Goal: Task Accomplishment & Management: Manage account settings

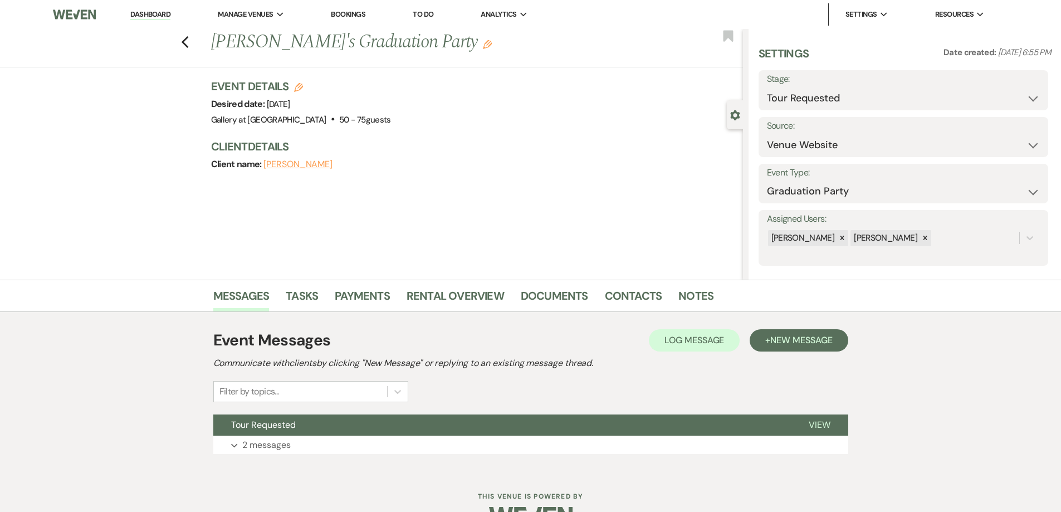
click at [169, 13] on link "Dashboard" at bounding box center [150, 14] width 40 height 11
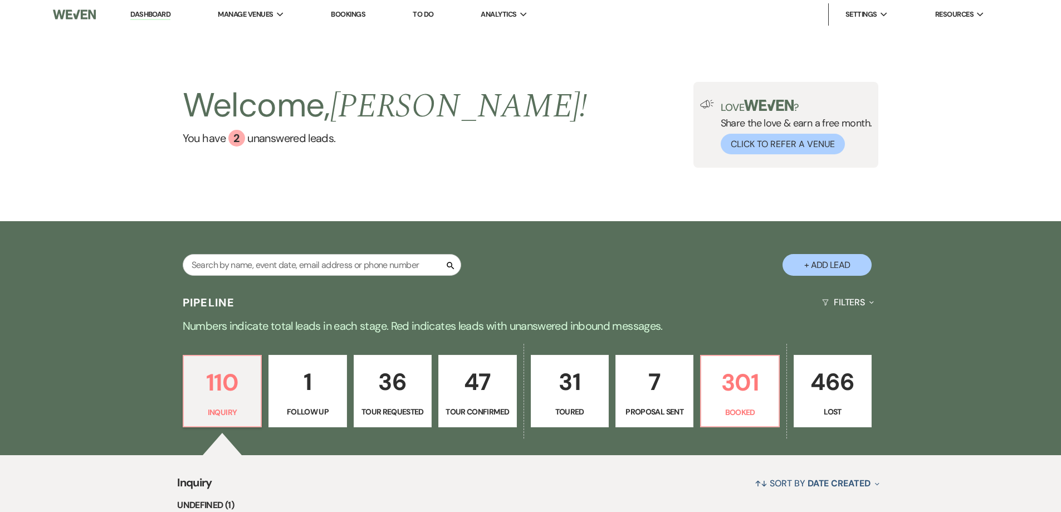
click at [656, 396] on p "7" at bounding box center [655, 381] width 64 height 37
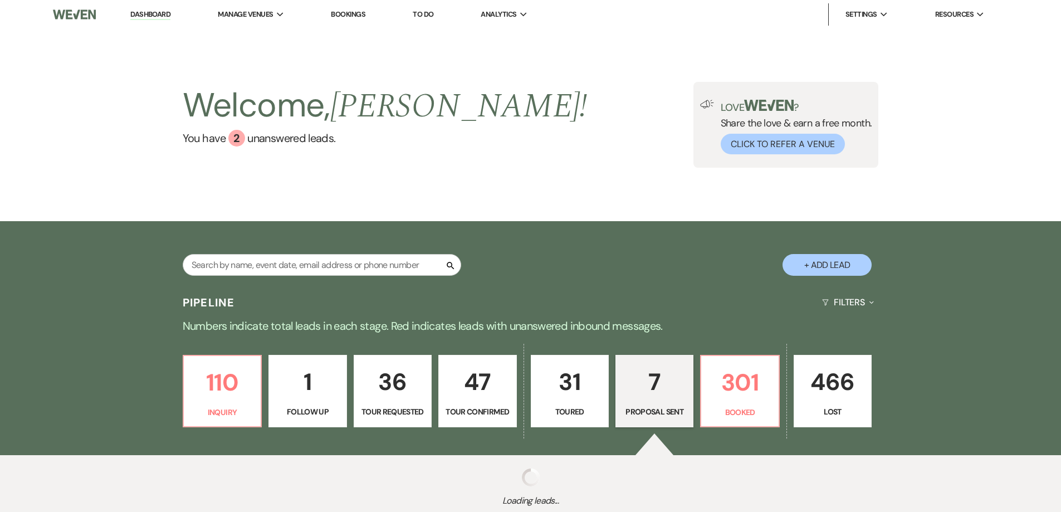
select select "6"
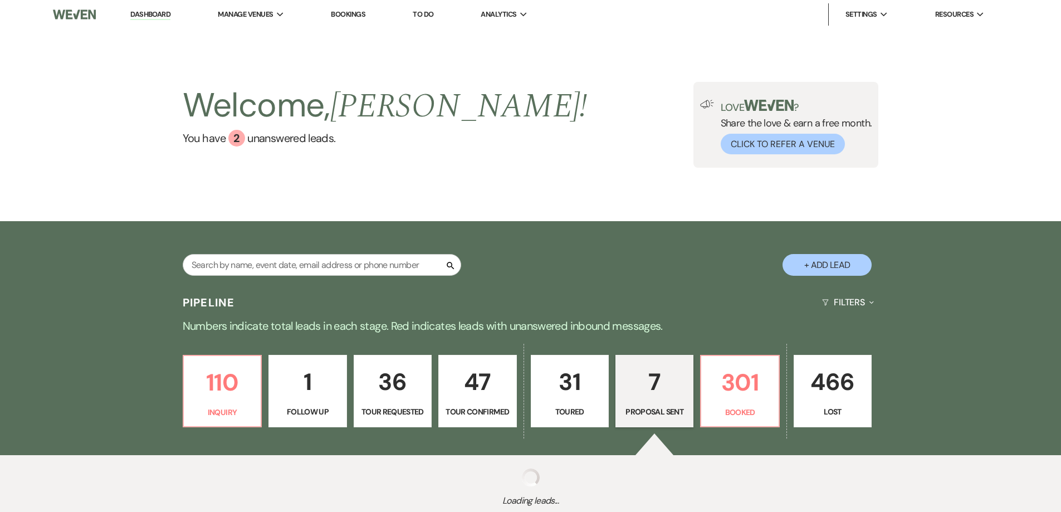
select select "6"
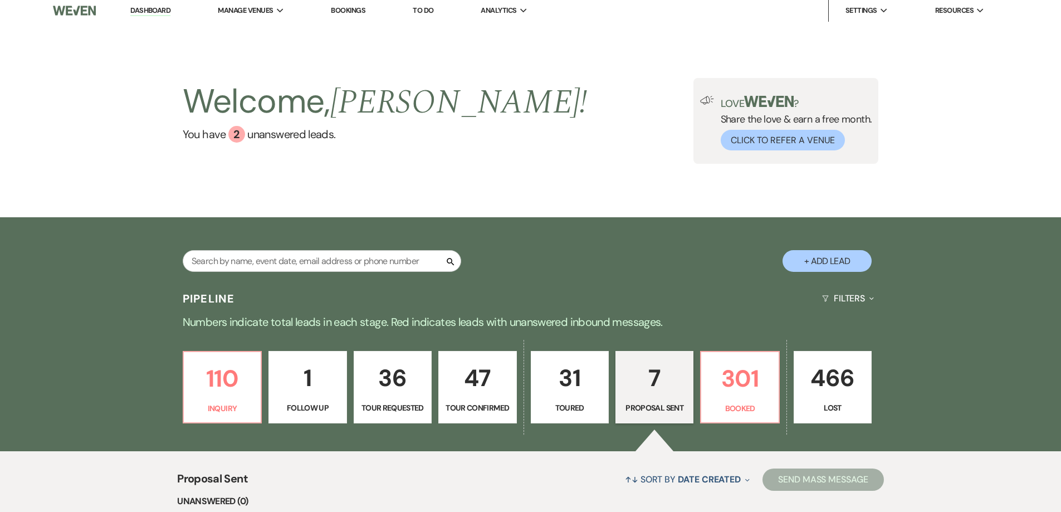
scroll to position [334, 0]
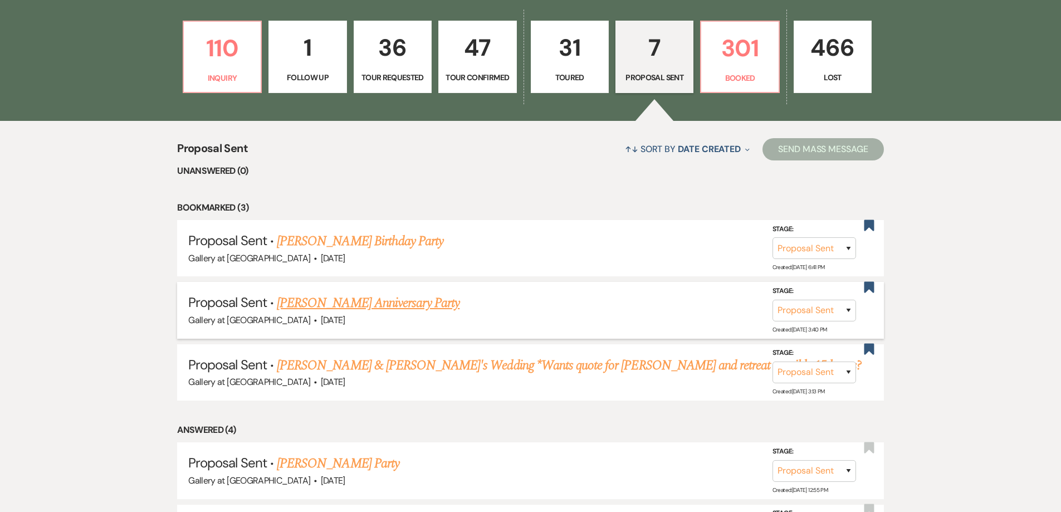
click at [399, 302] on link "Joslyn Pickens's Anniversary Party" at bounding box center [368, 303] width 183 height 20
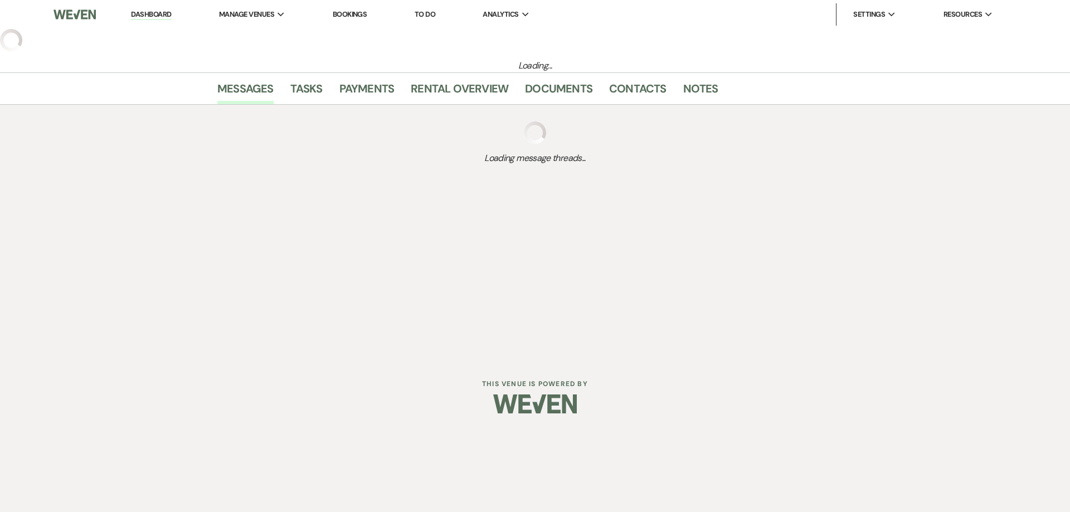
select select "6"
select select "17"
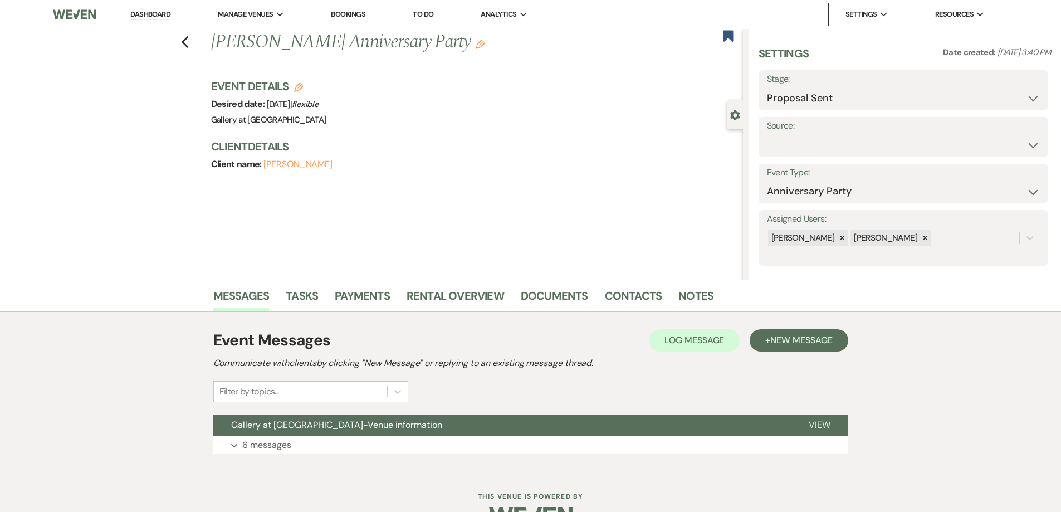
scroll to position [31, 0]
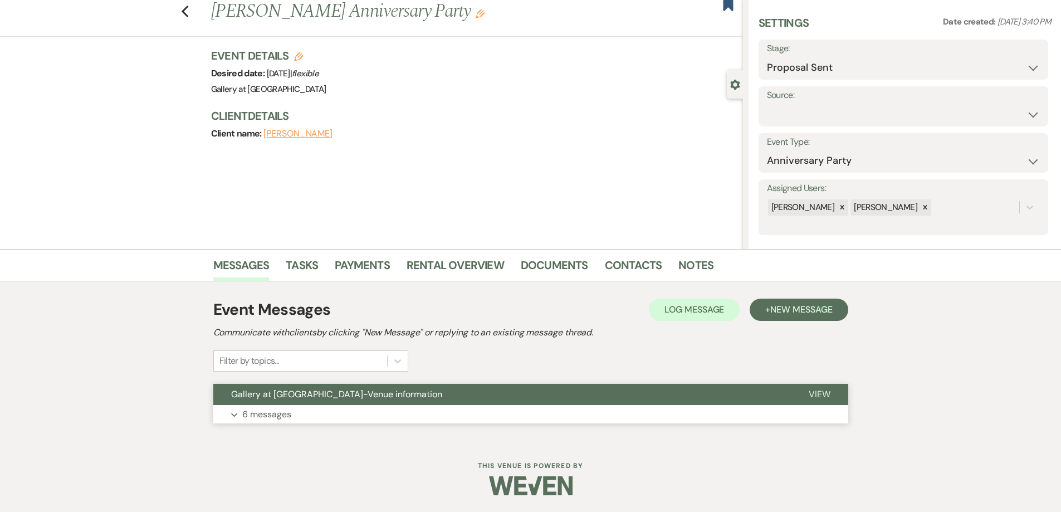
click at [491, 420] on button "Expand 6 messages" at bounding box center [530, 414] width 635 height 19
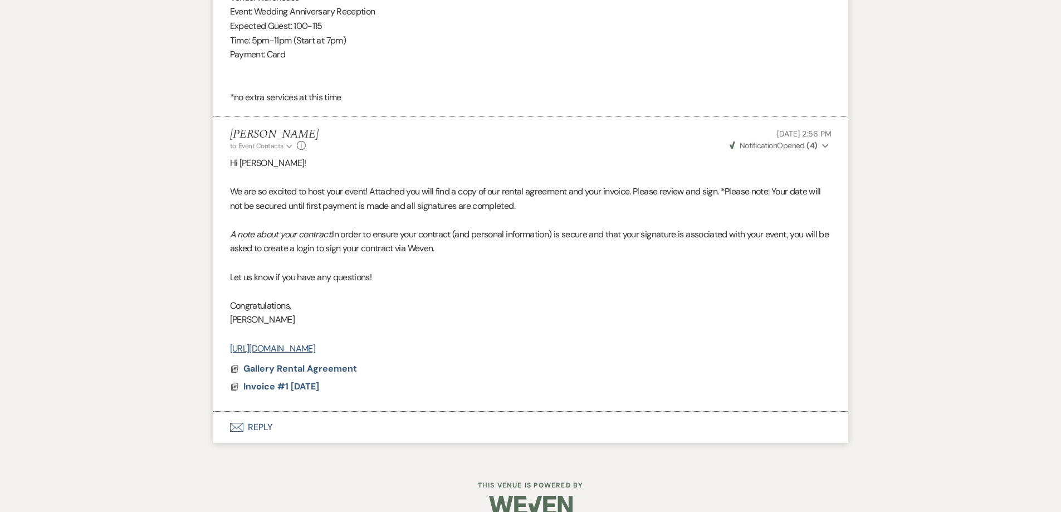
scroll to position [1830, 0]
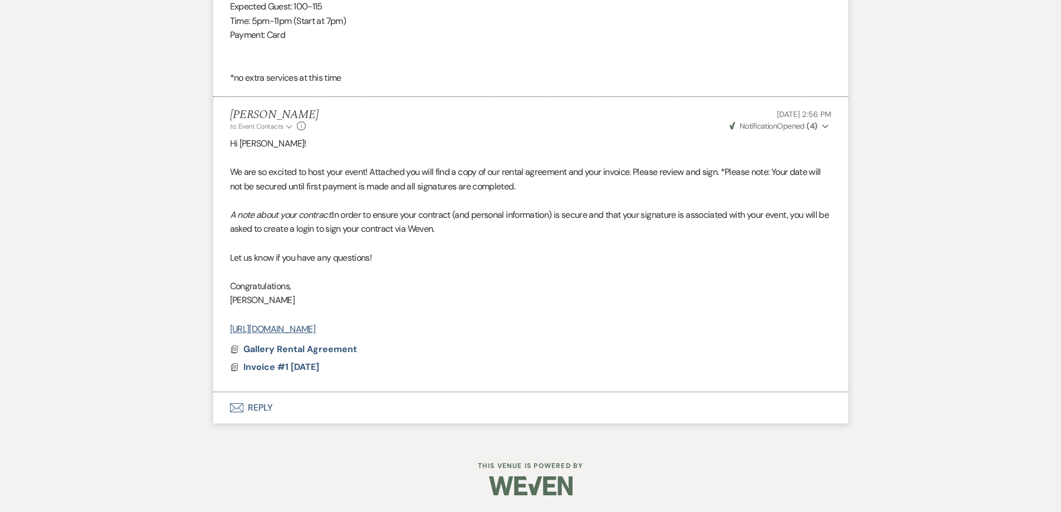
click at [423, 416] on button "Envelope Reply" at bounding box center [530, 407] width 635 height 31
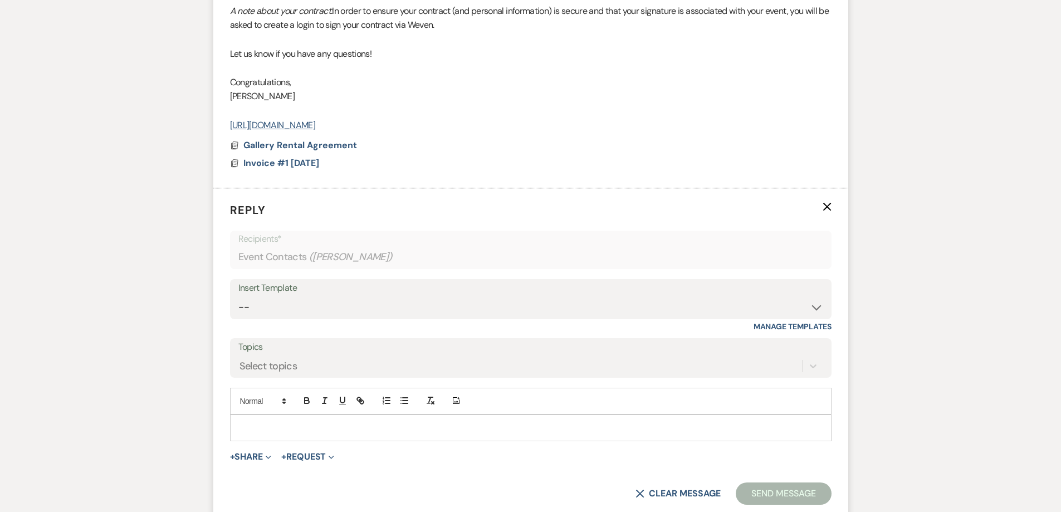
scroll to position [2053, 0]
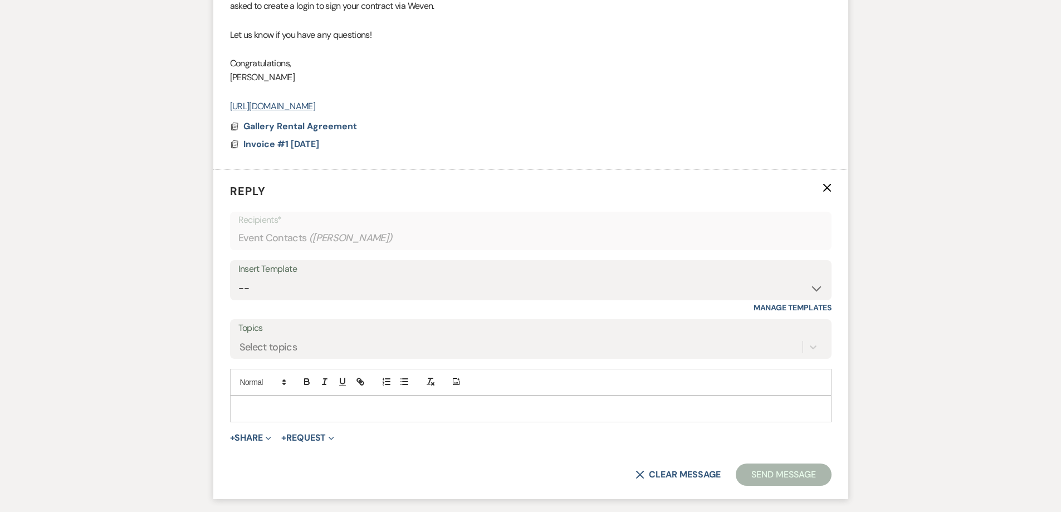
click at [381, 409] on p at bounding box center [531, 409] width 584 height 12
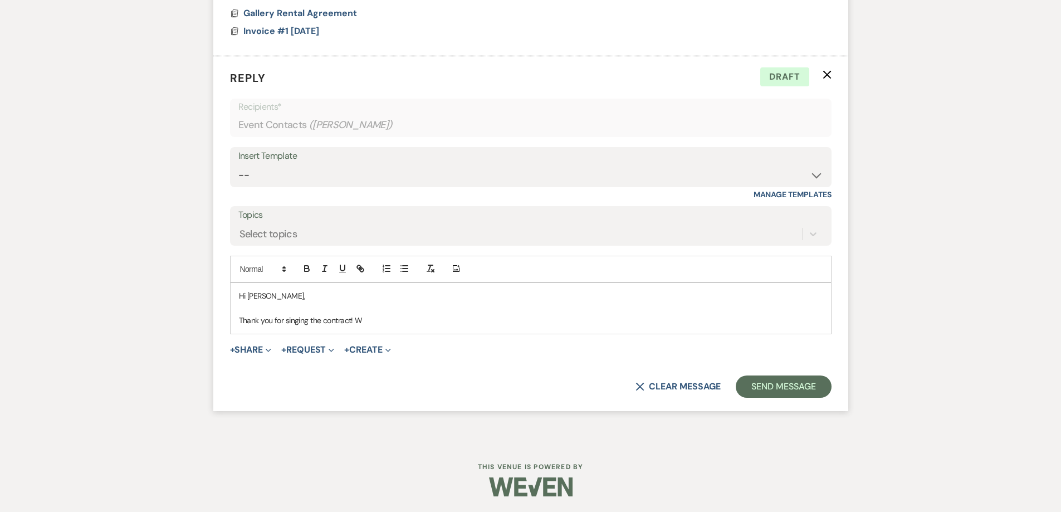
scroll to position [2168, 0]
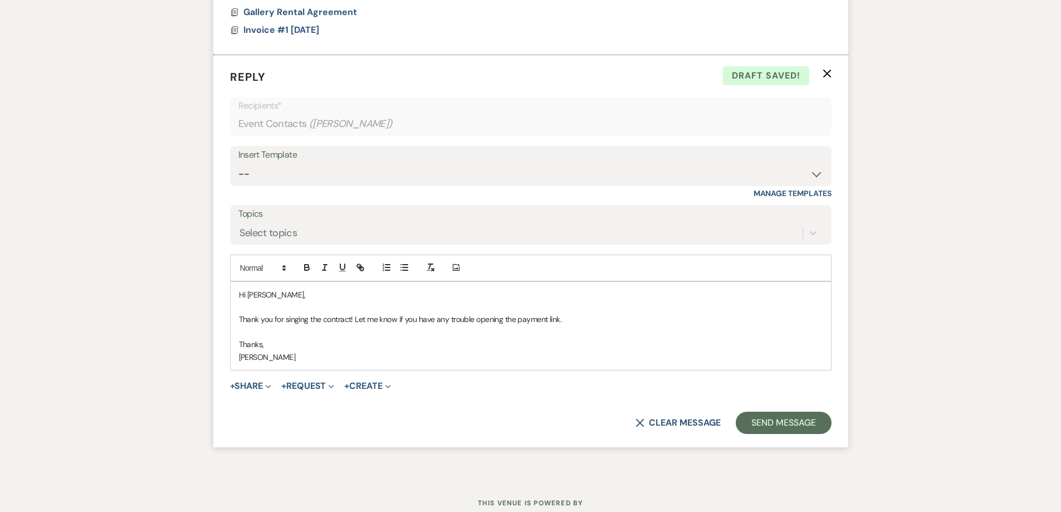
click at [297, 321] on p "Thank you for singing the contract! Let me know if you have any trouble opening…" at bounding box center [531, 319] width 584 height 12
click at [294, 321] on p "Thank you for singing the contract! Let me know if you have any trouble opening…" at bounding box center [531, 319] width 584 height 12
click at [298, 320] on p "Thank you for singing the contract! Let me know if you have any trouble opening…" at bounding box center [531, 319] width 584 height 12
click at [763, 413] on button "Send Message" at bounding box center [783, 423] width 95 height 22
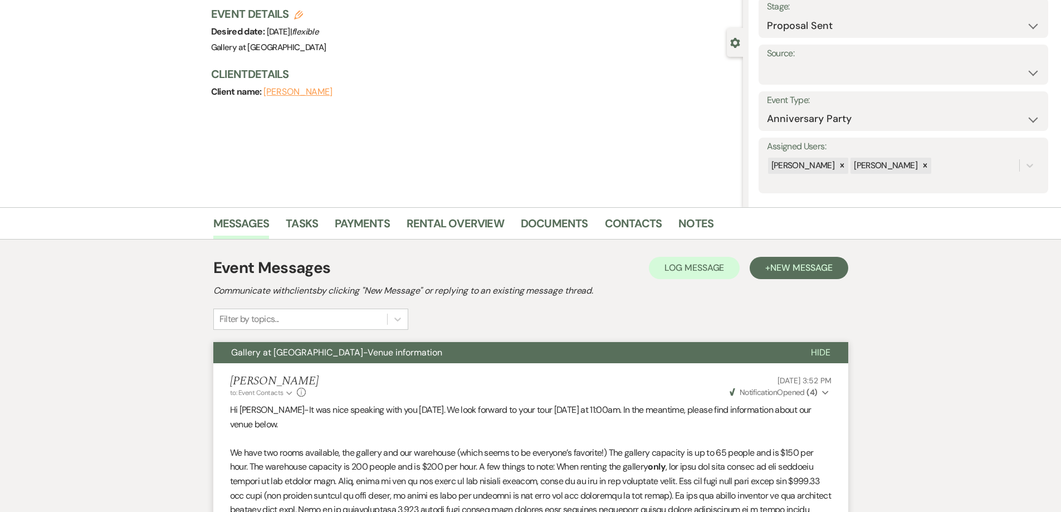
scroll to position [0, 0]
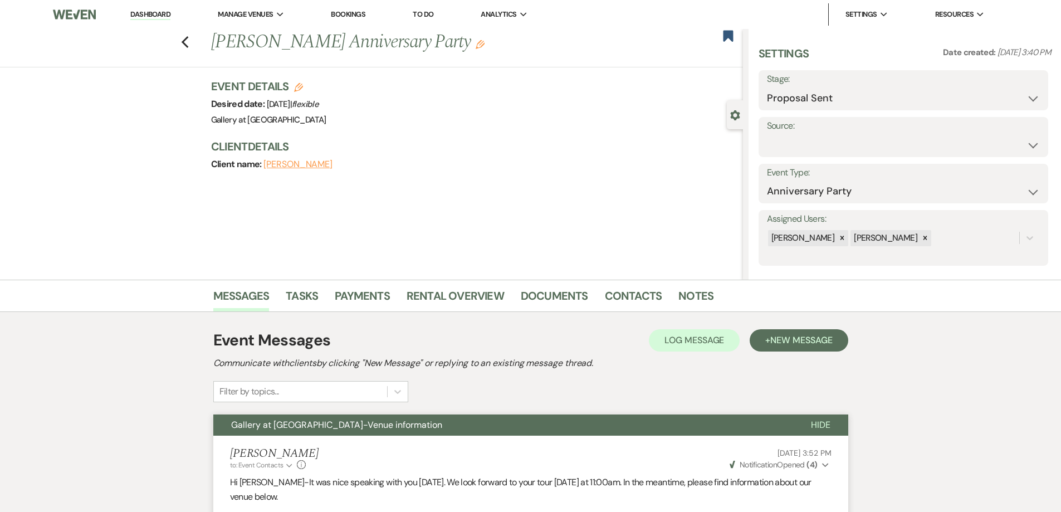
click at [162, 17] on link "Dashboard" at bounding box center [150, 14] width 40 height 11
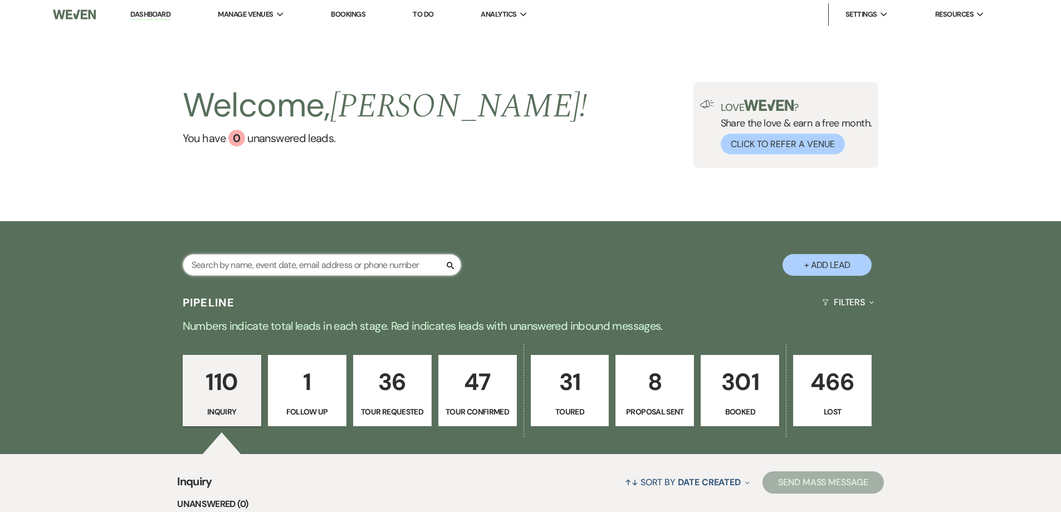
click at [255, 271] on input "text" at bounding box center [322, 265] width 279 height 22
type input "metro"
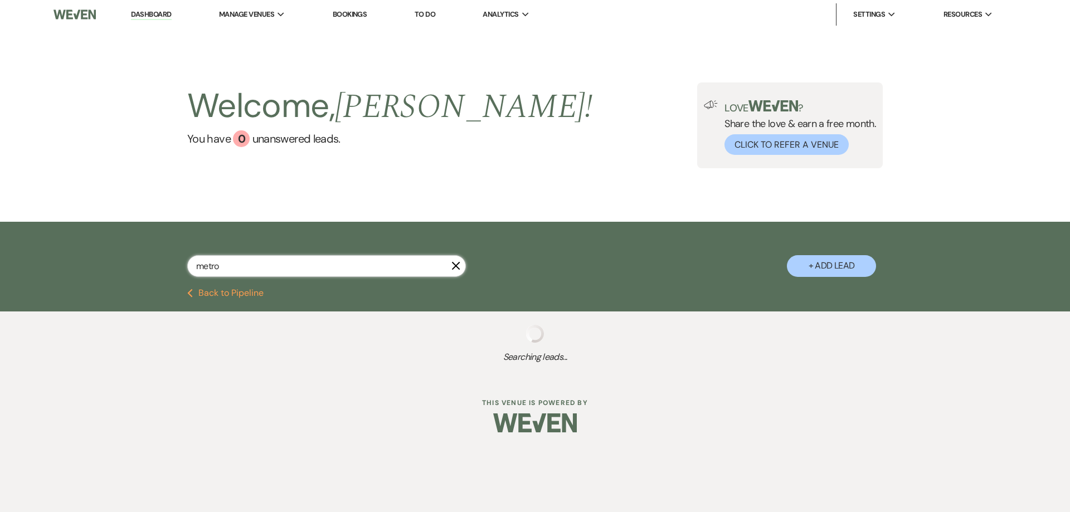
select select "4"
select select "8"
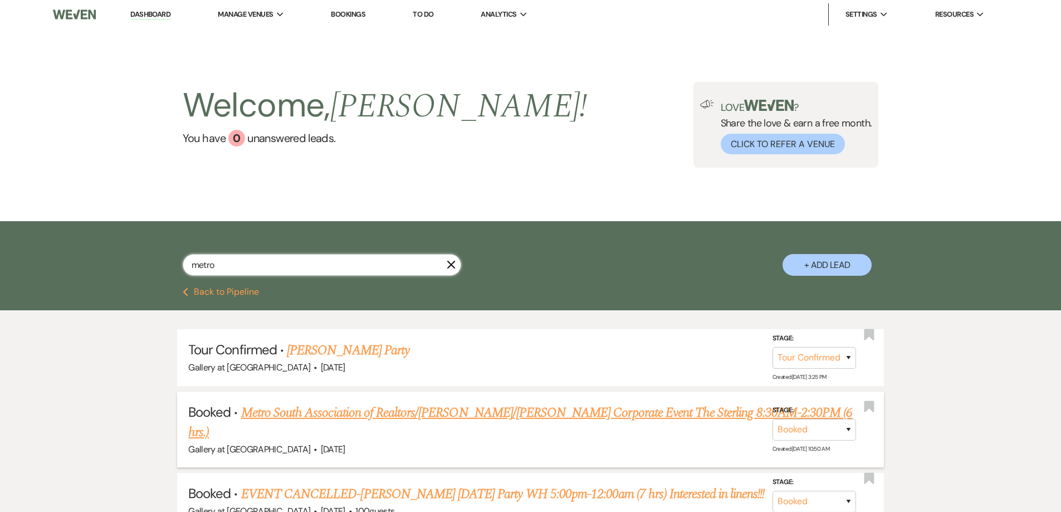
type input "metro"
click at [318, 418] on link "Metro South Association of Realtors/David Sanders/Kristen Westbrooks's Corporat…" at bounding box center [520, 423] width 664 height 40
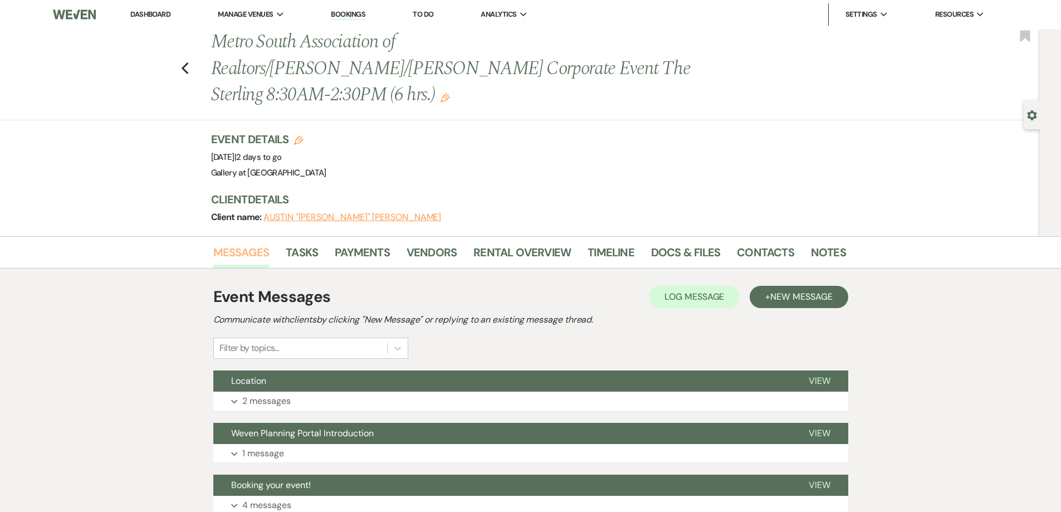
click at [249, 244] on link "Messages" at bounding box center [241, 256] width 56 height 25
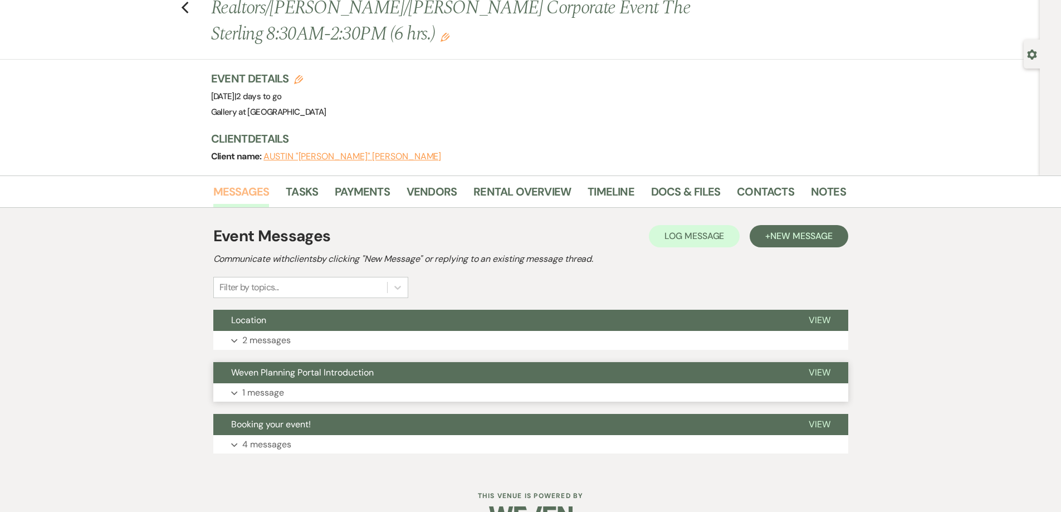
scroll to position [65, 0]
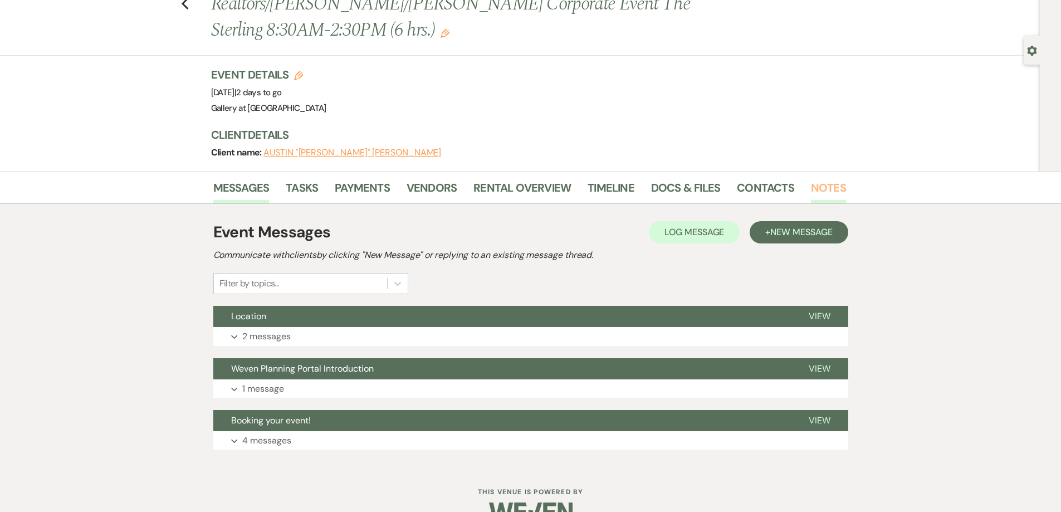
click at [831, 179] on link "Notes" at bounding box center [828, 191] width 35 height 25
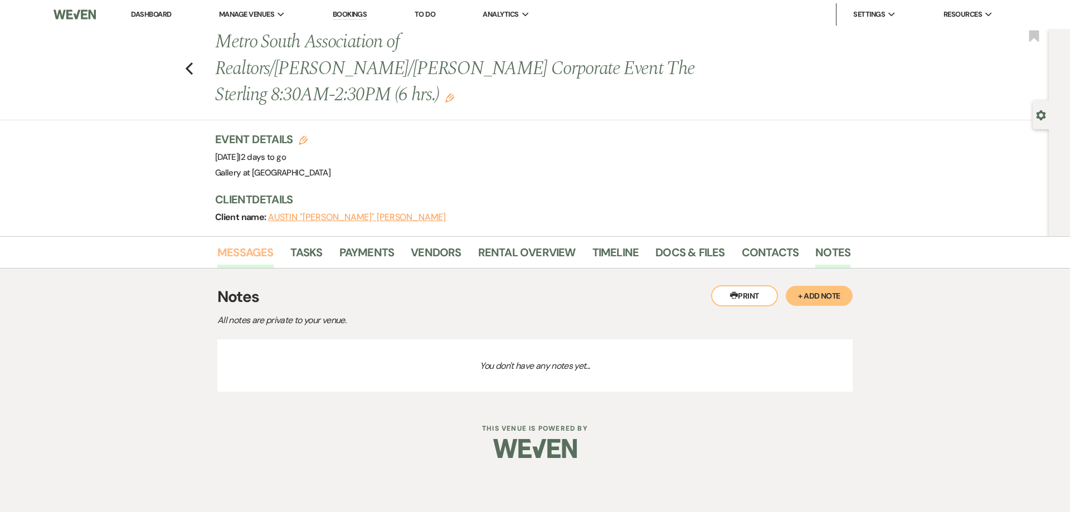
click at [244, 244] on link "Messages" at bounding box center [245, 256] width 56 height 25
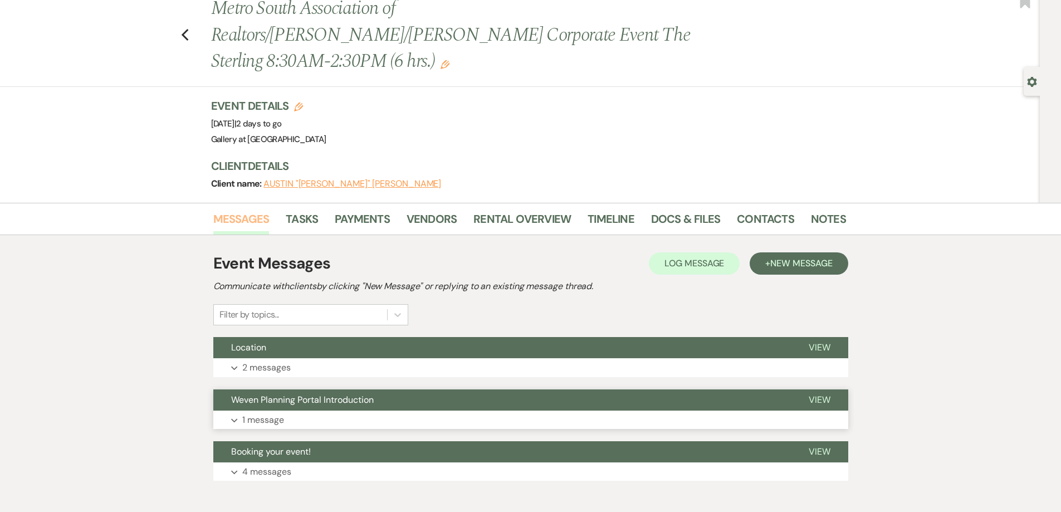
scroll to position [65, 0]
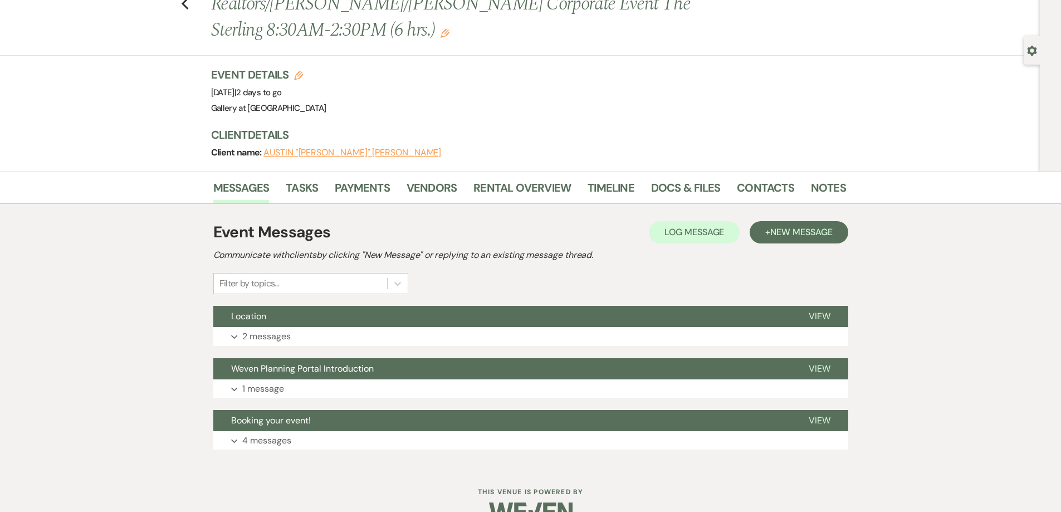
click at [336, 430] on div "Event Messages Log Log Message + New Message Communicate with clients by clicki…" at bounding box center [530, 335] width 635 height 263
click at [352, 431] on button "Expand 4 messages" at bounding box center [530, 440] width 635 height 19
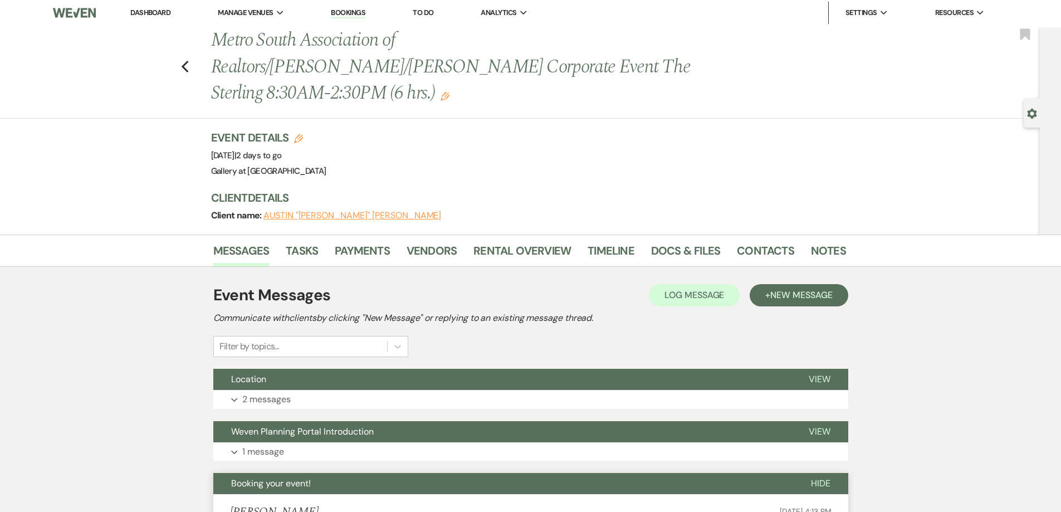
scroll to position [0, 0]
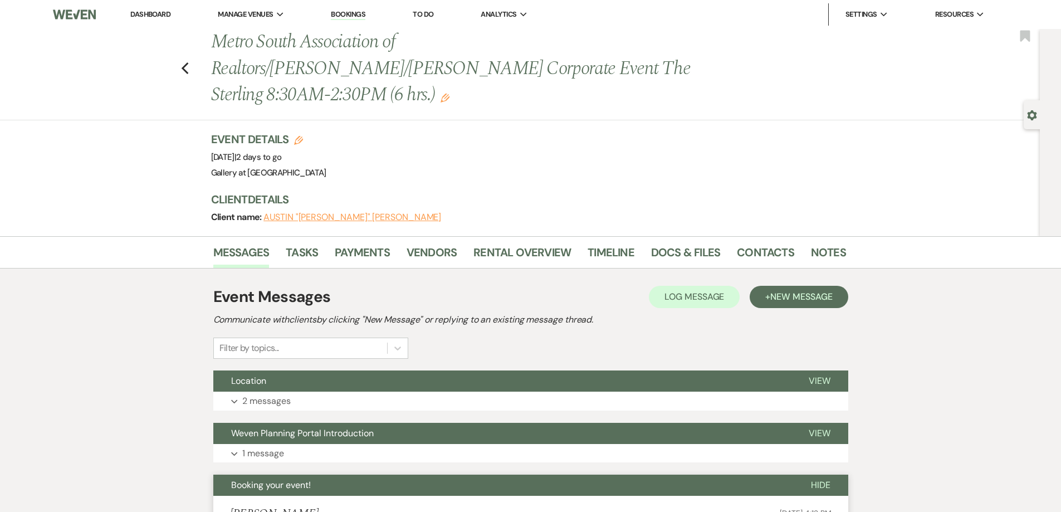
click at [153, 9] on li "Dashboard" at bounding box center [150, 14] width 51 height 22
click at [153, 14] on link "Dashboard" at bounding box center [150, 13] width 40 height 9
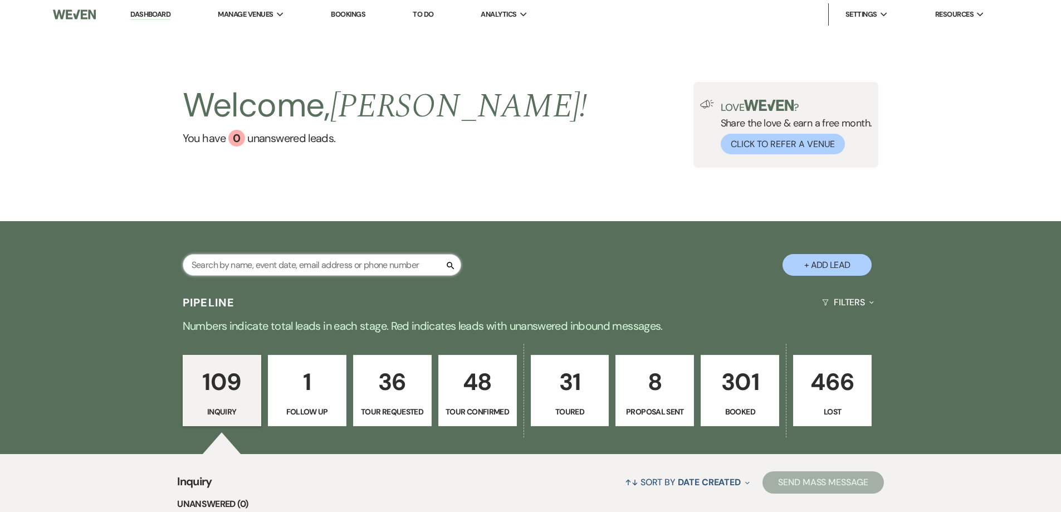
click at [305, 257] on input "text" at bounding box center [322, 265] width 279 height 22
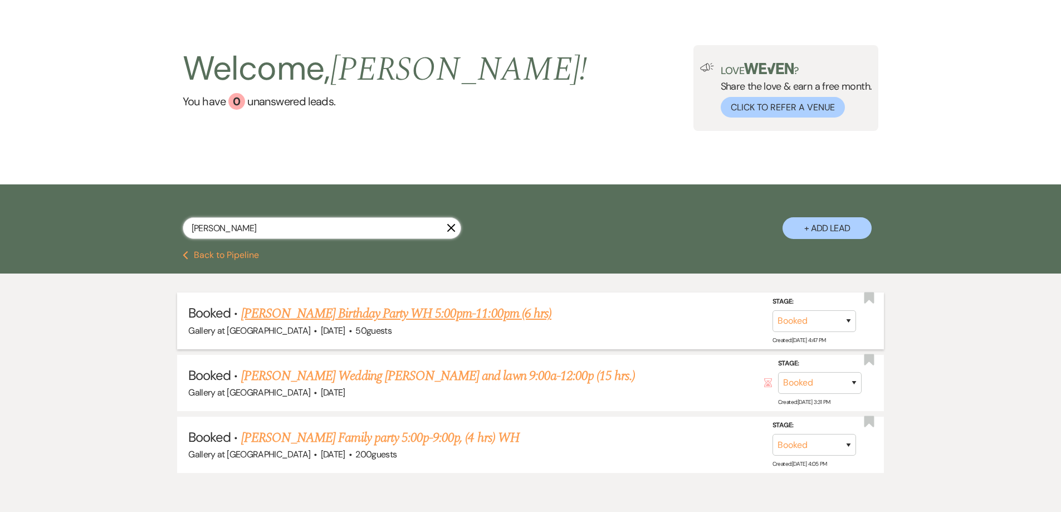
scroll to position [89, 0]
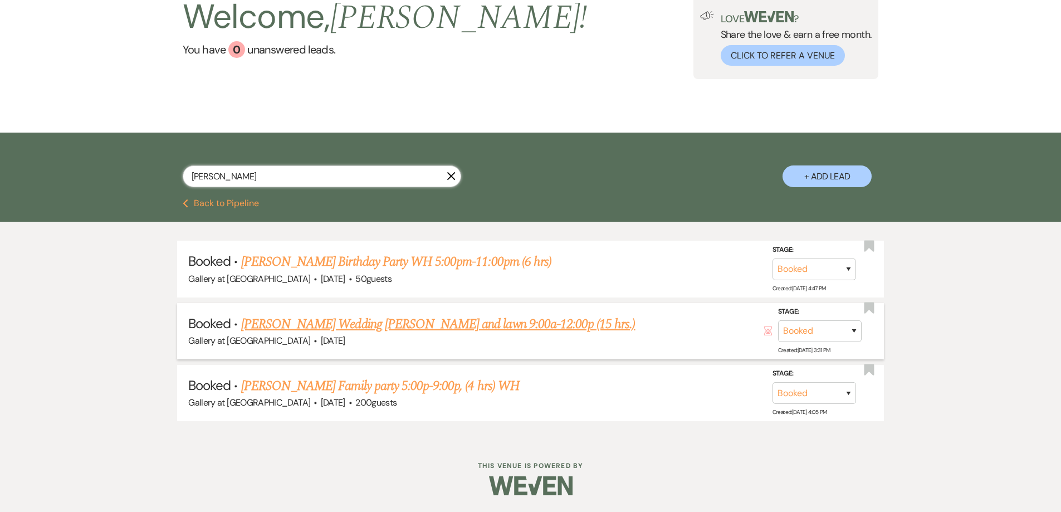
type input "sheila"
click at [414, 324] on link "Sheila Smith's Wedding Gall, WH and lawn 9:00a-12:00p (15 hrs.)" at bounding box center [438, 324] width 395 height 20
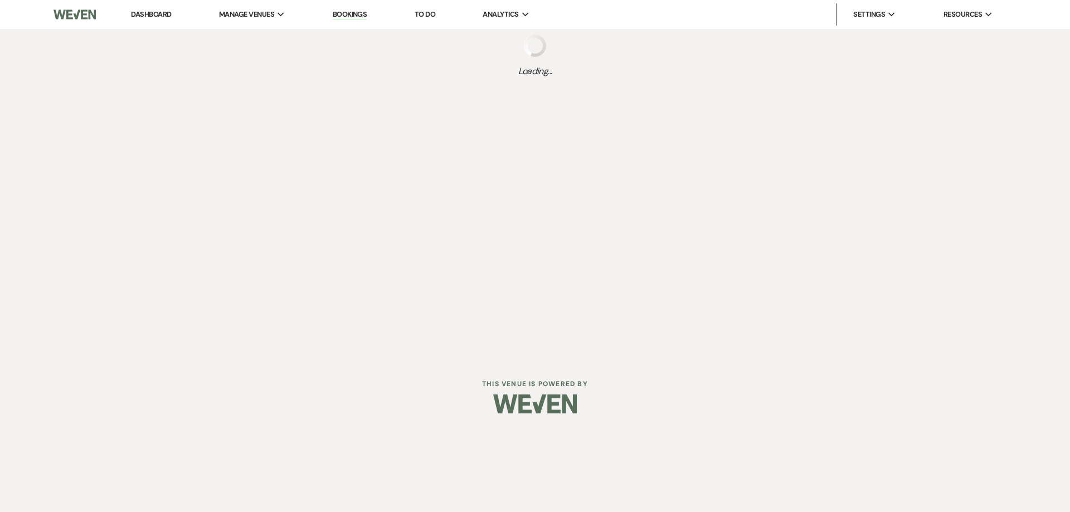
select select "6"
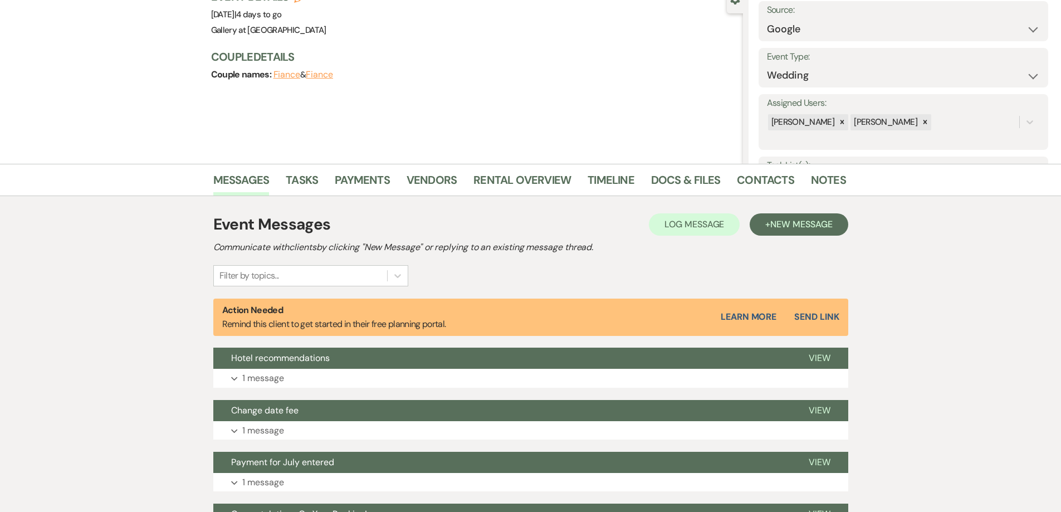
scroll to position [111, 0]
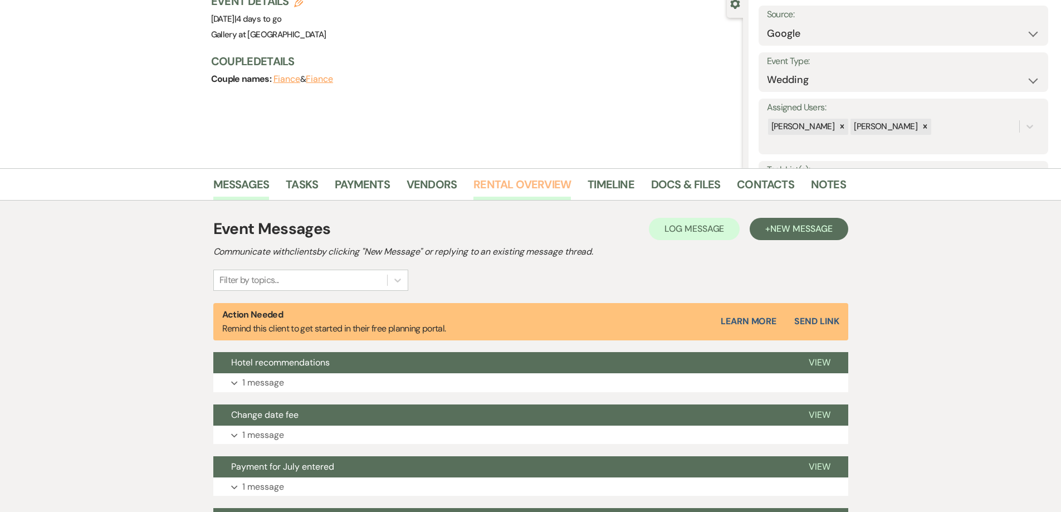
click at [499, 182] on link "Rental Overview" at bounding box center [523, 188] width 98 height 25
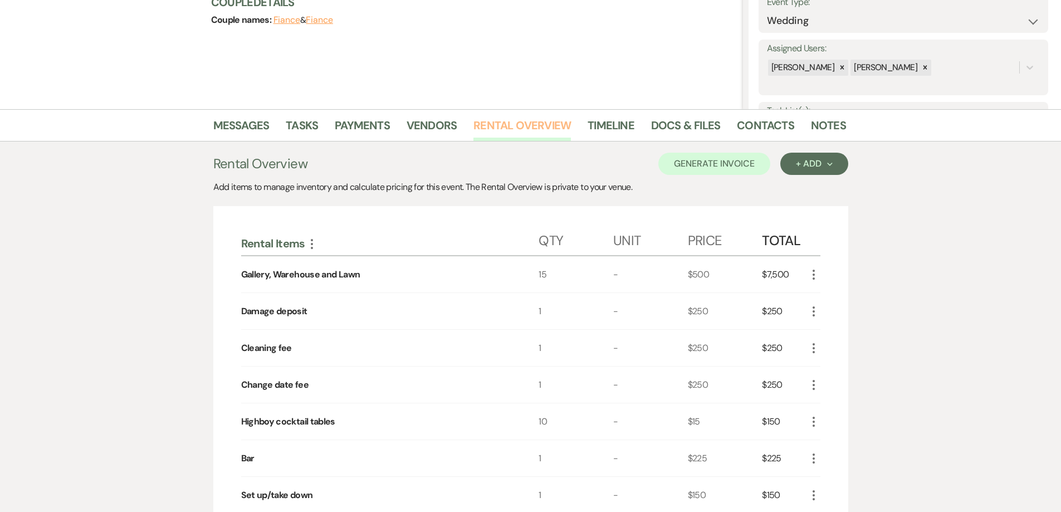
scroll to position [167, 0]
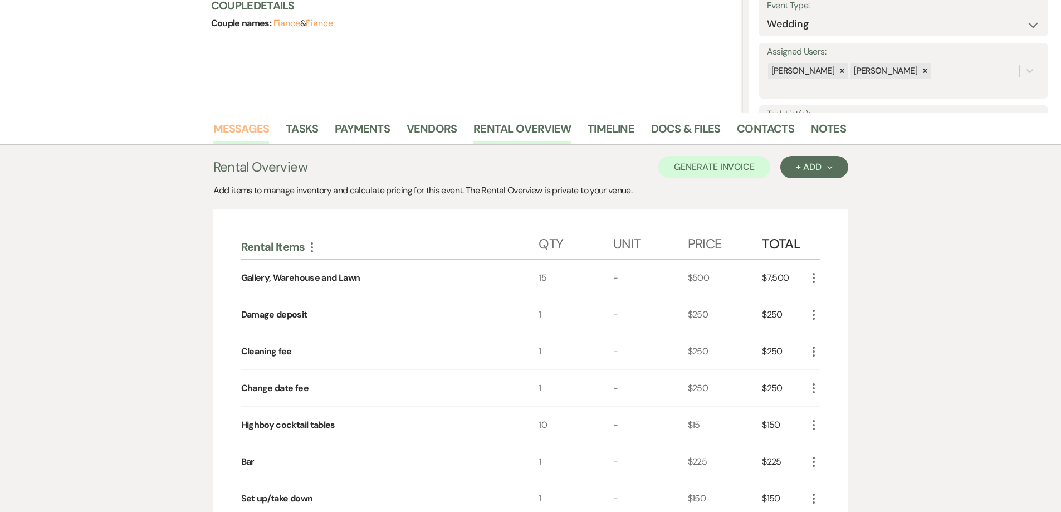
click at [229, 123] on link "Messages" at bounding box center [241, 132] width 56 height 25
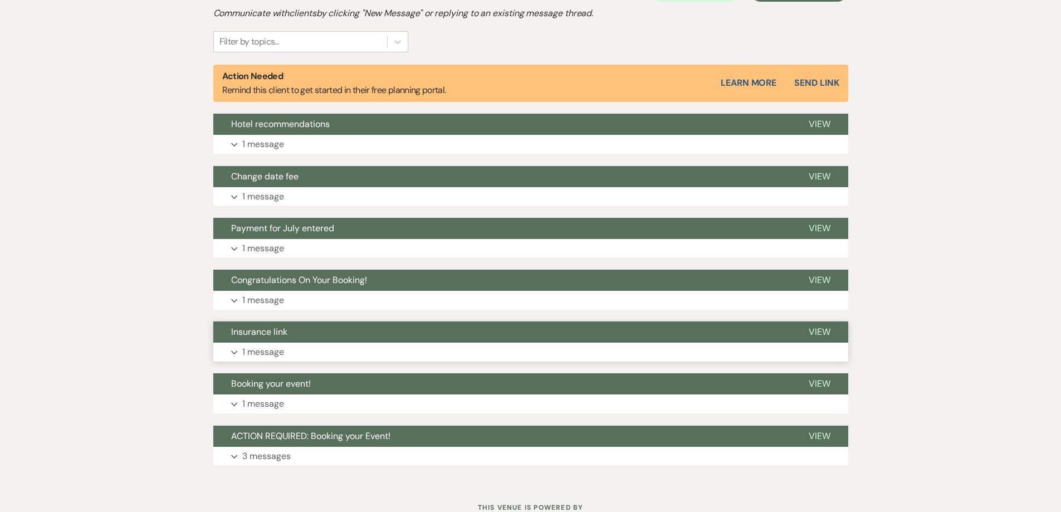
scroll to position [392, 0]
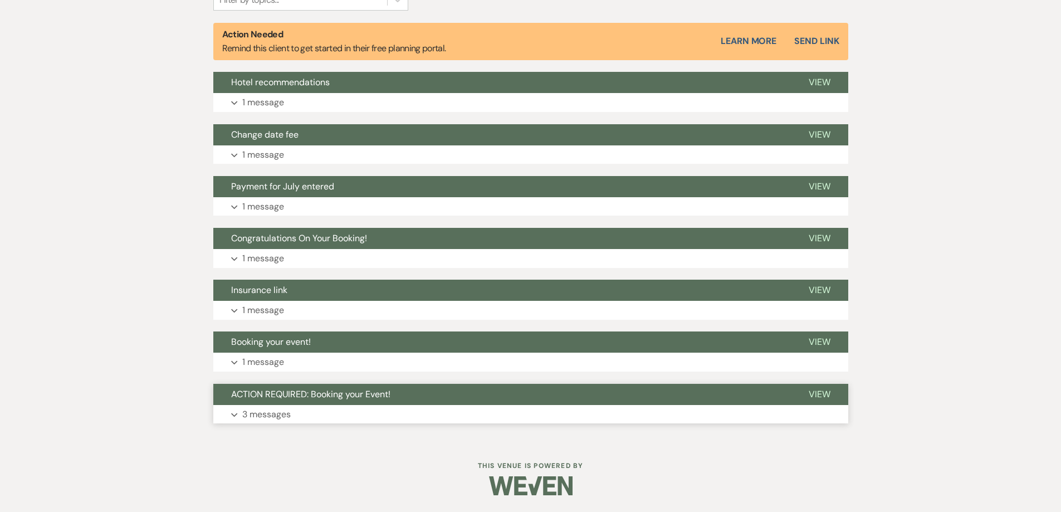
click at [357, 412] on button "Expand 3 messages" at bounding box center [530, 414] width 635 height 19
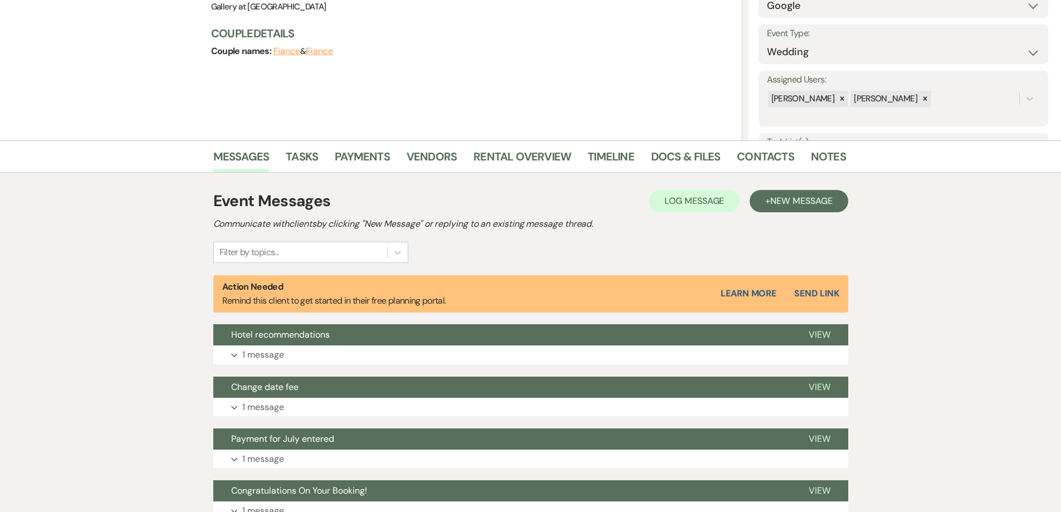
scroll to position [21, 0]
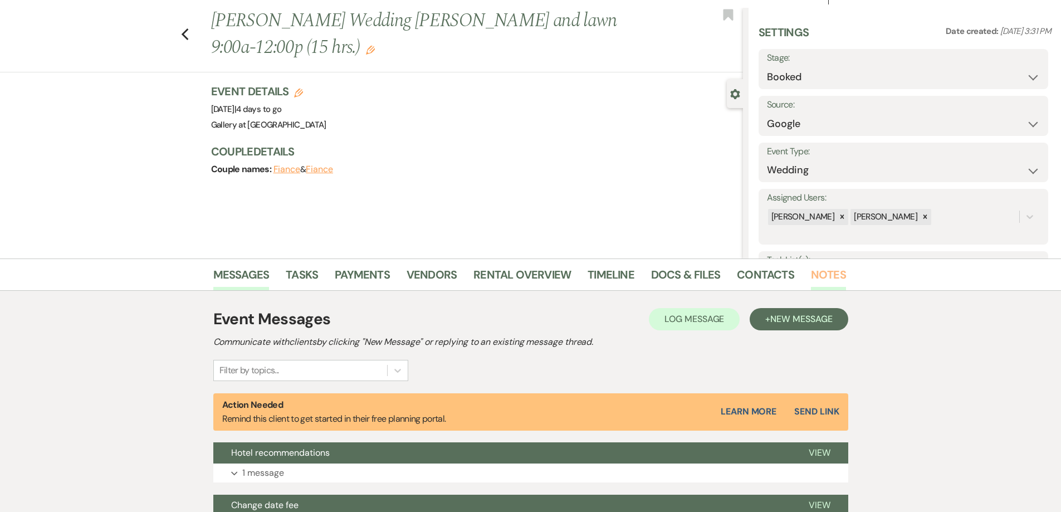
click at [821, 272] on link "Notes" at bounding box center [828, 278] width 35 height 25
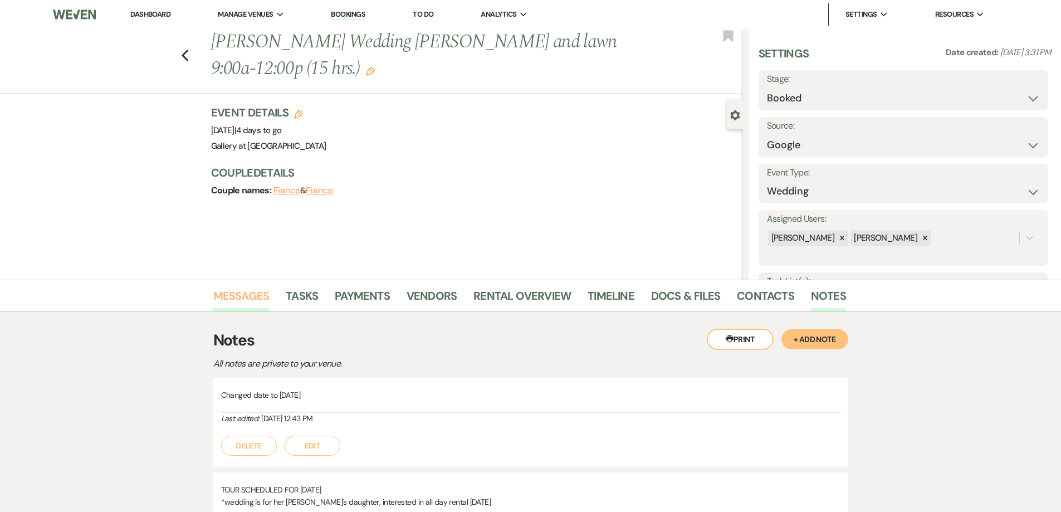
click at [255, 293] on link "Messages" at bounding box center [241, 299] width 56 height 25
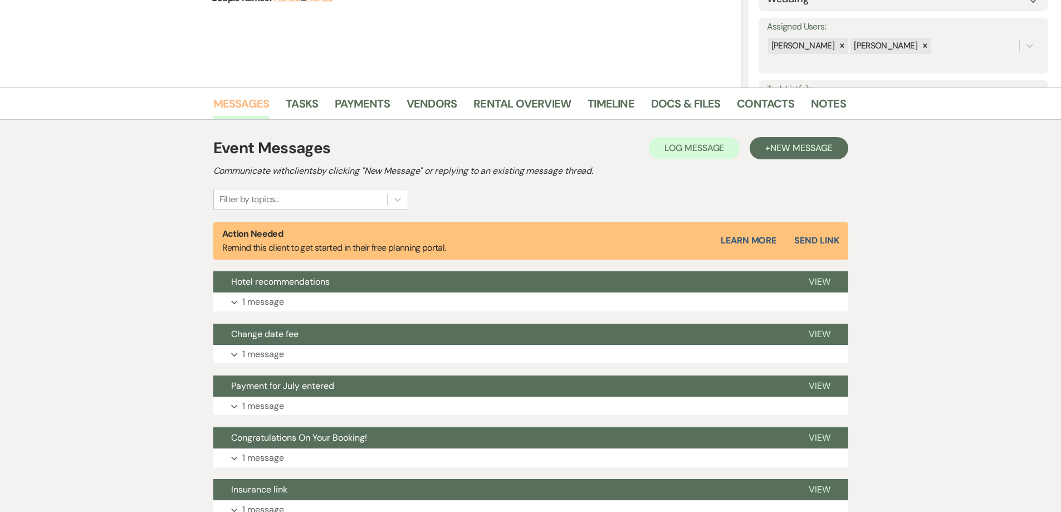
scroll to position [167, 0]
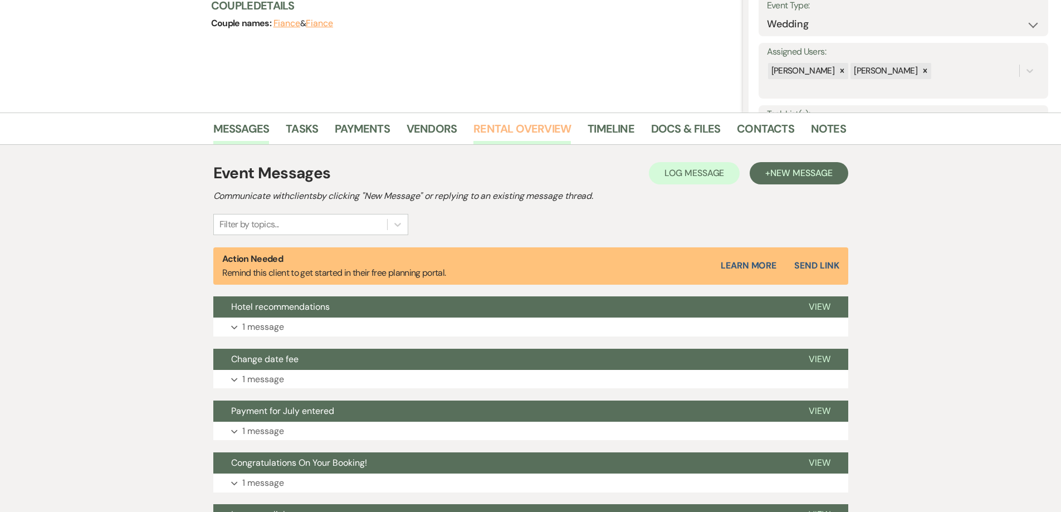
click at [500, 131] on link "Rental Overview" at bounding box center [523, 132] width 98 height 25
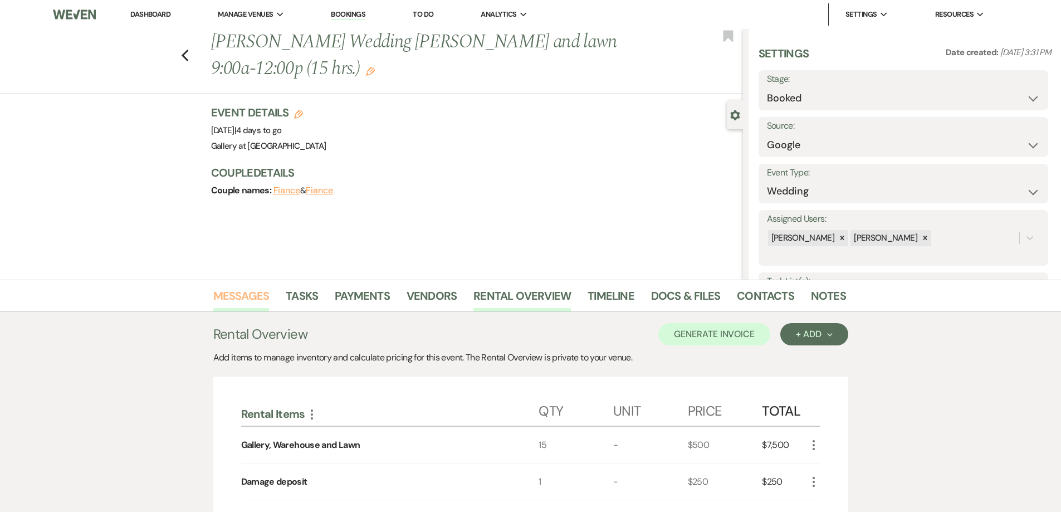
click at [249, 287] on link "Messages" at bounding box center [241, 299] width 56 height 25
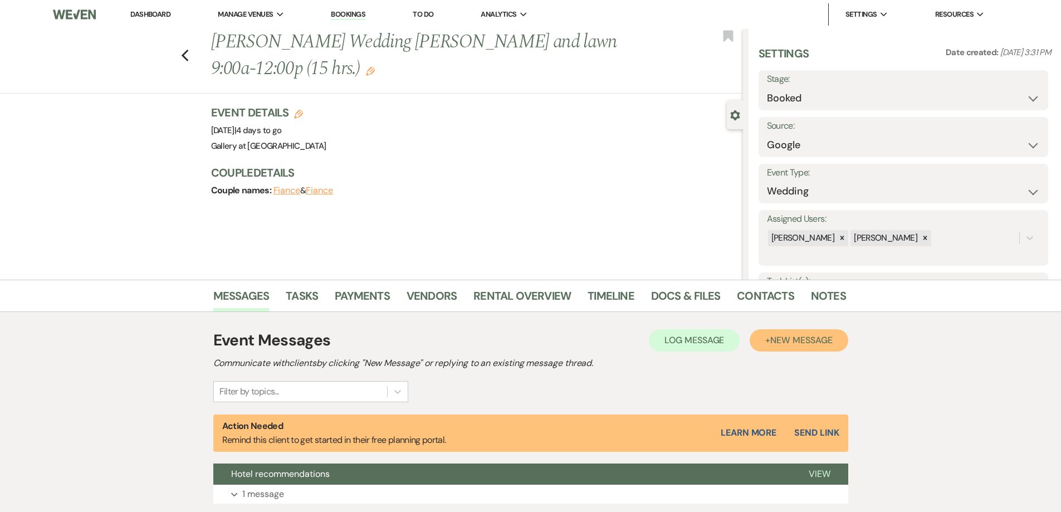
click at [799, 343] on span "New Message" at bounding box center [802, 340] width 62 height 12
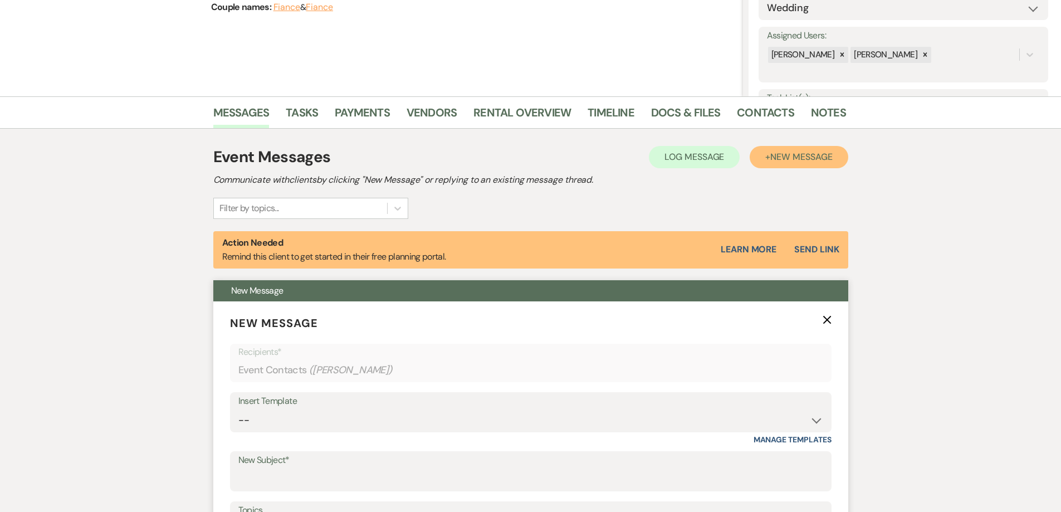
scroll to position [279, 0]
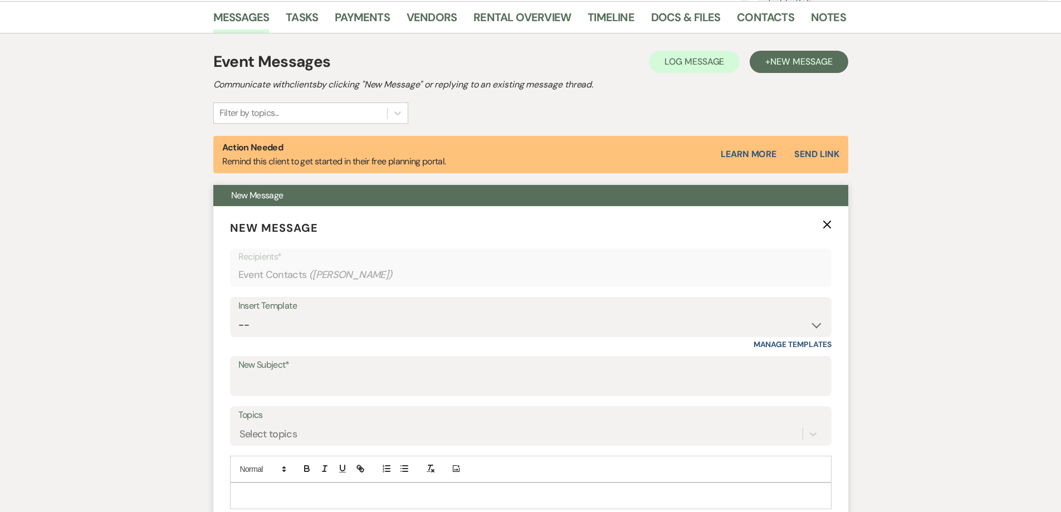
click at [389, 497] on p at bounding box center [531, 496] width 584 height 12
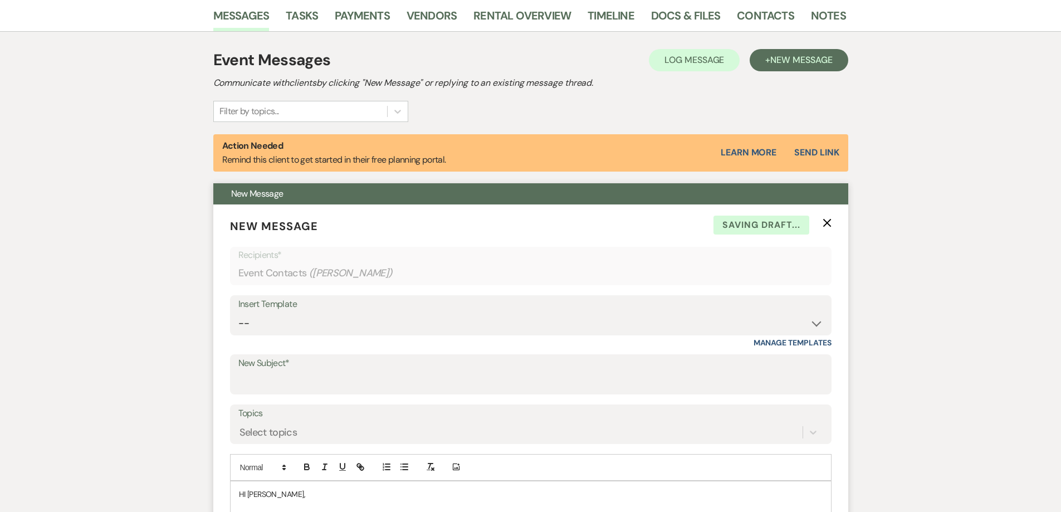
scroll to position [293, 0]
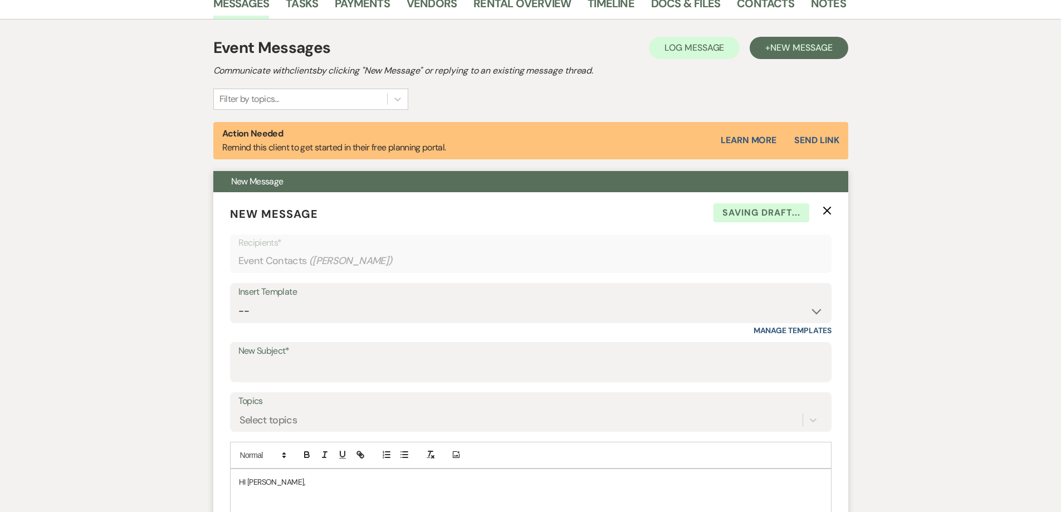
click at [245, 483] on p "HI Sheila," at bounding box center [531, 482] width 584 height 12
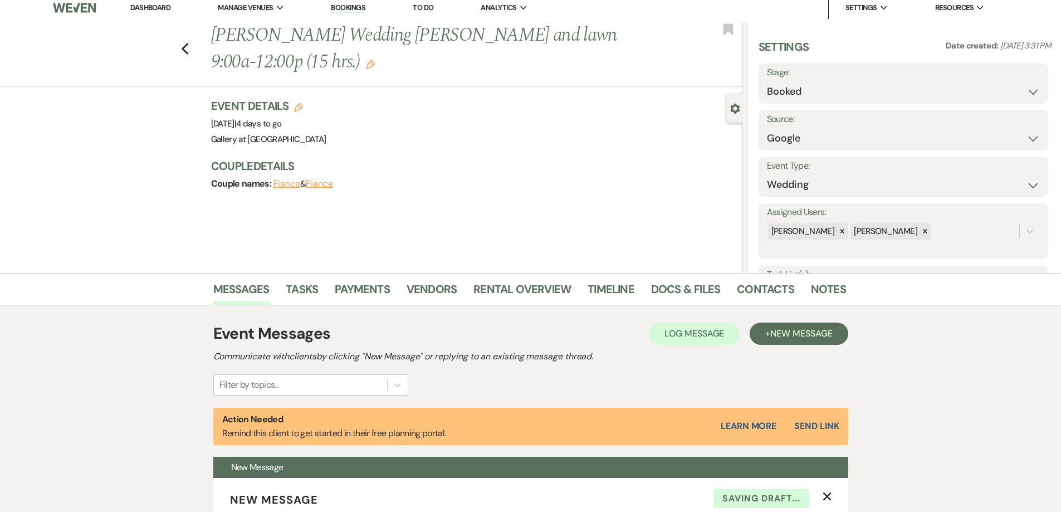
scroll to position [0, 0]
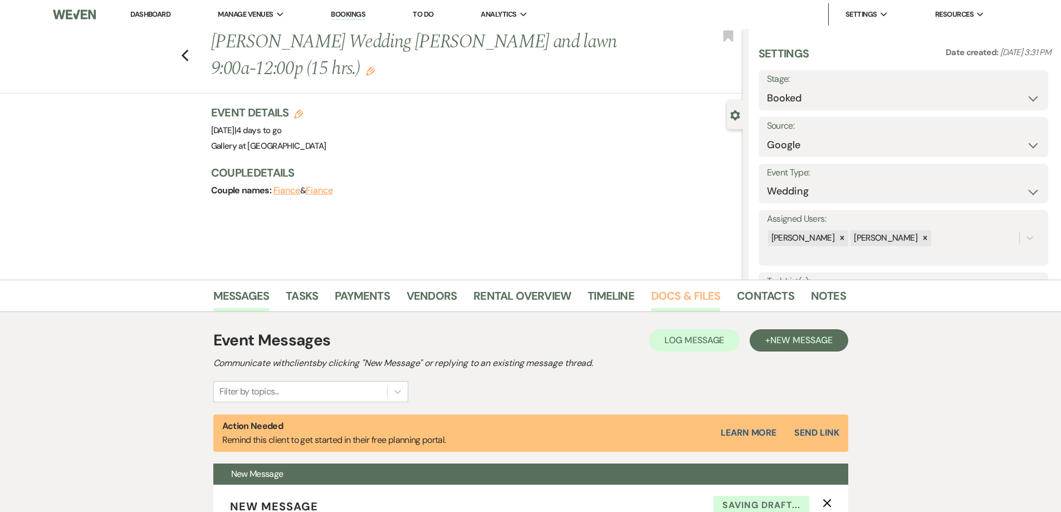
click at [673, 299] on link "Docs & Files" at bounding box center [685, 299] width 69 height 25
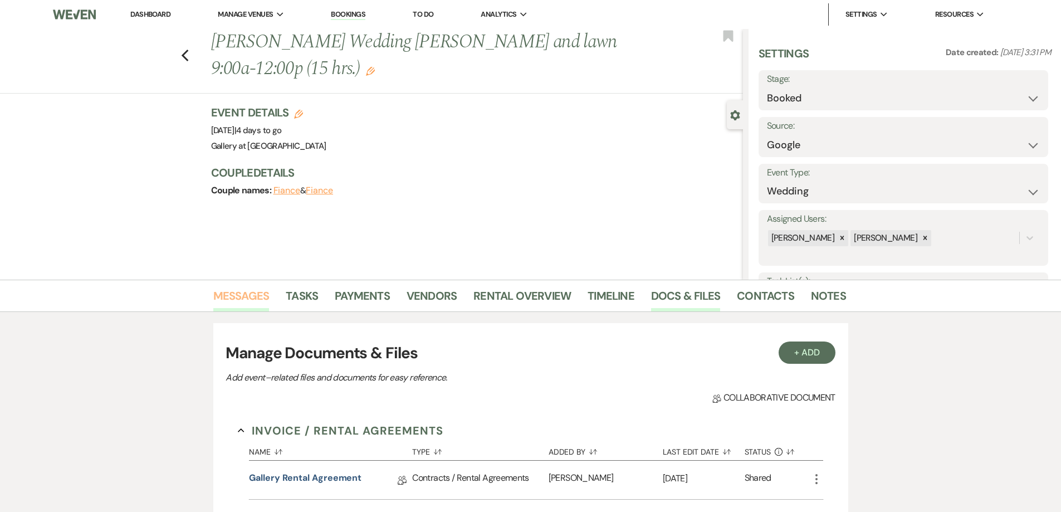
click at [240, 293] on link "Messages" at bounding box center [241, 299] width 56 height 25
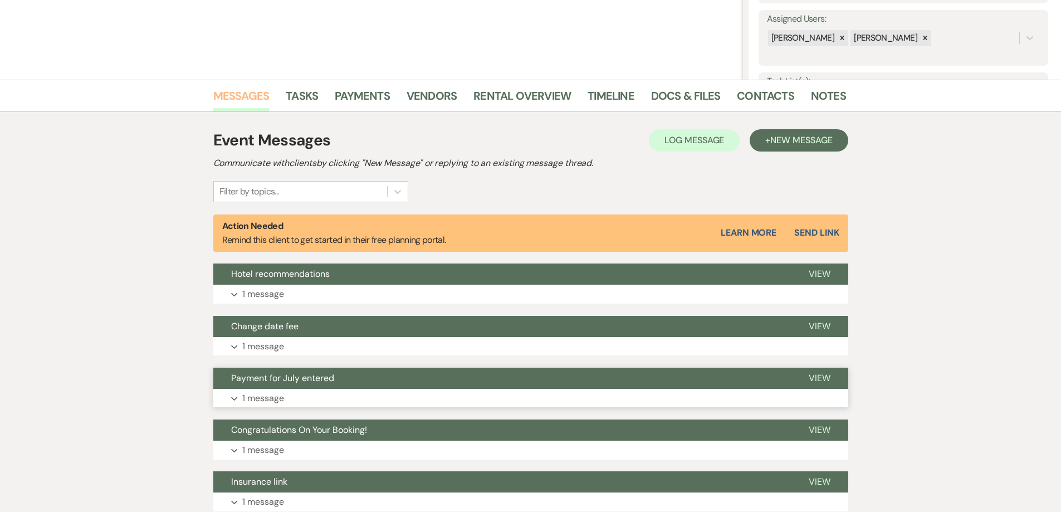
scroll to position [223, 0]
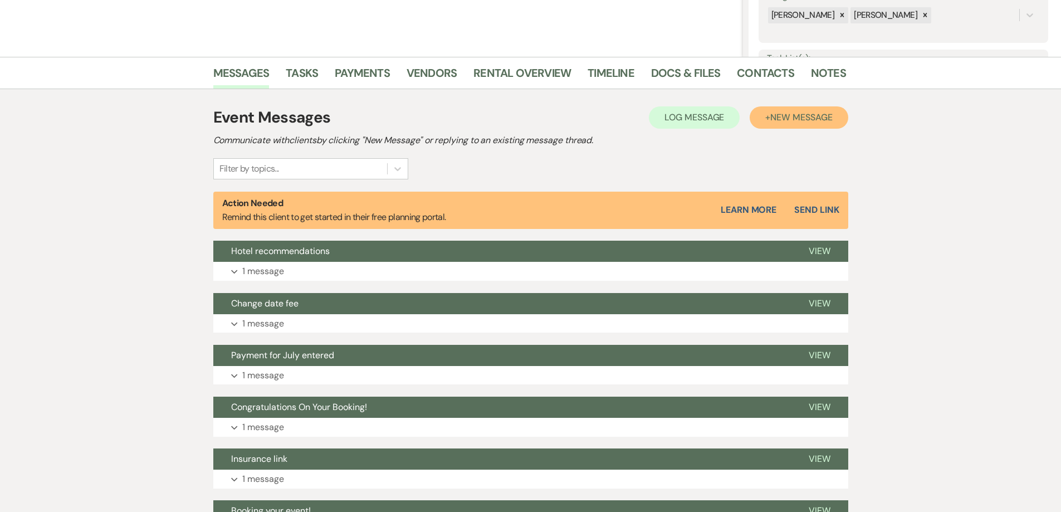
click at [779, 108] on button "+ New Message" at bounding box center [799, 117] width 98 height 22
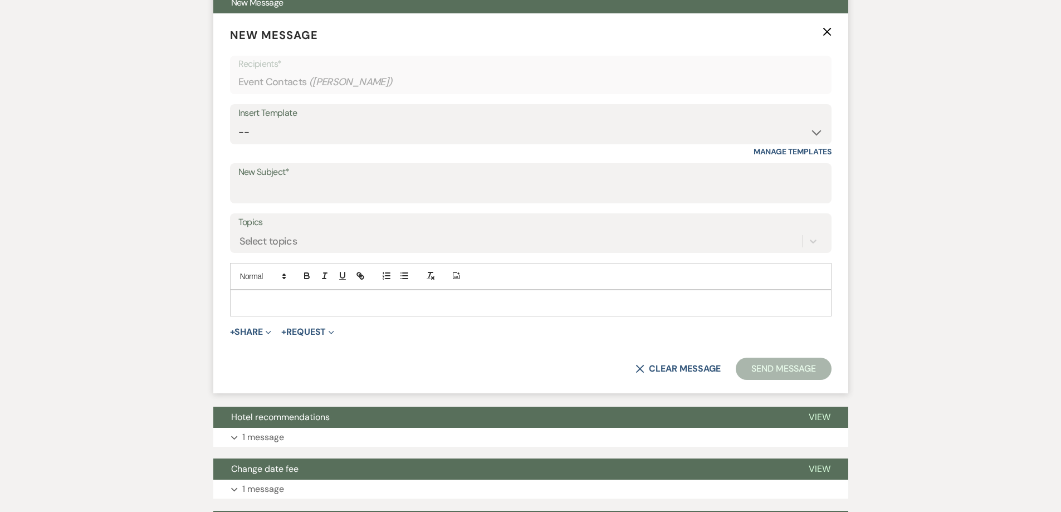
scroll to position [501, 0]
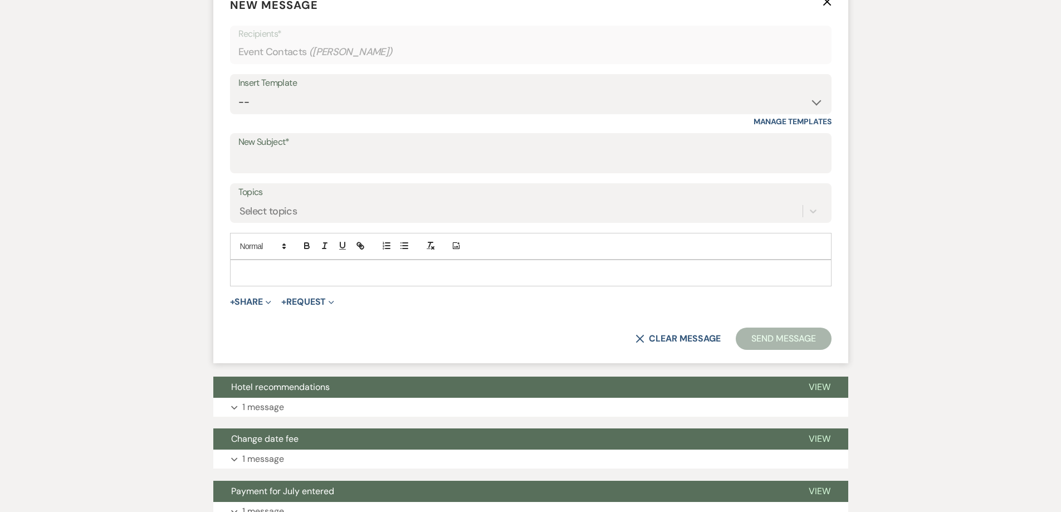
click at [323, 272] on p at bounding box center [531, 273] width 584 height 12
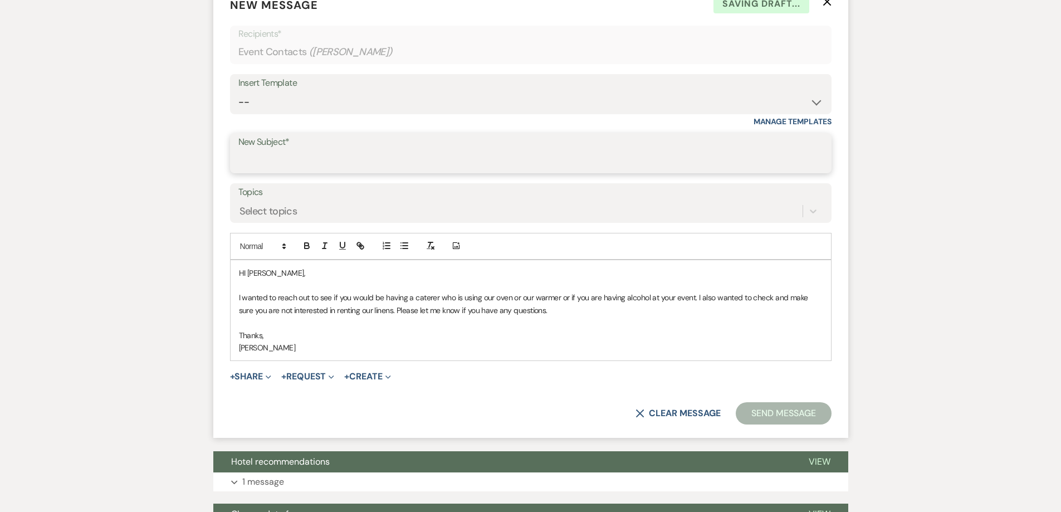
click at [360, 154] on input "New Subject*" at bounding box center [530, 161] width 585 height 22
click at [274, 158] on input "Misc. Wuestions" at bounding box center [530, 161] width 585 height 22
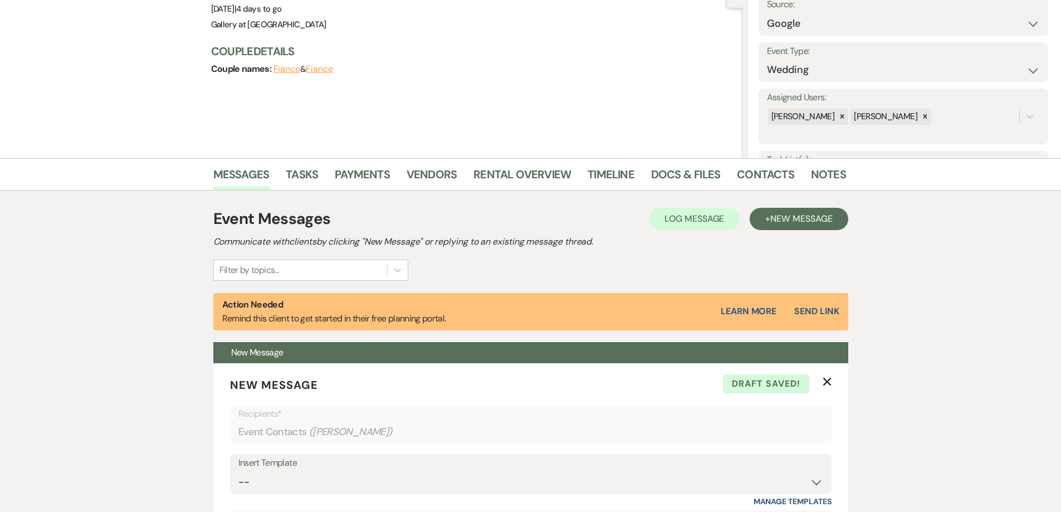
scroll to position [111, 0]
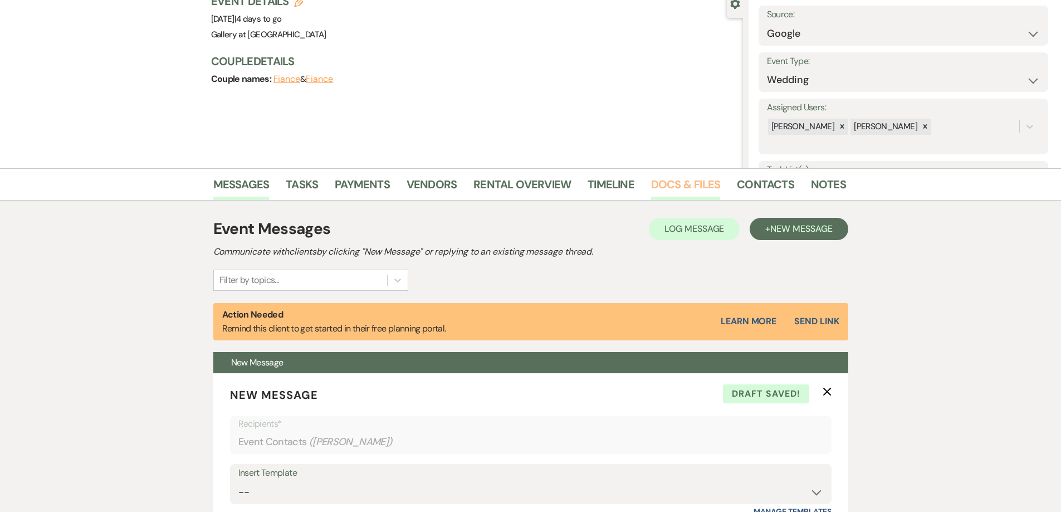
type input "Misc. questions"
click at [694, 187] on link "Docs & Files" at bounding box center [685, 188] width 69 height 25
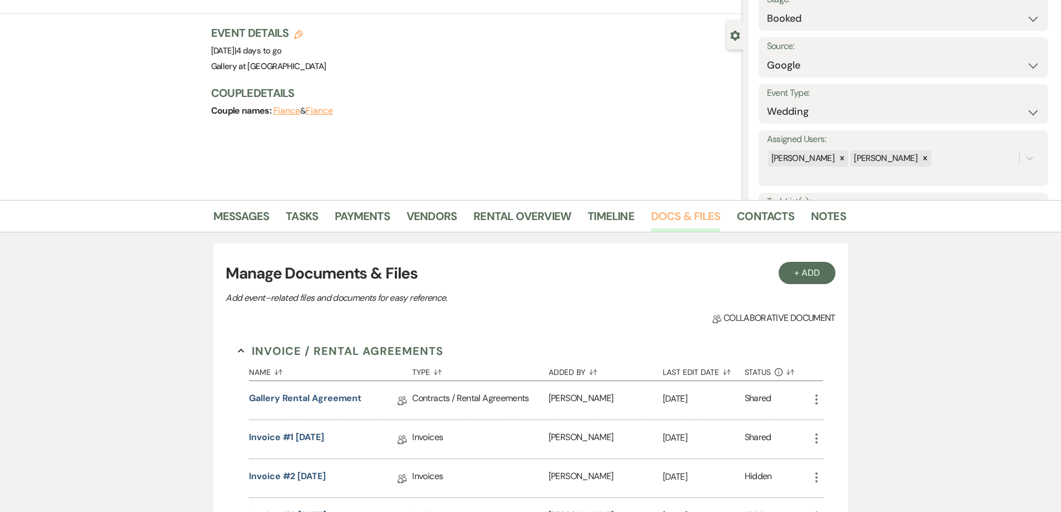
scroll to position [76, 0]
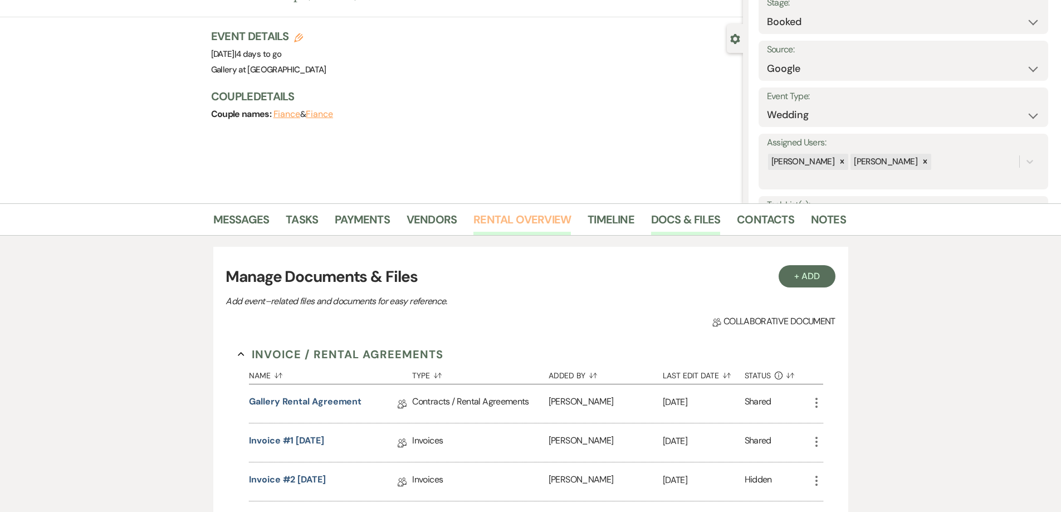
click at [523, 220] on link "Rental Overview" at bounding box center [523, 223] width 98 height 25
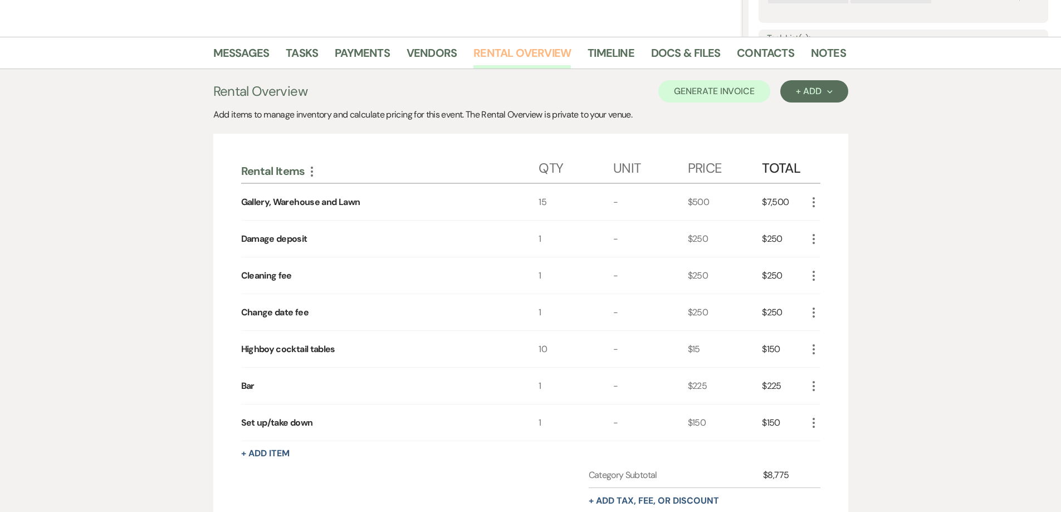
scroll to position [244, 0]
click at [249, 60] on link "Messages" at bounding box center [241, 55] width 56 height 25
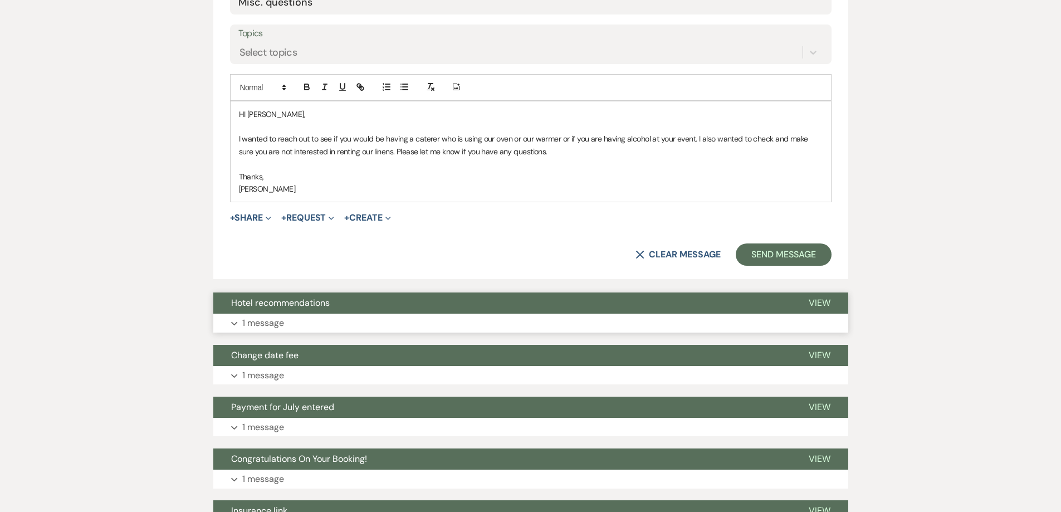
scroll to position [689, 0]
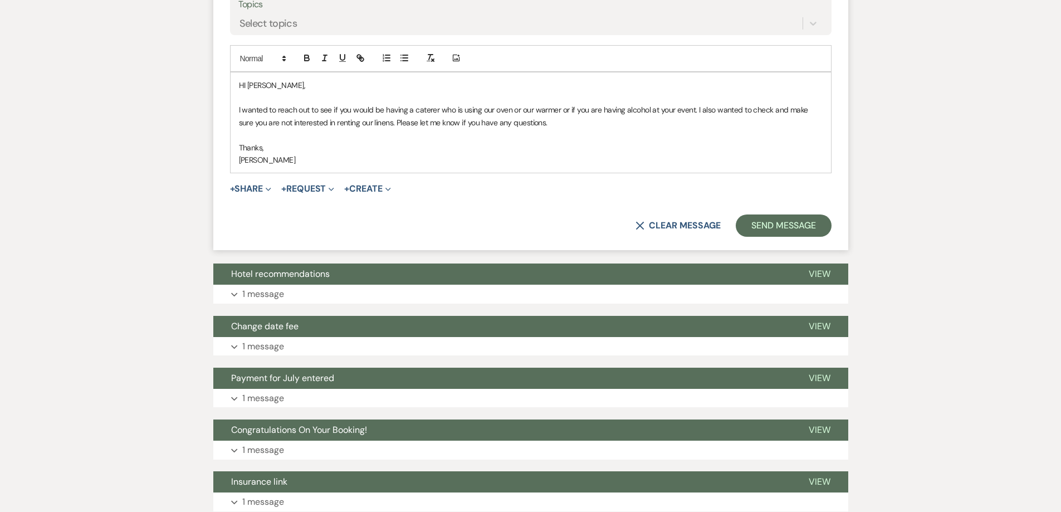
click at [581, 117] on p "I wanted to reach out to see if you would be having a caterer who is using our …" at bounding box center [531, 116] width 584 height 25
click at [381, 123] on p "I wanted to reach out to see if you would be having a caterer who is using our …" at bounding box center [531, 116] width 584 height 25
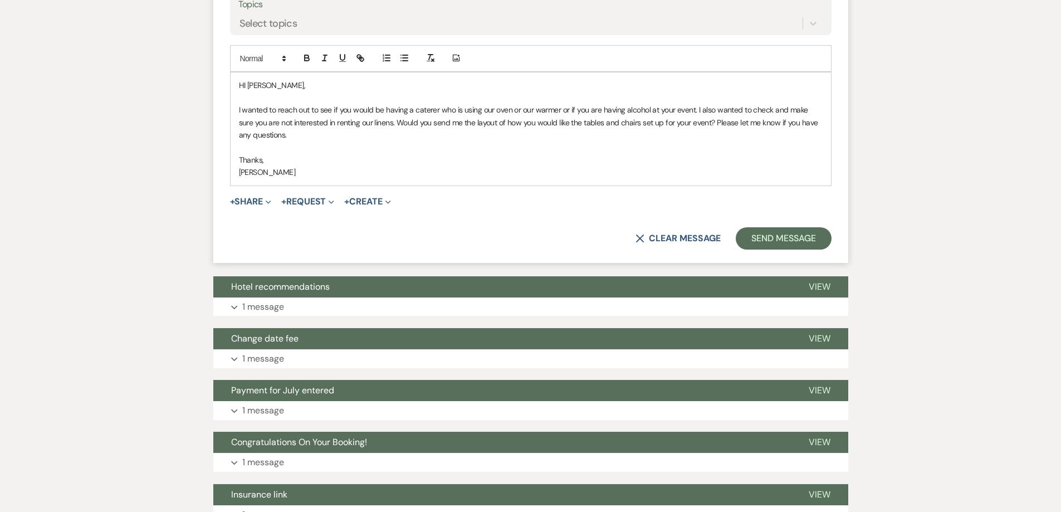
click at [244, 87] on p "HI Sheila," at bounding box center [531, 85] width 584 height 12
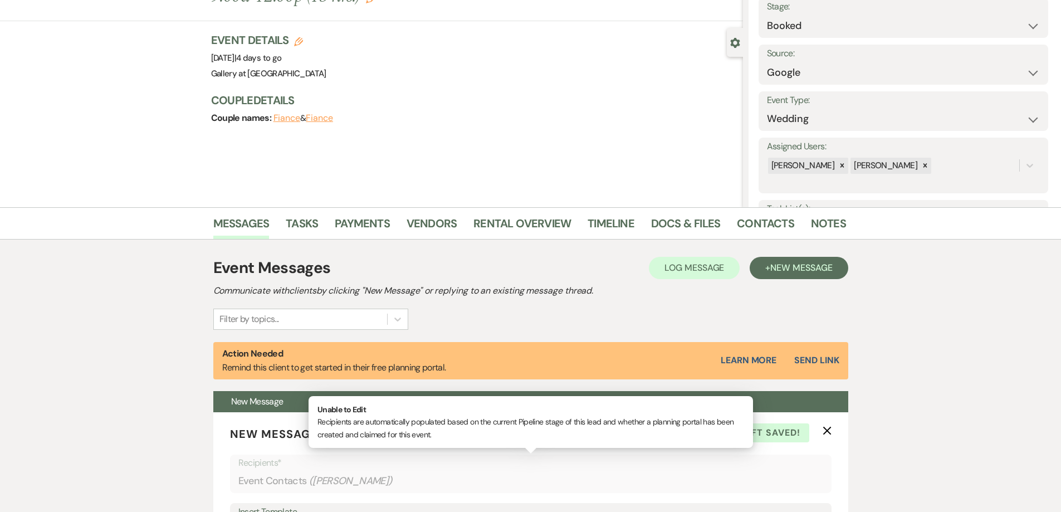
scroll to position [0, 0]
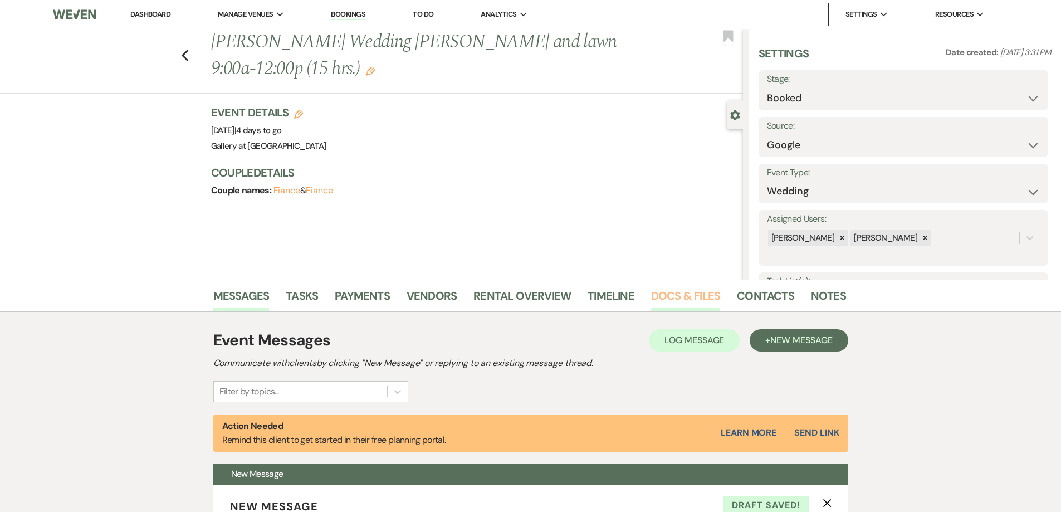
click at [678, 299] on link "Docs & Files" at bounding box center [685, 299] width 69 height 25
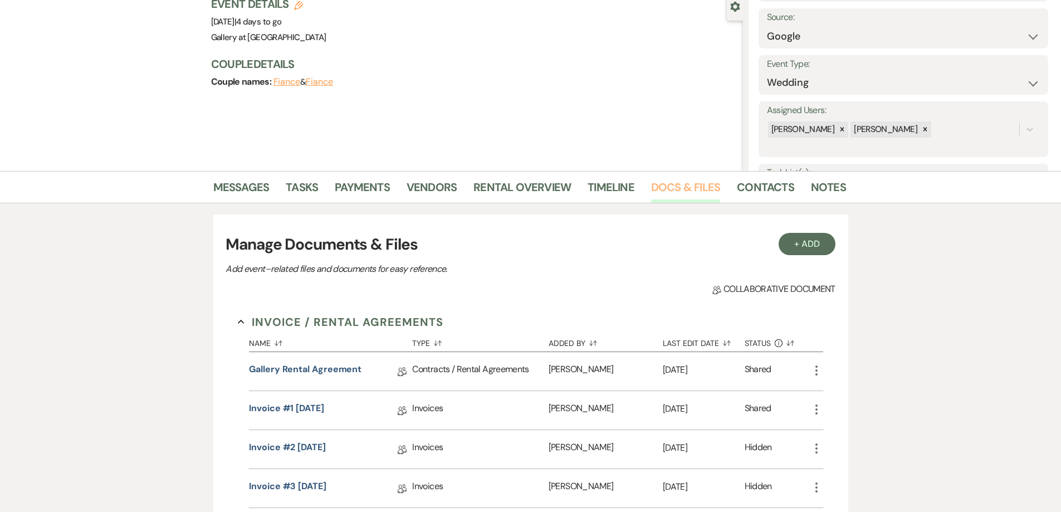
scroll to position [223, 0]
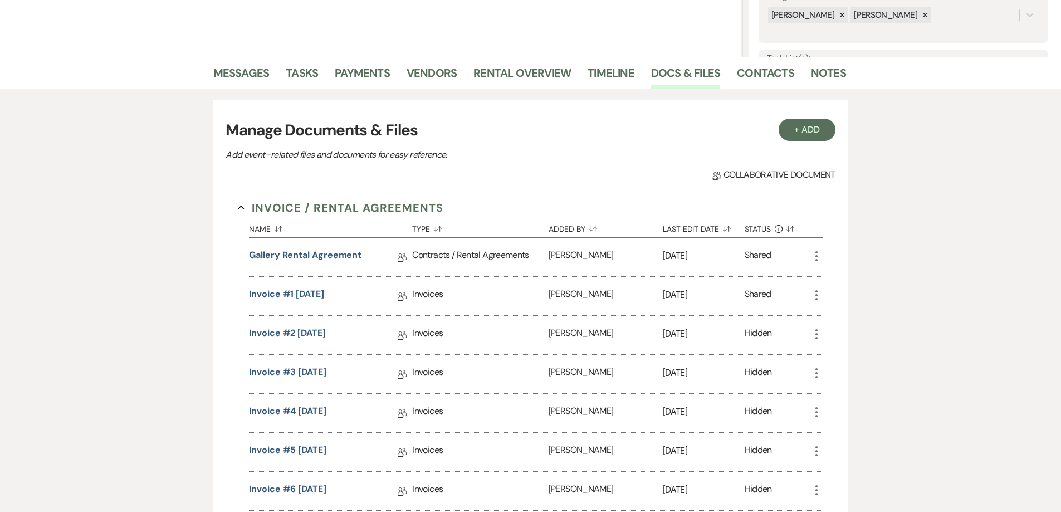
click at [321, 258] on link "Gallery Rental Agreement" at bounding box center [305, 257] width 113 height 17
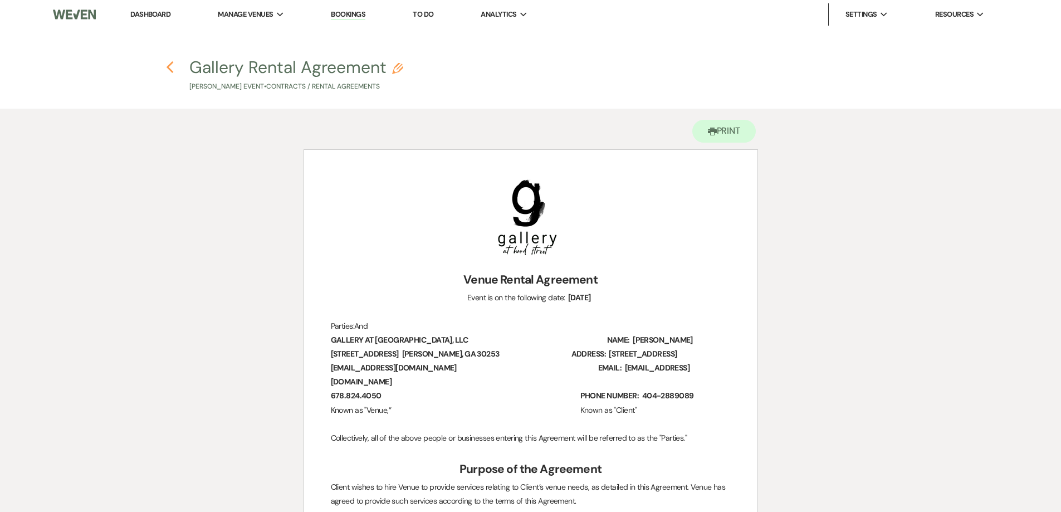
click at [172, 67] on icon "Previous" at bounding box center [170, 67] width 8 height 13
select select "6"
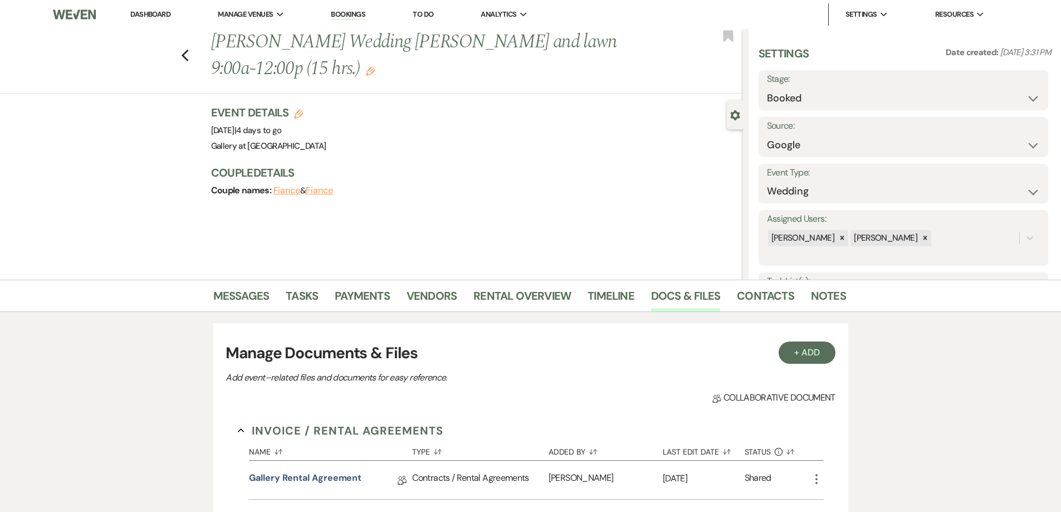
scroll to position [223, 0]
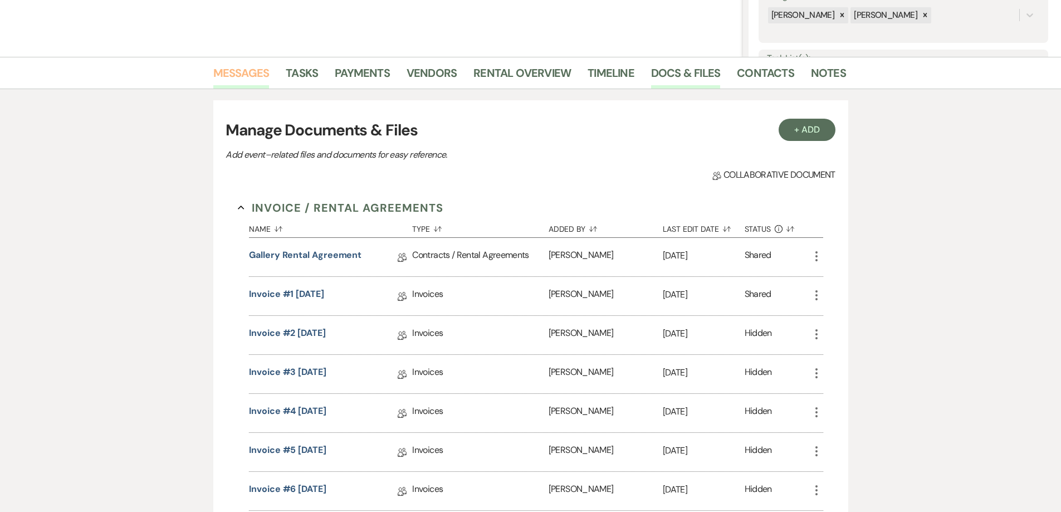
click at [233, 74] on link "Messages" at bounding box center [241, 76] width 56 height 25
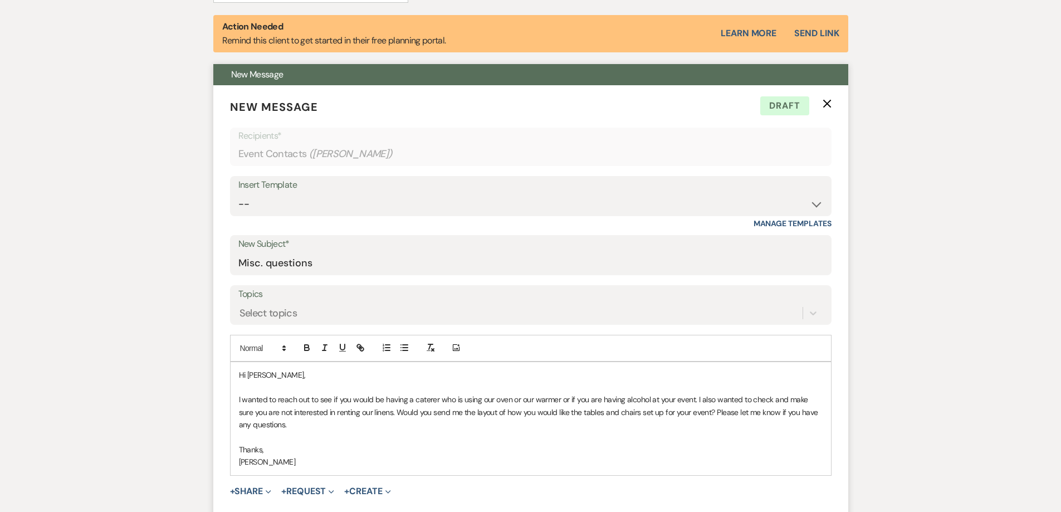
scroll to position [613, 0]
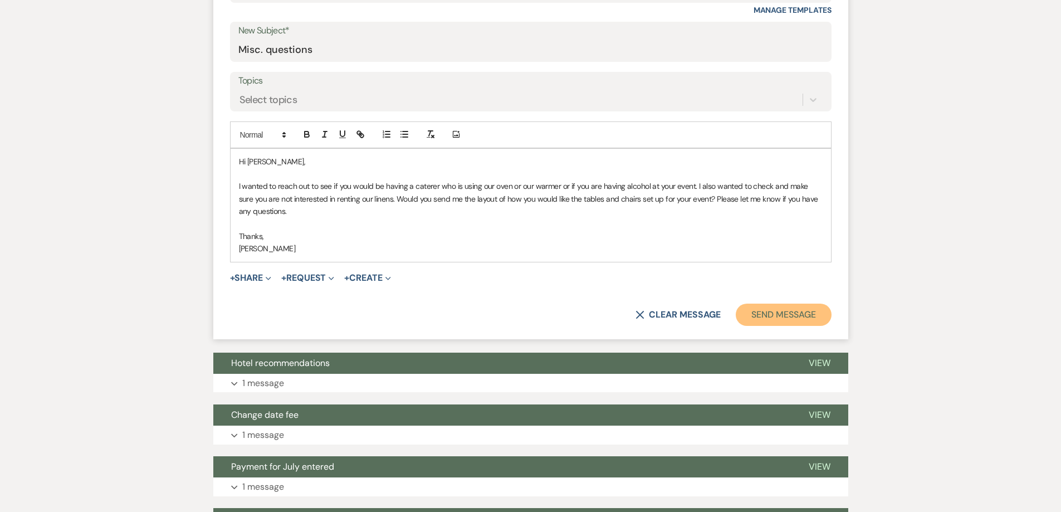
click at [788, 311] on button "Send Message" at bounding box center [783, 315] width 95 height 22
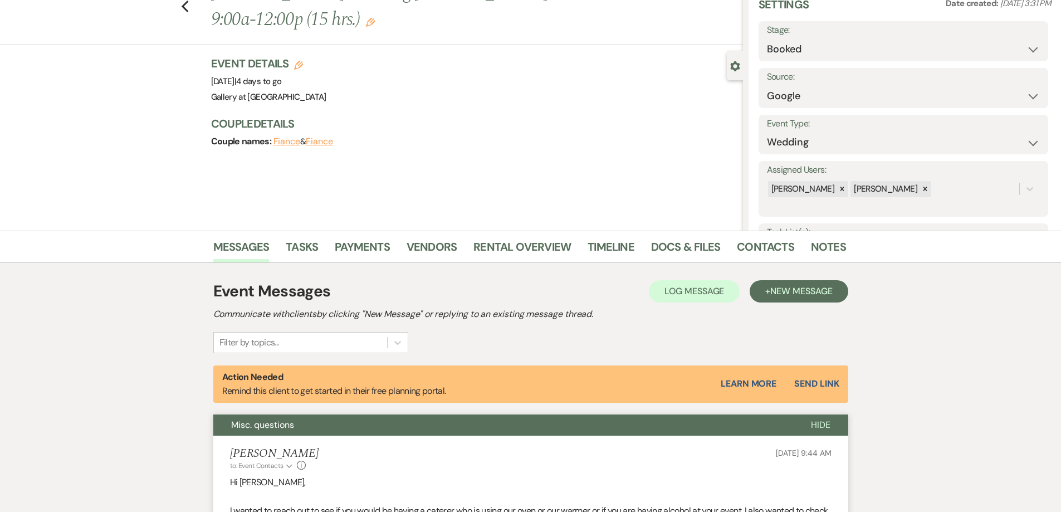
scroll to position [0, 0]
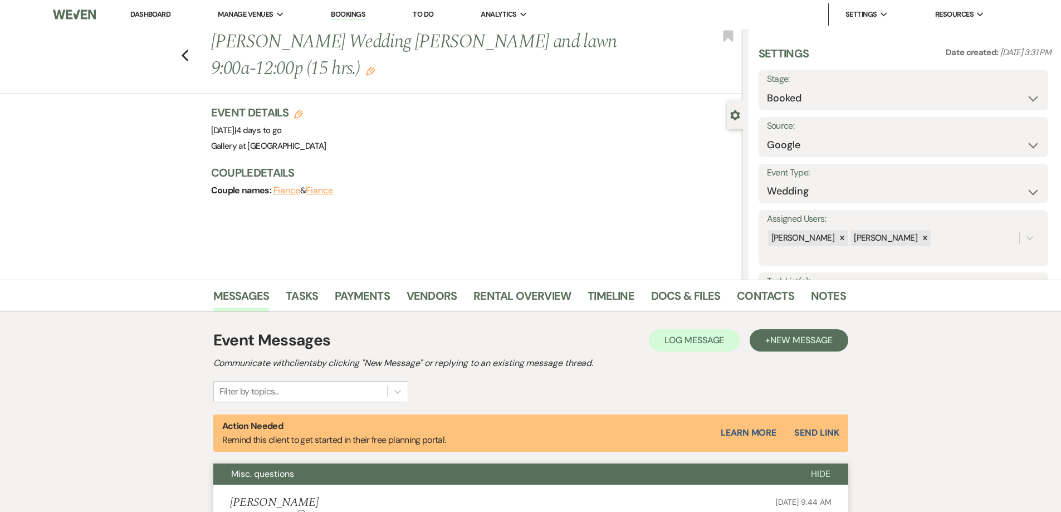
click at [140, 15] on link "Dashboard" at bounding box center [150, 13] width 40 height 9
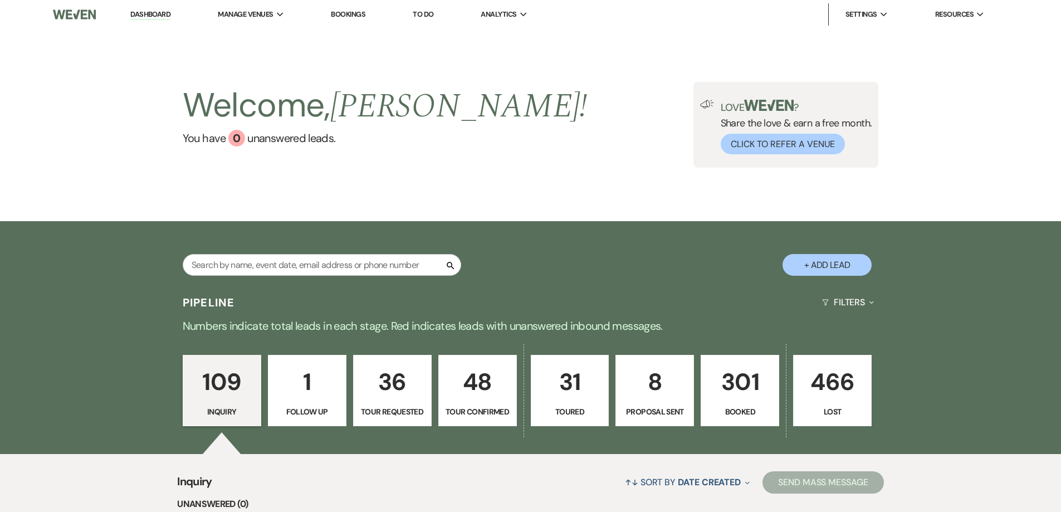
click at [736, 410] on p "Booked" at bounding box center [740, 412] width 64 height 12
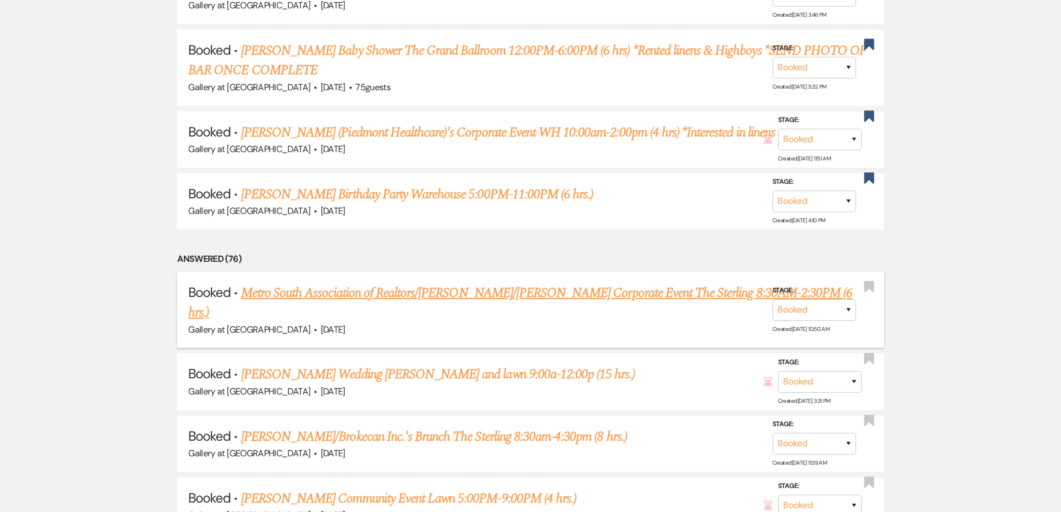
scroll to position [724, 0]
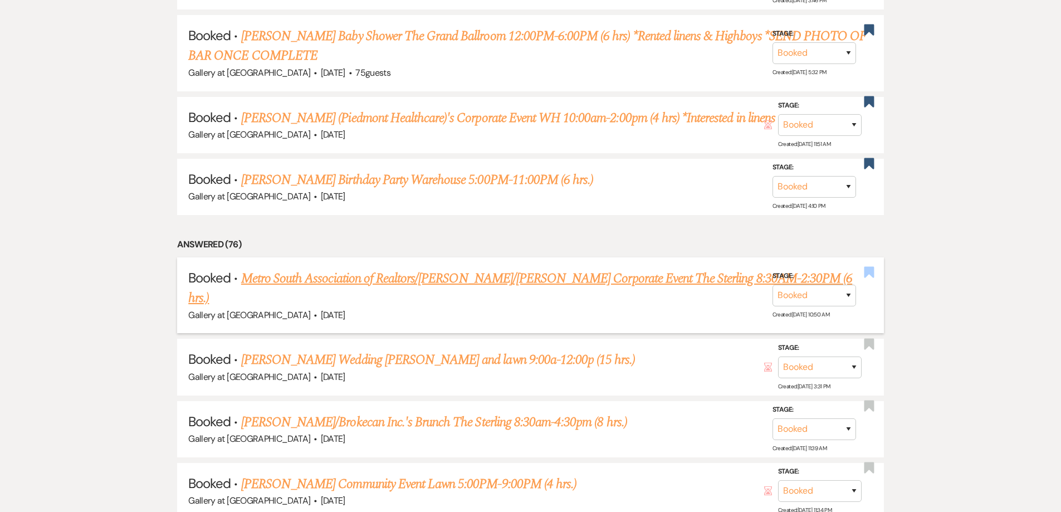
click at [869, 266] on icon "Bookmark" at bounding box center [870, 272] width 12 height 13
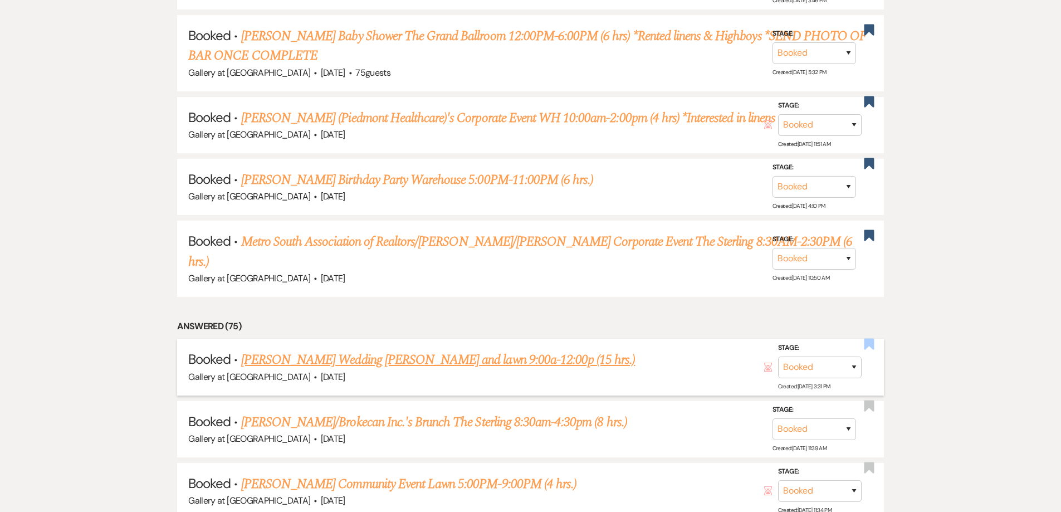
click at [868, 338] on use "button" at bounding box center [869, 343] width 10 height 11
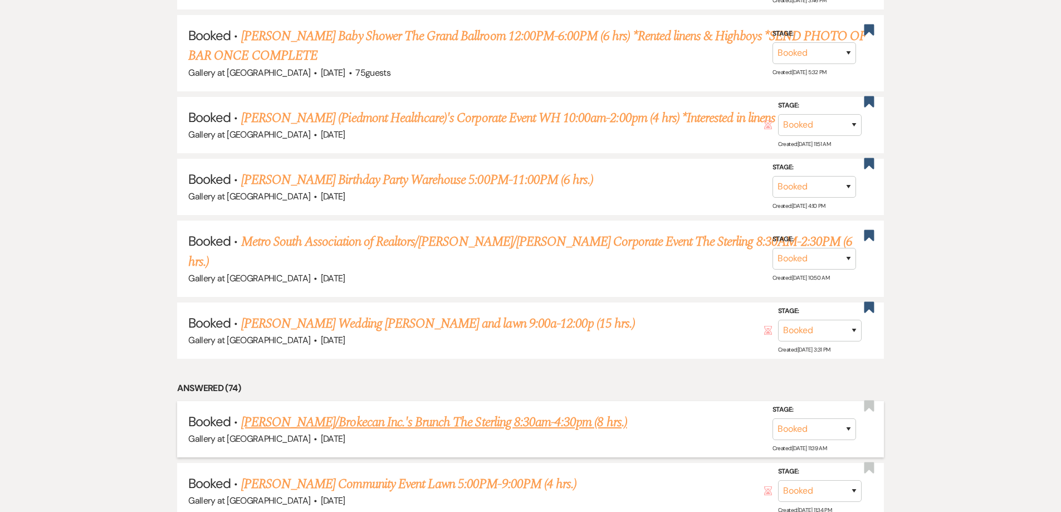
click at [403, 412] on link "Tanisha Bowman/Brokecan Inc.'s Brunch The Sterling 8:30am-4:30pm (8 hrs.)" at bounding box center [434, 422] width 386 height 20
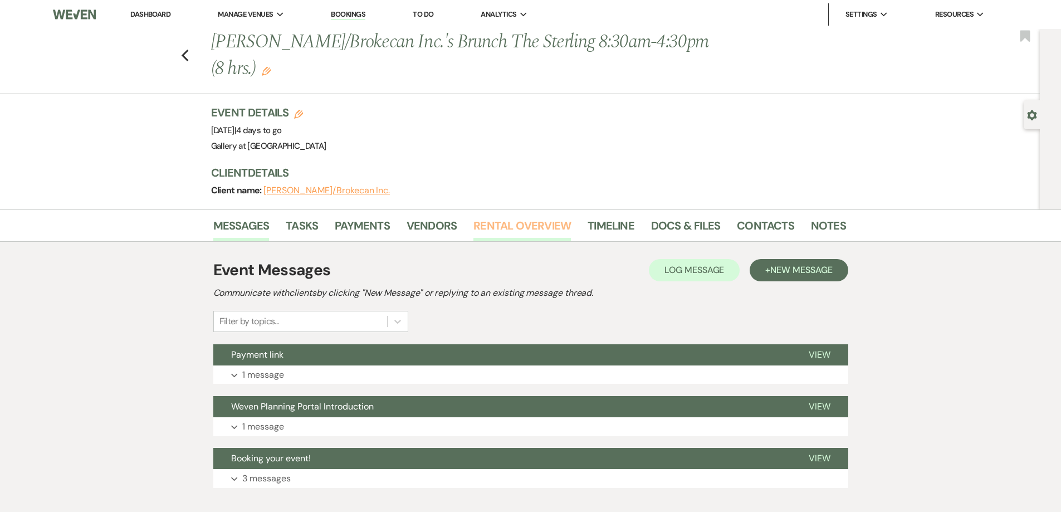
click at [483, 226] on link "Rental Overview" at bounding box center [523, 229] width 98 height 25
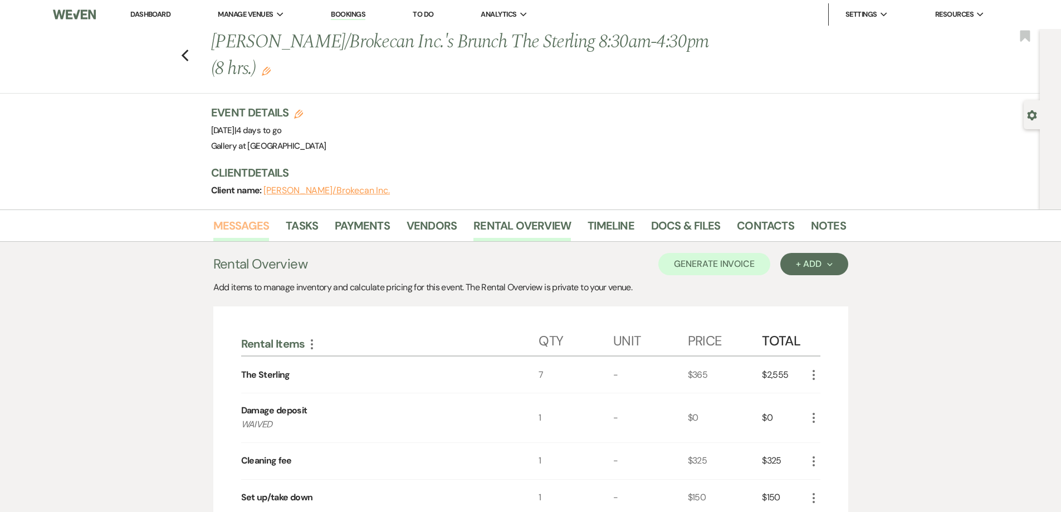
click at [238, 224] on link "Messages" at bounding box center [241, 229] width 56 height 25
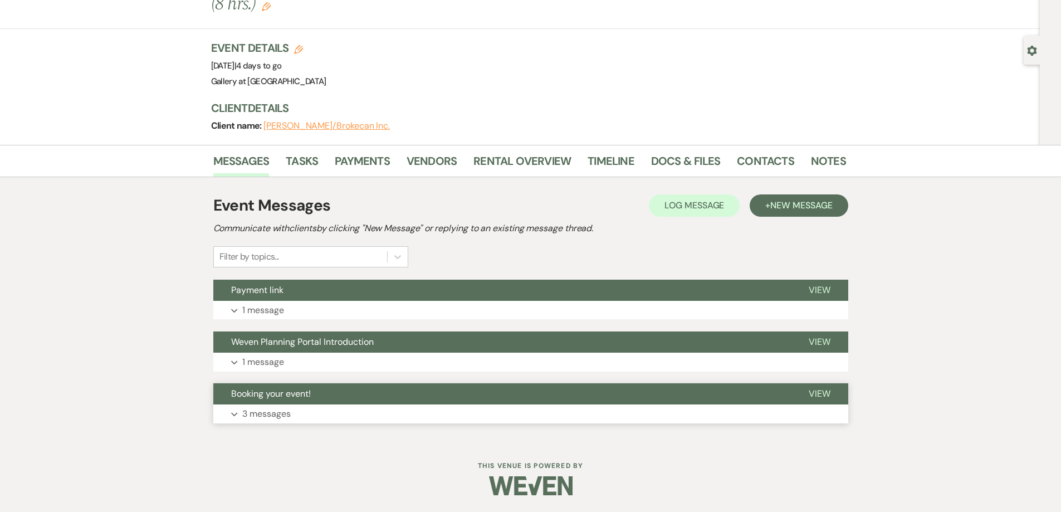
click at [353, 412] on button "Expand 3 messages" at bounding box center [530, 414] width 635 height 19
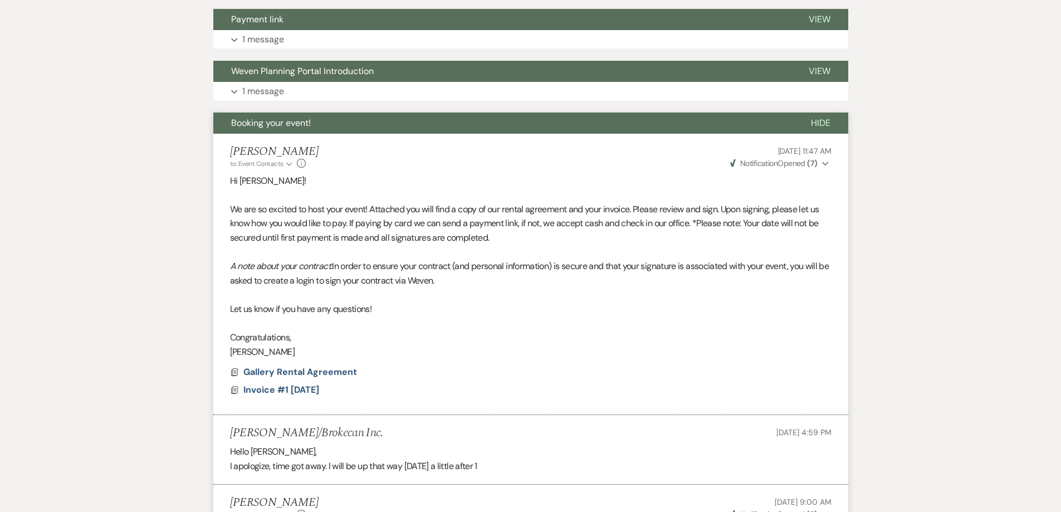
scroll to position [132, 0]
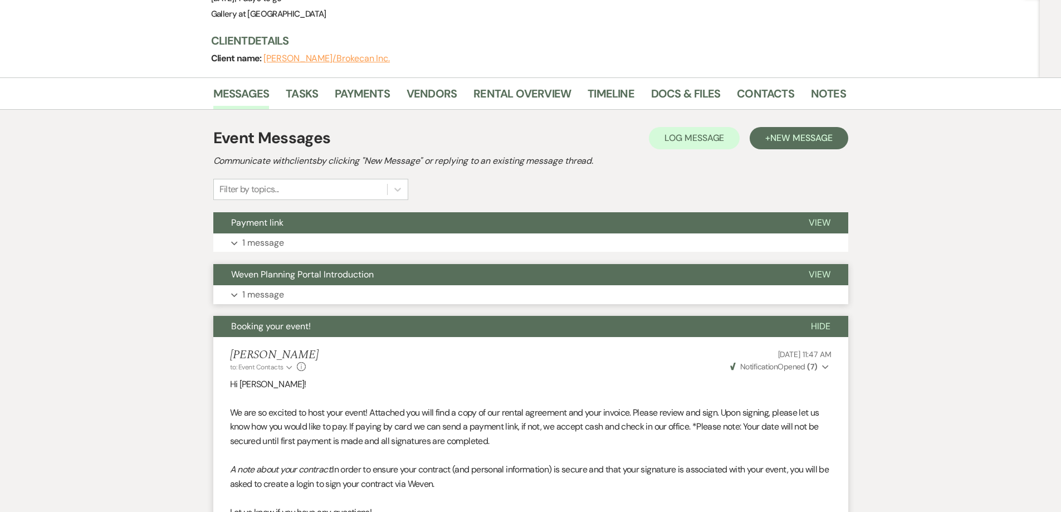
click at [338, 291] on button "Expand 1 message" at bounding box center [530, 294] width 635 height 19
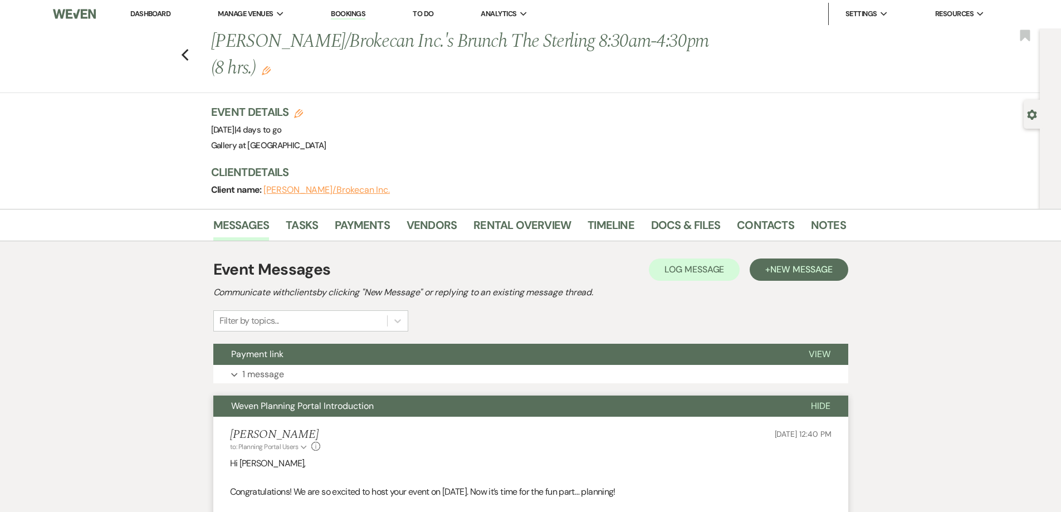
scroll to position [0, 0]
click at [437, 372] on button "Expand 1 message" at bounding box center [530, 375] width 635 height 19
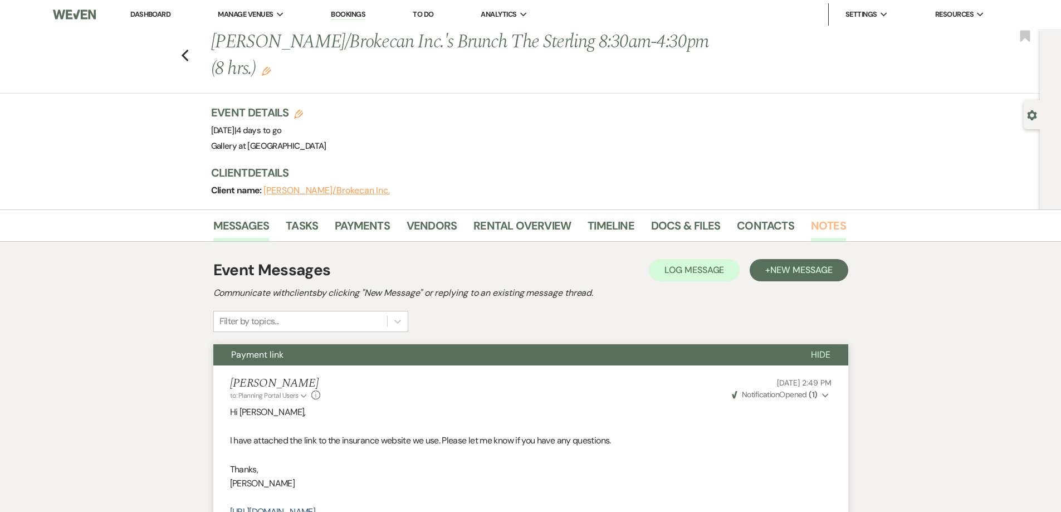
click at [838, 217] on link "Notes" at bounding box center [828, 229] width 35 height 25
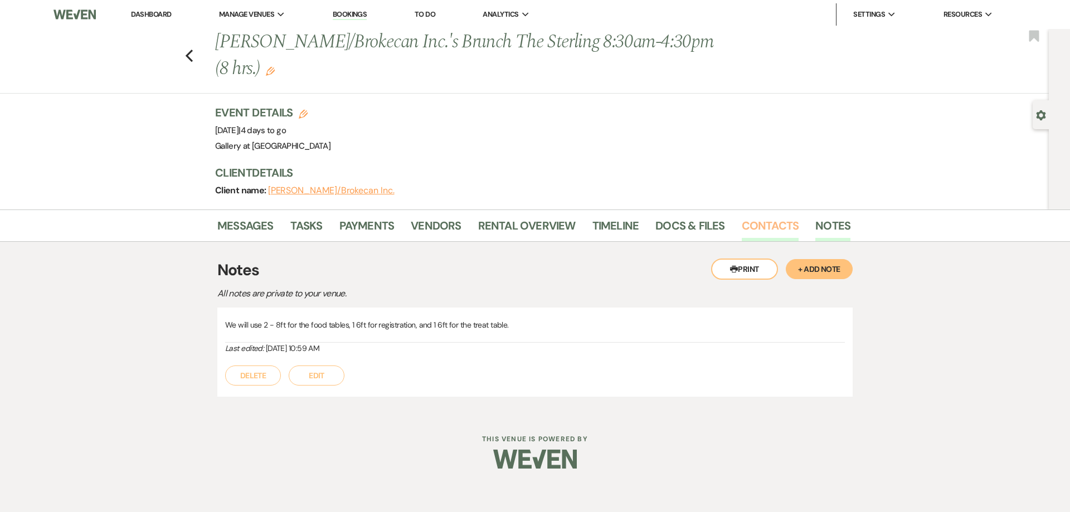
click at [745, 224] on link "Contacts" at bounding box center [770, 229] width 57 height 25
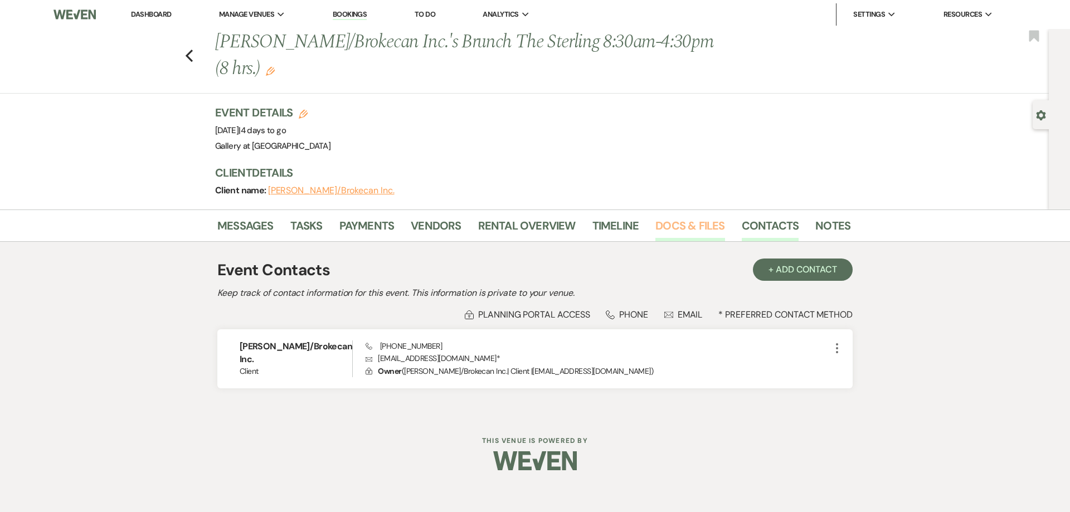
click at [675, 226] on link "Docs & Files" at bounding box center [689, 229] width 69 height 25
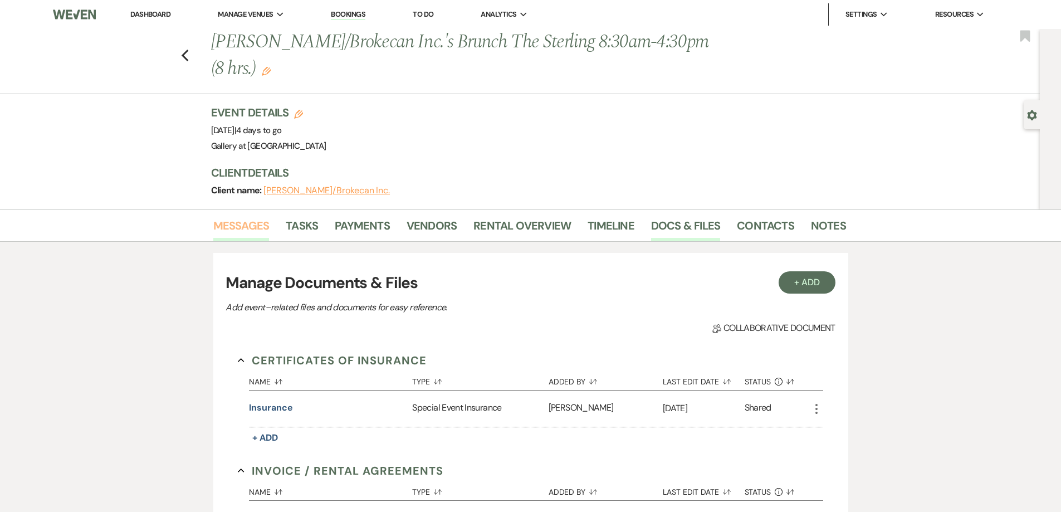
click at [250, 232] on link "Messages" at bounding box center [241, 229] width 56 height 25
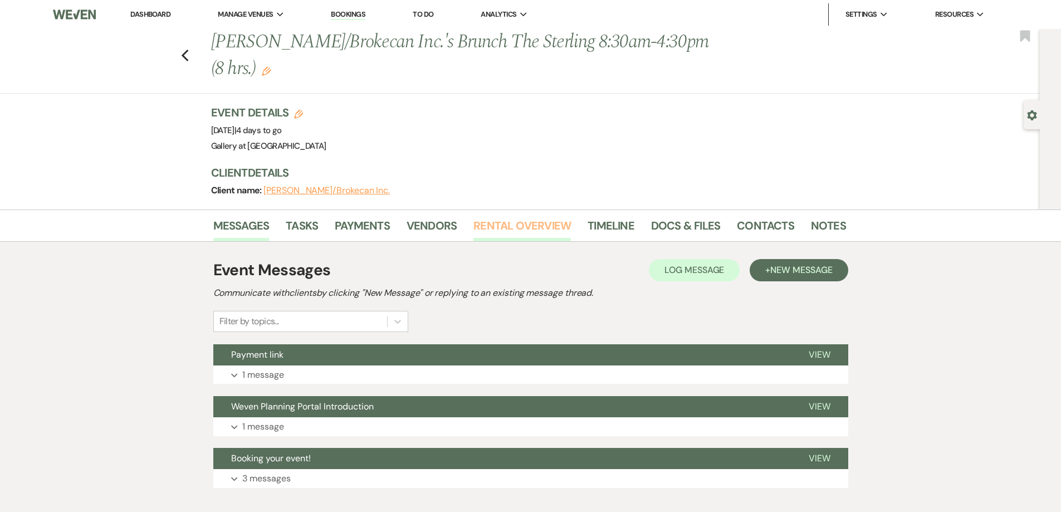
click at [496, 231] on link "Rental Overview" at bounding box center [523, 229] width 98 height 25
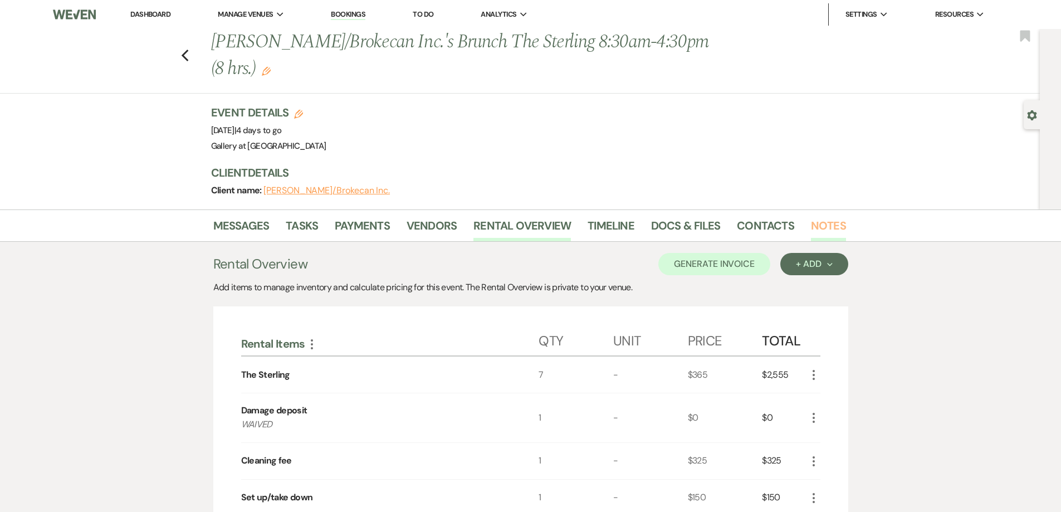
click at [817, 230] on link "Notes" at bounding box center [828, 229] width 35 height 25
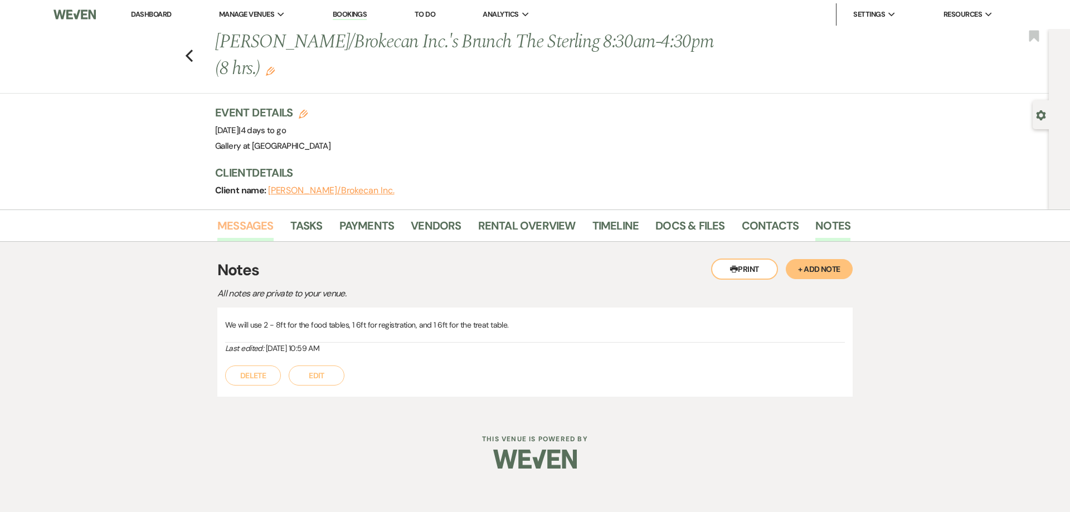
click at [233, 224] on link "Messages" at bounding box center [245, 229] width 56 height 25
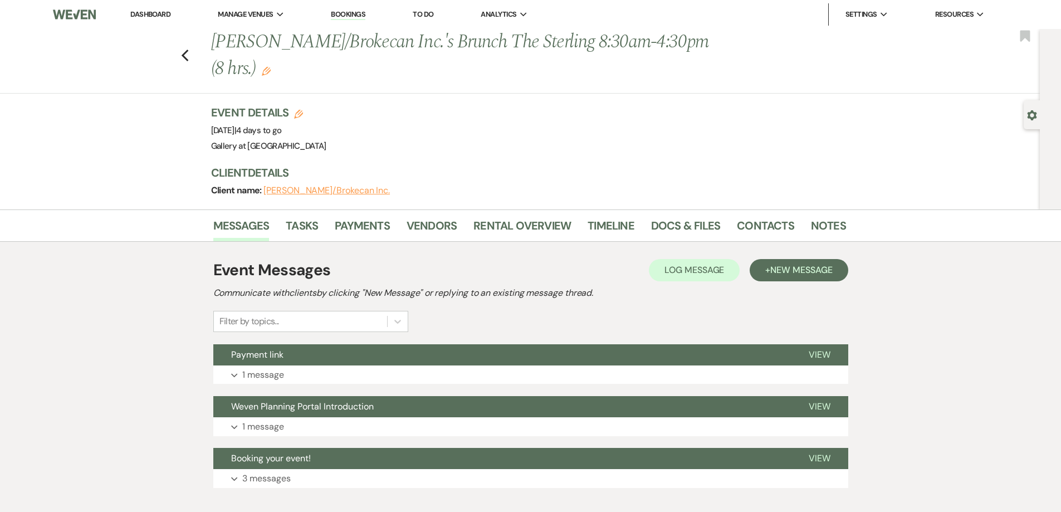
click at [799, 218] on li "Contacts" at bounding box center [774, 228] width 74 height 27
click at [821, 231] on link "Notes" at bounding box center [828, 229] width 35 height 25
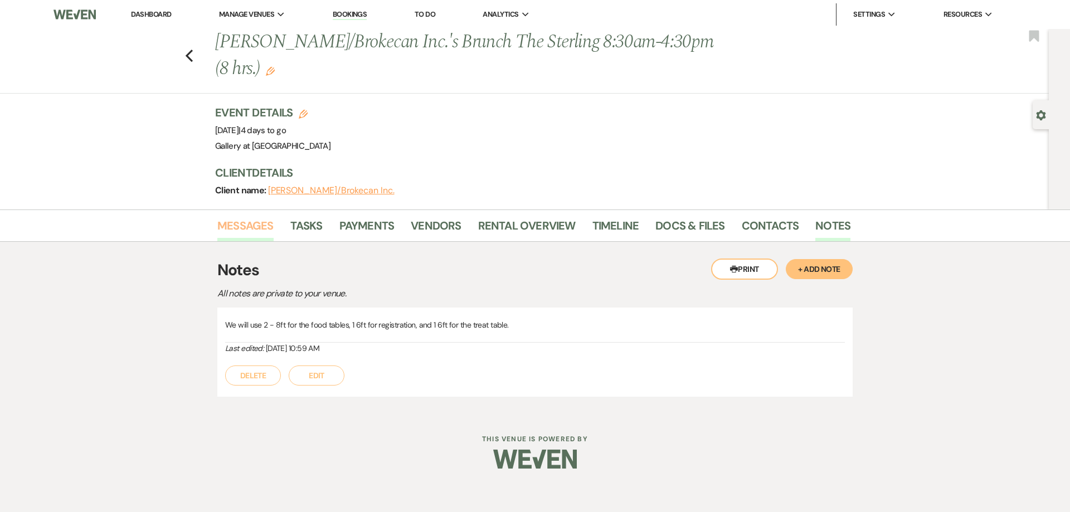
click at [256, 225] on link "Messages" at bounding box center [245, 229] width 56 height 25
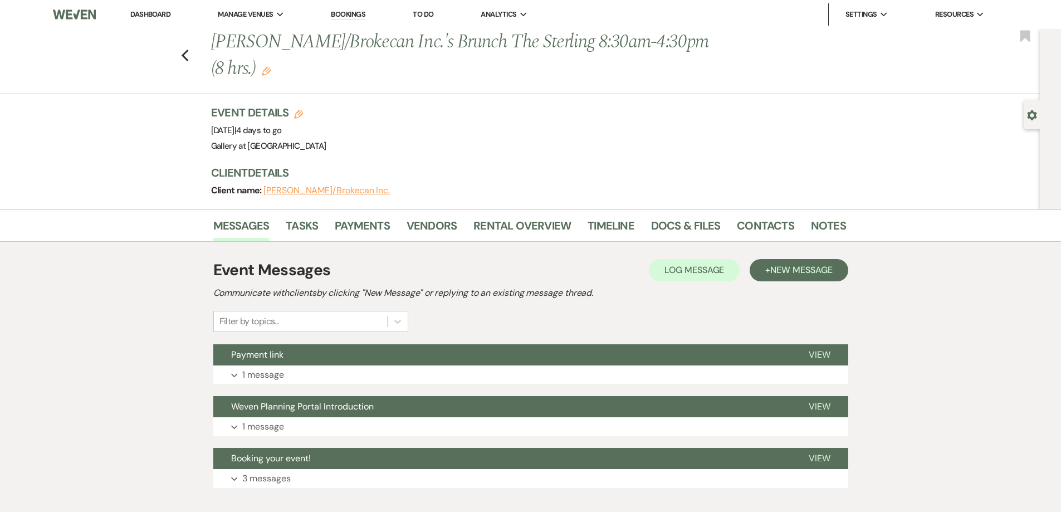
click at [164, 12] on link "Dashboard" at bounding box center [150, 13] width 40 height 9
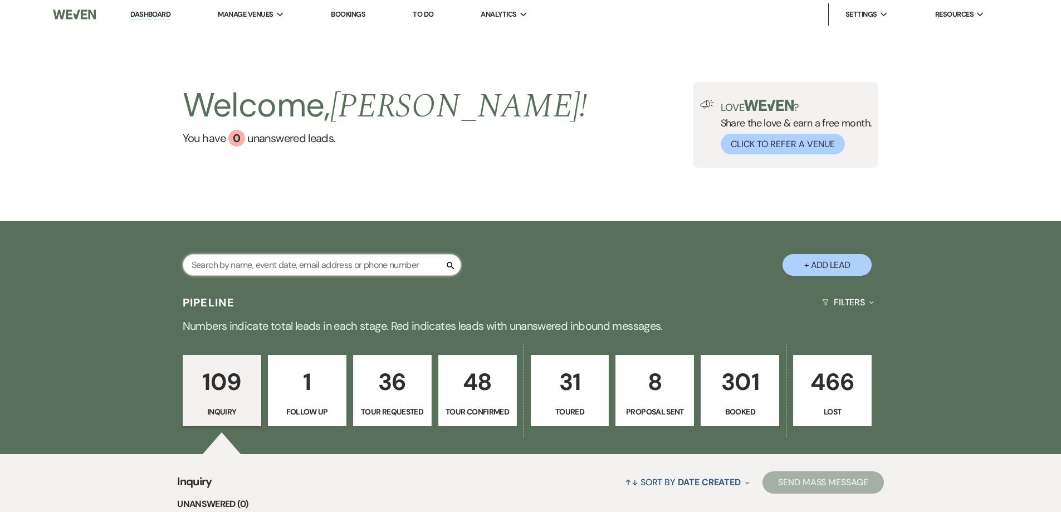
click at [363, 260] on input "text" at bounding box center [322, 265] width 279 height 22
type input "joyce lemon"
select select "4"
select select "8"
select select "5"
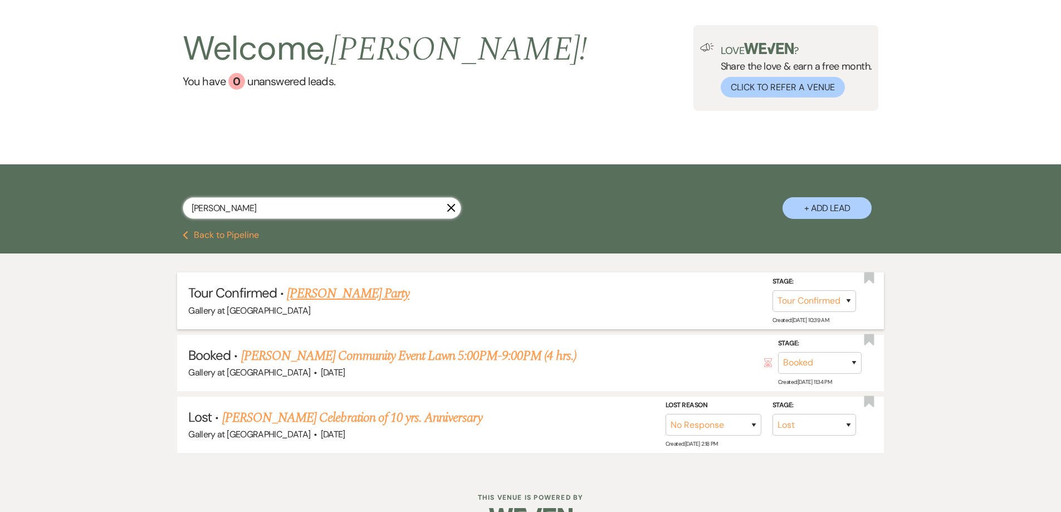
scroll to position [89, 0]
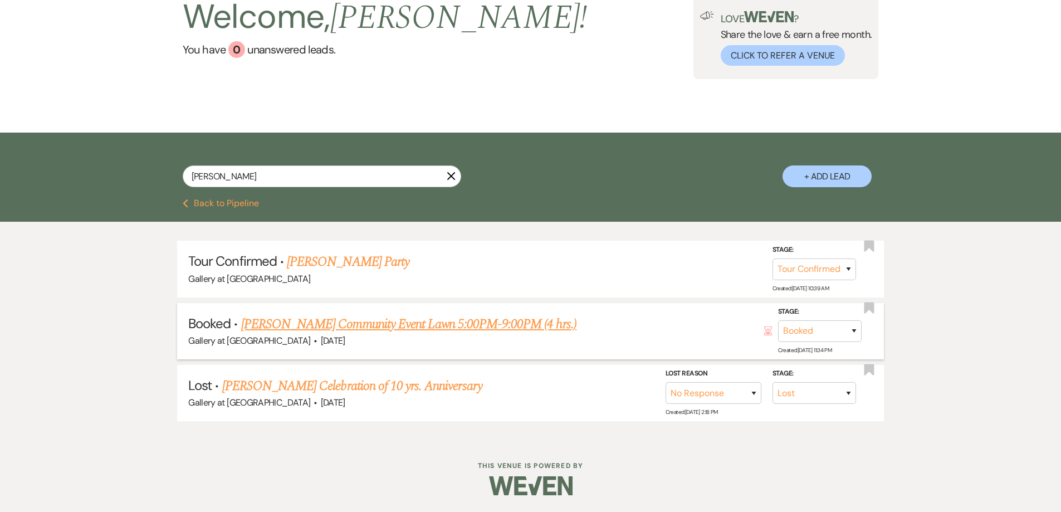
click at [392, 323] on link "Joyce Lemon's Community Event Lawn 5:00PM-9:00PM (4 hrs.)" at bounding box center [408, 324] width 335 height 20
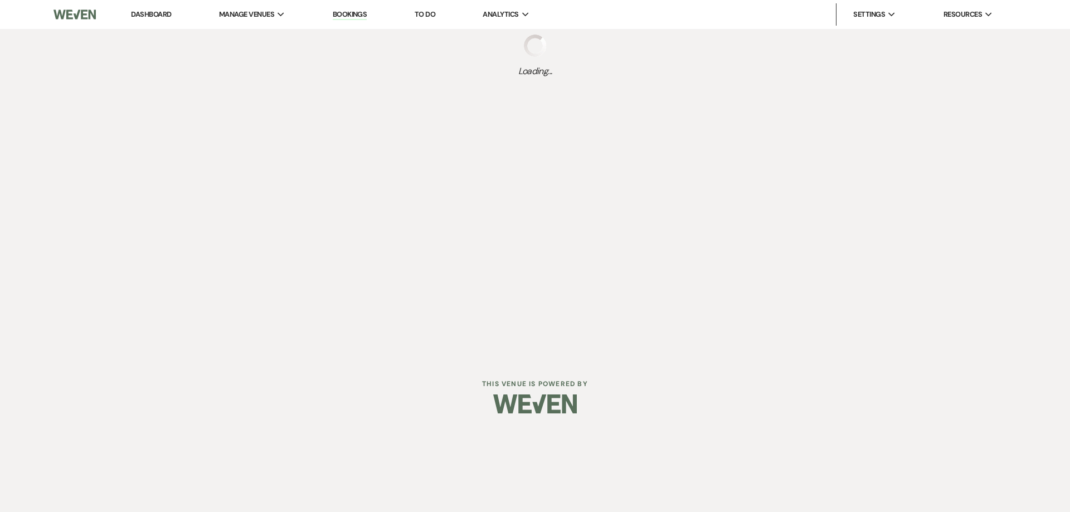
select select "5"
select select "7"
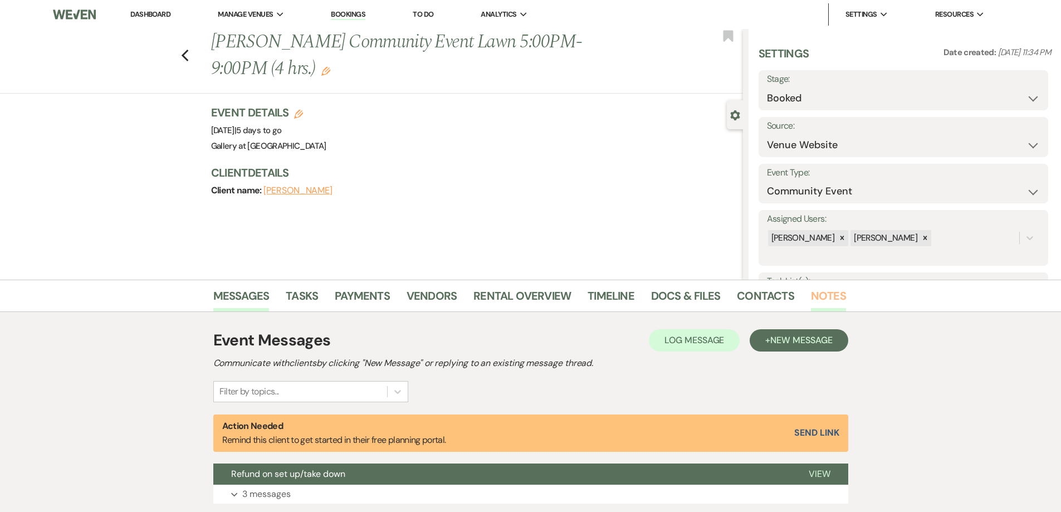
click at [812, 296] on link "Notes" at bounding box center [828, 299] width 35 height 25
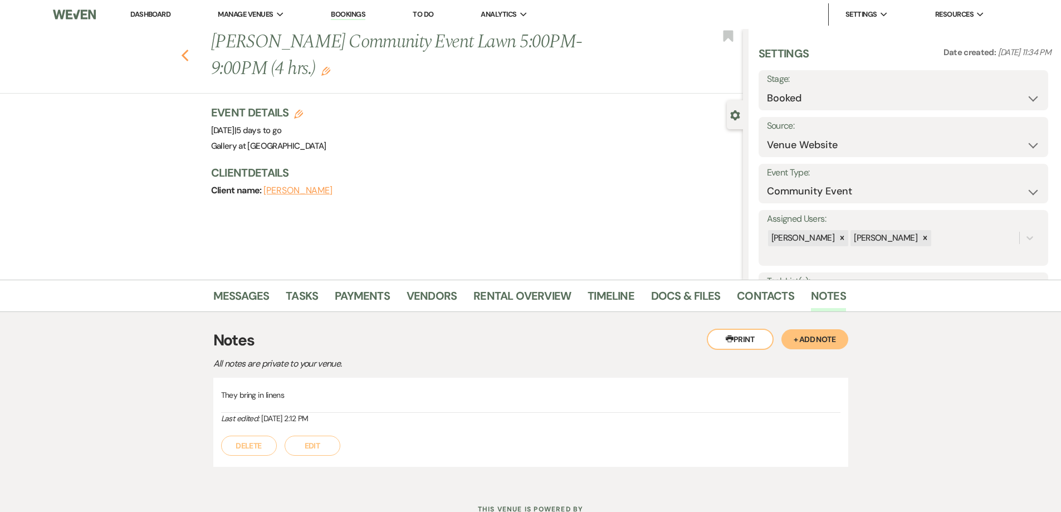
click at [188, 59] on icon "Previous" at bounding box center [185, 55] width 8 height 13
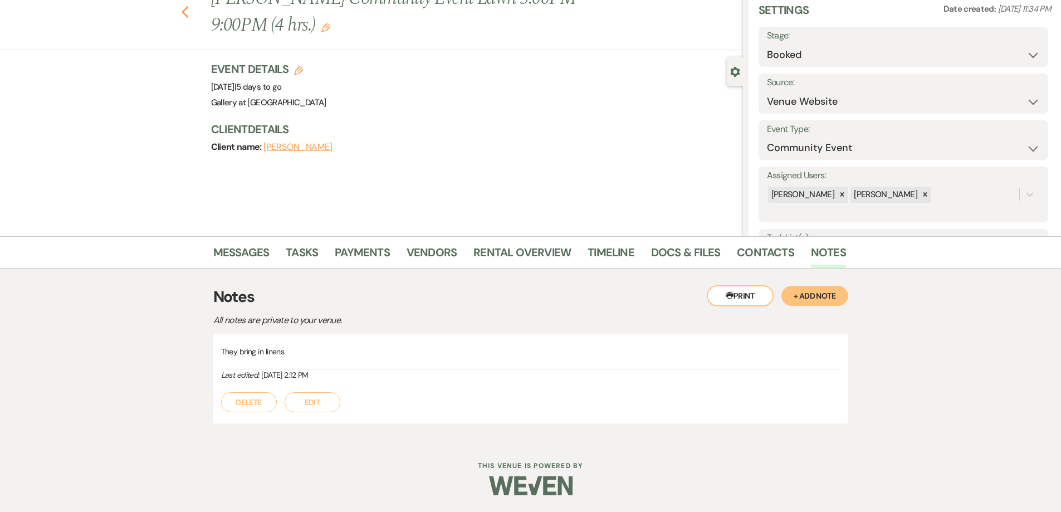
select select "4"
select select "8"
select select "5"
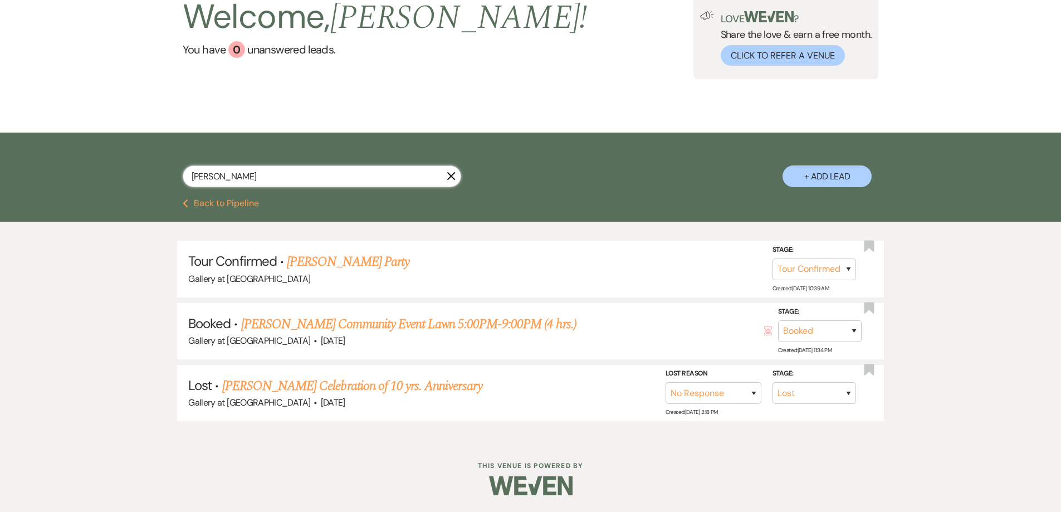
drag, startPoint x: 240, startPoint y: 169, endPoint x: 180, endPoint y: 177, distance: 60.1
click at [180, 177] on div "joyce lemon X + Add Lead" at bounding box center [531, 167] width 802 height 59
type input "jasmine"
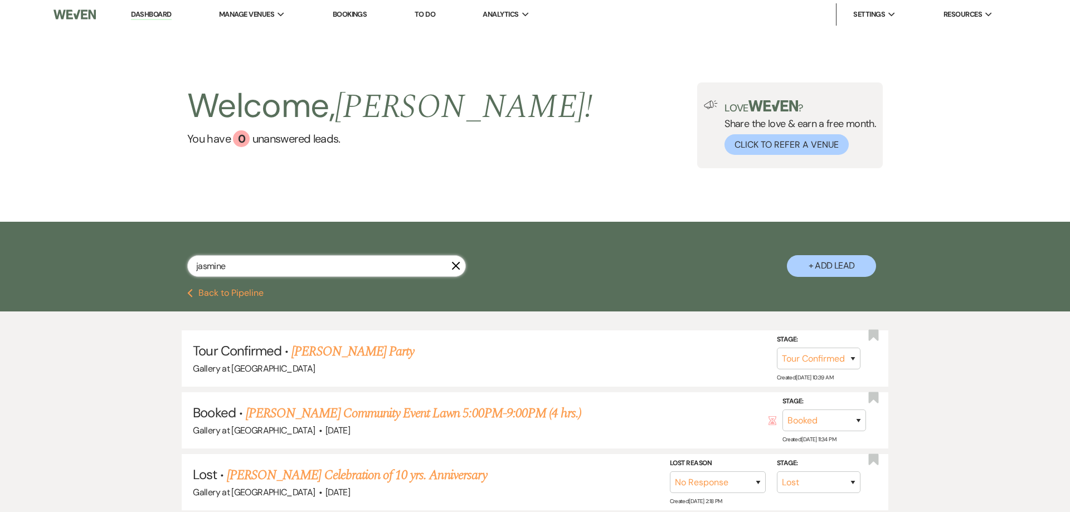
select select "8"
select select "4"
select select "8"
select select "6"
select select "8"
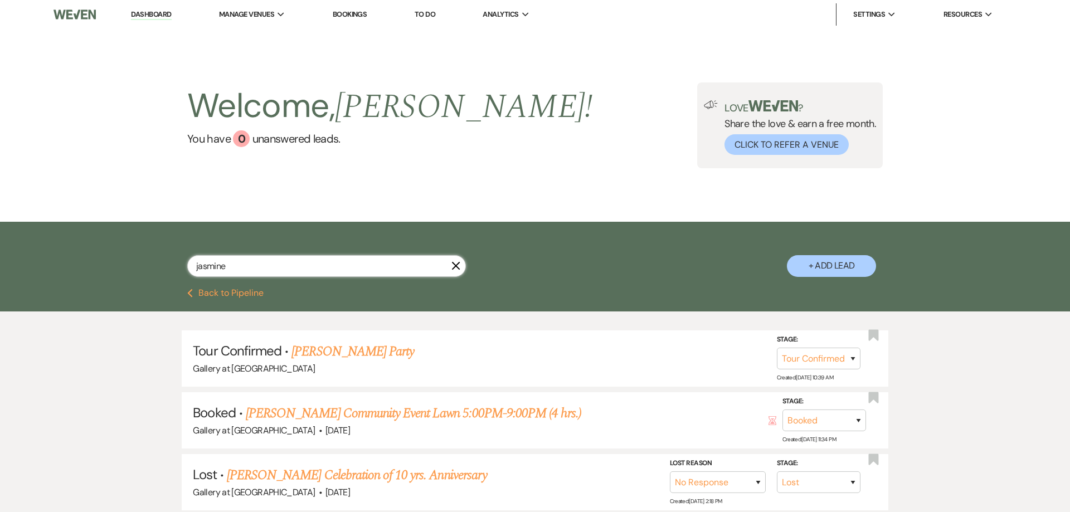
select select "5"
select select "4"
select select "8"
select select "5"
select select "8"
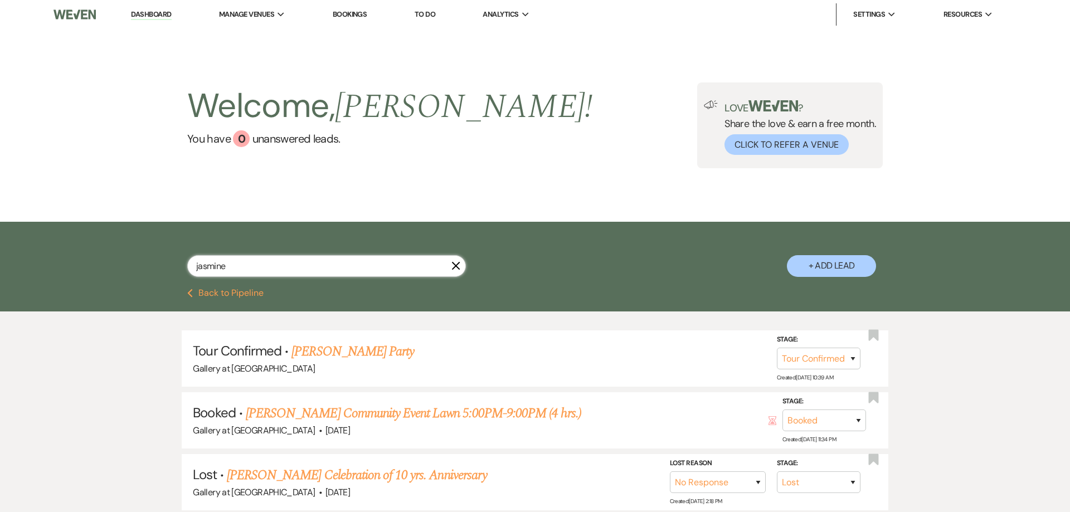
select select "11"
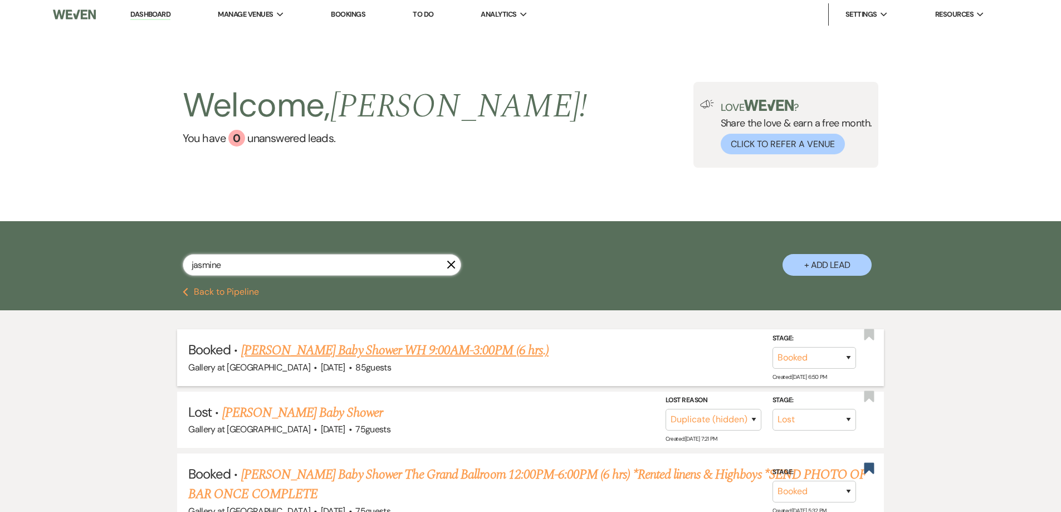
type input "jasmine"
click at [363, 354] on link "[PERSON_NAME] Baby Shower WH 9:00AM-3:00PM (6 hrs.)" at bounding box center [395, 350] width 308 height 20
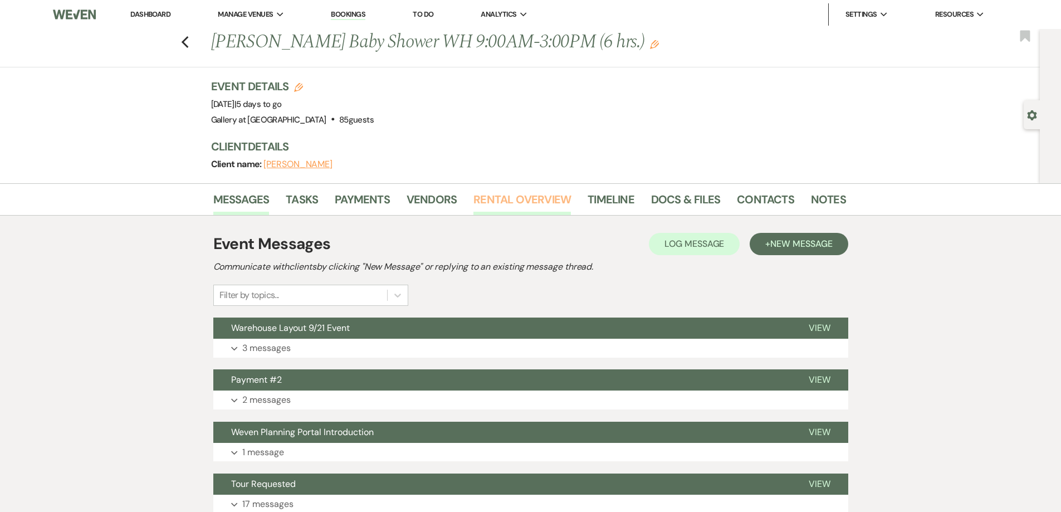
click at [514, 199] on link "Rental Overview" at bounding box center [523, 203] width 98 height 25
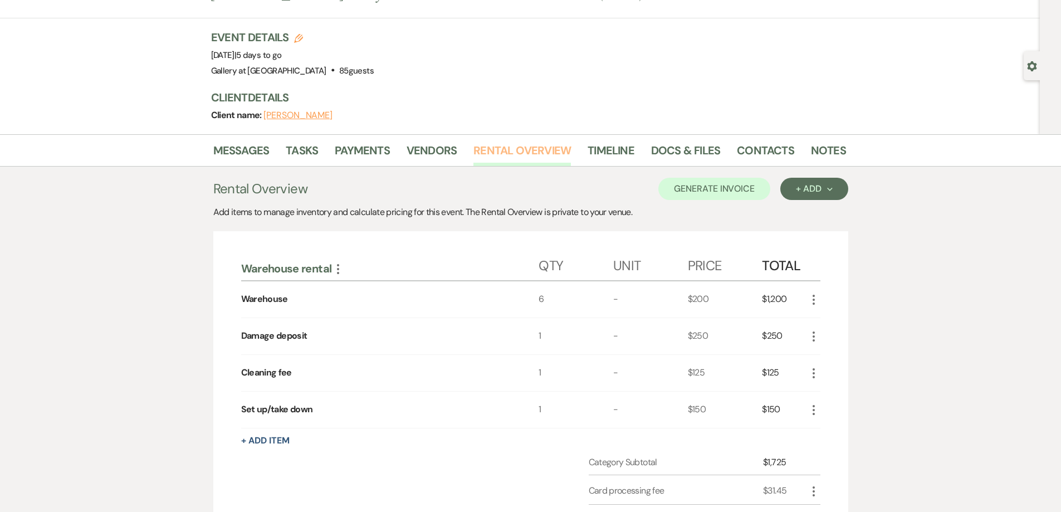
scroll to position [56, 0]
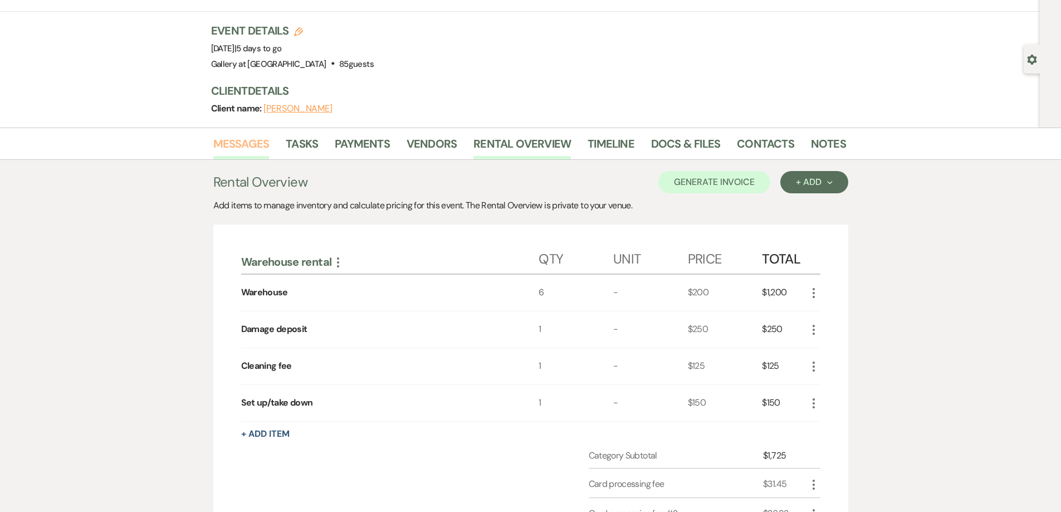
click at [246, 148] on link "Messages" at bounding box center [241, 147] width 56 height 25
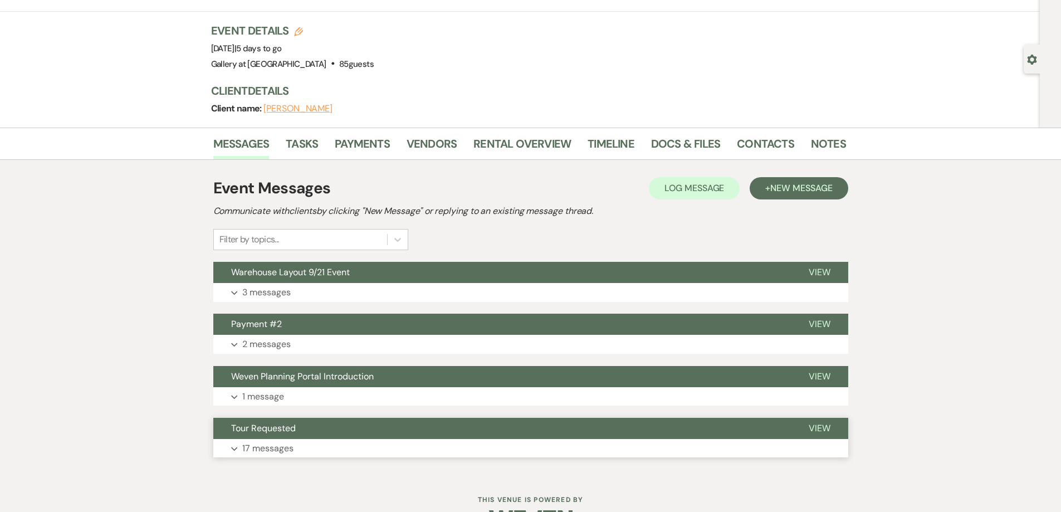
click at [334, 445] on button "Expand 17 messages" at bounding box center [530, 448] width 635 height 19
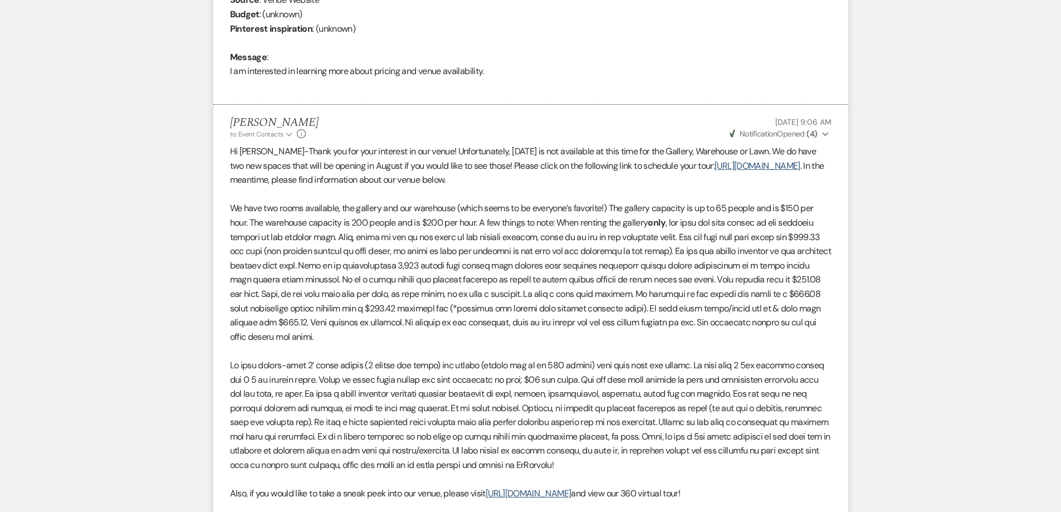
scroll to position [212, 0]
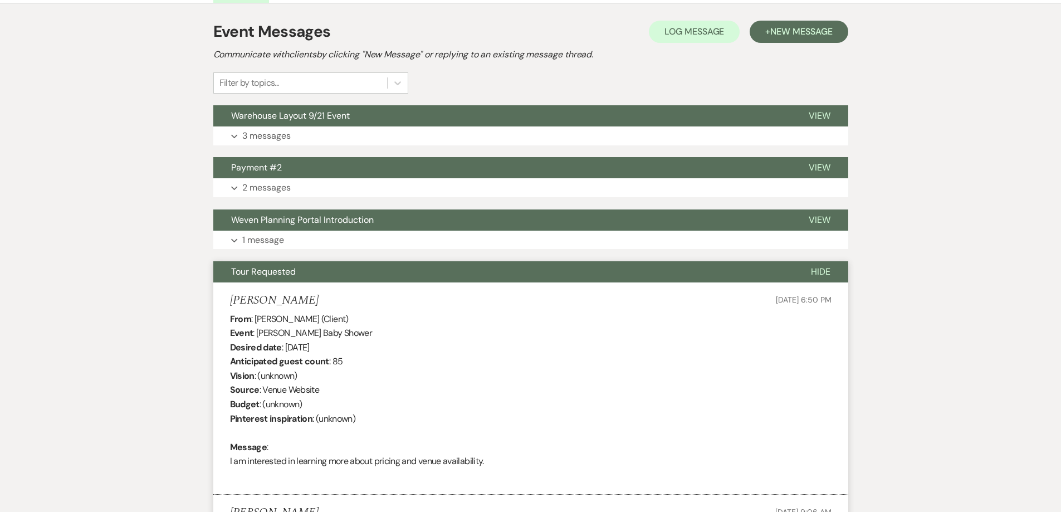
click at [537, 279] on button "Tour Requested" at bounding box center [503, 271] width 580 height 21
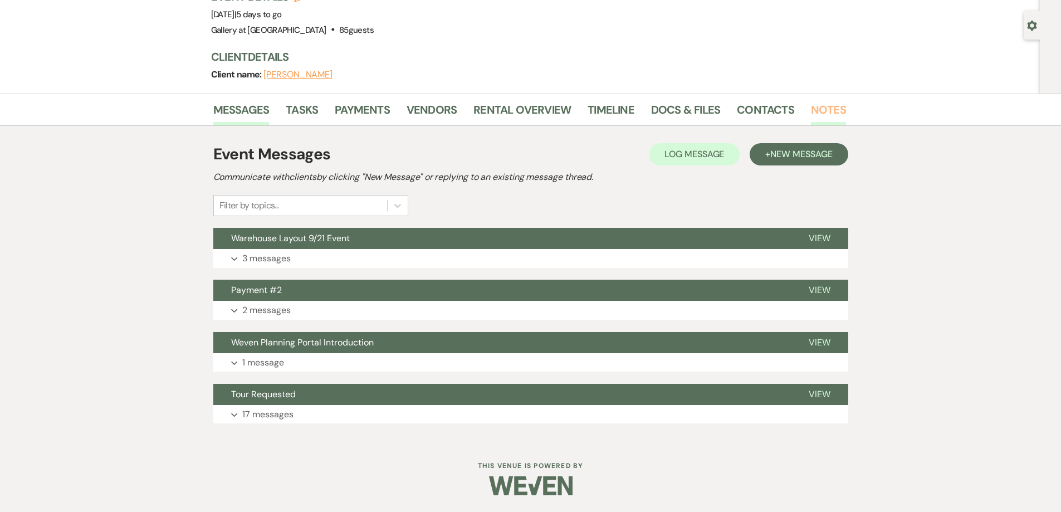
click at [821, 111] on link "Notes" at bounding box center [828, 113] width 35 height 25
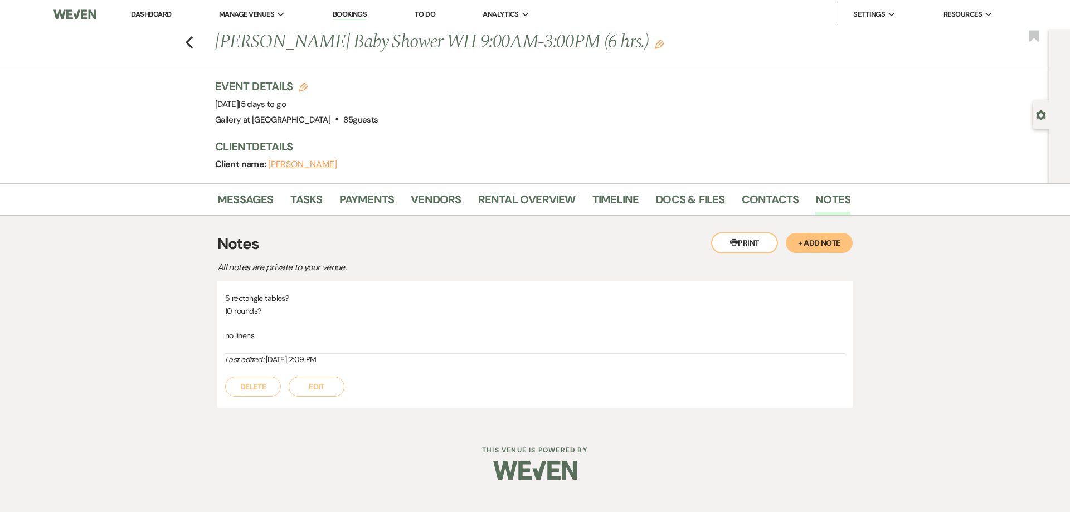
click at [163, 16] on link "Dashboard" at bounding box center [151, 13] width 40 height 9
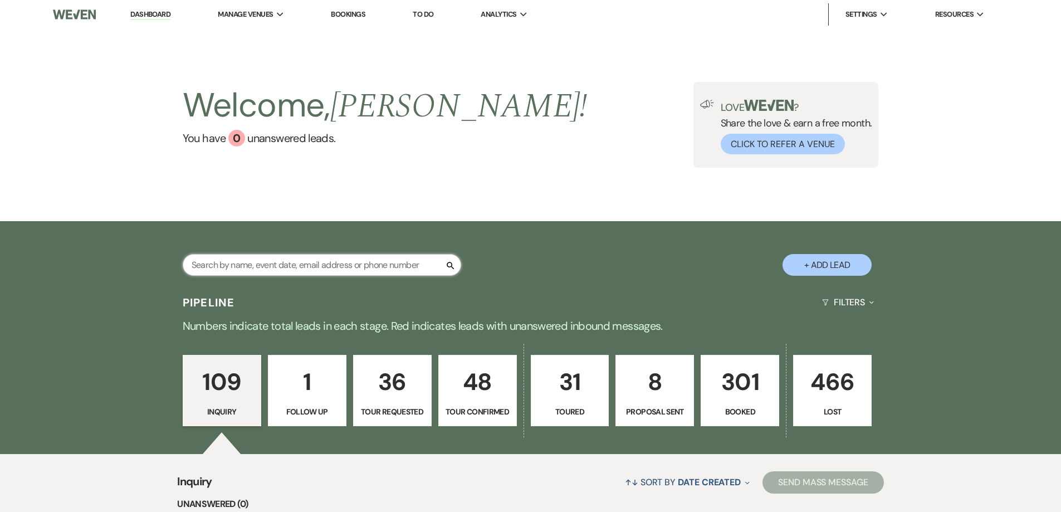
click at [402, 265] on input "text" at bounding box center [322, 265] width 279 height 22
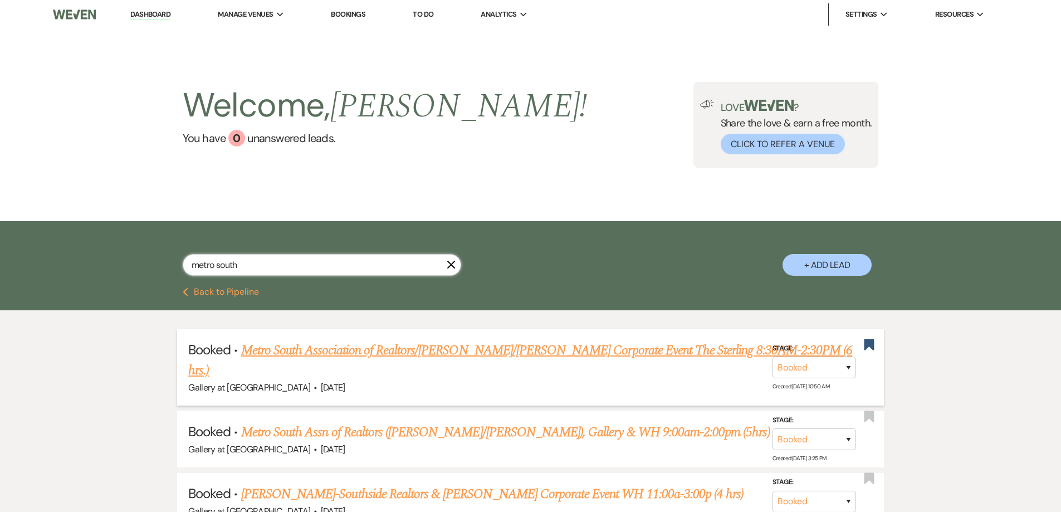
type input "metro south"
click at [398, 348] on link "Metro South Association of Realtors/David Sanders/Kristen Westbrooks's Corporat…" at bounding box center [520, 360] width 664 height 40
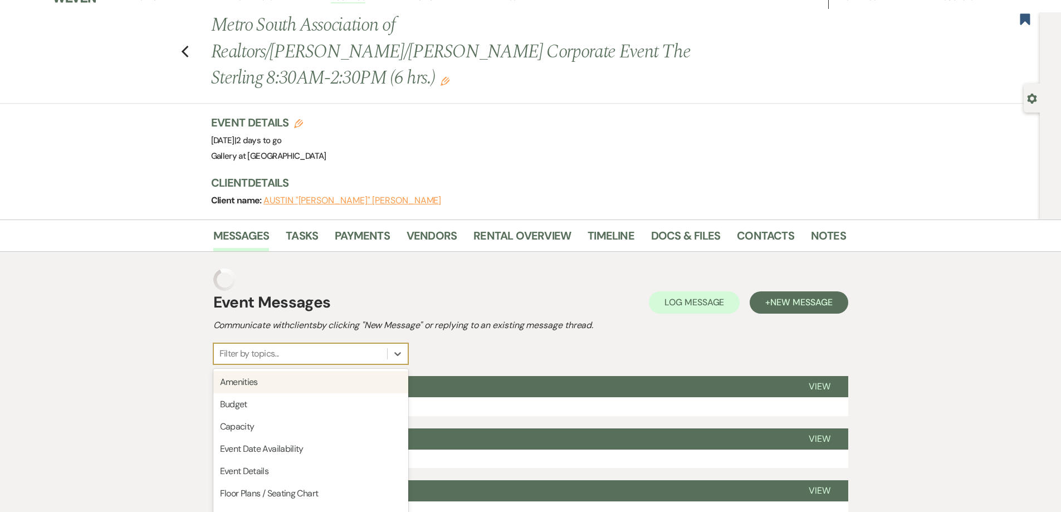
scroll to position [18, 0]
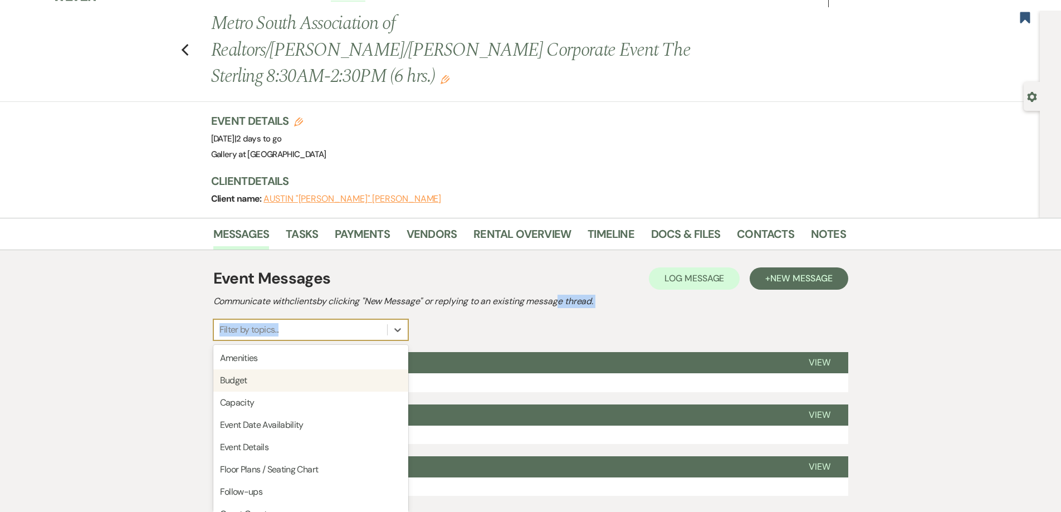
click at [559, 283] on div "Event Messages Log Log Message + New Message Communicate with clients by clicki…" at bounding box center [530, 304] width 635 height 74
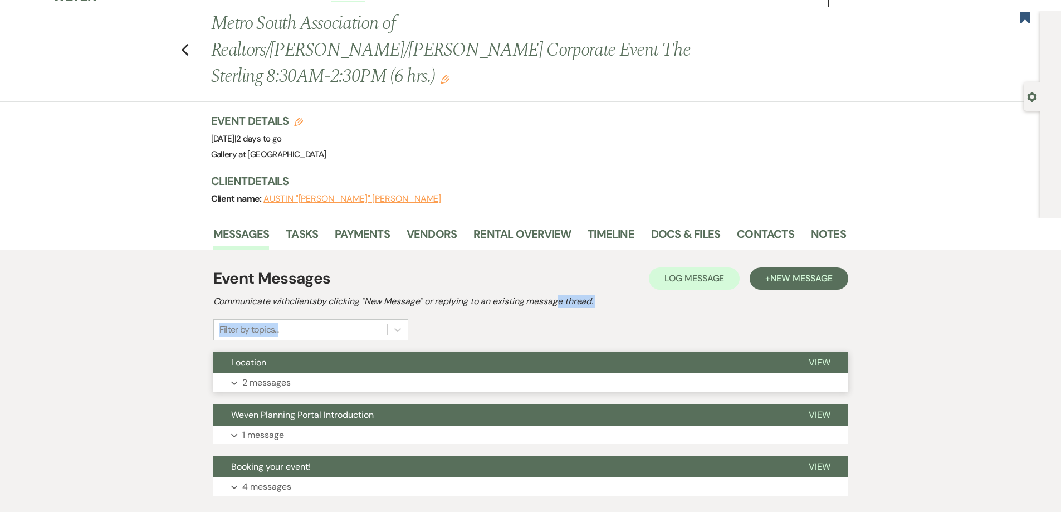
click at [478, 352] on button "Location" at bounding box center [502, 362] width 578 height 21
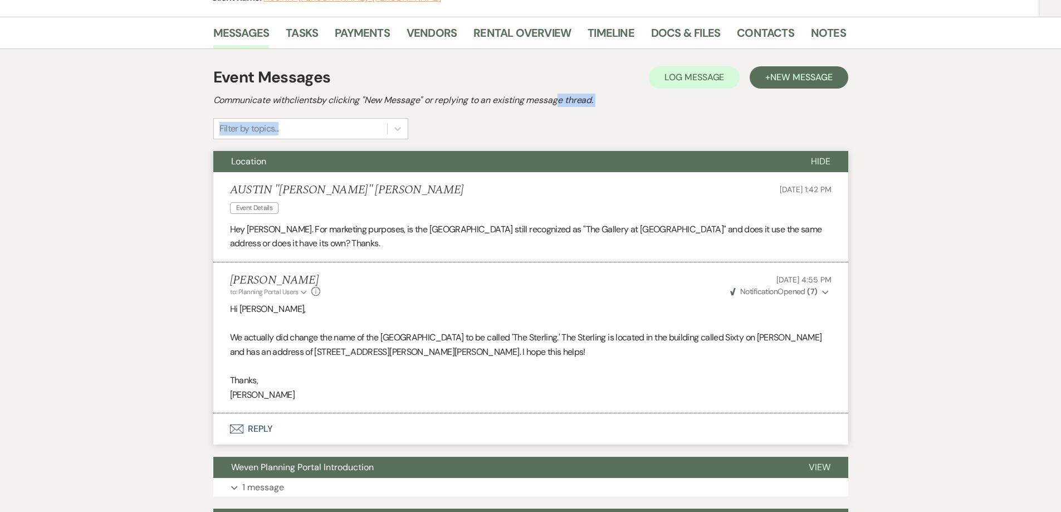
scroll to position [0, 0]
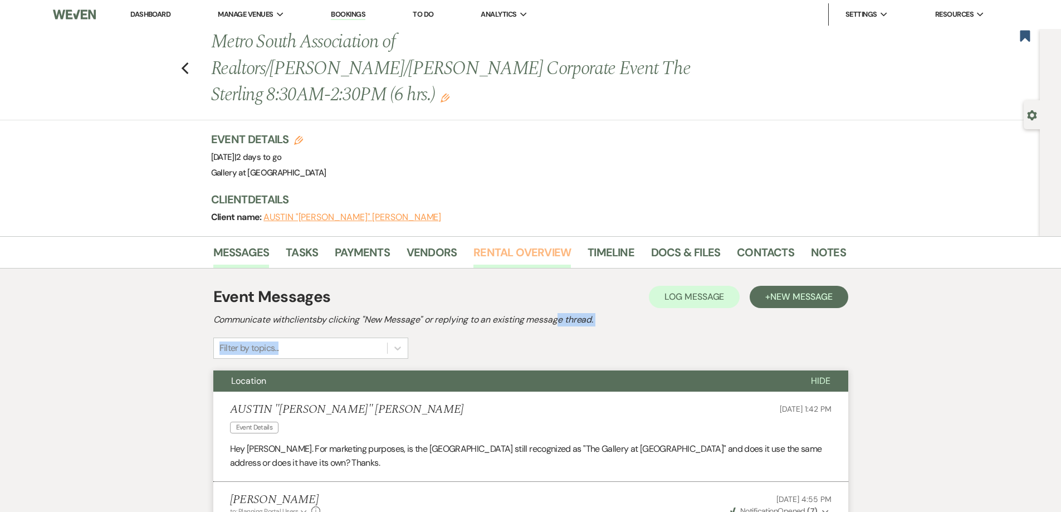
click at [501, 244] on link "Rental Overview" at bounding box center [523, 256] width 98 height 25
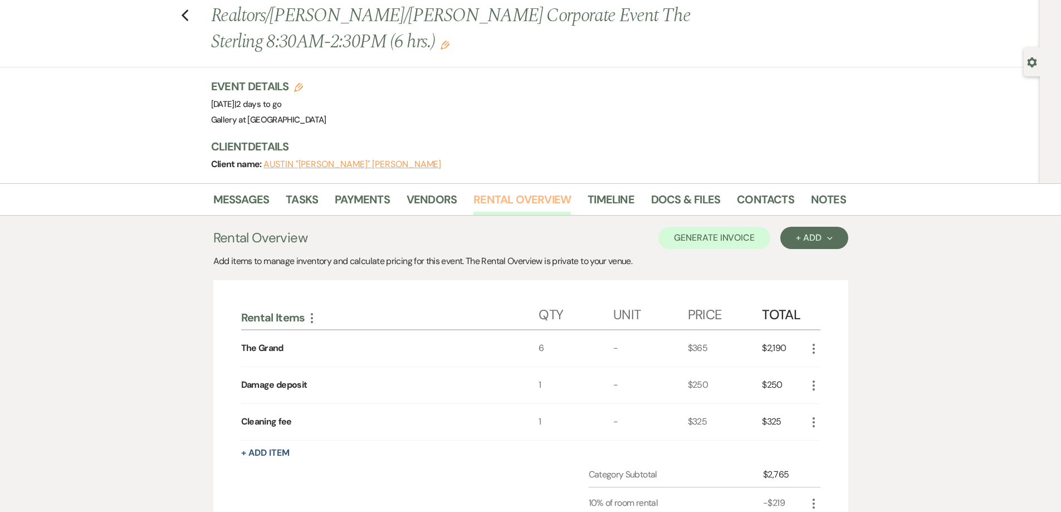
scroll to position [56, 0]
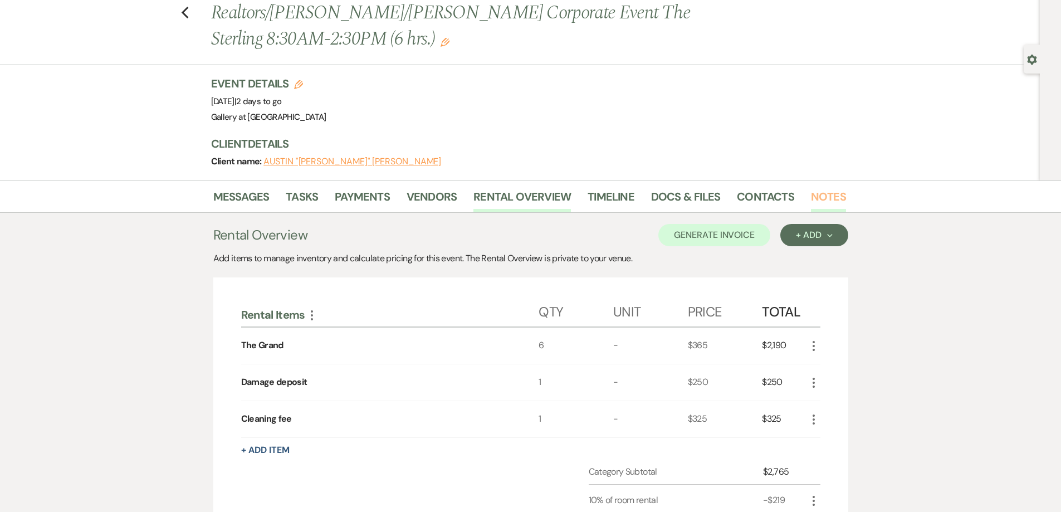
click at [816, 188] on link "Notes" at bounding box center [828, 200] width 35 height 25
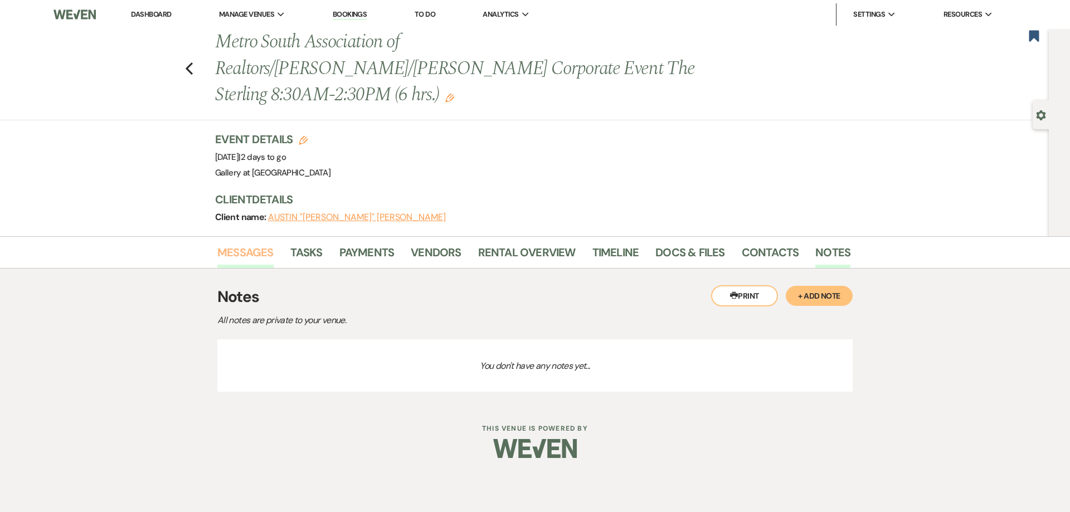
click at [241, 244] on link "Messages" at bounding box center [245, 256] width 56 height 25
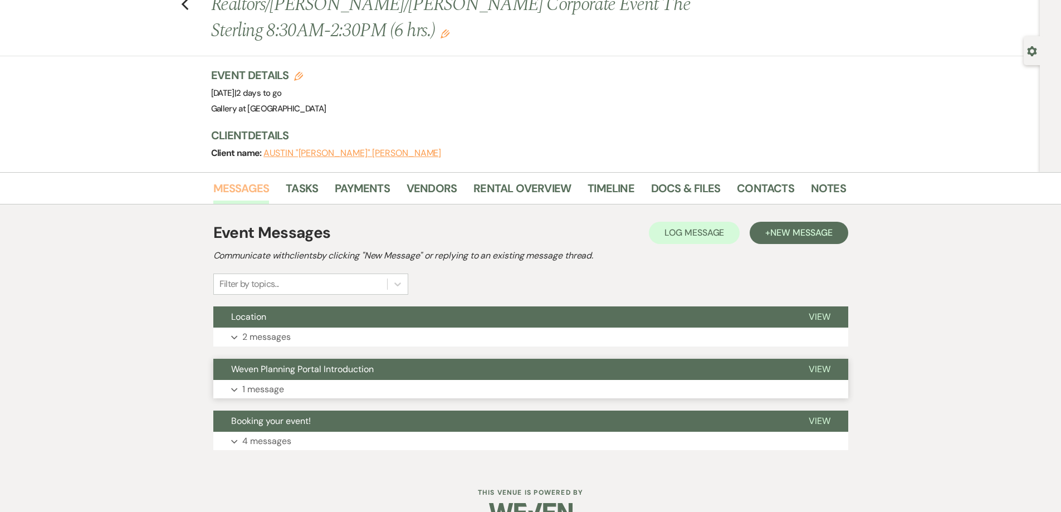
scroll to position [65, 0]
click at [358, 431] on button "Expand 4 messages" at bounding box center [530, 440] width 635 height 19
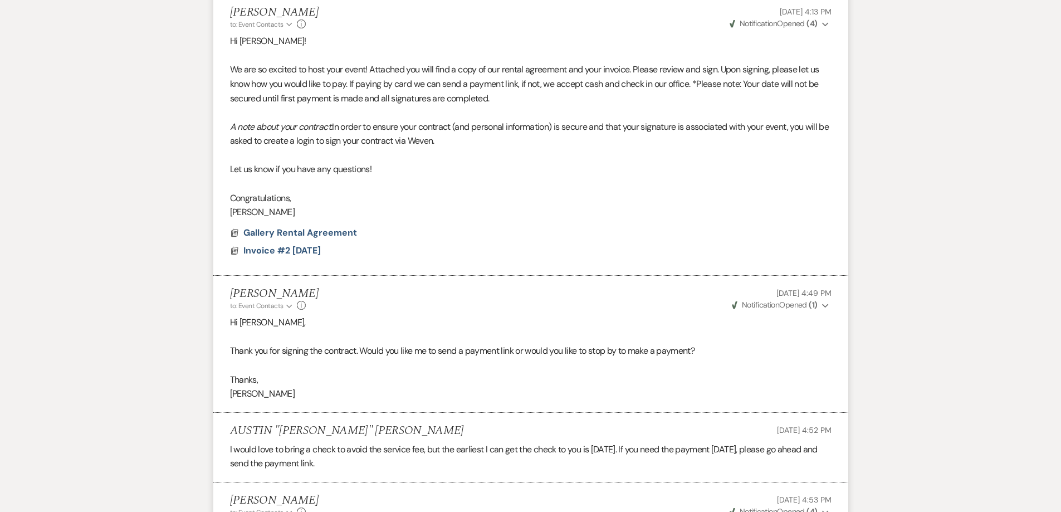
scroll to position [269, 0]
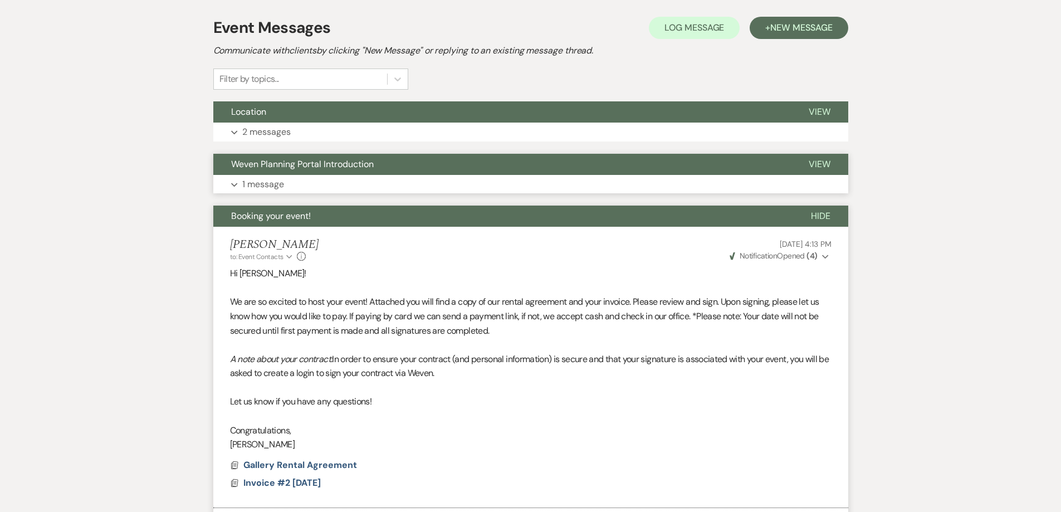
click at [296, 175] on button "Expand 1 message" at bounding box center [530, 184] width 635 height 19
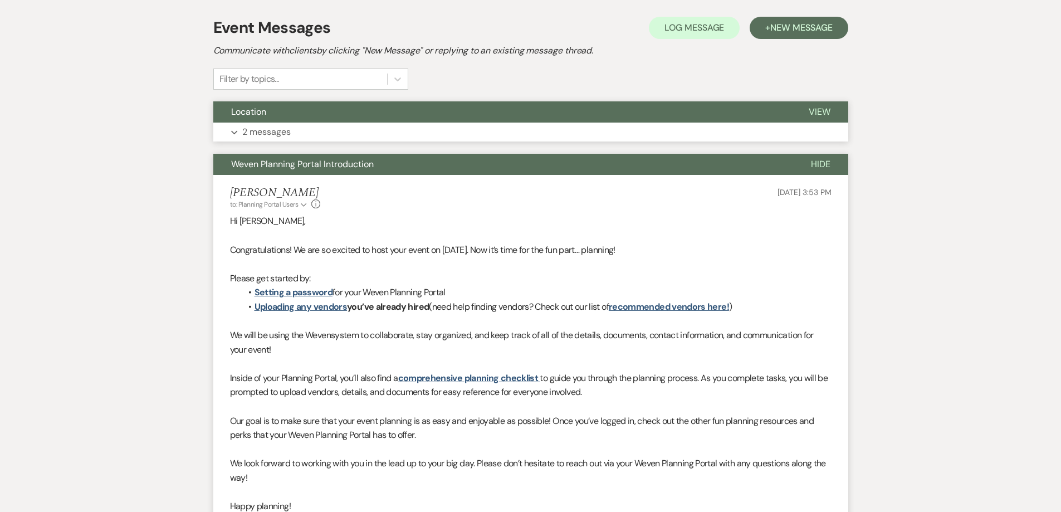
click at [311, 123] on button "Expand 2 messages" at bounding box center [530, 132] width 635 height 19
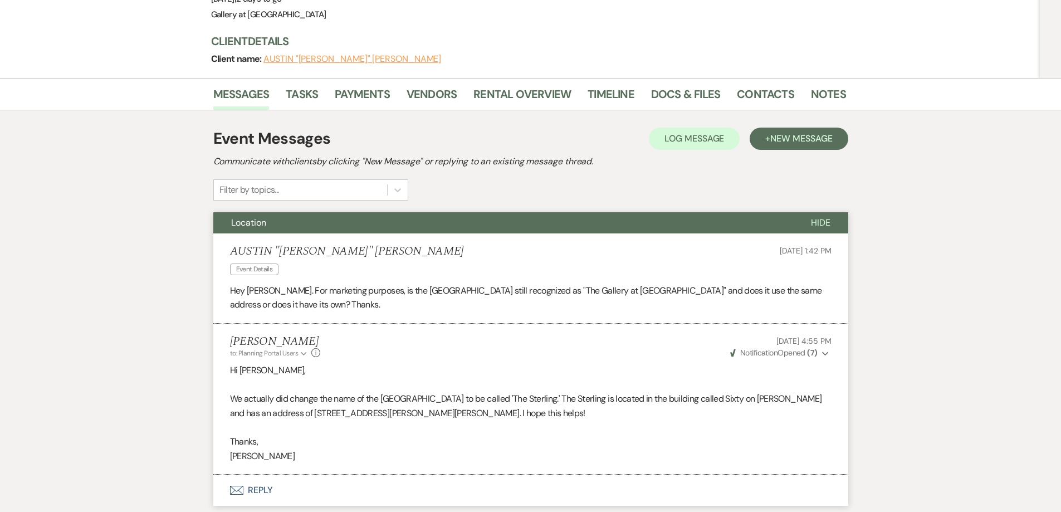
scroll to position [158, 0]
click at [477, 86] on link "Rental Overview" at bounding box center [523, 98] width 98 height 25
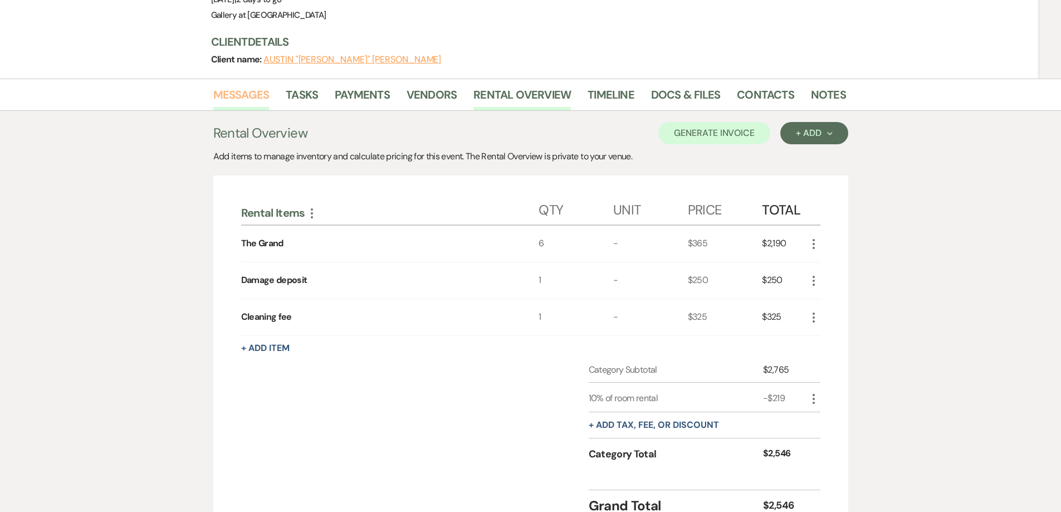
click at [255, 86] on link "Messages" at bounding box center [241, 98] width 56 height 25
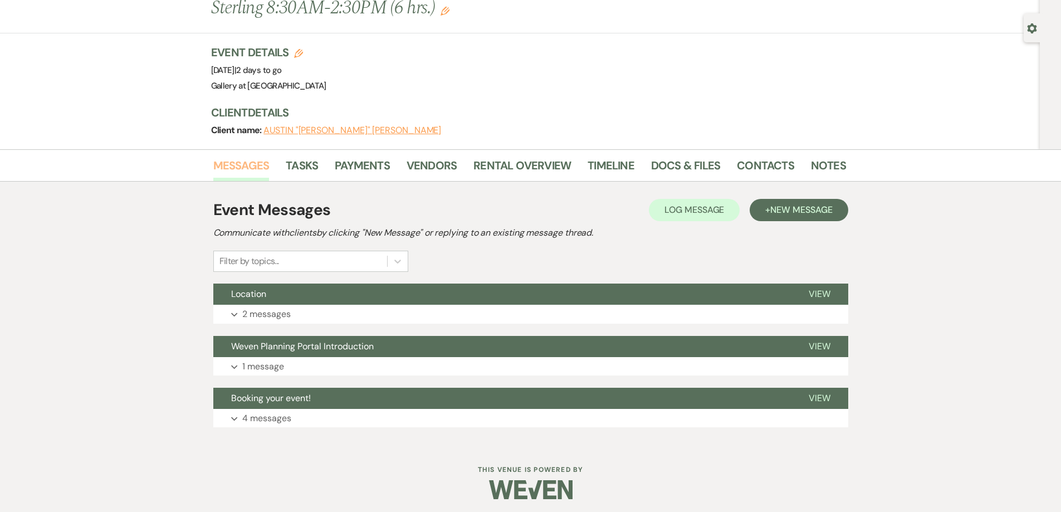
scroll to position [65, 0]
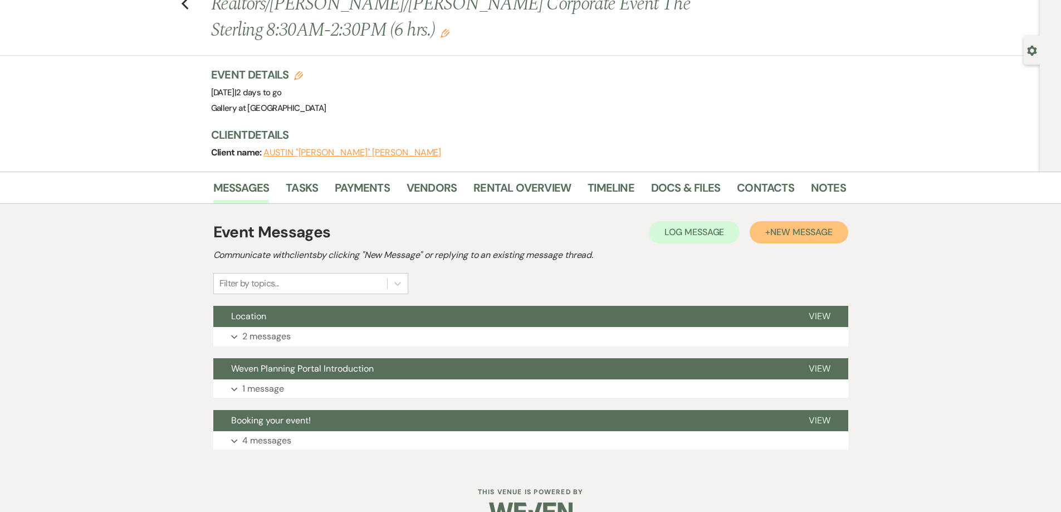
click at [784, 226] on span "New Message" at bounding box center [802, 232] width 62 height 12
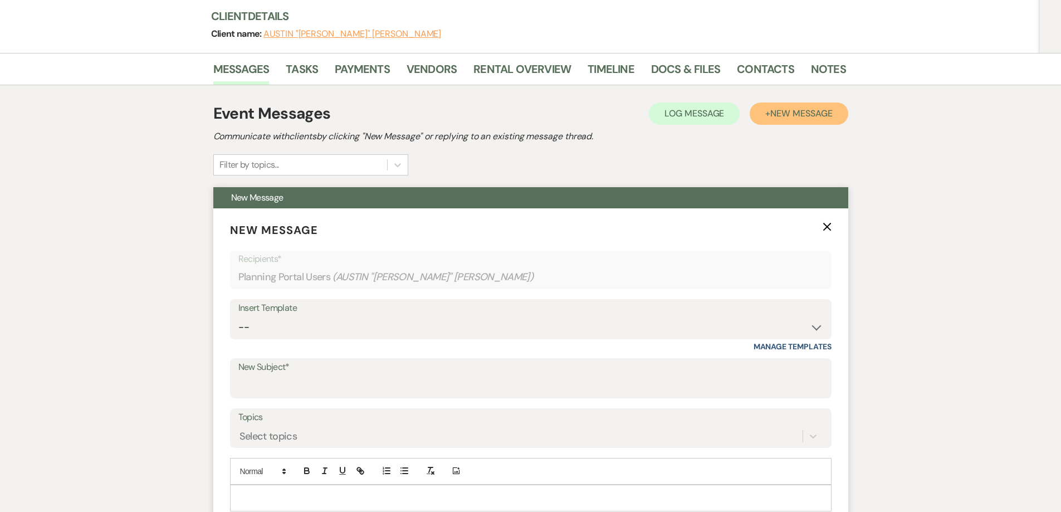
scroll to position [223, 0]
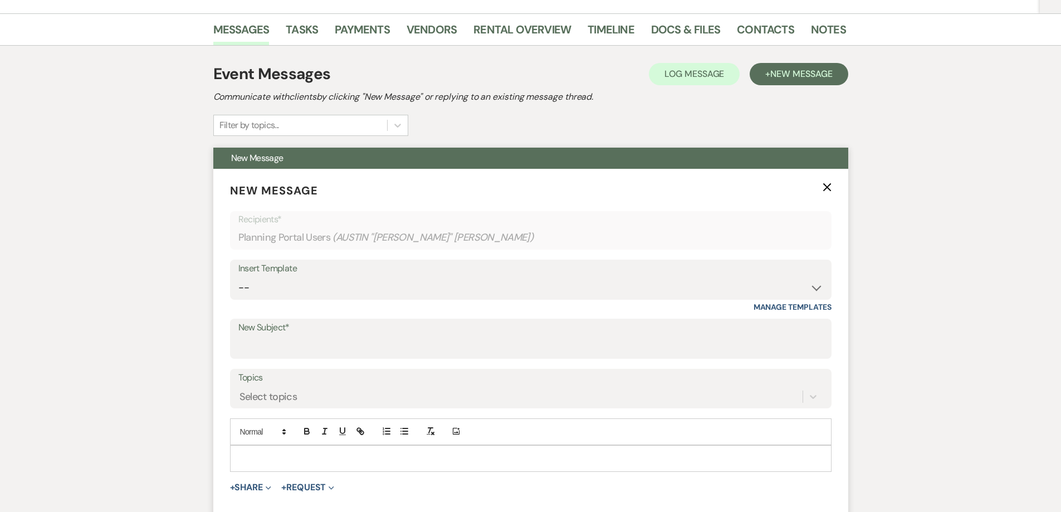
click at [323, 452] on p at bounding box center [531, 458] width 584 height 12
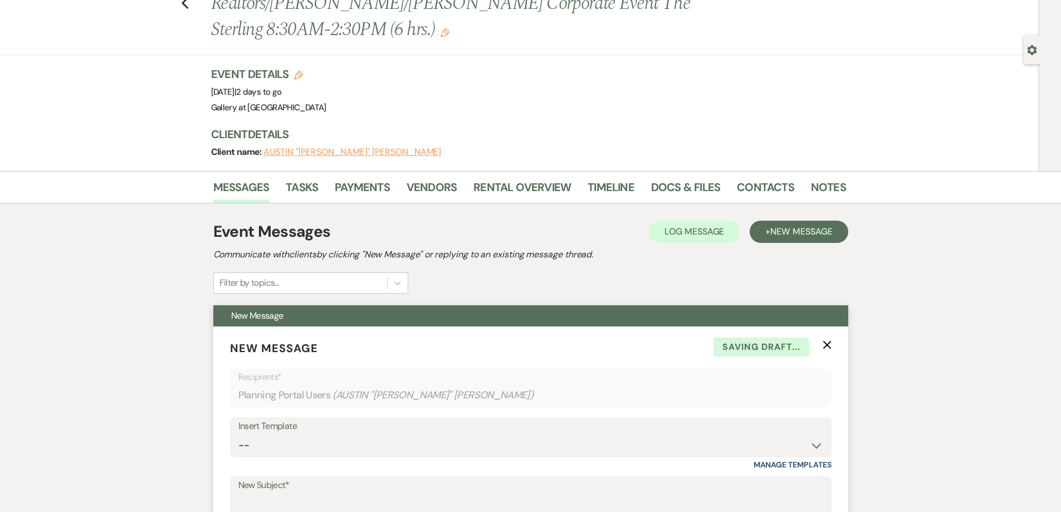
scroll to position [0, 0]
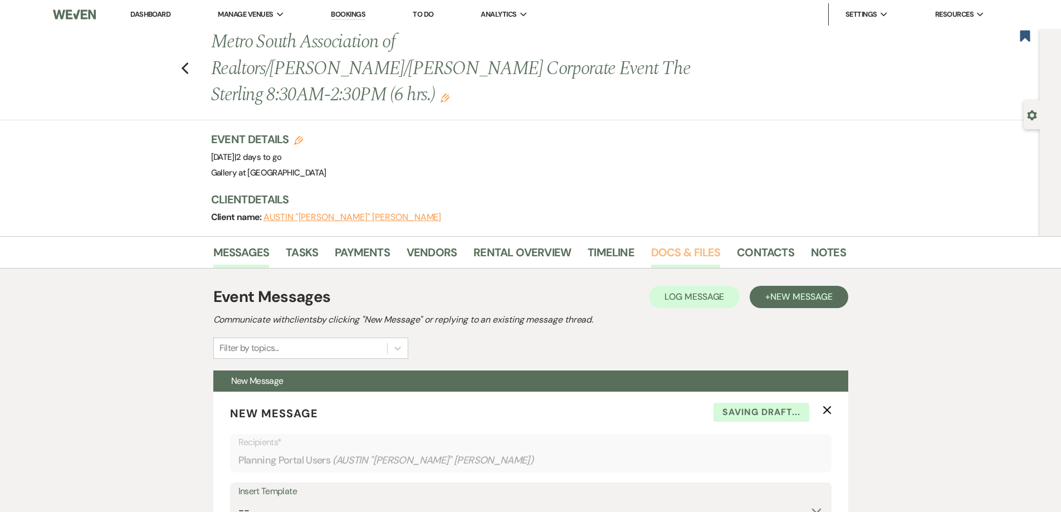
click at [671, 244] on link "Docs & Files" at bounding box center [685, 256] width 69 height 25
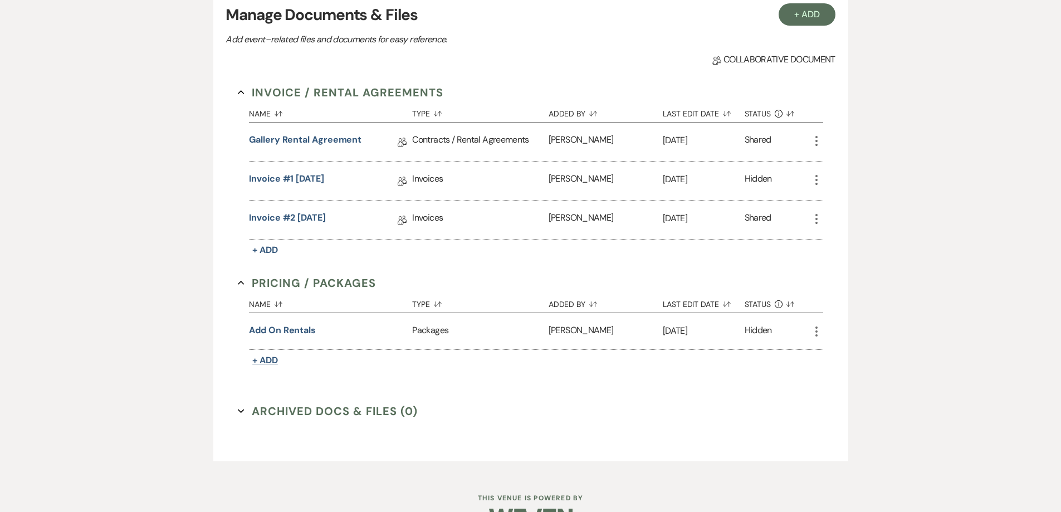
scroll to position [300, 0]
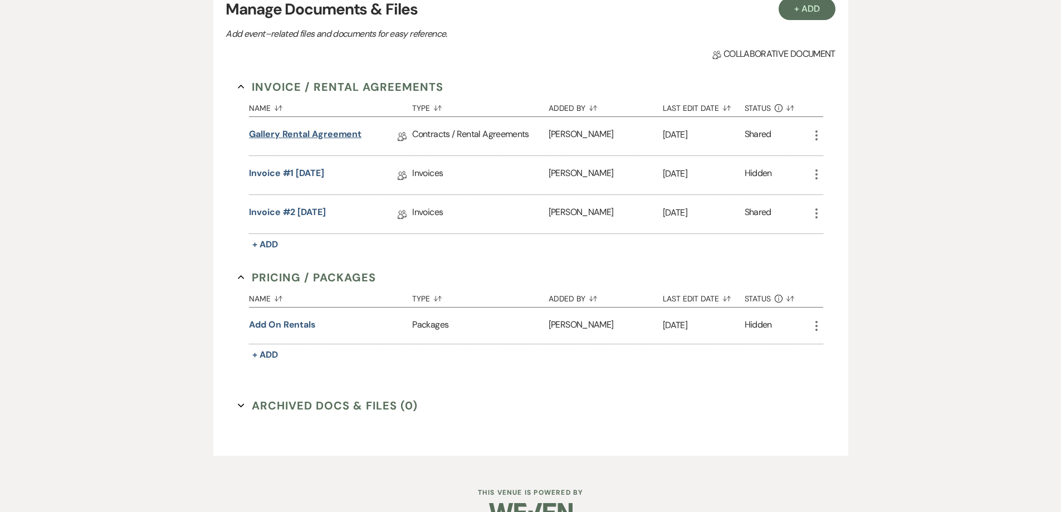
click at [323, 128] on link "Gallery Rental Agreement" at bounding box center [305, 136] width 113 height 17
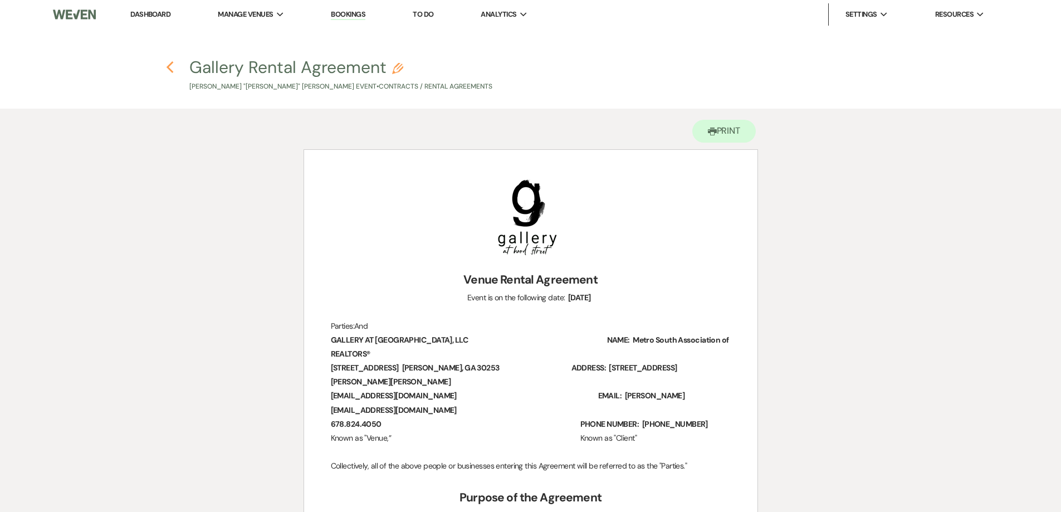
click at [169, 69] on use "button" at bounding box center [170, 67] width 7 height 12
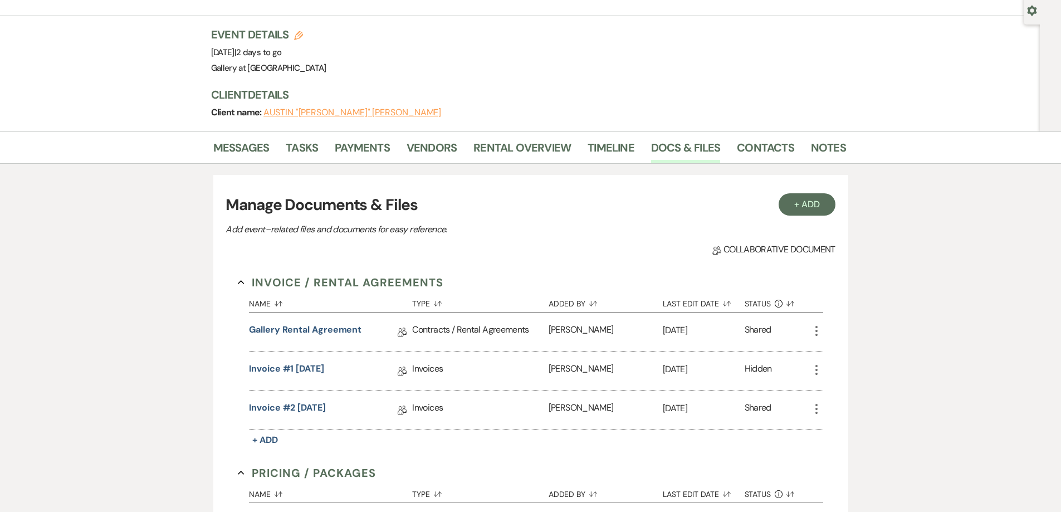
scroll to position [77, 0]
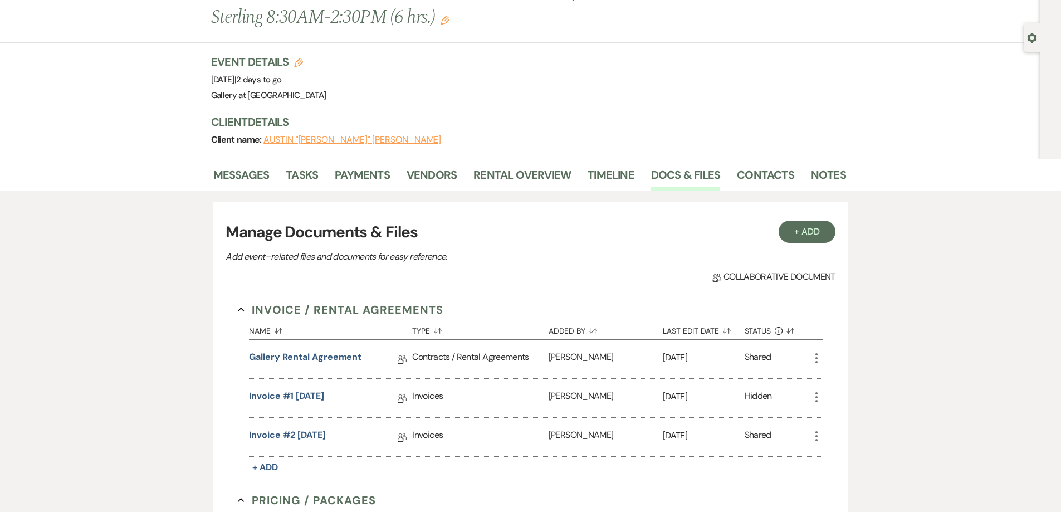
click at [805, 164] on li "Contacts" at bounding box center [774, 177] width 74 height 27
click at [811, 166] on link "Notes" at bounding box center [828, 178] width 35 height 25
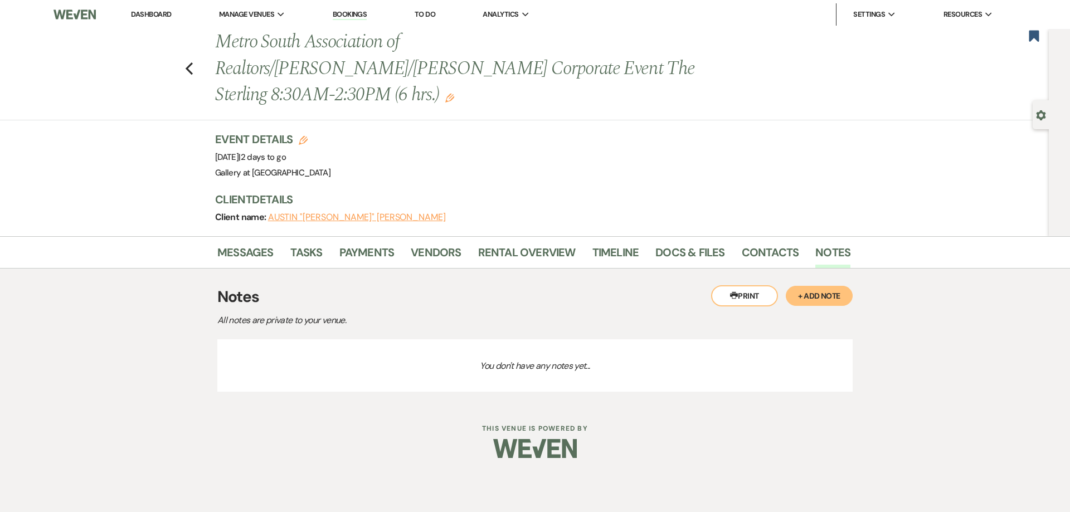
click at [155, 17] on link "Dashboard" at bounding box center [151, 13] width 40 height 9
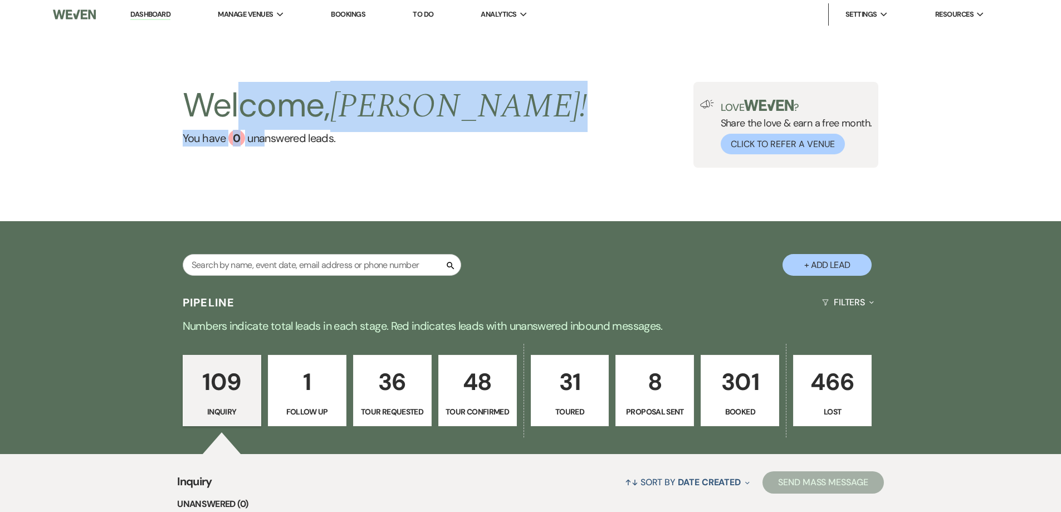
drag, startPoint x: 244, startPoint y: 105, endPoint x: 290, endPoint y: 213, distance: 117.6
click at [275, 172] on div "Welcome, Shelby ! You have 0 unanswered lead s . Love ? Share the love & earn a…" at bounding box center [530, 125] width 1061 height 192
click at [298, 270] on input "text" at bounding box center [322, 265] width 279 height 22
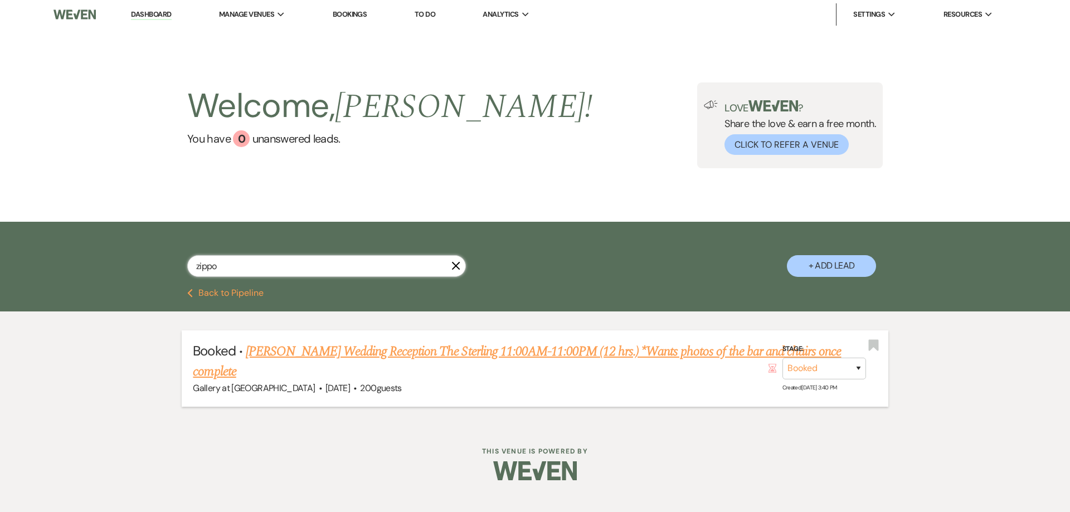
type input "zippo"
click at [339, 356] on link "Zipporaha Gober's Wedding Reception The Sterling 11:00AM-11:00PM (12 hrs.) *Wan…" at bounding box center [517, 362] width 648 height 40
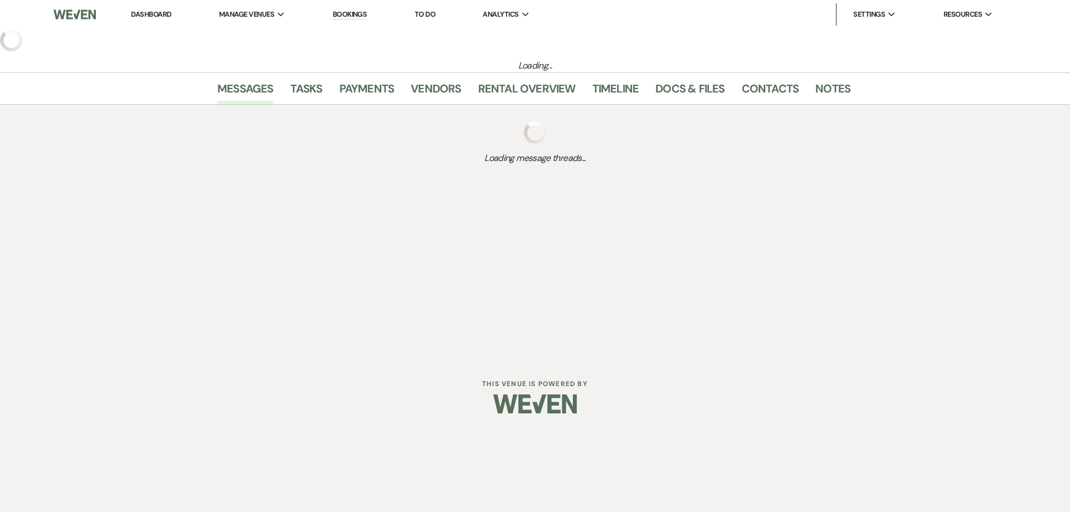
select select "22"
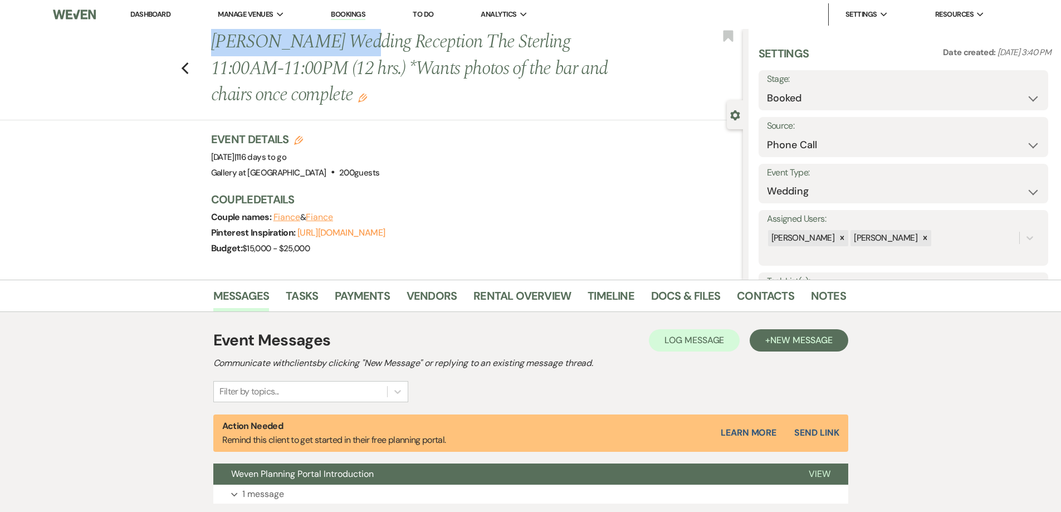
drag, startPoint x: 218, startPoint y: 40, endPoint x: 343, endPoint y: 48, distance: 124.5
click at [343, 48] on h1 "Zipporaha Gober's Wedding Reception The Sterling 11:00AM-11:00PM (12 hrs.) *Wan…" at bounding box center [421, 69] width 421 height 80
copy h1 "Zipporaha Gober's"
click at [188, 72] on icon "Previous" at bounding box center [185, 68] width 8 height 13
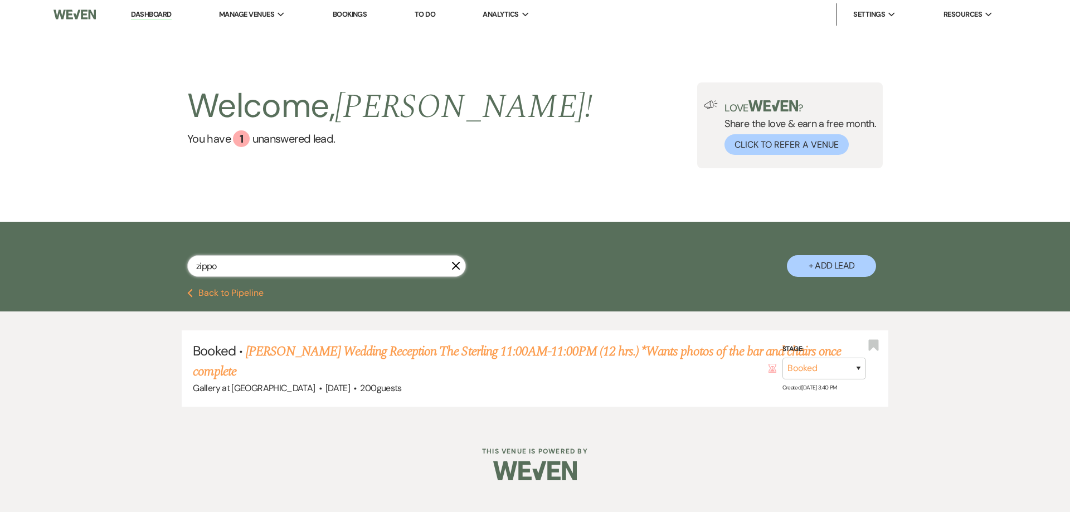
drag, startPoint x: 285, startPoint y: 270, endPoint x: 150, endPoint y: 250, distance: 135.8
click at [150, 250] on div "zippo X + Add Lead" at bounding box center [535, 256] width 802 height 59
click at [244, 290] on button "Previous Back to Pipeline" at bounding box center [225, 293] width 76 height 9
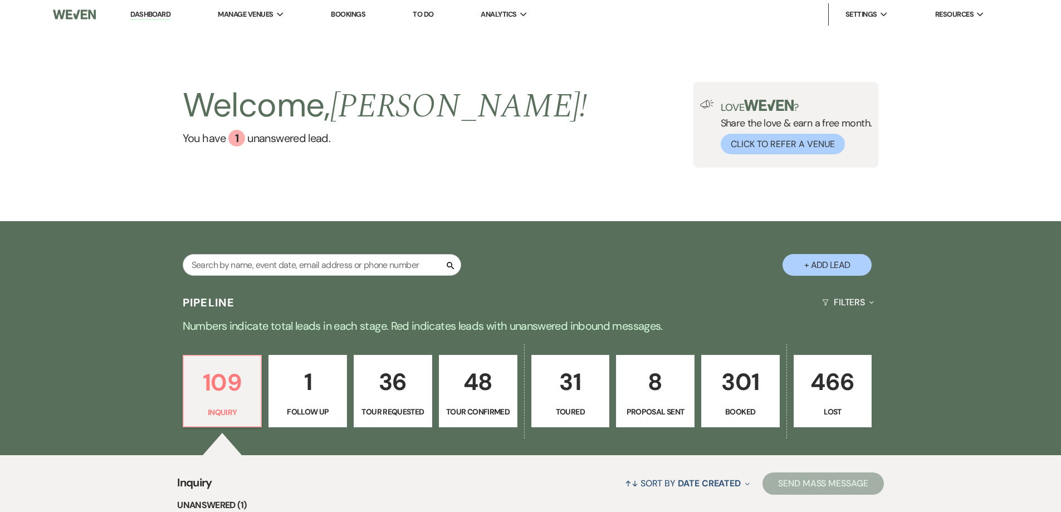
click at [729, 383] on p "301" at bounding box center [741, 381] width 64 height 37
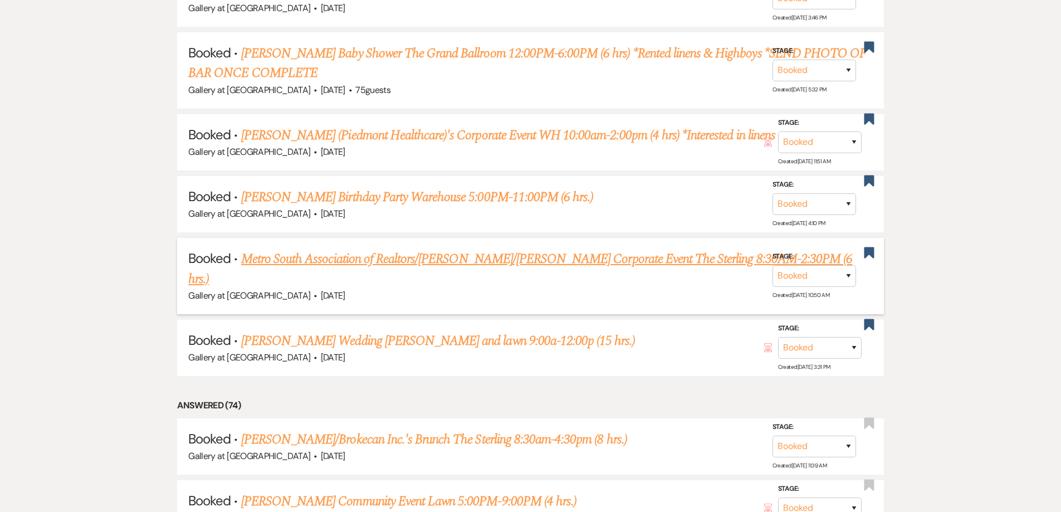
scroll to position [780, 0]
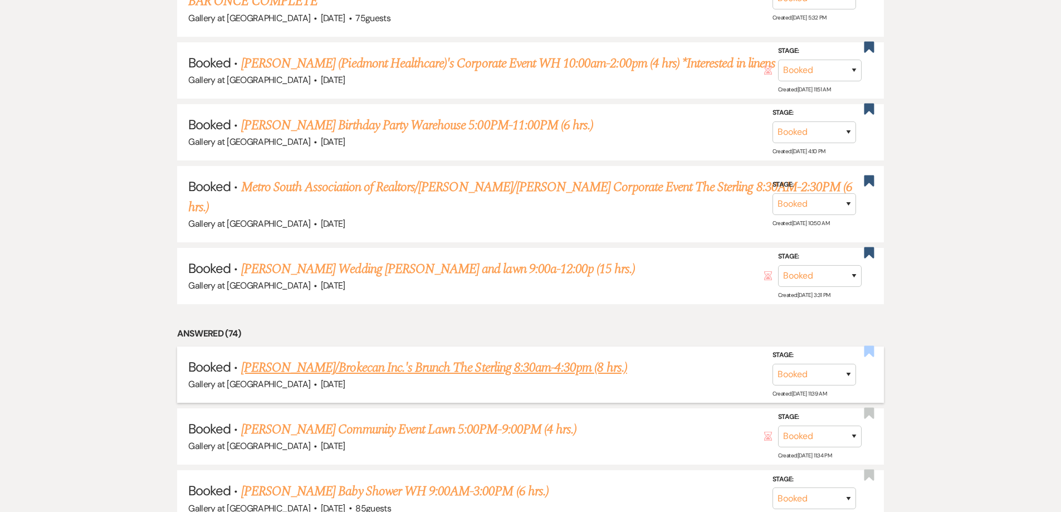
click at [870, 346] on use "button" at bounding box center [869, 351] width 10 height 11
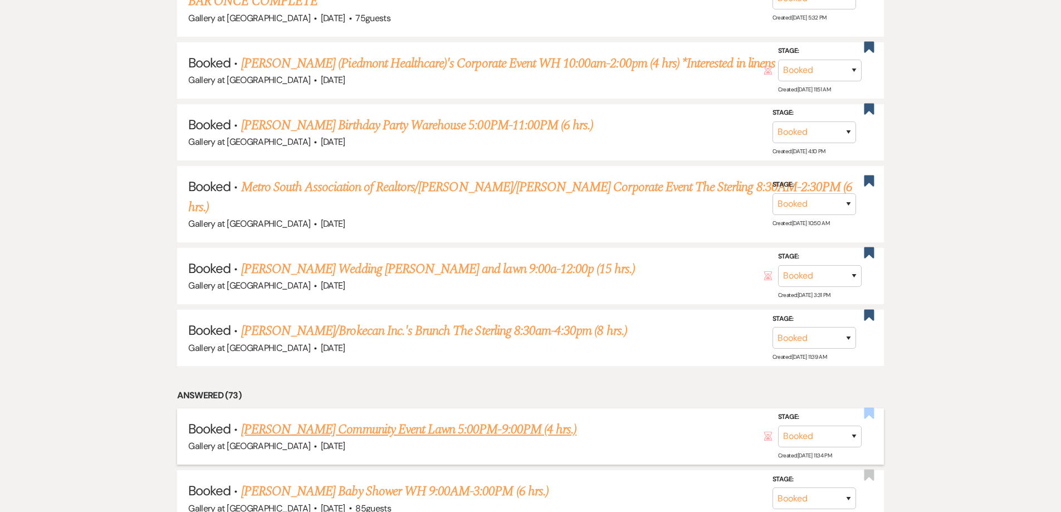
click at [869, 408] on use "button" at bounding box center [869, 413] width 10 height 11
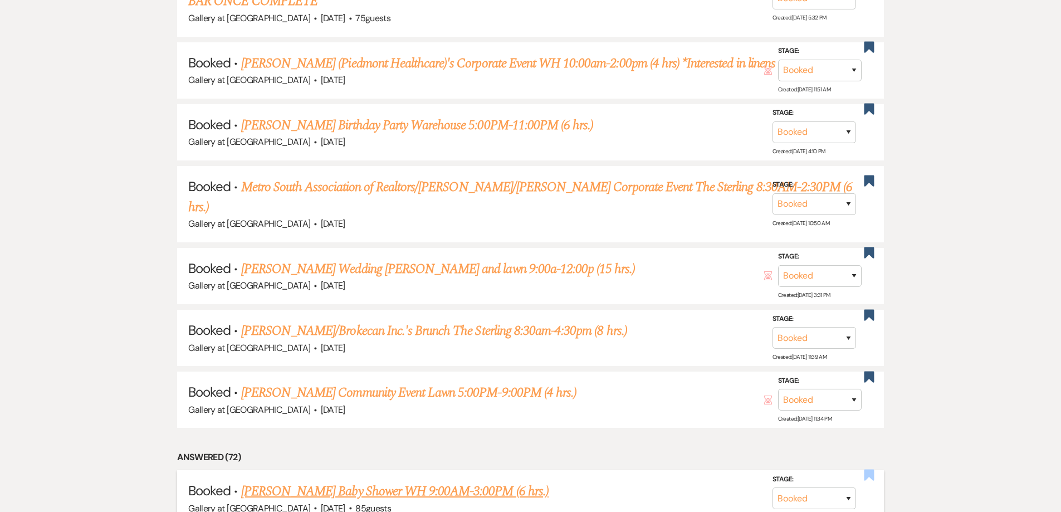
click at [870, 470] on use "button" at bounding box center [869, 475] width 10 height 11
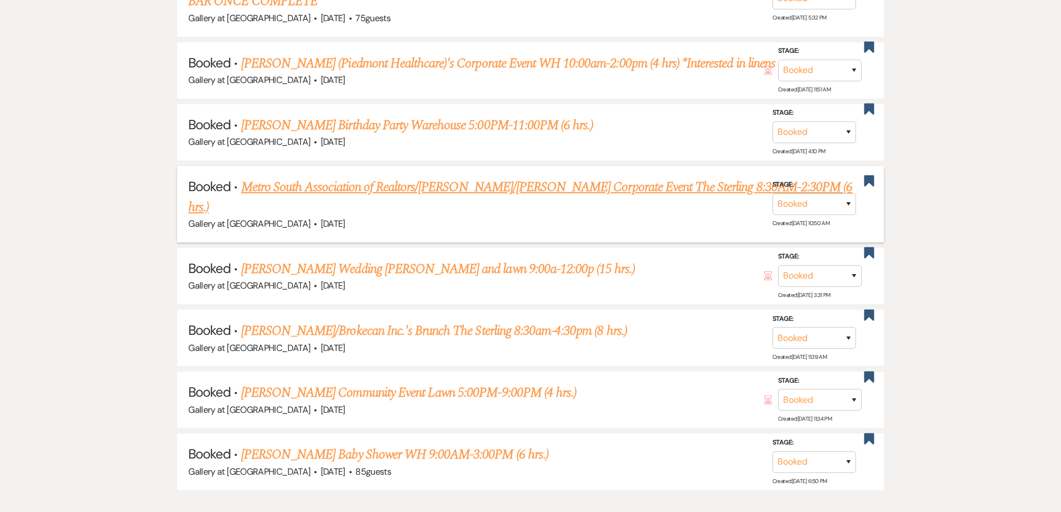
click at [330, 187] on link "Metro South Association of Realtors/David Sanders/Kristen Westbrooks's Corporat…" at bounding box center [520, 197] width 664 height 40
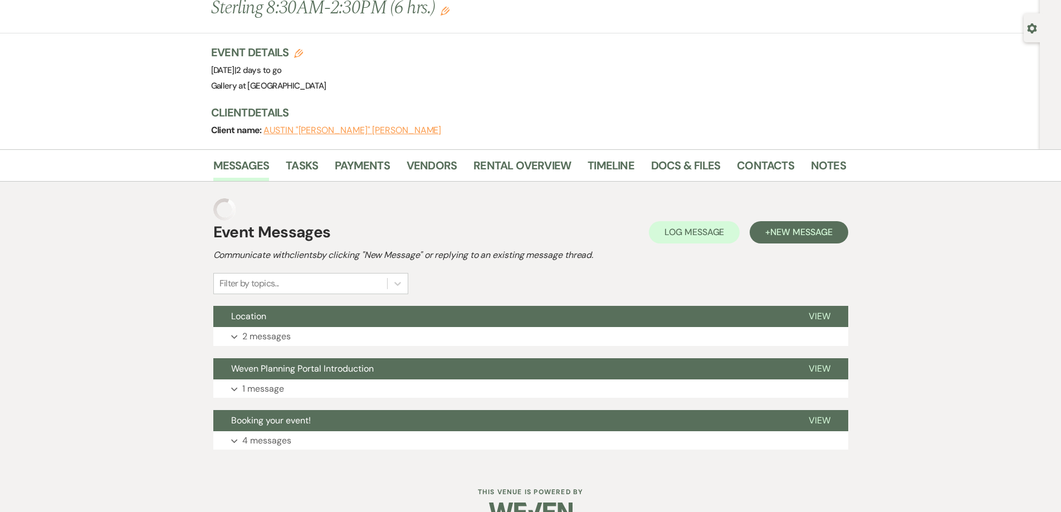
scroll to position [65, 0]
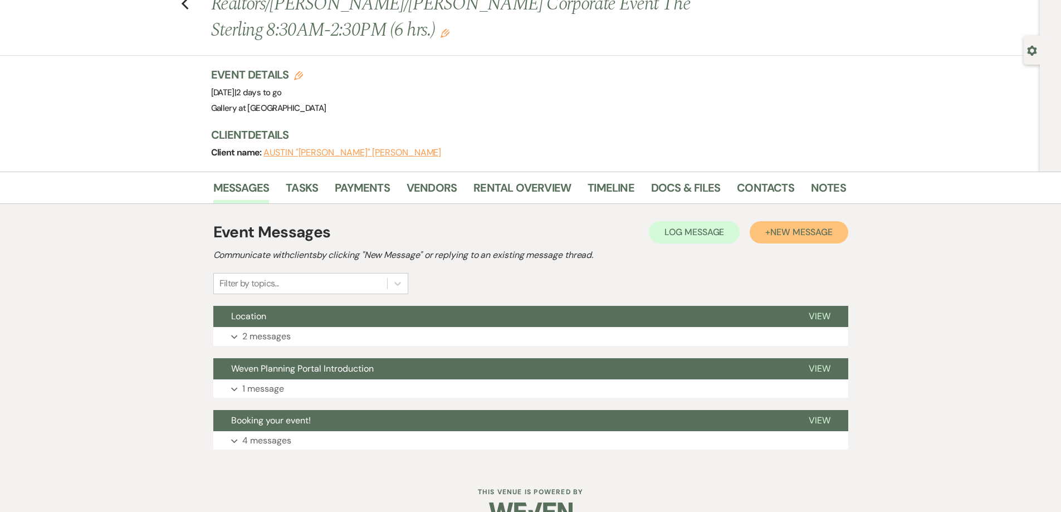
click at [807, 226] on span "New Message" at bounding box center [802, 232] width 62 height 12
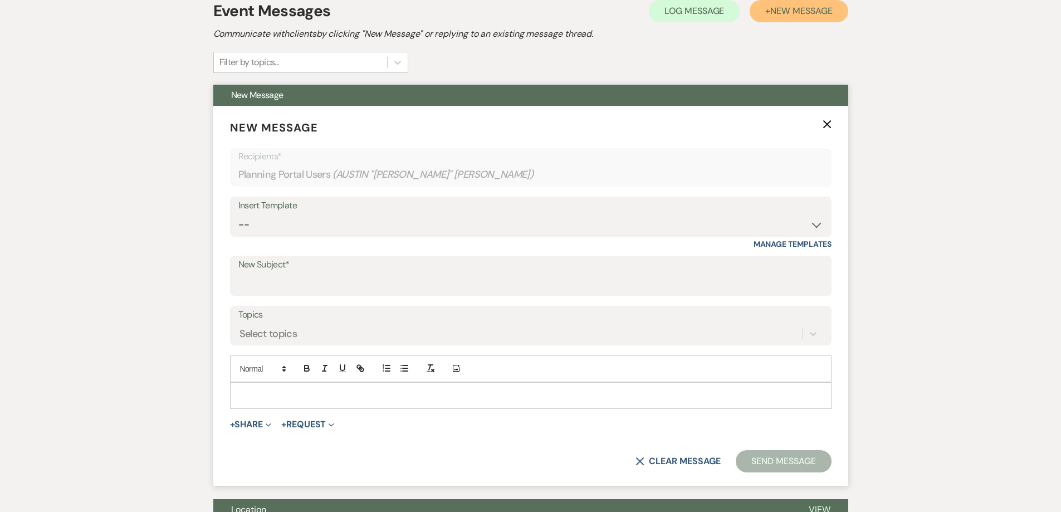
scroll to position [288, 0]
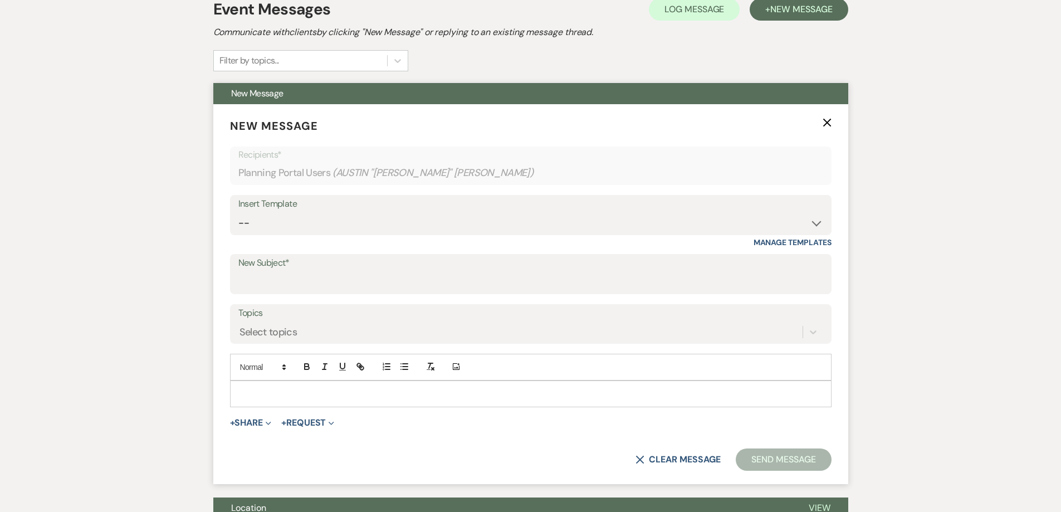
click at [375, 388] on p at bounding box center [531, 394] width 584 height 12
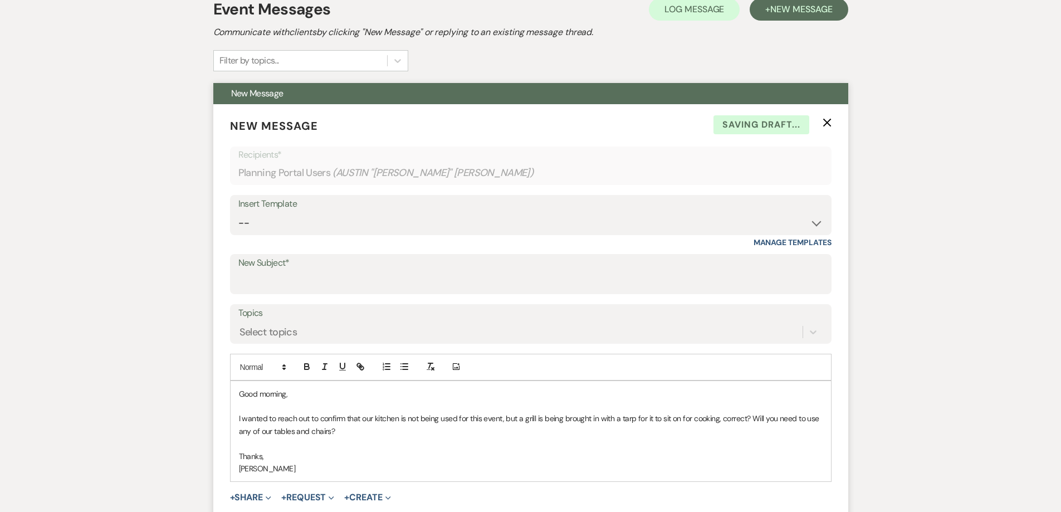
click at [376, 412] on p "I wanted to reach out to confirm that our kitchen is not being used for this ev…" at bounding box center [531, 424] width 584 height 25
click at [358, 271] on input "New Subject*" at bounding box center [530, 282] width 585 height 22
type input "Misc. questions"
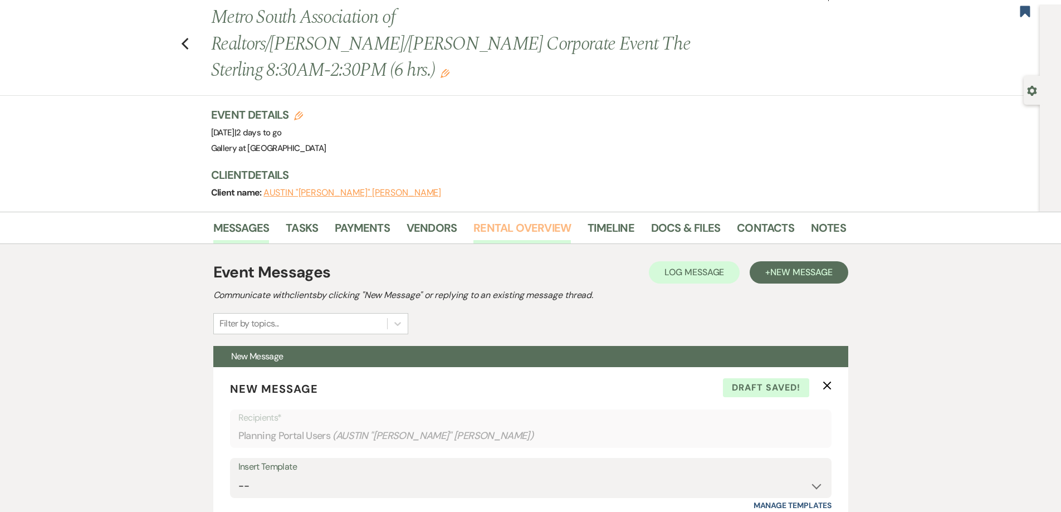
scroll to position [0, 0]
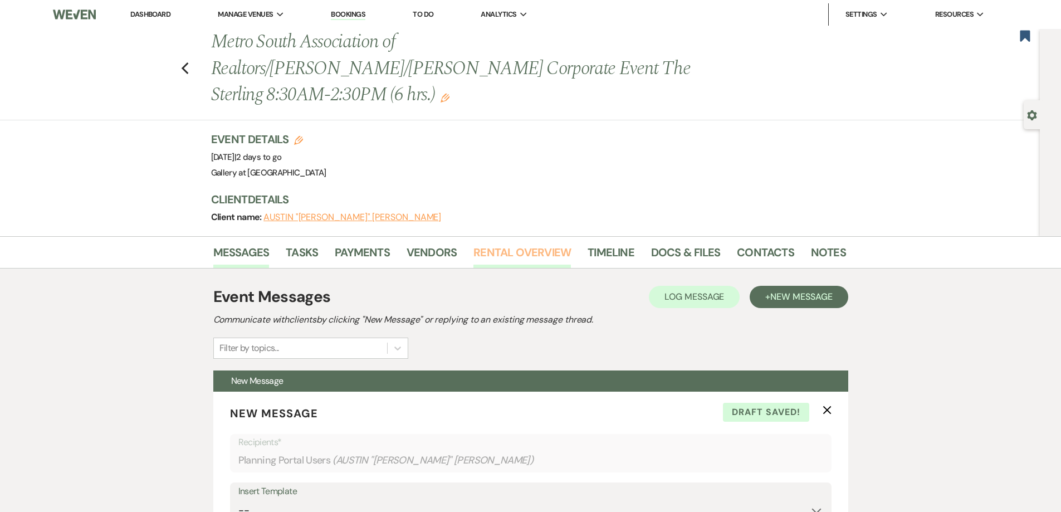
click at [493, 244] on link "Rental Overview" at bounding box center [523, 256] width 98 height 25
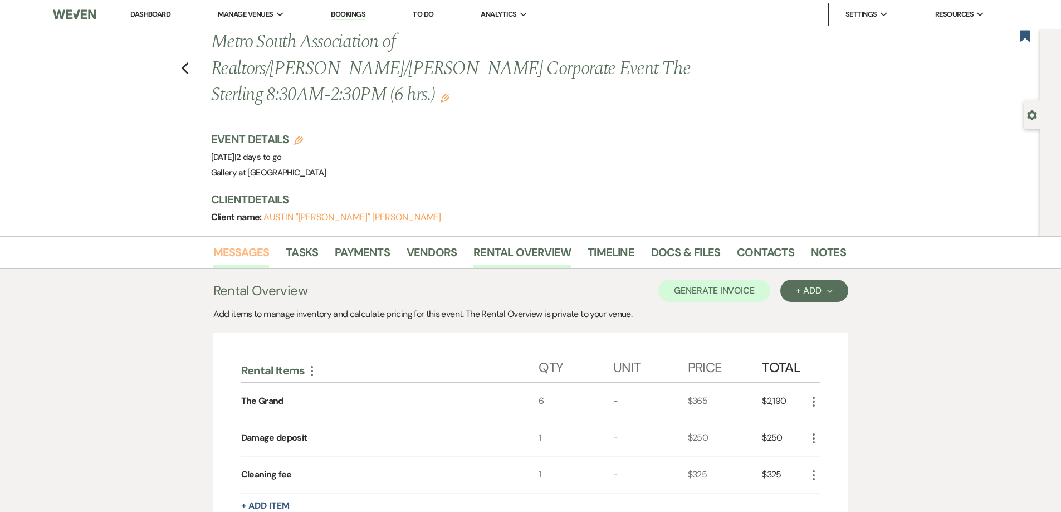
click at [248, 244] on link "Messages" at bounding box center [241, 256] width 56 height 25
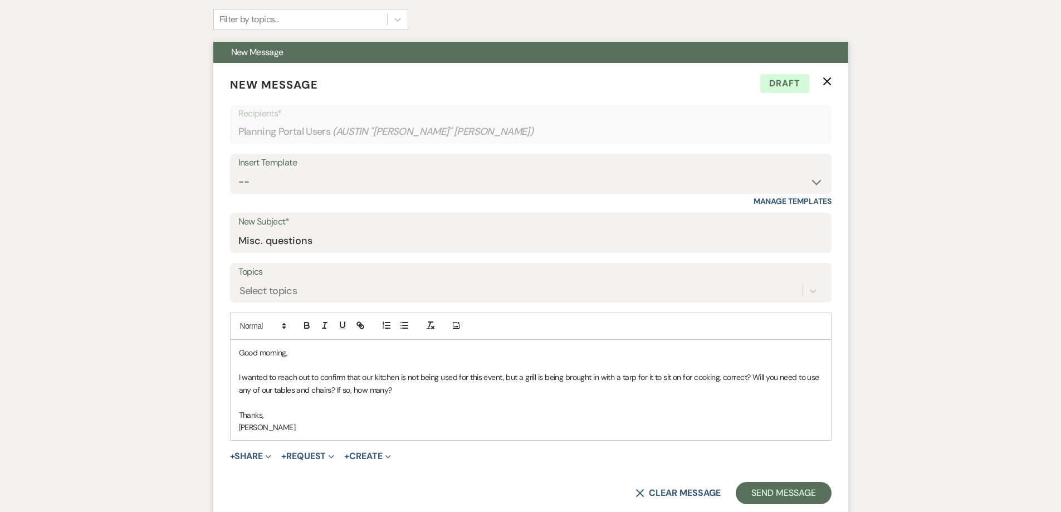
scroll to position [334, 0]
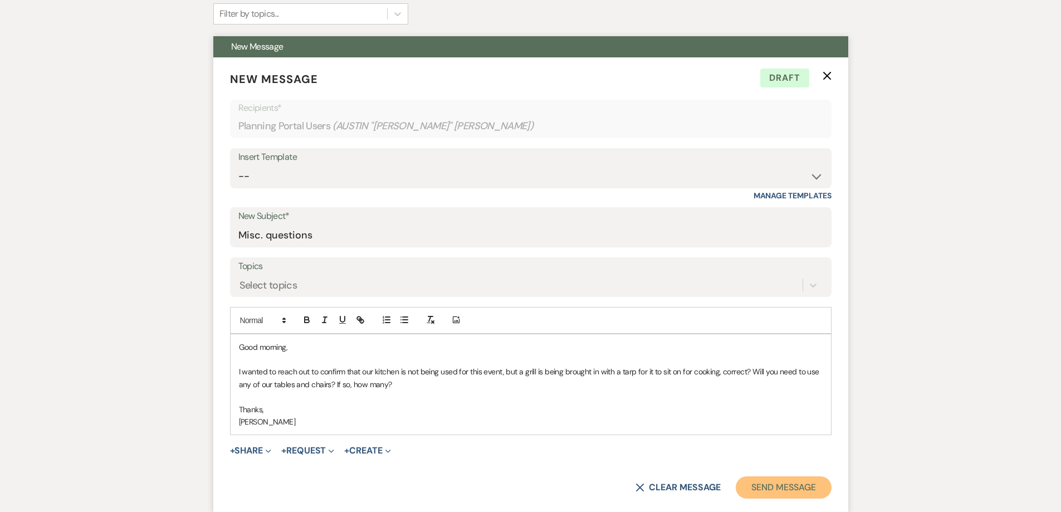
drag, startPoint x: 786, startPoint y: 458, endPoint x: 570, endPoint y: 374, distance: 231.8
click at [564, 373] on form "New Message X Draft Recipients* Planning Portal Users ( AUSTIN "DAVID" Sanders …" at bounding box center [530, 284] width 635 height 455
click at [768, 476] on button "Send Message" at bounding box center [783, 487] width 95 height 22
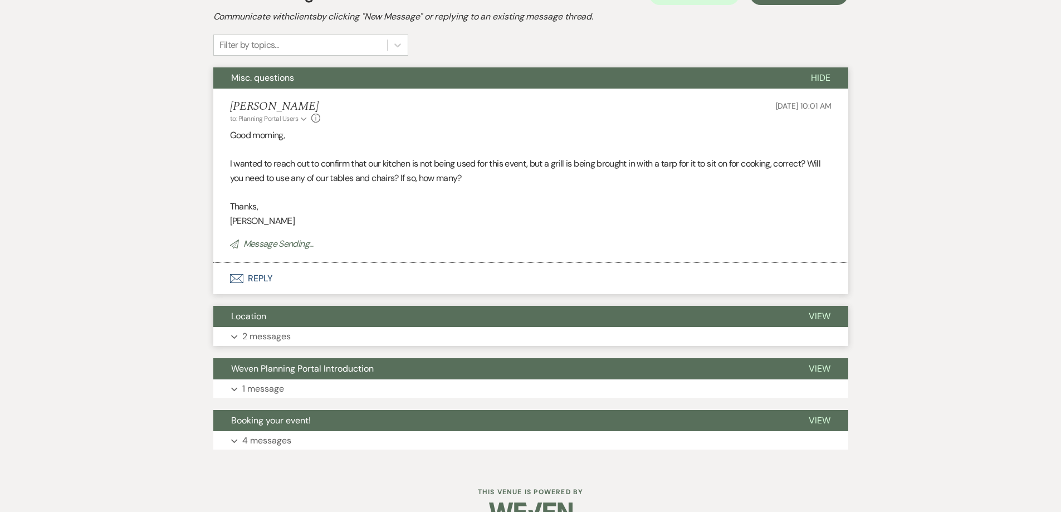
scroll to position [280, 0]
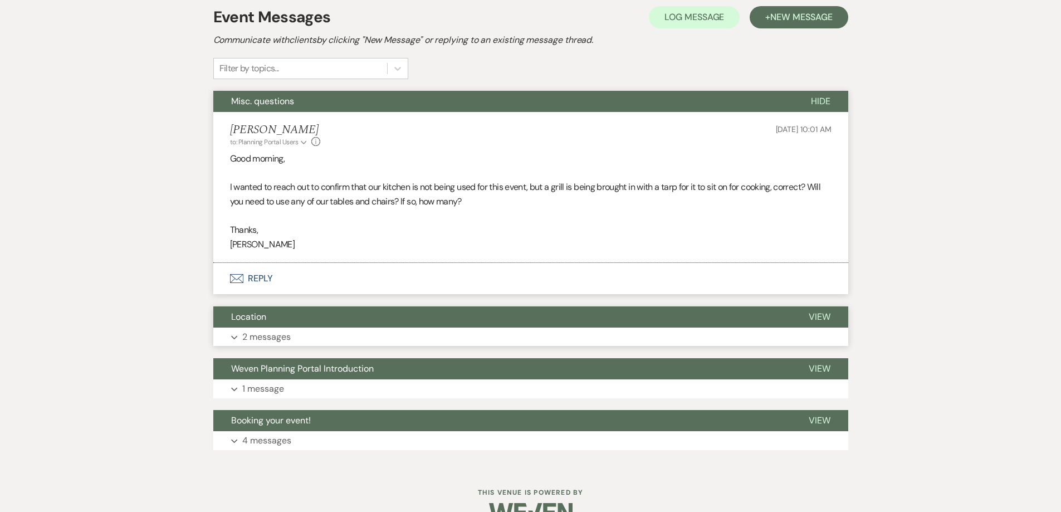
click at [312, 306] on button "Location" at bounding box center [502, 316] width 578 height 21
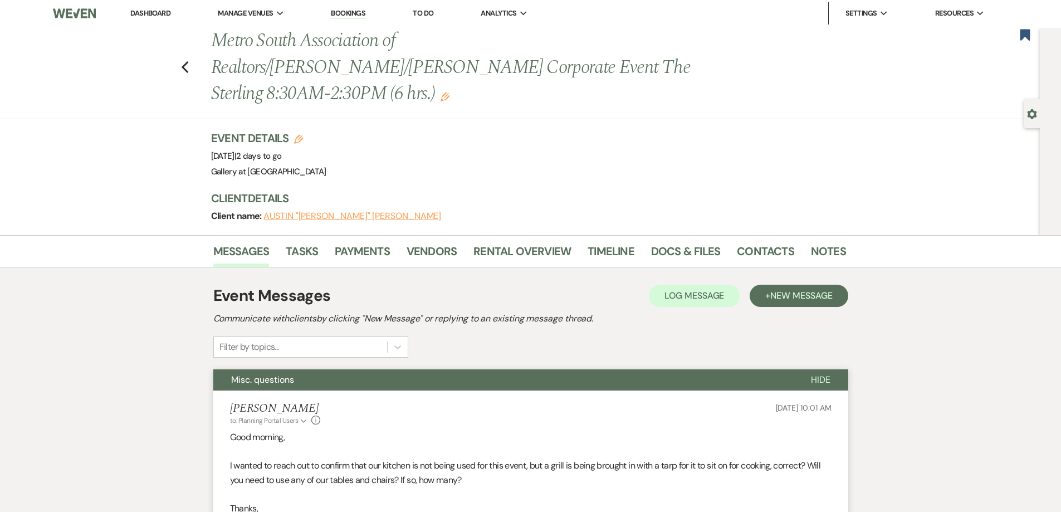
scroll to position [0, 0]
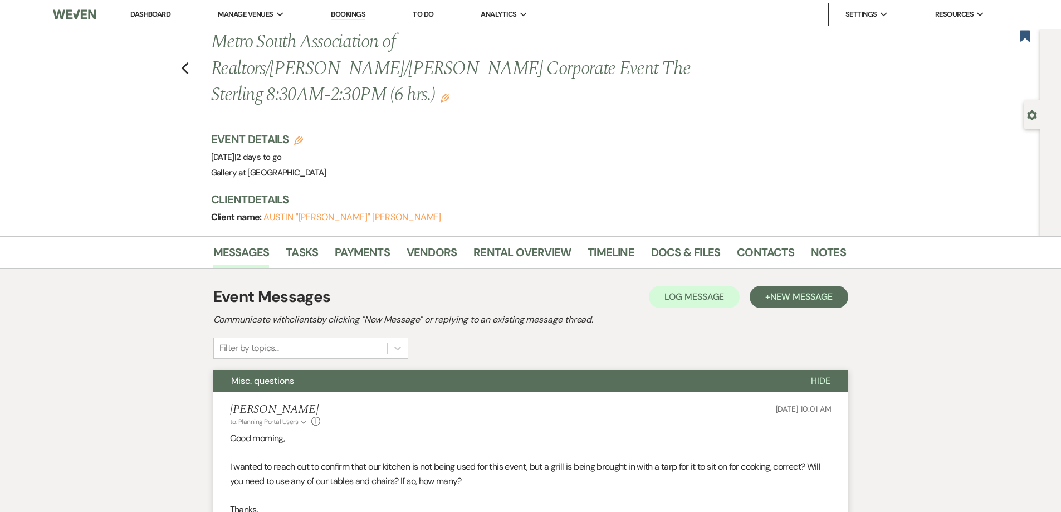
click at [156, 13] on link "Dashboard" at bounding box center [150, 13] width 40 height 9
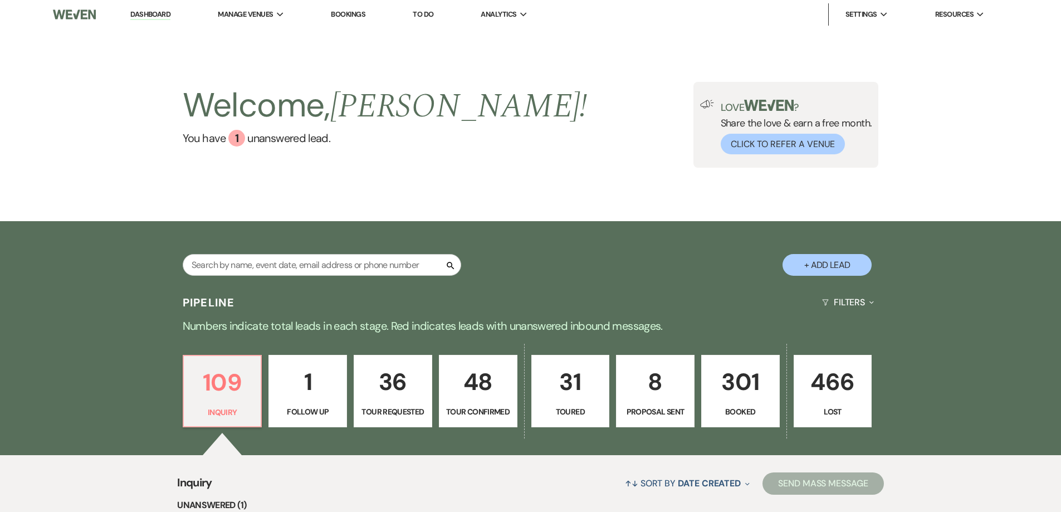
click at [751, 378] on p "301" at bounding box center [741, 381] width 64 height 37
click at [722, 137] on div "Click to Refer a Venue" at bounding box center [797, 141] width 152 height 26
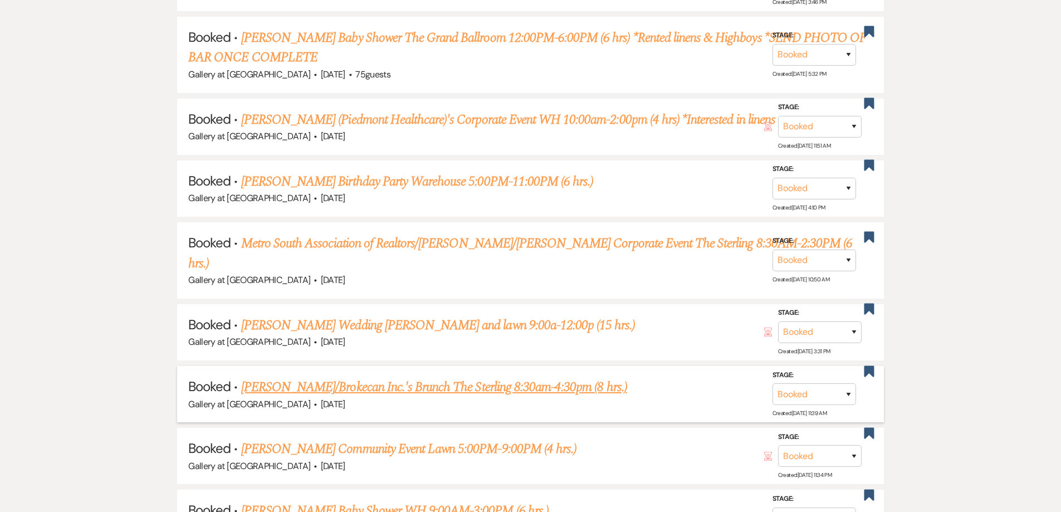
scroll to position [724, 0]
click at [311, 377] on link "Tanisha Bowman/Brokecan Inc.'s Brunch The Sterling 8:30am-4:30pm (8 hrs.)" at bounding box center [434, 387] width 386 height 20
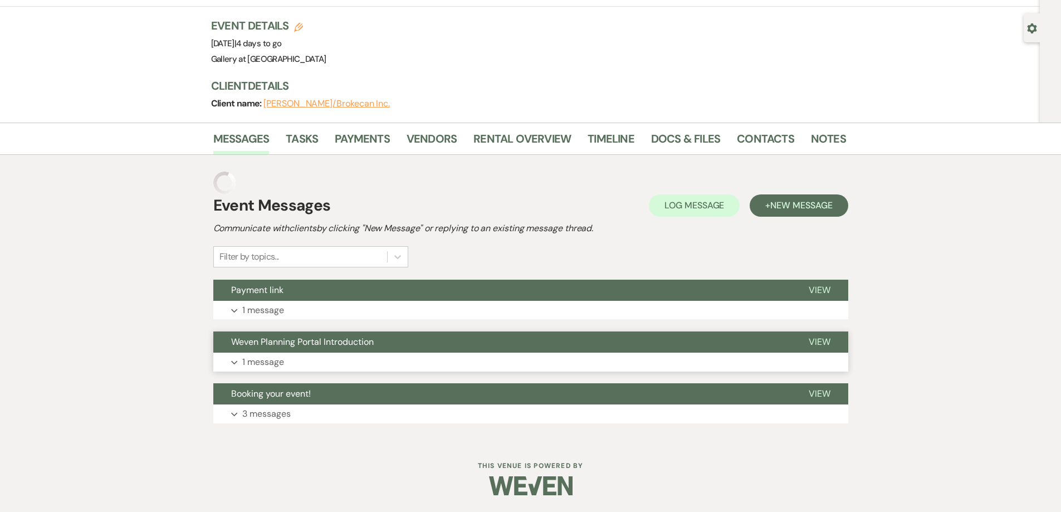
scroll to position [65, 0]
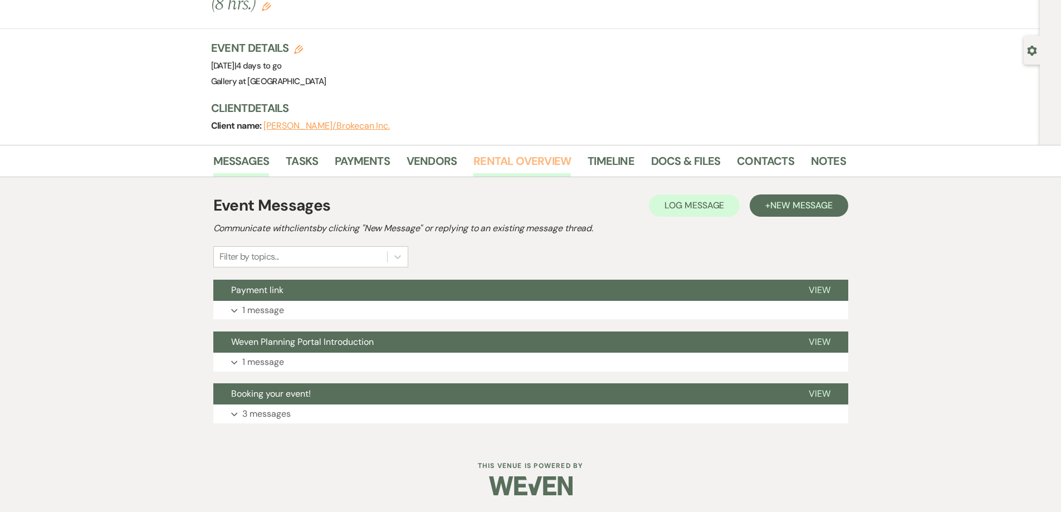
click at [498, 153] on link "Rental Overview" at bounding box center [523, 164] width 98 height 25
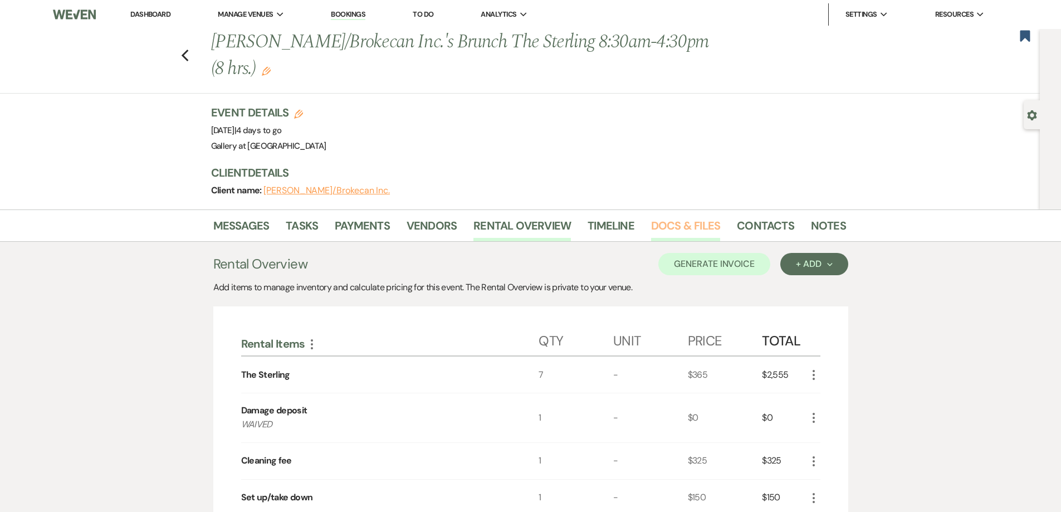
click at [700, 223] on link "Docs & Files" at bounding box center [685, 229] width 69 height 25
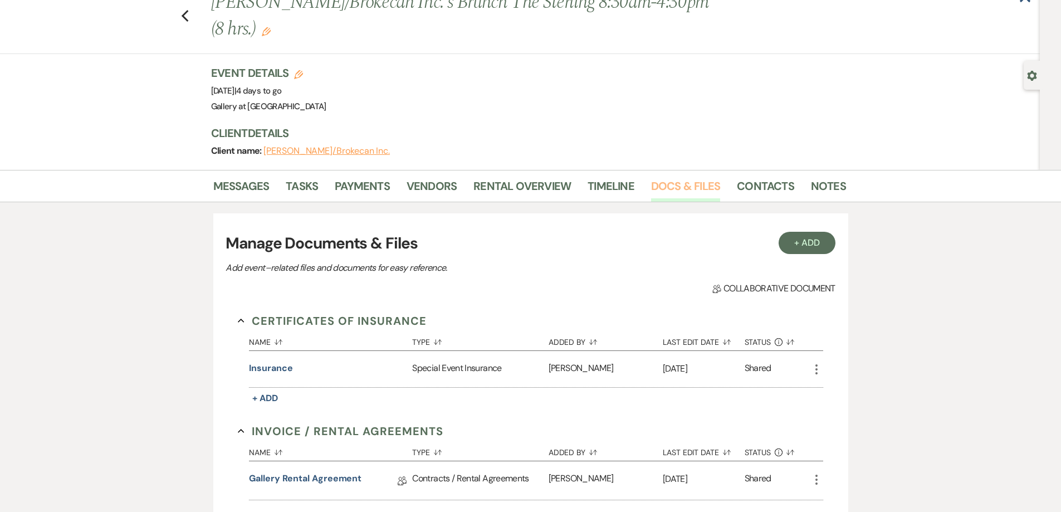
scroll to position [223, 0]
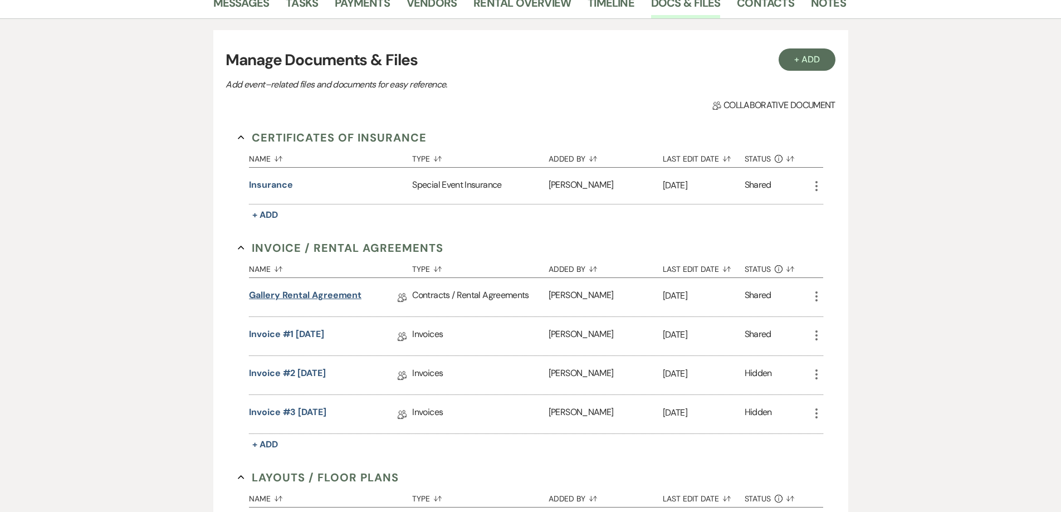
click at [293, 293] on link "Gallery Rental Agreement" at bounding box center [305, 297] width 113 height 17
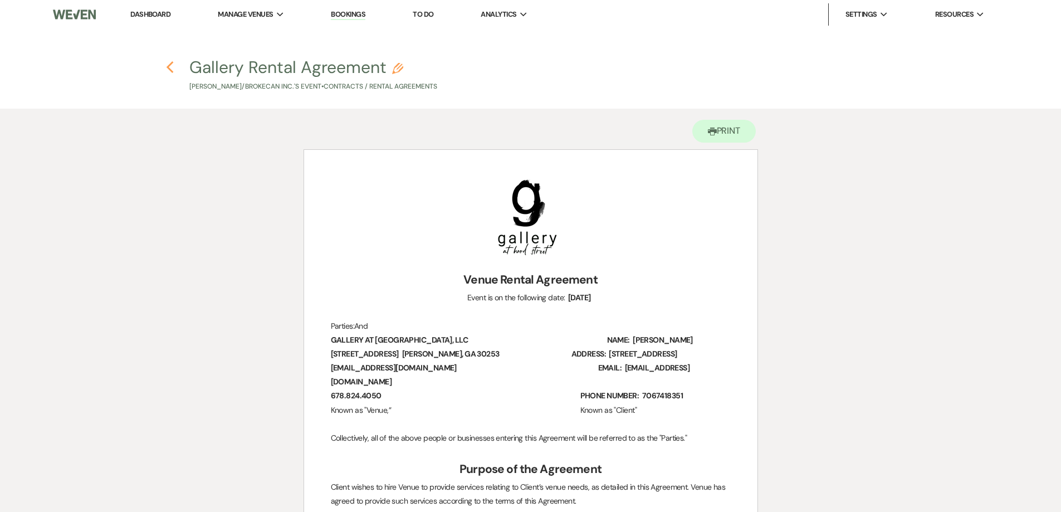
click at [171, 67] on icon "Previous" at bounding box center [170, 67] width 8 height 13
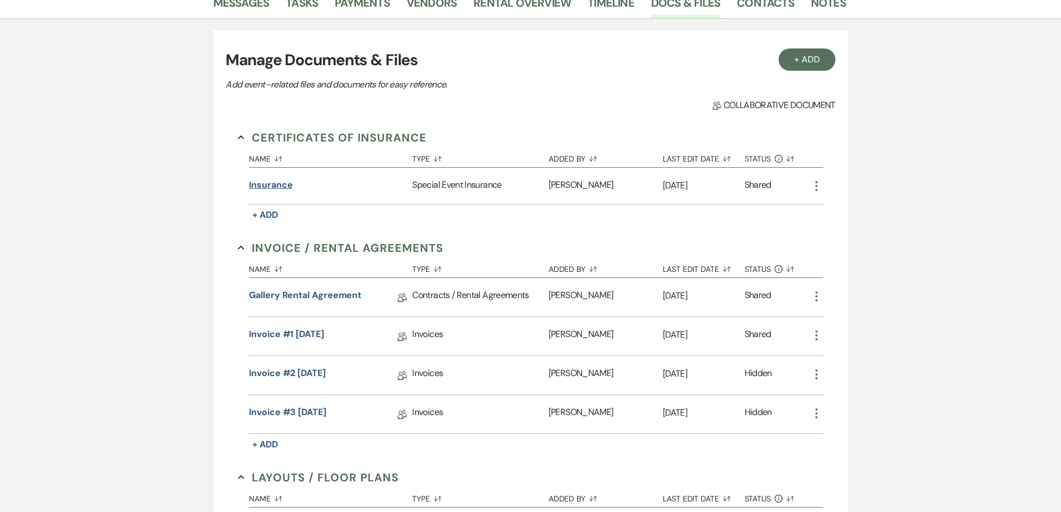
click at [256, 180] on button "Insurance" at bounding box center [270, 184] width 43 height 13
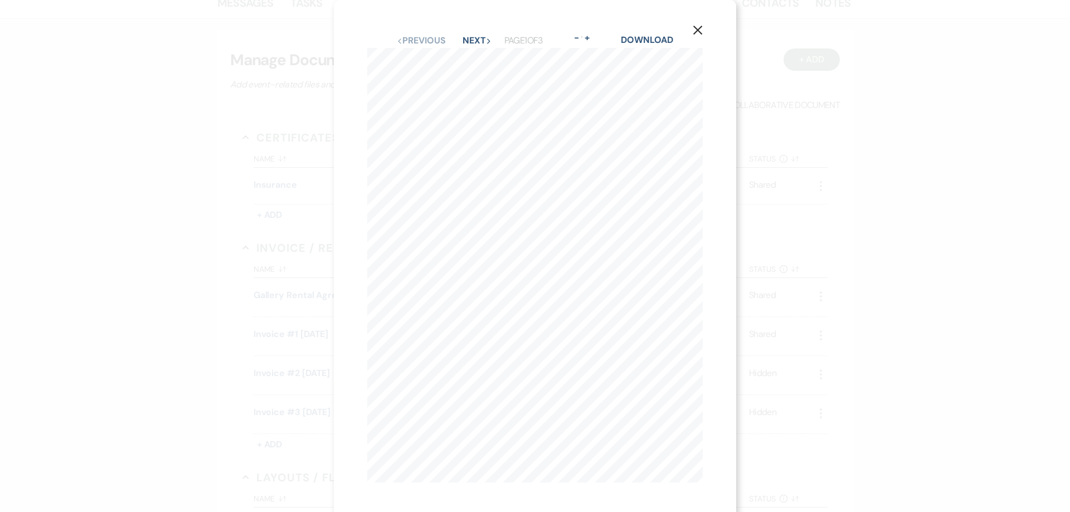
click at [694, 32] on icon "X" at bounding box center [698, 30] width 10 height 10
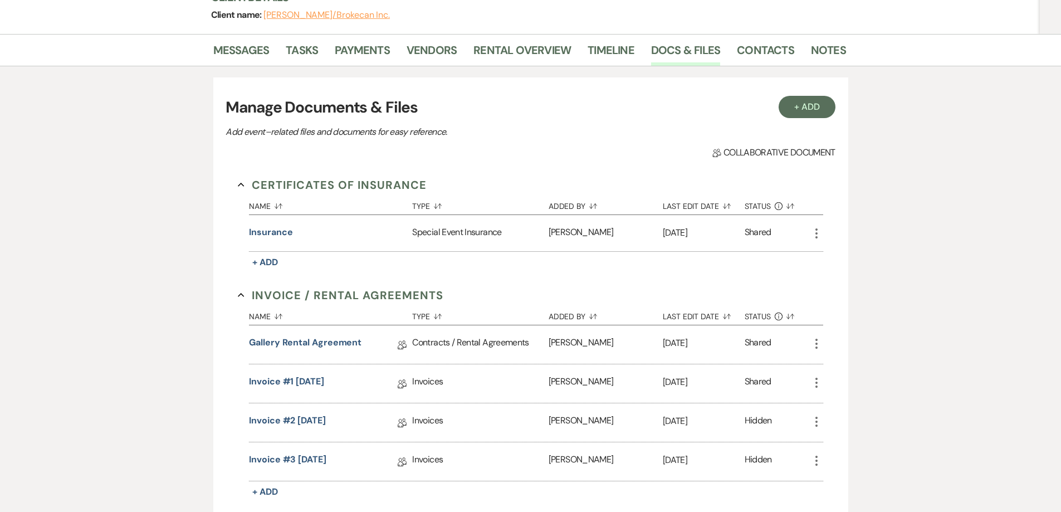
scroll to position [56, 0]
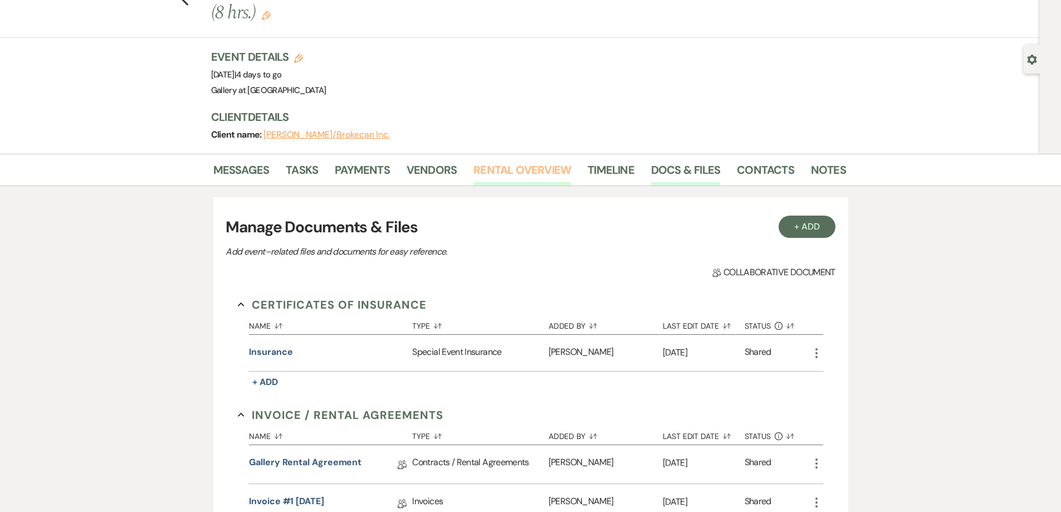
click at [510, 165] on link "Rental Overview" at bounding box center [523, 173] width 98 height 25
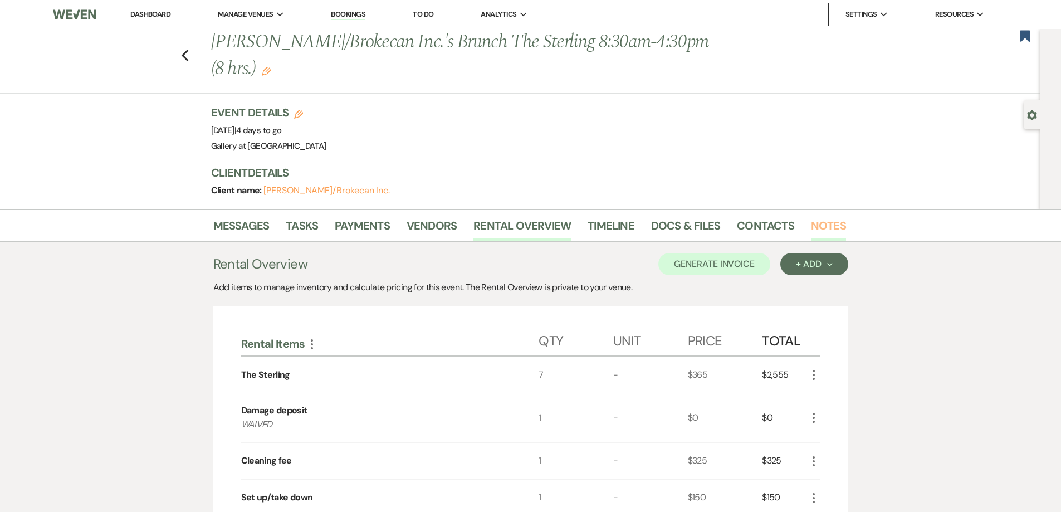
click at [828, 231] on link "Notes" at bounding box center [828, 229] width 35 height 25
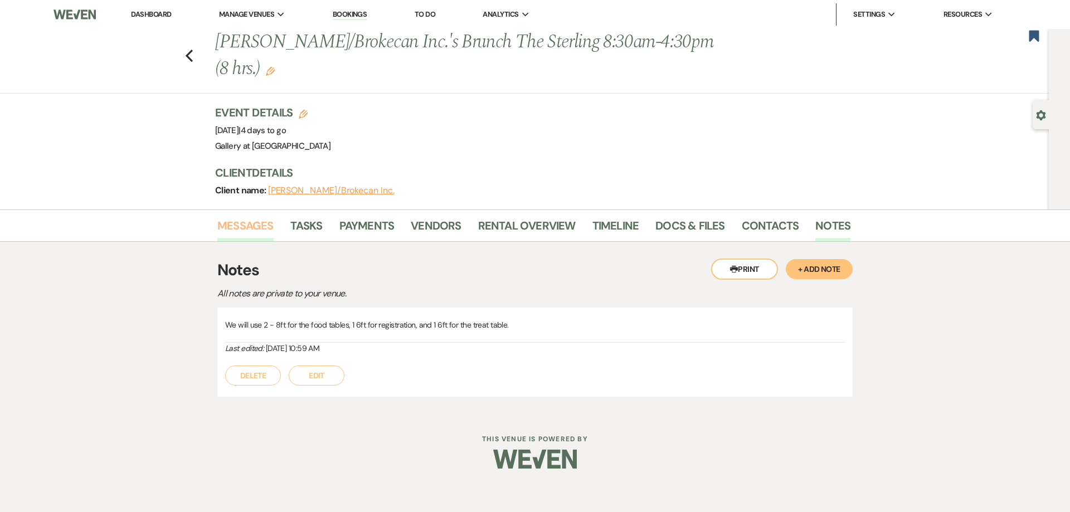
click at [251, 226] on link "Messages" at bounding box center [245, 229] width 56 height 25
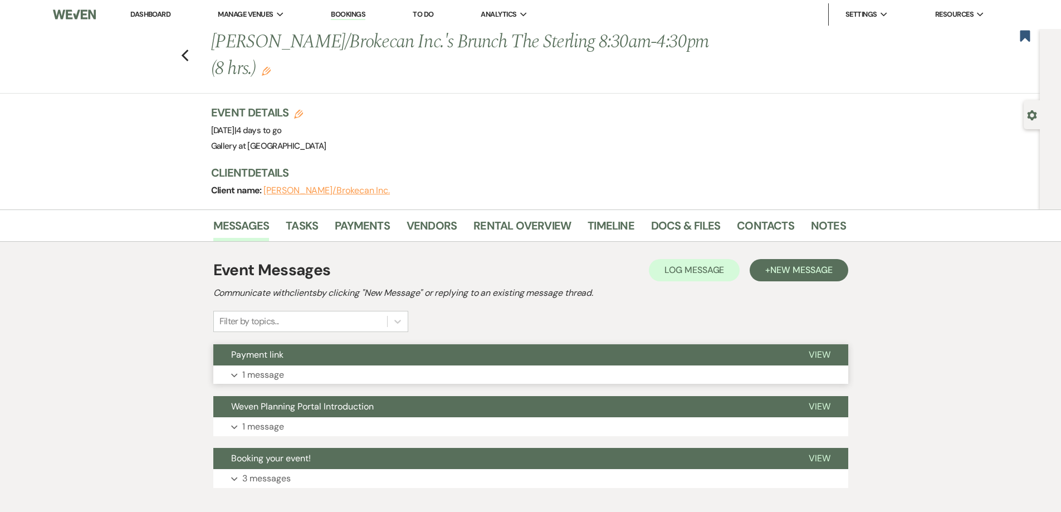
click at [347, 368] on button "Expand 1 message" at bounding box center [530, 375] width 635 height 19
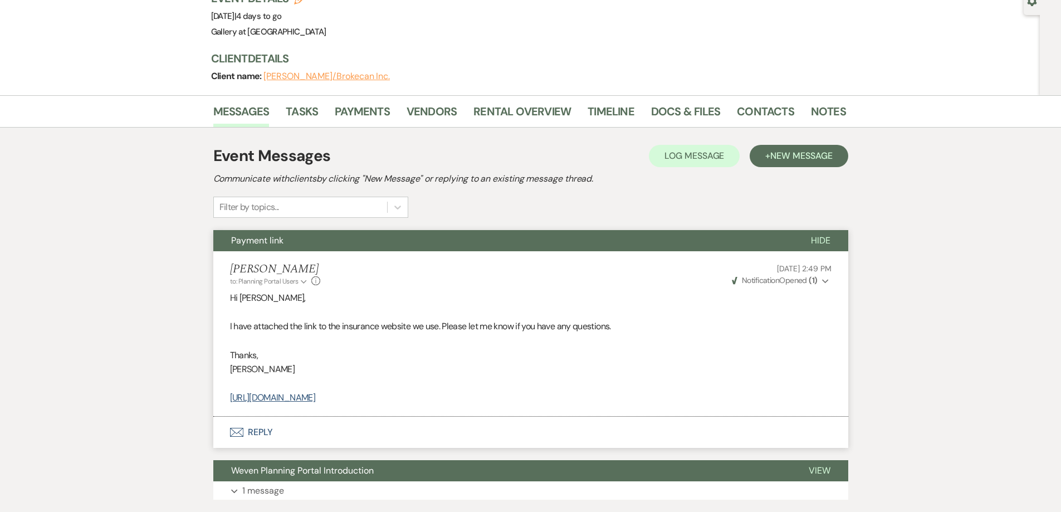
scroll to position [56, 0]
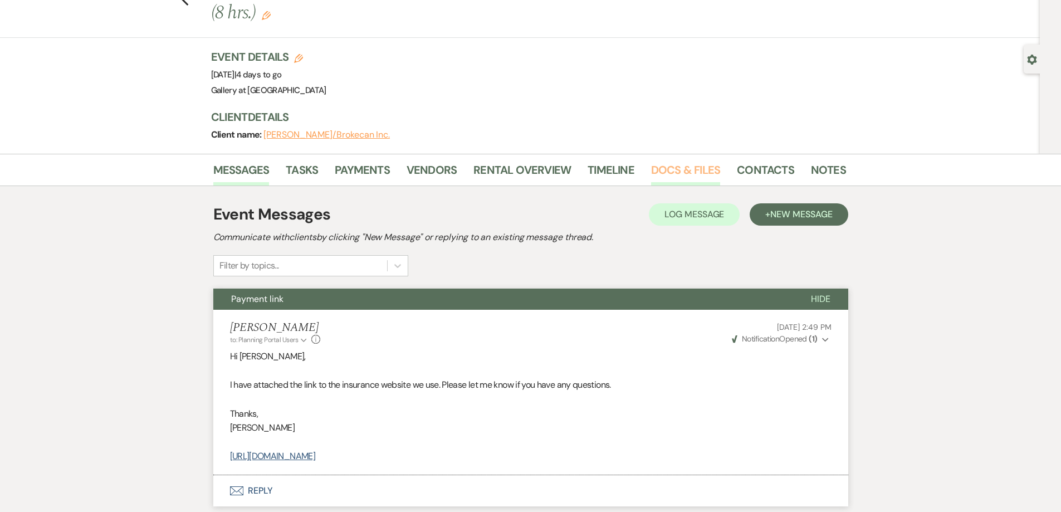
click at [699, 172] on link "Docs & Files" at bounding box center [685, 173] width 69 height 25
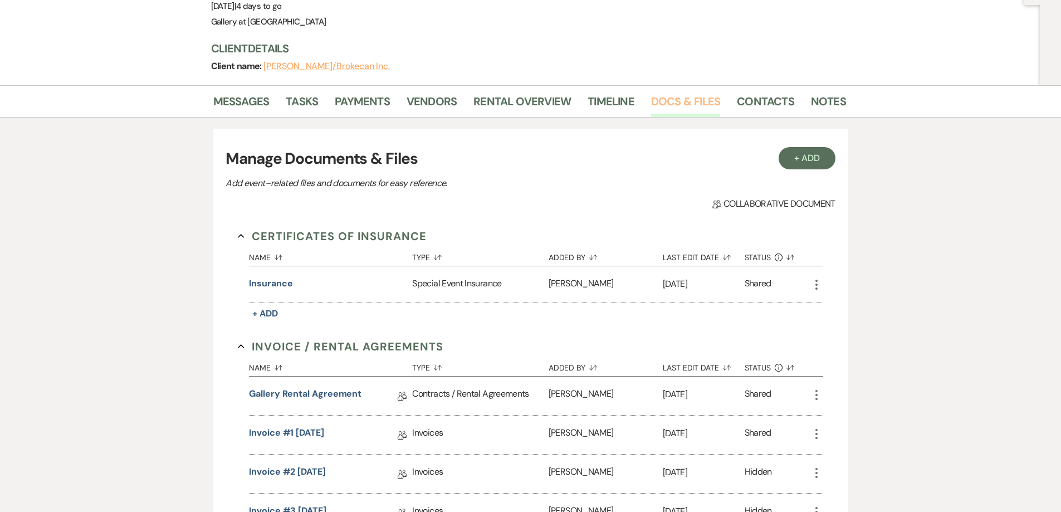
scroll to position [334, 0]
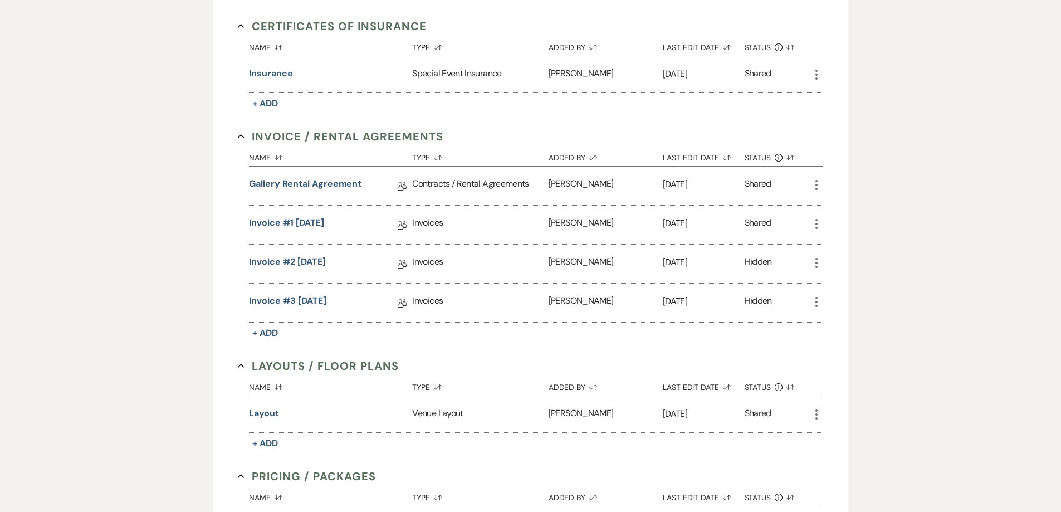
click at [271, 413] on button "Layout" at bounding box center [264, 413] width 30 height 13
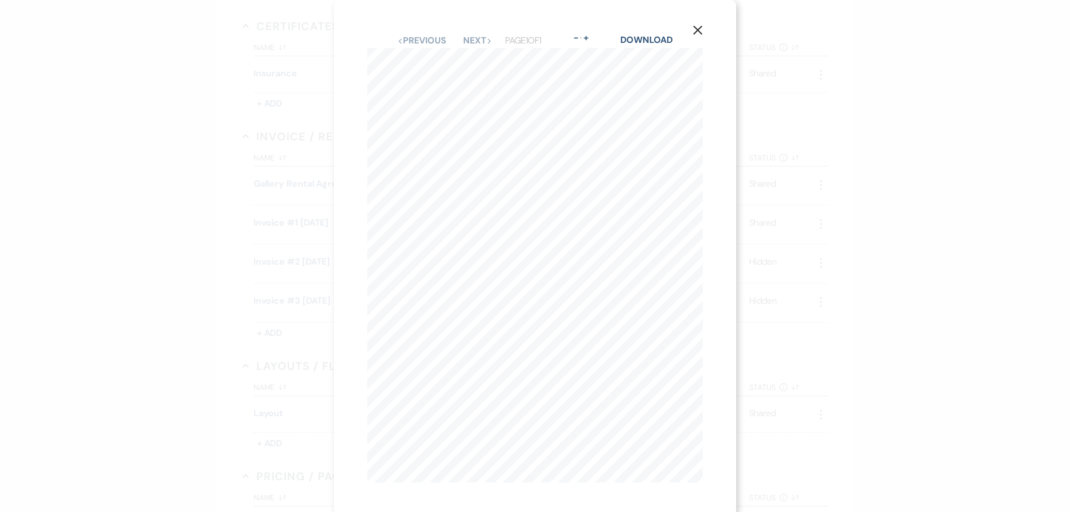
click at [252, 372] on div "X Previous Previous Next Next Page 1 of 1 - Zoom + Download Registration DJ Arr…" at bounding box center [535, 256] width 1070 height 512
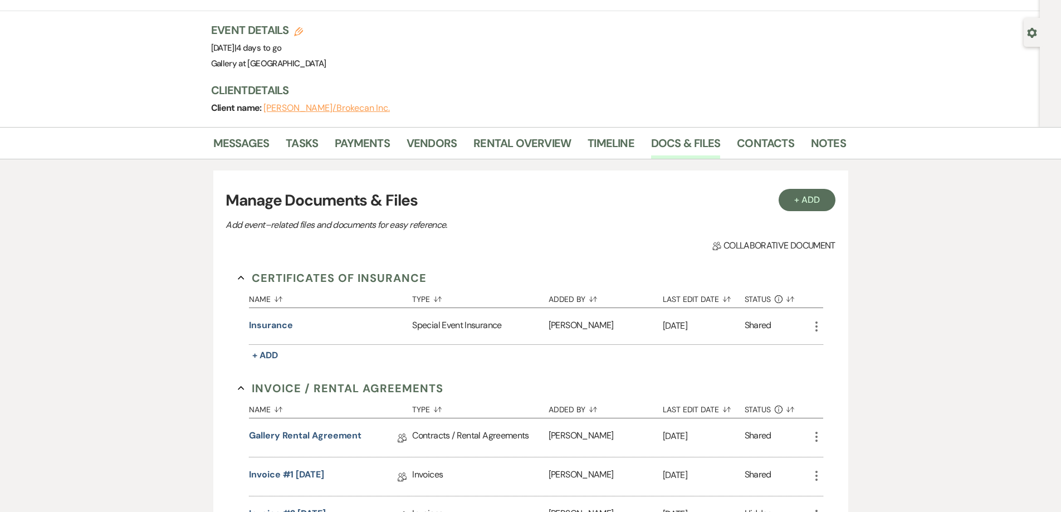
scroll to position [0, 0]
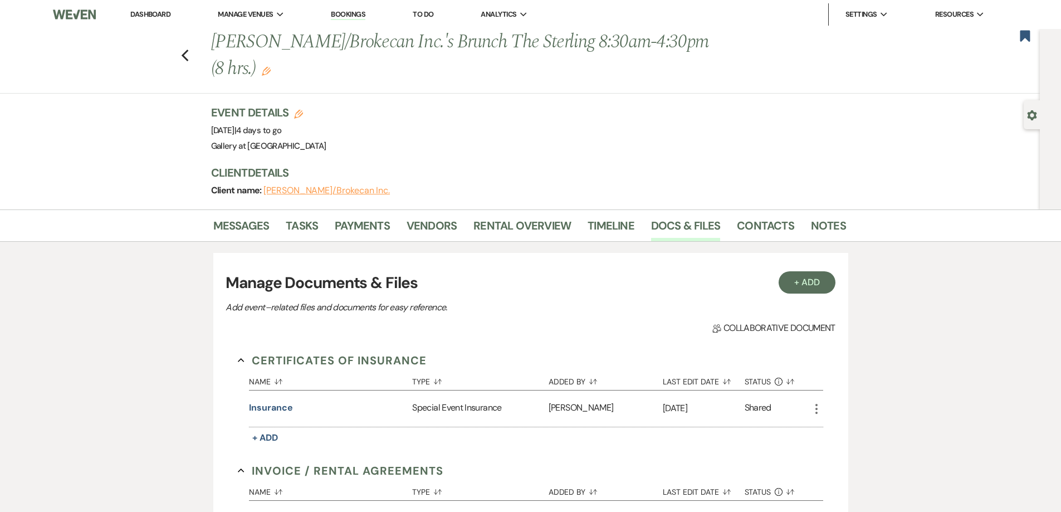
click at [155, 13] on link "Dashboard" at bounding box center [150, 13] width 40 height 9
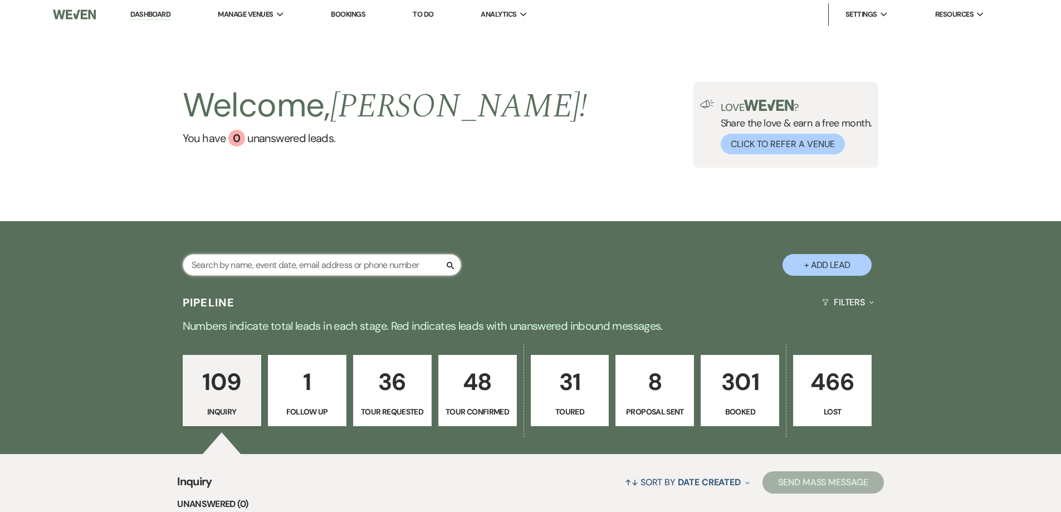
click at [340, 262] on input "text" at bounding box center [322, 265] width 279 height 22
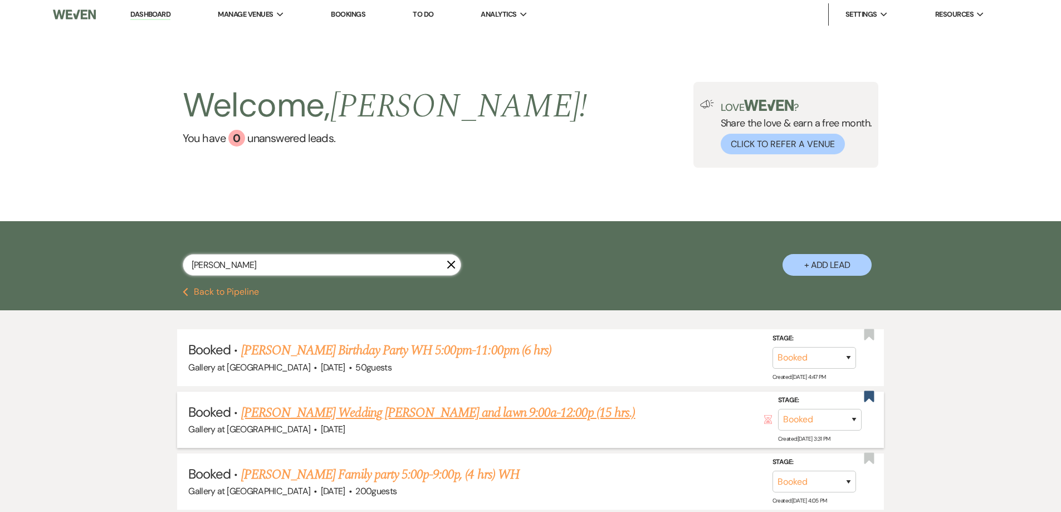
type input "sheila"
click at [374, 410] on link "Sheila Smith's Wedding Gall, WH and lawn 9:00a-12:00p (15 hrs.)" at bounding box center [438, 413] width 395 height 20
select select "6"
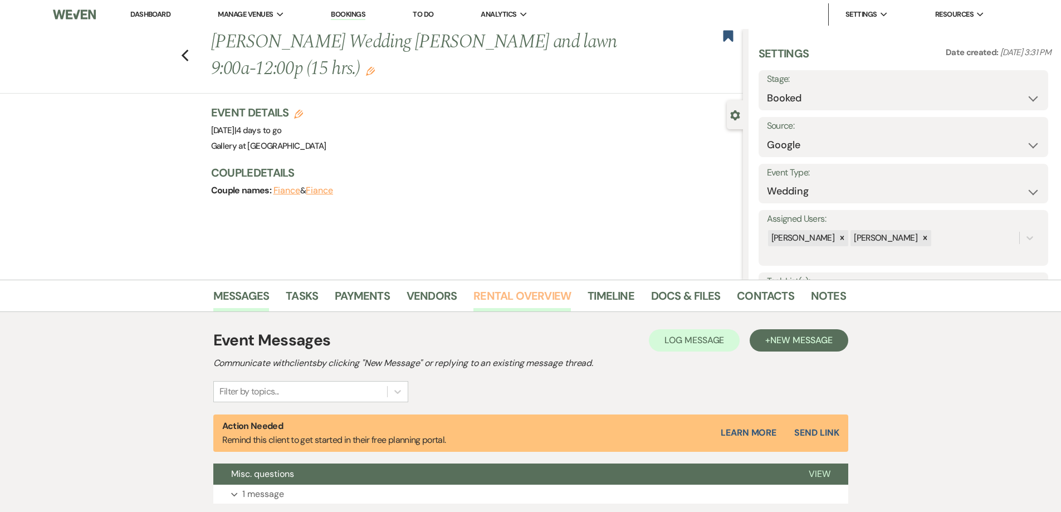
click at [477, 300] on link "Rental Overview" at bounding box center [523, 299] width 98 height 25
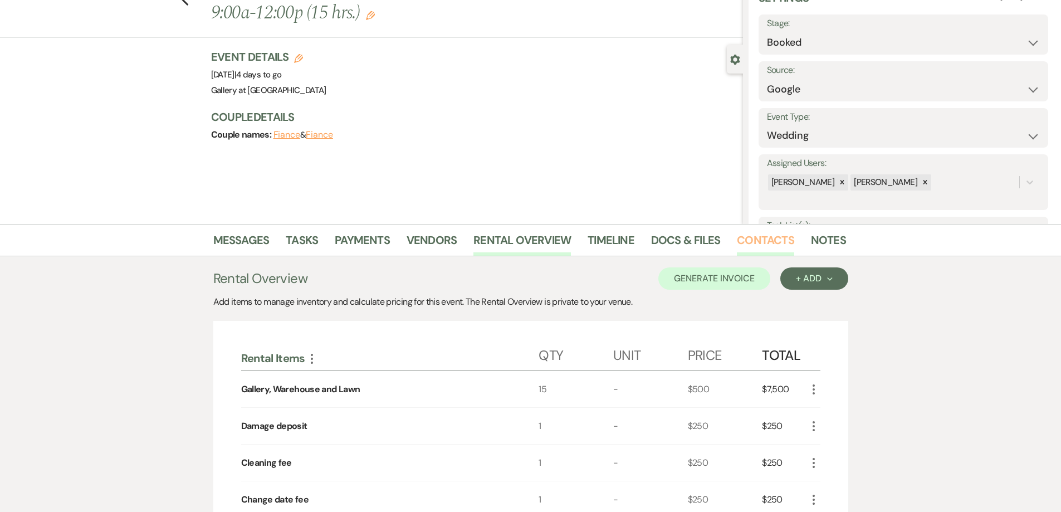
click at [746, 241] on link "Contacts" at bounding box center [765, 243] width 57 height 25
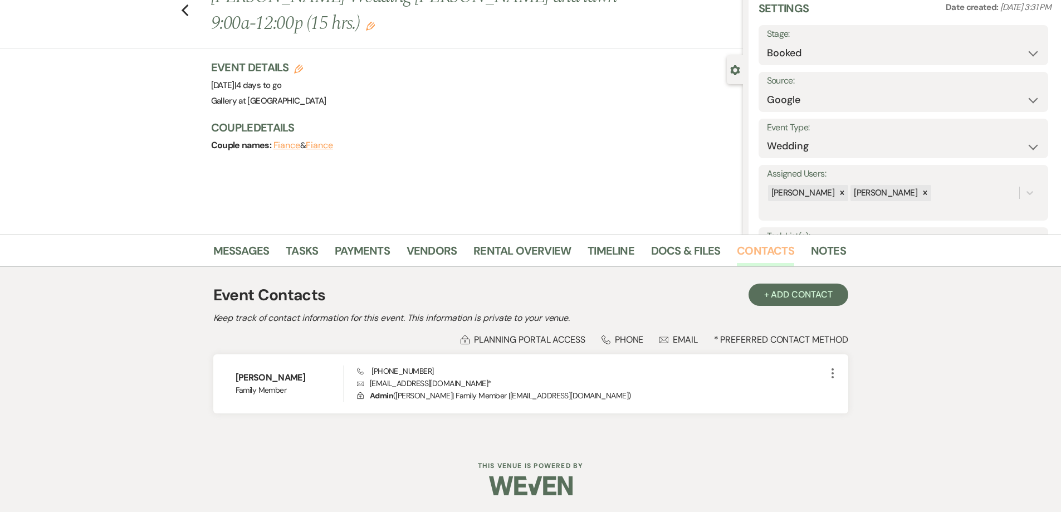
scroll to position [45, 0]
click at [233, 246] on link "Messages" at bounding box center [241, 254] width 56 height 25
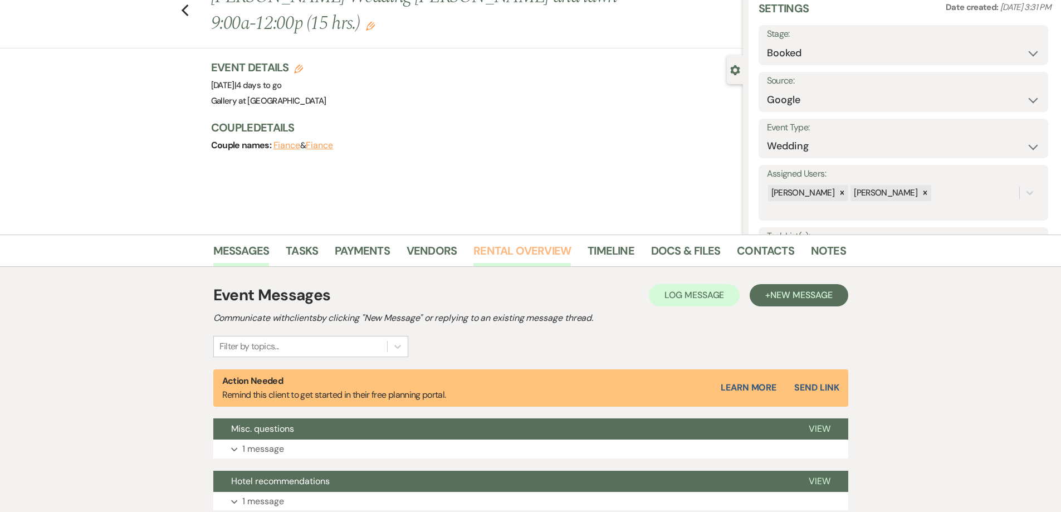
click at [498, 253] on link "Rental Overview" at bounding box center [523, 254] width 98 height 25
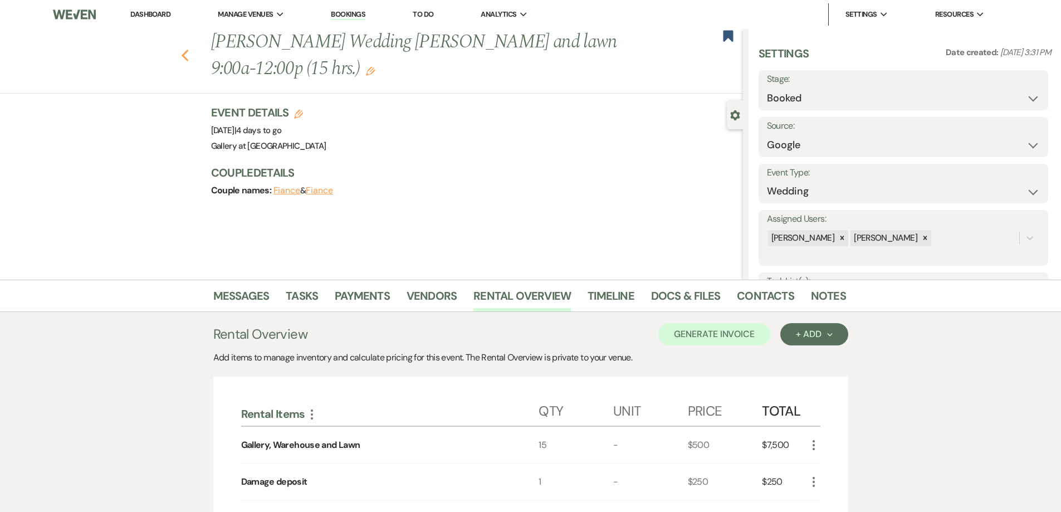
click at [189, 56] on icon "Previous" at bounding box center [185, 55] width 8 height 13
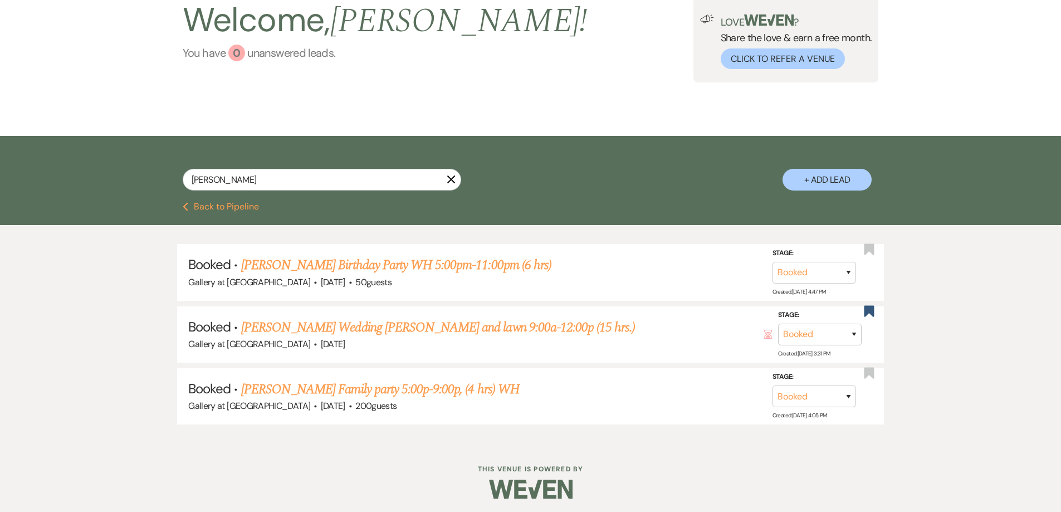
scroll to position [89, 0]
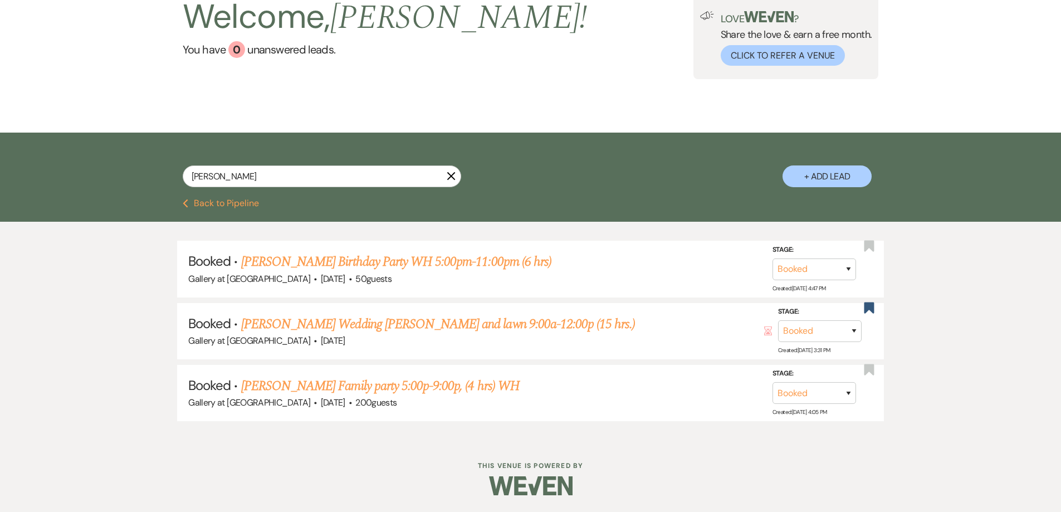
click at [454, 176] on icon "X" at bounding box center [451, 176] width 9 height 9
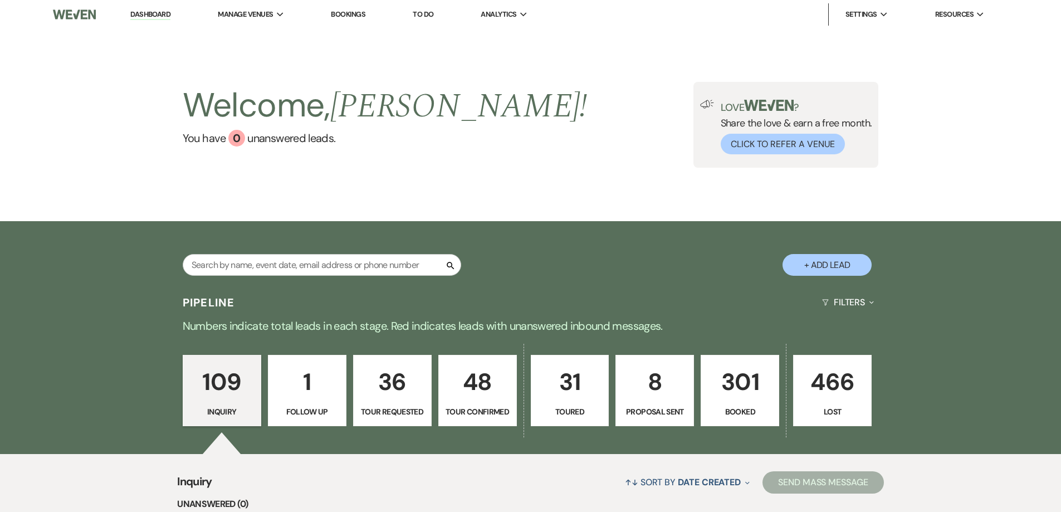
click at [738, 395] on p "301" at bounding box center [740, 381] width 64 height 37
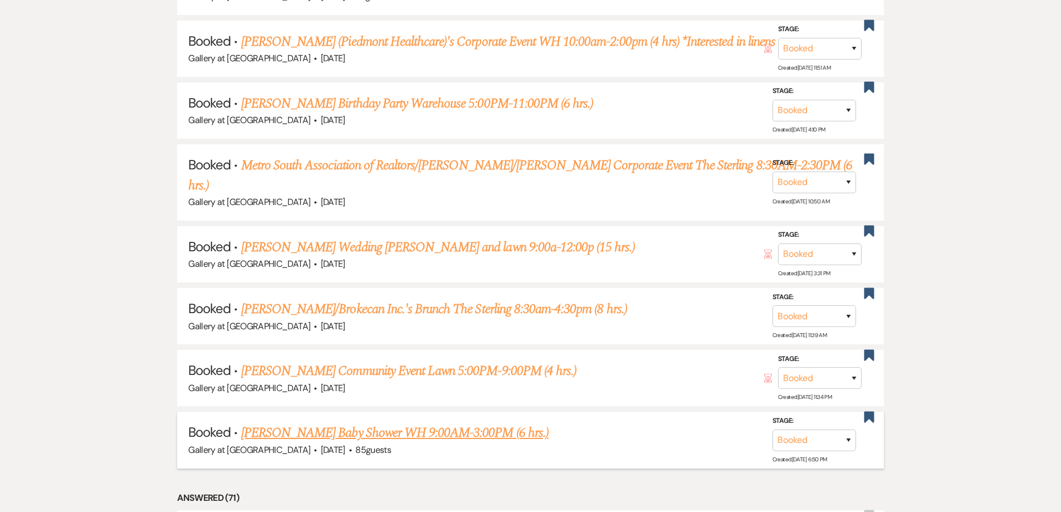
scroll to position [836, 0]
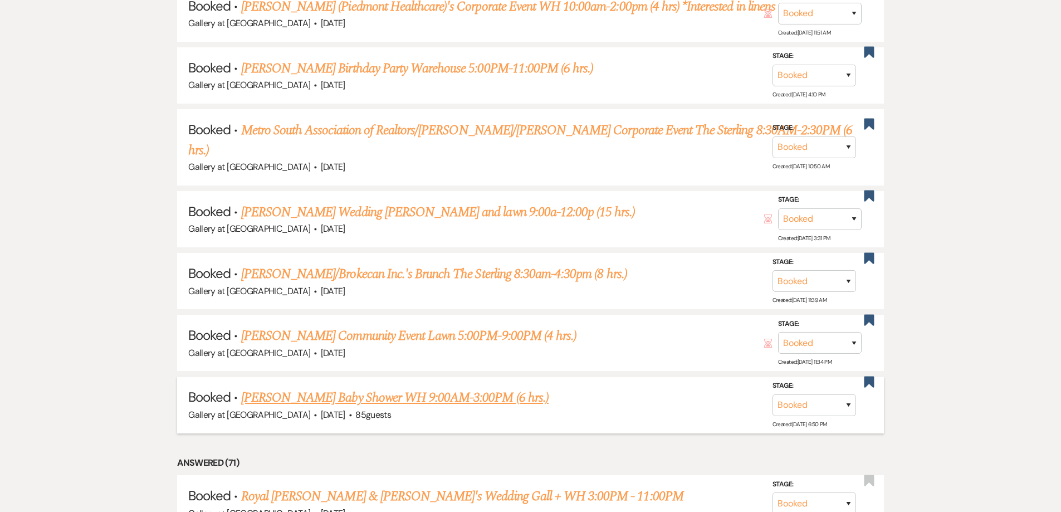
click at [314, 388] on link "[PERSON_NAME] Baby Shower WH 9:00AM-3:00PM (6 hrs.)" at bounding box center [395, 398] width 308 height 20
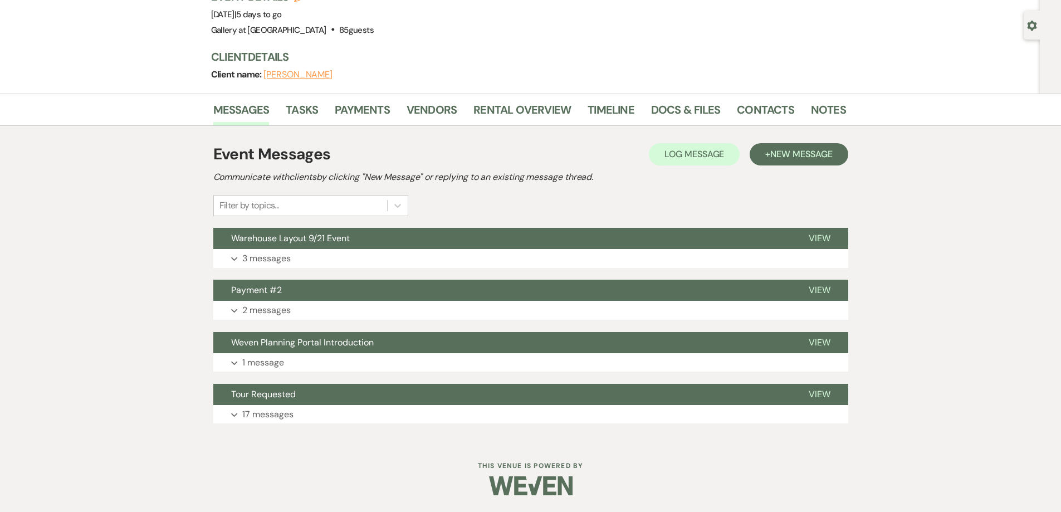
scroll to position [90, 0]
click at [507, 108] on link "Rental Overview" at bounding box center [523, 113] width 98 height 25
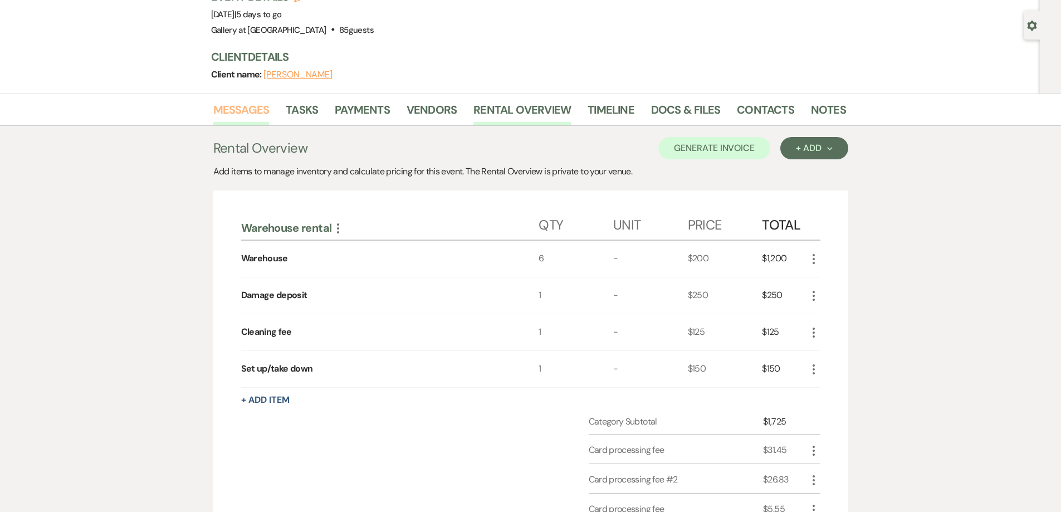
click at [230, 120] on link "Messages" at bounding box center [241, 113] width 56 height 25
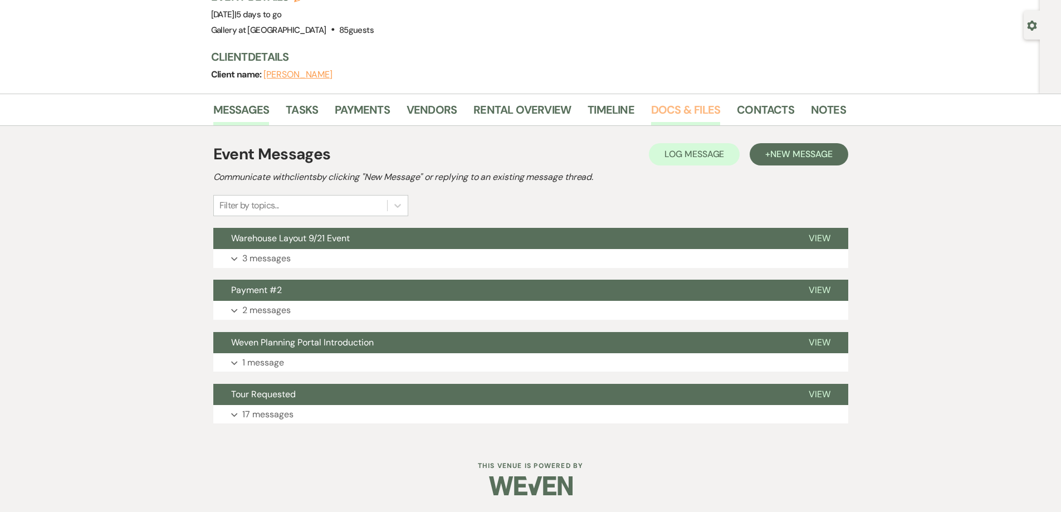
click at [688, 106] on link "Docs & Files" at bounding box center [685, 113] width 69 height 25
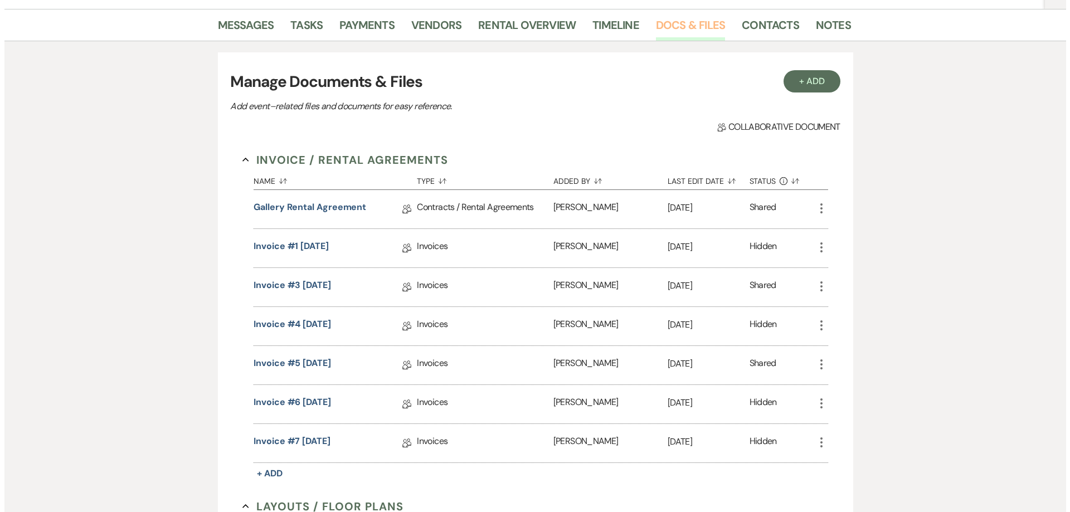
scroll to position [424, 0]
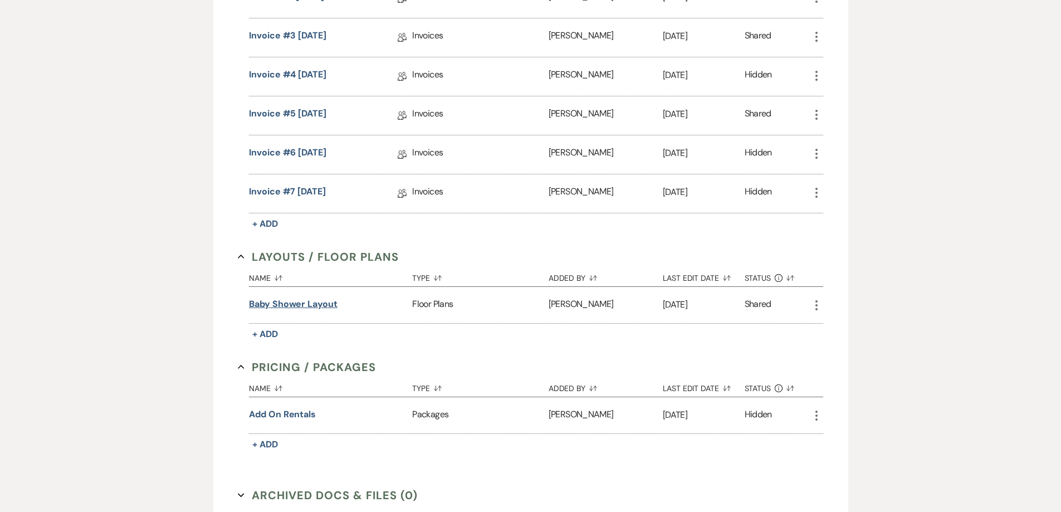
click at [329, 305] on button "Baby Shower Layout" at bounding box center [293, 304] width 89 height 13
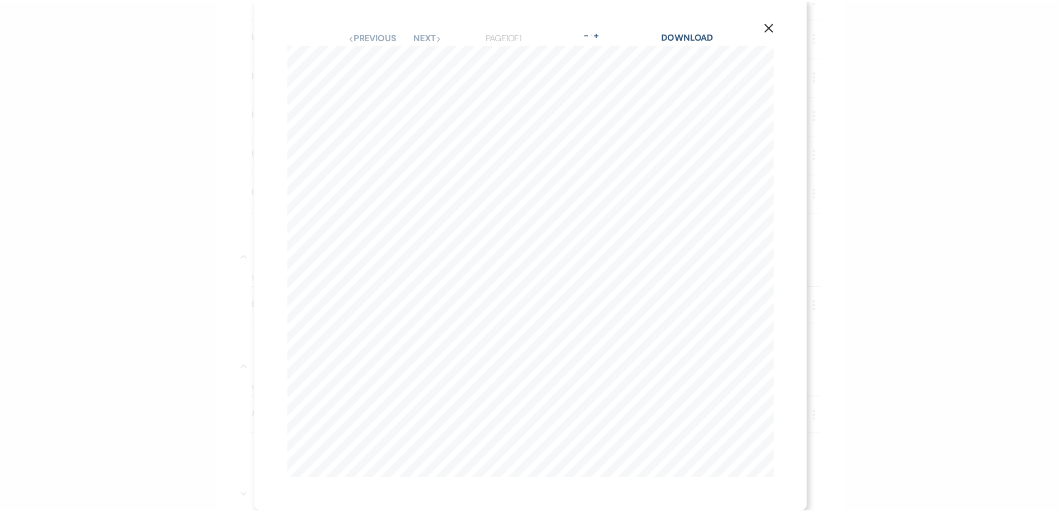
scroll to position [0, 0]
click at [188, 285] on div "X Previous Previous Next Next Page 1 of 1 - Zoom + Download Warehouse Entrance …" at bounding box center [535, 256] width 1070 height 512
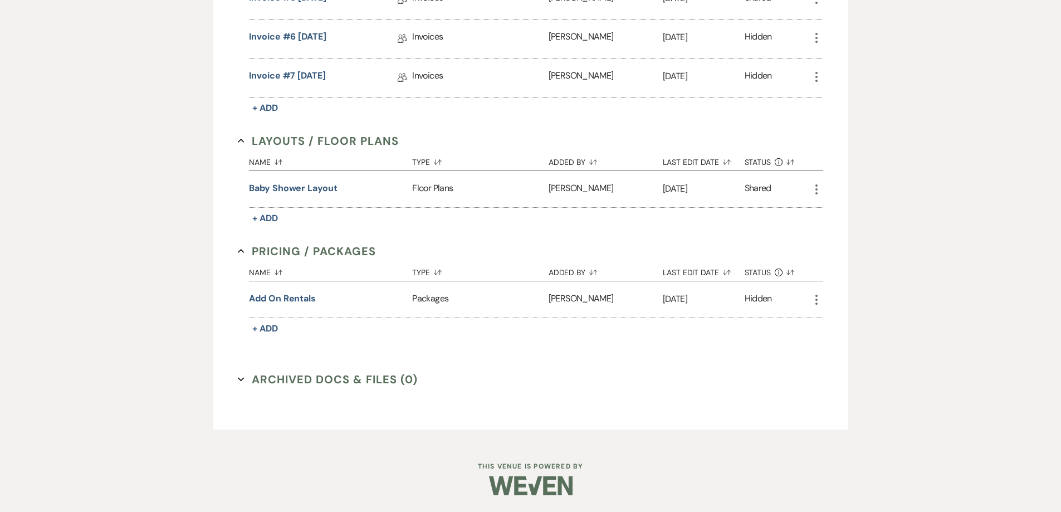
scroll to position [150, 0]
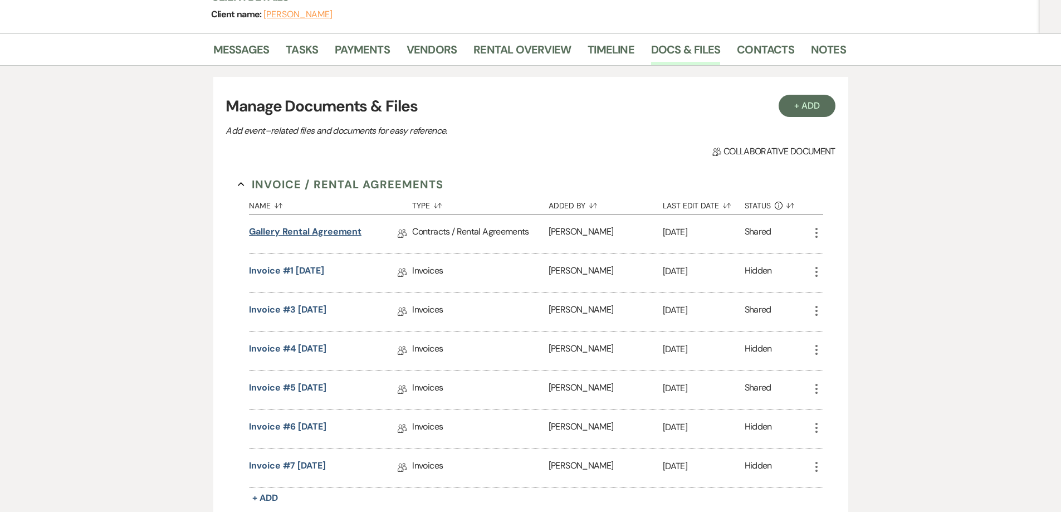
click at [318, 232] on link "Gallery Rental Agreement" at bounding box center [305, 233] width 113 height 17
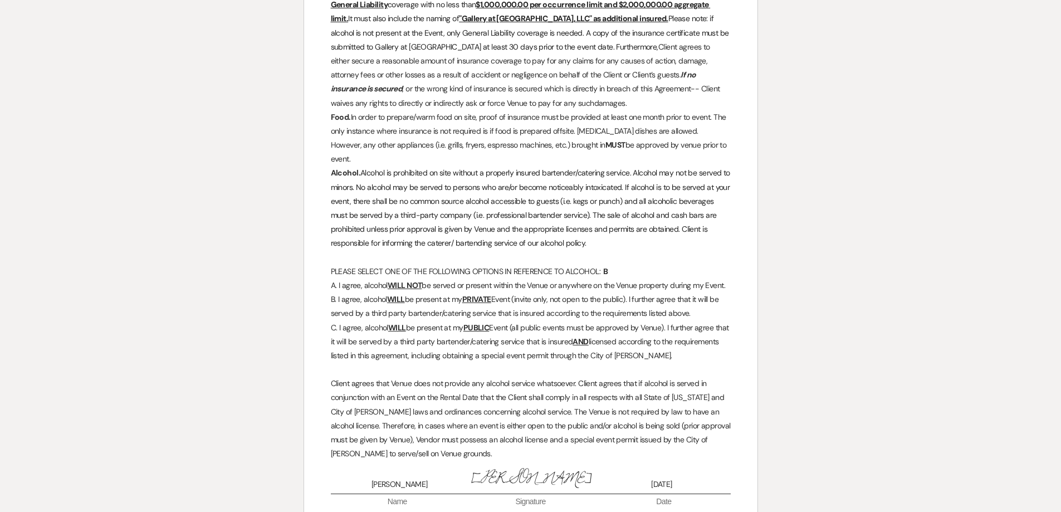
scroll to position [1616, 0]
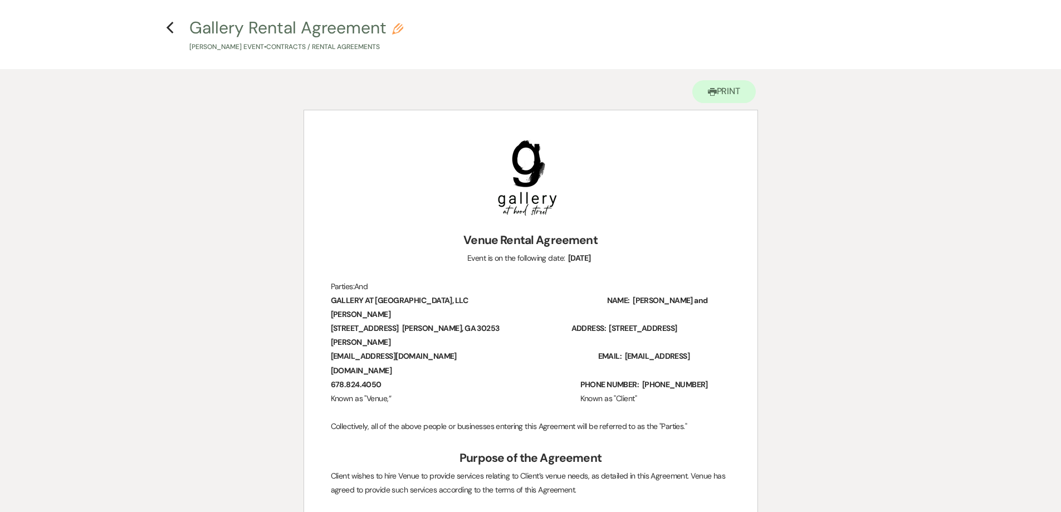
scroll to position [0, 0]
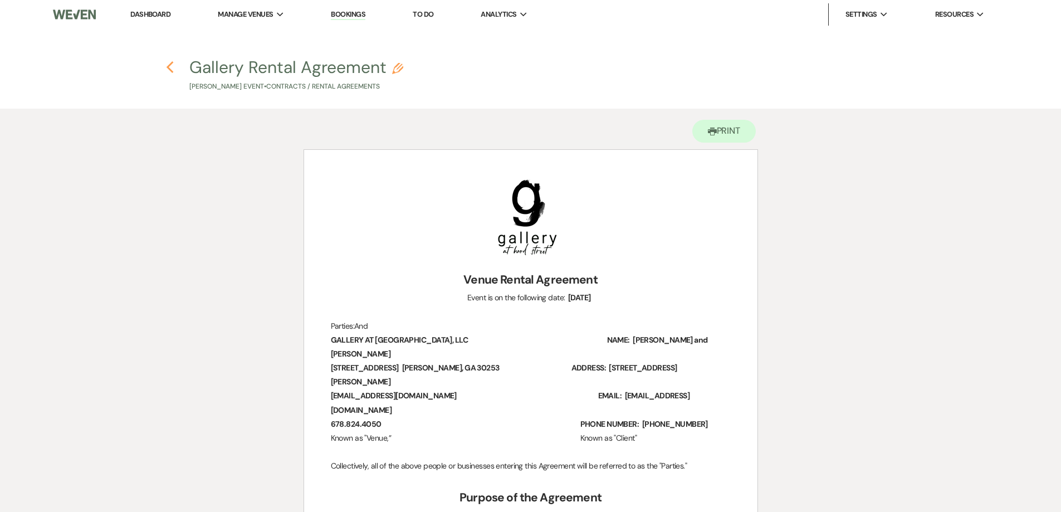
click at [173, 69] on icon "Previous" at bounding box center [170, 67] width 8 height 13
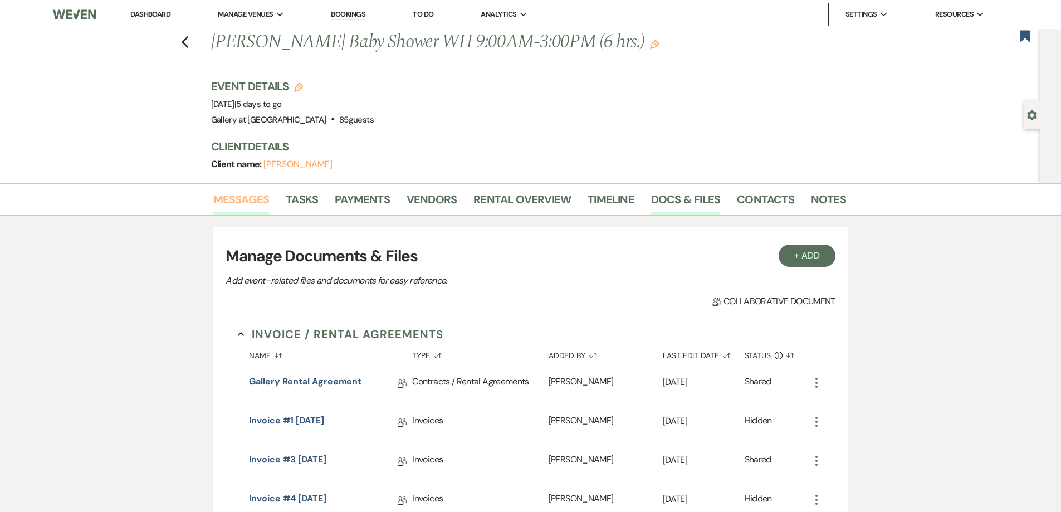
click at [249, 206] on link "Messages" at bounding box center [241, 203] width 56 height 25
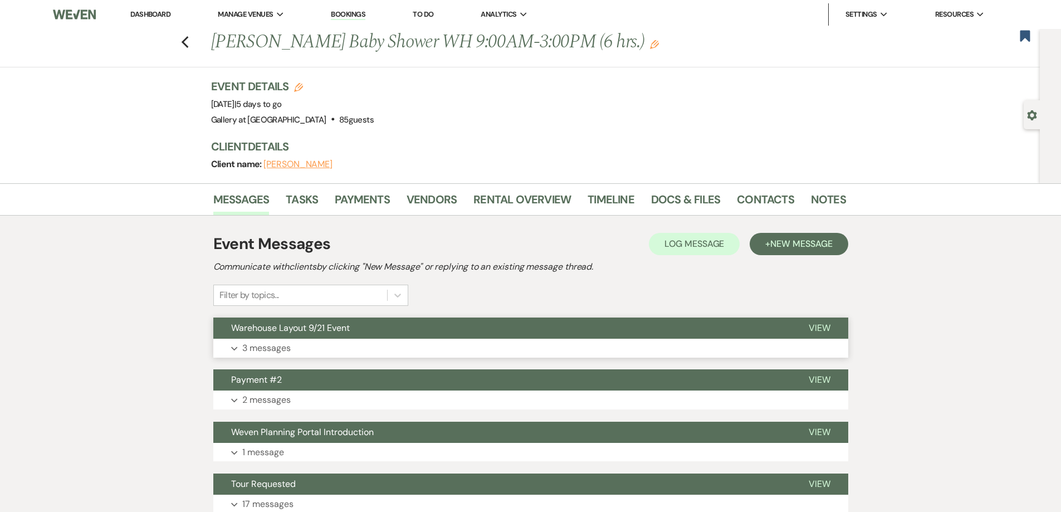
click at [455, 339] on button "Warehouse Layout 9/21 Event" at bounding box center [502, 328] width 578 height 21
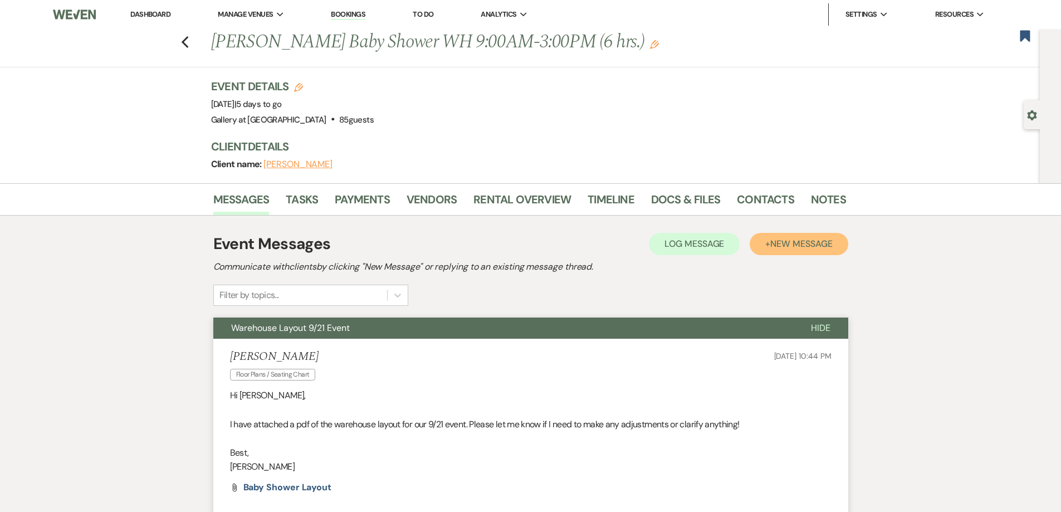
click at [765, 249] on button "+ New Message" at bounding box center [799, 244] width 98 height 22
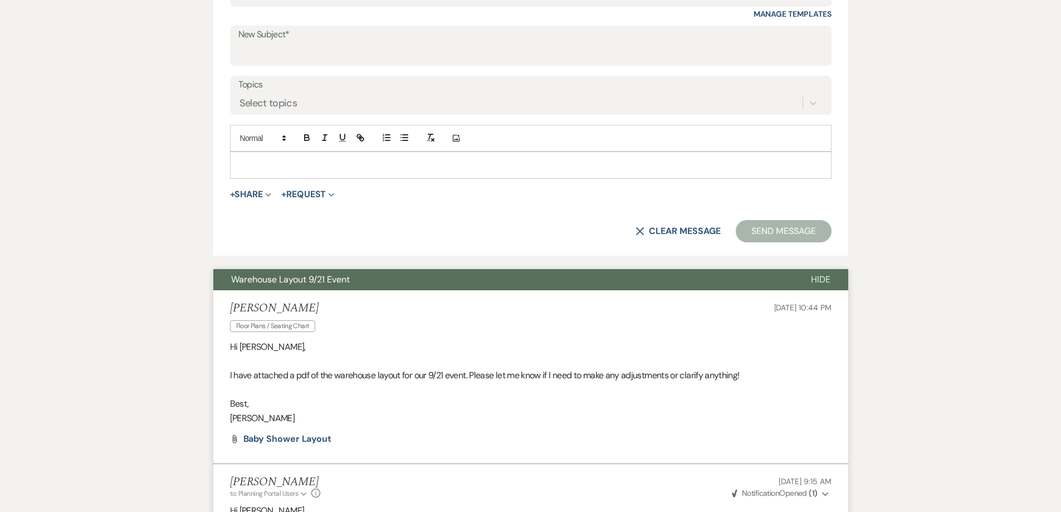
scroll to position [501, 0]
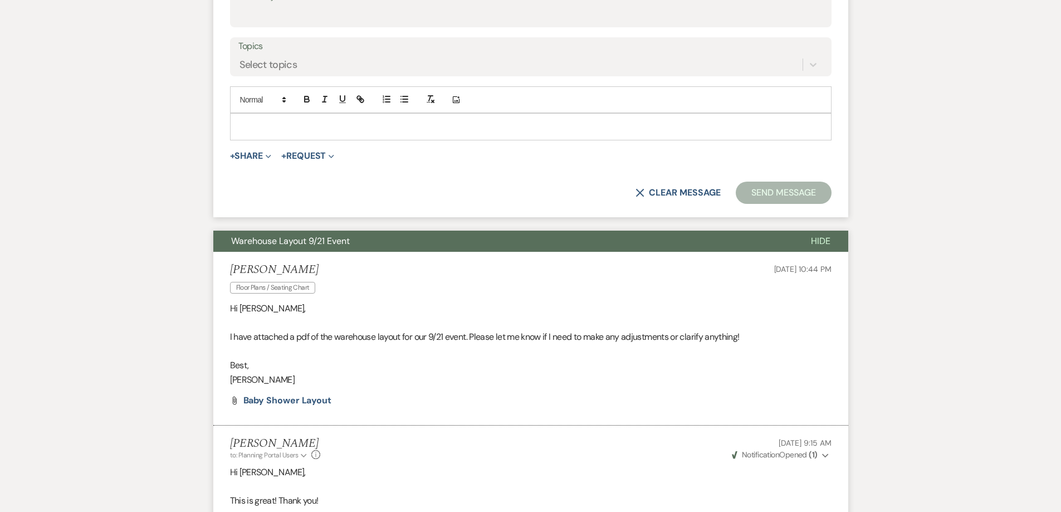
click at [391, 126] on p at bounding box center [531, 126] width 584 height 12
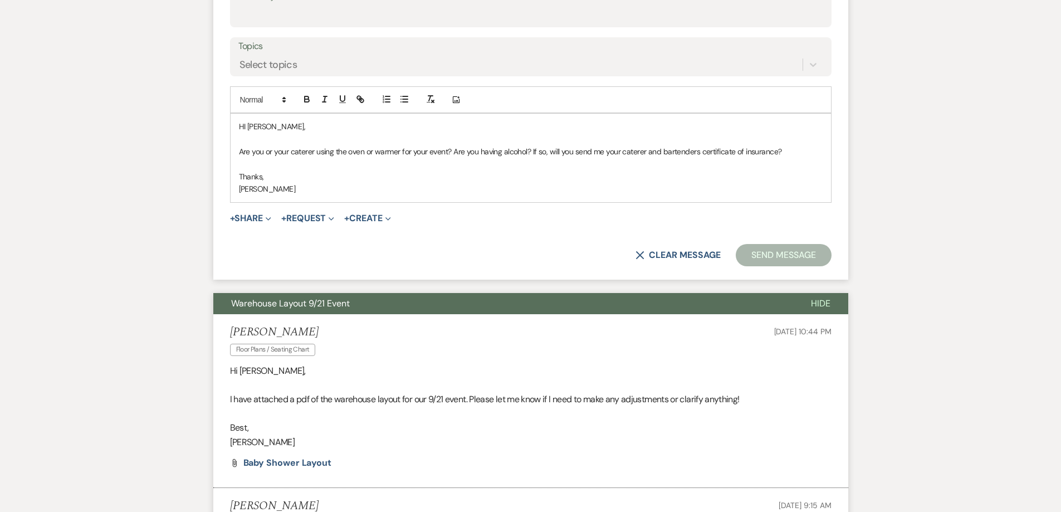
click at [244, 126] on p "HI Jasmine," at bounding box center [531, 126] width 584 height 12
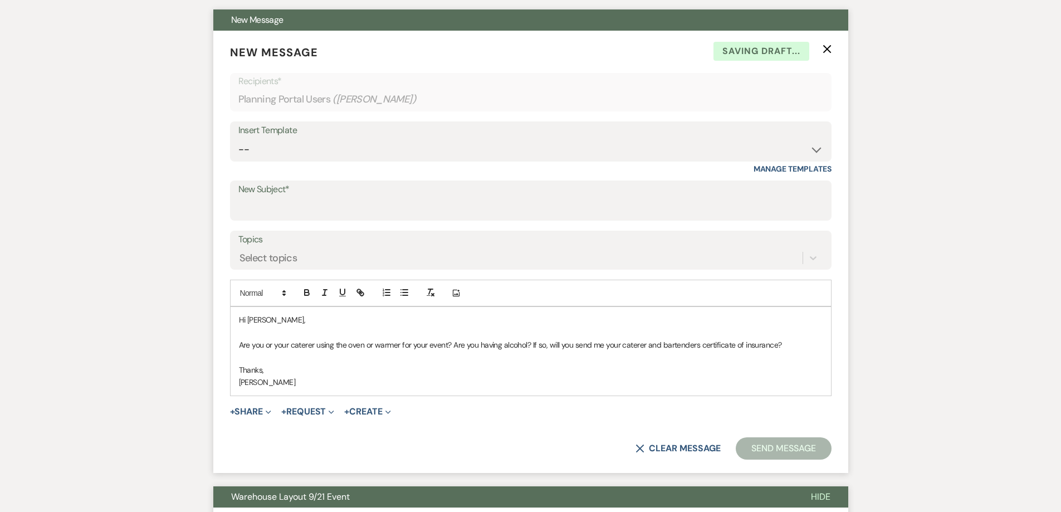
scroll to position [279, 0]
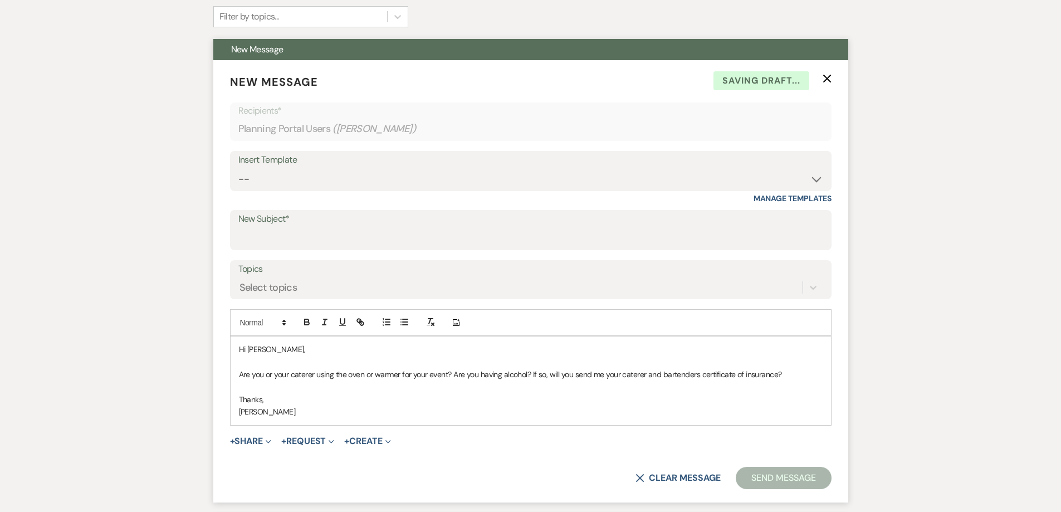
click at [288, 225] on label "New Subject*" at bounding box center [530, 219] width 585 height 16
click at [288, 227] on input "New Subject*" at bounding box center [530, 238] width 585 height 22
type input "M"
type input "Insurance"
click at [783, 485] on button "Send Message" at bounding box center [783, 478] width 95 height 22
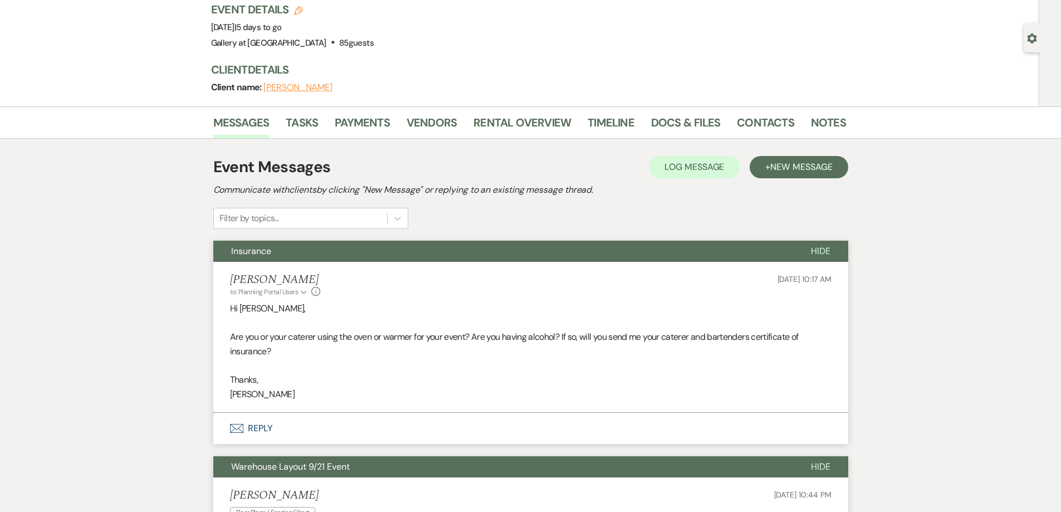
scroll to position [0, 0]
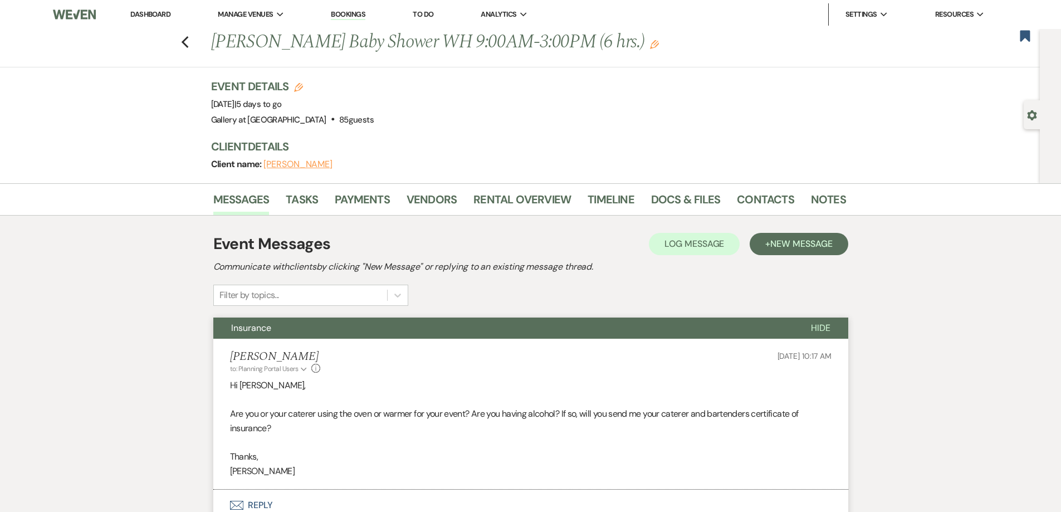
click at [160, 14] on link "Dashboard" at bounding box center [150, 13] width 40 height 9
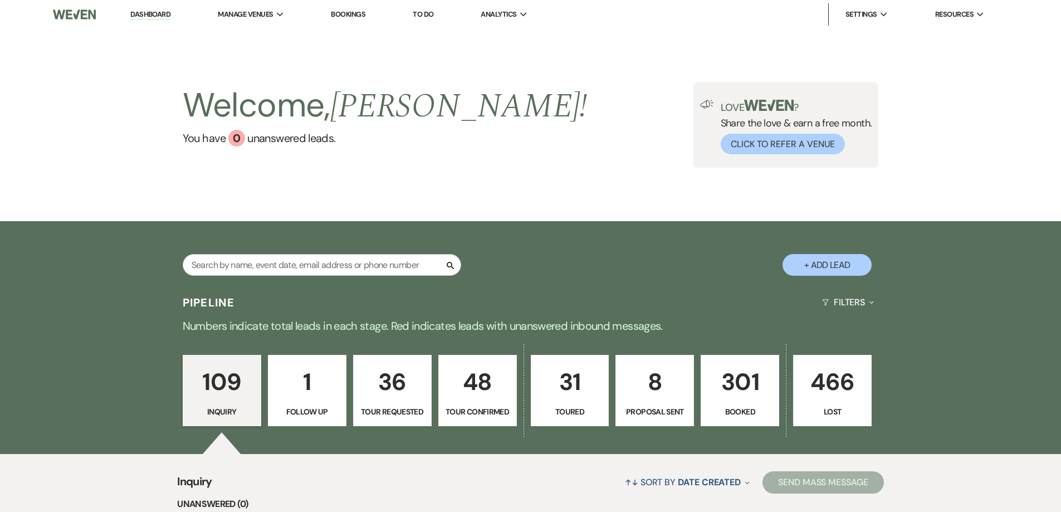
click at [742, 396] on p "301" at bounding box center [740, 381] width 64 height 37
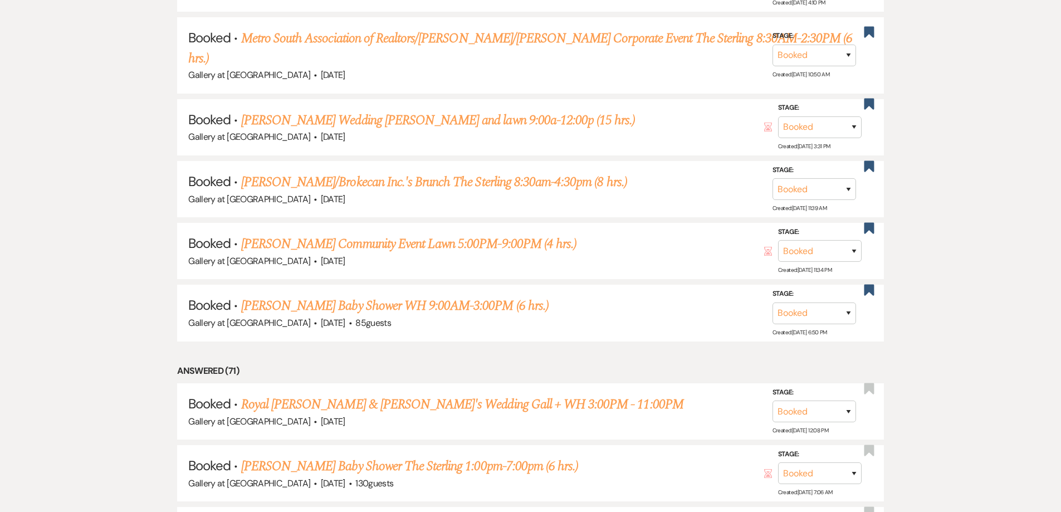
scroll to position [947, 0]
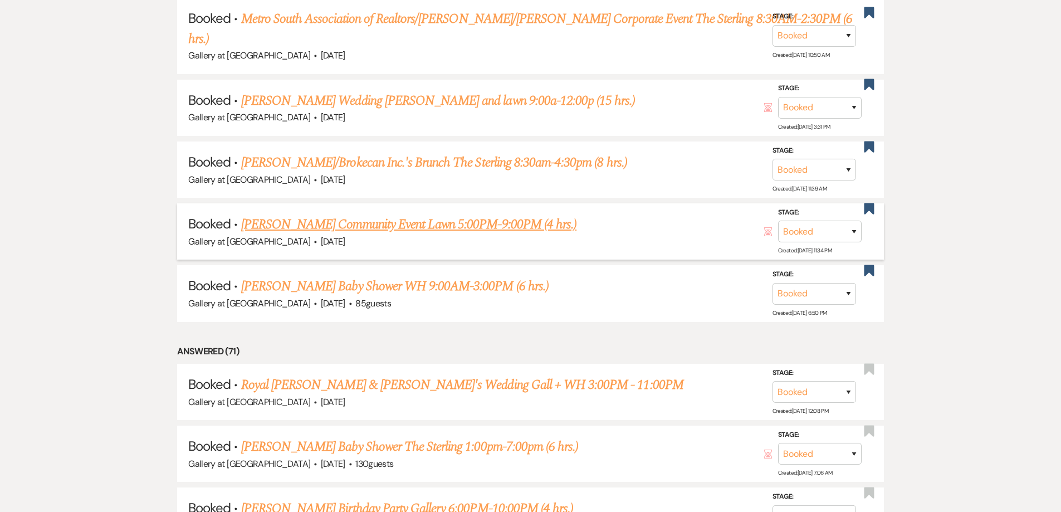
click at [372, 215] on link "Joyce Lemon's Community Event Lawn 5:00PM-9:00PM (4 hrs.)" at bounding box center [408, 225] width 335 height 20
select select "5"
select select "7"
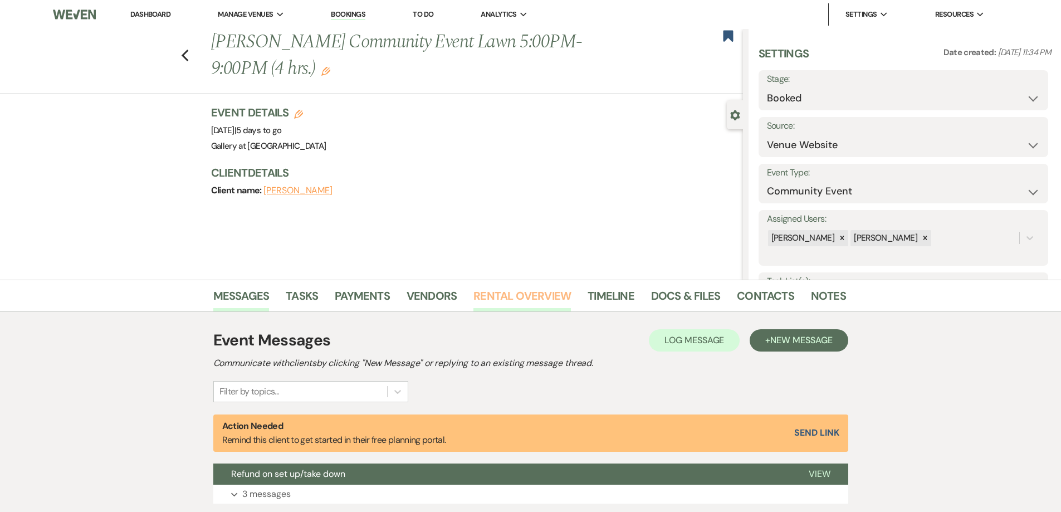
click at [485, 290] on link "Rental Overview" at bounding box center [523, 299] width 98 height 25
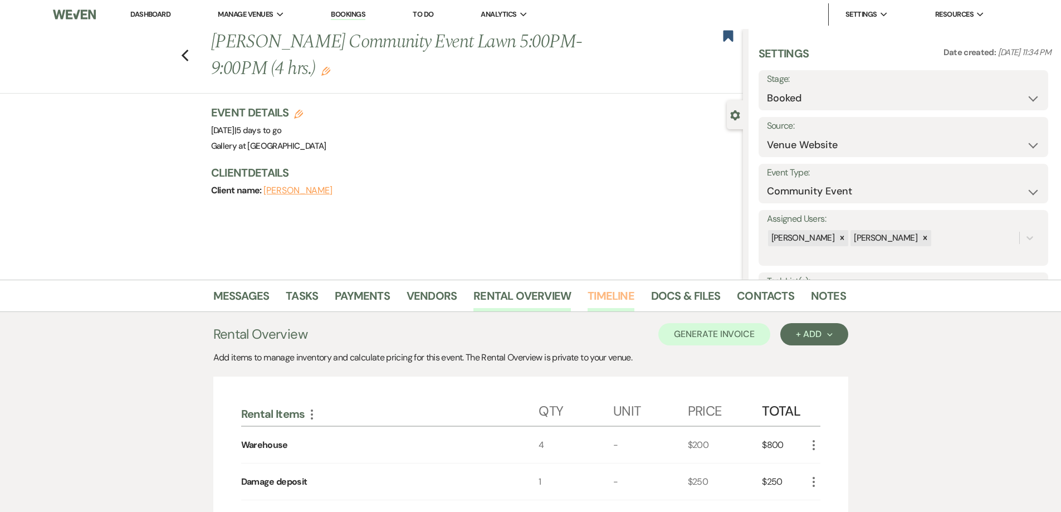
click at [611, 298] on link "Timeline" at bounding box center [611, 299] width 47 height 25
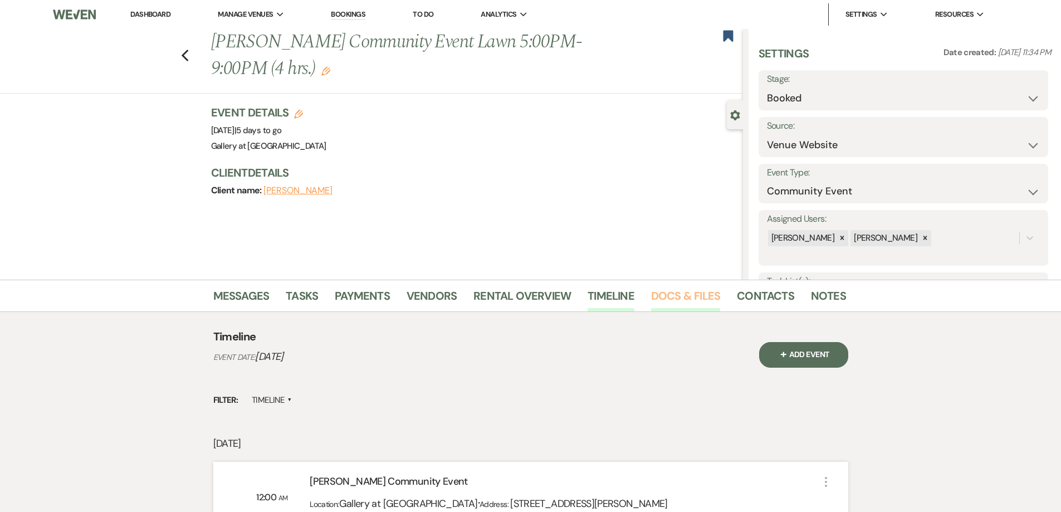
click at [675, 301] on link "Docs & Files" at bounding box center [685, 299] width 69 height 25
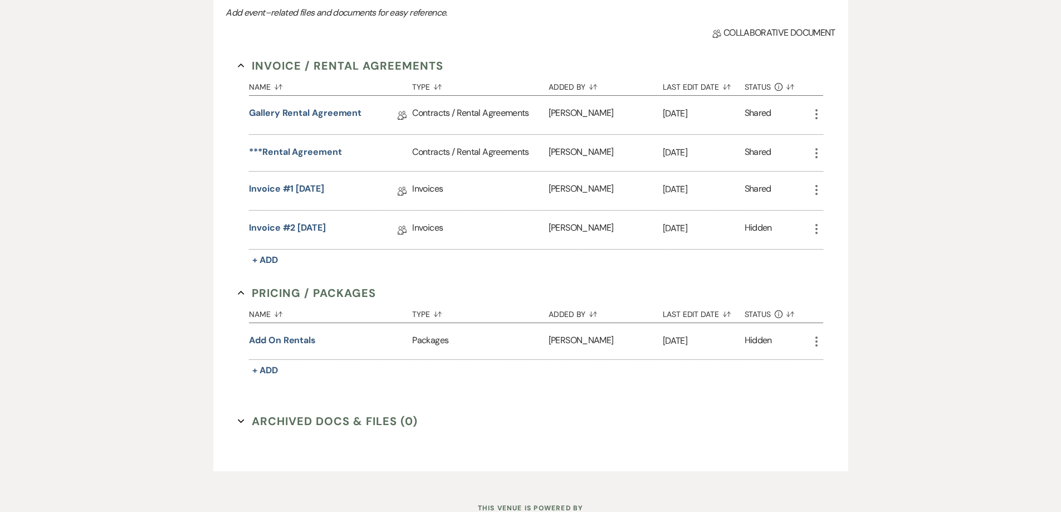
scroll to position [407, 0]
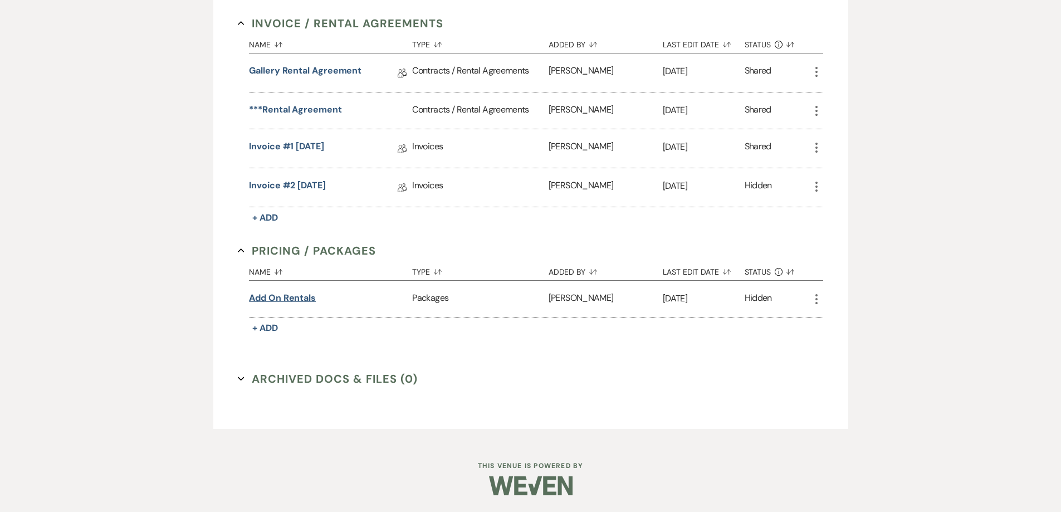
click at [308, 298] on button "Add on rentals" at bounding box center [282, 297] width 67 height 13
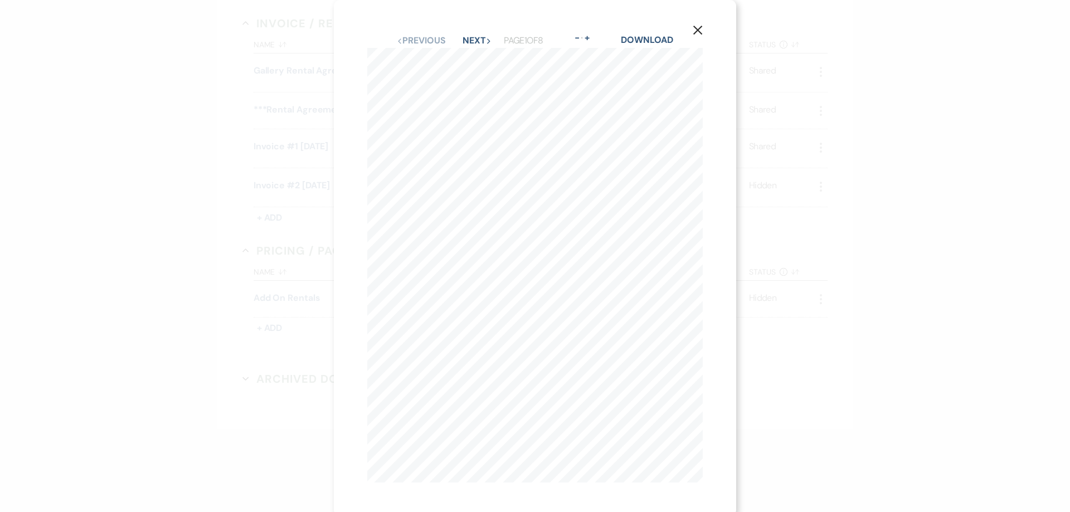
click at [299, 242] on div "X Previous Previous Next Next Page 1 of 8 - Zoom + Download ADD - ON ITEMS AVAI…" at bounding box center [535, 256] width 1070 height 512
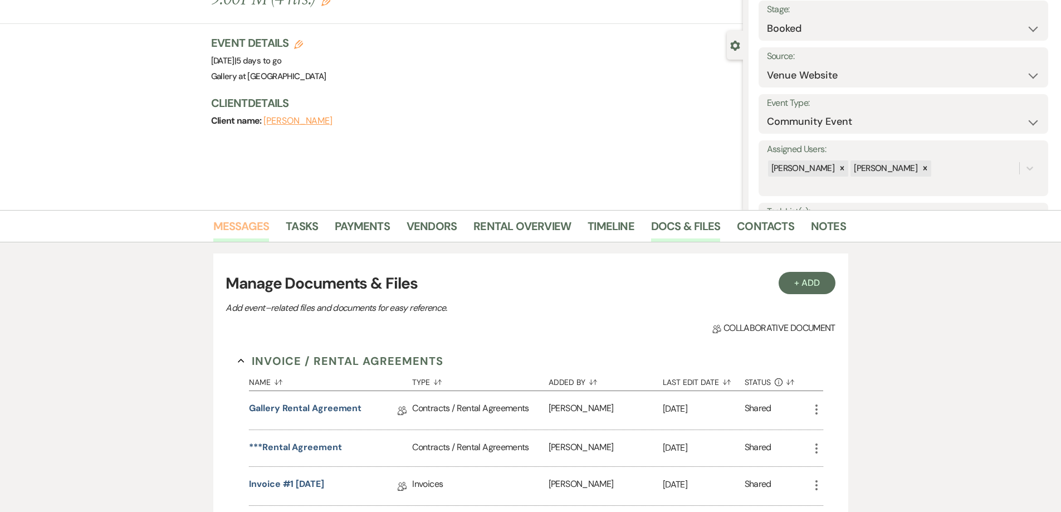
scroll to position [0, 0]
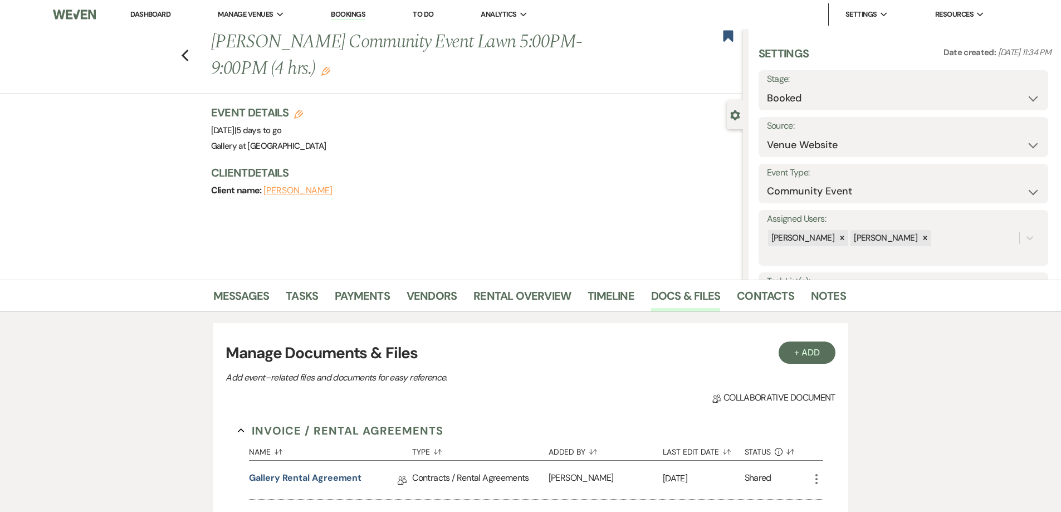
click at [144, 8] on li "Dashboard" at bounding box center [150, 14] width 51 height 22
click at [147, 12] on link "Dashboard" at bounding box center [150, 13] width 40 height 9
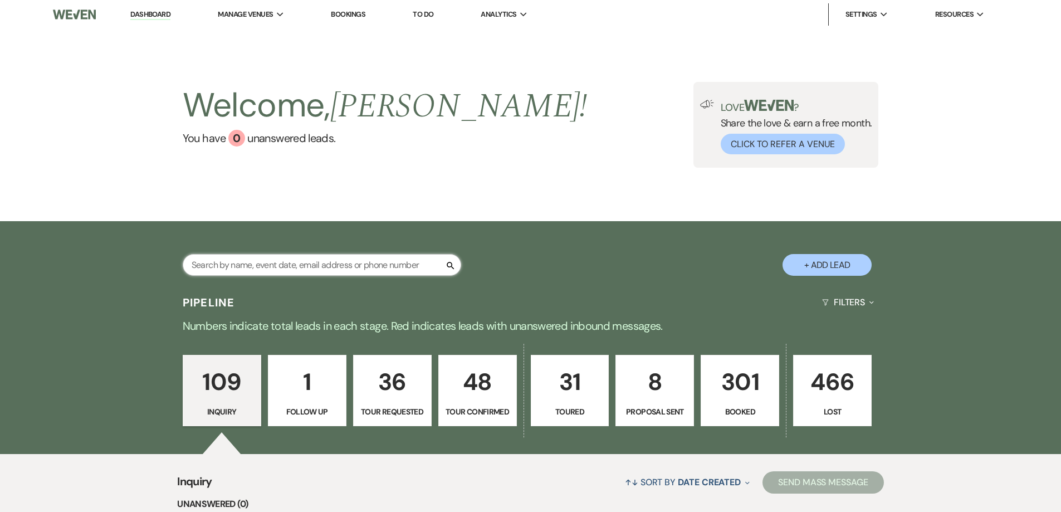
click at [286, 271] on input "text" at bounding box center [322, 265] width 279 height 22
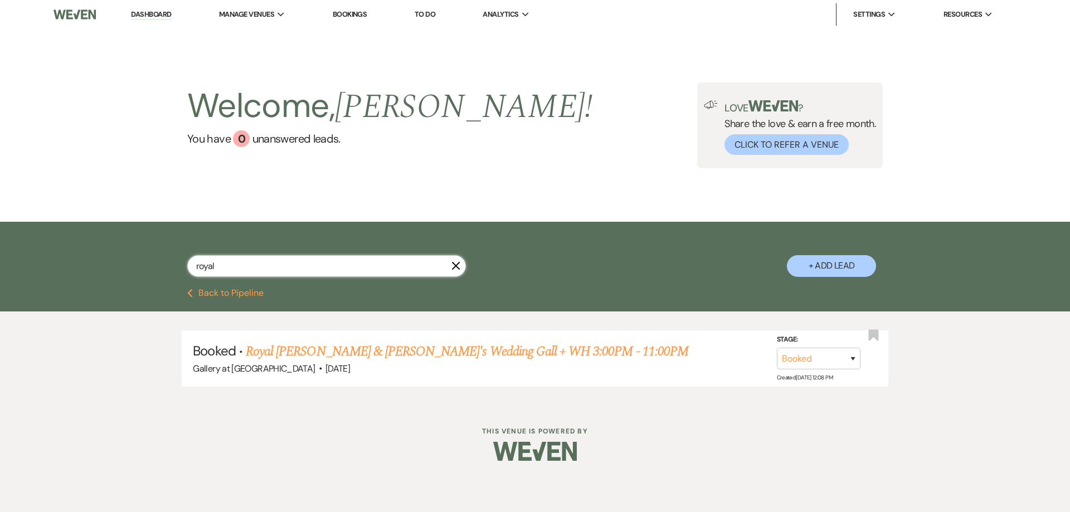
type input "royal"
click at [342, 342] on link "Royal Daniels & Fiancé's Wedding Gall + WH 3:00PM - 11:00PM" at bounding box center [467, 352] width 442 height 20
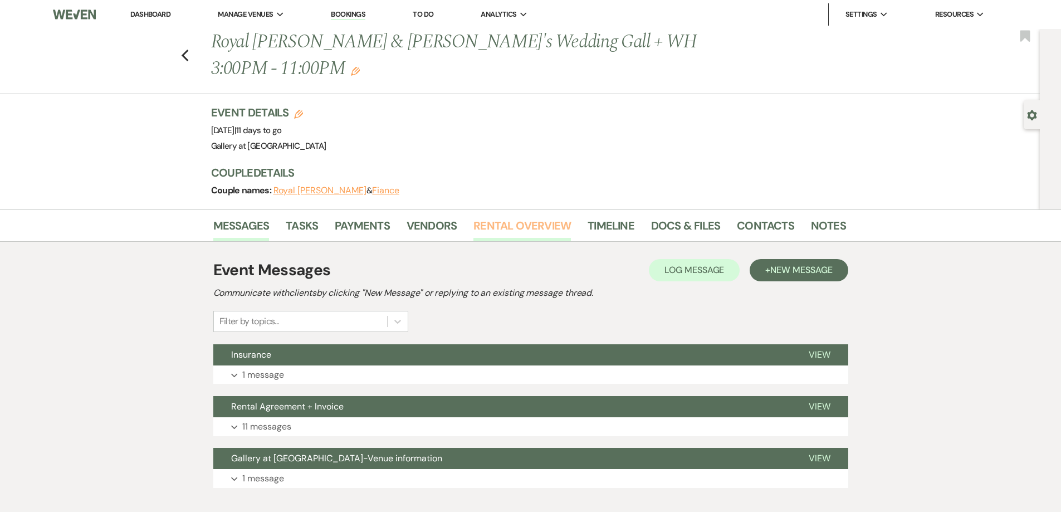
click at [533, 217] on link "Rental Overview" at bounding box center [523, 229] width 98 height 25
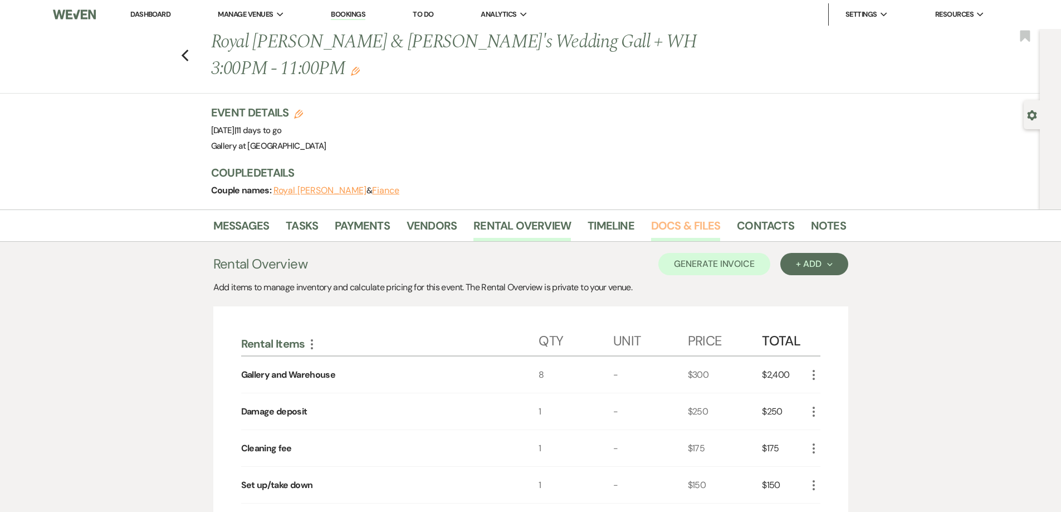
click at [677, 217] on link "Docs & Files" at bounding box center [685, 229] width 69 height 25
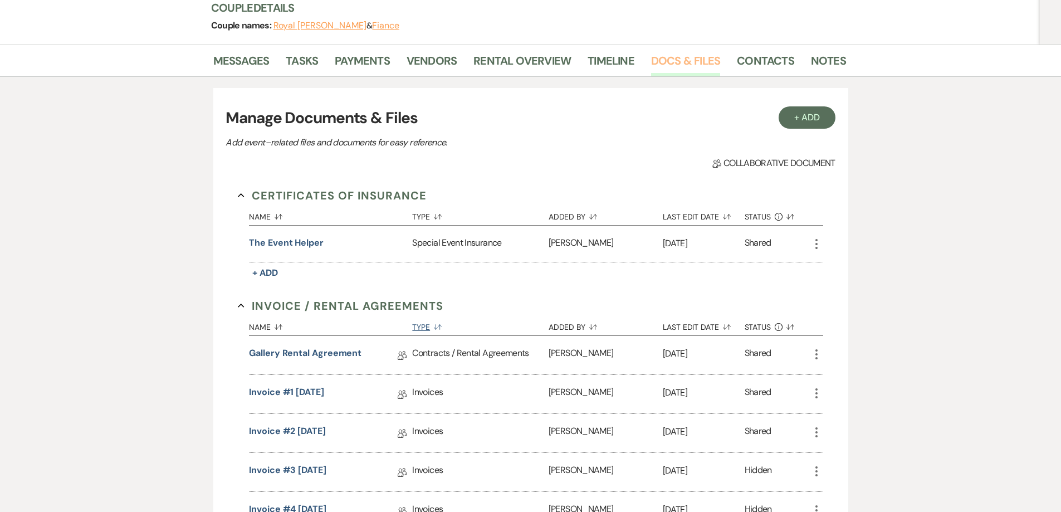
scroll to position [167, 0]
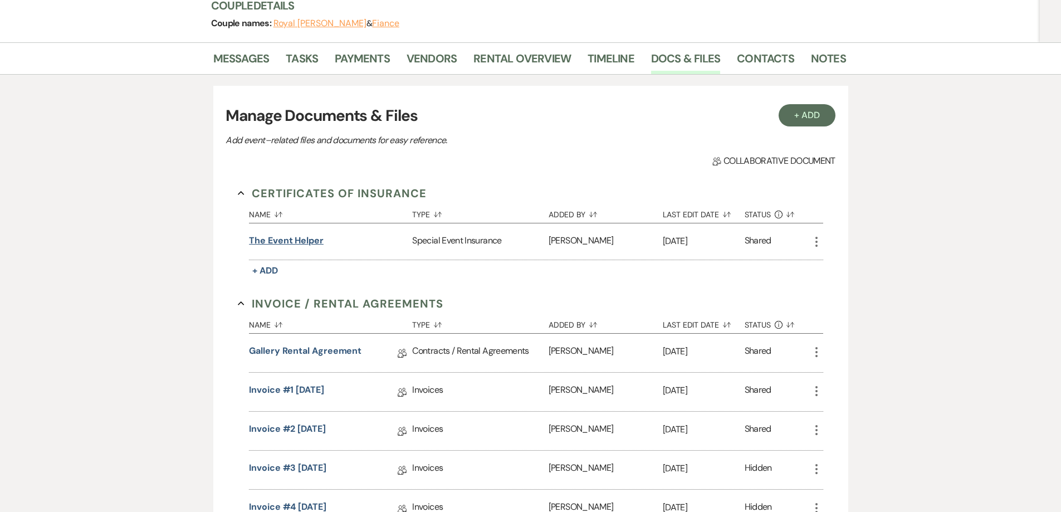
click at [308, 234] on button "The Event Helper" at bounding box center [286, 240] width 75 height 13
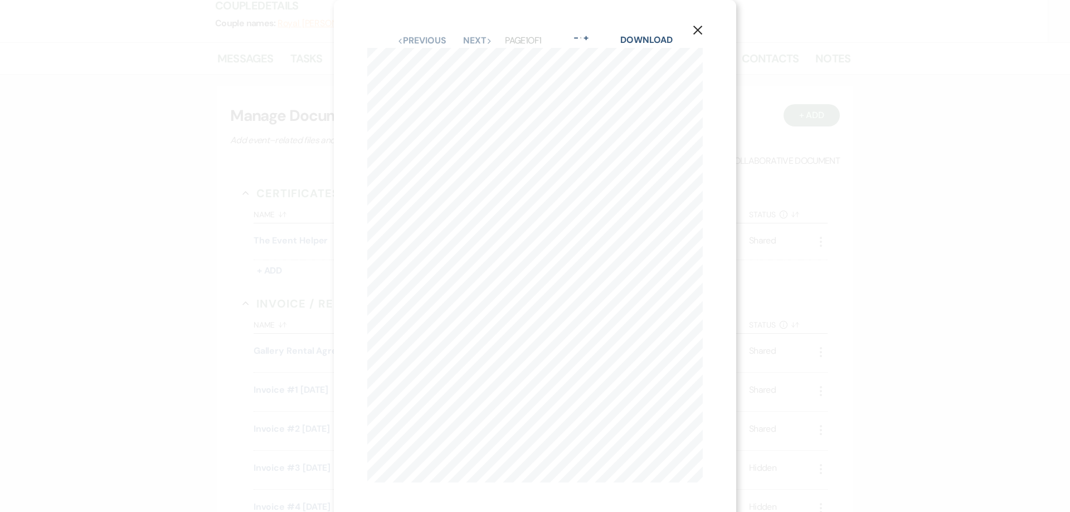
click at [698, 26] on icon "X" at bounding box center [698, 30] width 10 height 10
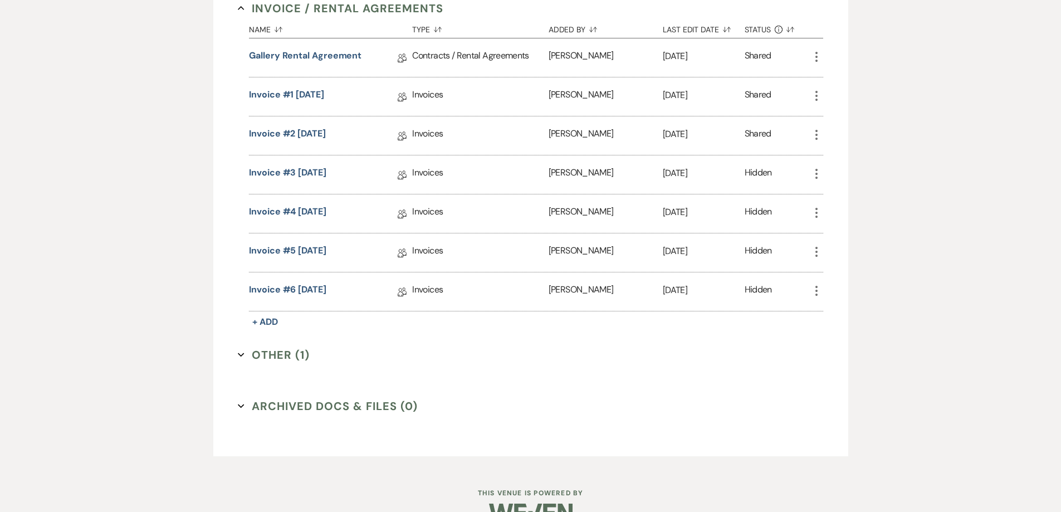
scroll to position [463, 0]
click at [316, 48] on link "Gallery Rental Agreement" at bounding box center [305, 56] width 113 height 17
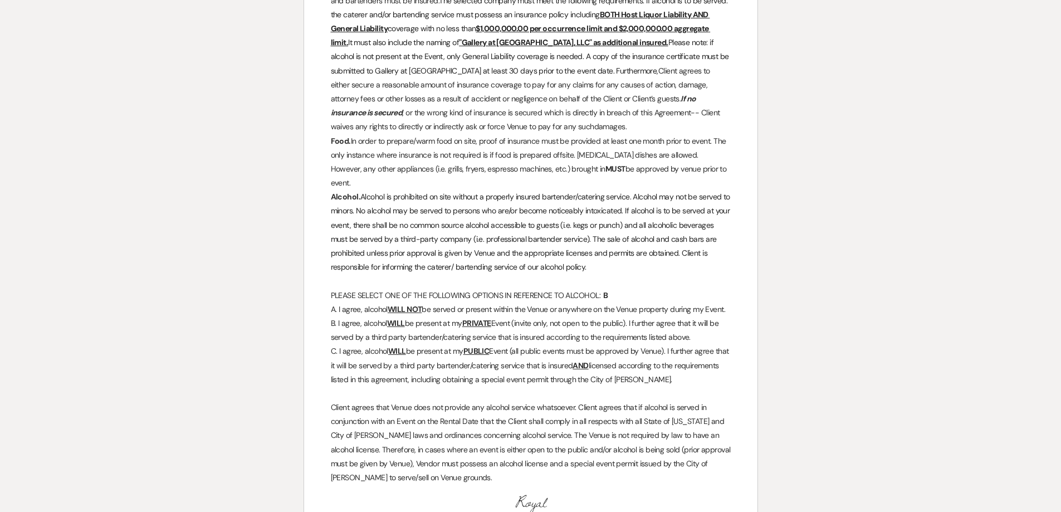
scroll to position [1560, 0]
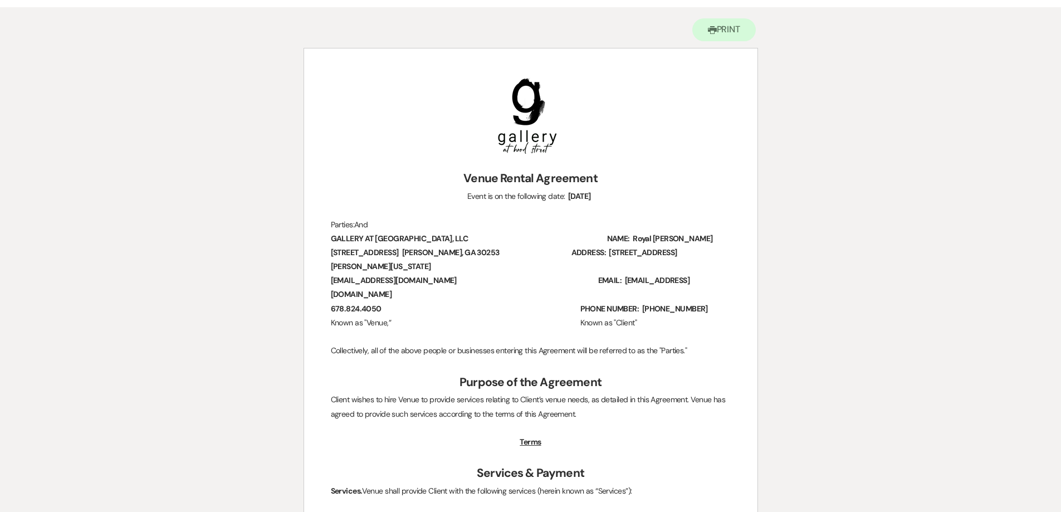
scroll to position [0, 0]
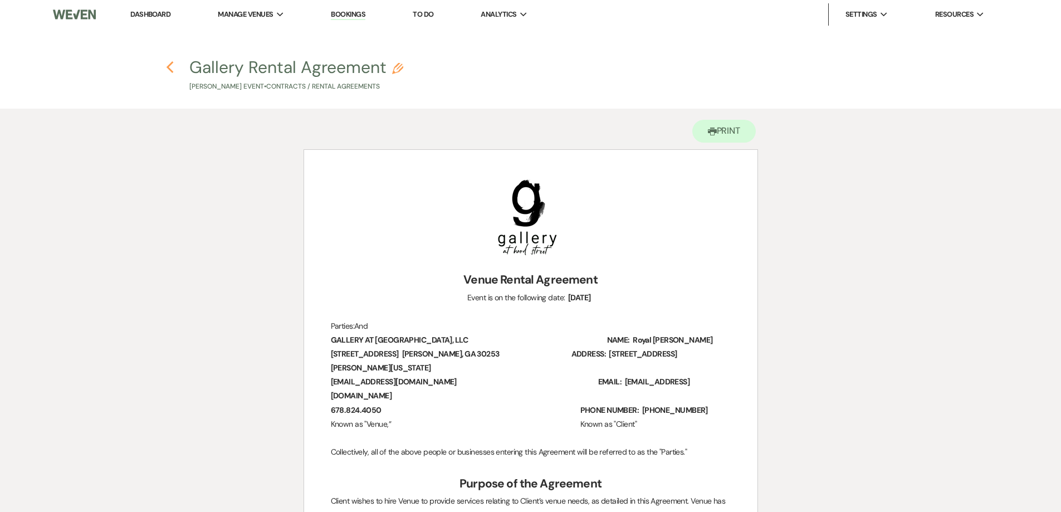
click at [167, 69] on icon "Previous" at bounding box center [170, 67] width 8 height 13
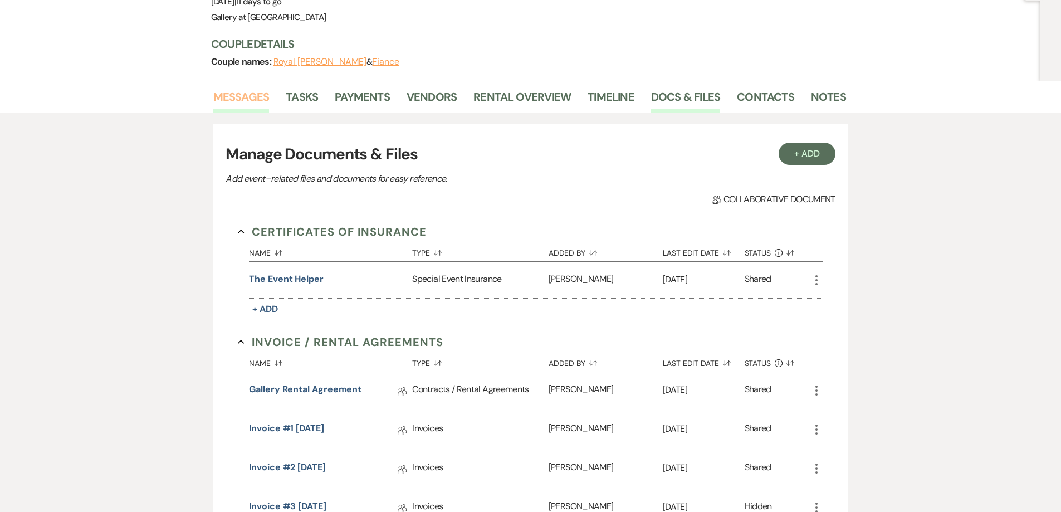
click at [244, 88] on link "Messages" at bounding box center [241, 100] width 56 height 25
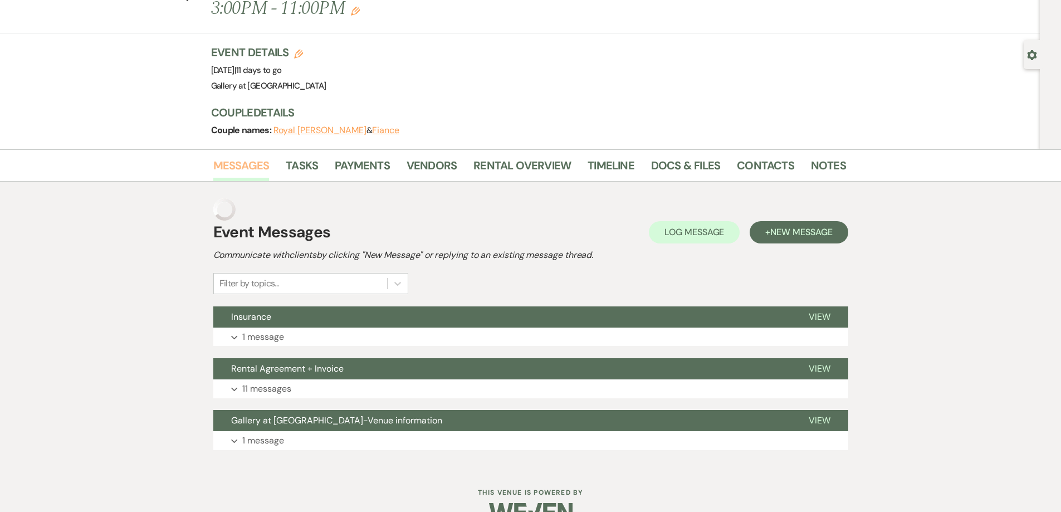
scroll to position [38, 0]
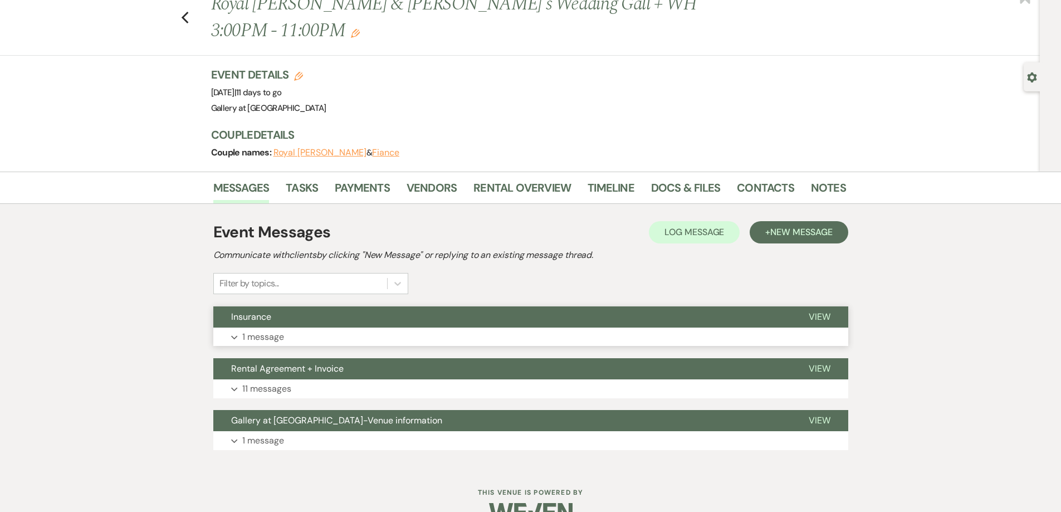
click at [405, 328] on button "Expand 1 message" at bounding box center [530, 337] width 635 height 19
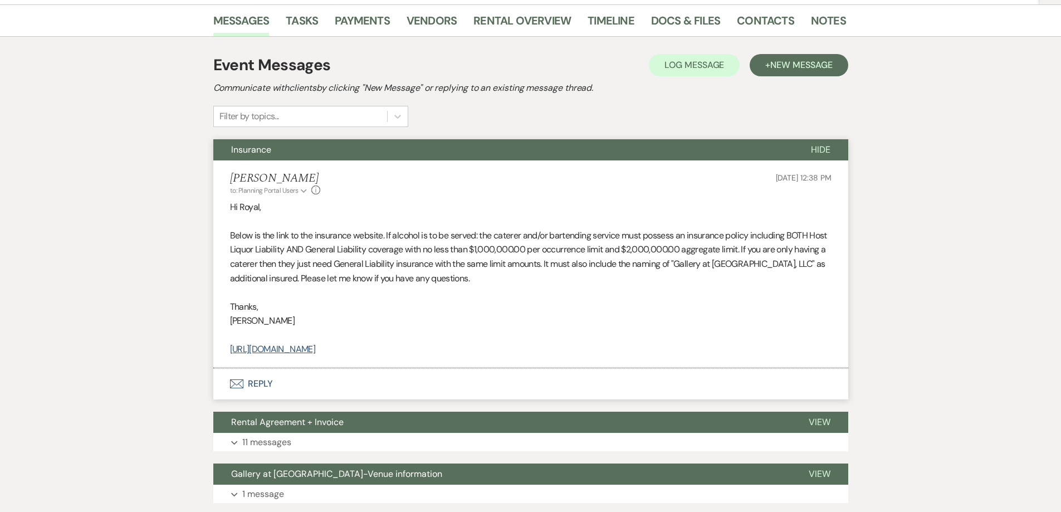
click at [346, 368] on button "Envelope Reply" at bounding box center [530, 383] width 635 height 31
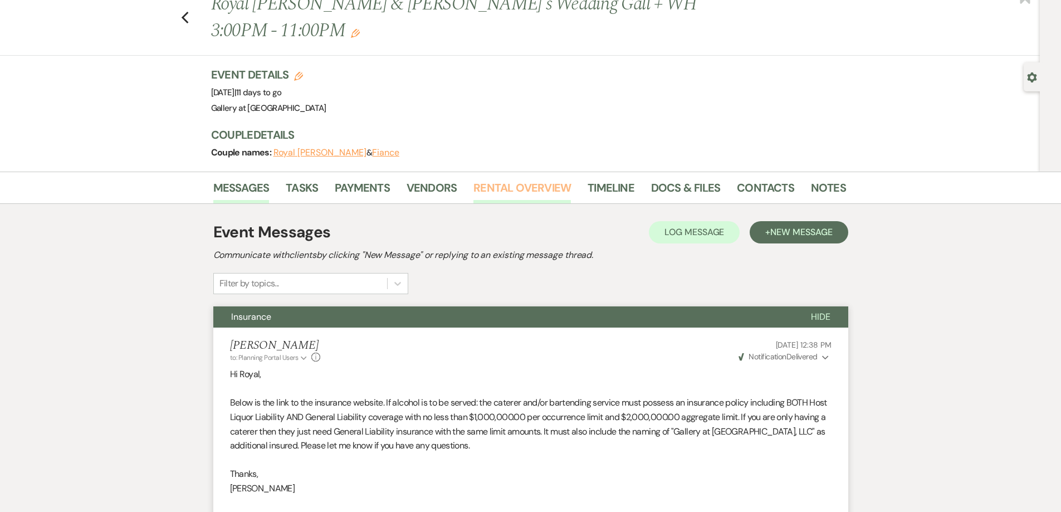
click at [494, 179] on link "Rental Overview" at bounding box center [523, 191] width 98 height 25
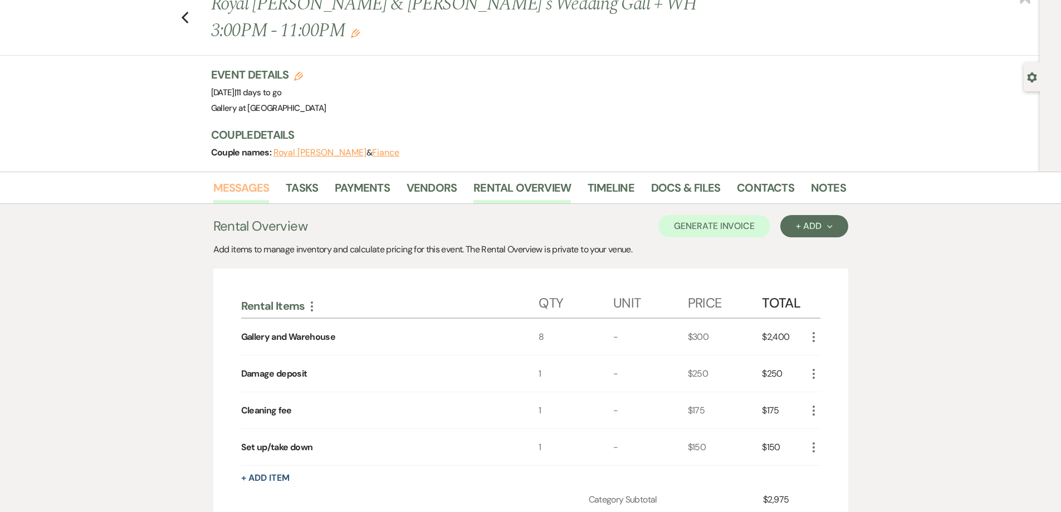
click at [239, 179] on link "Messages" at bounding box center [241, 191] width 56 height 25
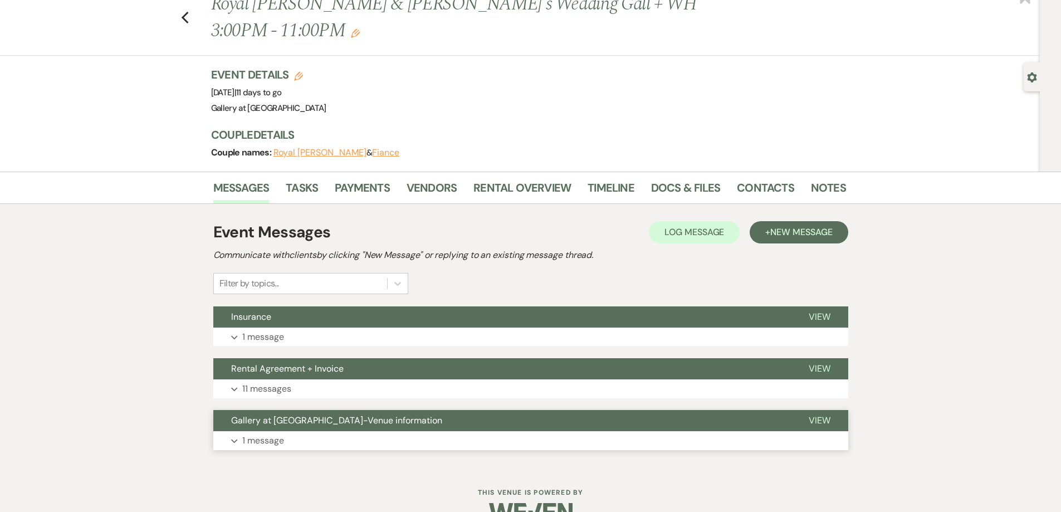
click at [379, 431] on button "Expand 1 message" at bounding box center [530, 440] width 635 height 19
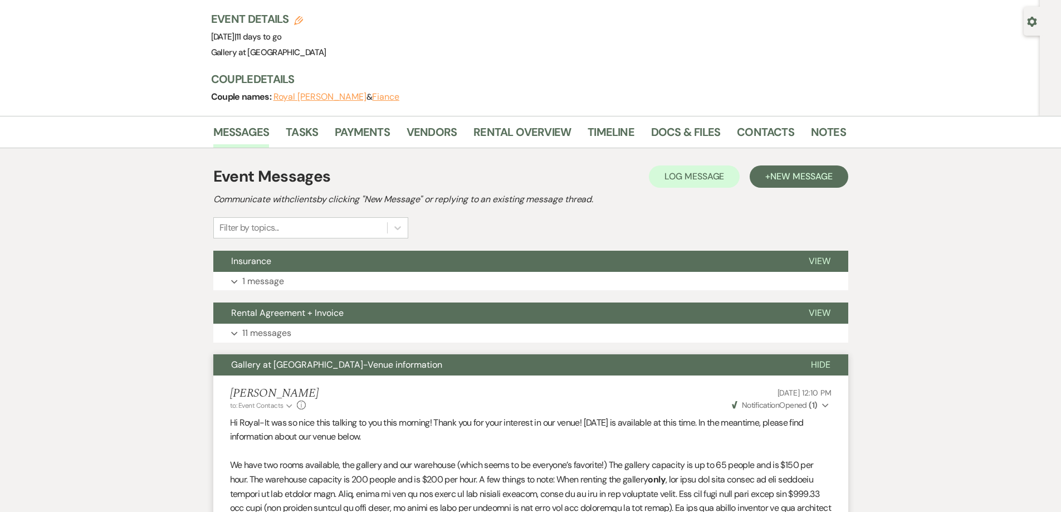
drag, startPoint x: 368, startPoint y: 344, endPoint x: 364, endPoint y: 324, distance: 20.5
click at [367, 359] on span "Gallery at Hood Street-Venue information" at bounding box center [336, 365] width 211 height 12
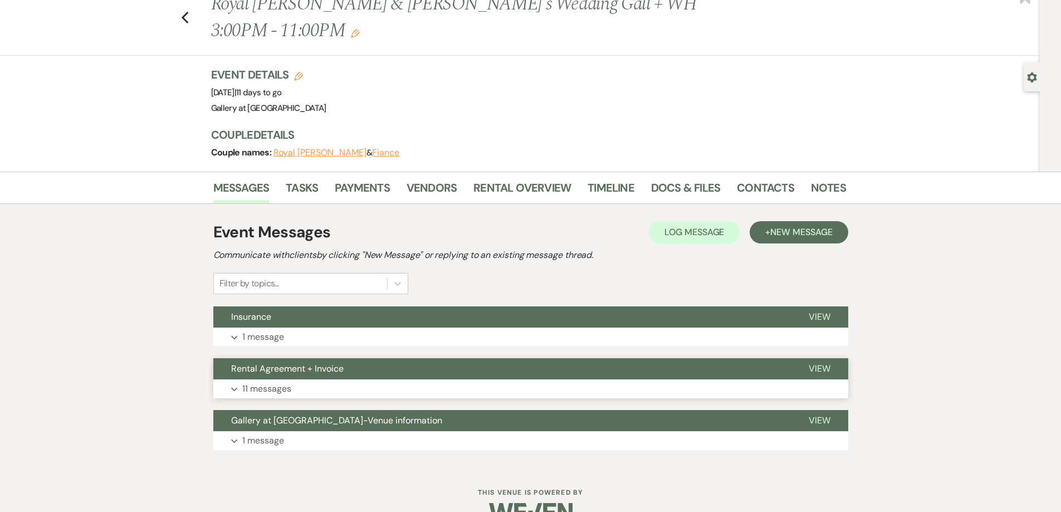
click at [345, 379] on button "Expand 11 messages" at bounding box center [530, 388] width 635 height 19
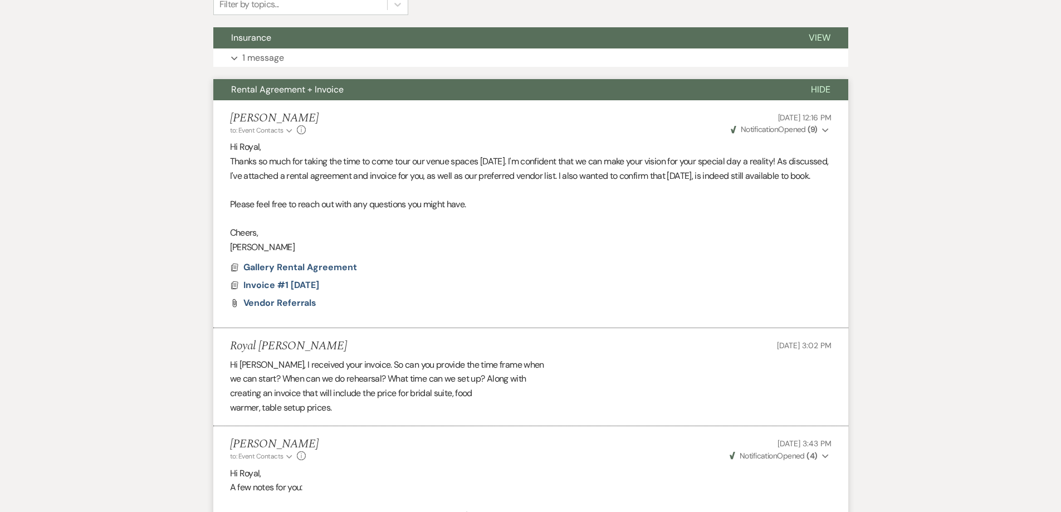
scroll to position [0, 0]
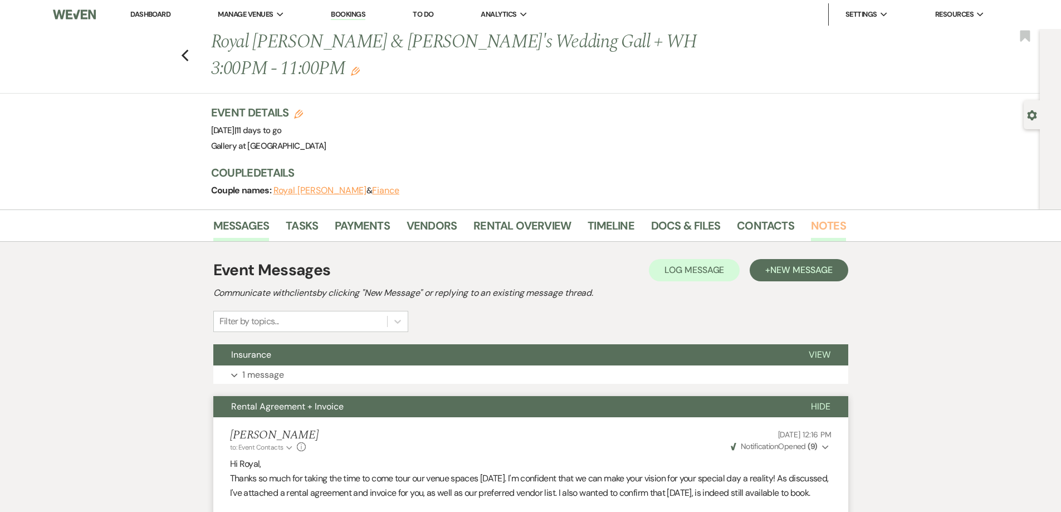
click at [815, 217] on link "Notes" at bounding box center [828, 229] width 35 height 25
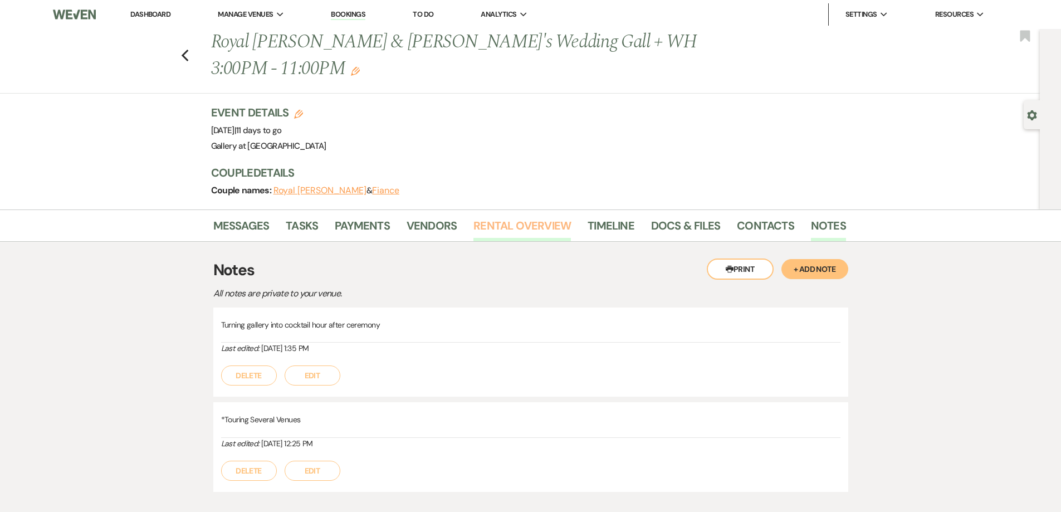
click at [495, 217] on link "Rental Overview" at bounding box center [523, 229] width 98 height 25
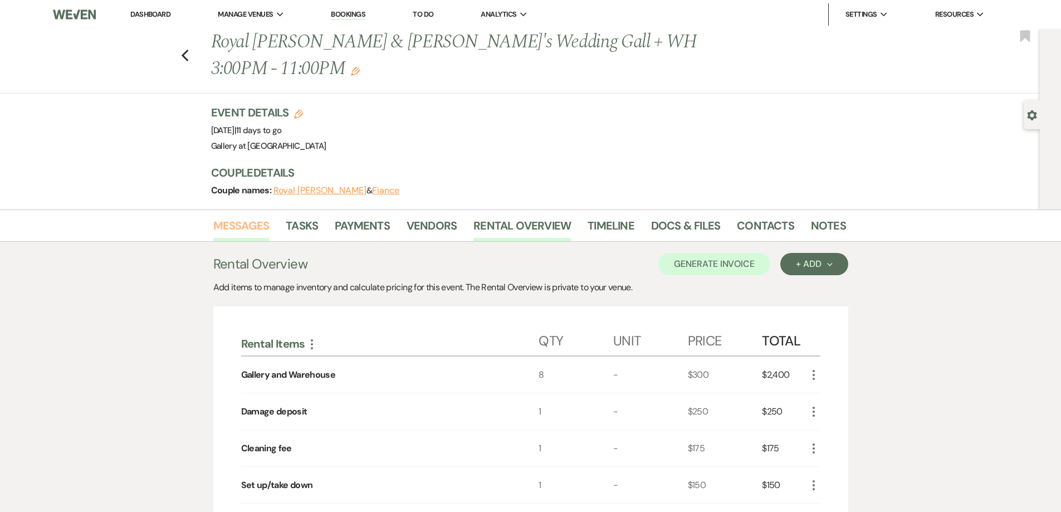
click at [230, 217] on link "Messages" at bounding box center [241, 229] width 56 height 25
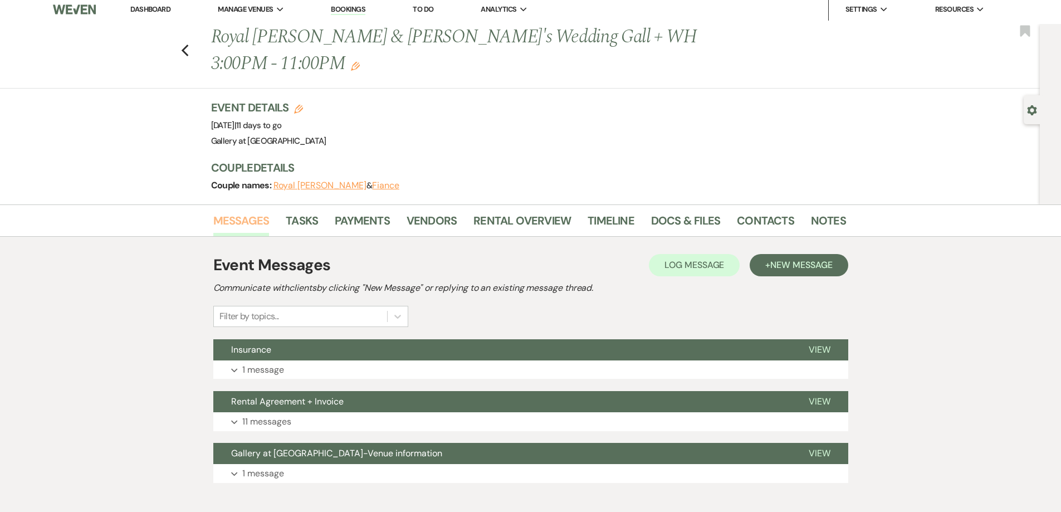
scroll to position [38, 0]
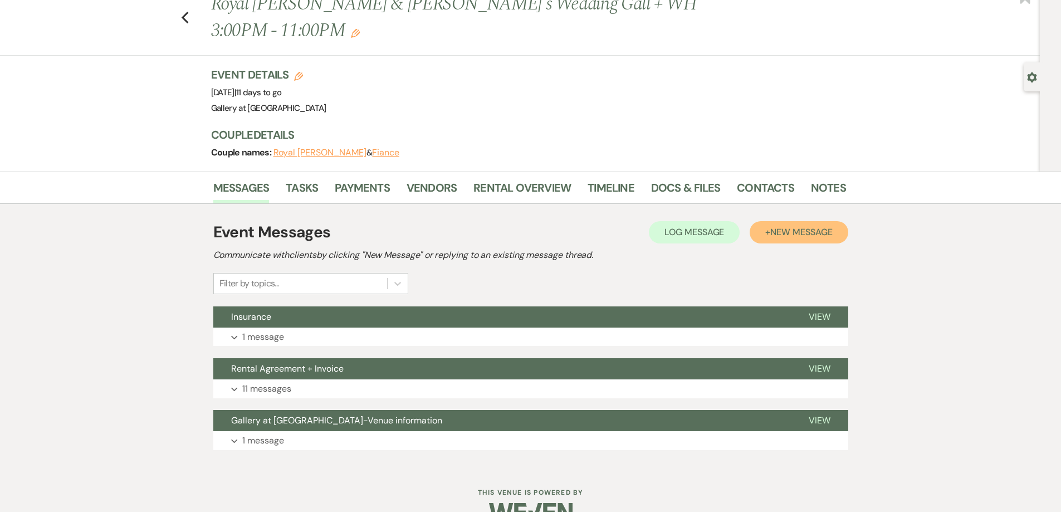
click at [791, 226] on span "New Message" at bounding box center [802, 232] width 62 height 12
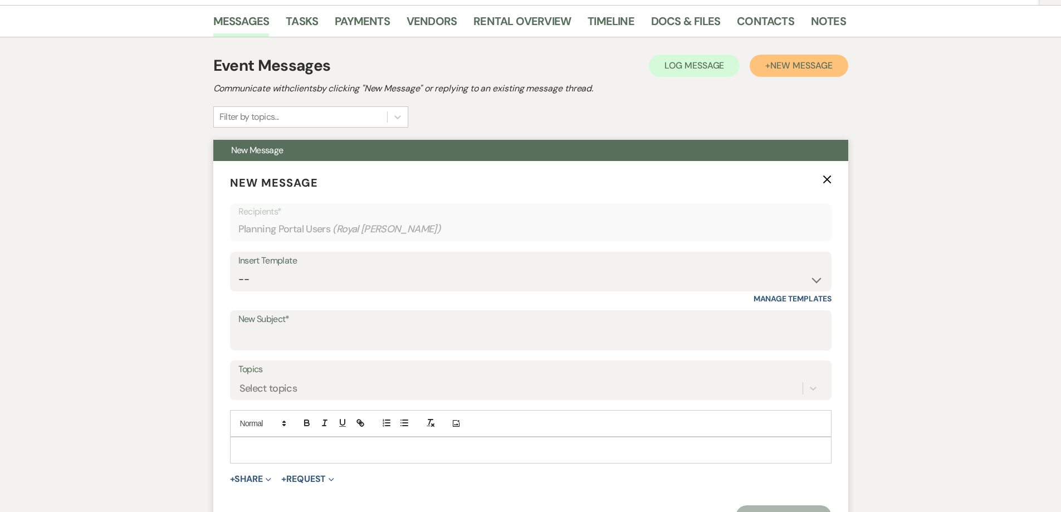
scroll to position [205, 0]
click at [345, 444] on p at bounding box center [531, 450] width 584 height 12
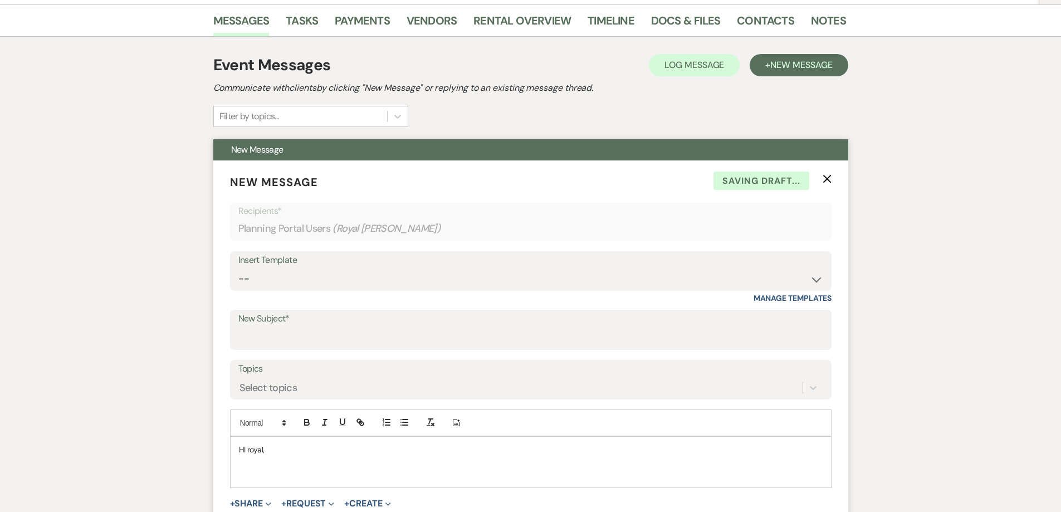
click at [251, 444] on p "HI royal," at bounding box center [531, 450] width 584 height 12
click at [254, 469] on p at bounding box center [531, 475] width 584 height 12
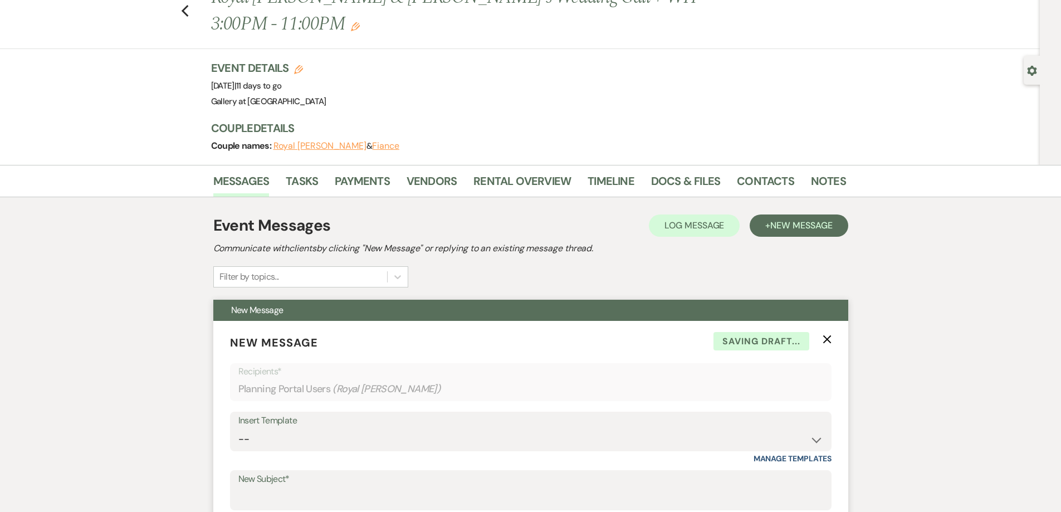
scroll to position [38, 0]
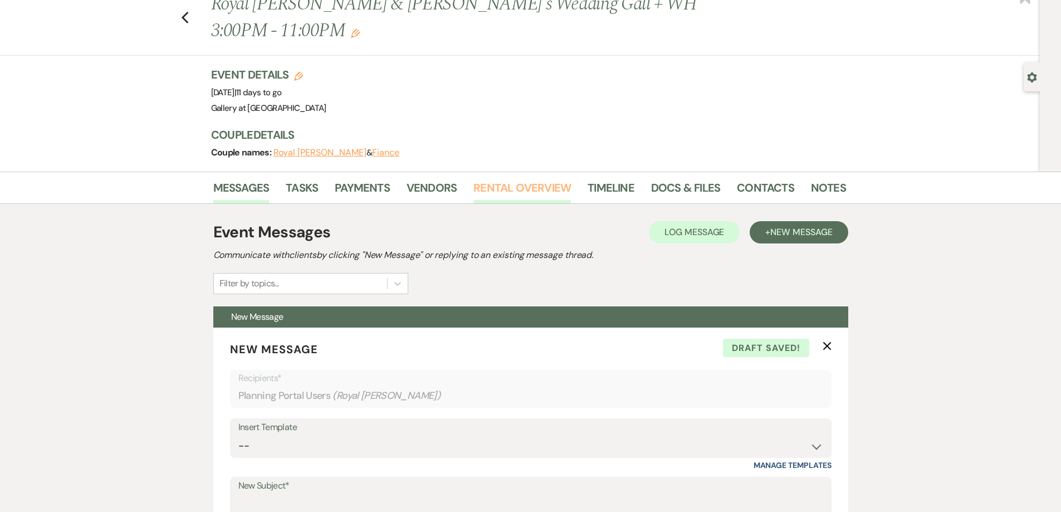
click at [519, 179] on link "Rental Overview" at bounding box center [523, 191] width 98 height 25
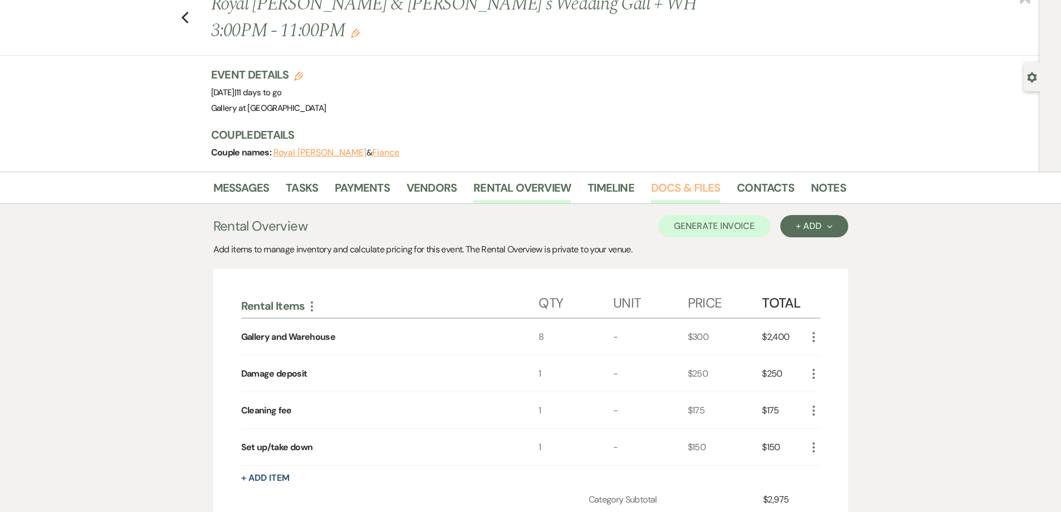
click at [688, 179] on link "Docs & Files" at bounding box center [685, 191] width 69 height 25
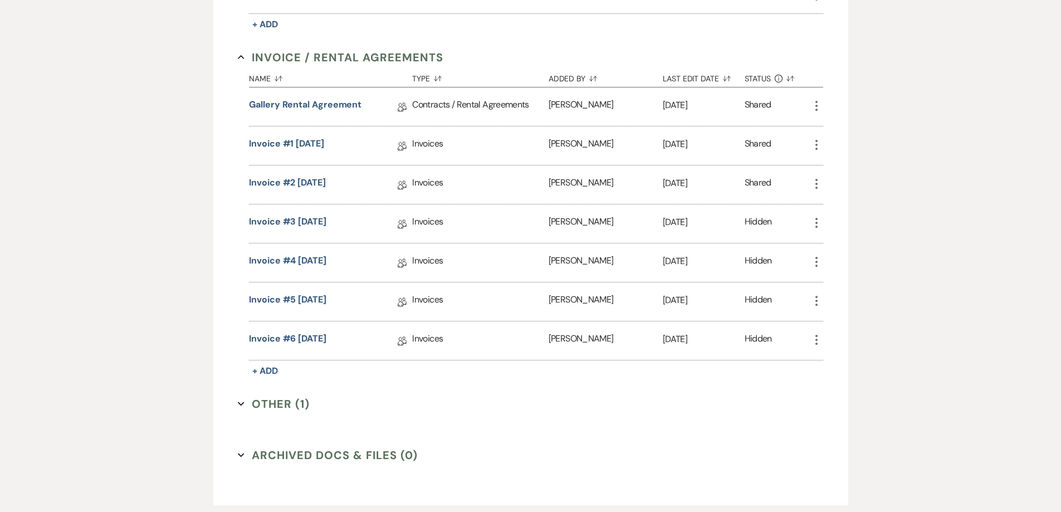
scroll to position [463, 0]
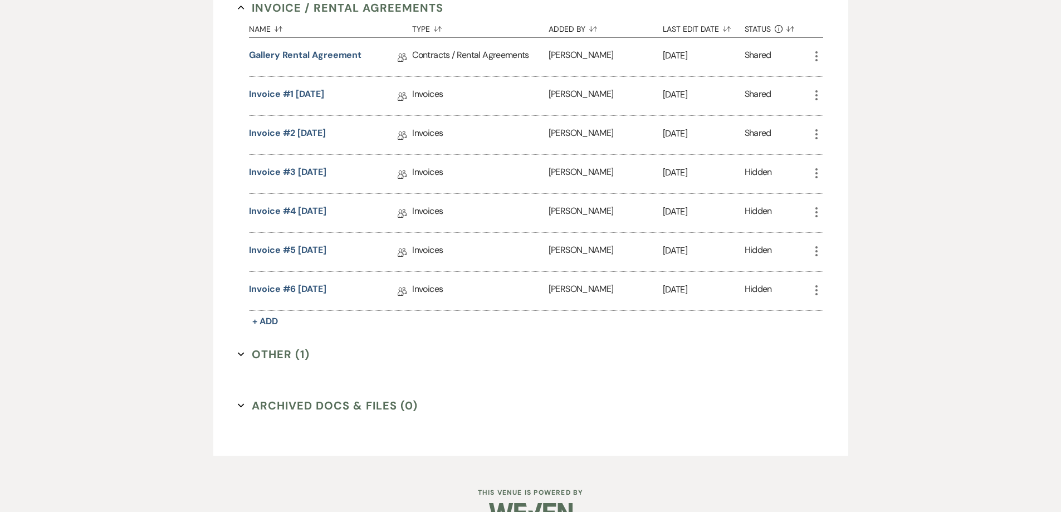
click at [287, 346] on button "Other (1) Expand" at bounding box center [274, 354] width 72 height 17
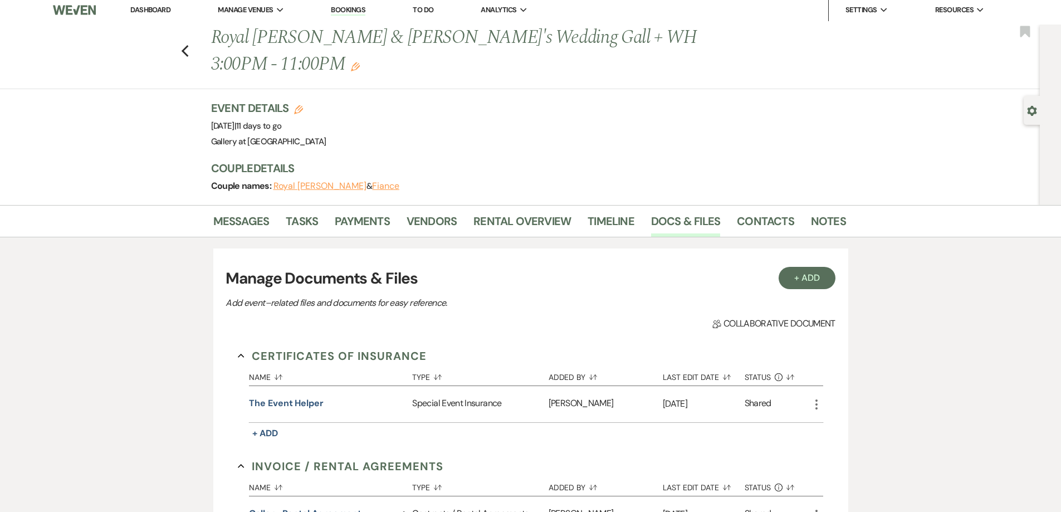
scroll to position [0, 0]
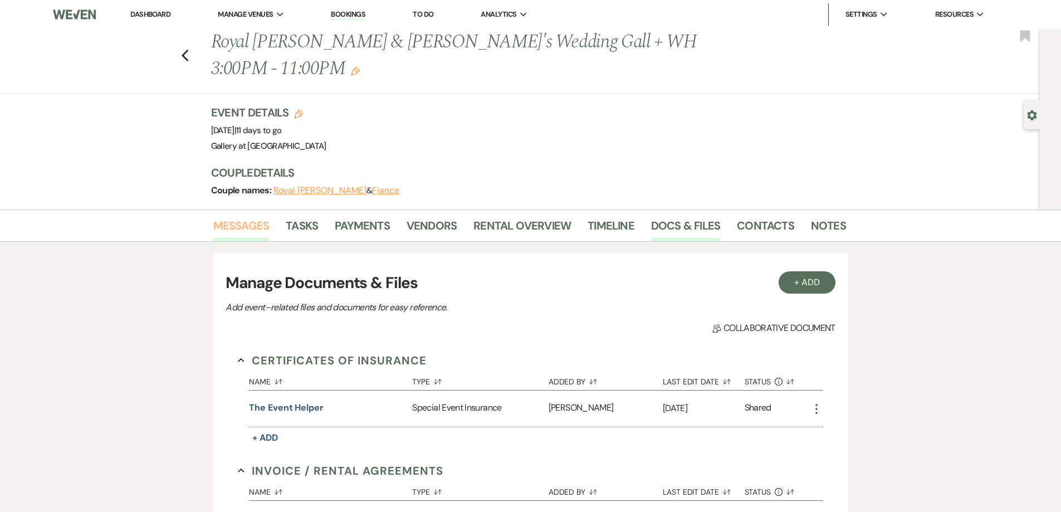
click at [245, 217] on link "Messages" at bounding box center [241, 229] width 56 height 25
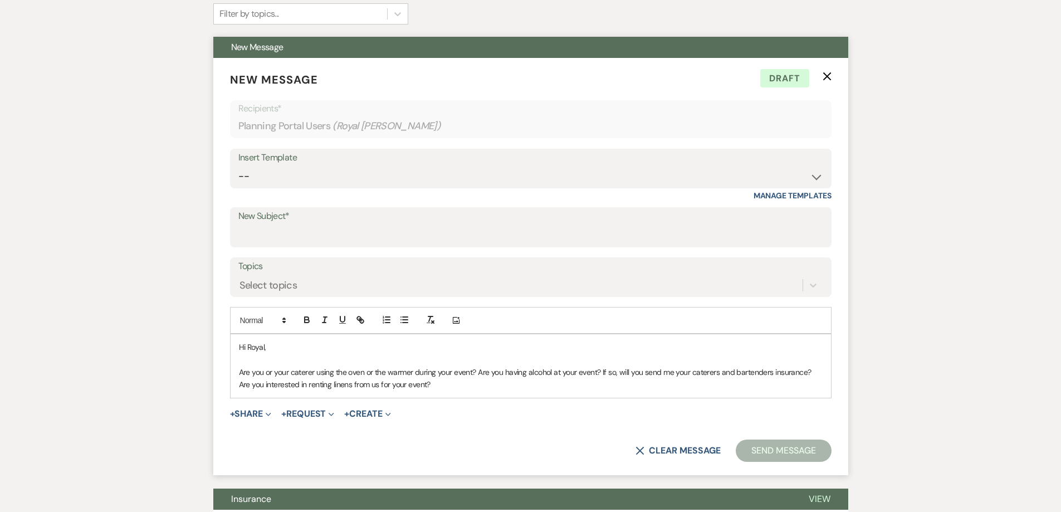
scroll to position [334, 0]
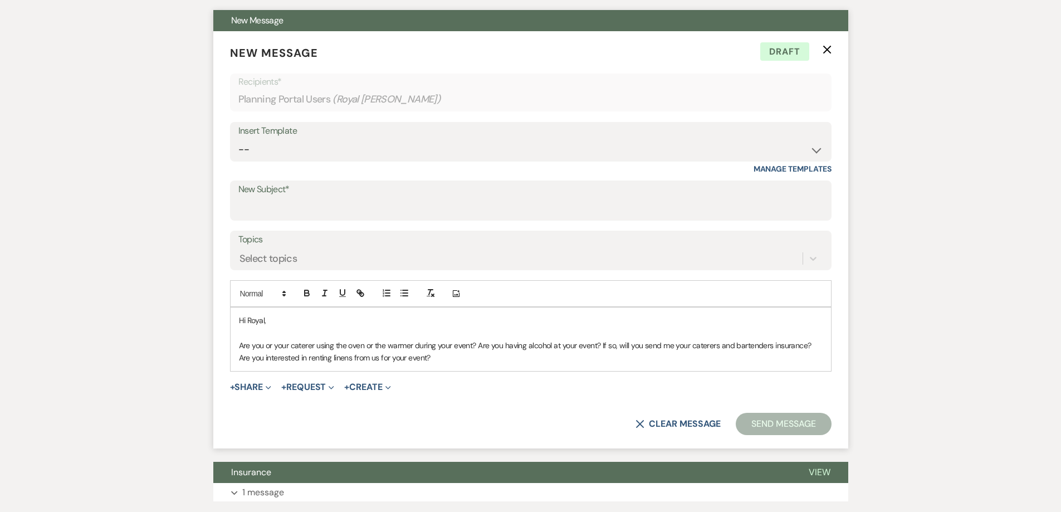
click at [442, 339] on p "Are you or your caterer using the oven or the warmer during your event? Are you…" at bounding box center [531, 351] width 584 height 25
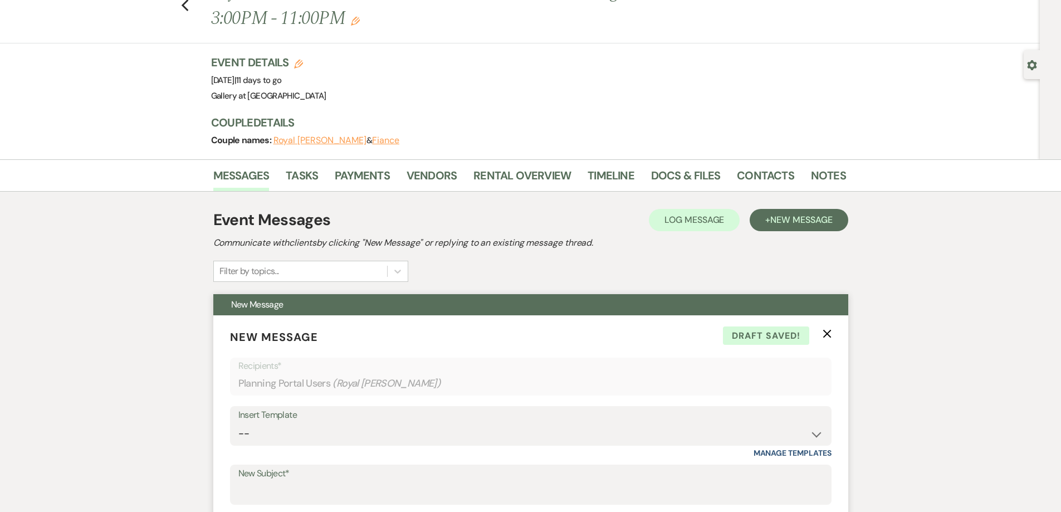
scroll to position [0, 0]
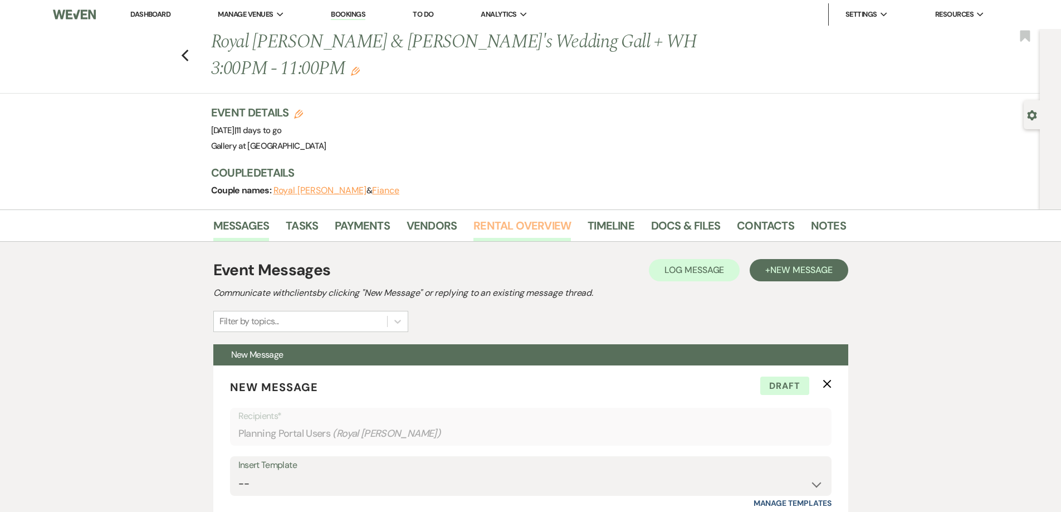
click at [523, 217] on link "Rental Overview" at bounding box center [523, 229] width 98 height 25
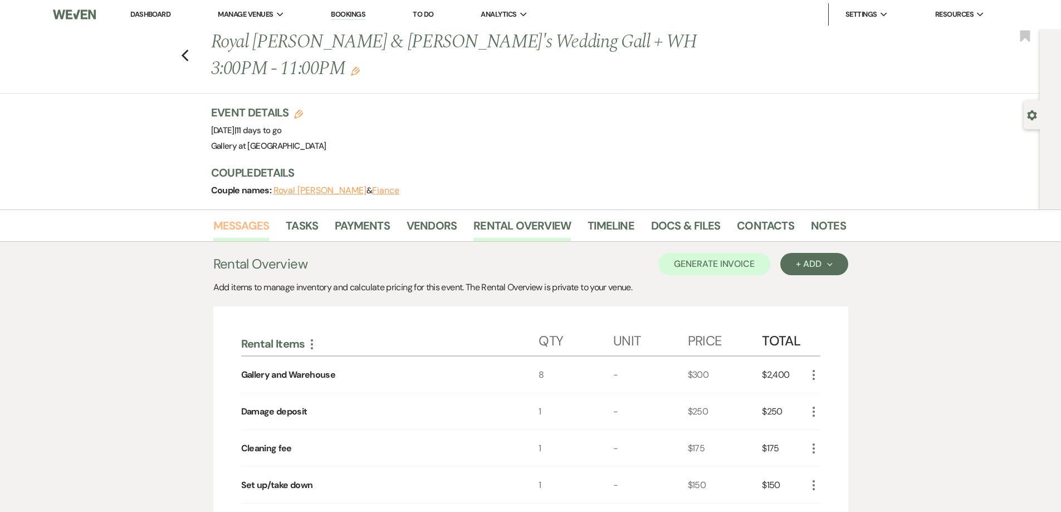
click at [235, 217] on link "Messages" at bounding box center [241, 229] width 56 height 25
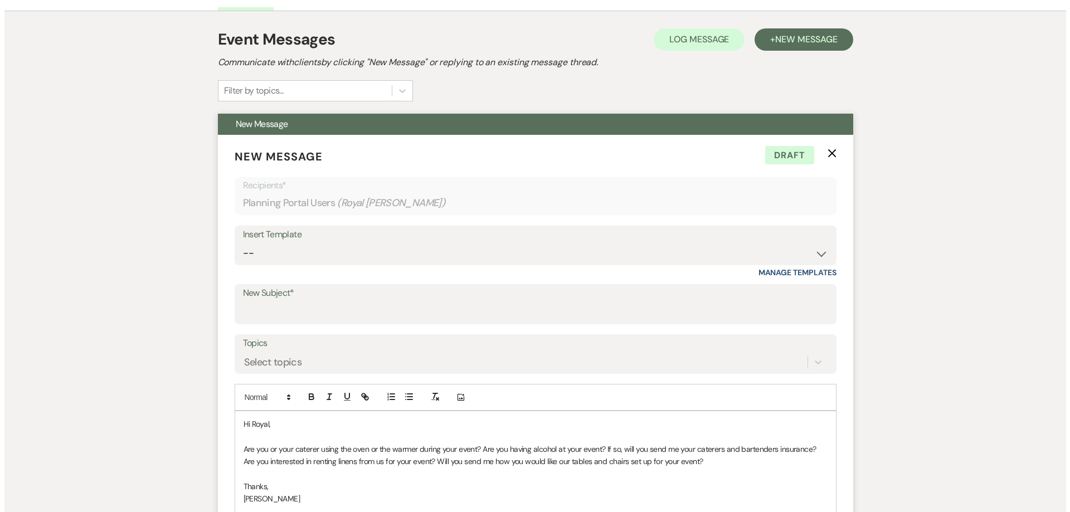
scroll to position [390, 0]
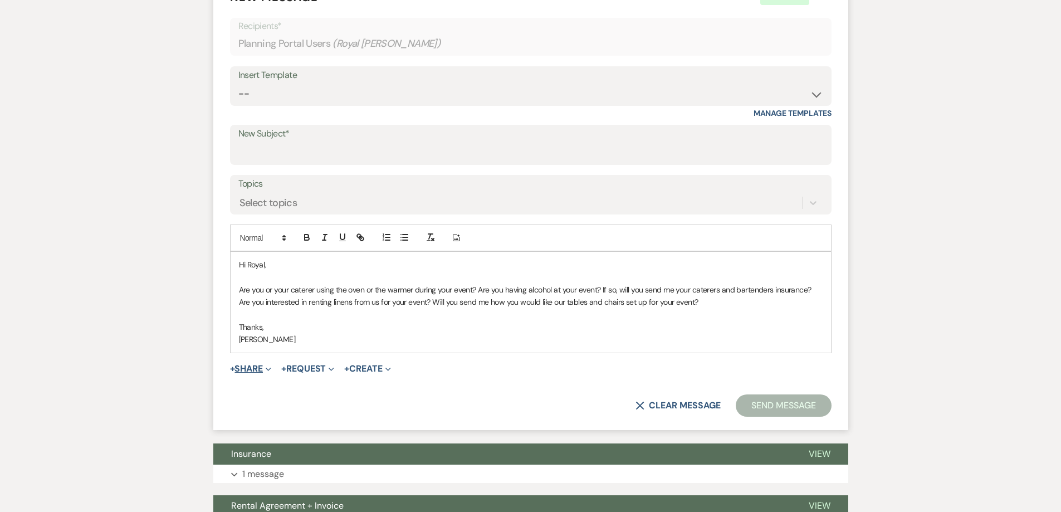
click at [267, 363] on span "Expand" at bounding box center [267, 369] width 8 height 12
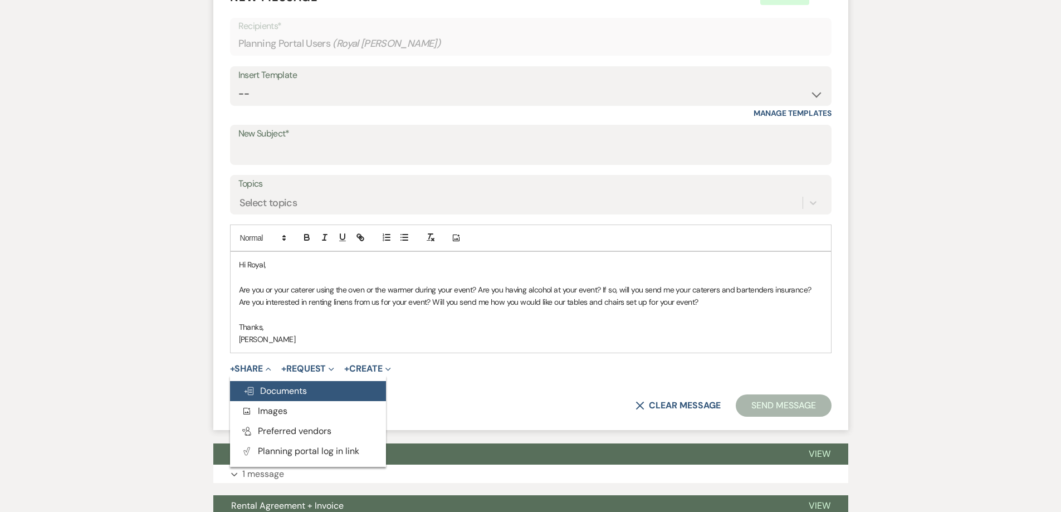
click at [304, 385] on span "Doc Upload Documents" at bounding box center [276, 391] width 64 height 12
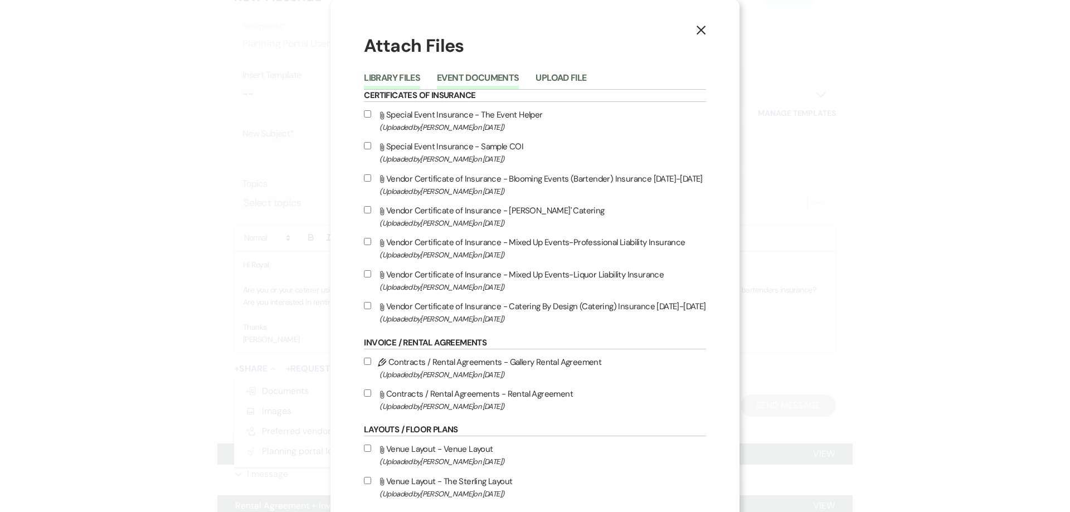
click at [457, 80] on button "Event Documents" at bounding box center [478, 82] width 82 height 16
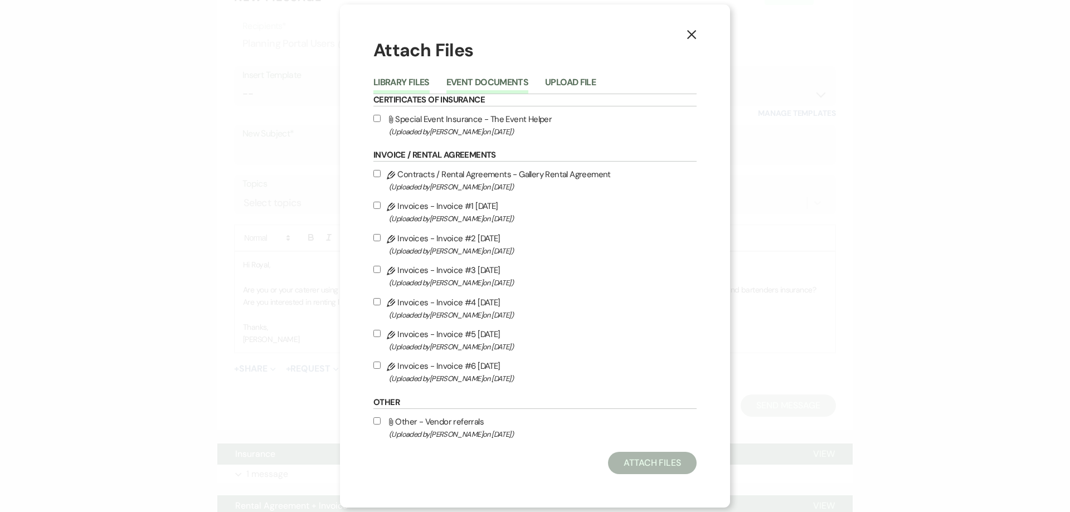
click at [398, 86] on button "Library Files" at bounding box center [401, 86] width 56 height 16
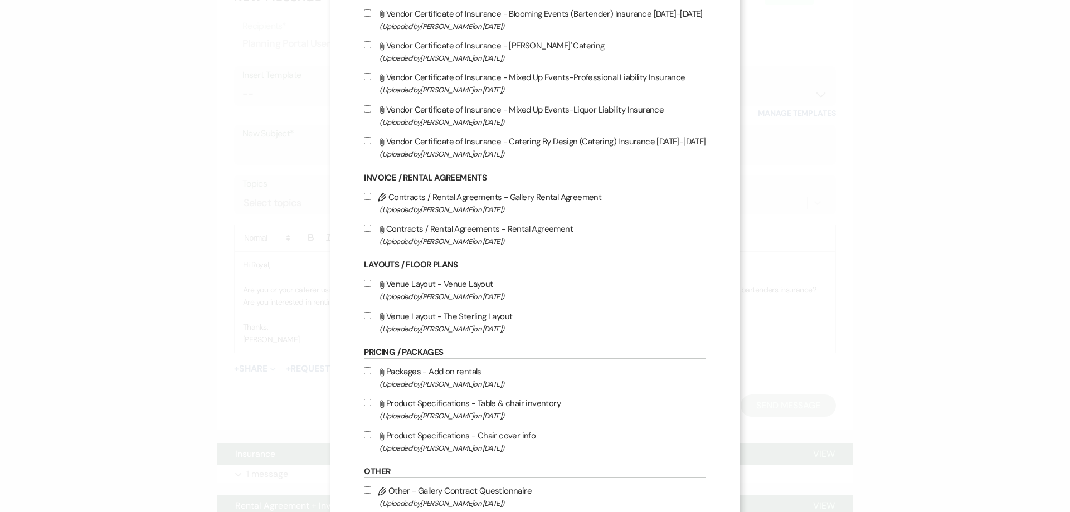
scroll to position [167, 0]
click at [364, 283] on input "Attach File Venue Layout - Venue Layout (Uploaded by Julie Kelley on Oct 16th, …" at bounding box center [367, 280] width 7 height 7
checkbox input "true"
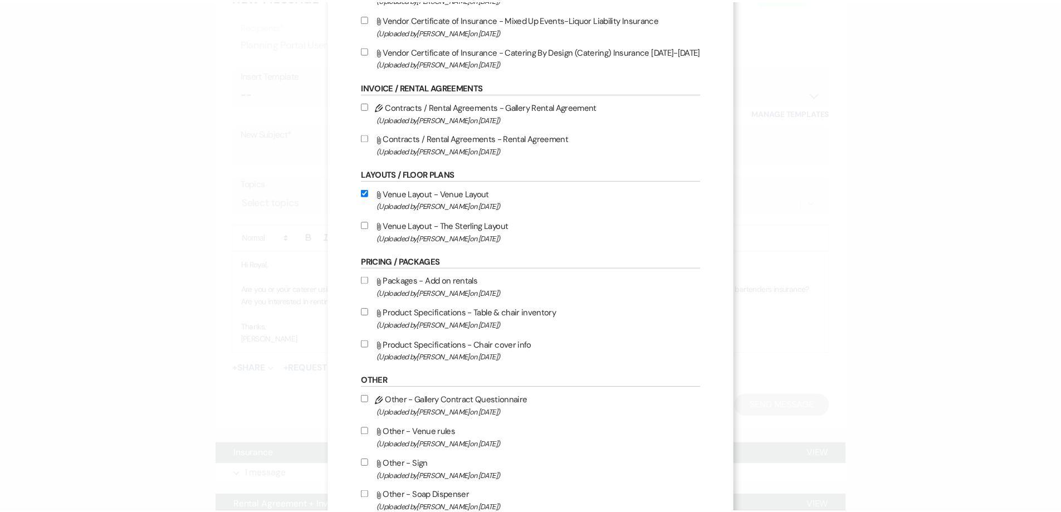
scroll to position [413, 0]
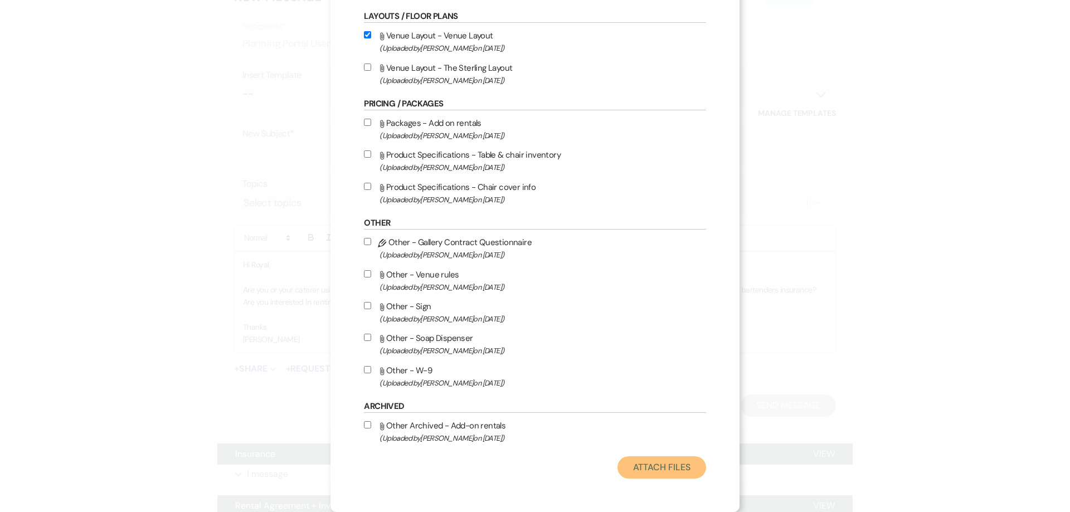
click at [664, 476] on button "Attach Files" at bounding box center [661, 467] width 89 height 22
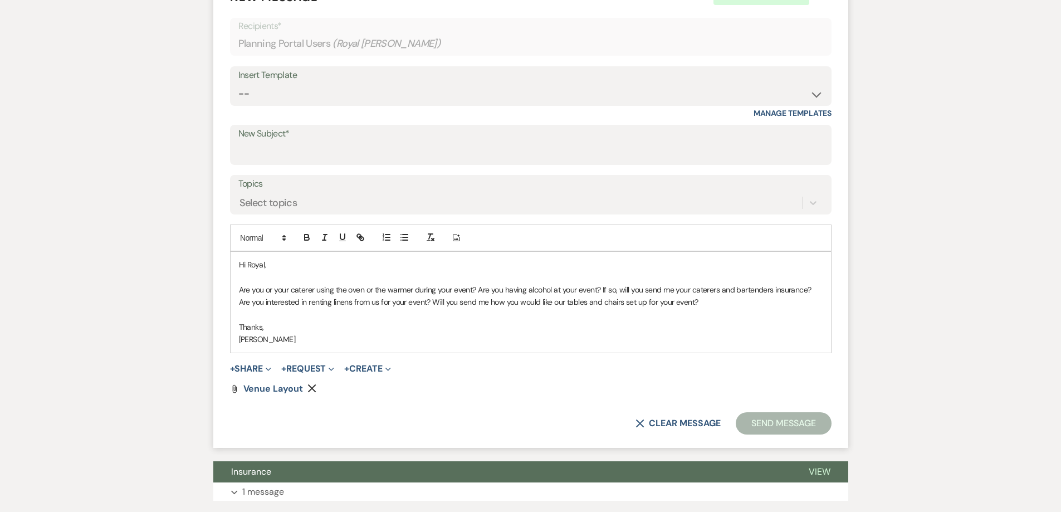
click at [292, 357] on form "New Message X Saving draft... Recipients* Planning Portal Users ( Royal Daniels…" at bounding box center [530, 211] width 635 height 473
click at [293, 383] on span "Venue Layout" at bounding box center [274, 389] width 60 height 12
click at [504, 321] on p "Thanks," at bounding box center [531, 327] width 584 height 12
click at [435, 142] on input "New Subject*" at bounding box center [530, 153] width 585 height 22
type input "Misc. questions"
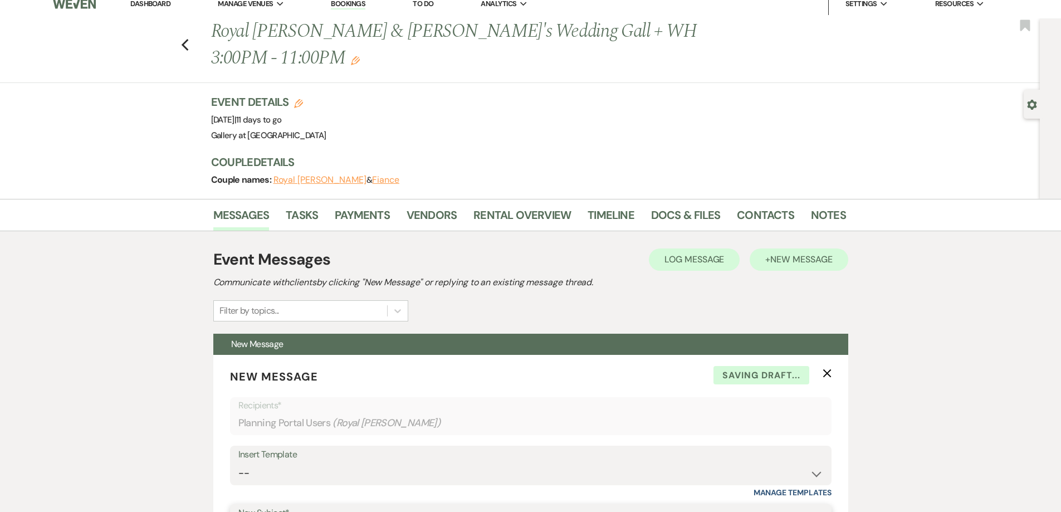
scroll to position [0, 0]
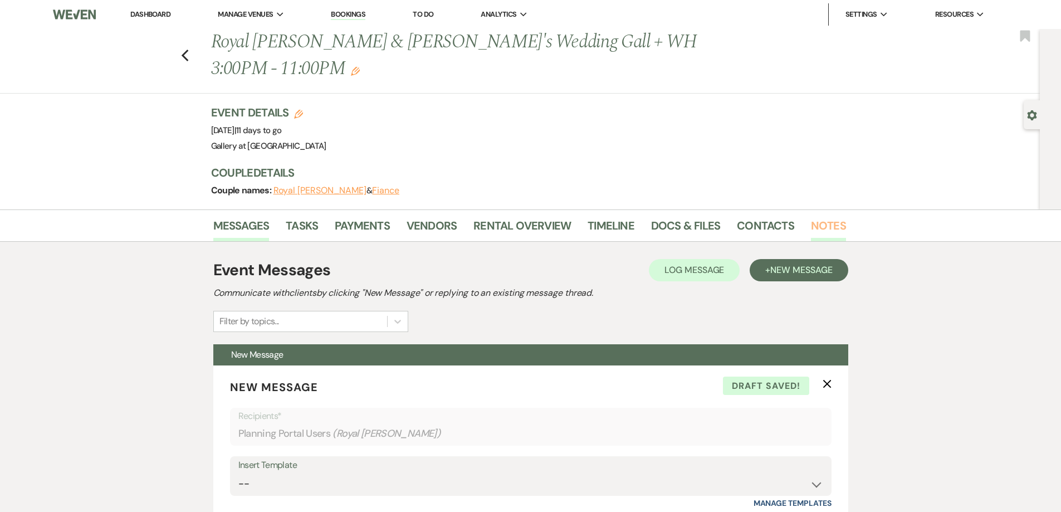
click at [813, 217] on link "Notes" at bounding box center [828, 229] width 35 height 25
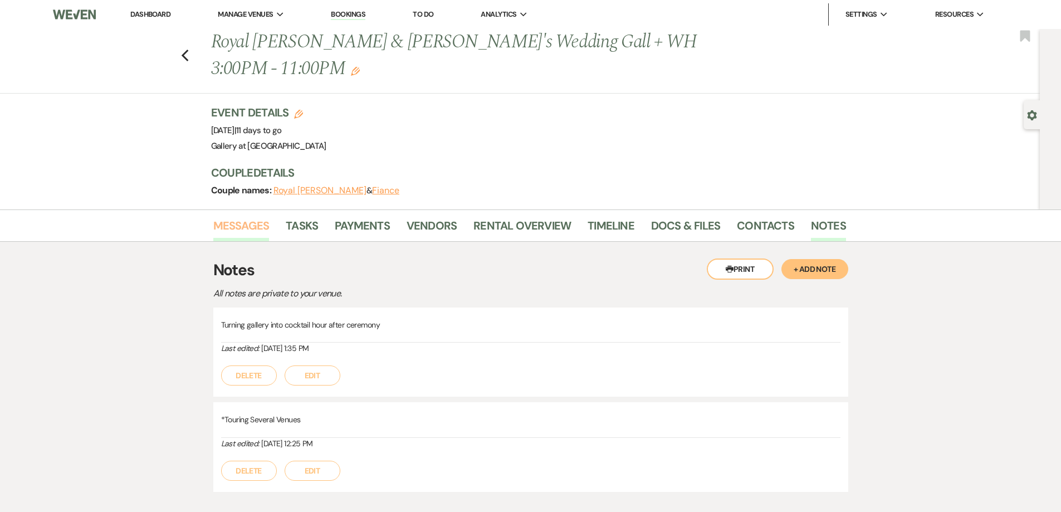
click at [248, 217] on link "Messages" at bounding box center [241, 229] width 56 height 25
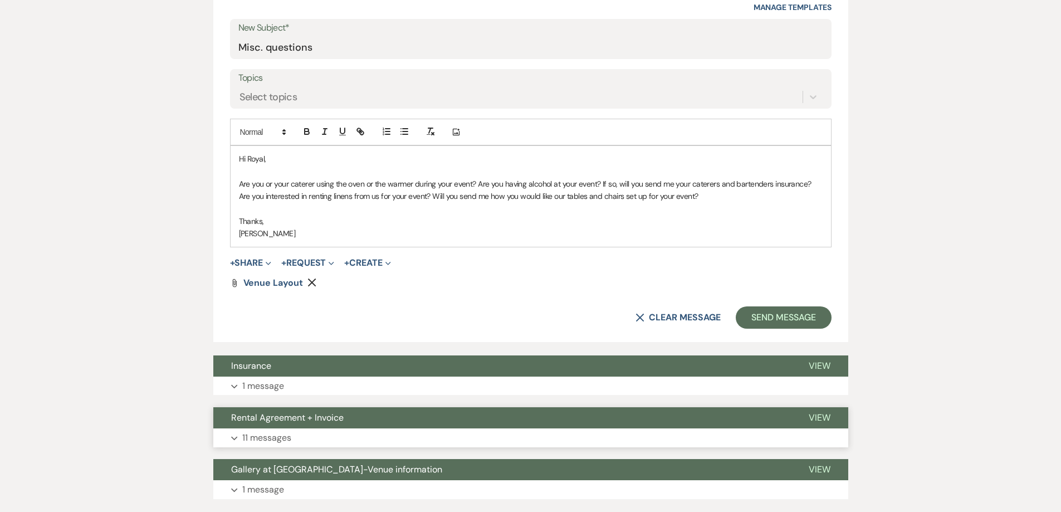
scroll to position [545, 0]
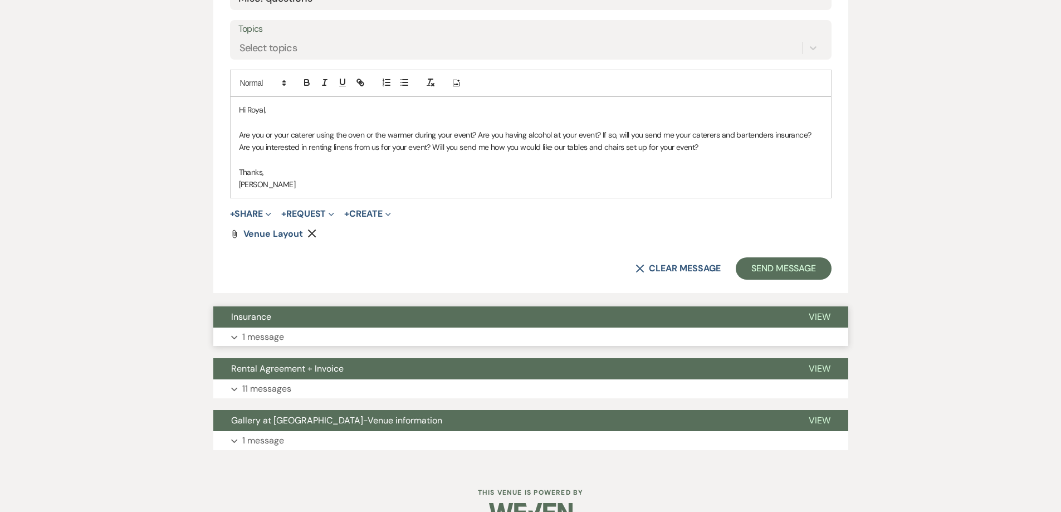
click at [439, 328] on button "Expand 1 message" at bounding box center [530, 337] width 635 height 19
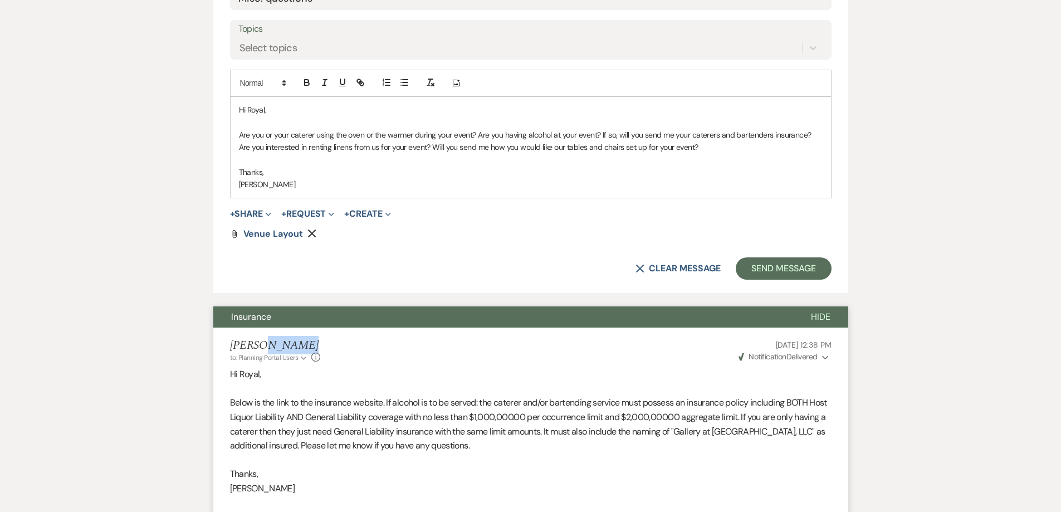
click at [439, 339] on div "Shelby to: Planning Portal Users Expand Info Jun 06, 2025, 12:38 PM Weven Check…" at bounding box center [531, 351] width 602 height 24
click at [440, 306] on button "Insurance" at bounding box center [503, 316] width 580 height 21
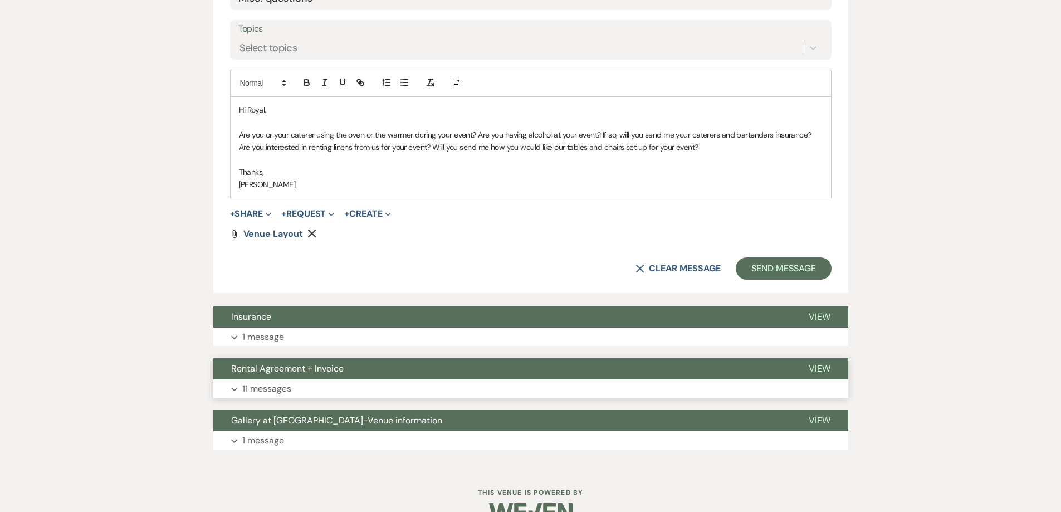
click at [460, 379] on button "Expand 11 messages" at bounding box center [530, 388] width 635 height 19
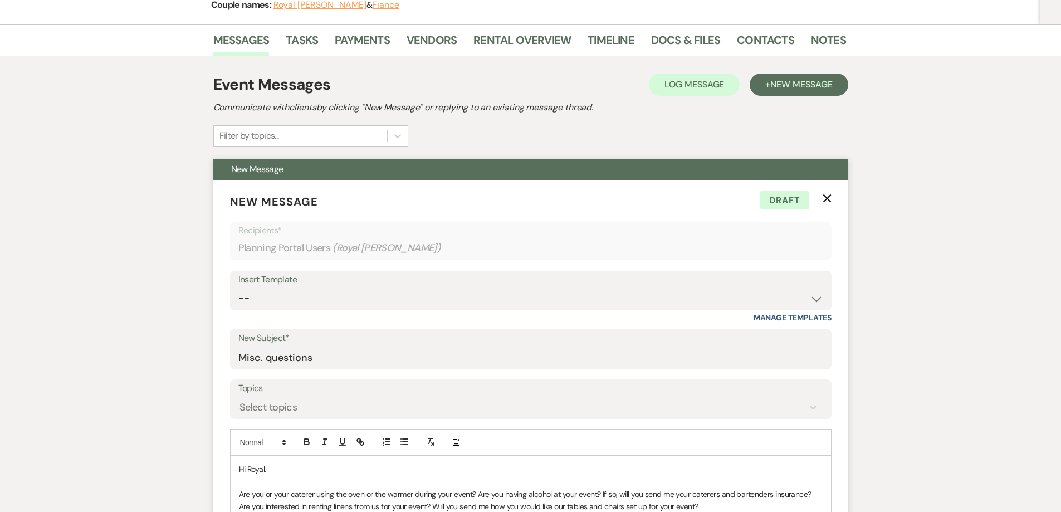
scroll to position [390, 0]
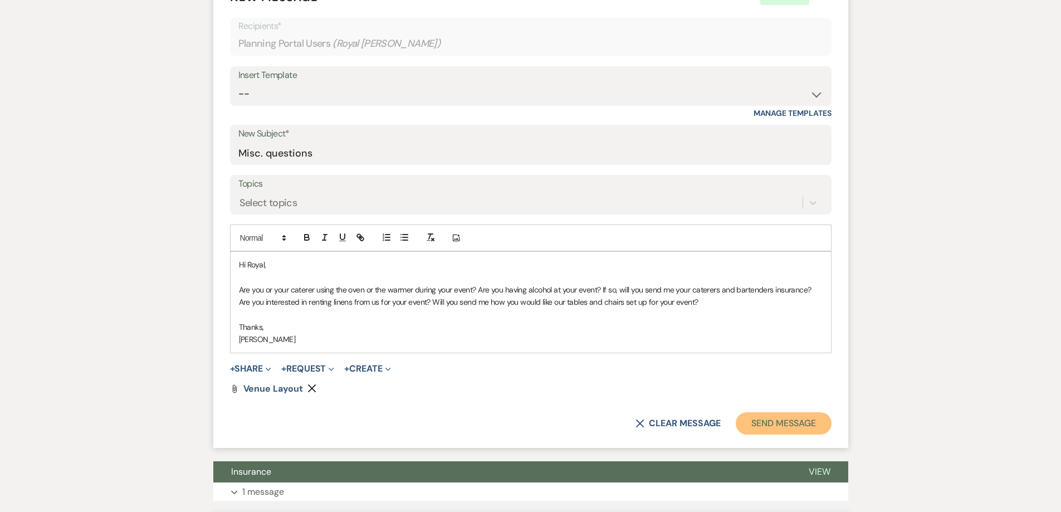
click at [805, 412] on button "Send Message" at bounding box center [783, 423] width 95 height 22
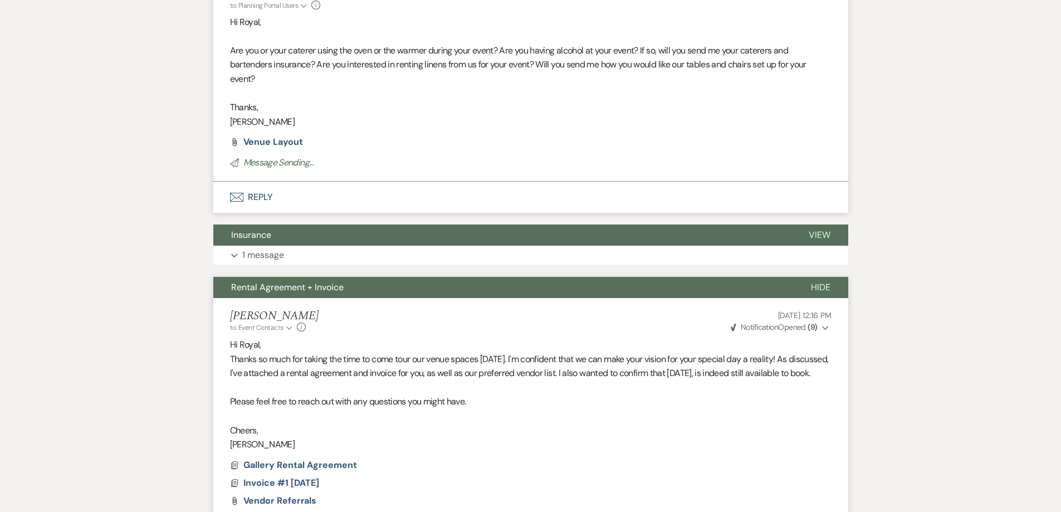
scroll to position [0, 0]
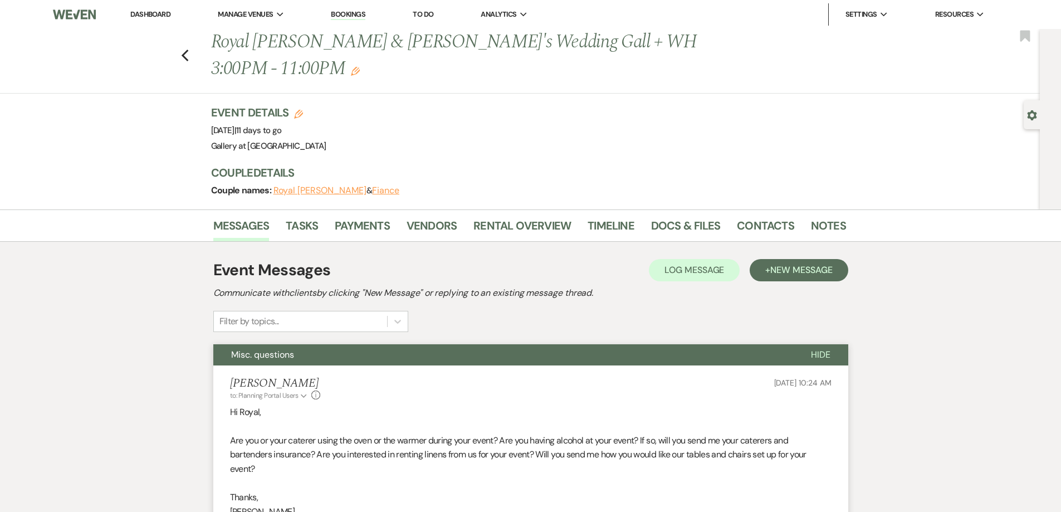
click at [162, 7] on li "Dashboard" at bounding box center [150, 14] width 51 height 22
click at [159, 10] on link "Dashboard" at bounding box center [150, 13] width 40 height 9
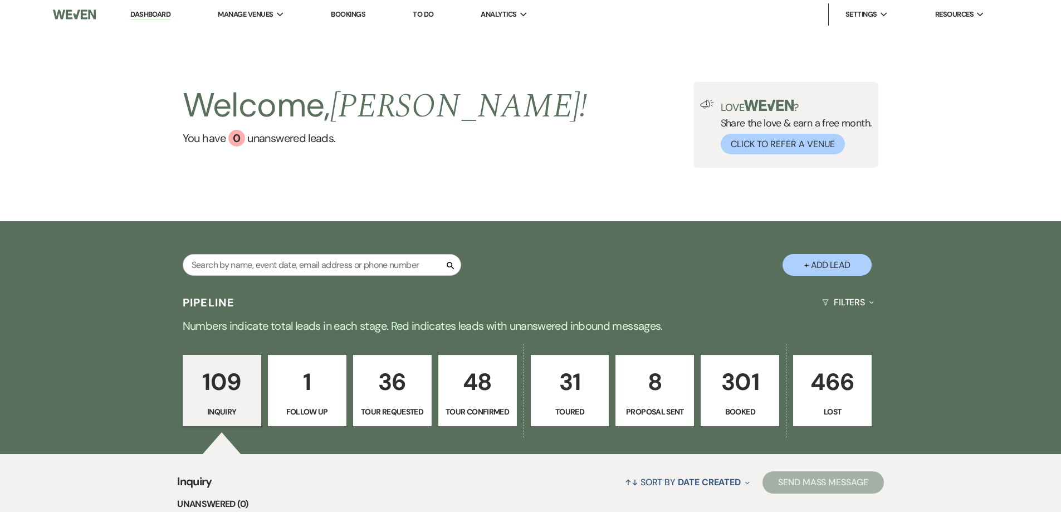
click at [737, 406] on p "Booked" at bounding box center [740, 412] width 64 height 12
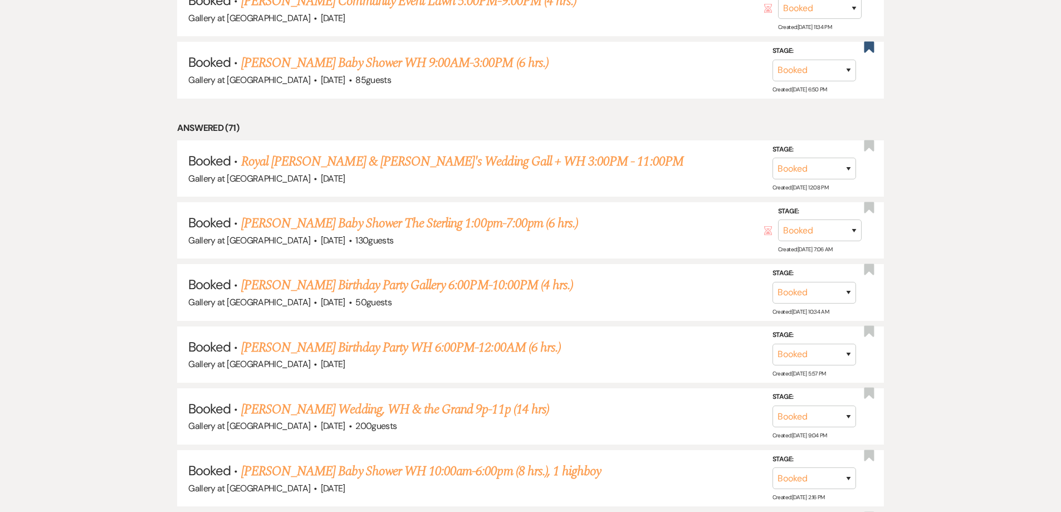
scroll to position [1003, 0]
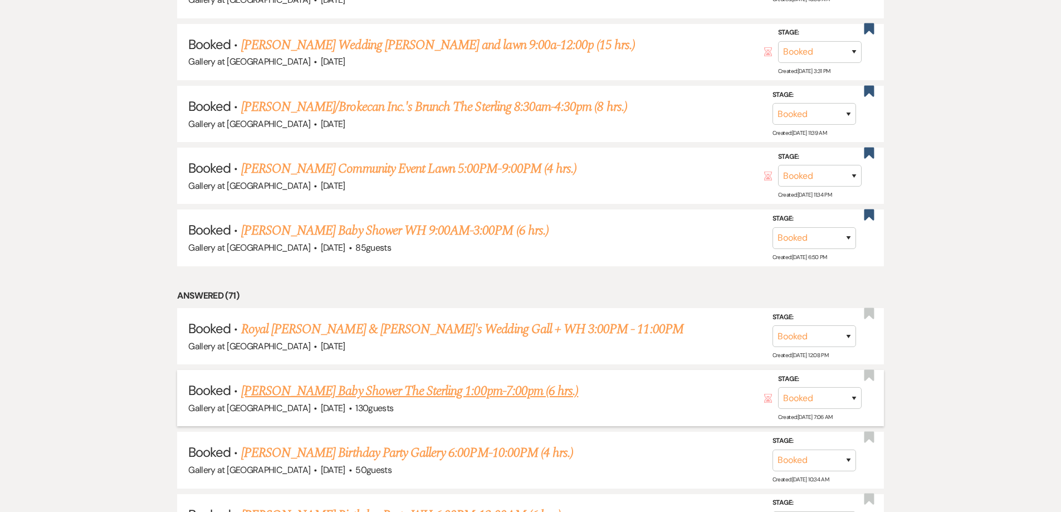
click at [448, 381] on link "Omeka Copeland's Baby Shower The Sterling 1:00pm-7:00pm (6 hrs.)" at bounding box center [409, 391] width 337 height 20
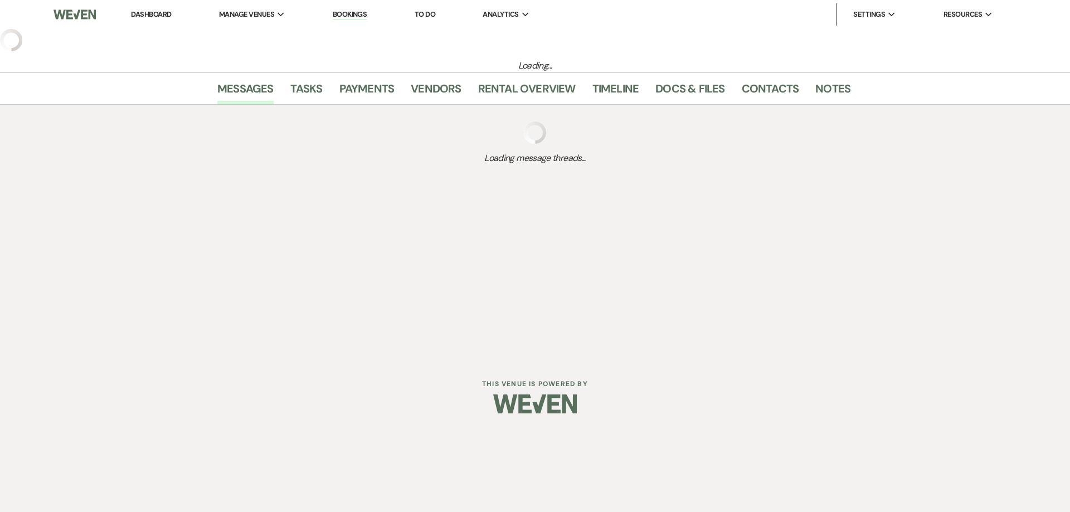
select select "5"
select select "3"
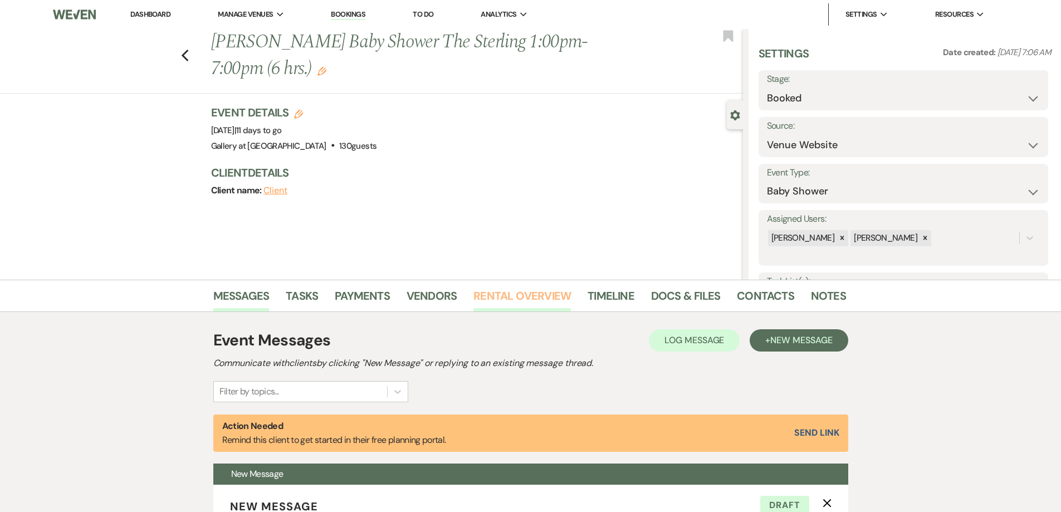
click at [489, 298] on link "Rental Overview" at bounding box center [523, 299] width 98 height 25
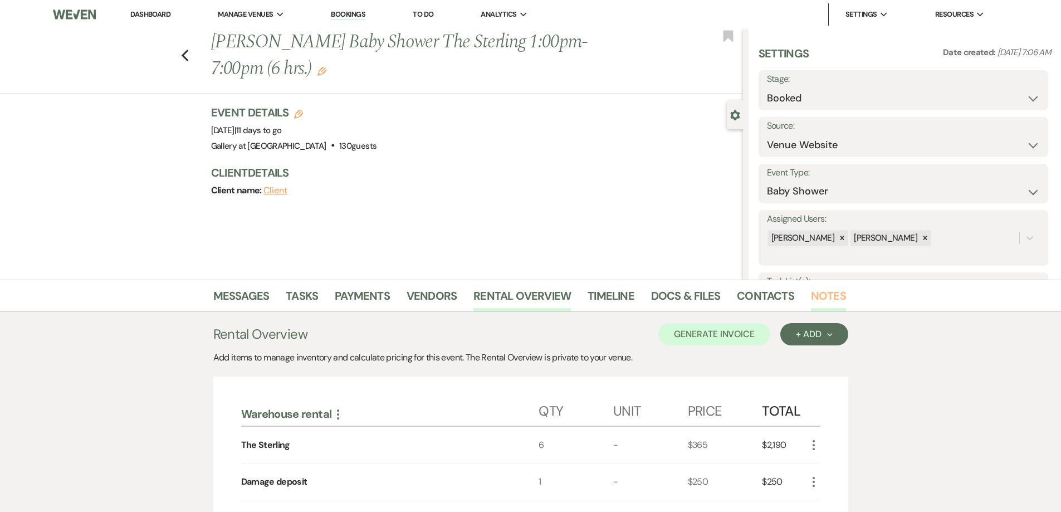
click at [825, 291] on link "Notes" at bounding box center [828, 299] width 35 height 25
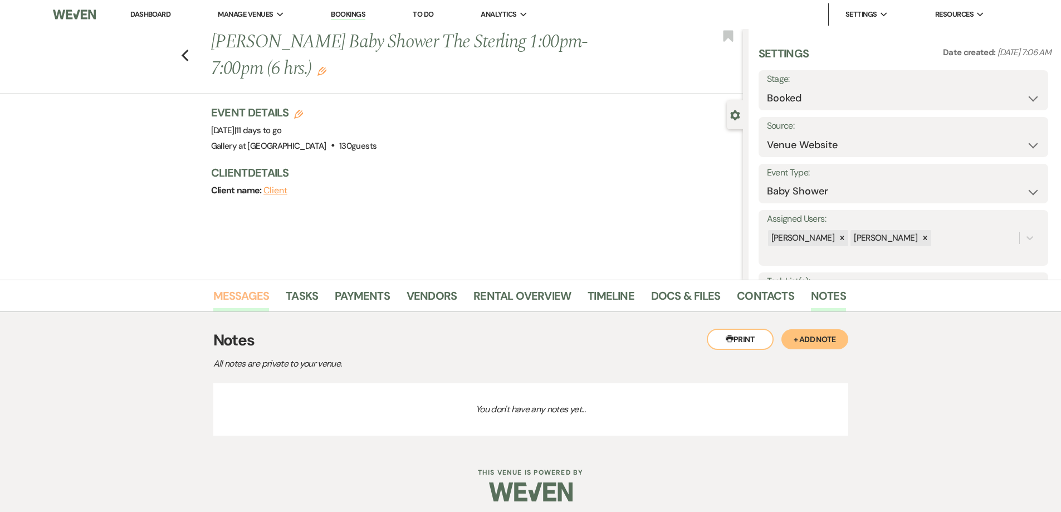
click at [259, 298] on link "Messages" at bounding box center [241, 299] width 56 height 25
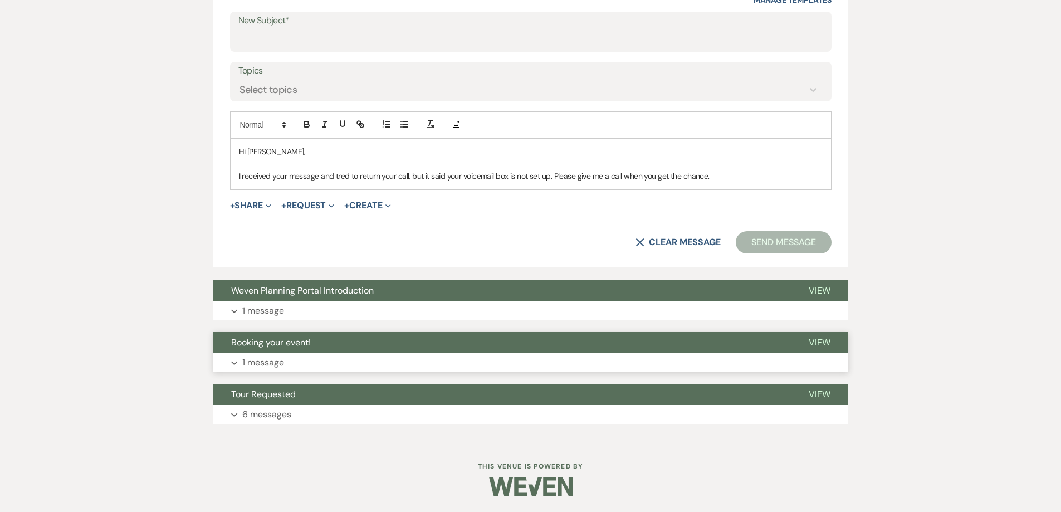
scroll to position [624, 0]
click at [368, 298] on button "Weven Planning Portal Introduction" at bounding box center [502, 290] width 578 height 21
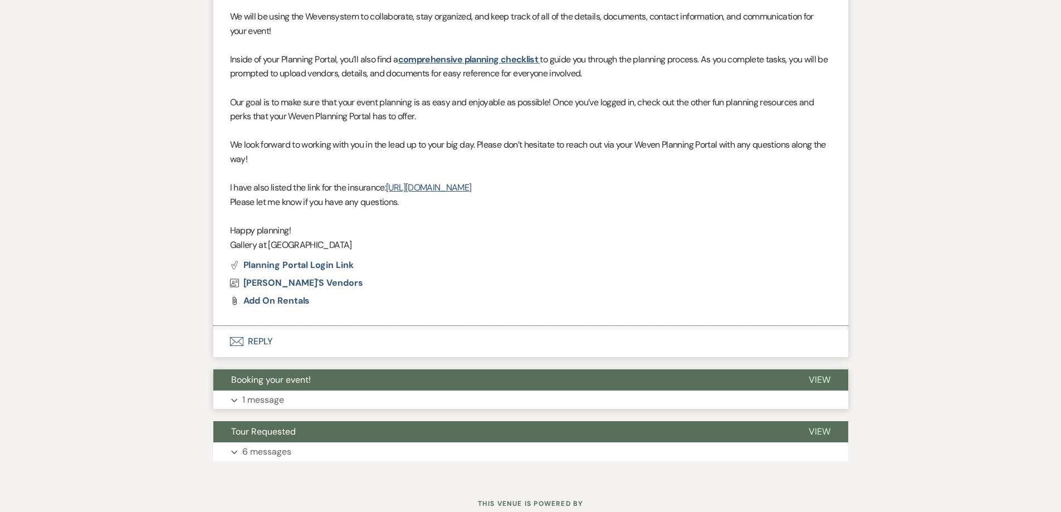
scroll to position [1069, 0]
click at [388, 383] on button "Booking your event!" at bounding box center [502, 379] width 578 height 21
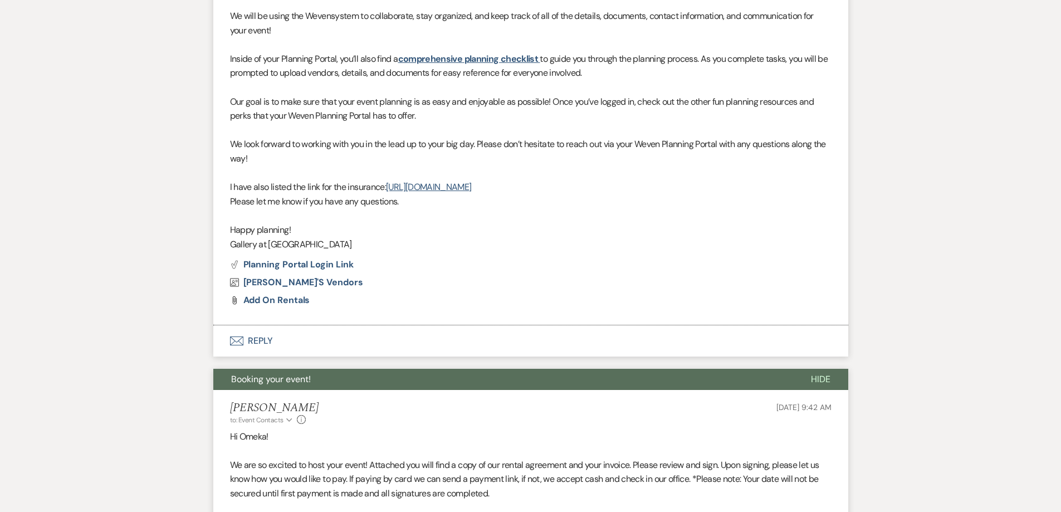
scroll to position [1400, 0]
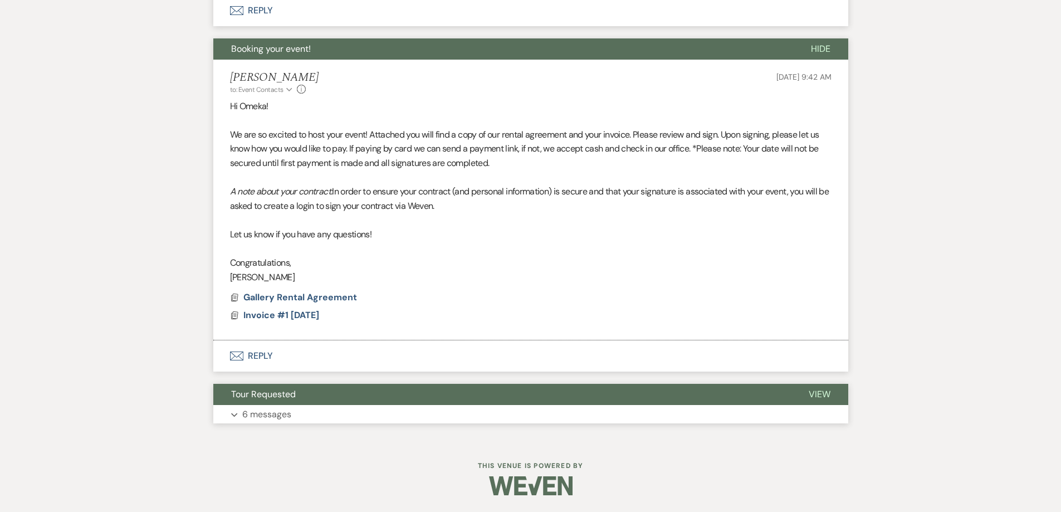
click at [417, 416] on button "Expand 6 messages" at bounding box center [530, 414] width 635 height 19
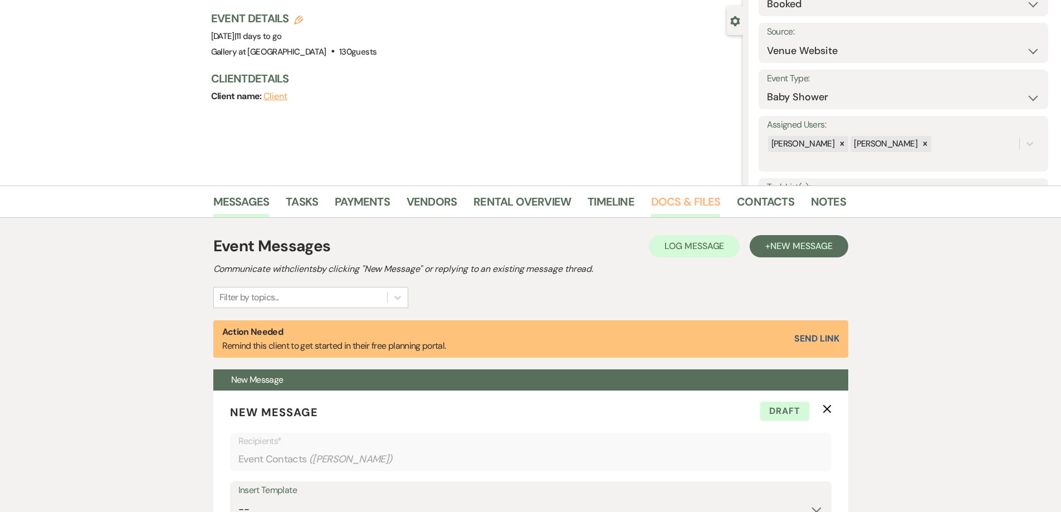
scroll to position [84, 0]
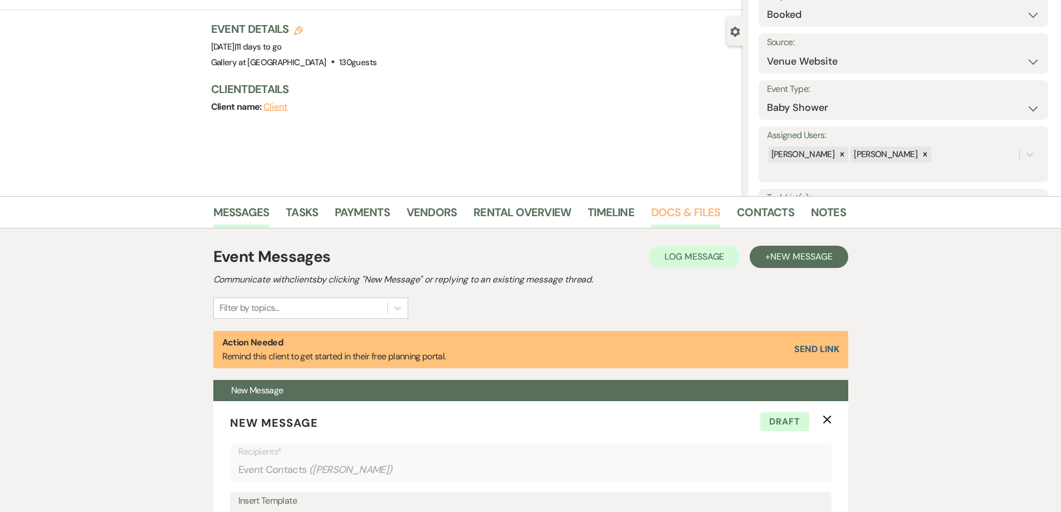
click at [680, 207] on link "Docs & Files" at bounding box center [685, 215] width 69 height 25
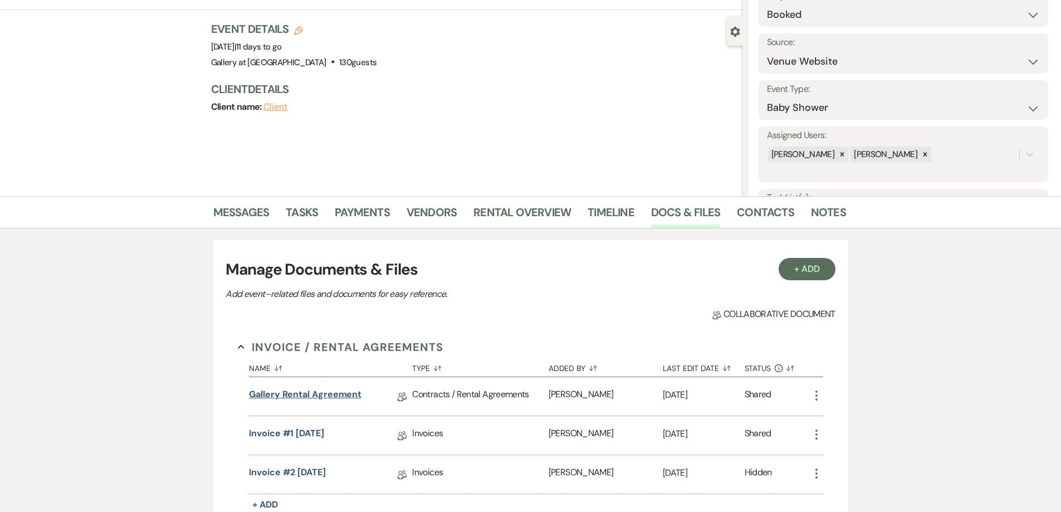
click at [311, 395] on link "Gallery Rental Agreement" at bounding box center [305, 396] width 113 height 17
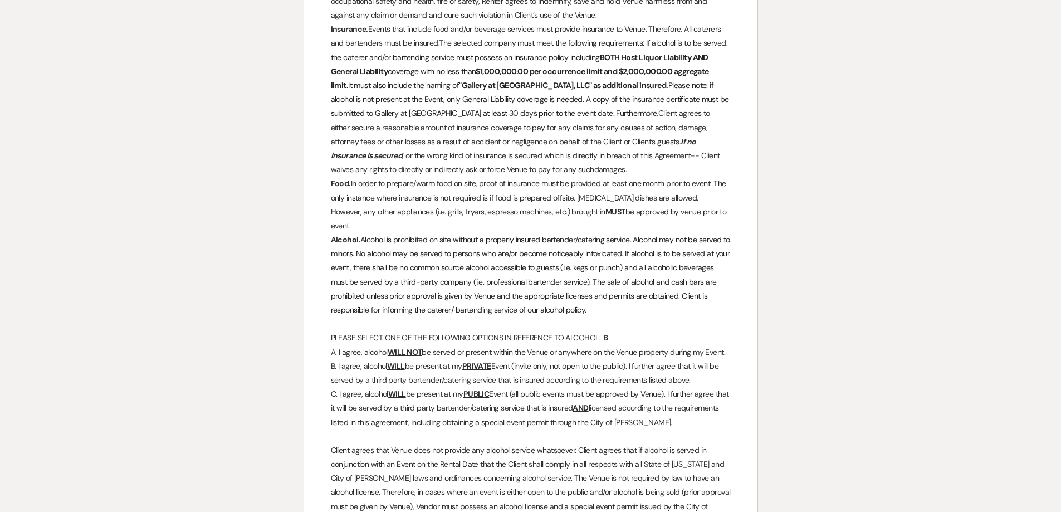
scroll to position [1504, 0]
select select "5"
select select "3"
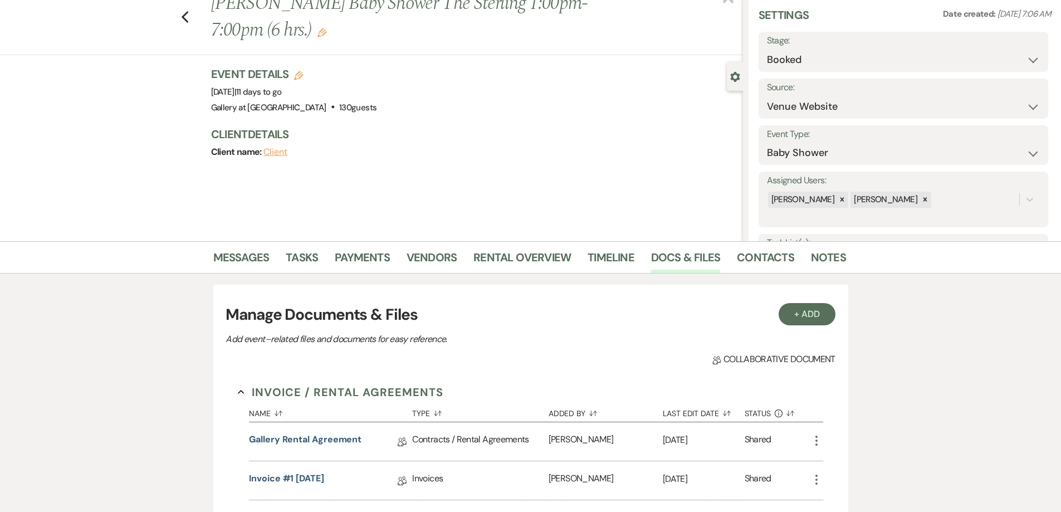
scroll to position [28, 0]
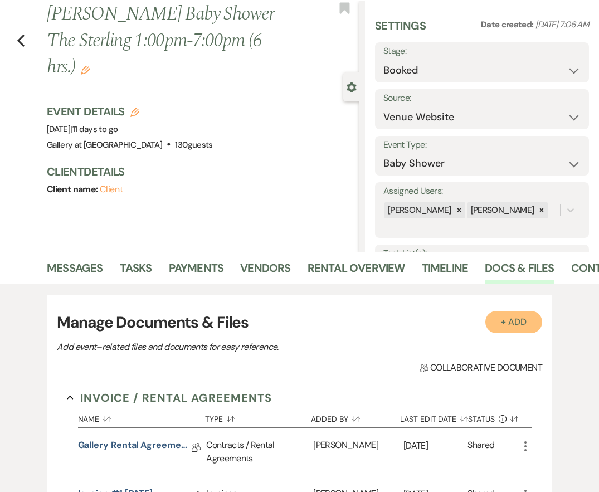
click at [505, 319] on button "+ Add" at bounding box center [513, 322] width 57 height 22
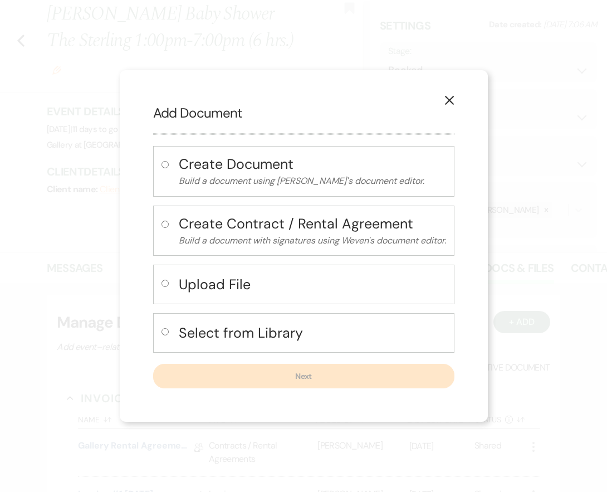
click at [159, 283] on div "Upload File" at bounding box center [303, 285] width 301 height 40
click at [162, 281] on input "radio" at bounding box center [165, 283] width 7 height 7
radio input "true"
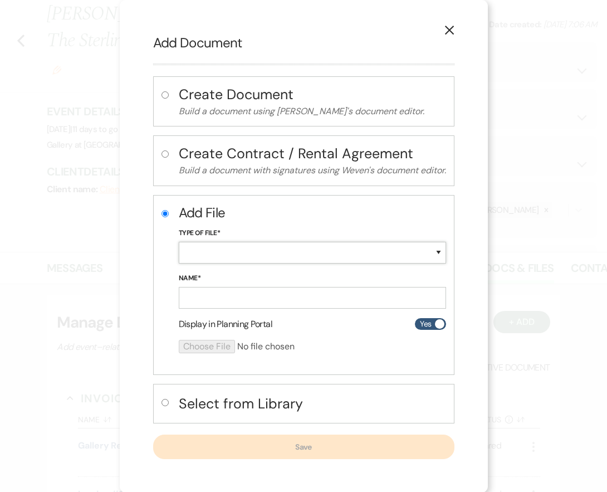
click at [189, 256] on select "Special Event Insurance Vendor Certificate of Insurance Contracts / Rental Agre…" at bounding box center [312, 253] width 267 height 22
select select "18"
click at [179, 242] on select "Special Event Insurance Vendor Certificate of Insurance Contracts / Rental Agre…" at bounding box center [312, 253] width 267 height 22
click at [251, 291] on input "Name*" at bounding box center [312, 298] width 267 height 22
type input "Insurance"
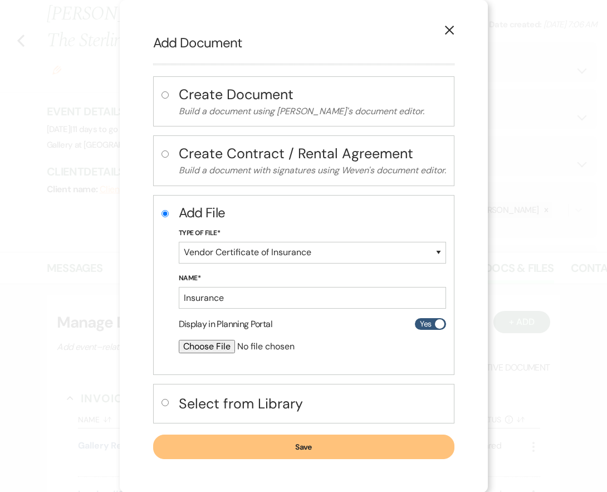
click at [206, 343] on input "file" at bounding box center [283, 346] width 208 height 13
type input "C:\fakepath\IMG_0860.jpg"
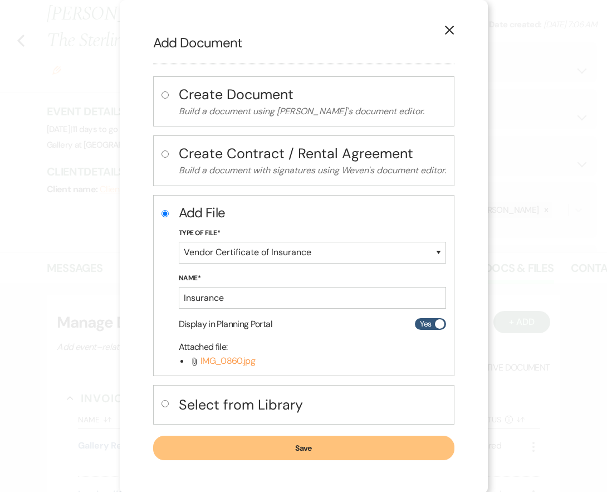
click at [350, 454] on button "Save" at bounding box center [303, 448] width 301 height 25
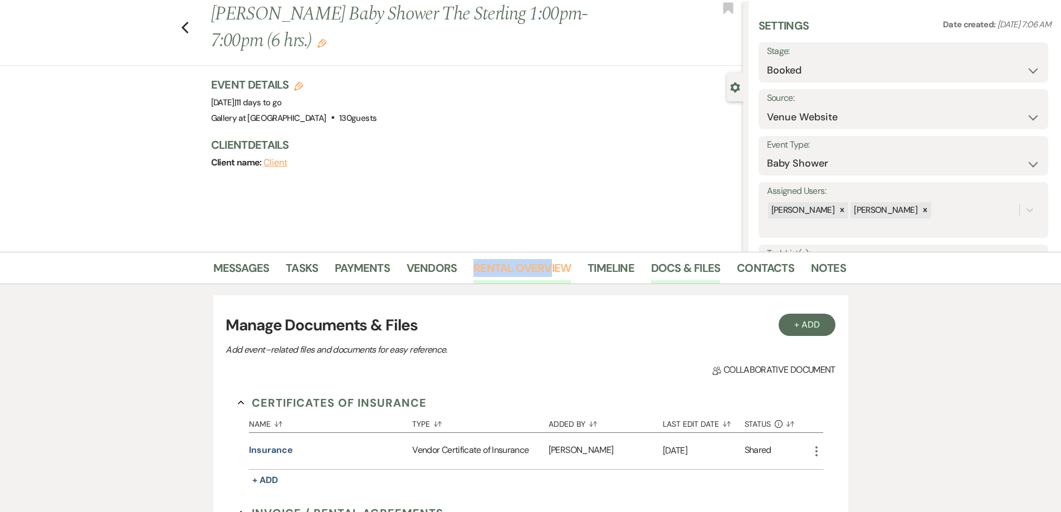
click at [548, 259] on li "Rental Overview" at bounding box center [531, 270] width 114 height 27
click at [543, 268] on link "Rental Overview" at bounding box center [523, 271] width 98 height 25
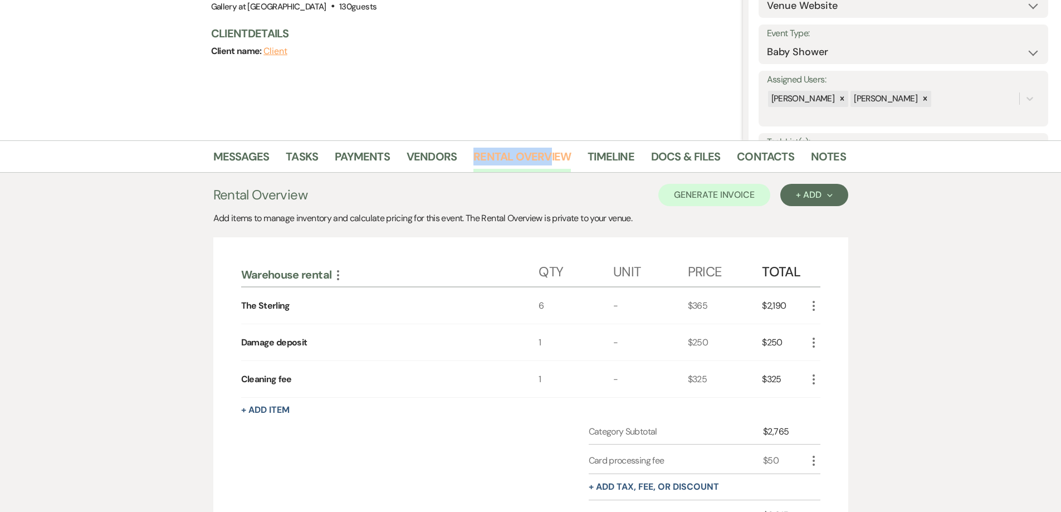
scroll to position [195, 0]
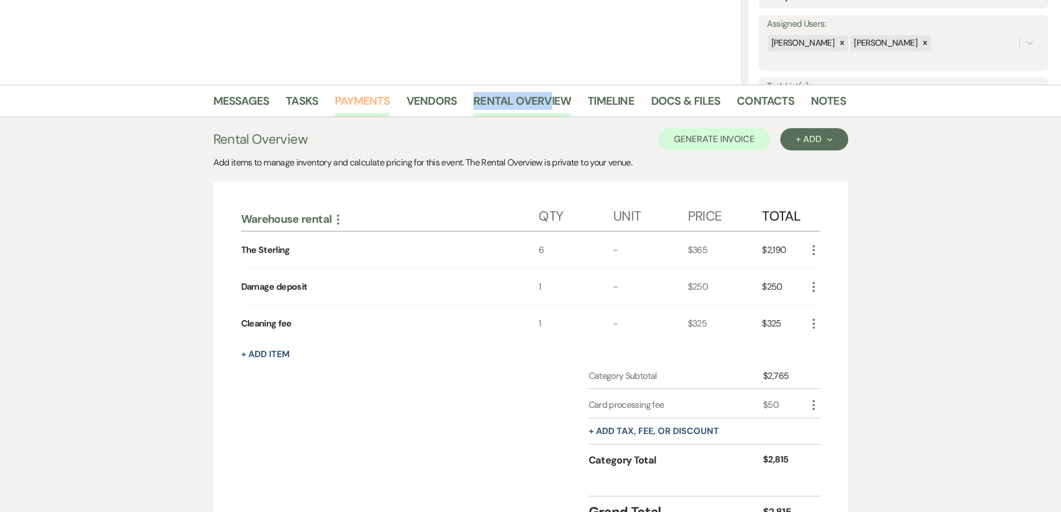
click at [357, 104] on link "Payments" at bounding box center [362, 104] width 55 height 25
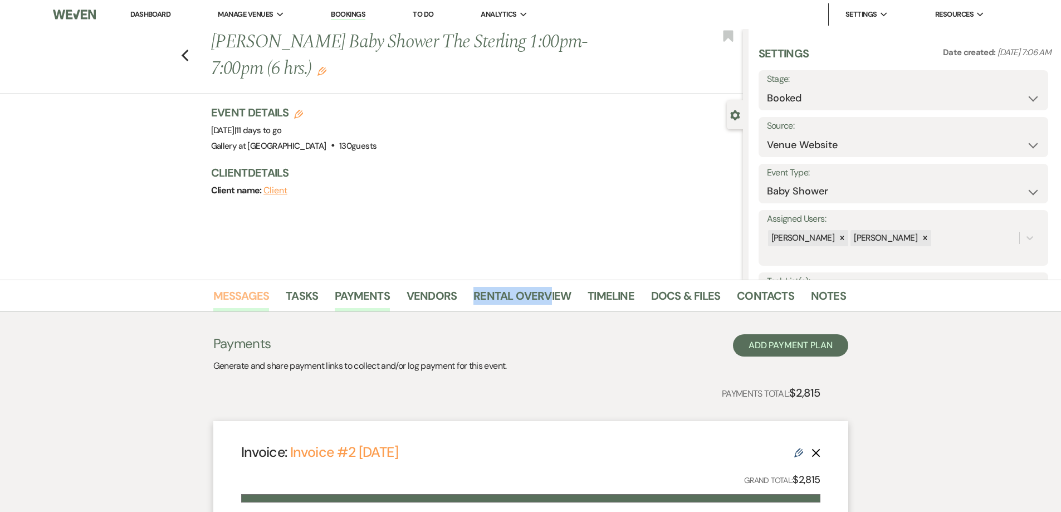
click at [251, 303] on link "Messages" at bounding box center [241, 299] width 56 height 25
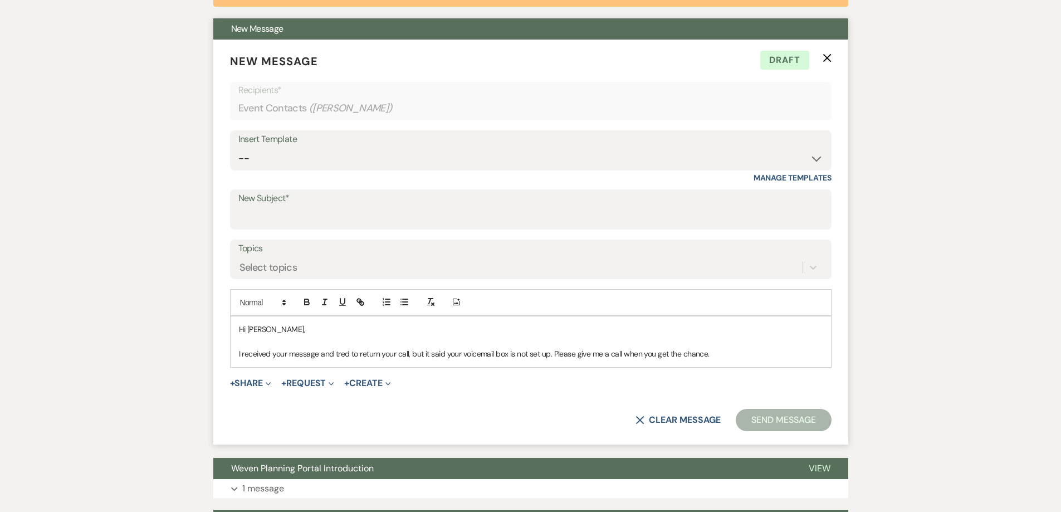
scroll to position [446, 0]
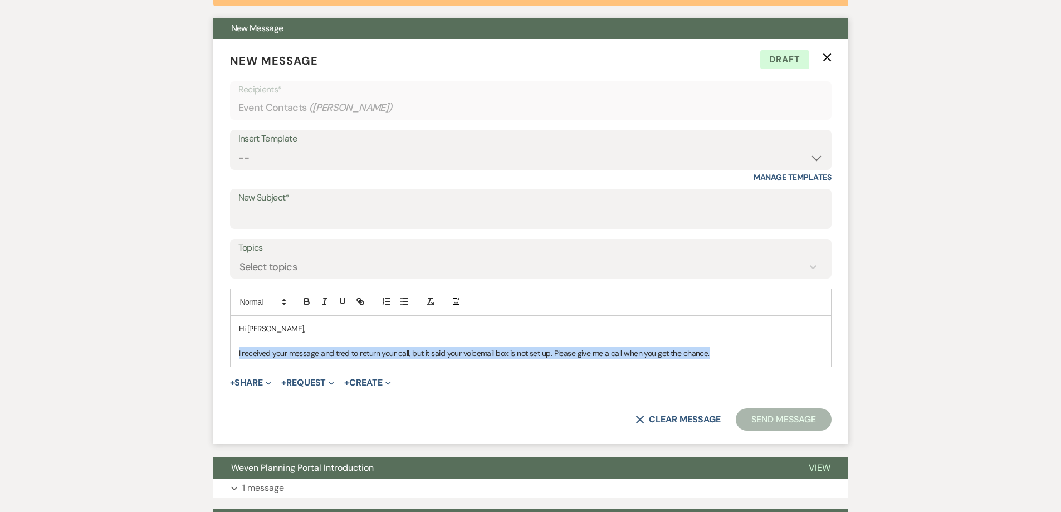
drag, startPoint x: 709, startPoint y: 350, endPoint x: 231, endPoint y: 373, distance: 479.2
click at [231, 373] on form "New Message X Draft Recipients* Event Contacts ( Omeka Copeland ) Insert Templa…" at bounding box center [530, 241] width 635 height 405
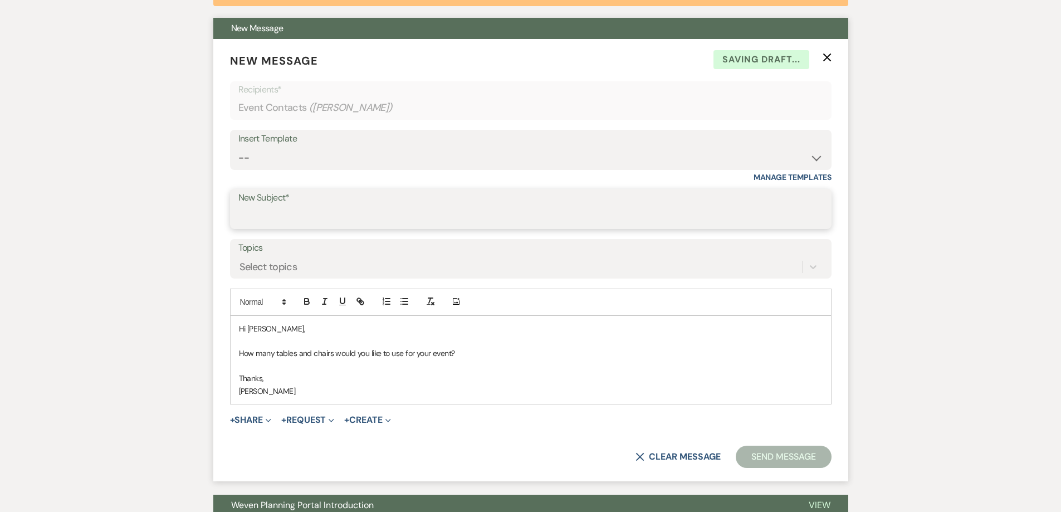
click at [286, 216] on input "New Subject*" at bounding box center [530, 217] width 585 height 22
type input "Tables and Chairs"
click at [768, 458] on button "Send Message" at bounding box center [783, 457] width 95 height 22
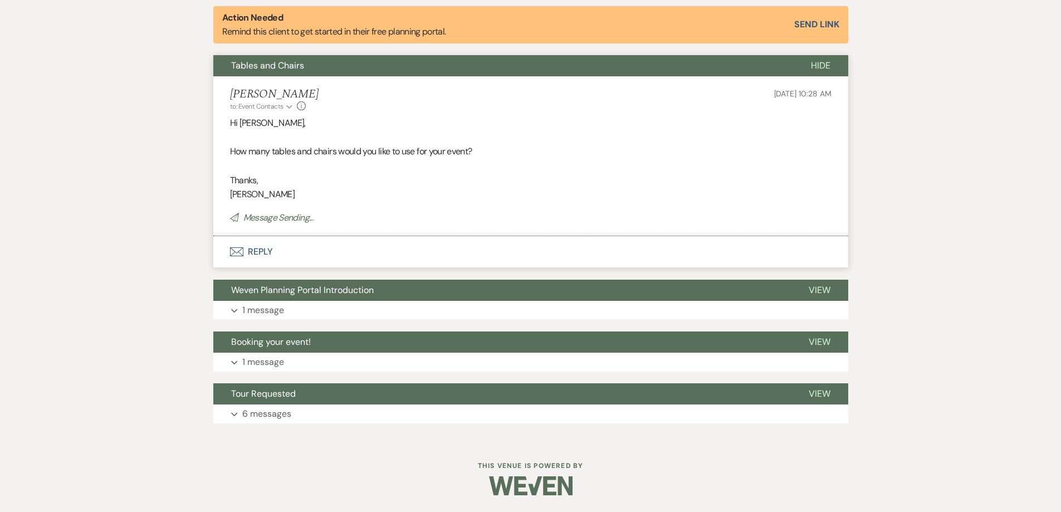
scroll to position [18, 0]
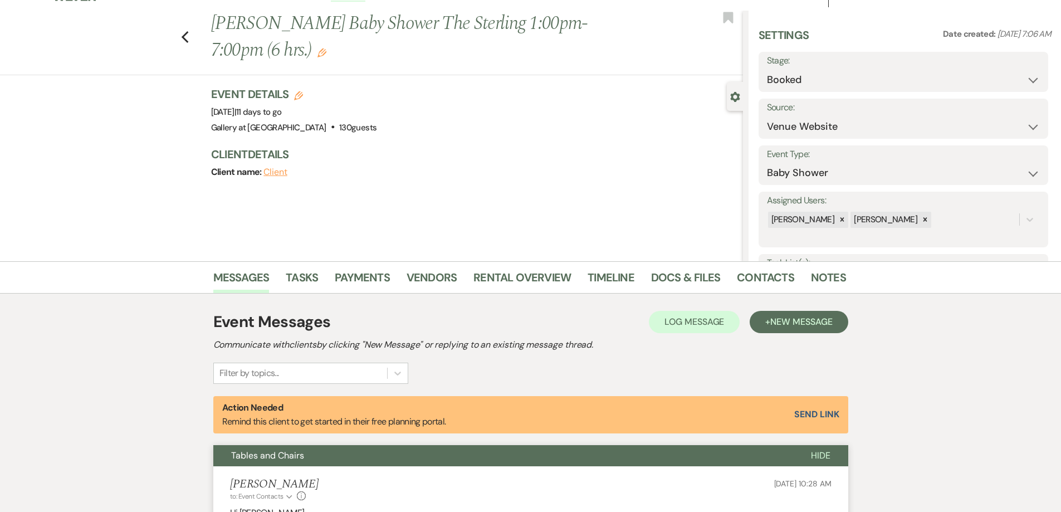
click at [805, 269] on li "Contacts" at bounding box center [774, 279] width 74 height 27
click at [814, 271] on link "Notes" at bounding box center [828, 281] width 35 height 25
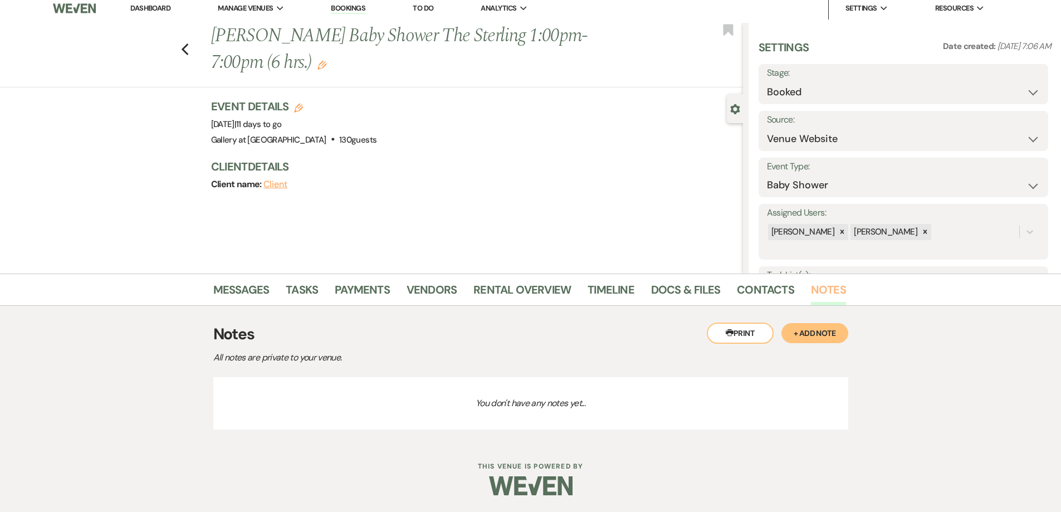
scroll to position [6, 0]
click at [235, 293] on link "Messages" at bounding box center [241, 293] width 56 height 25
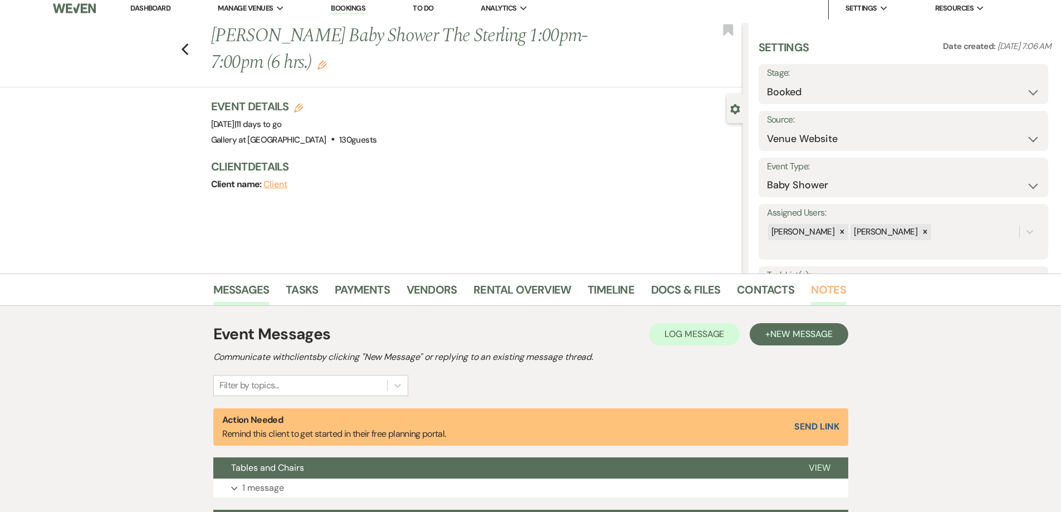
click at [825, 295] on link "Notes" at bounding box center [828, 293] width 35 height 25
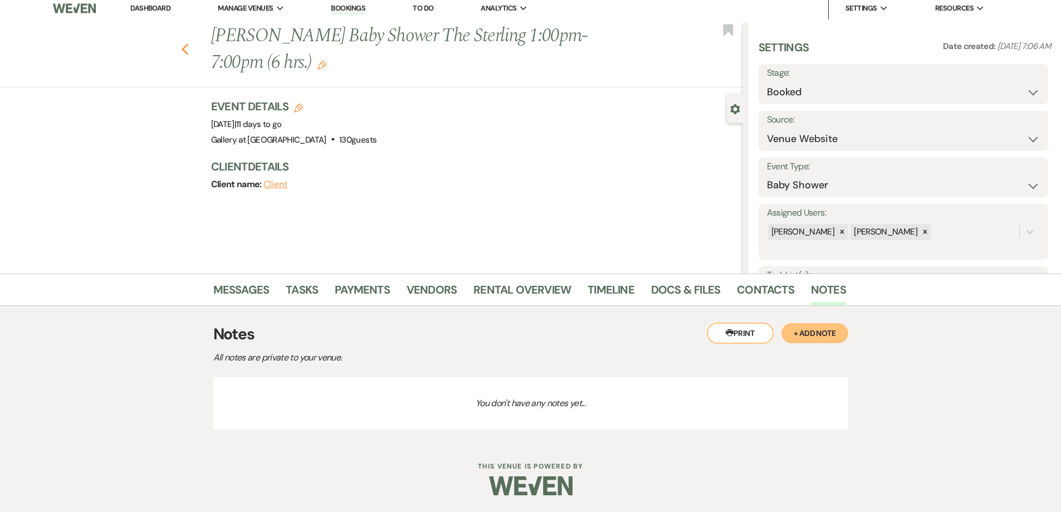
click at [189, 48] on icon "Previous" at bounding box center [185, 49] width 8 height 13
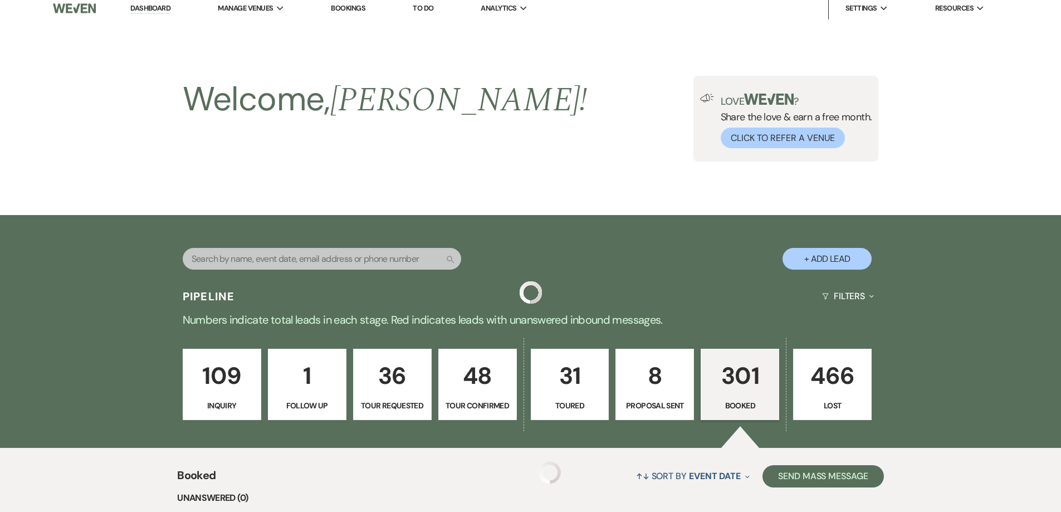
scroll to position [1003, 0]
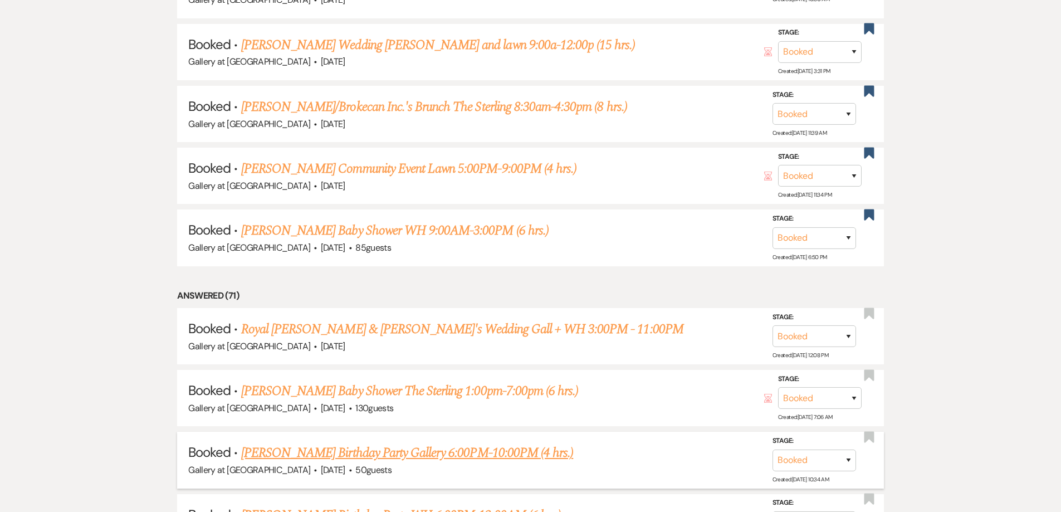
click at [477, 443] on link "CHRISTOPHER ADENIYI's Birthday Party Gallery 6:00PM-10:00PM (4 hrs.)" at bounding box center [407, 453] width 332 height 20
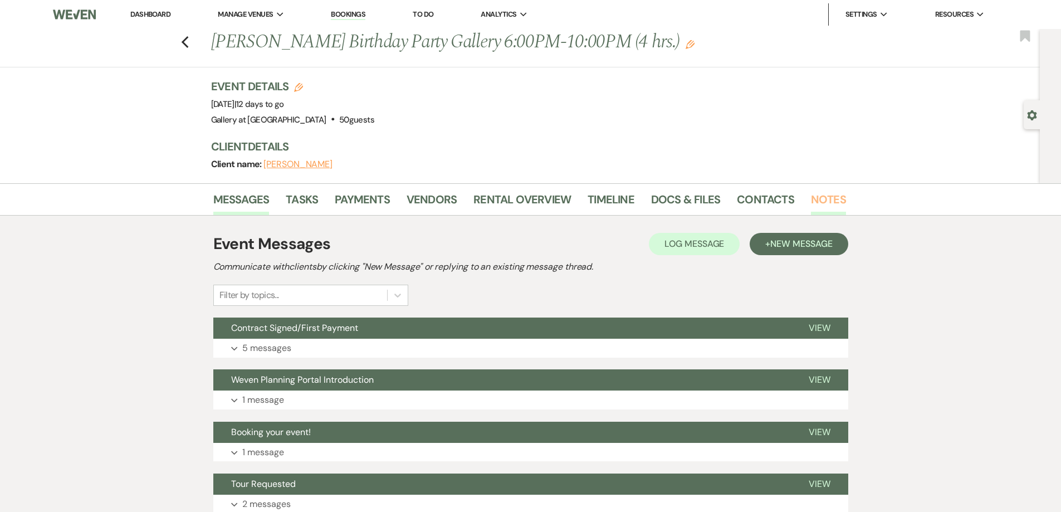
click at [820, 215] on link "Notes" at bounding box center [828, 203] width 35 height 25
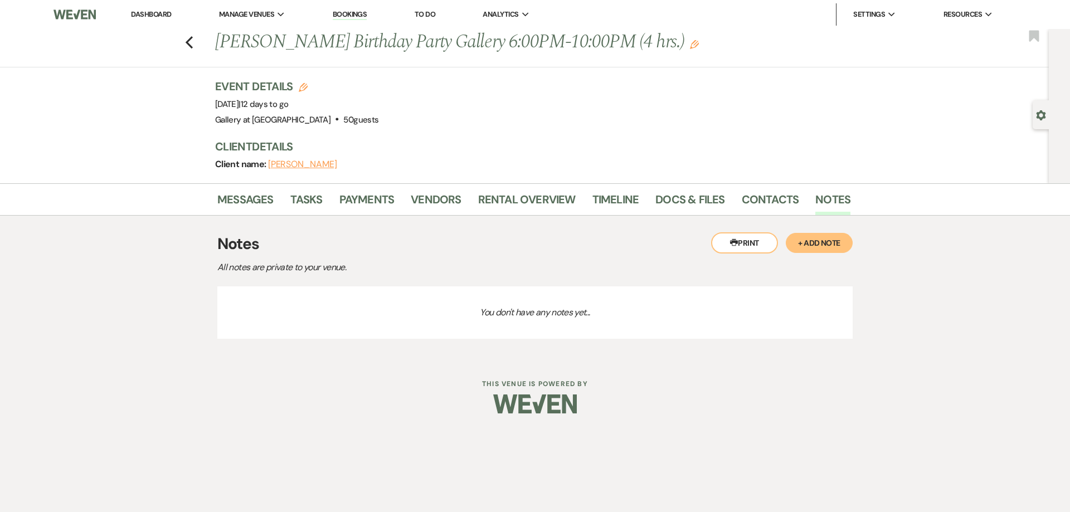
click at [814, 253] on button "+ Add Note" at bounding box center [819, 243] width 67 height 20
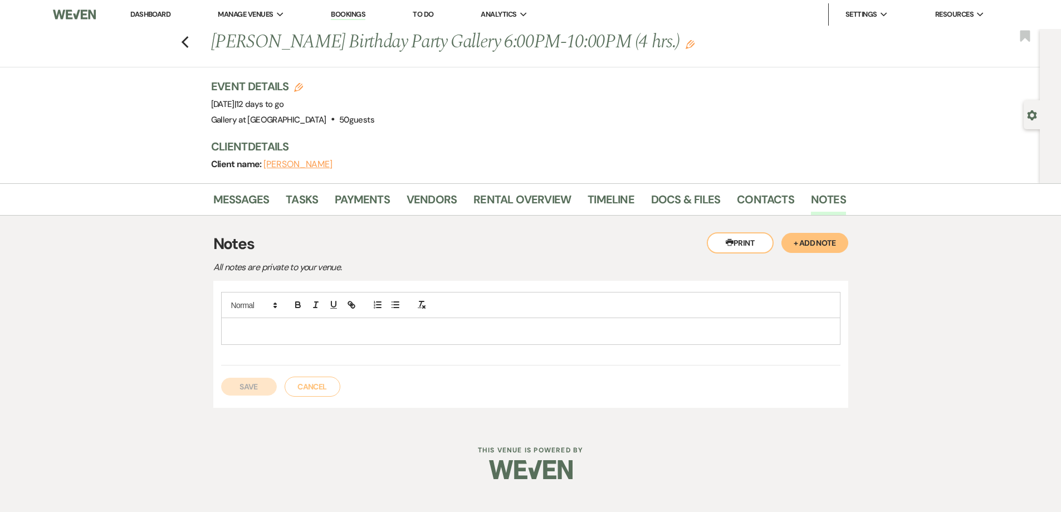
click at [395, 337] on p at bounding box center [531, 331] width 602 height 12
click at [243, 396] on button "Save" at bounding box center [249, 387] width 56 height 18
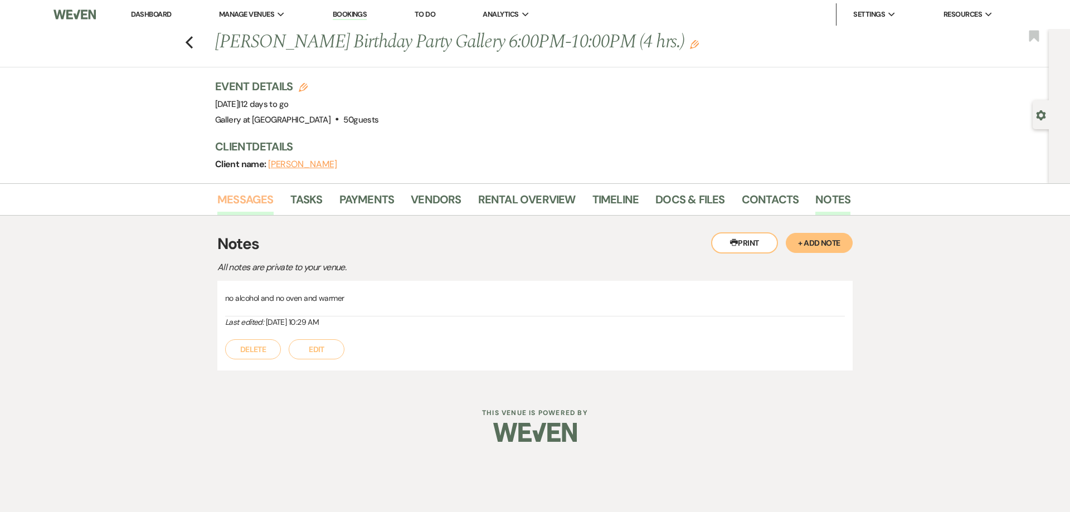
click at [227, 215] on link "Messages" at bounding box center [245, 203] width 56 height 25
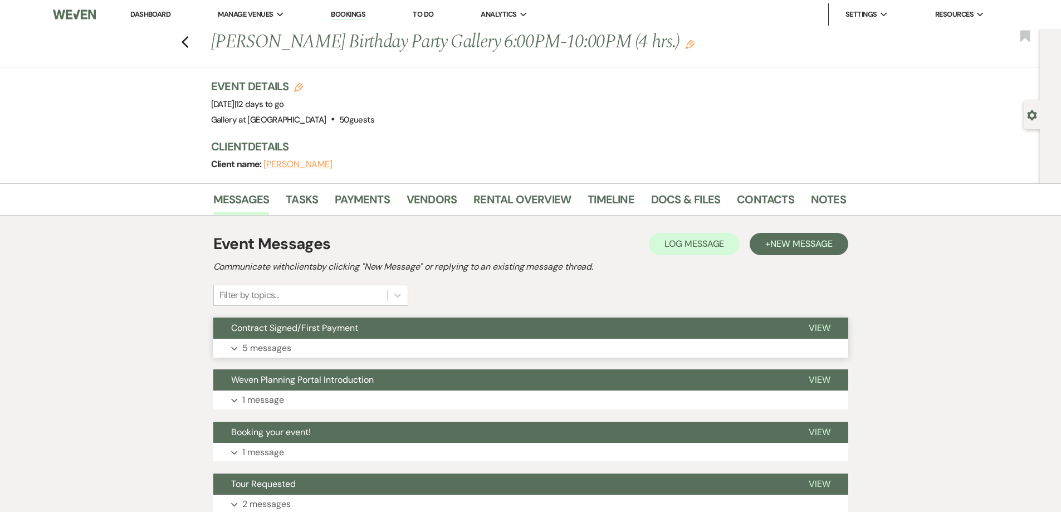
click at [388, 358] on button "Expand 5 messages" at bounding box center [530, 348] width 635 height 19
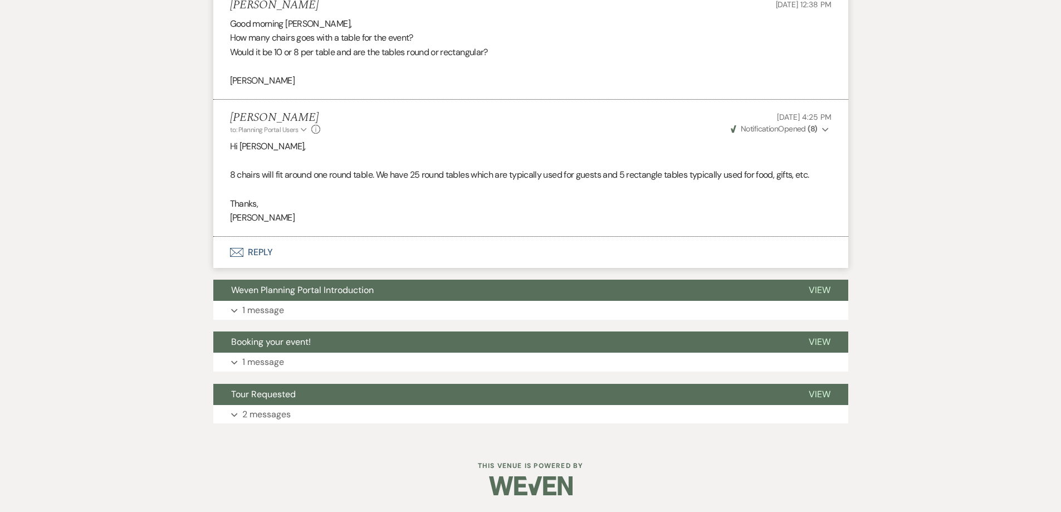
scroll to position [722, 0]
click at [669, 303] on button "Expand 1 message" at bounding box center [530, 310] width 635 height 19
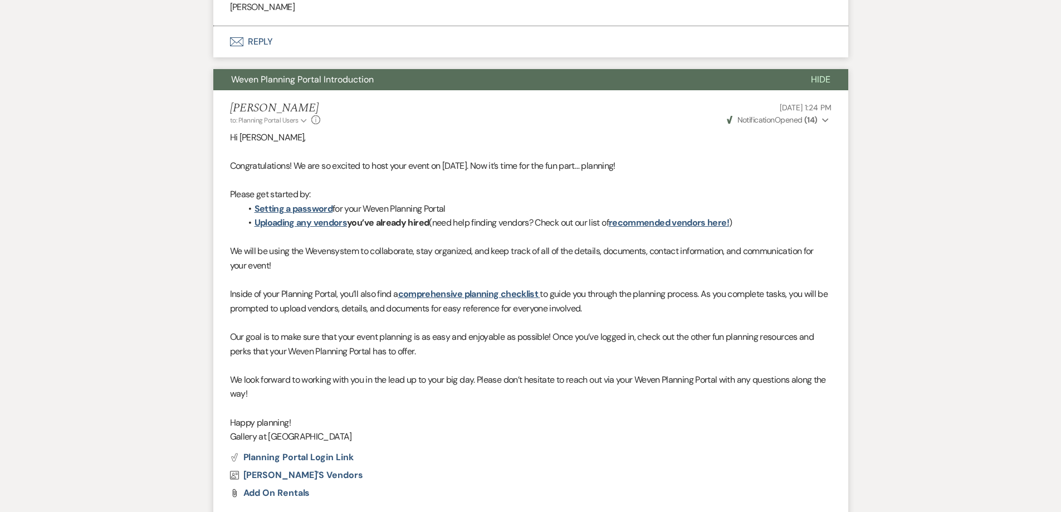
scroll to position [666, 0]
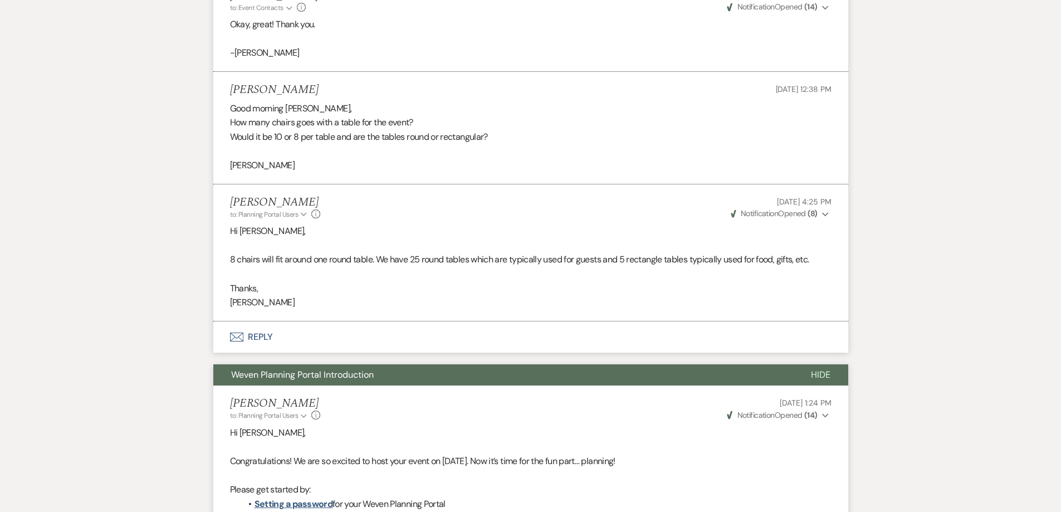
click at [693, 386] on button "Weven Planning Portal Introduction" at bounding box center [503, 374] width 580 height 21
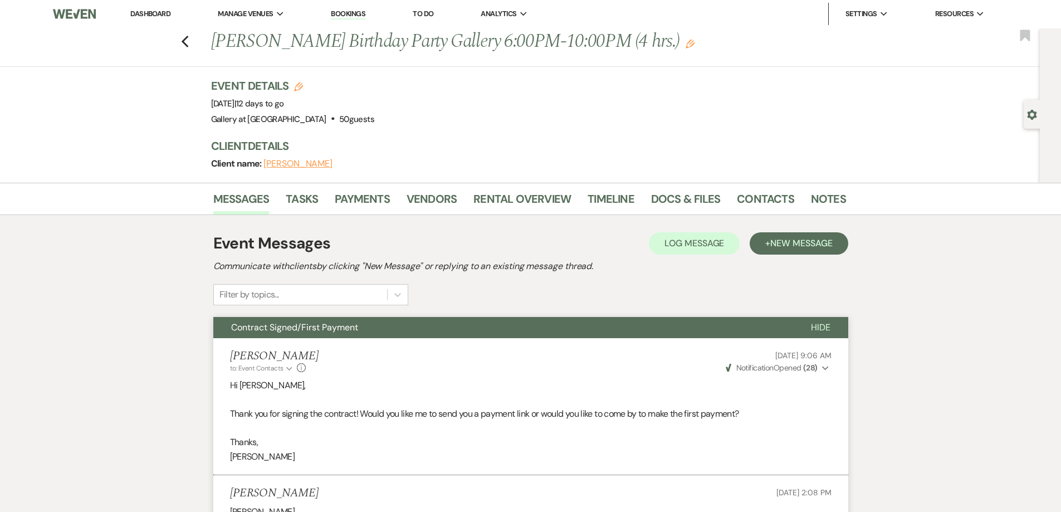
scroll to position [0, 0]
click at [669, 215] on link "Docs & Files" at bounding box center [685, 203] width 69 height 25
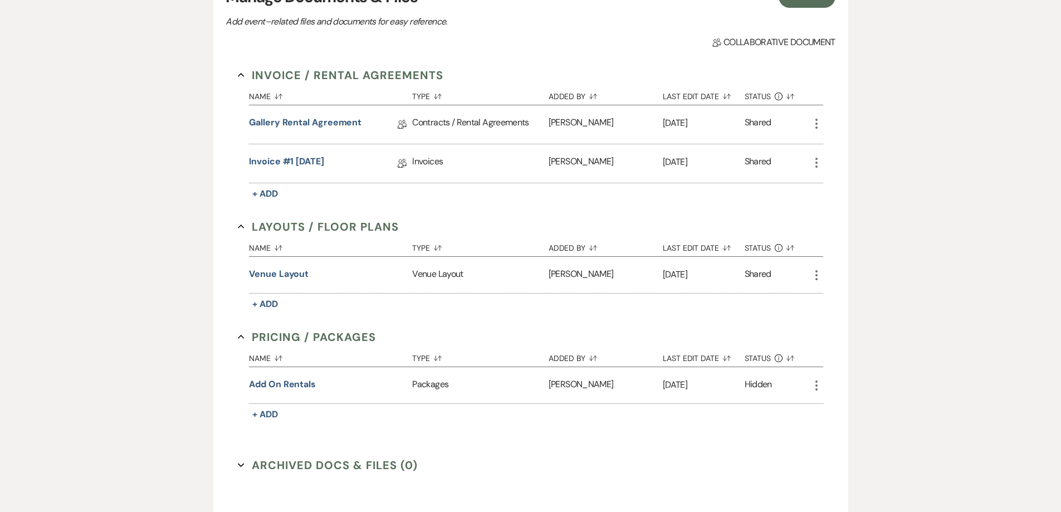
scroll to position [279, 0]
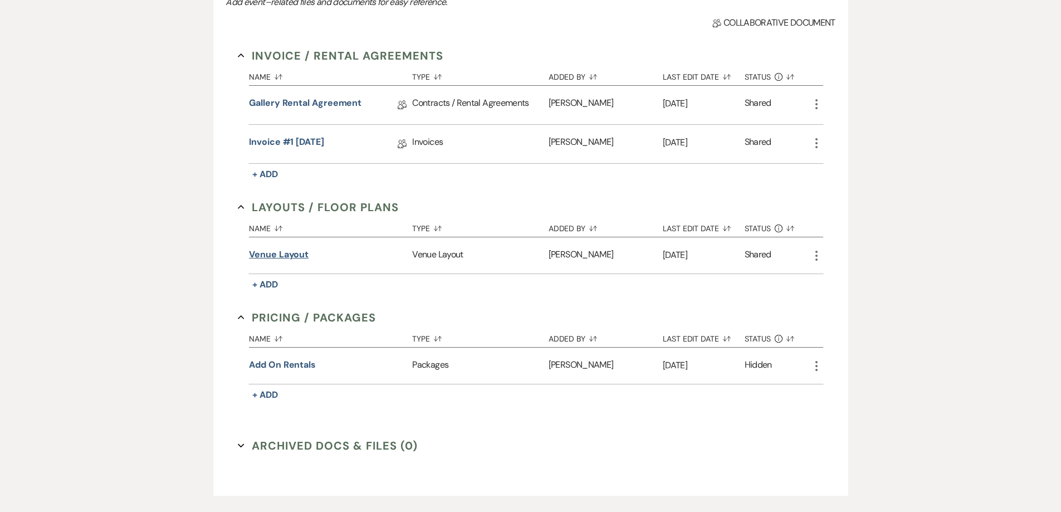
click at [287, 261] on button "Venue Layout" at bounding box center [279, 254] width 60 height 13
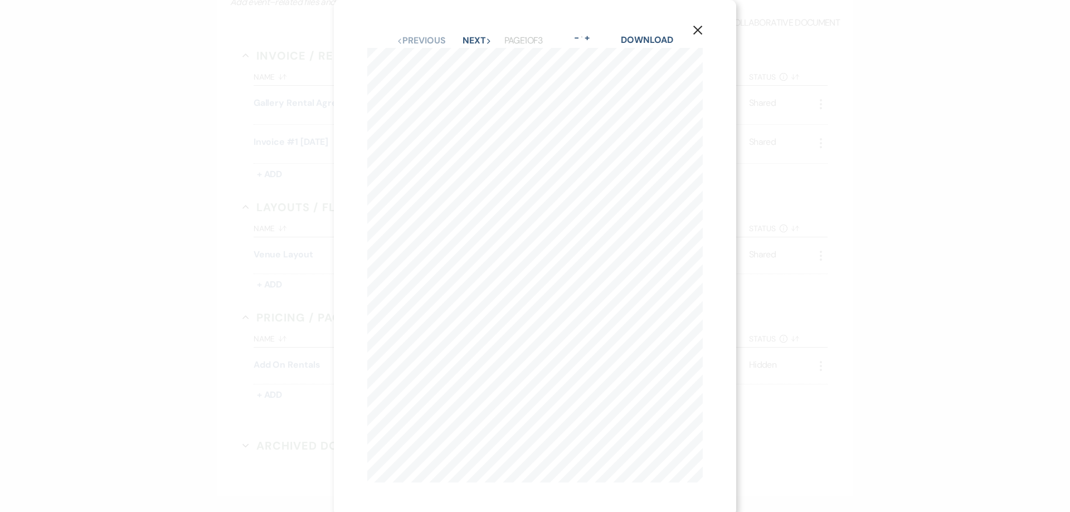
click at [810, 239] on div "X Previous Previous Next Next Page 1 of 3 - Zoom + Download 1 3 6 H o o d S t r…" at bounding box center [535, 256] width 1070 height 512
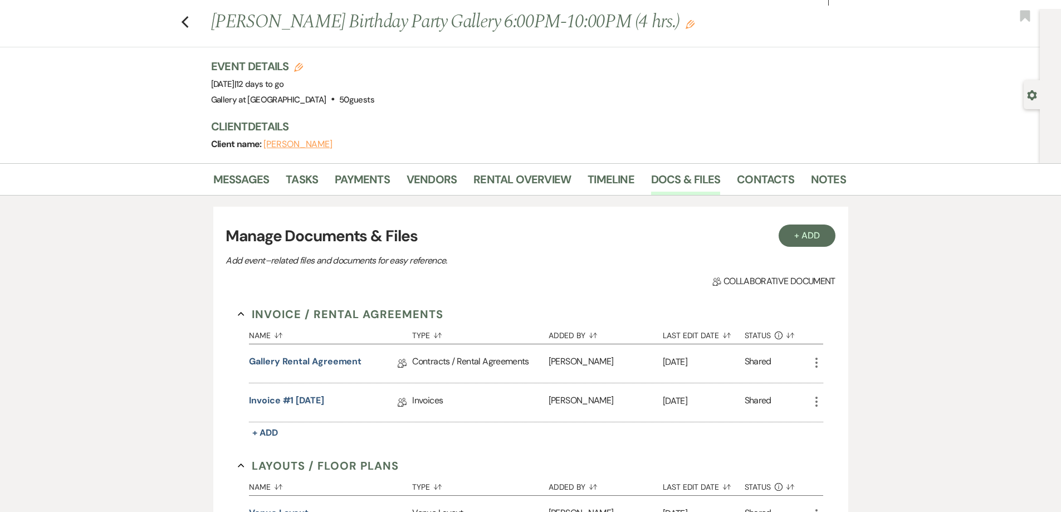
scroll to position [0, 0]
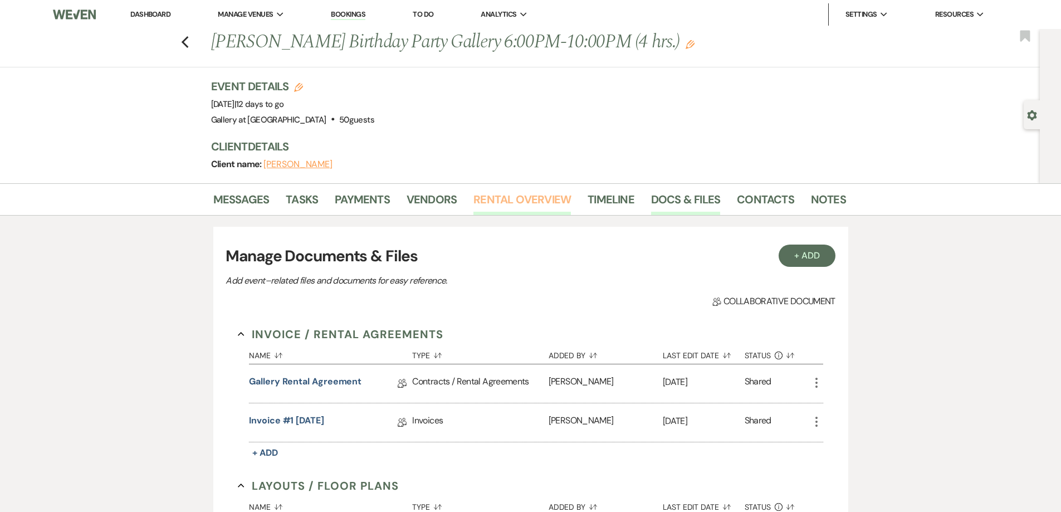
click at [505, 215] on link "Rental Overview" at bounding box center [523, 203] width 98 height 25
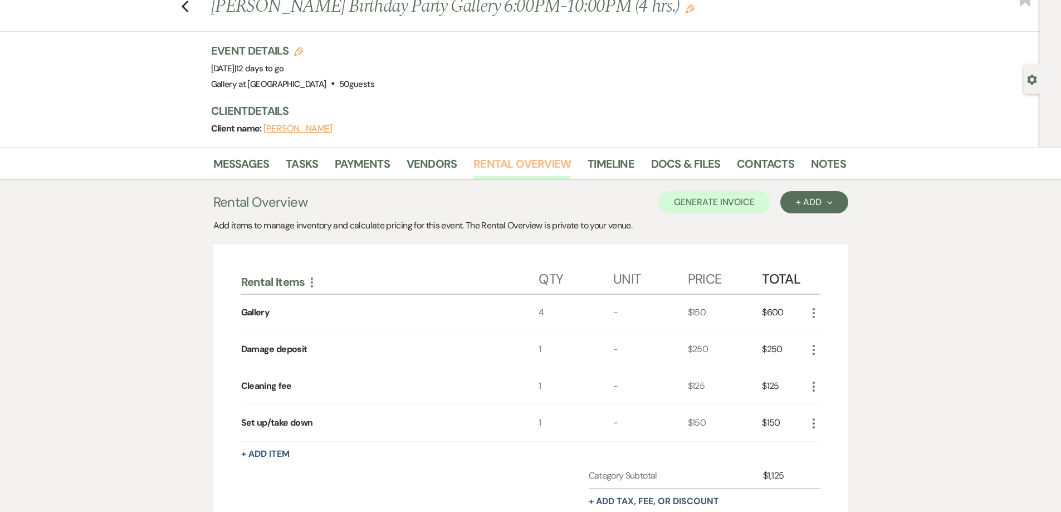
scroll to position [167, 0]
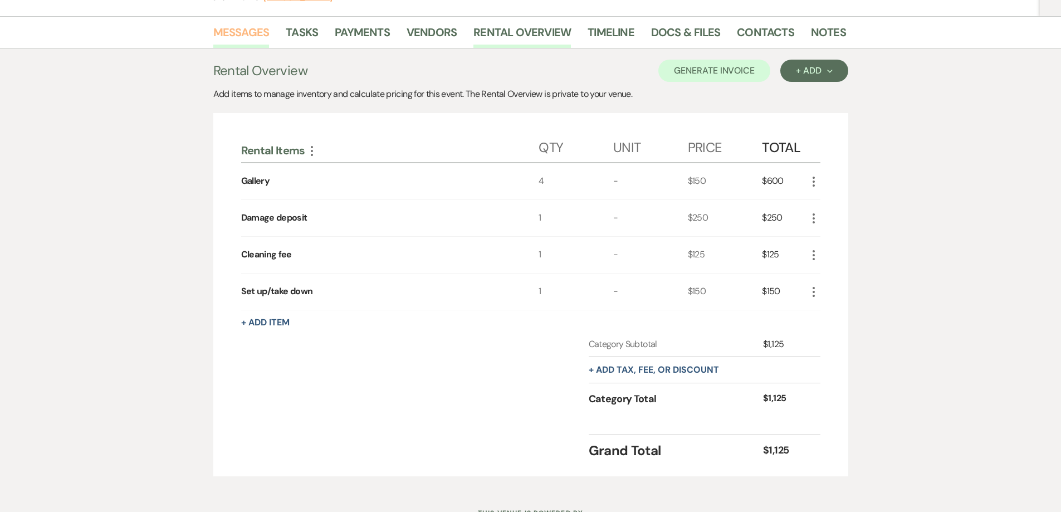
click at [244, 48] on link "Messages" at bounding box center [241, 35] width 56 height 25
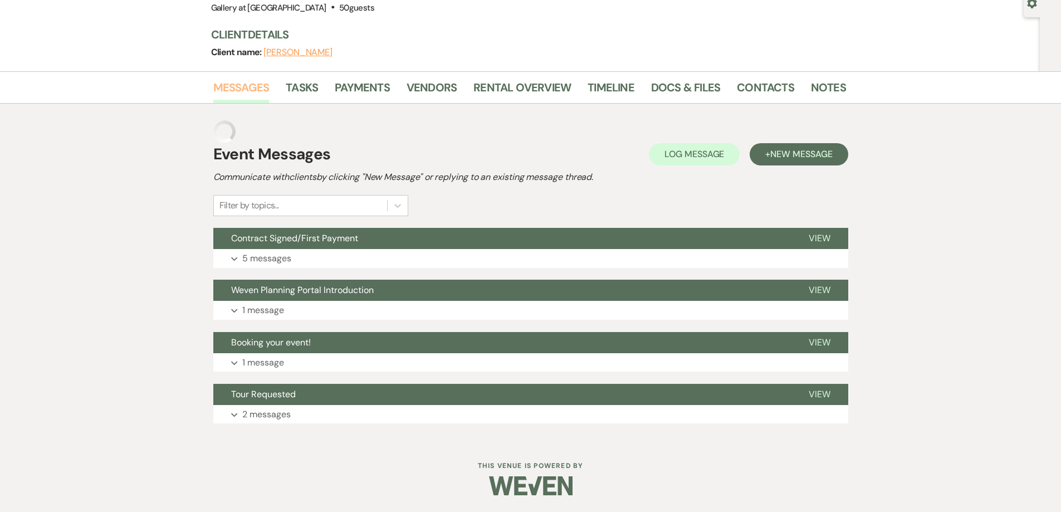
scroll to position [116, 0]
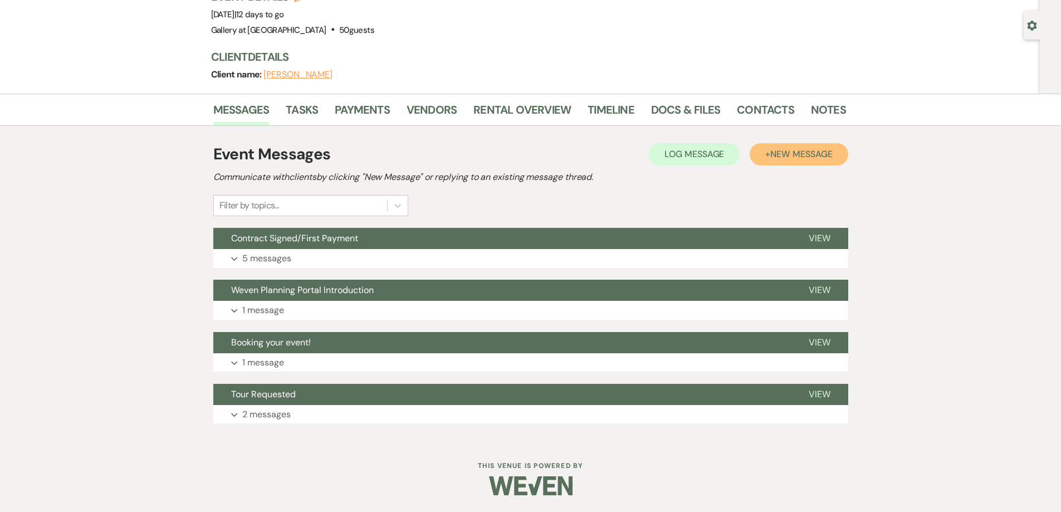
click at [805, 157] on span "New Message" at bounding box center [802, 154] width 62 height 12
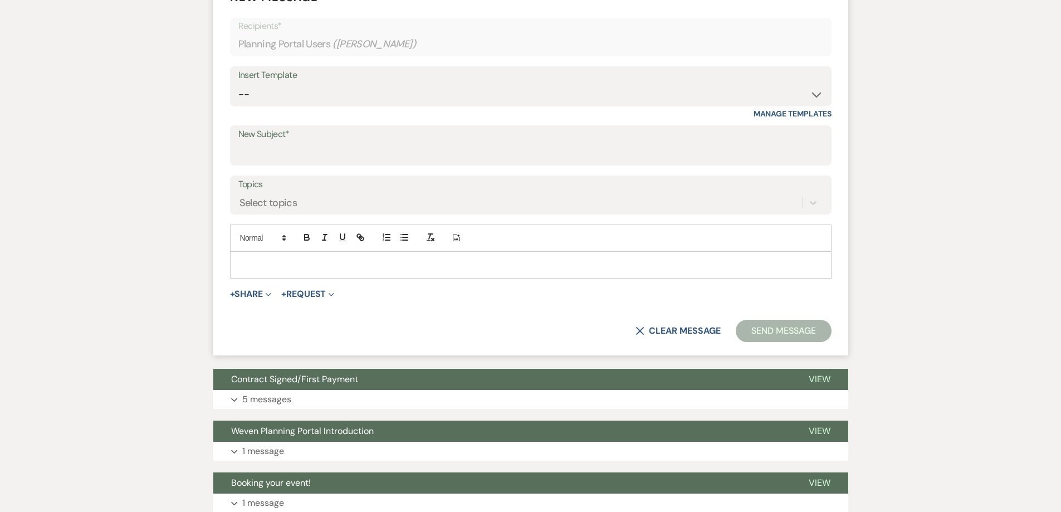
scroll to position [395, 0]
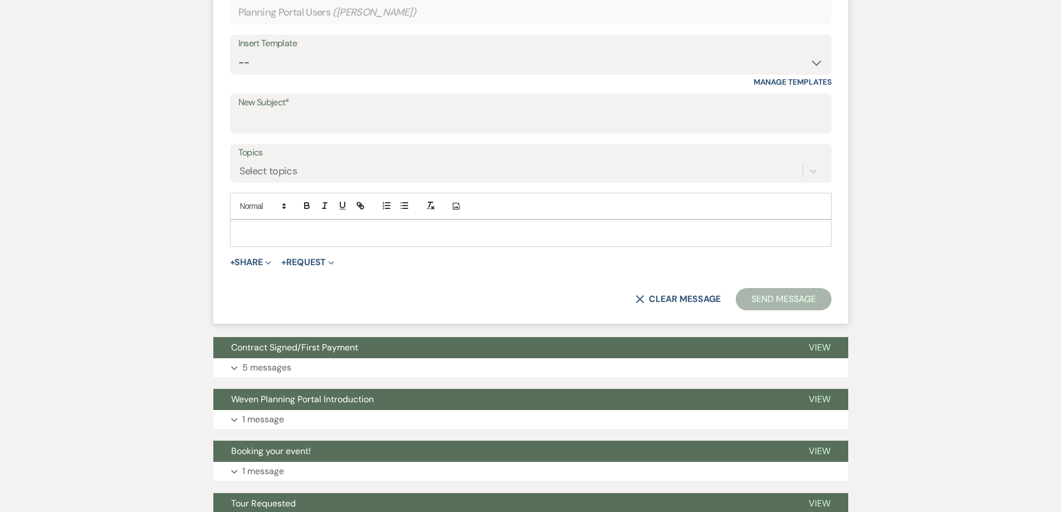
click at [463, 239] on p at bounding box center [531, 233] width 584 height 12
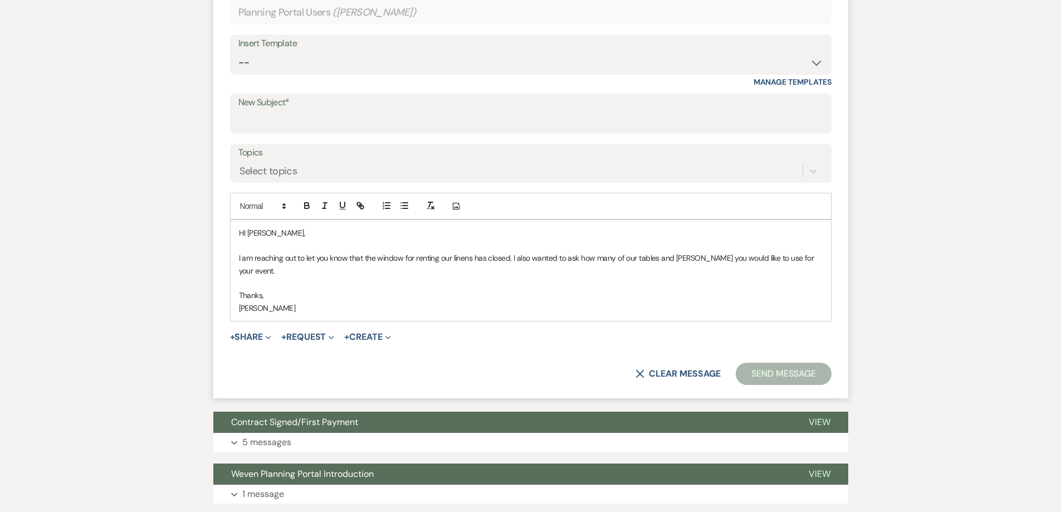
click at [684, 277] on p "I am reaching out to let you know that the window for renting our linens has cl…" at bounding box center [531, 264] width 584 height 25
click at [681, 277] on p "I am reaching out to let you know that the window for renting our linens has cl…" at bounding box center [531, 264] width 584 height 25
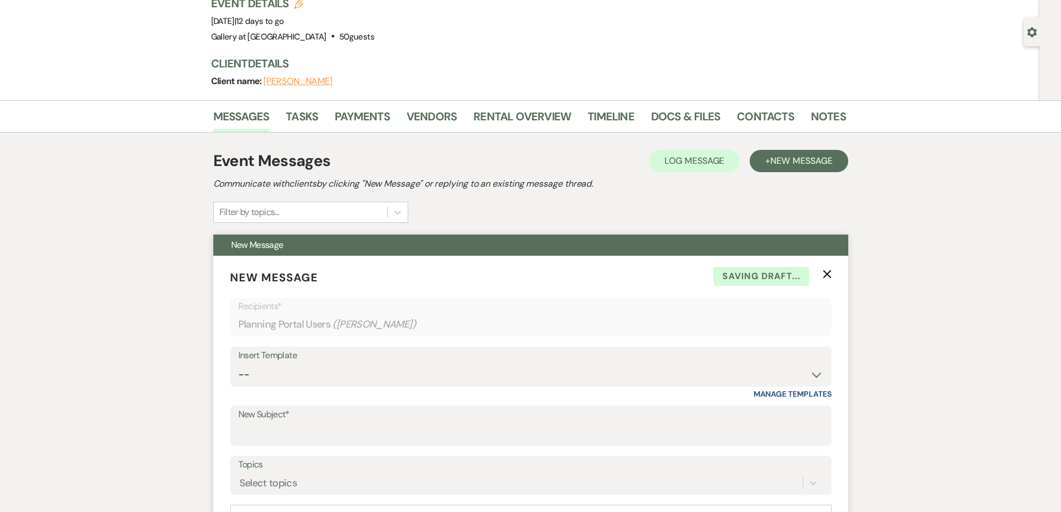
scroll to position [61, 0]
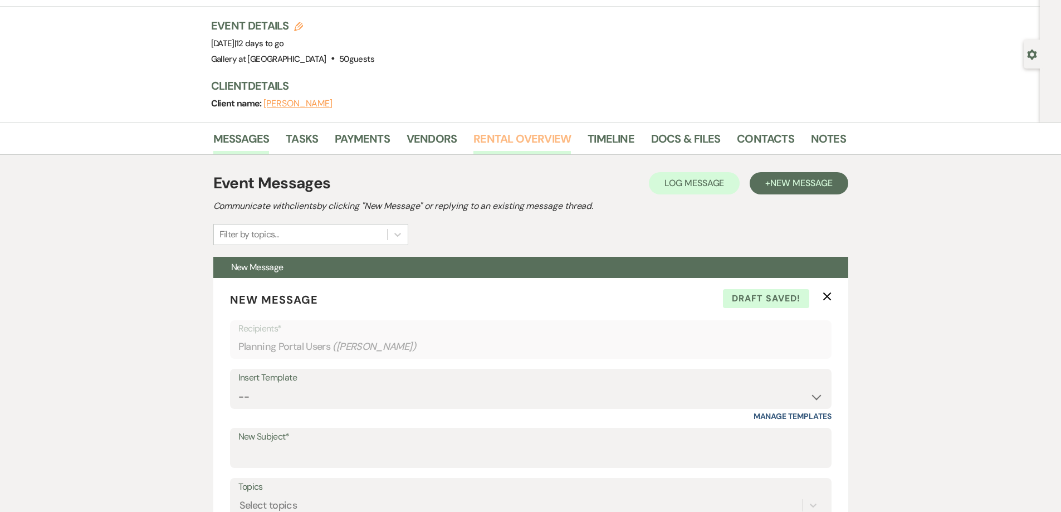
click at [508, 154] on link "Rental Overview" at bounding box center [523, 142] width 98 height 25
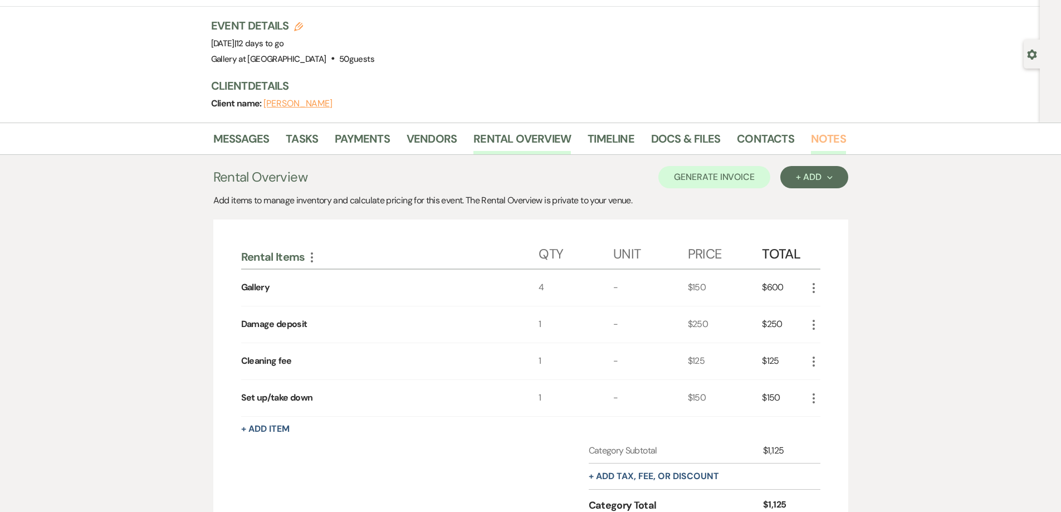
click at [821, 154] on link "Notes" at bounding box center [828, 142] width 35 height 25
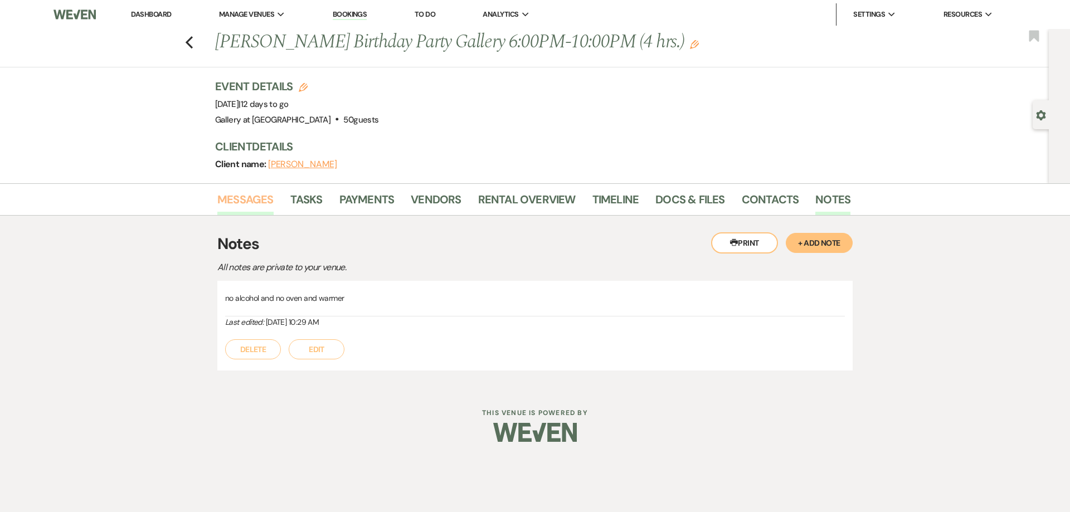
click at [226, 215] on link "Messages" at bounding box center [245, 203] width 56 height 25
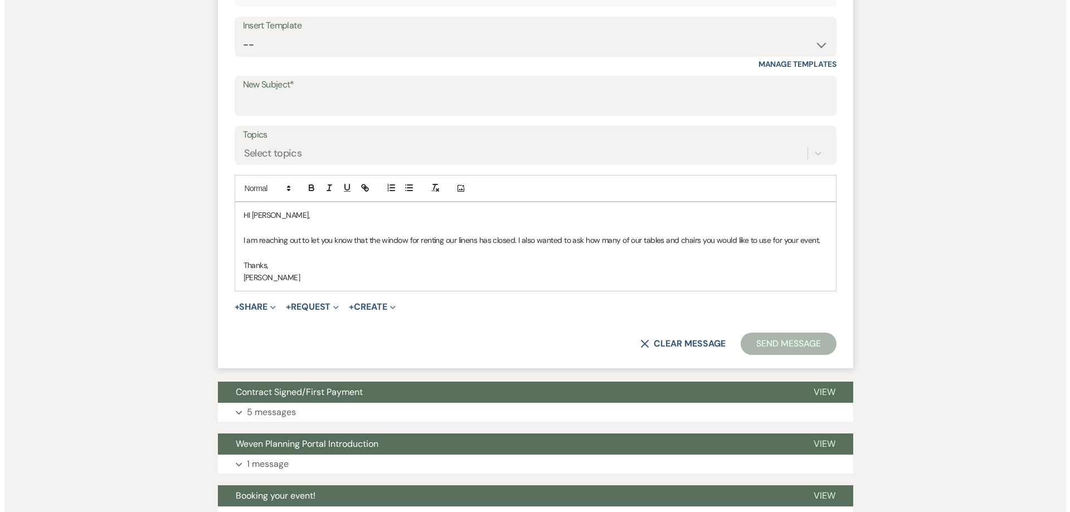
scroll to position [446, 0]
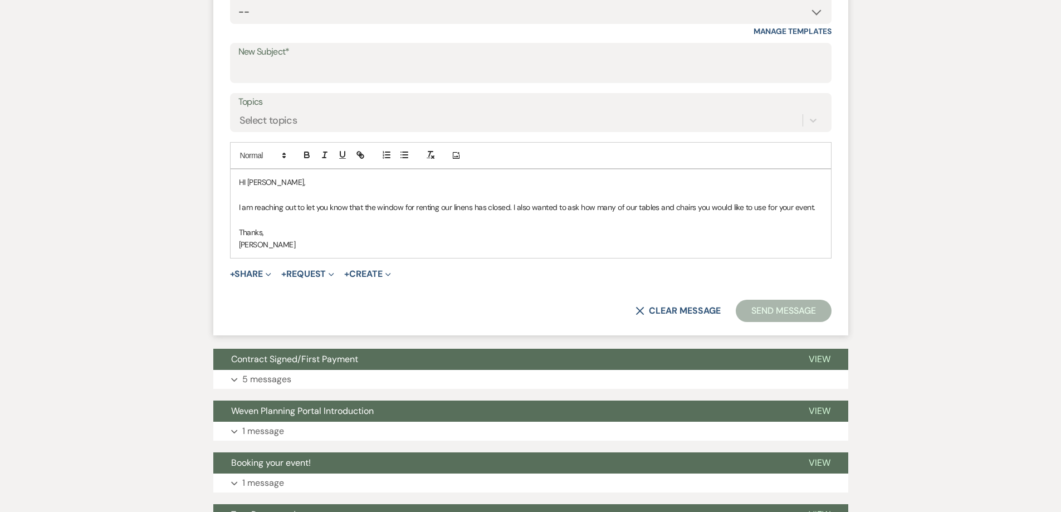
click at [815, 213] on p "I am reaching out to let you know that the window for renting our linens has cl…" at bounding box center [531, 207] width 584 height 12
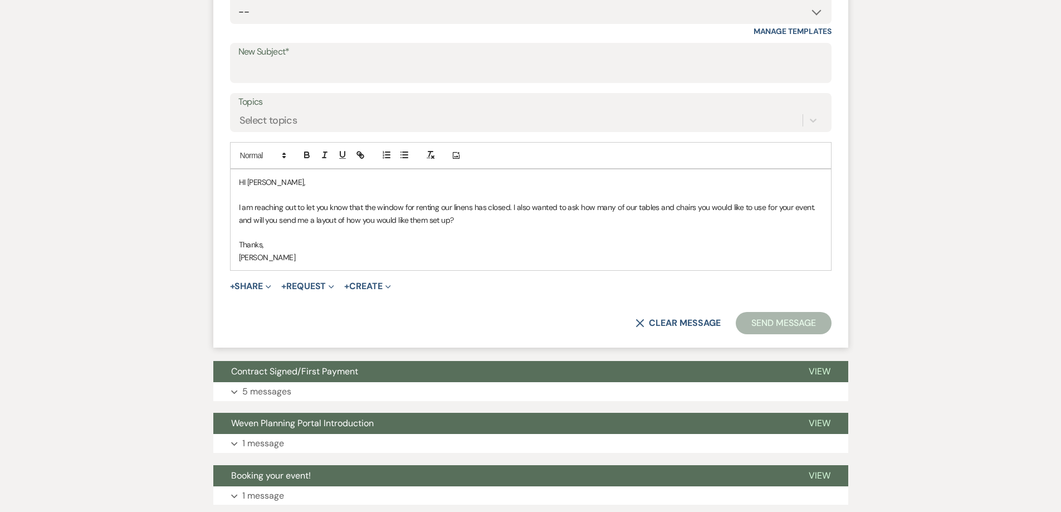
click at [249, 202] on div "HI Christopher, I am reaching out to let you know that the window for renting o…" at bounding box center [531, 219] width 601 height 101
click at [815, 226] on p "I am reaching out to let you know that the window for renting our linens has cl…" at bounding box center [531, 213] width 584 height 25
click at [818, 226] on p "I am reaching out to let you know that the window for renting our linens has cl…" at bounding box center [531, 213] width 584 height 25
drag, startPoint x: 257, startPoint y: 247, endPoint x: 237, endPoint y: 246, distance: 20.1
click at [237, 246] on div "Hi Christopher, I am reaching out to let you know that the window for renting o…" at bounding box center [531, 219] width 601 height 101
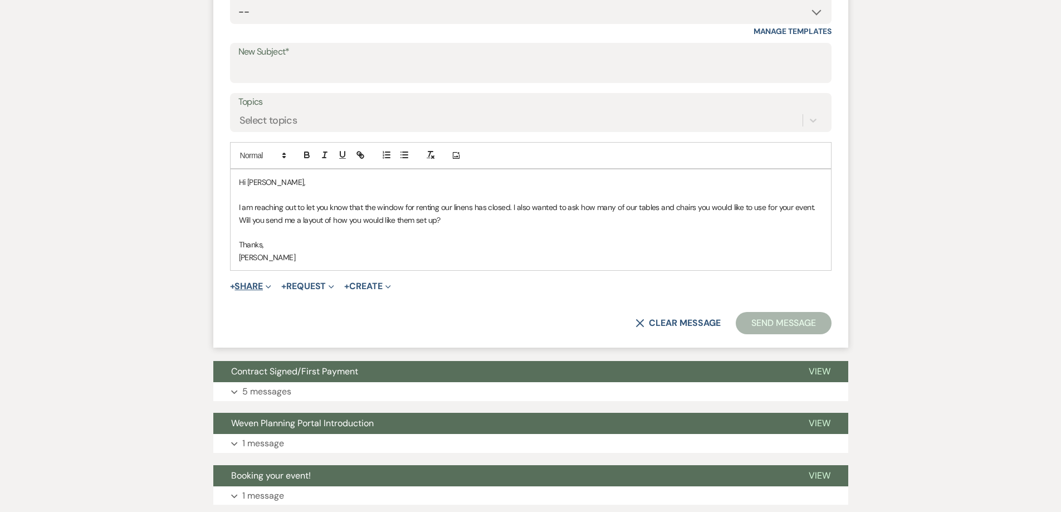
click at [256, 291] on button "+ Share Expand" at bounding box center [251, 286] width 42 height 9
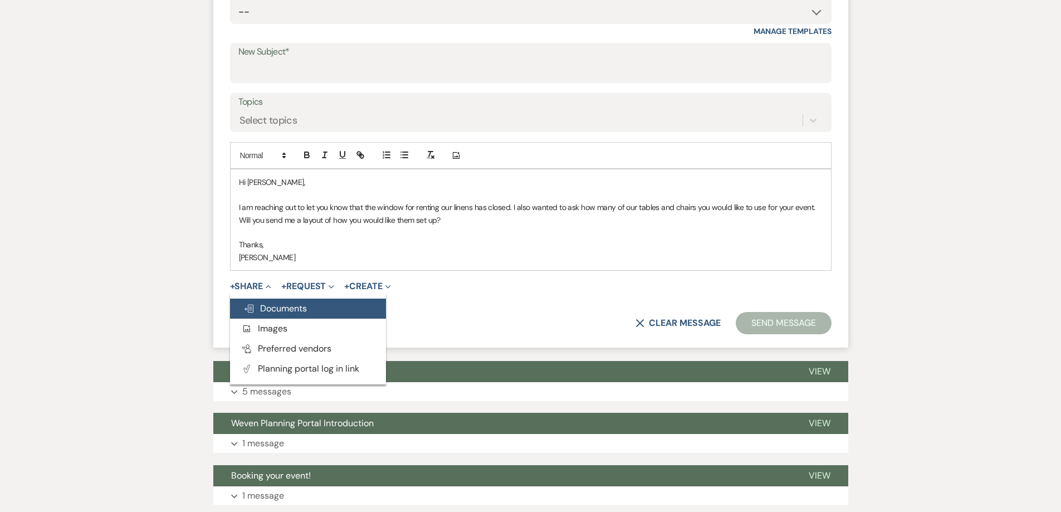
click at [274, 319] on button "Doc Upload Documents" at bounding box center [308, 309] width 156 height 20
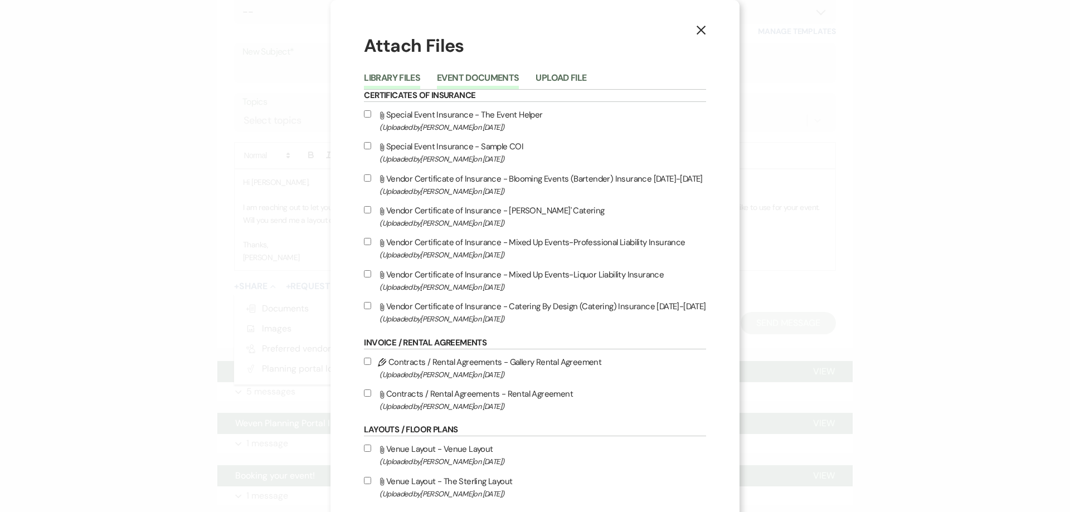
click at [448, 79] on button "Event Documents" at bounding box center [478, 82] width 82 height 16
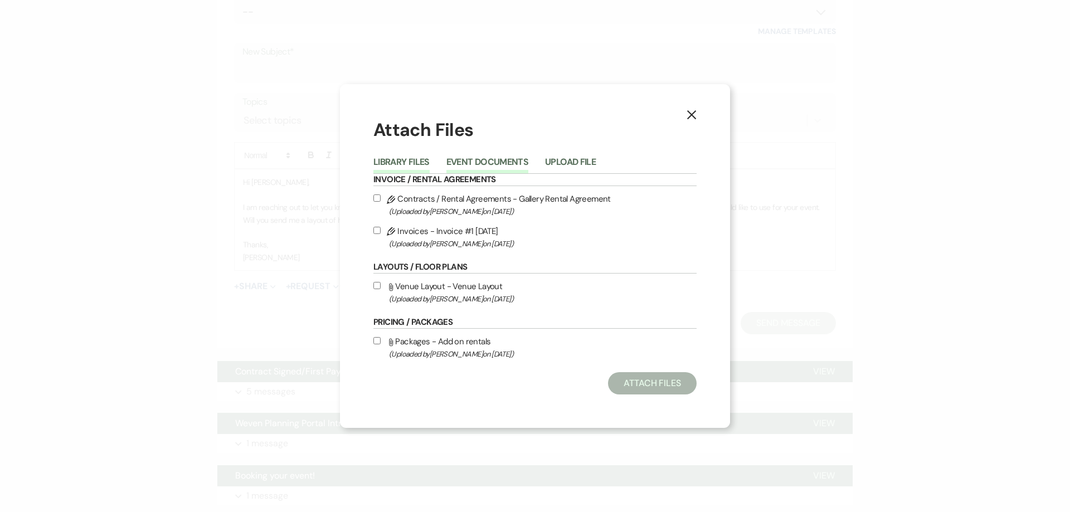
click at [398, 165] on button "Library Files" at bounding box center [401, 166] width 56 height 16
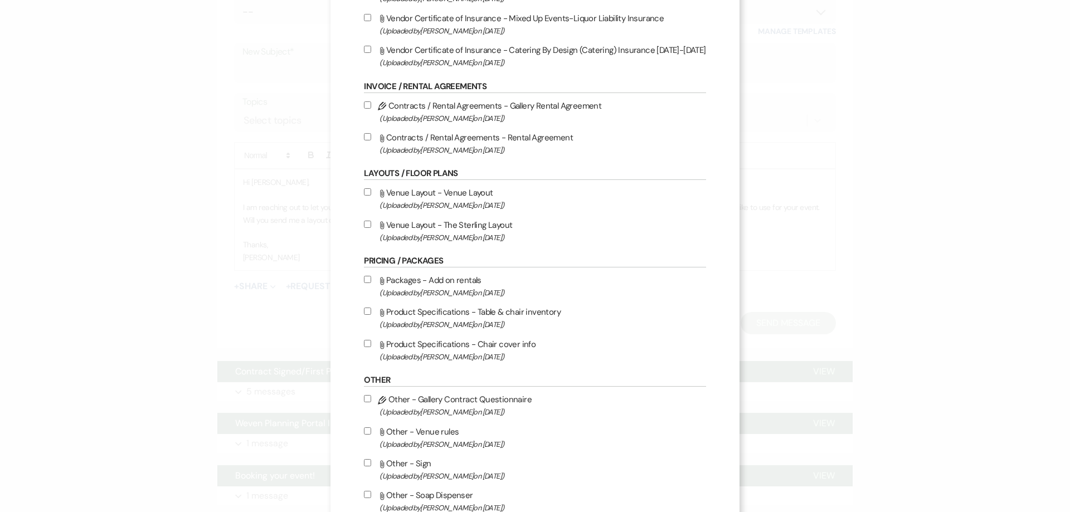
scroll to position [279, 0]
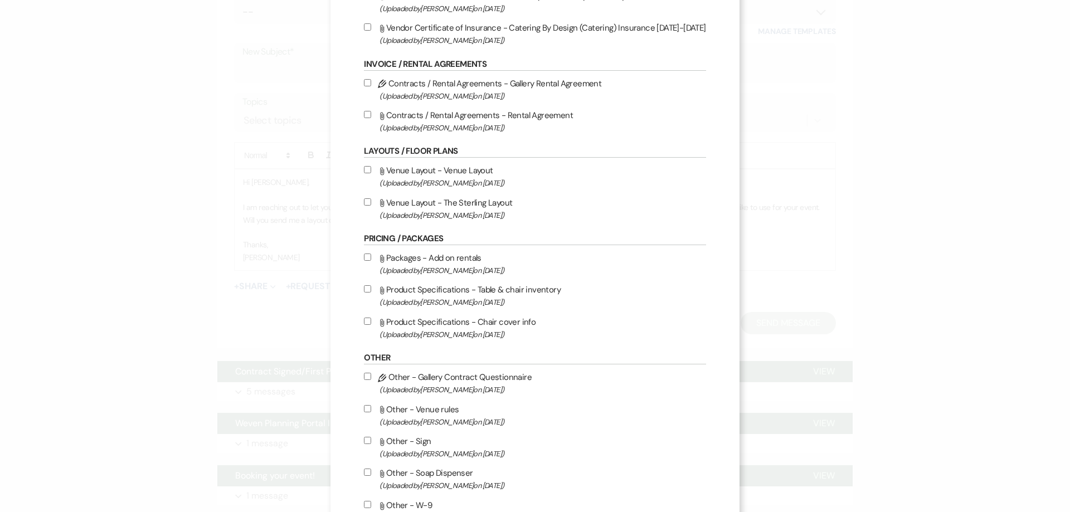
click at [364, 172] on input "Attach File Venue Layout - Venue Layout (Uploaded by Julie Kelley on Oct 16th, …" at bounding box center [367, 169] width 7 height 7
checkbox input "true"
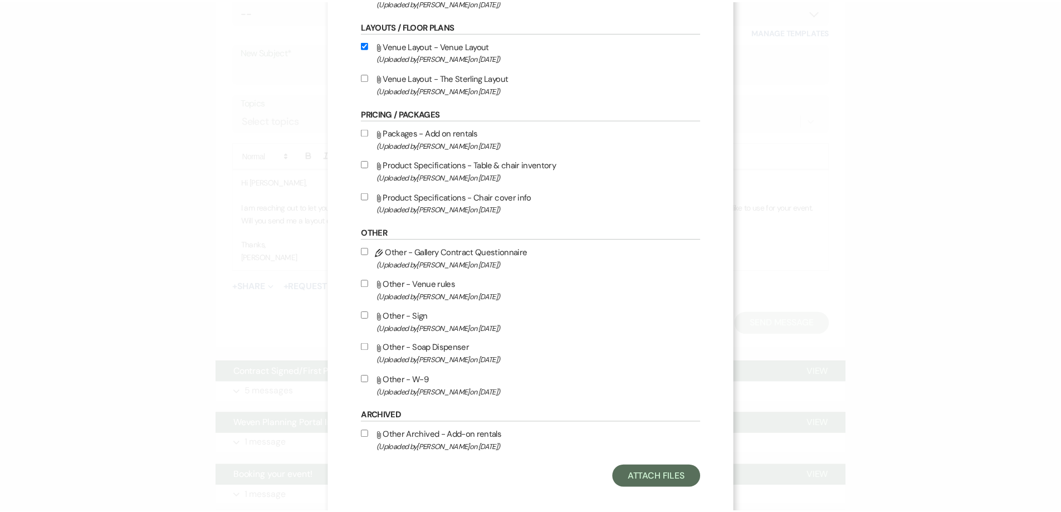
scroll to position [413, 0]
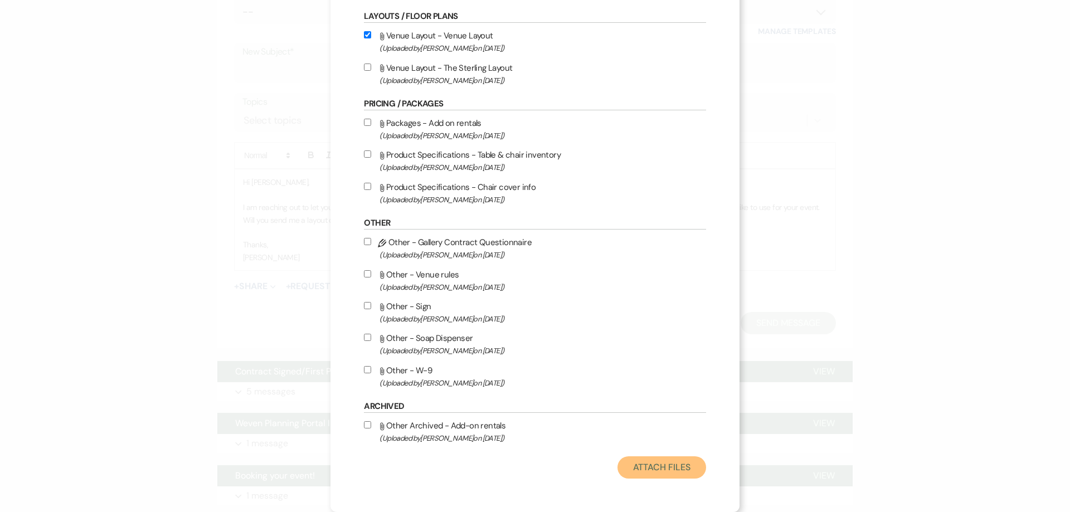
click at [660, 466] on button "Attach Files" at bounding box center [661, 467] width 89 height 22
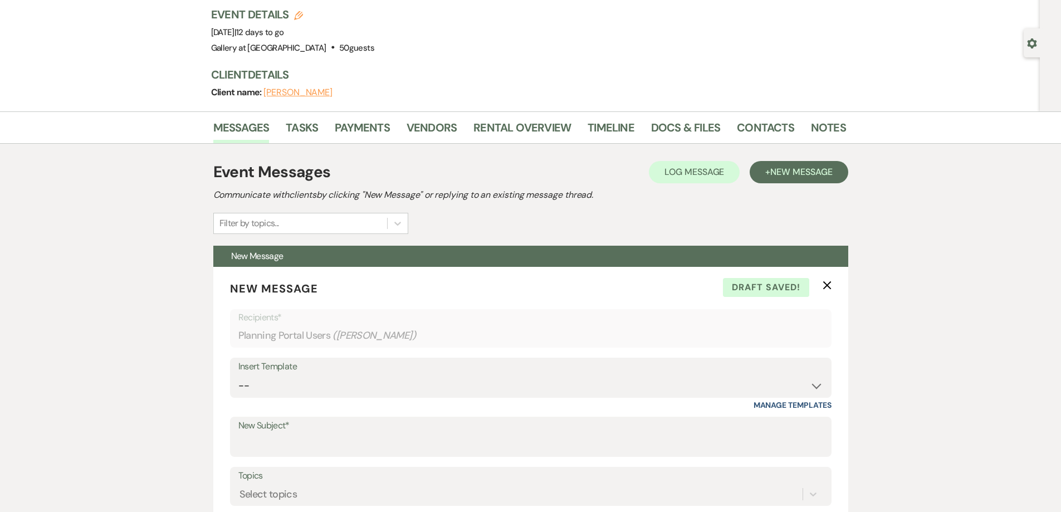
scroll to position [56, 0]
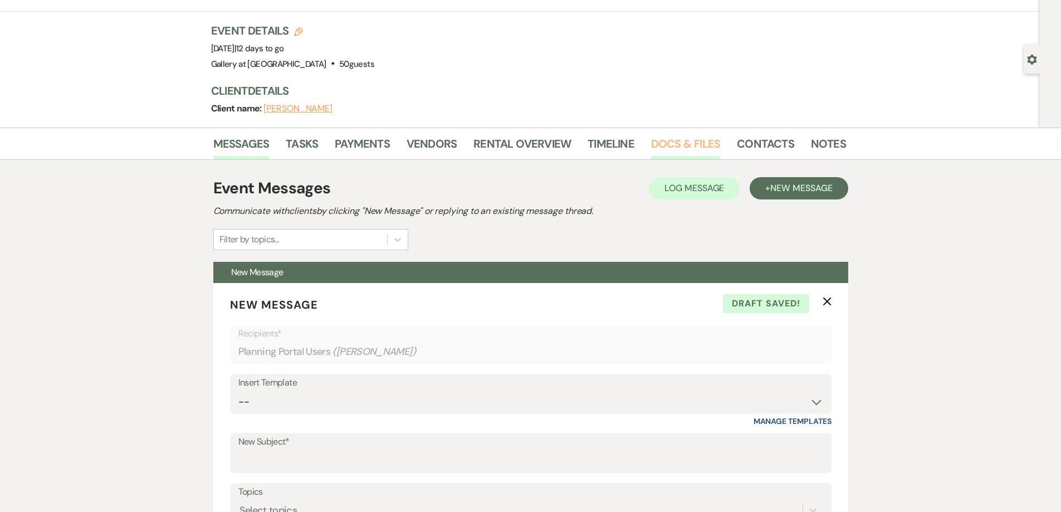
click at [659, 159] on link "Docs & Files" at bounding box center [685, 147] width 69 height 25
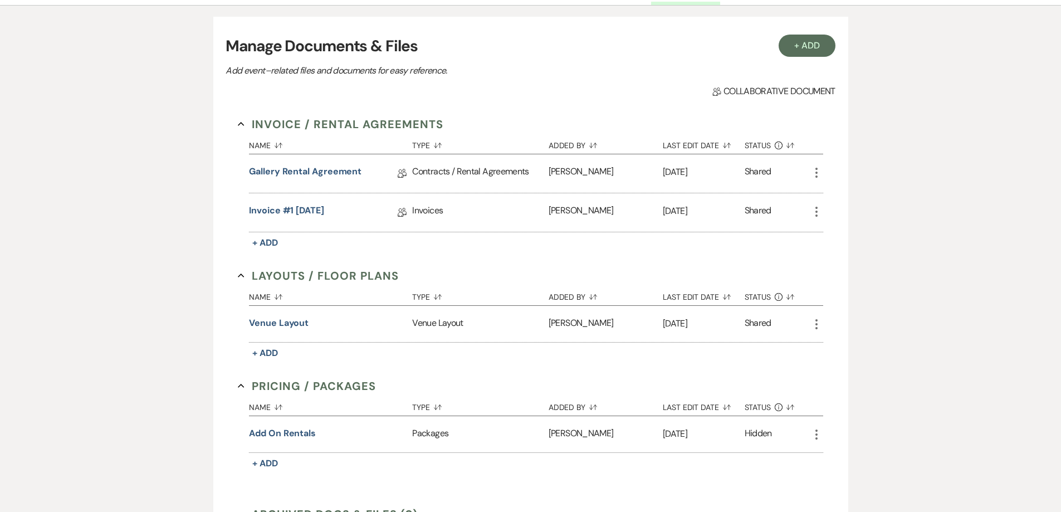
scroll to position [223, 0]
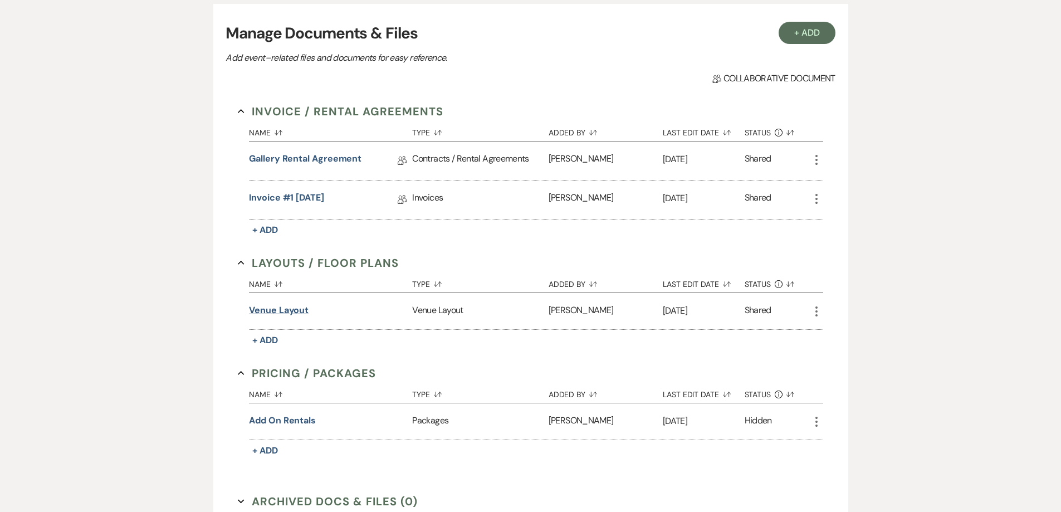
click at [284, 317] on button "Venue Layout" at bounding box center [279, 310] width 60 height 13
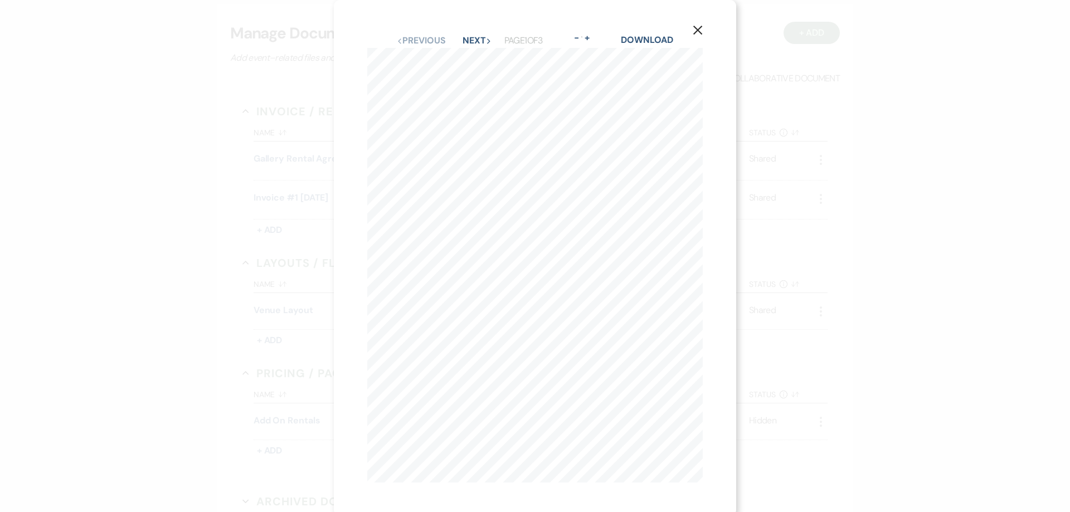
click at [184, 347] on div "X Previous Previous Next Next Page 1 of 3 - Zoom + Download 1 3 6 H o o d S t r…" at bounding box center [535, 256] width 1070 height 512
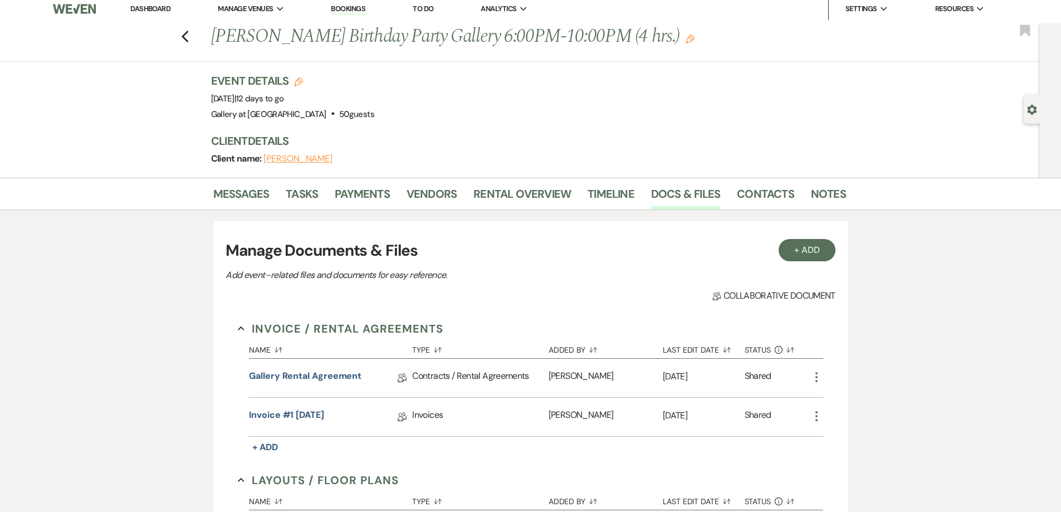
scroll to position [0, 0]
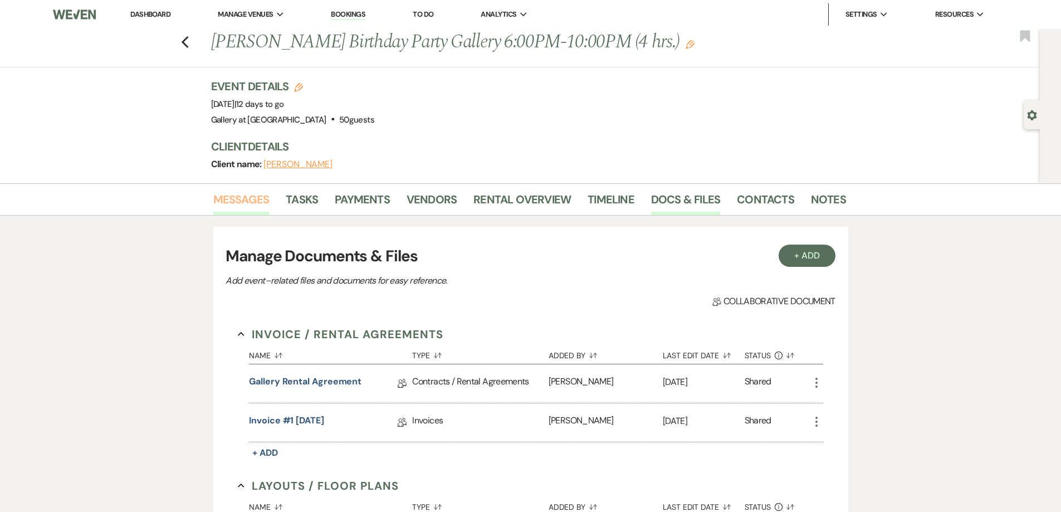
click at [242, 215] on link "Messages" at bounding box center [241, 203] width 56 height 25
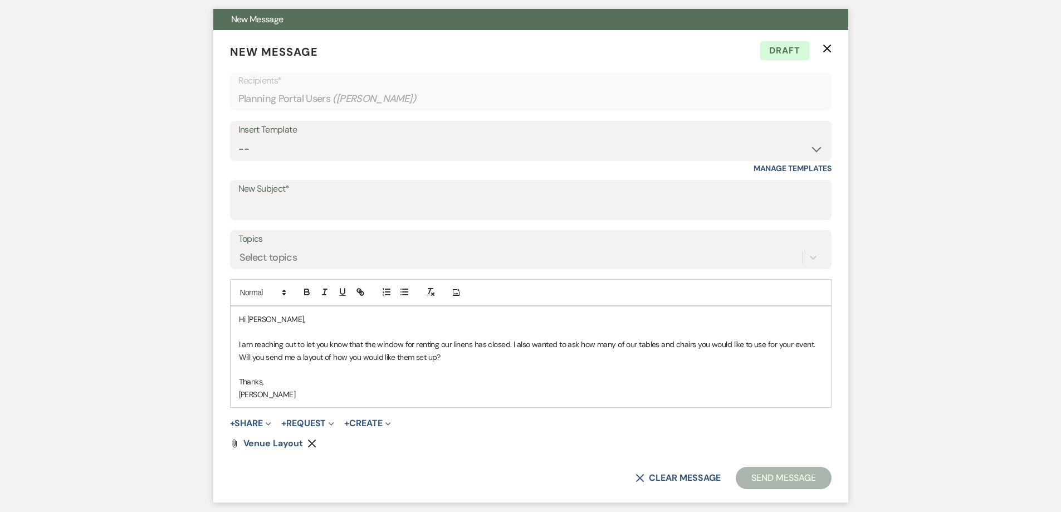
scroll to position [334, 0]
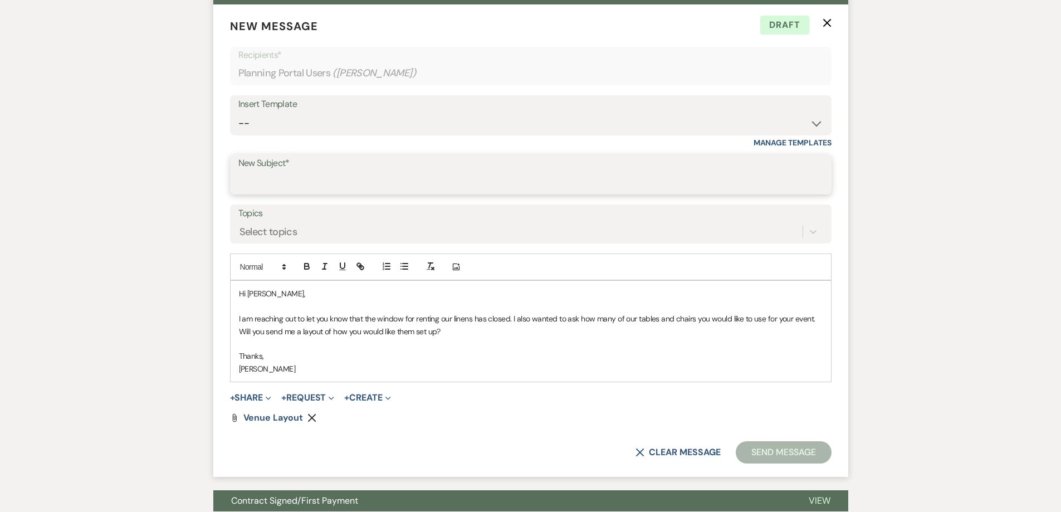
click at [387, 193] on input "New Subject*" at bounding box center [530, 183] width 585 height 22
type input "Layout for your event"
drag, startPoint x: 585, startPoint y: 345, endPoint x: 513, endPoint y: 348, distance: 72.5
click at [513, 338] on p "I am reaching out to let you know that the window for renting our linens has cl…" at bounding box center [531, 325] width 584 height 25
click at [748, 338] on p "I am reaching out to let you know that the window for renting our linens has cl…" at bounding box center [531, 325] width 584 height 25
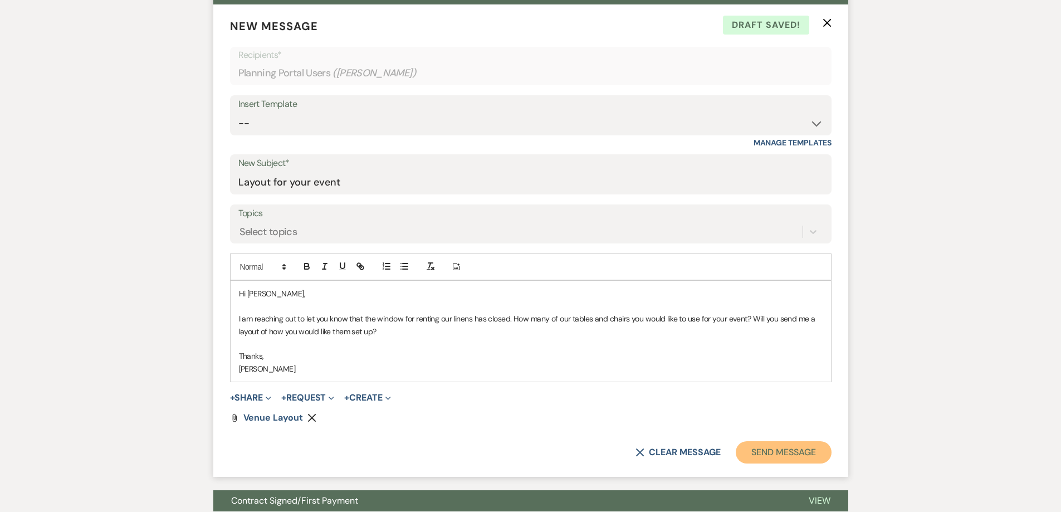
click at [775, 464] on button "Send Message" at bounding box center [783, 452] width 95 height 22
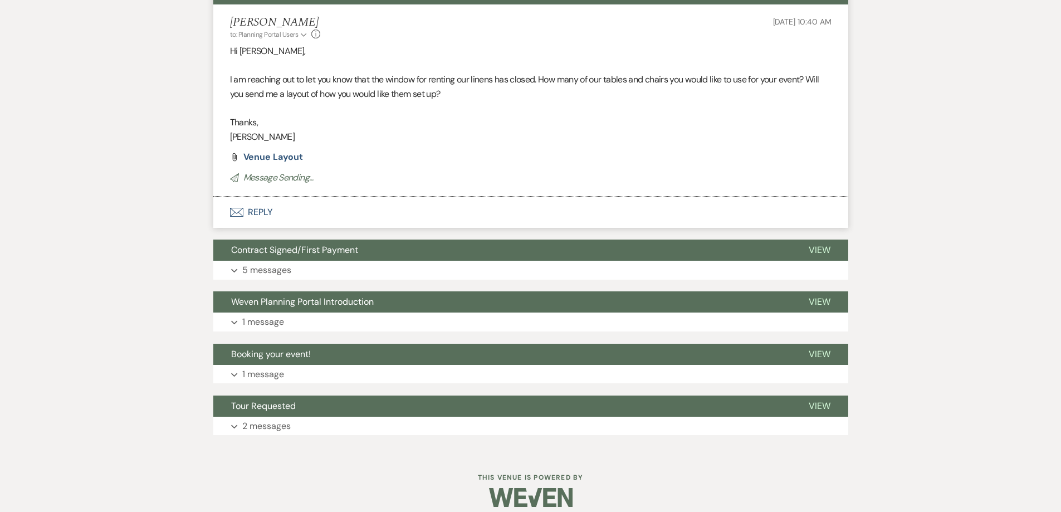
scroll to position [0, 0]
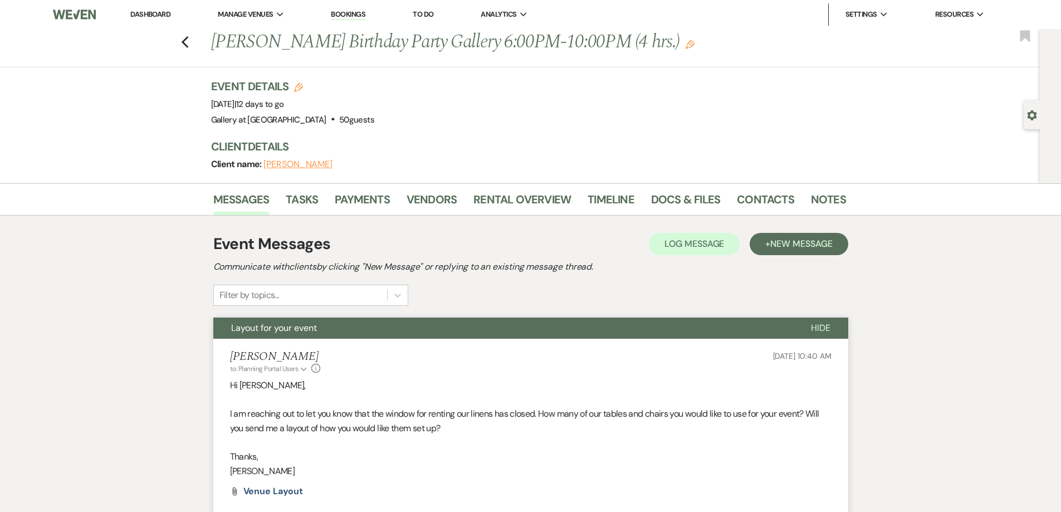
click at [139, 12] on link "Dashboard" at bounding box center [150, 13] width 40 height 9
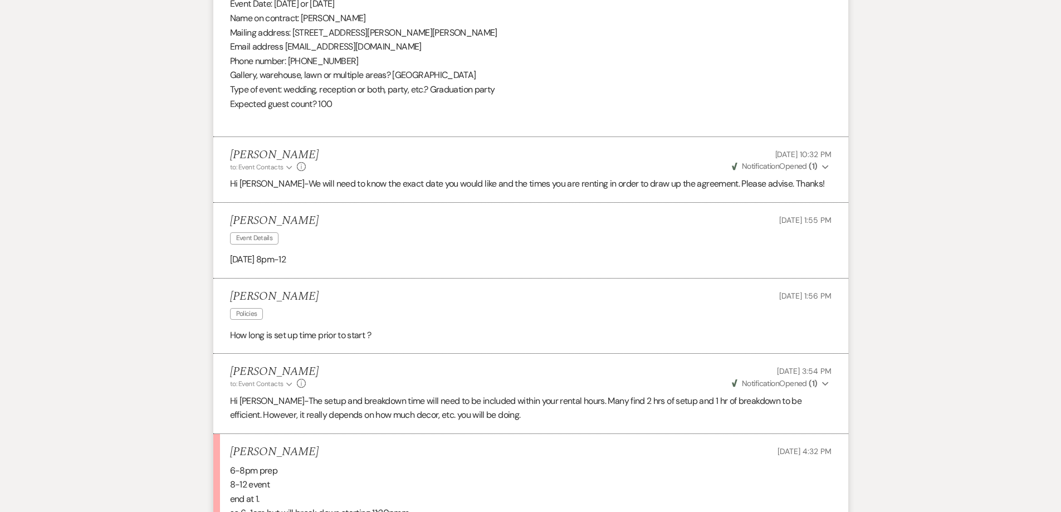
scroll to position [2505, 0]
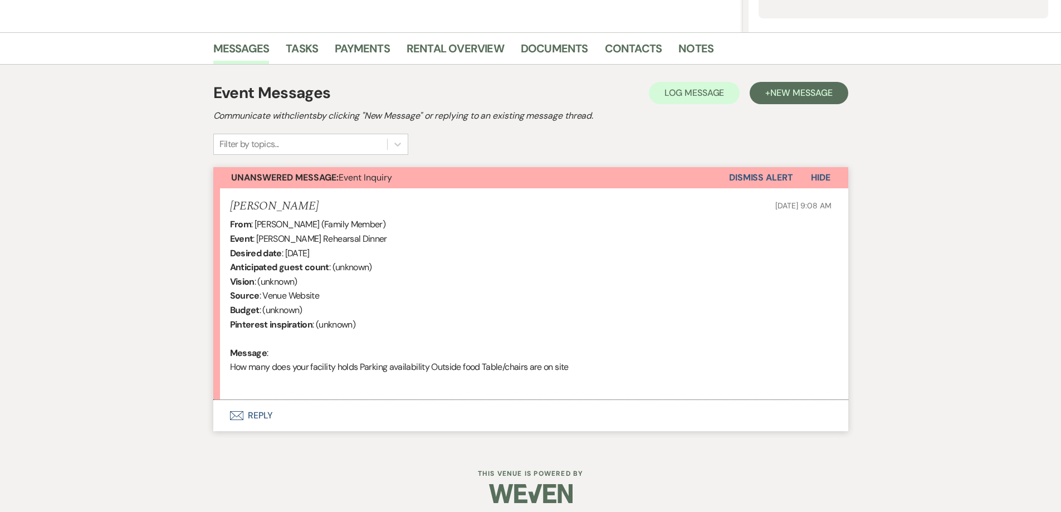
click at [357, 415] on button "Envelope Reply" at bounding box center [530, 415] width 635 height 31
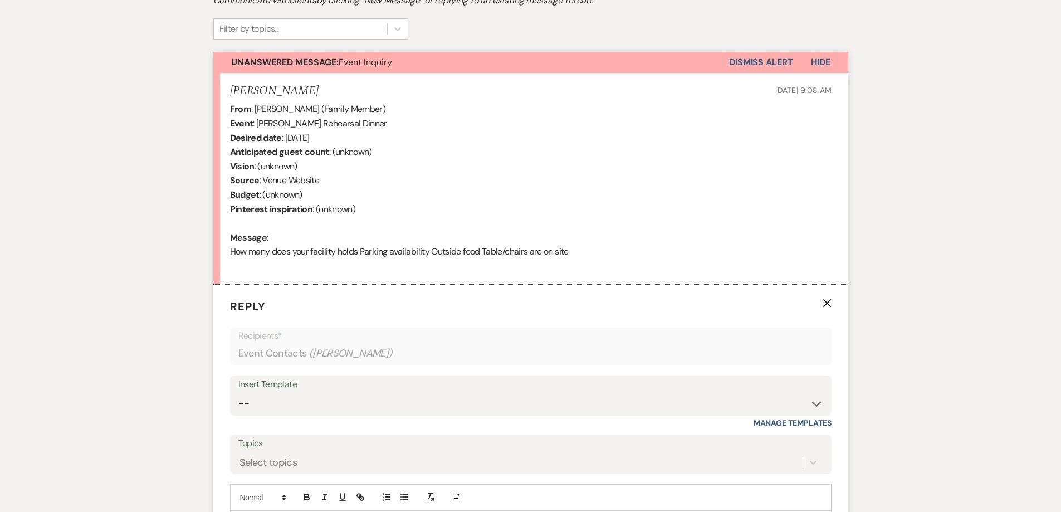
scroll to position [470, 0]
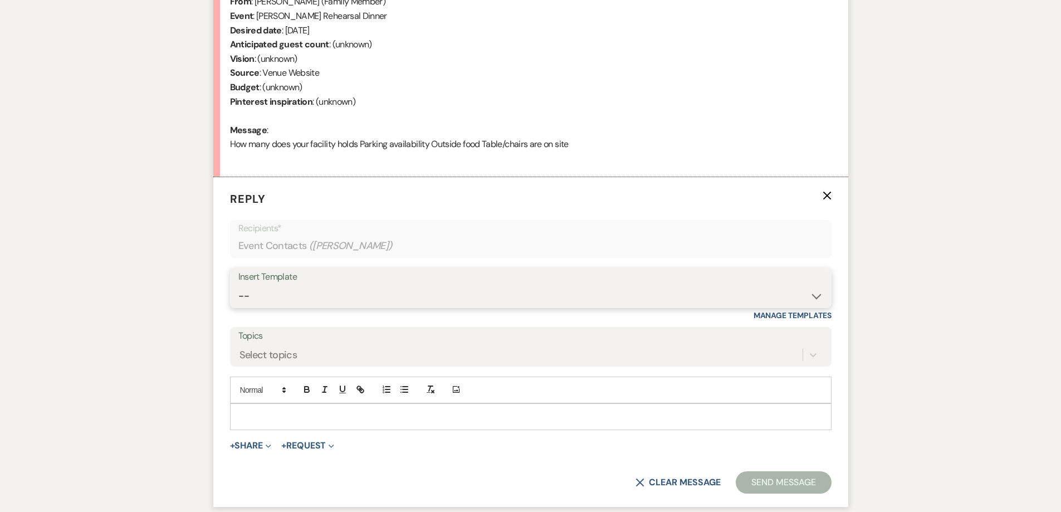
click at [338, 293] on select "-- Initial Inquiry Response-DATE IS AVAILABLE Initial Inquiry Response-DATE NOT…" at bounding box center [530, 296] width 585 height 22
select select "2560"
click at [238, 285] on select "-- Initial Inquiry Response-DATE IS AVAILABLE Initial Inquiry Response-DATE NOT…" at bounding box center [530, 296] width 585 height 22
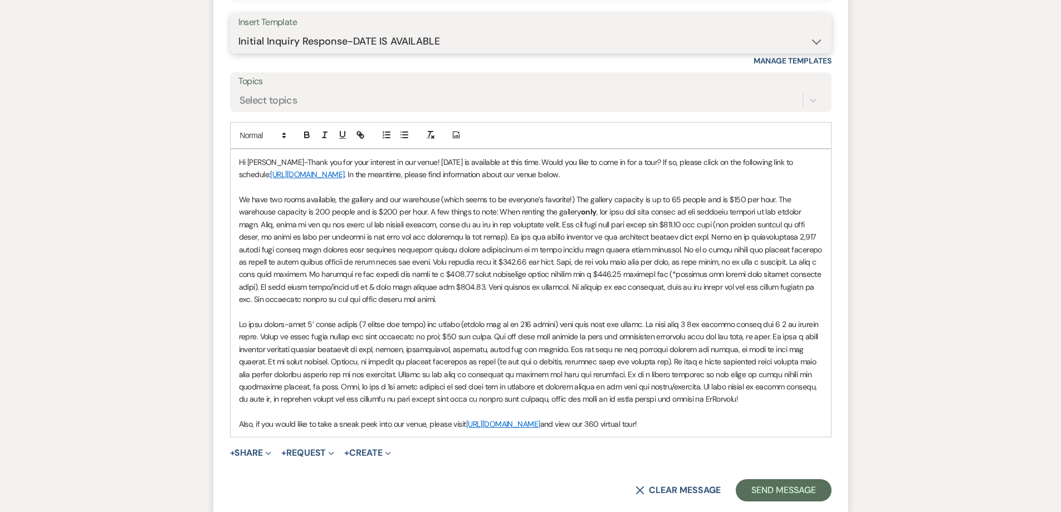
scroll to position [749, 0]
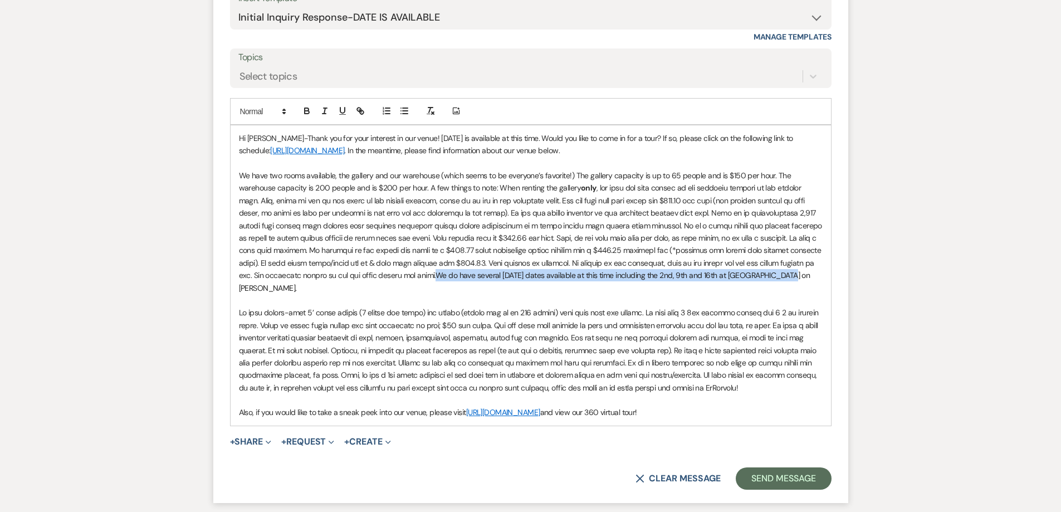
drag, startPoint x: 746, startPoint y: 275, endPoint x: 451, endPoint y: 270, distance: 295.4
click at [451, 270] on p "We have two rooms available, the gallery and our warehouse (which seems to be e…" at bounding box center [531, 231] width 584 height 125
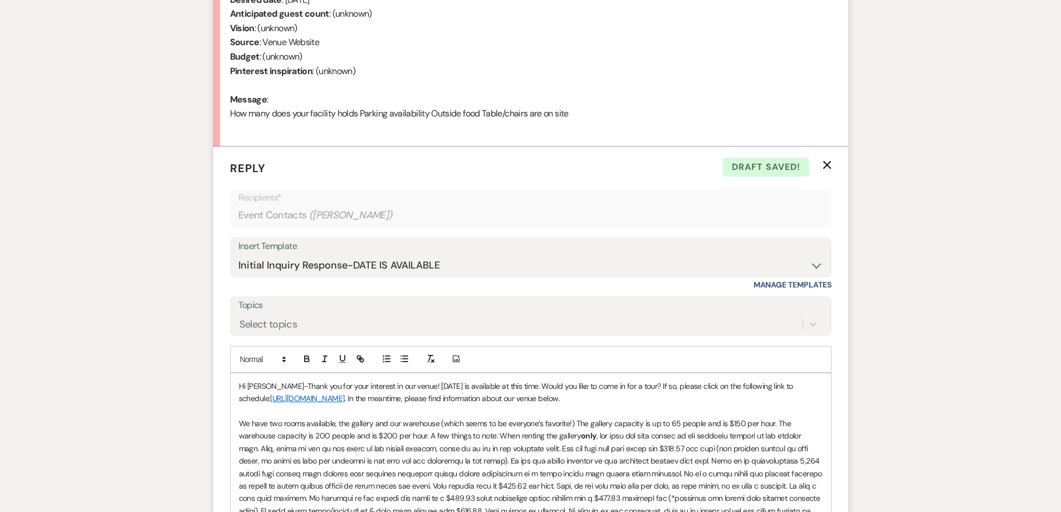
scroll to position [526, 0]
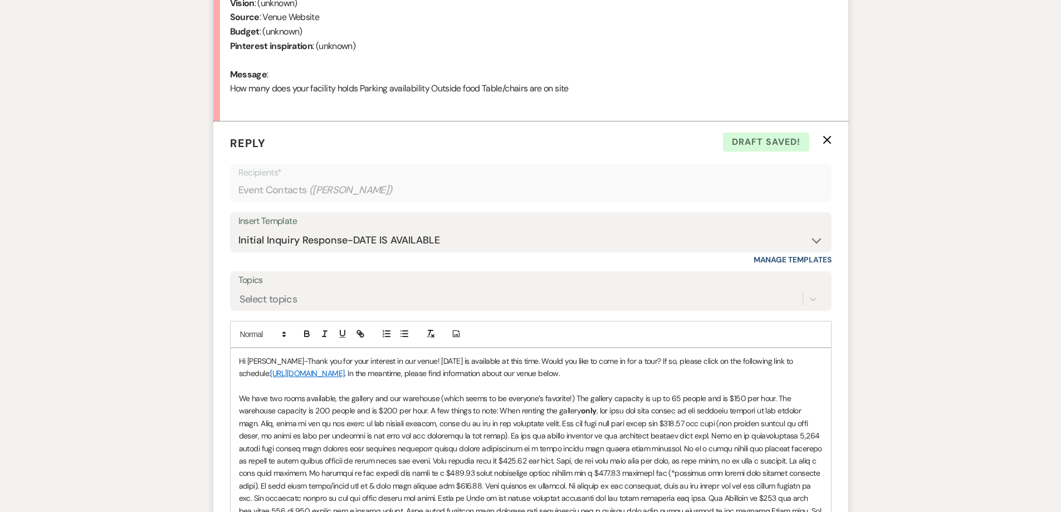
click at [514, 361] on p "Hi Anita-Thank you for your interest in our venue! 10/03/2026 is available at t…" at bounding box center [531, 367] width 584 height 25
click at [517, 361] on p "Hi Anita-Thank you for your interest in our venue! 10/03/2026 is available at t…" at bounding box center [531, 367] width 584 height 25
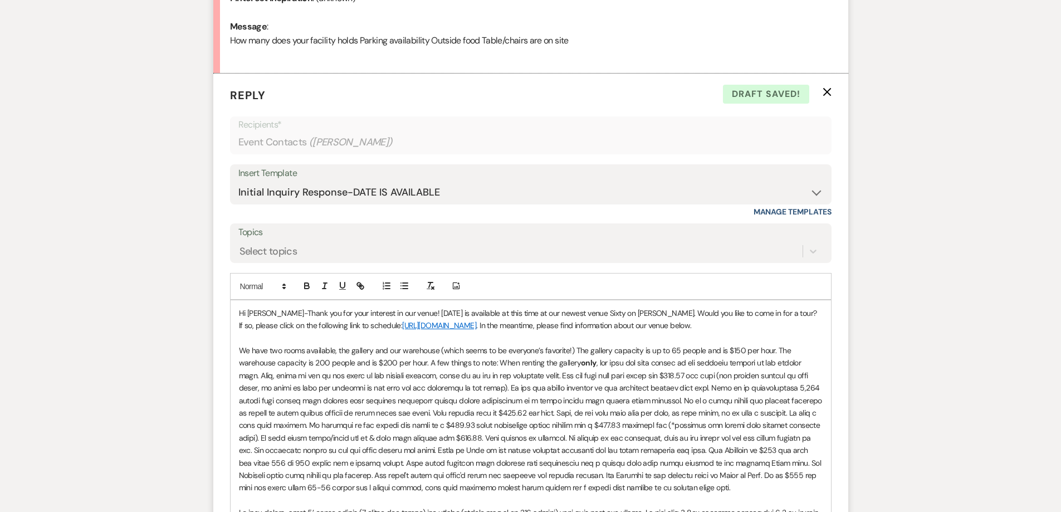
scroll to position [637, 0]
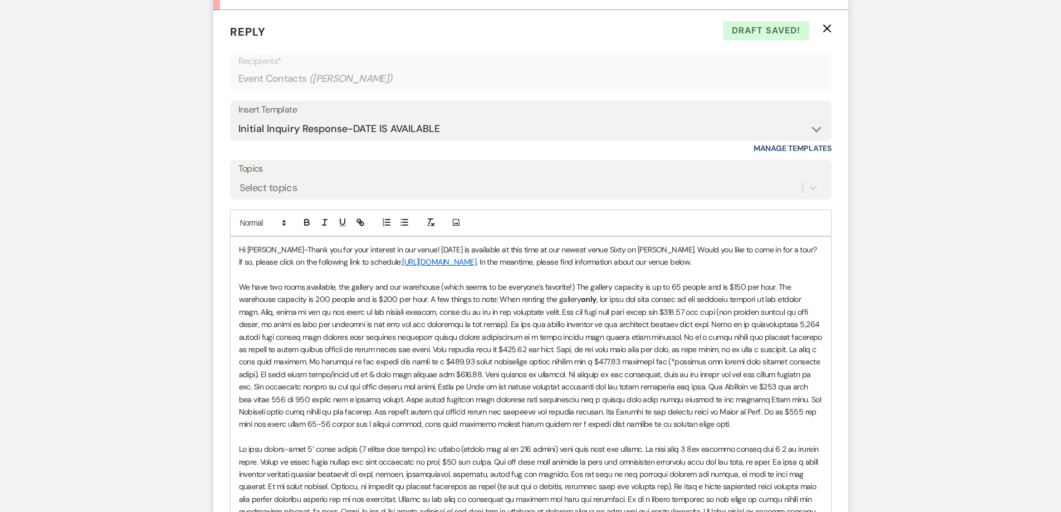
click at [705, 428] on p "We have two rooms available, the gallery and our warehouse (which seems to be e…" at bounding box center [531, 356] width 584 height 150
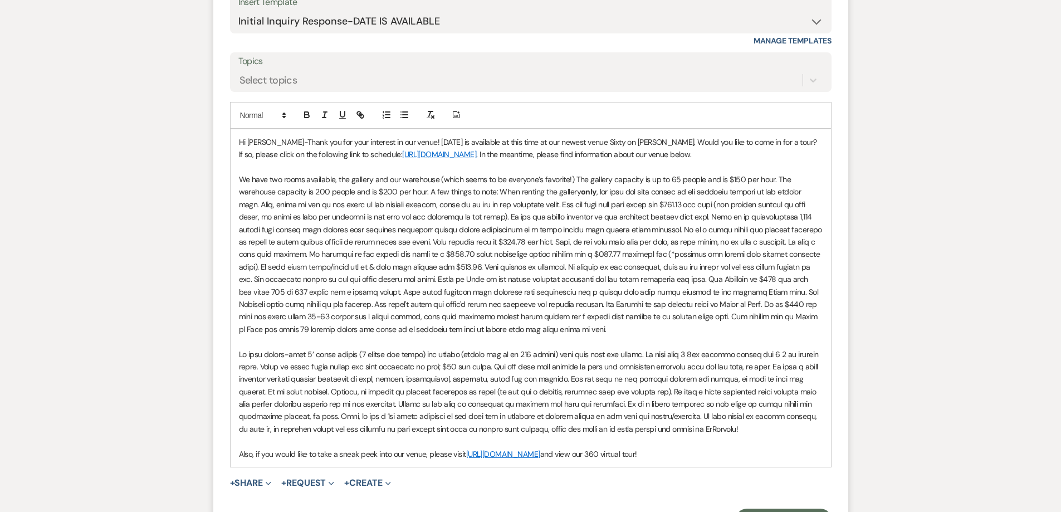
scroll to position [879, 0]
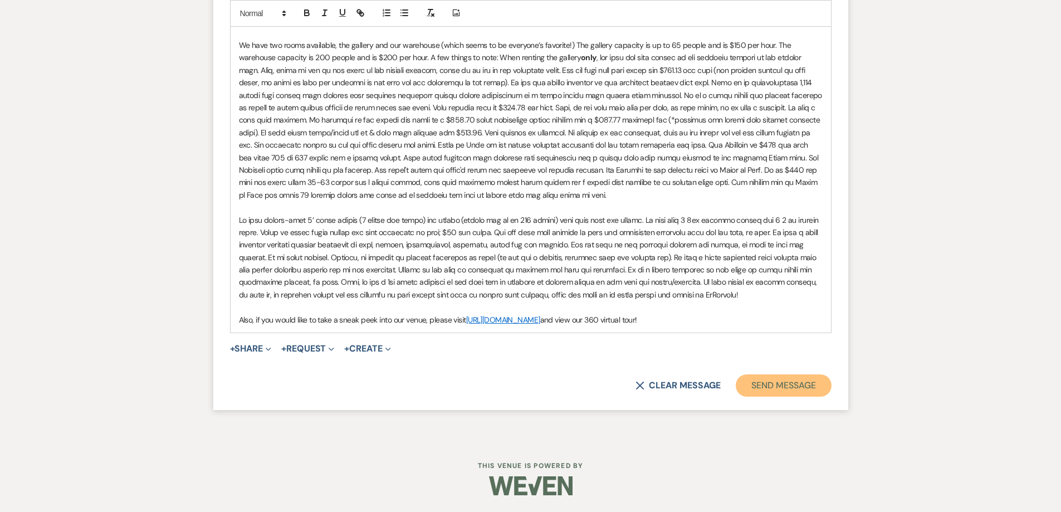
click at [792, 391] on button "Send Message" at bounding box center [783, 385] width 95 height 22
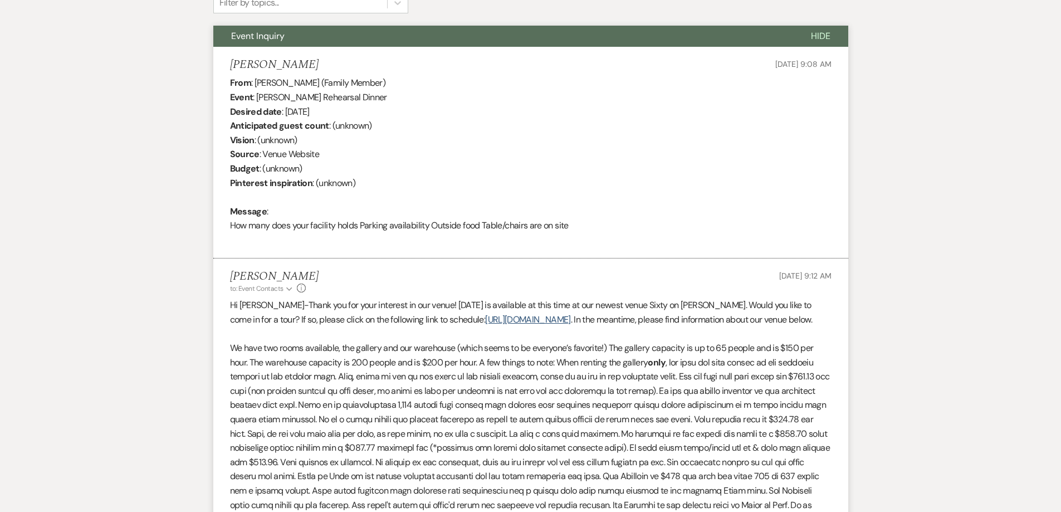
scroll to position [390, 0]
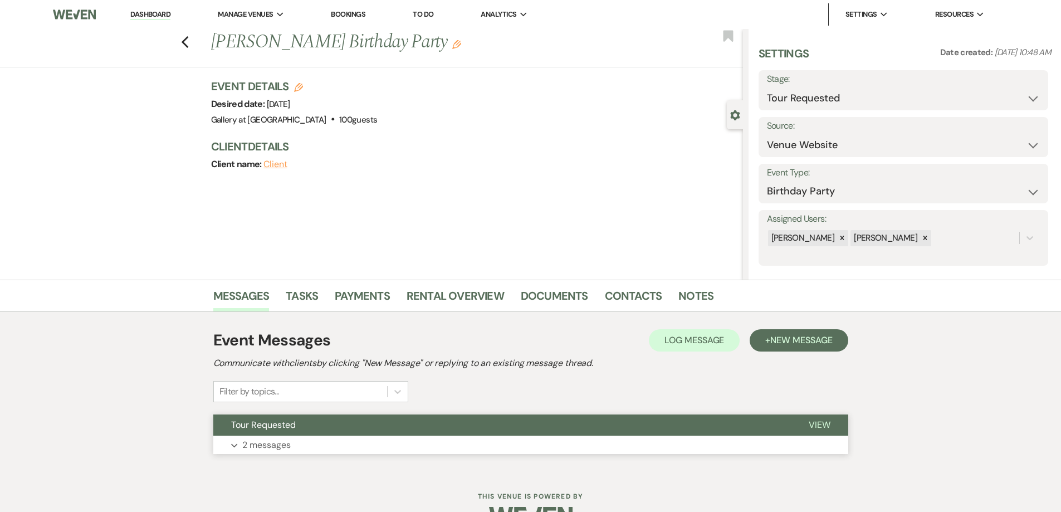
click at [498, 453] on button "Expand 2 messages" at bounding box center [530, 445] width 635 height 19
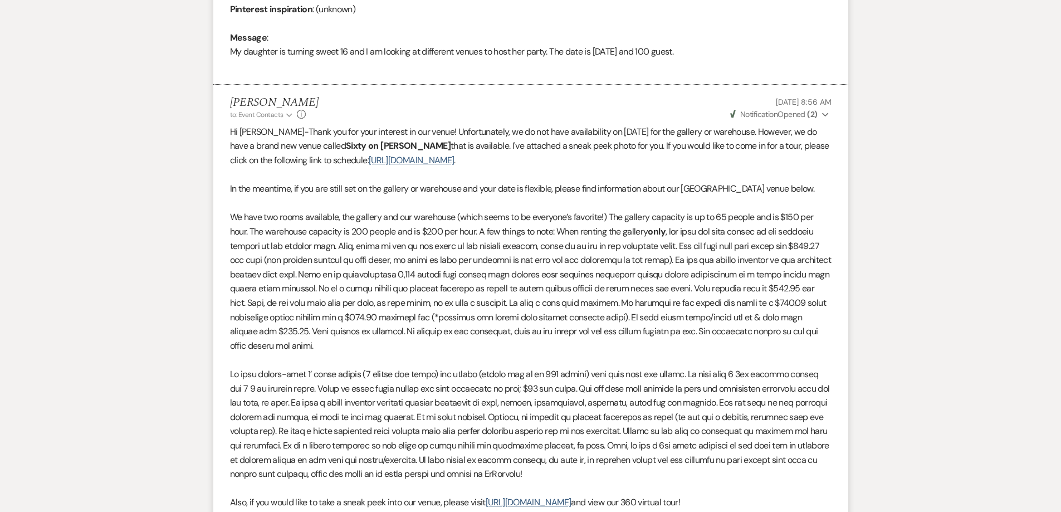
scroll to position [384, 0]
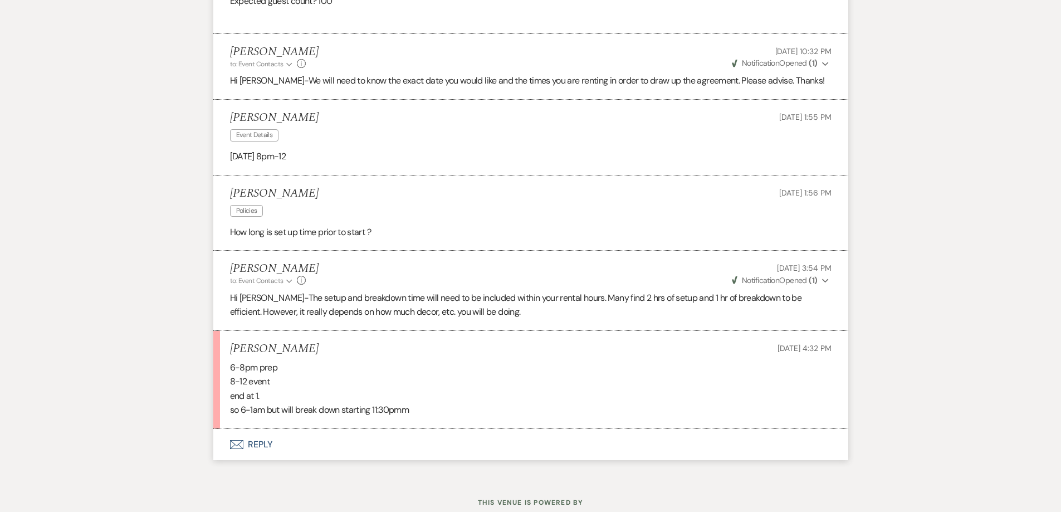
scroll to position [2557, 0]
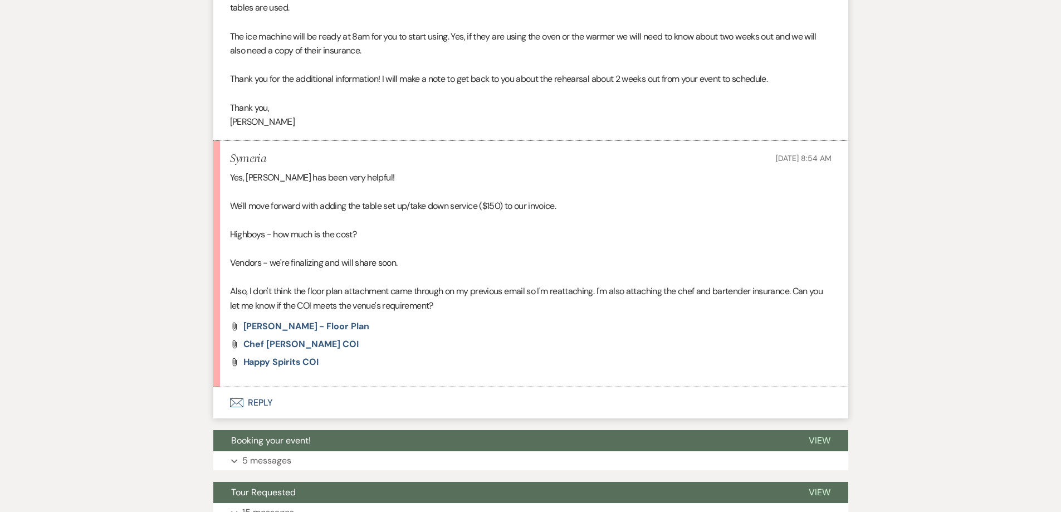
scroll to position [2826, 0]
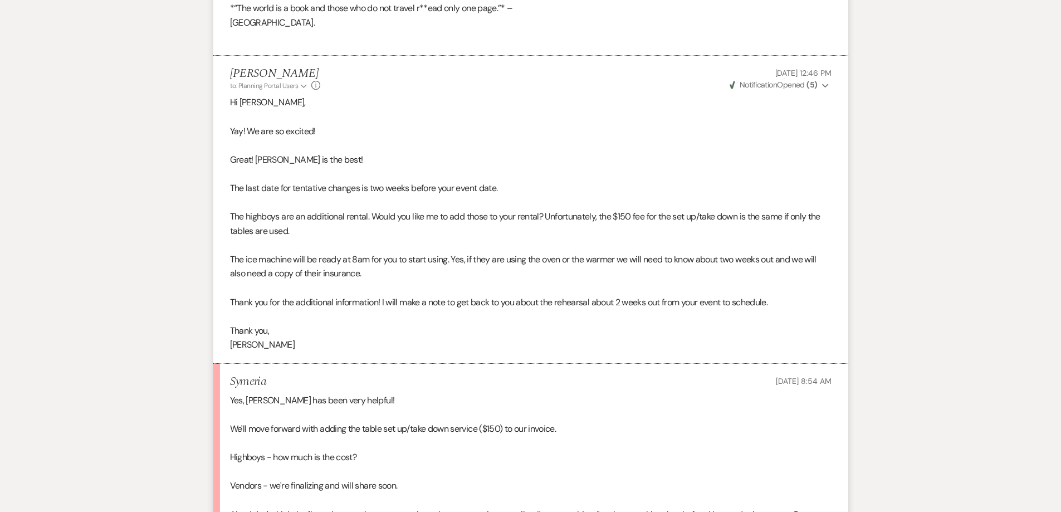
click at [512, 366] on li "Symeria Sep 15, 2025, 8:54 AM Yes, Angela has been very helpful! We'll move for…" at bounding box center [530, 487] width 635 height 246
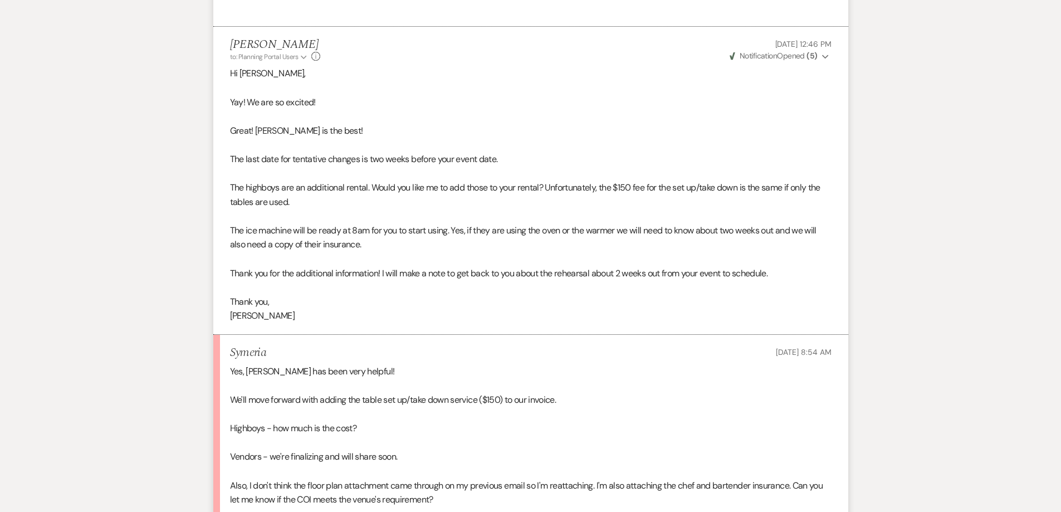
scroll to position [2659, 0]
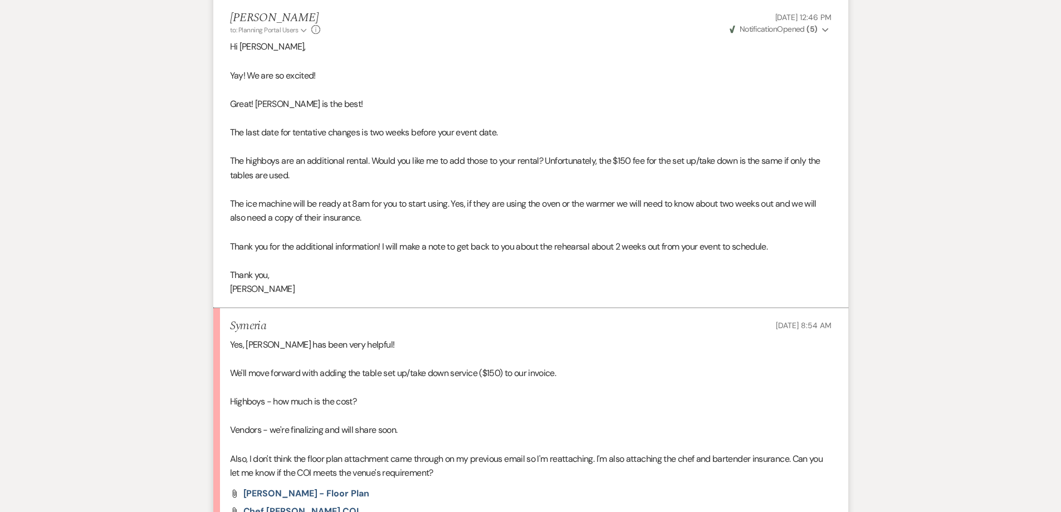
click at [586, 451] on p at bounding box center [531, 444] width 602 height 14
click at [563, 485] on li "Symeria Sep 15, 2025, 8:54 AM Yes, Angela has been very helpful! We'll move for…" at bounding box center [530, 431] width 635 height 246
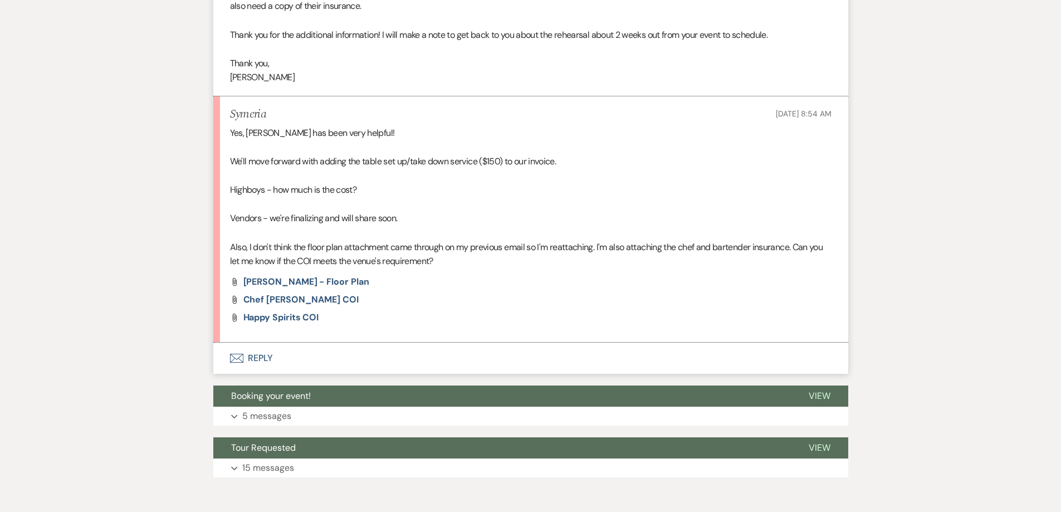
scroll to position [2882, 0]
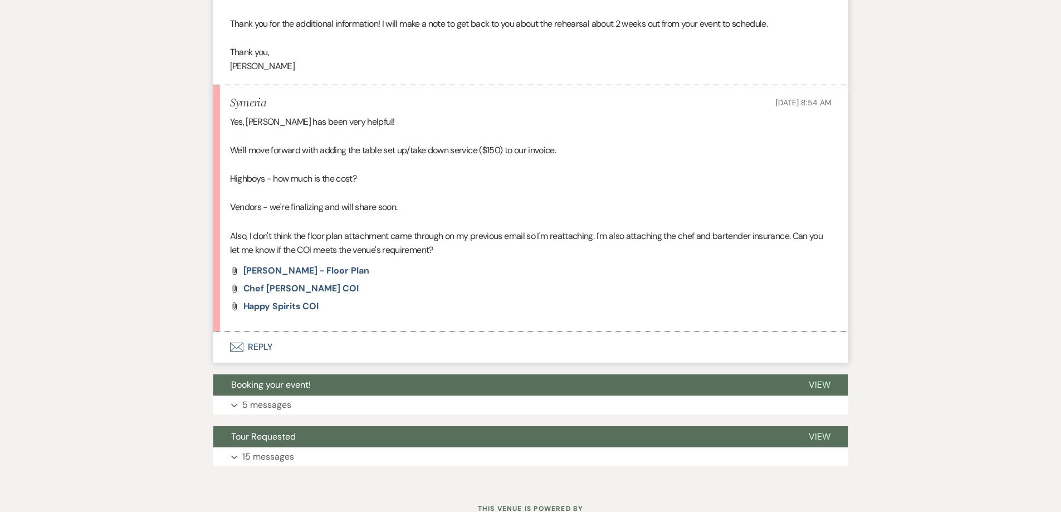
click at [296, 349] on button "Envelope Reply" at bounding box center [530, 347] width 635 height 31
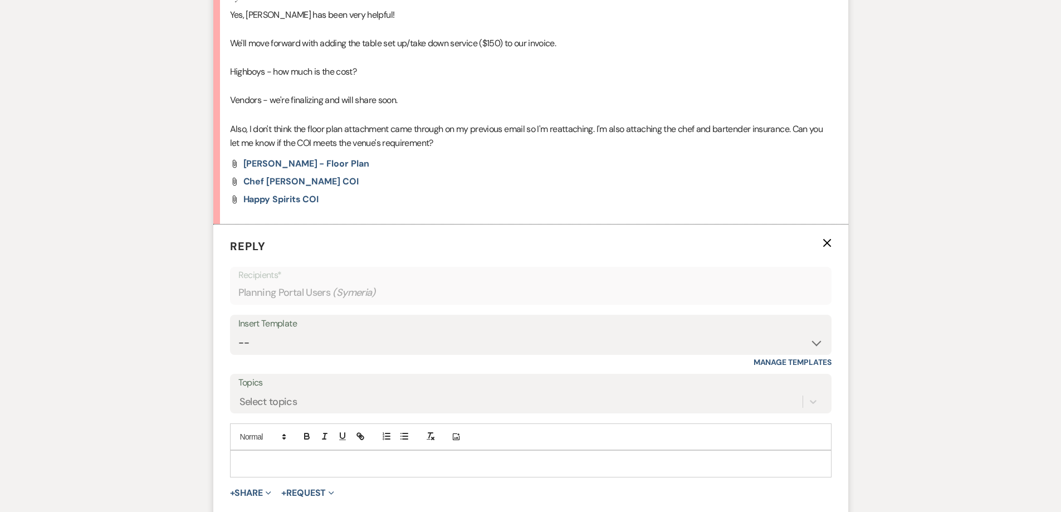
scroll to position [2993, 0]
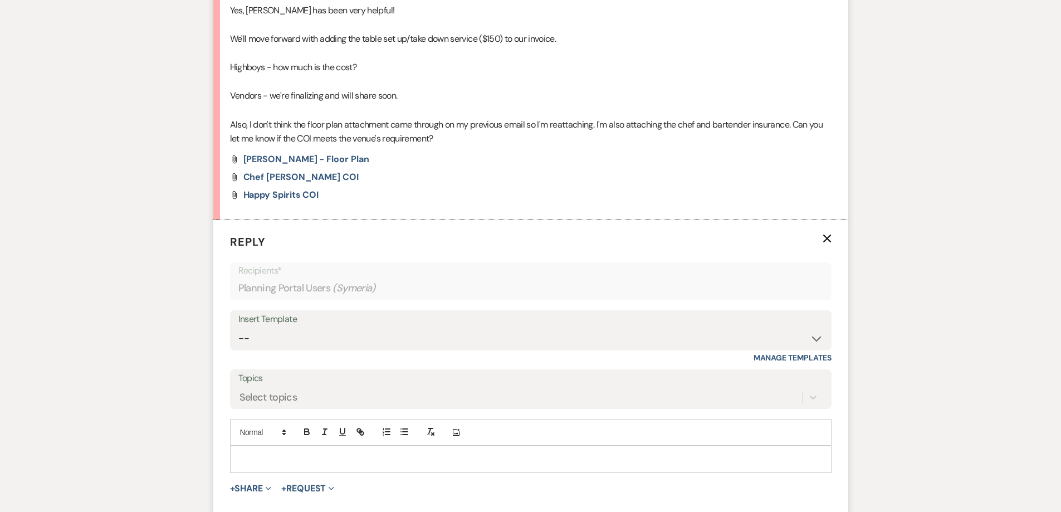
click at [367, 452] on div at bounding box center [531, 459] width 601 height 26
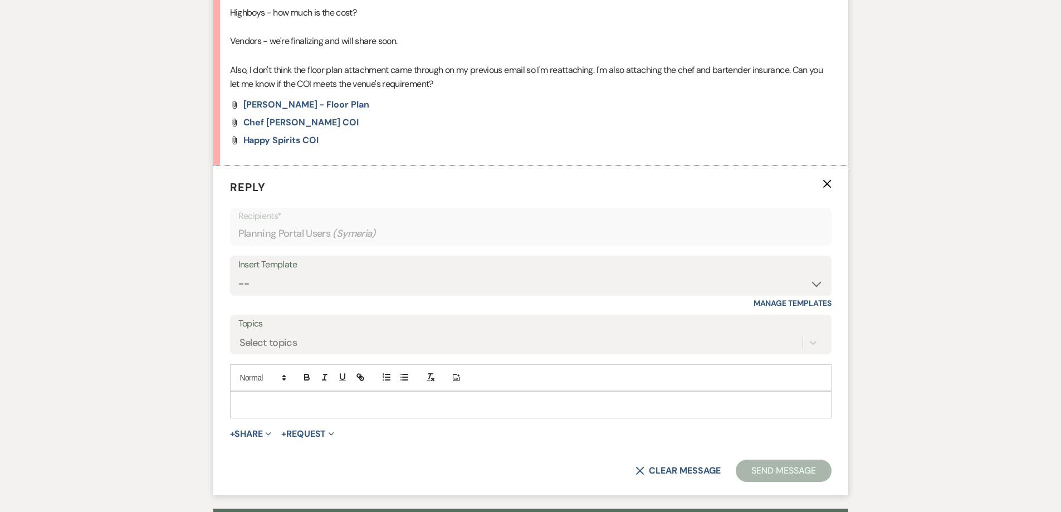
scroll to position [3049, 0]
click at [363, 406] on p at bounding box center [531, 403] width 584 height 12
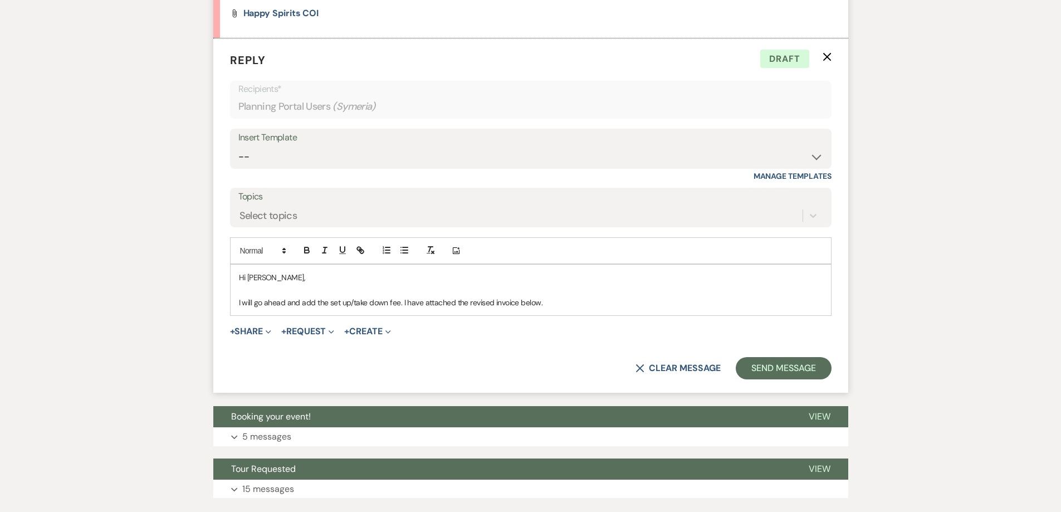
scroll to position [3176, 0]
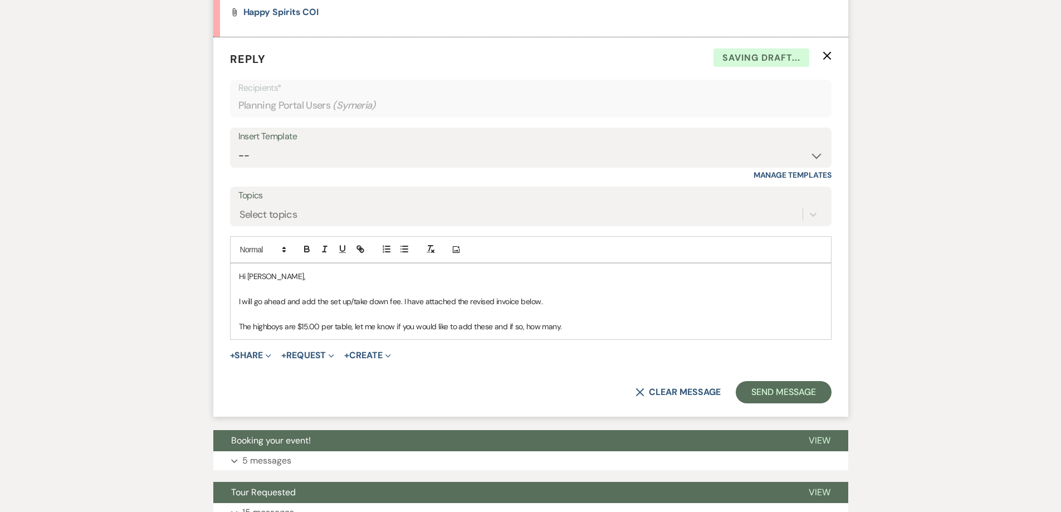
click at [357, 328] on p "The highboys are $15.00 per table, let me know if you would like to add these a…" at bounding box center [531, 326] width 584 height 12
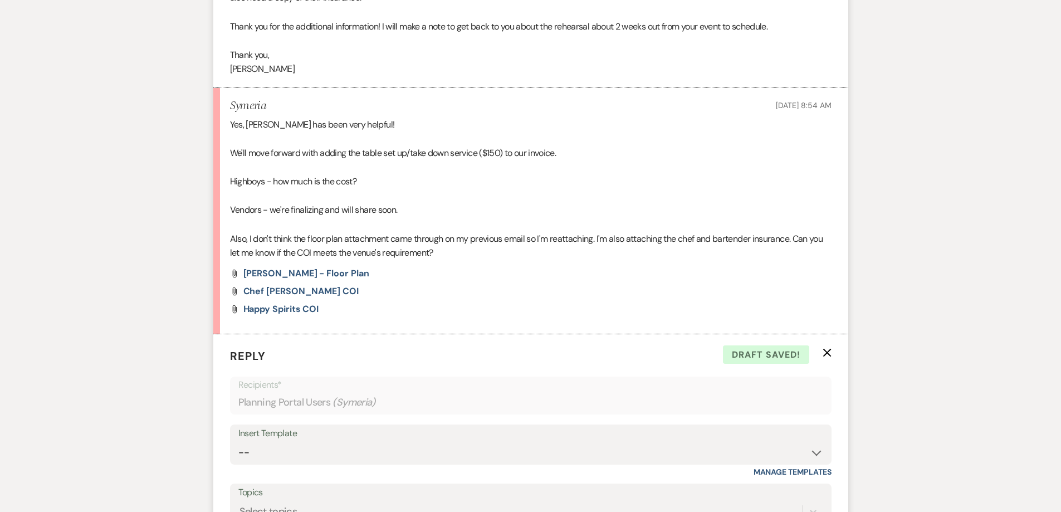
scroll to position [2953, 0]
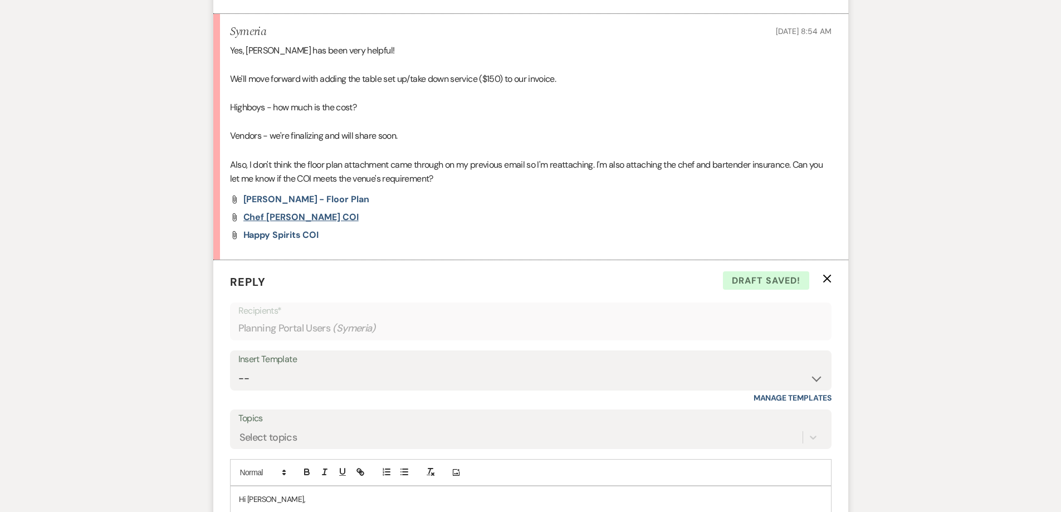
click at [327, 220] on span "Chef Carla Alexander COI" at bounding box center [301, 217] width 115 height 12
click at [310, 234] on span "Happy Spirits COI" at bounding box center [282, 235] width 76 height 12
click at [316, 199] on span "Symeria Palmer - floor plan" at bounding box center [307, 199] width 126 height 12
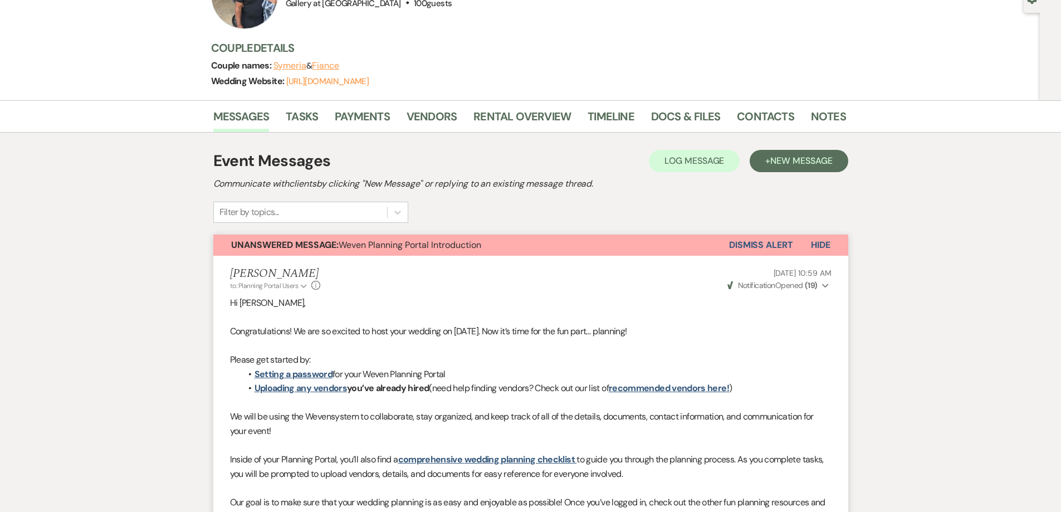
scroll to position [0, 0]
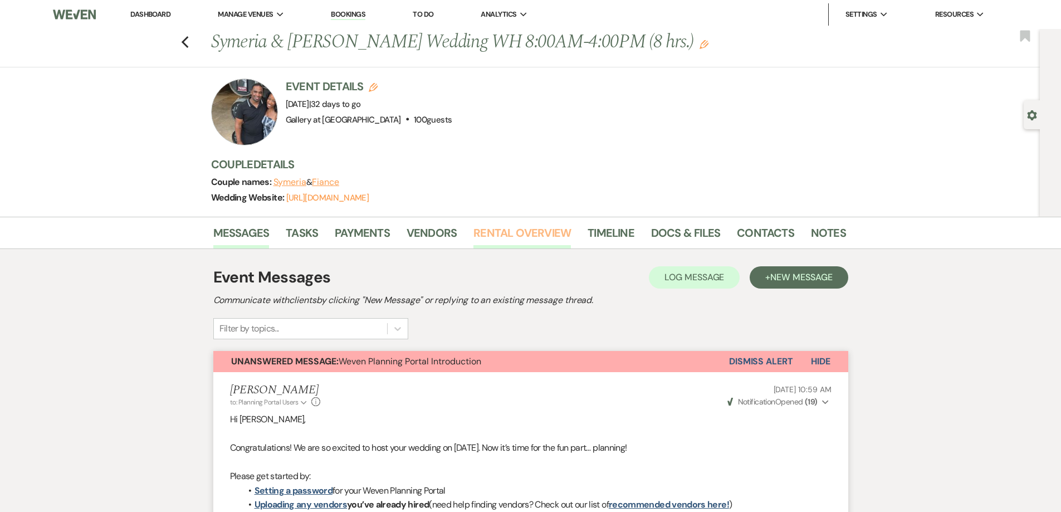
click at [523, 240] on link "Rental Overview" at bounding box center [523, 236] width 98 height 25
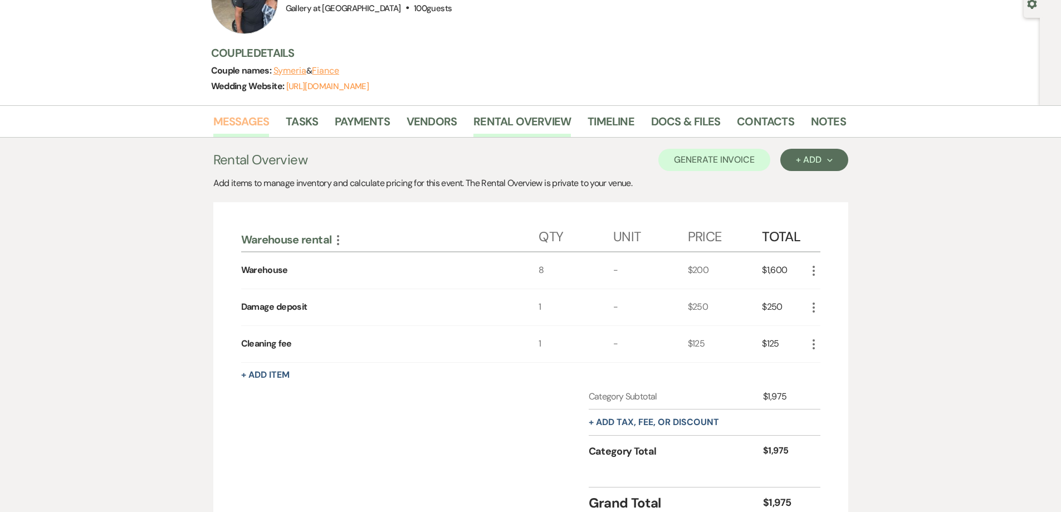
click at [230, 121] on link "Messages" at bounding box center [241, 125] width 56 height 25
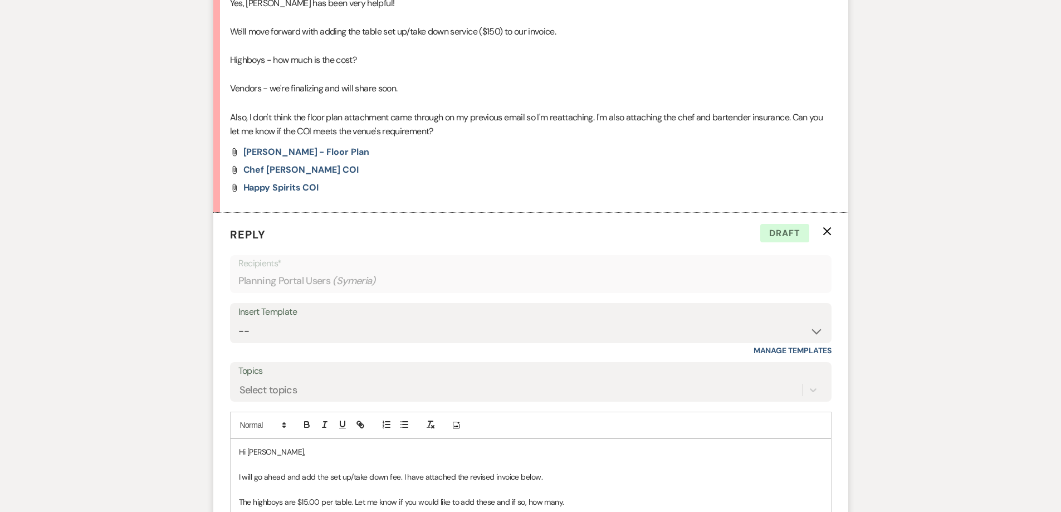
scroll to position [3111, 0]
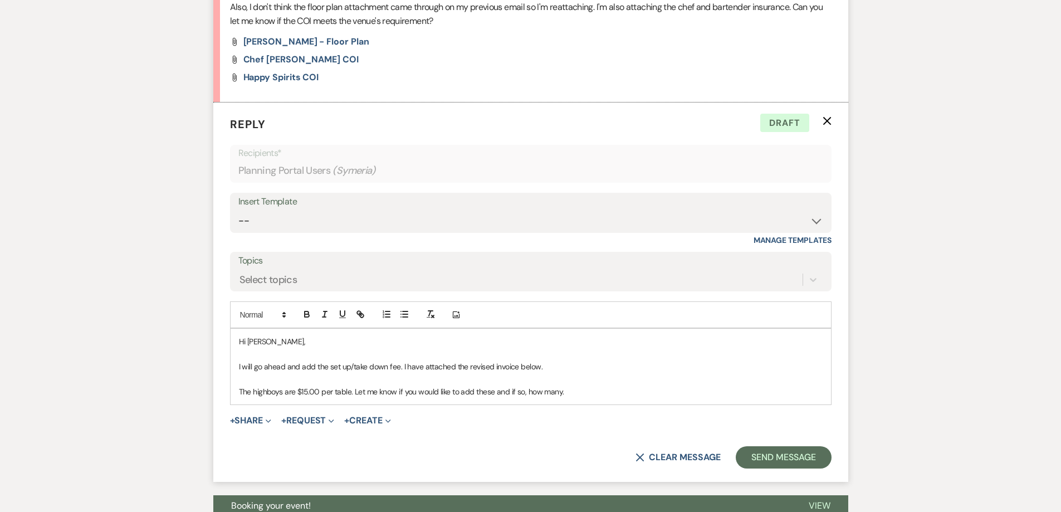
click at [583, 397] on p "The highboys are $15.00 per table. Let me know if you would like to add these a…" at bounding box center [531, 392] width 584 height 12
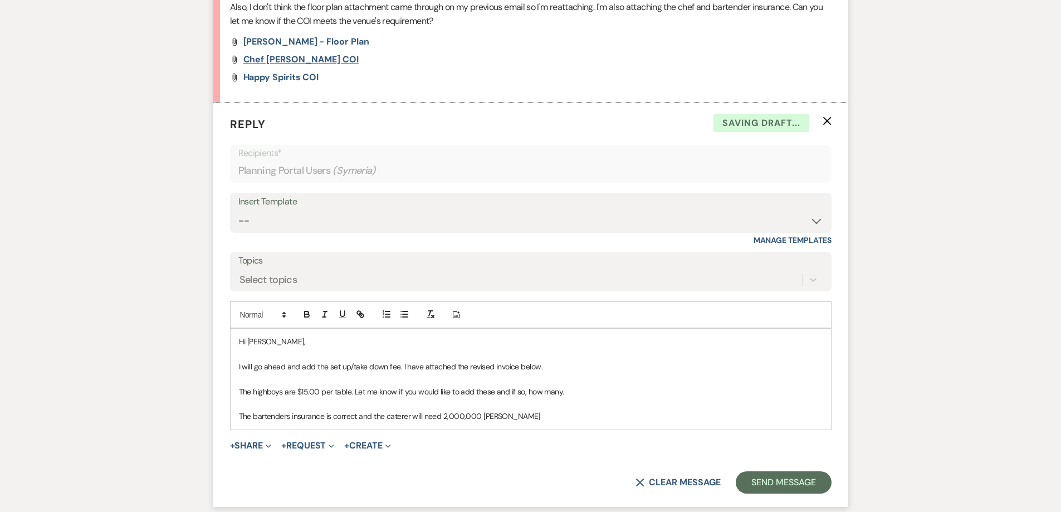
click at [299, 58] on span "Chef Carla Alexander COI" at bounding box center [301, 59] width 115 height 12
drag, startPoint x: 562, startPoint y: 421, endPoint x: 483, endPoint y: 422, distance: 79.7
click at [483, 422] on p "The bartenders insurance is correct and the caterer will need 2,000,000 gerner" at bounding box center [531, 416] width 584 height 12
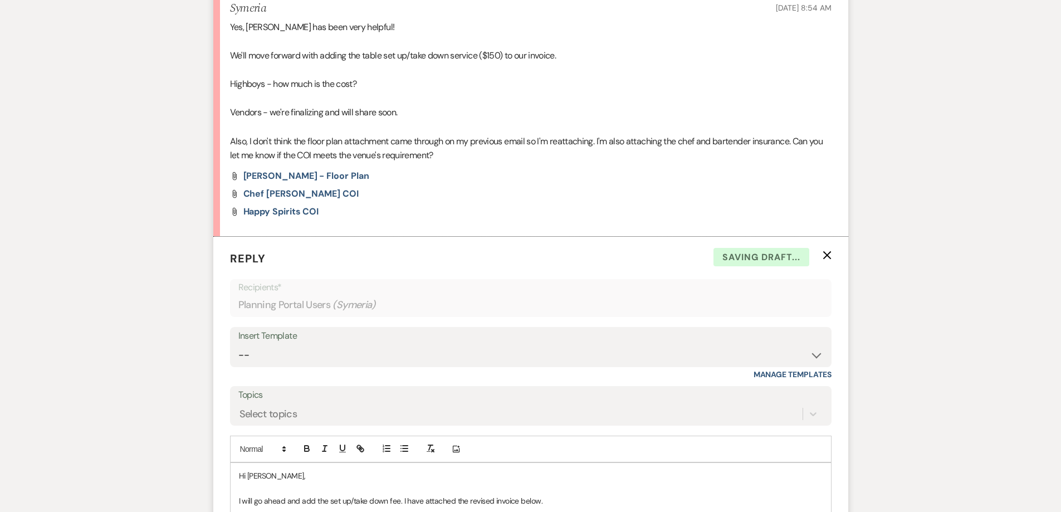
scroll to position [2832, 0]
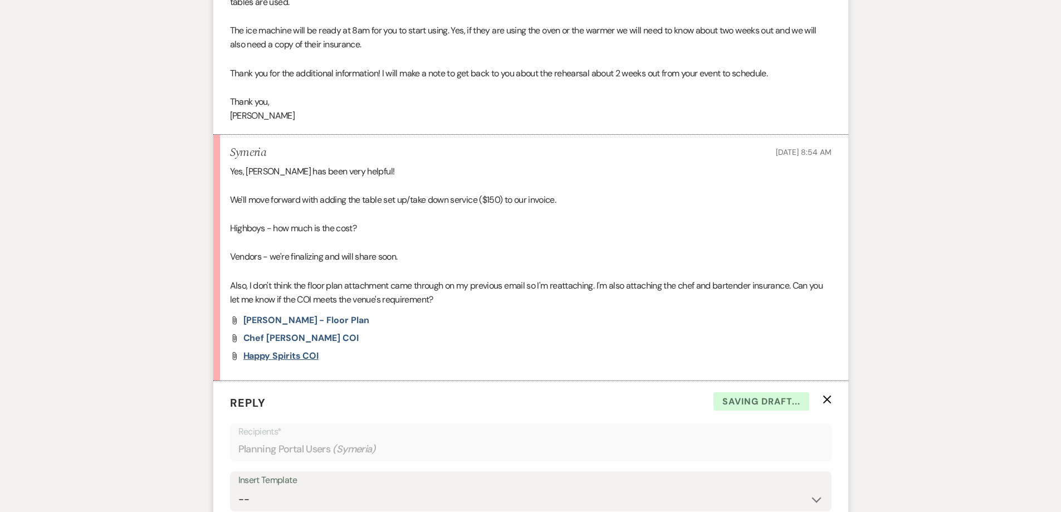
click at [308, 354] on span "Happy Spirits COI" at bounding box center [282, 356] width 76 height 12
click at [442, 313] on li "Symeria Sep 15, 2025, 8:54 AM Yes, Angela has been very helpful! We'll move for…" at bounding box center [530, 258] width 635 height 246
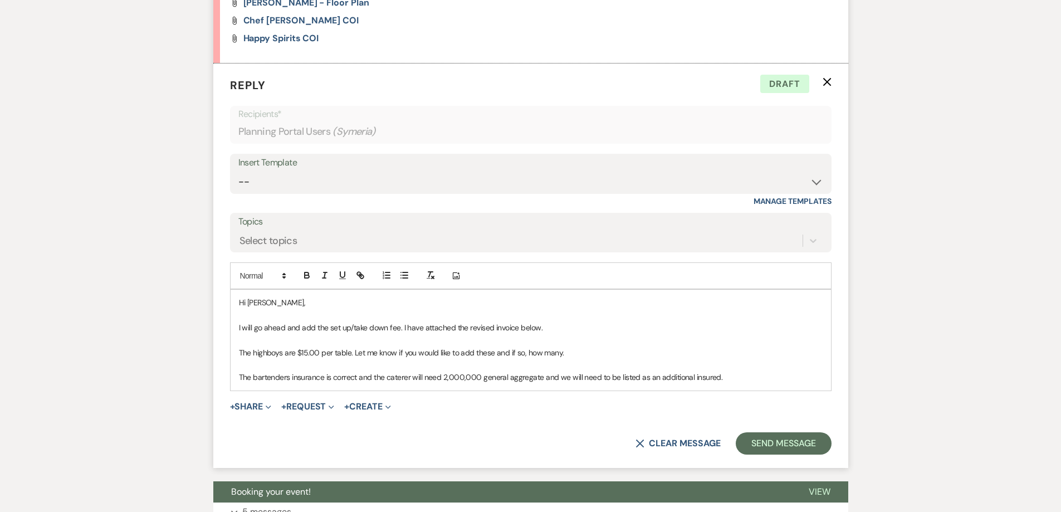
scroll to position [3167, 0]
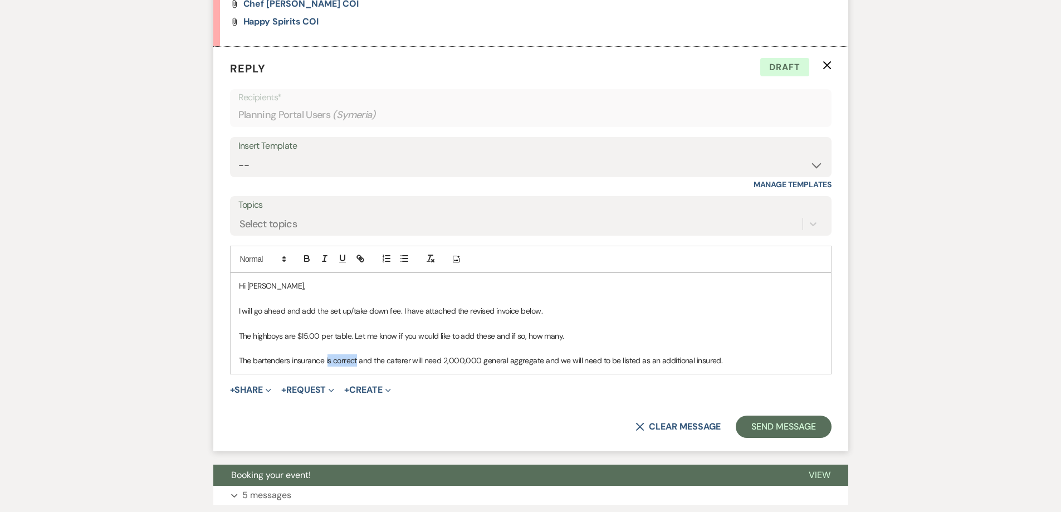
drag, startPoint x: 357, startPoint y: 361, endPoint x: 327, endPoint y: 364, distance: 30.8
click at [327, 364] on p "The bartenders insurance is correct and the caterer will need 2,000,000 general…" at bounding box center [531, 360] width 584 height 12
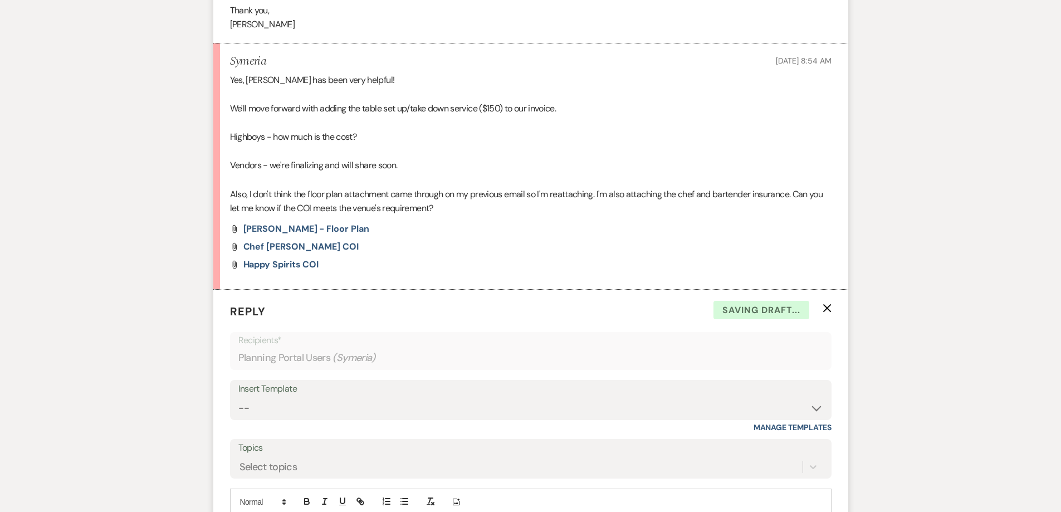
scroll to position [2888, 0]
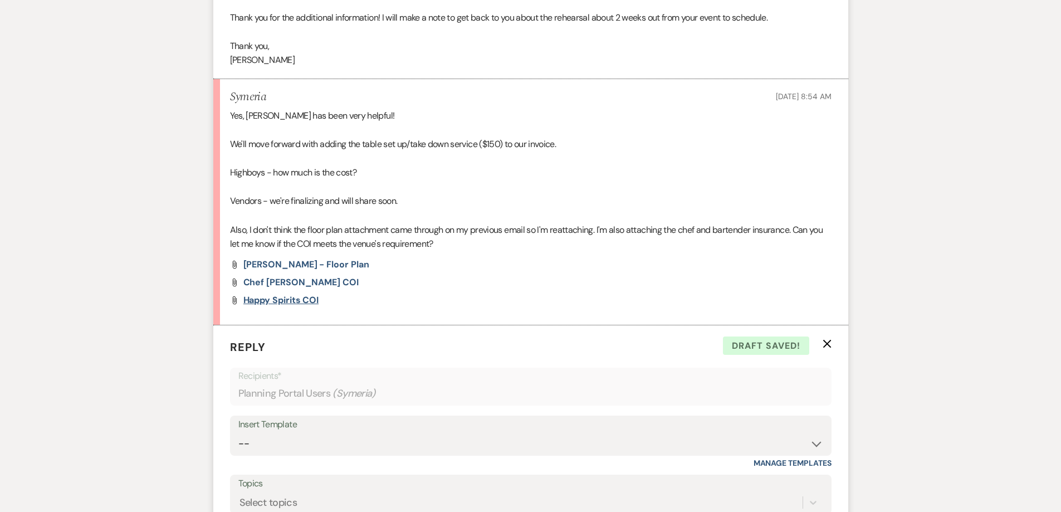
click at [298, 298] on span "Happy Spirits COI" at bounding box center [282, 300] width 76 height 12
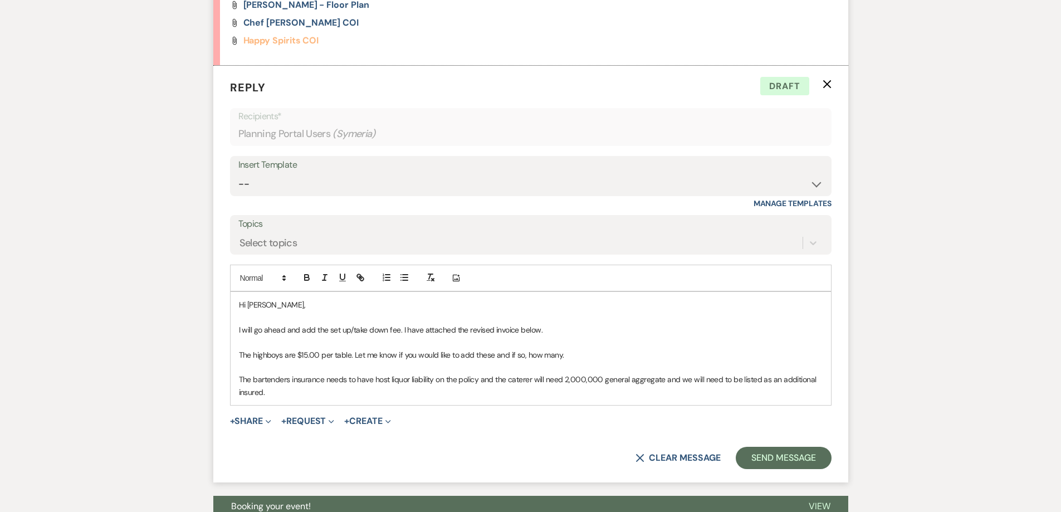
scroll to position [3167, 0]
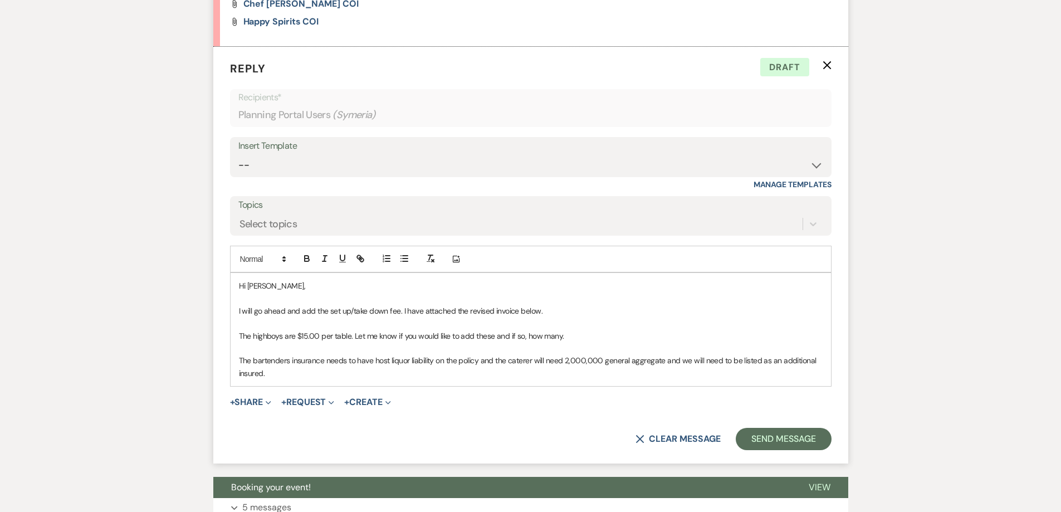
click at [296, 378] on p "The bartenders insurance needs to have host liquor liability on the policy and …" at bounding box center [531, 366] width 584 height 25
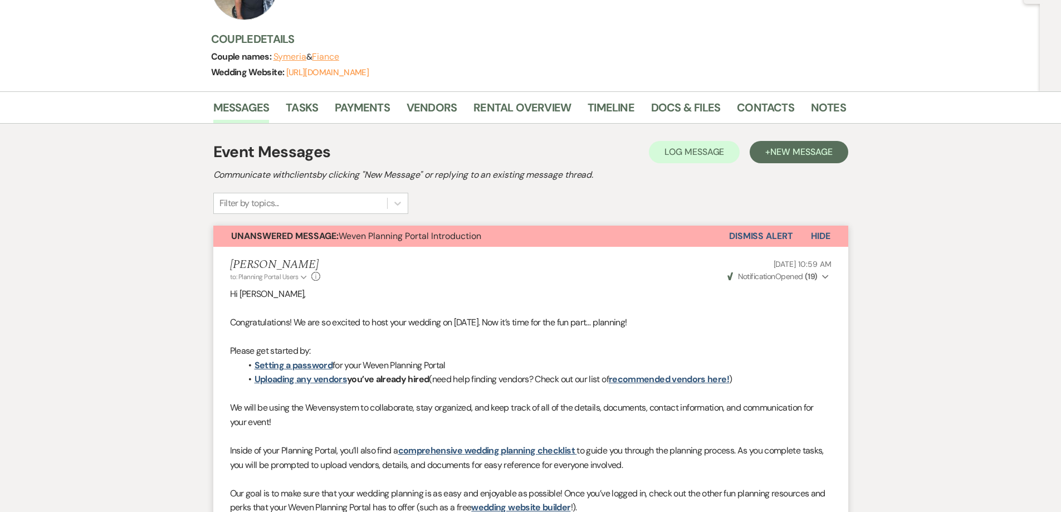
scroll to position [0, 0]
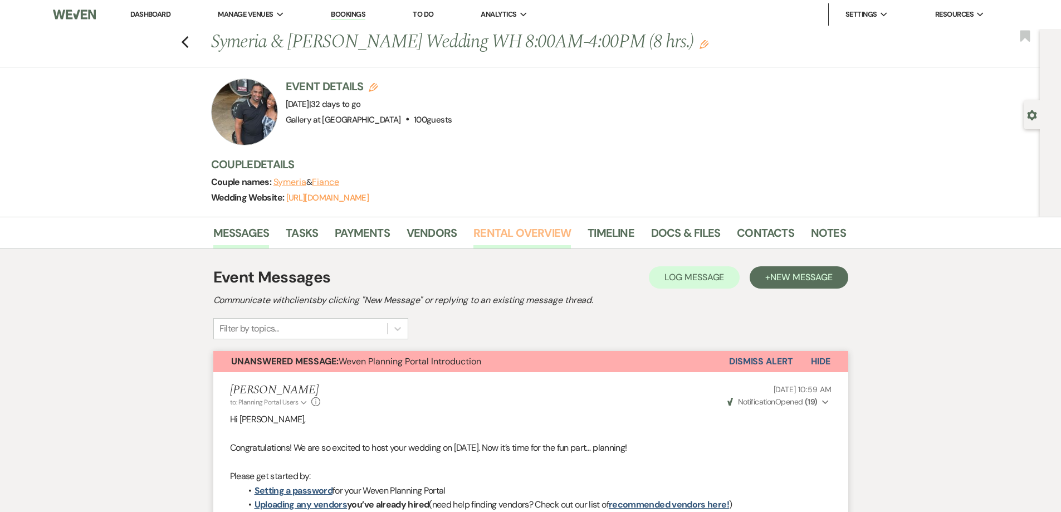
click at [499, 240] on link "Rental Overview" at bounding box center [523, 236] width 98 height 25
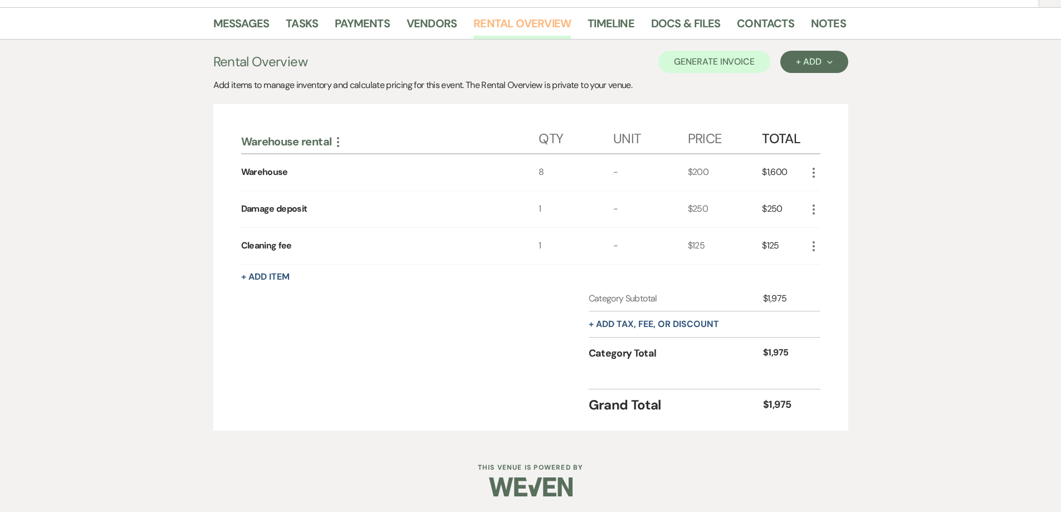
scroll to position [211, 0]
click at [269, 265] on div "Warehouse rental More Qty Unit Price Total Warehouse 8 - $200 $1,600 More Damag…" at bounding box center [530, 266] width 579 height 295
click at [269, 272] on button "+ Add Item" at bounding box center [265, 275] width 48 height 9
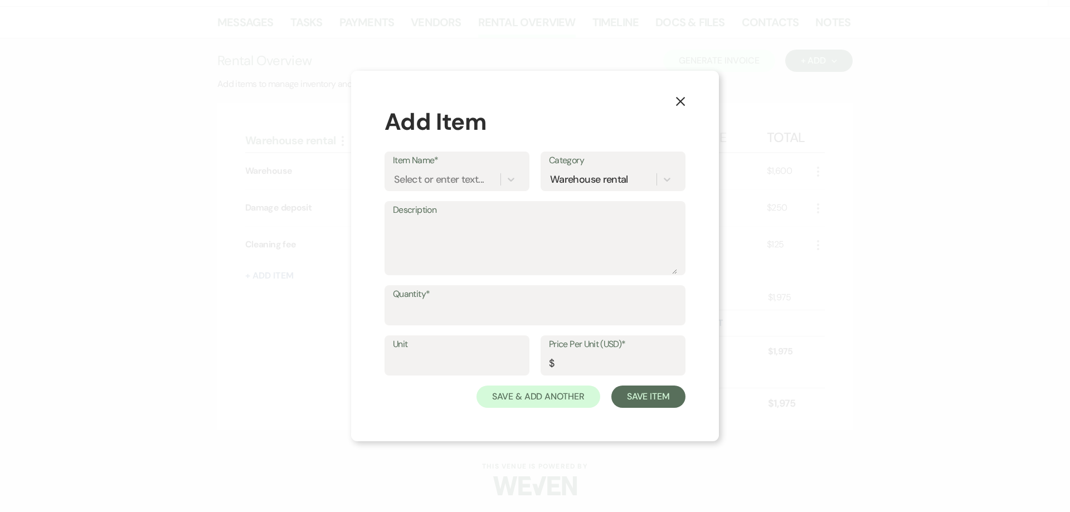
click at [458, 167] on label "Item Name*" at bounding box center [457, 161] width 128 height 16
click at [395, 172] on input "Item Name*" at bounding box center [394, 179] width 1 height 15
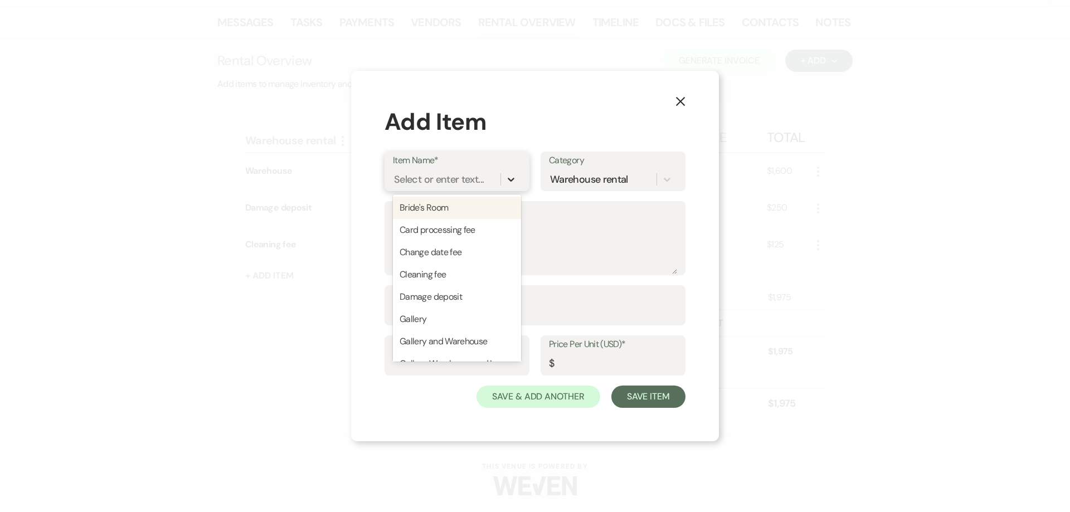
click at [512, 179] on icon at bounding box center [511, 180] width 7 height 4
type input "set"
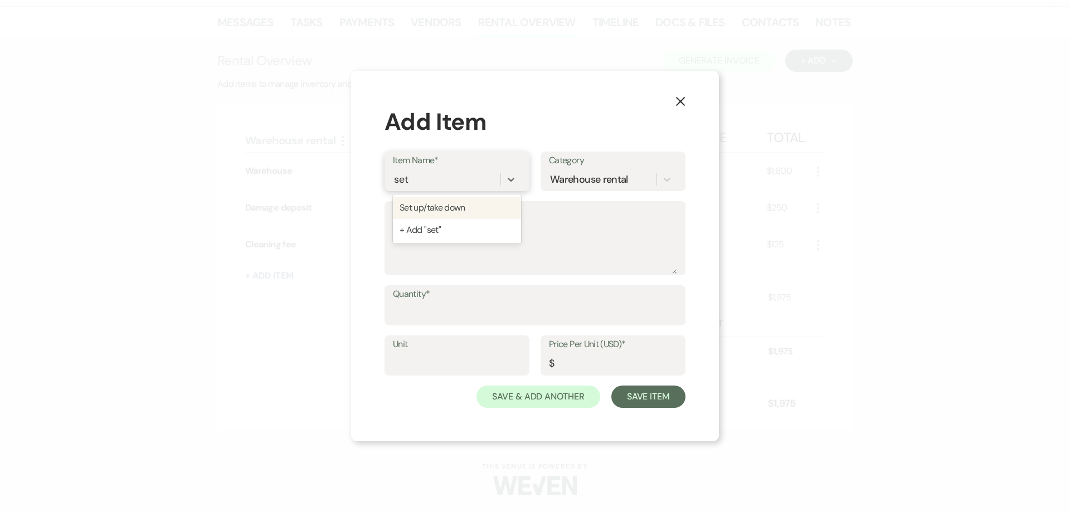
click at [456, 212] on div "Set up/take down" at bounding box center [457, 208] width 128 height 22
type input "150"
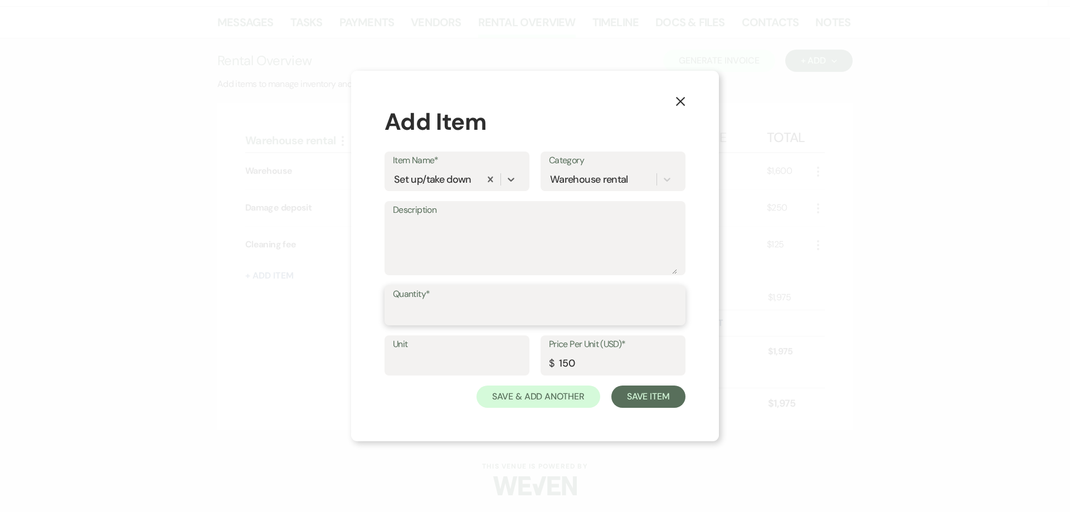
click at [456, 319] on input "Quantity*" at bounding box center [535, 314] width 284 height 22
type input "1"
click at [625, 395] on button "Save Item" at bounding box center [648, 397] width 74 height 22
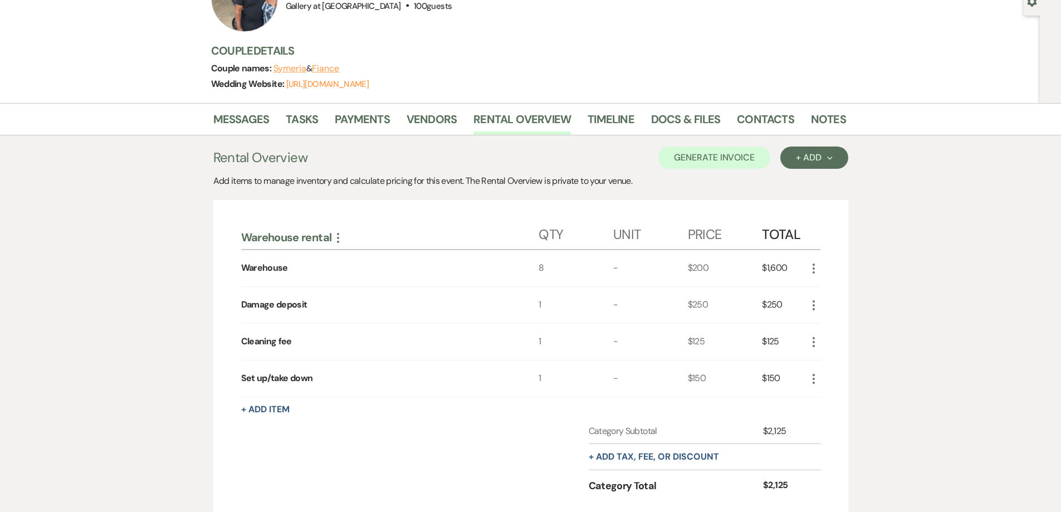
scroll to position [0, 0]
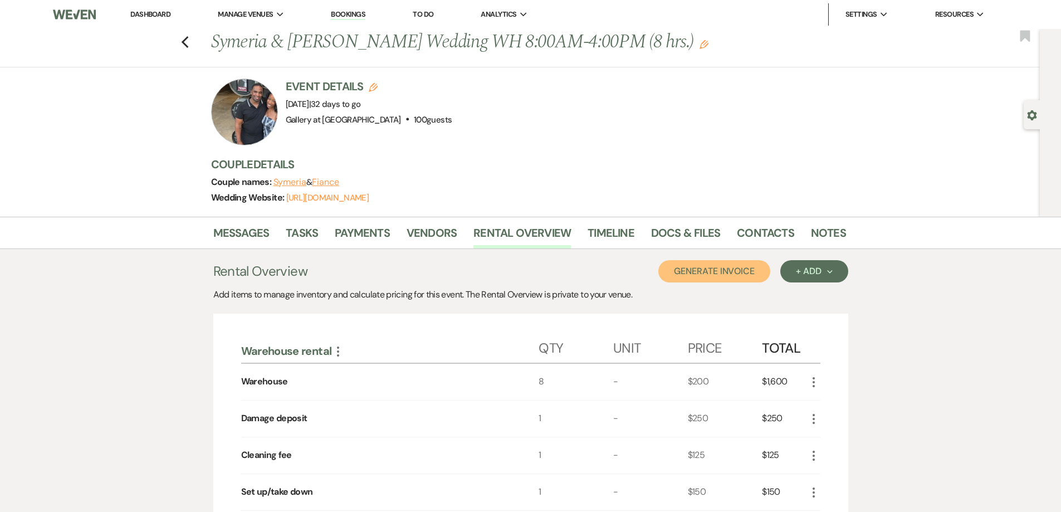
click at [697, 270] on button "Generate Invoice" at bounding box center [715, 271] width 112 height 22
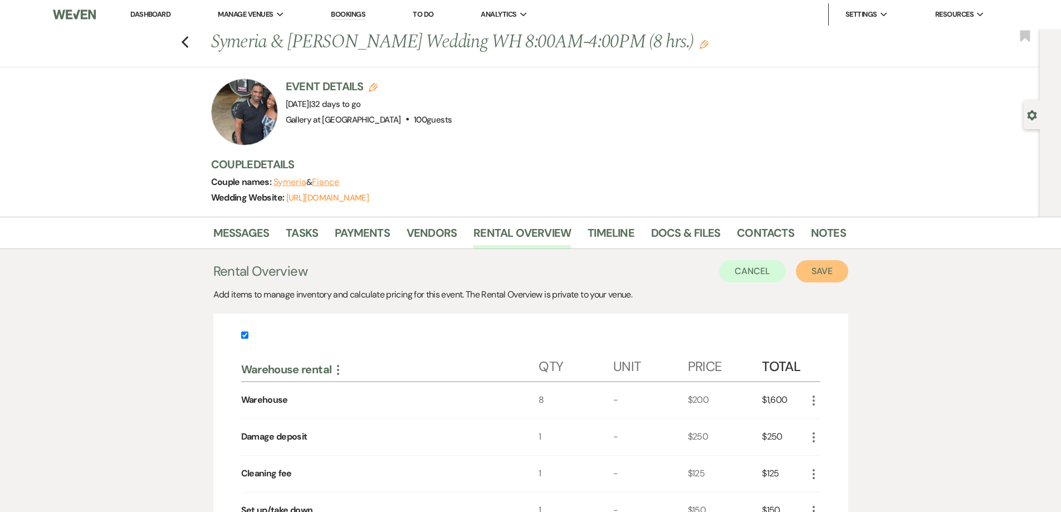
click at [826, 272] on button "Save" at bounding box center [822, 271] width 52 height 22
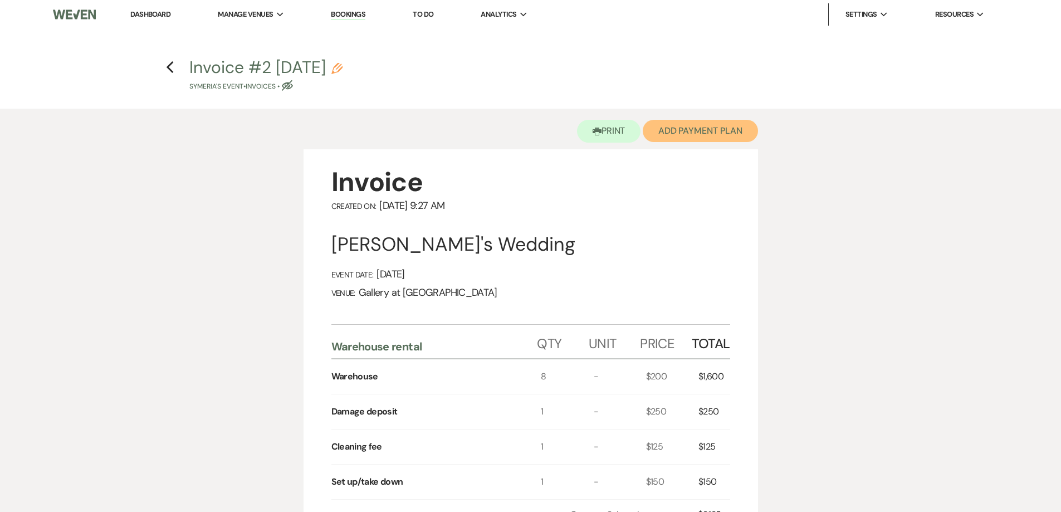
click at [733, 131] on button "Add Payment Plan" at bounding box center [700, 131] width 115 height 22
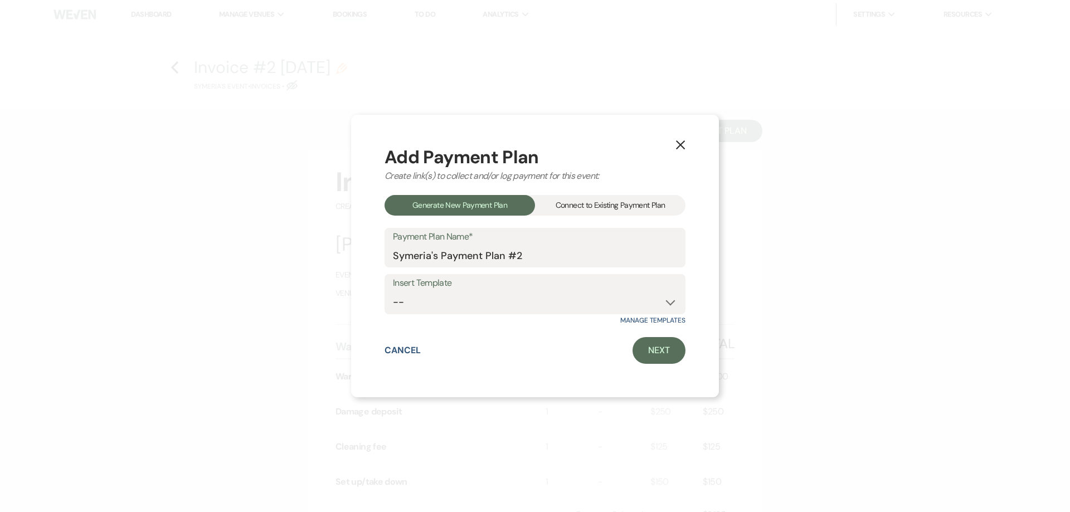
click at [573, 208] on div "Connect to Existing Payment Plan" at bounding box center [610, 205] width 150 height 21
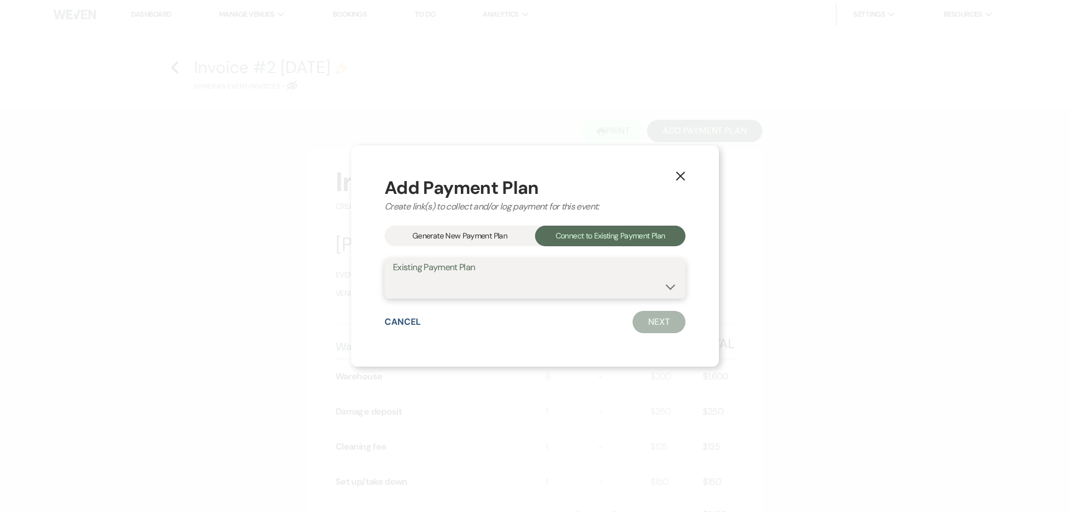
click at [570, 285] on select "Symeria's Payment Plan #1" at bounding box center [535, 287] width 284 height 22
select select "19324"
click at [393, 276] on select "Symeria's Payment Plan #1" at bounding box center [535, 287] width 284 height 22
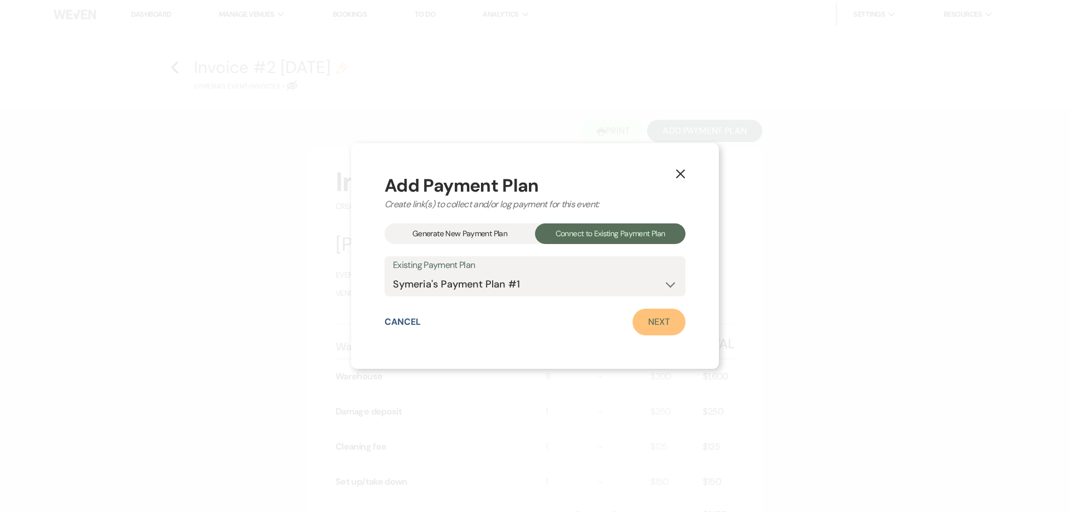
click at [642, 332] on link "Next" at bounding box center [658, 322] width 53 height 27
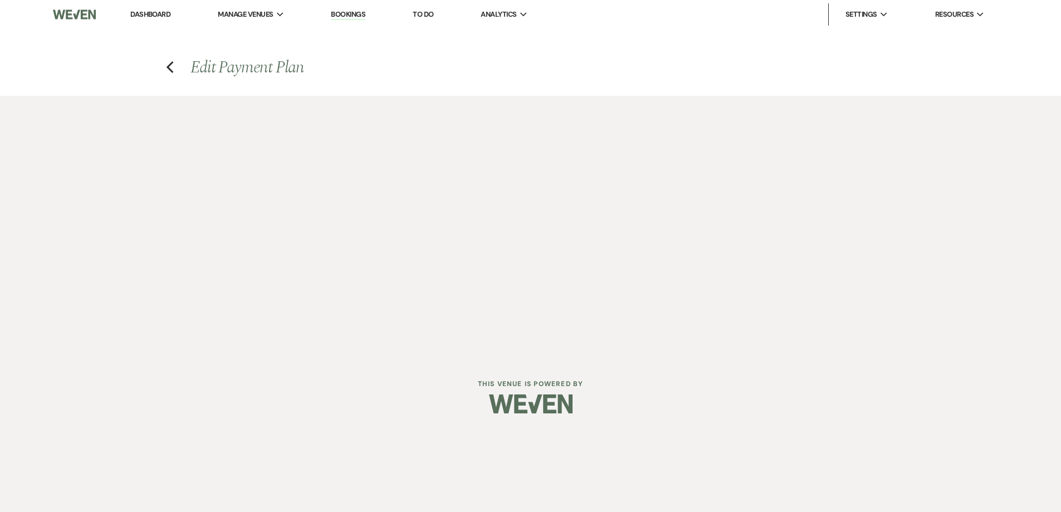
select select "28634"
select select "1"
select select "true"
select select "2"
select select "flat"
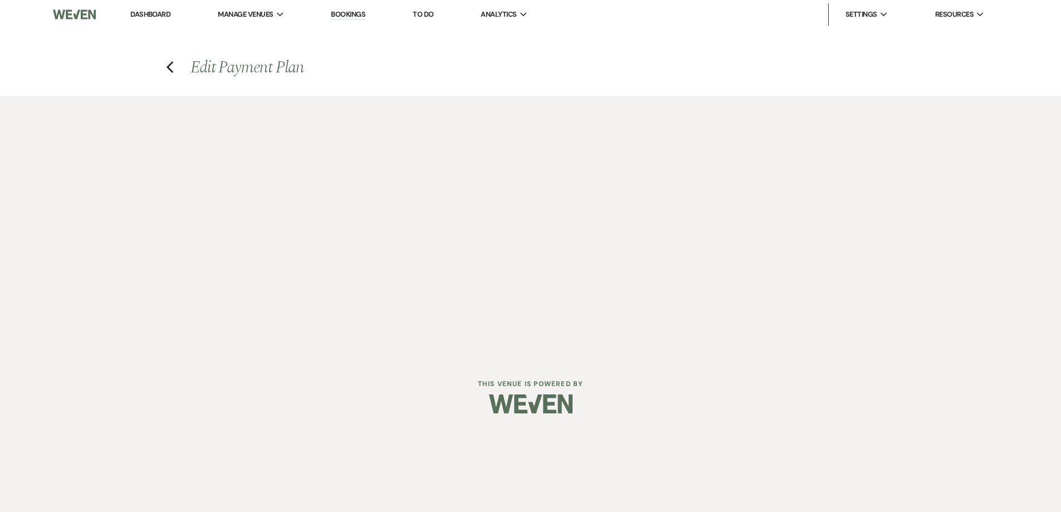
select select "true"
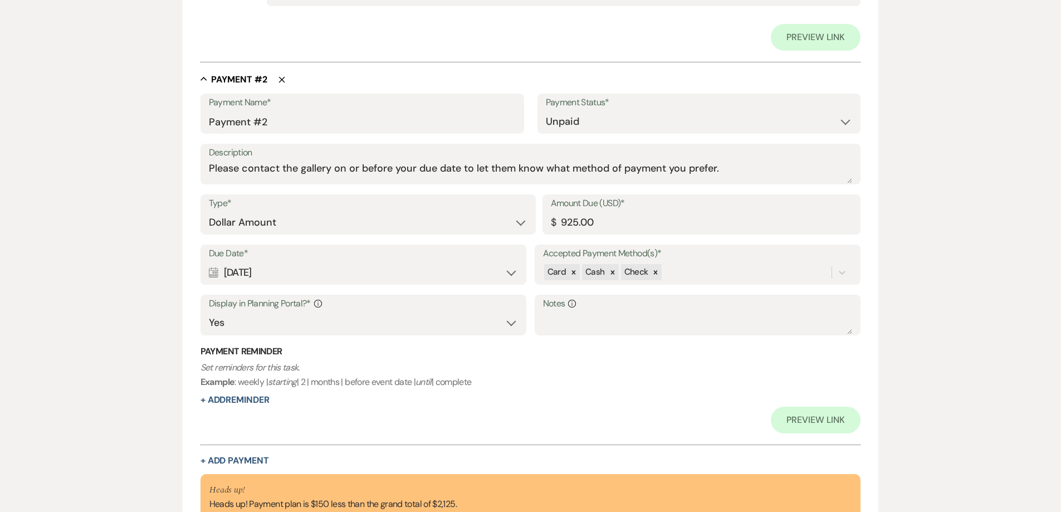
scroll to position [644, 0]
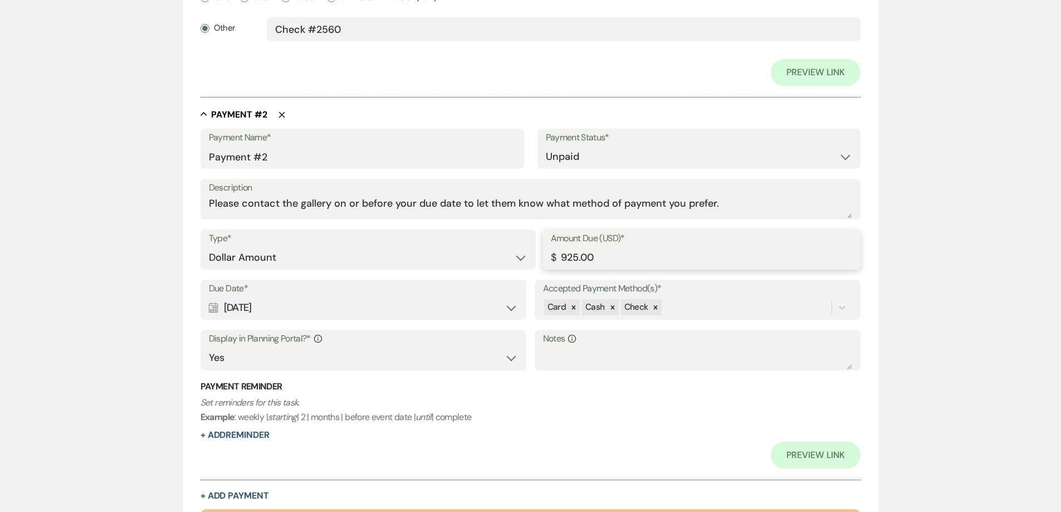
drag, startPoint x: 598, startPoint y: 255, endPoint x: 523, endPoint y: 266, distance: 76.0
click at [523, 266] on div "Type* Dollar Amount Percentage of Grand Total Amount Due (USD)* $ 925.00" at bounding box center [531, 255] width 661 height 50
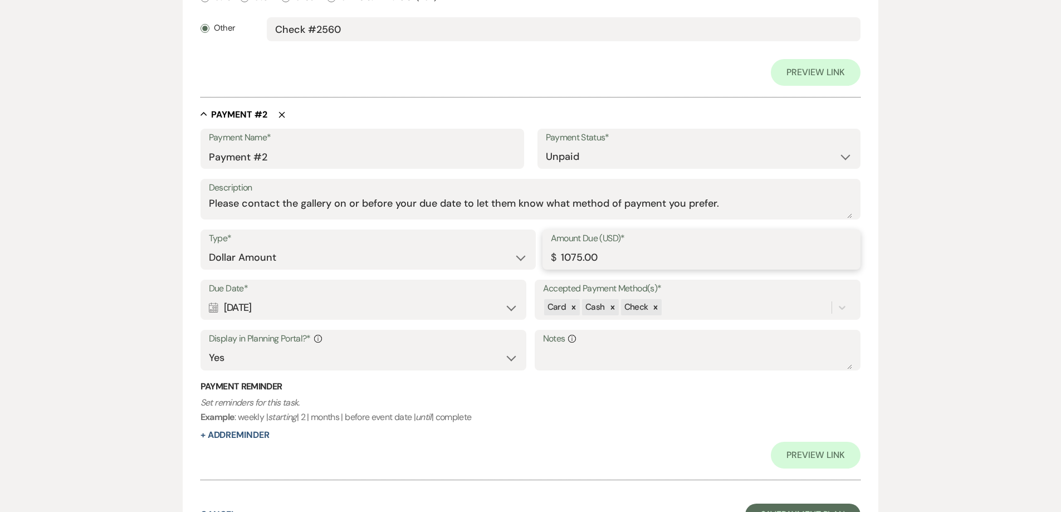
type input "1075.00"
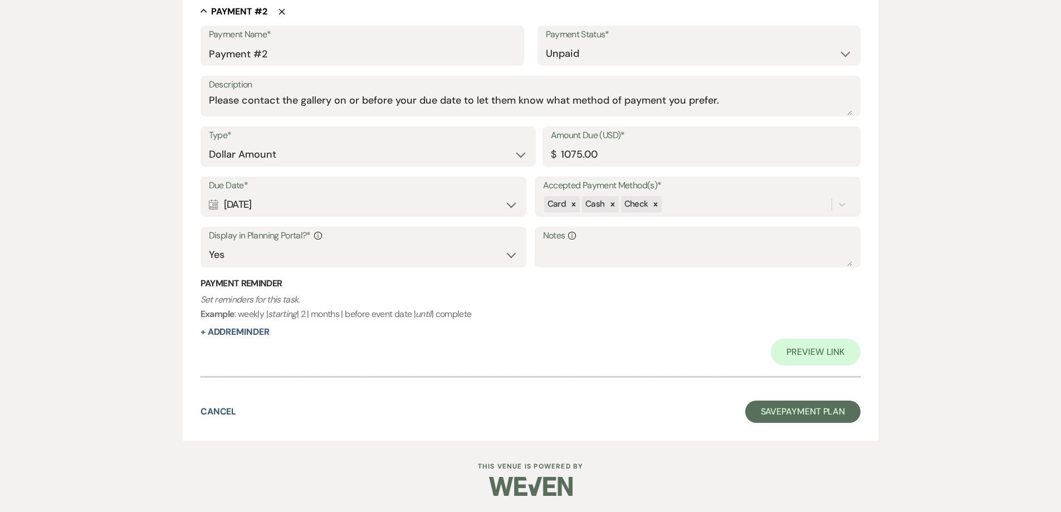
scroll to position [748, 0]
click at [763, 413] on button "Save Payment Plan" at bounding box center [804, 411] width 116 height 22
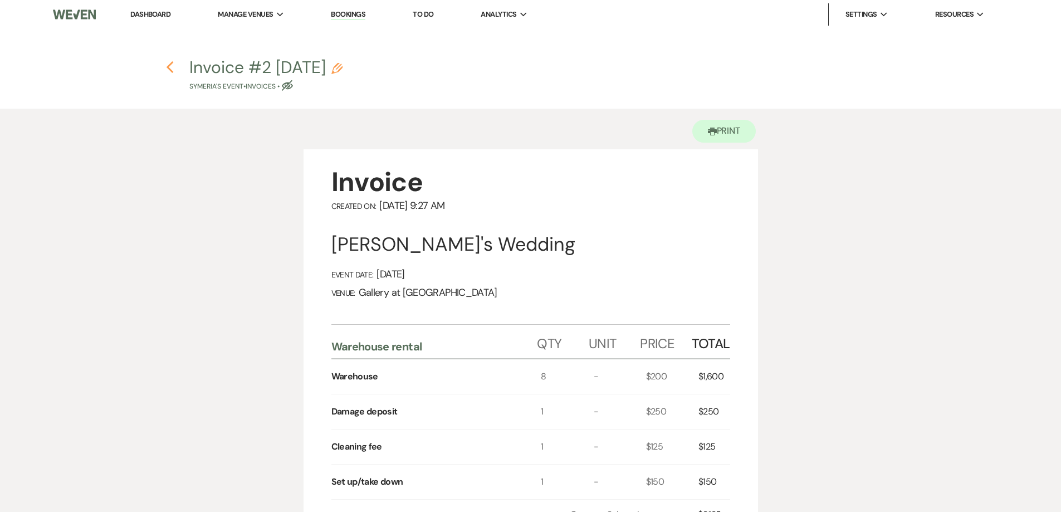
click at [168, 66] on use "button" at bounding box center [170, 67] width 7 height 12
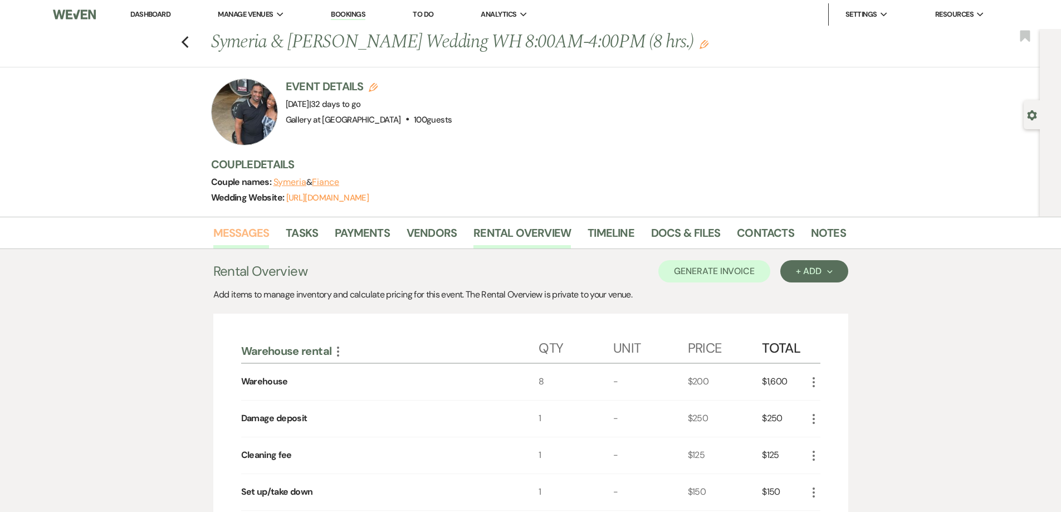
click at [237, 245] on link "Messages" at bounding box center [241, 236] width 56 height 25
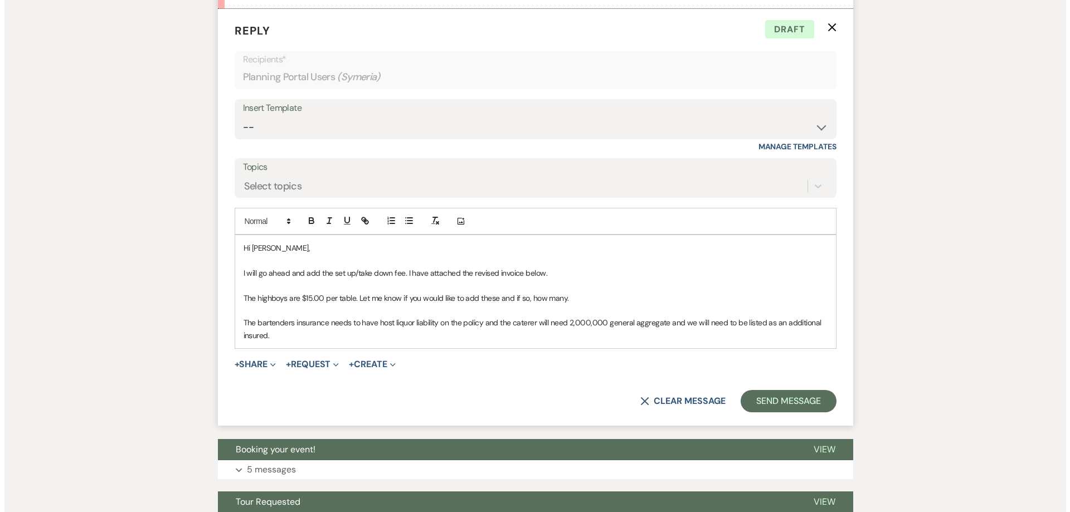
scroll to position [3208, 0]
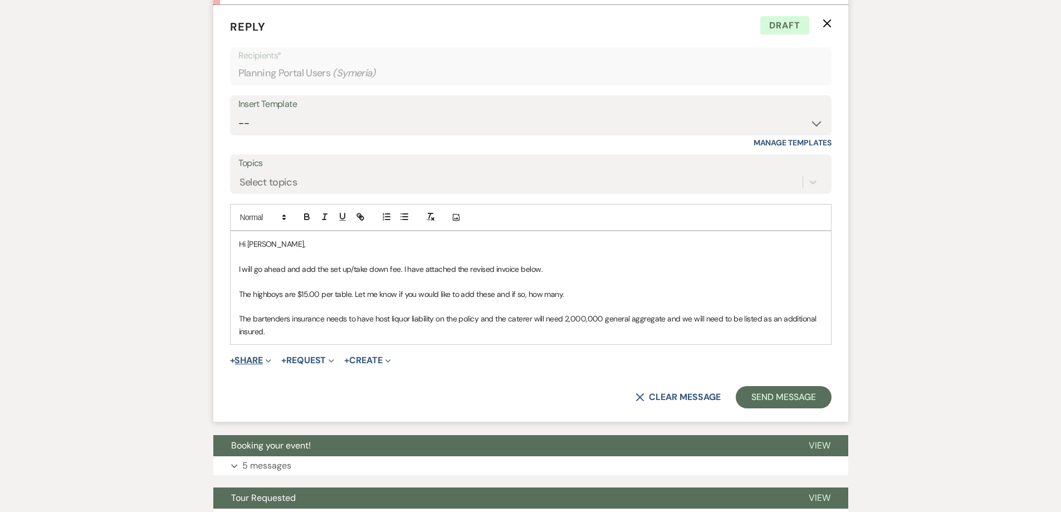
click at [268, 358] on icon "Expand" at bounding box center [269, 361] width 6 height 6
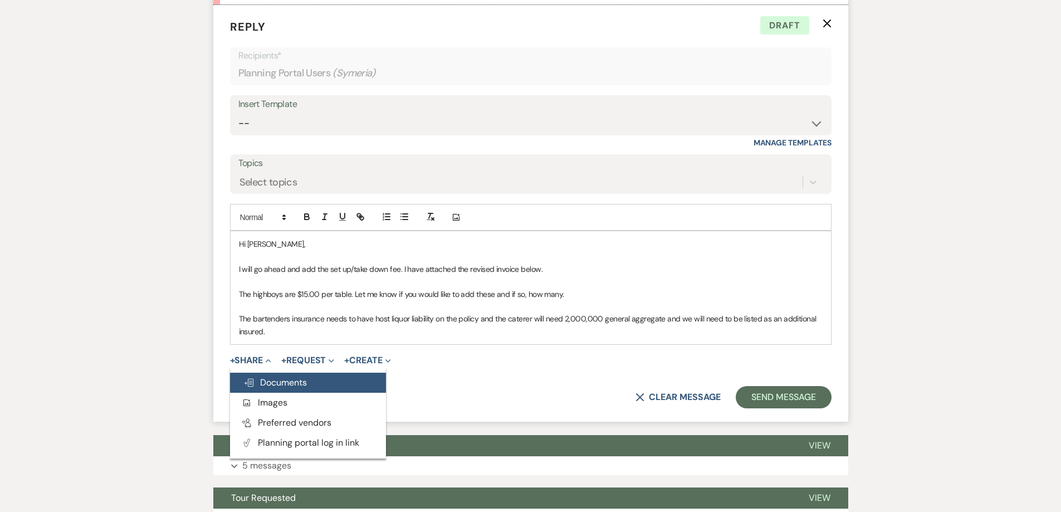
click at [294, 381] on span "Doc Upload Documents" at bounding box center [276, 383] width 64 height 12
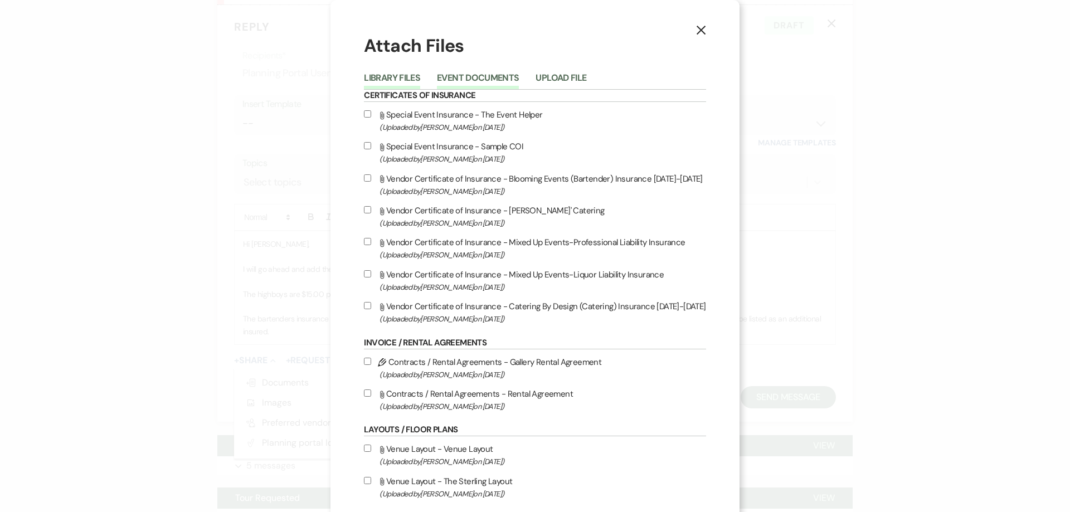
click at [437, 76] on button "Event Documents" at bounding box center [478, 82] width 82 height 16
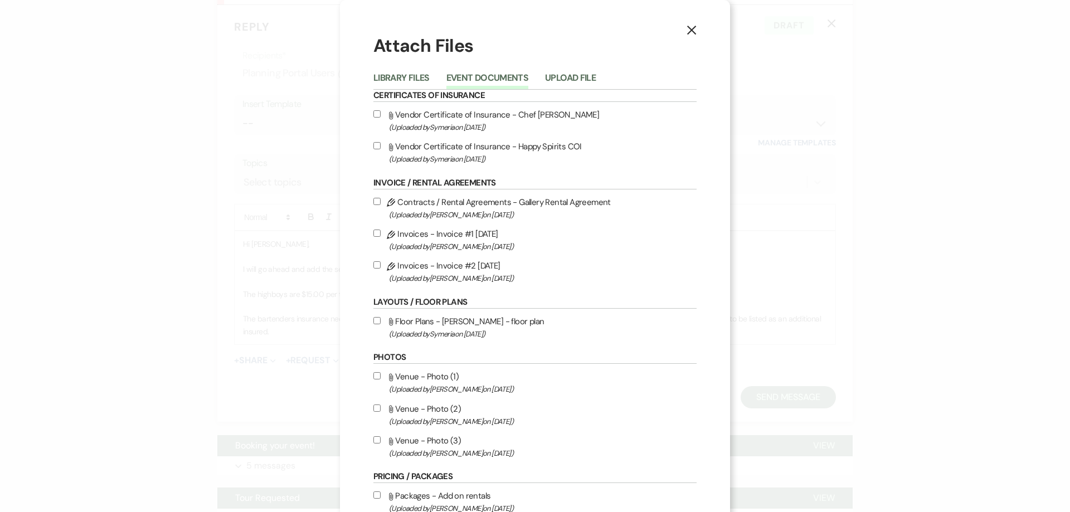
click at [373, 263] on input "Pencil Invoices - Invoice #2 9-15-2025 (Uploaded by Shelby on Sep 15th, 2025 )" at bounding box center [376, 264] width 7 height 7
checkbox input "true"
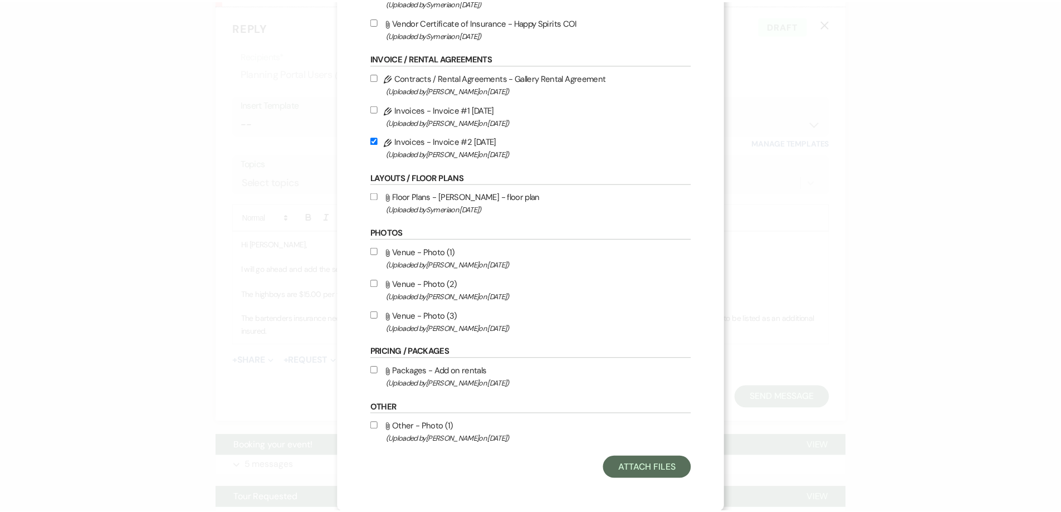
scroll to position [125, 0]
click at [654, 461] on button "Attach Files" at bounding box center [652, 467] width 89 height 22
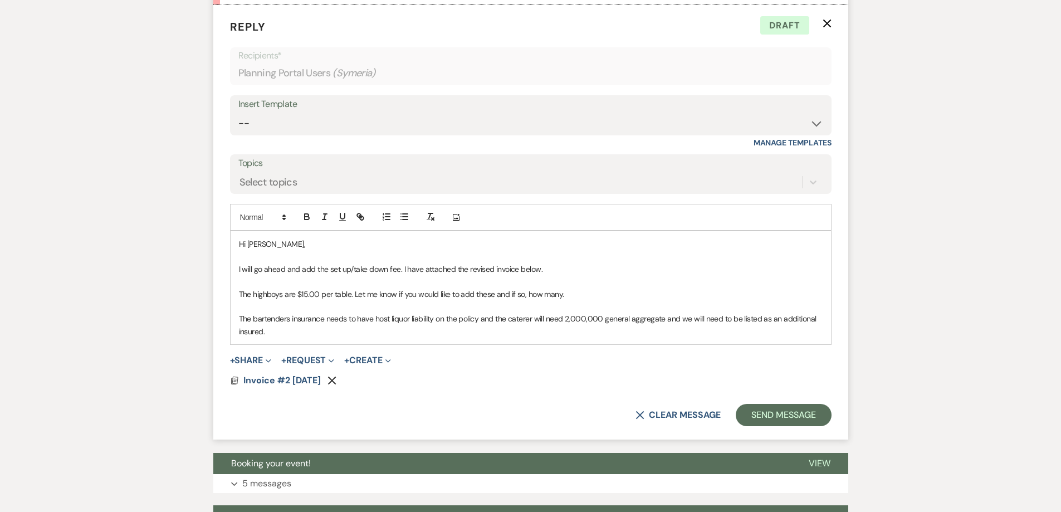
click at [381, 336] on p "The bartenders insurance needs to have host liquor liability on the policy and …" at bounding box center [531, 325] width 584 height 25
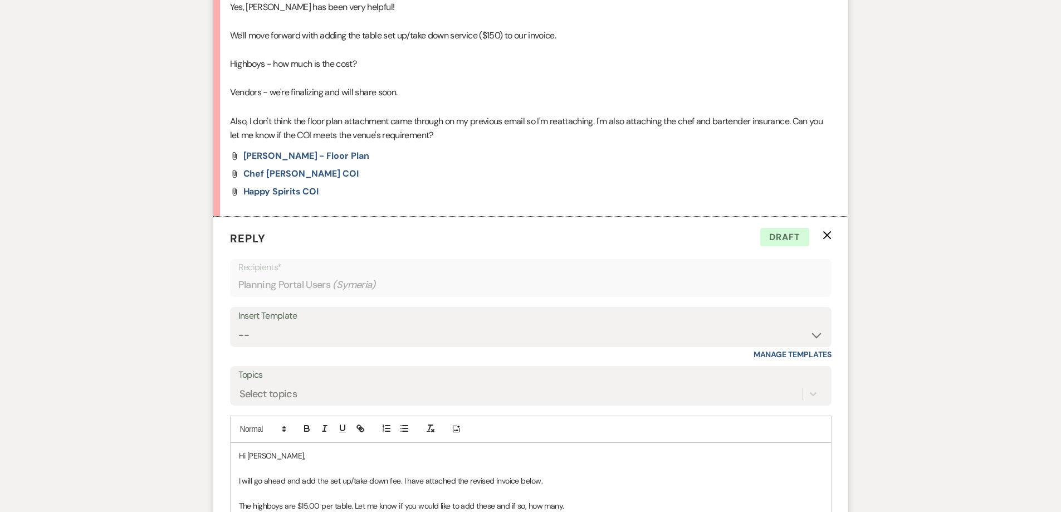
scroll to position [2986, 0]
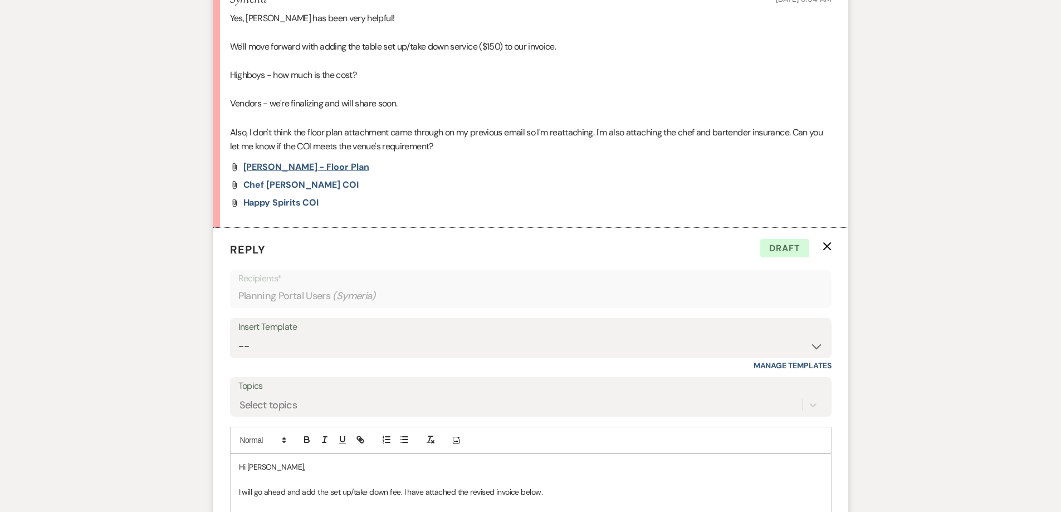
click at [332, 169] on span "Symeria Palmer - floor plan" at bounding box center [307, 167] width 126 height 12
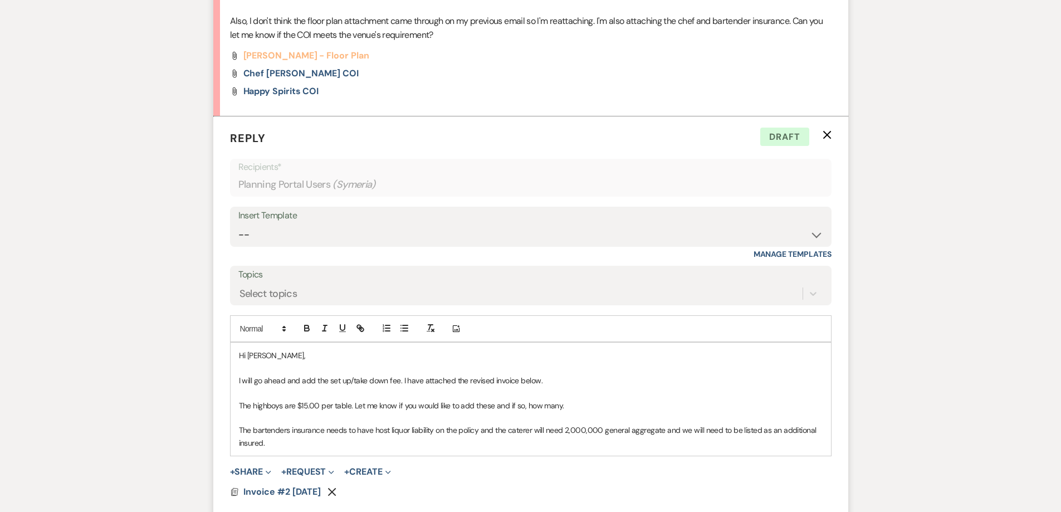
scroll to position [3320, 0]
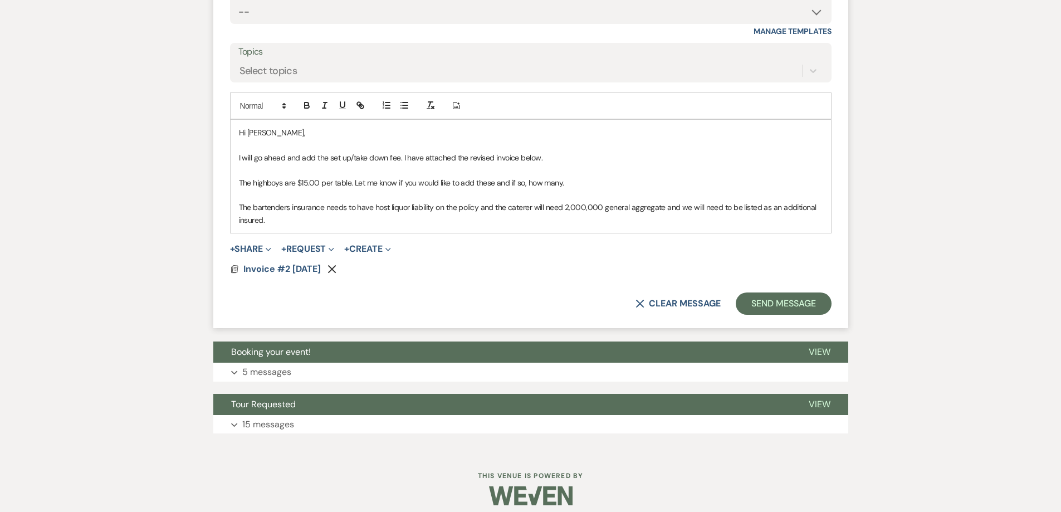
click at [421, 225] on p "The bartenders insurance needs to have host liquor liability on the policy and …" at bounding box center [531, 213] width 584 height 25
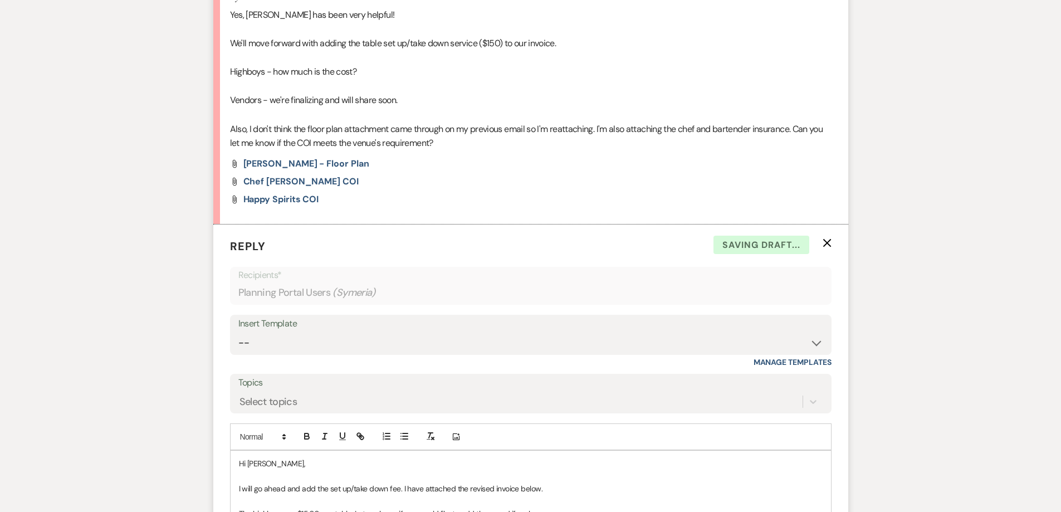
scroll to position [2986, 0]
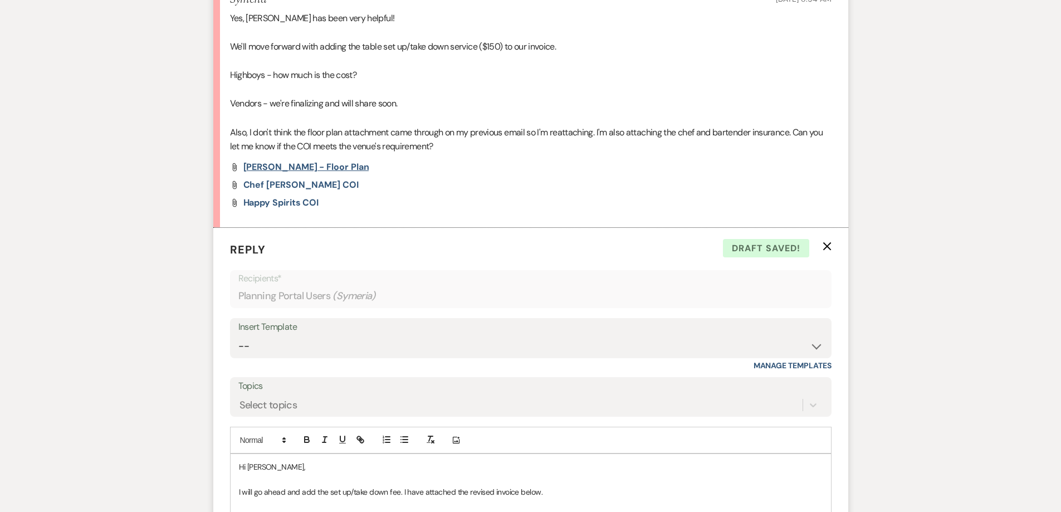
click at [298, 165] on span "Symeria Palmer - floor plan" at bounding box center [307, 167] width 126 height 12
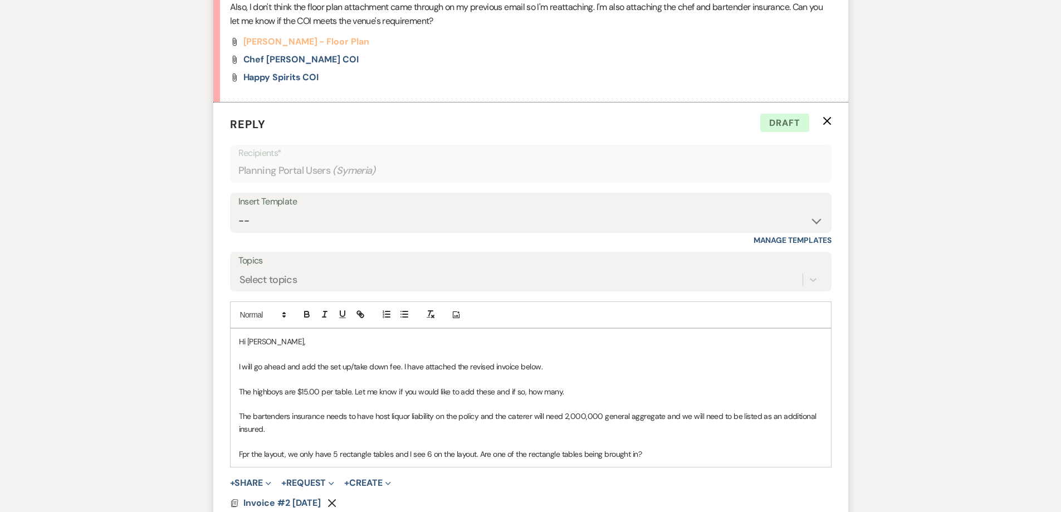
scroll to position [3355, 0]
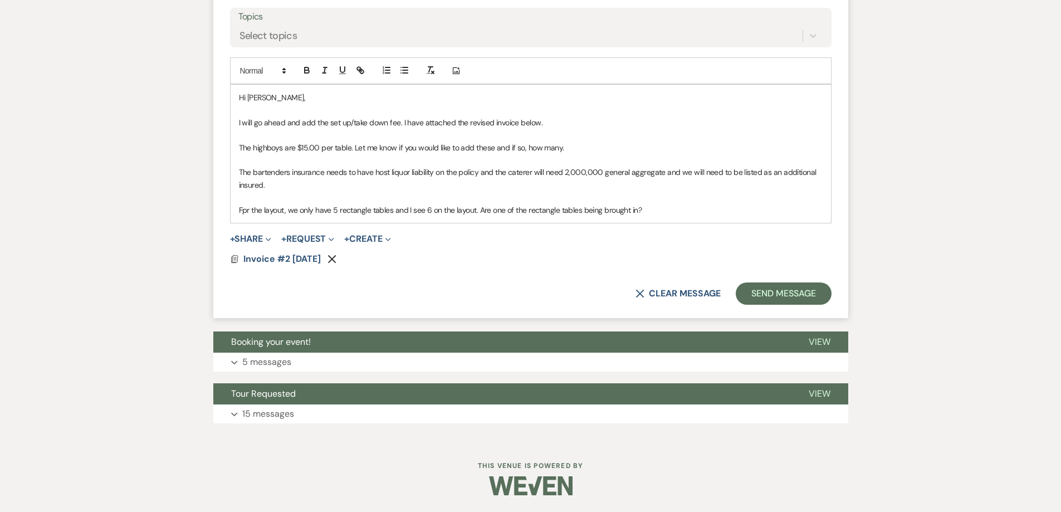
click at [642, 210] on p "Fpr the layout, we only have 5 rectangle tables and I see 6 on the layout. Are …" at bounding box center [531, 210] width 584 height 12
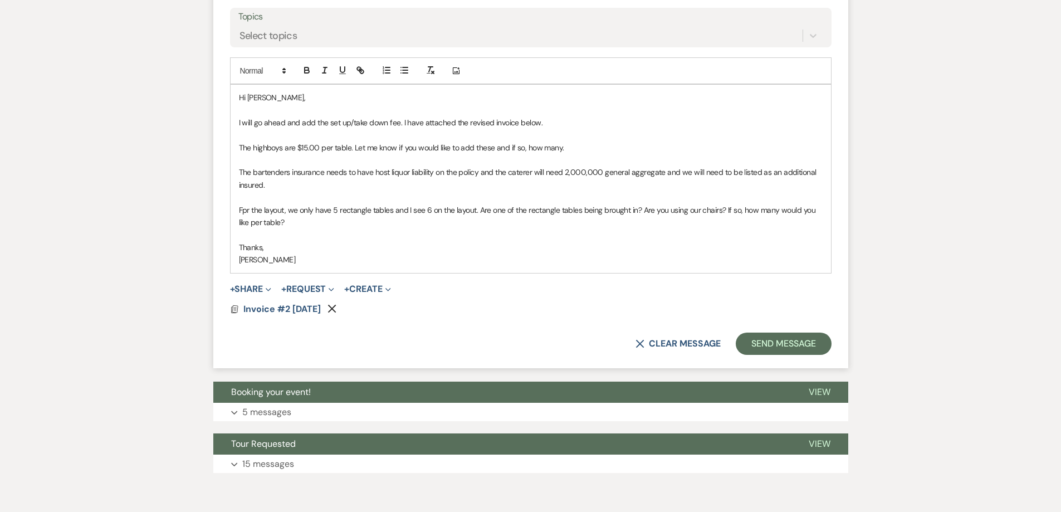
click at [244, 210] on p "Fpr the layout, we only have 5 rectangle tables and I see 6 on the layout. Are …" at bounding box center [531, 216] width 584 height 25
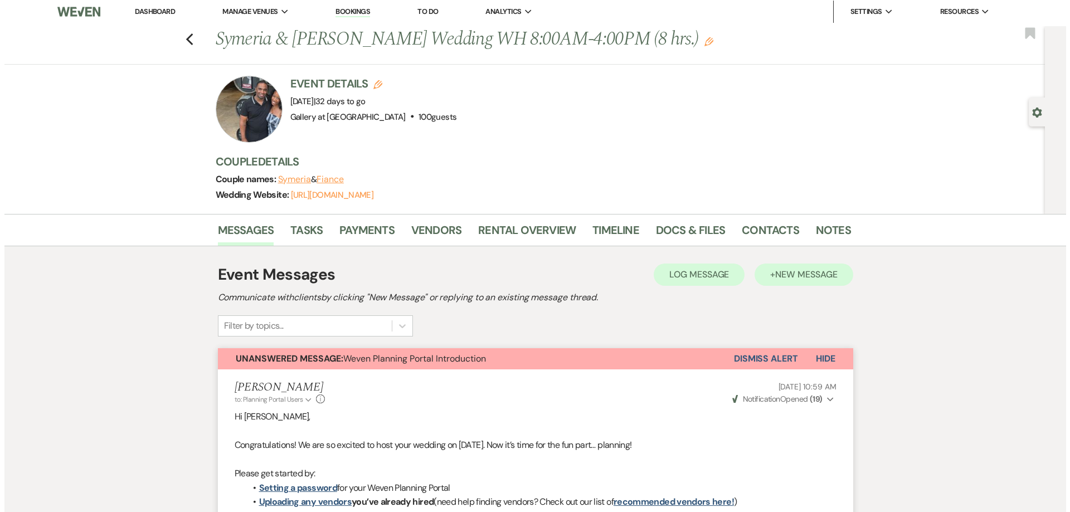
scroll to position [0, 0]
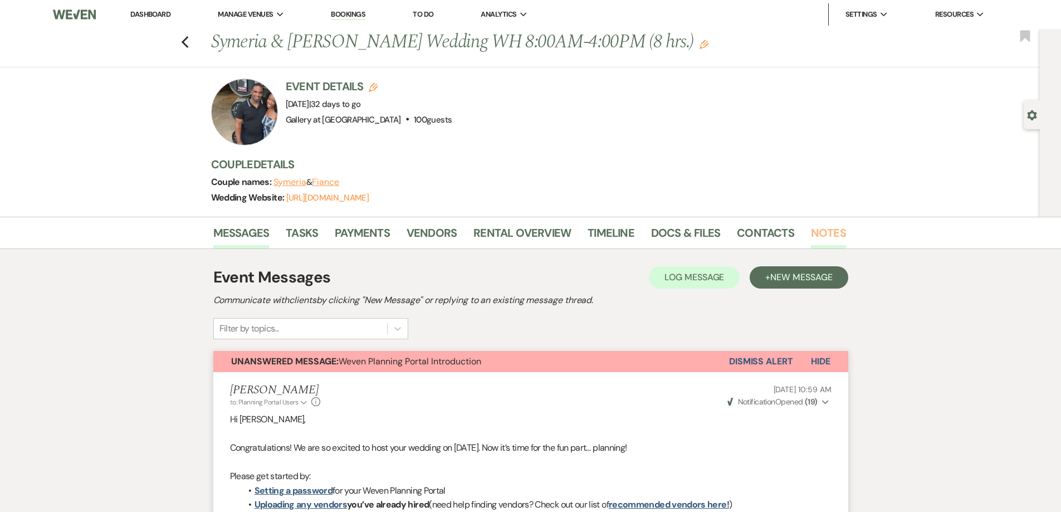
click at [827, 231] on link "Notes" at bounding box center [828, 236] width 35 height 25
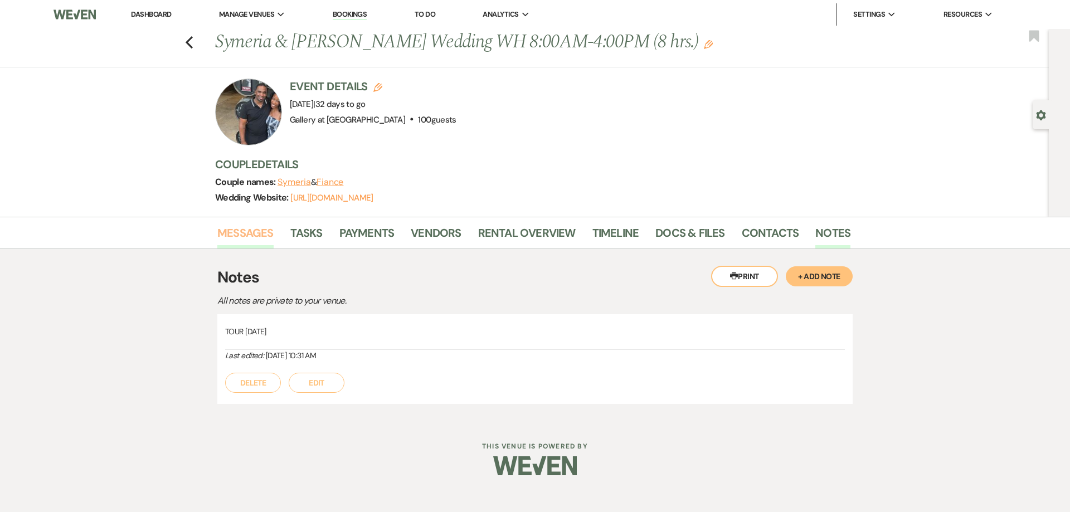
click at [260, 232] on link "Messages" at bounding box center [245, 236] width 56 height 25
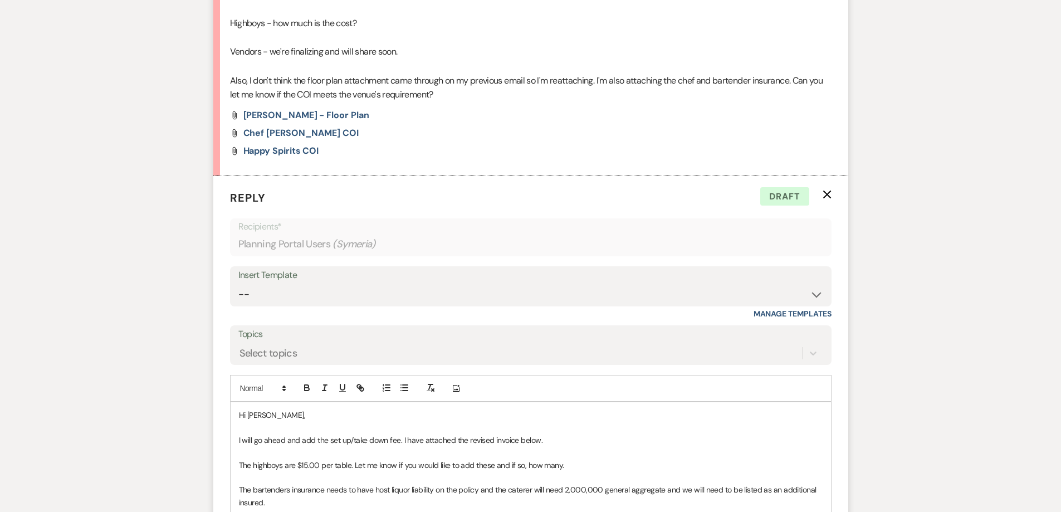
scroll to position [2647, 0]
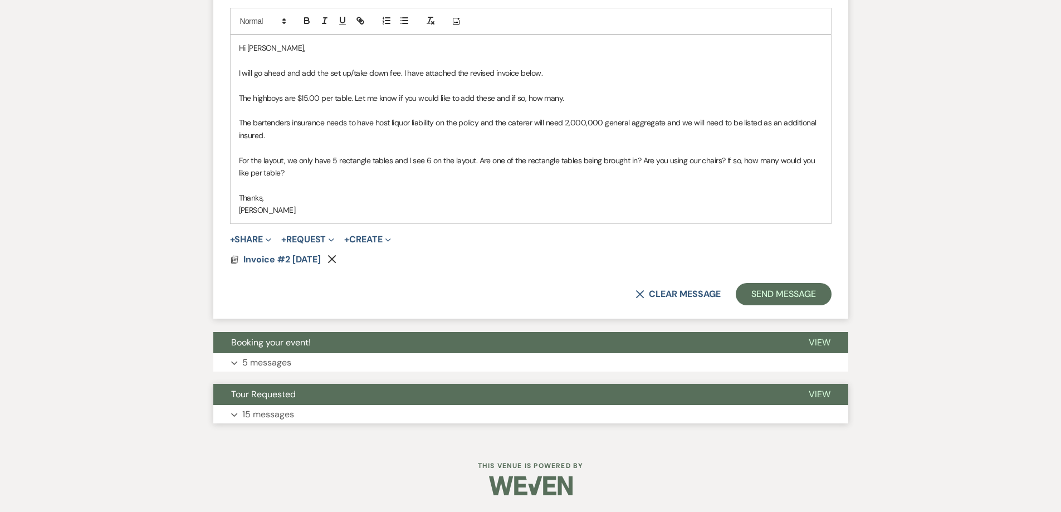
click at [395, 416] on button "Expand 15 messages" at bounding box center [530, 414] width 635 height 19
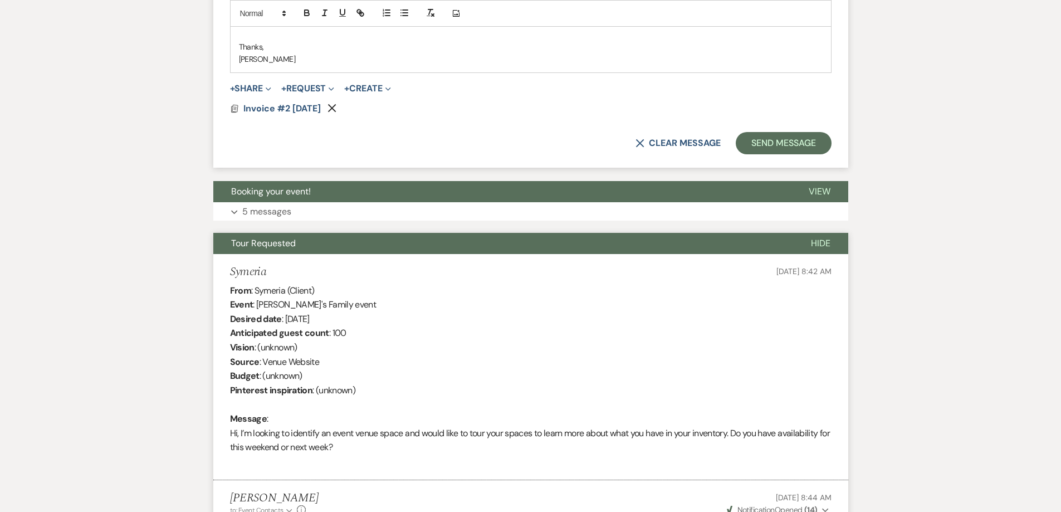
click at [319, 245] on button "Tour Requested" at bounding box center [503, 243] width 580 height 21
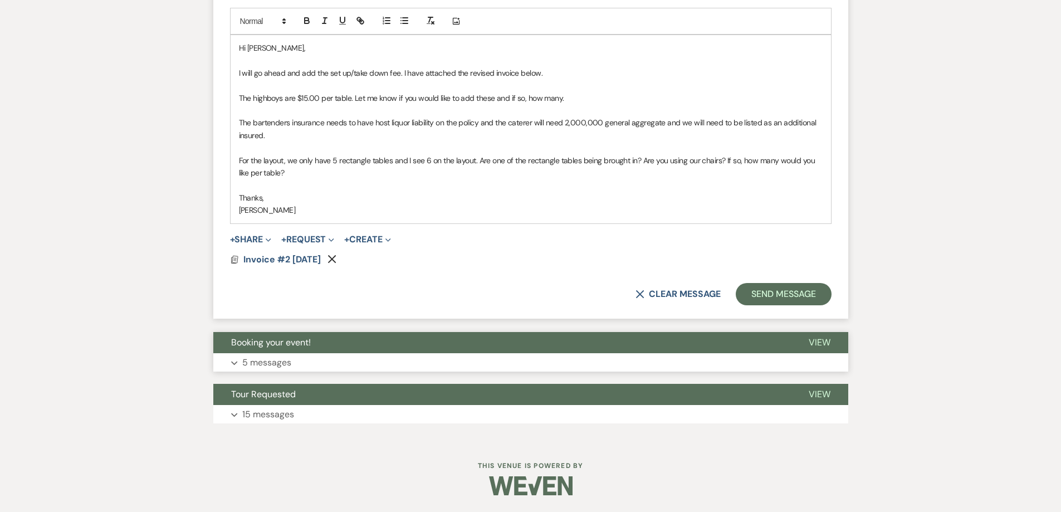
click at [303, 367] on button "Expand 5 messages" at bounding box center [530, 362] width 635 height 19
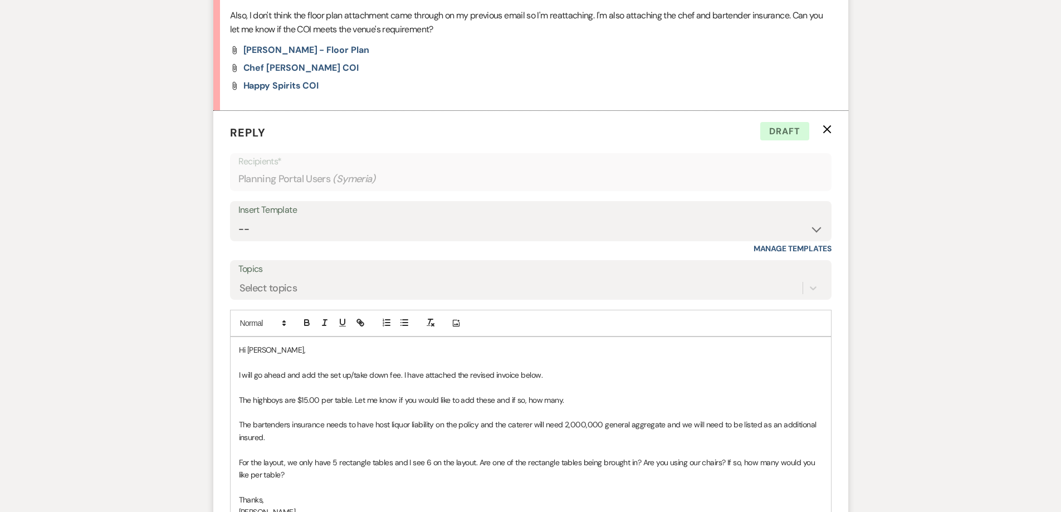
scroll to position [3176, 0]
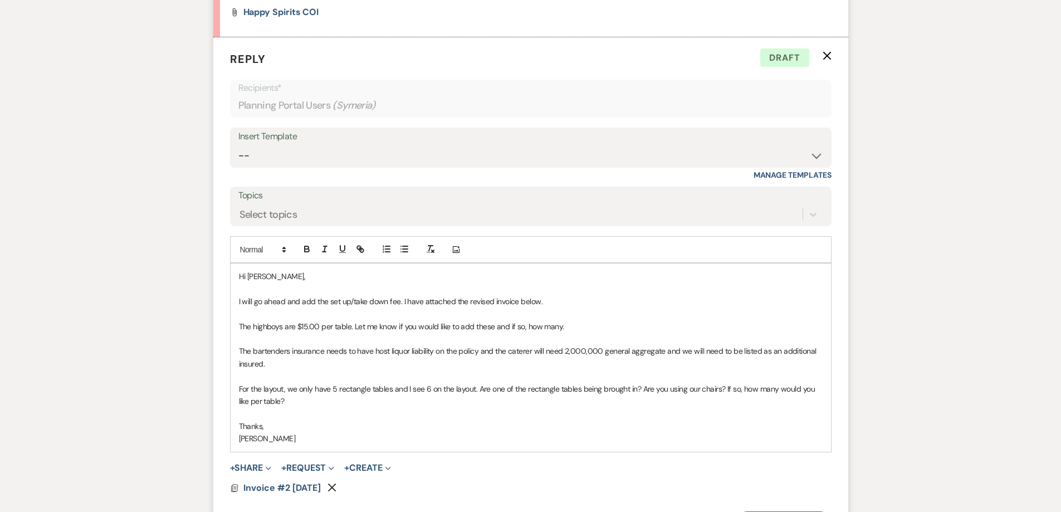
click at [309, 403] on p "For the layout, we only have 5 rectangle tables and I see 6 on the layout. Are …" at bounding box center [531, 395] width 584 height 25
click at [592, 327] on p "The highboys are $15.00 per table. Let me know if you would like to add these a…" at bounding box center [531, 326] width 584 height 12
click at [659, 324] on p "The highboys are $15.00 per table. Let me know if you would like to add these a…" at bounding box center [531, 326] width 584 height 12
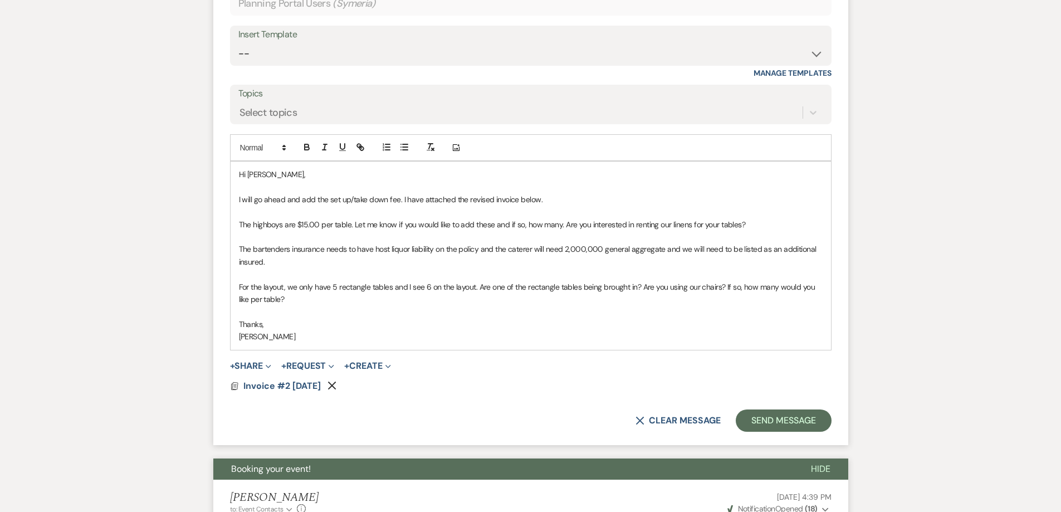
scroll to position [3343, 0]
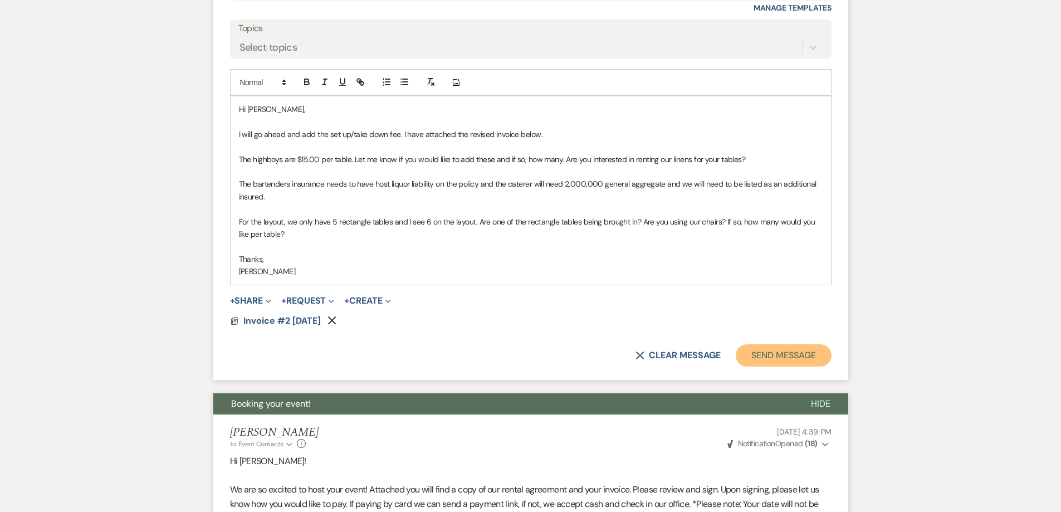
click at [762, 354] on button "Send Message" at bounding box center [783, 355] width 95 height 22
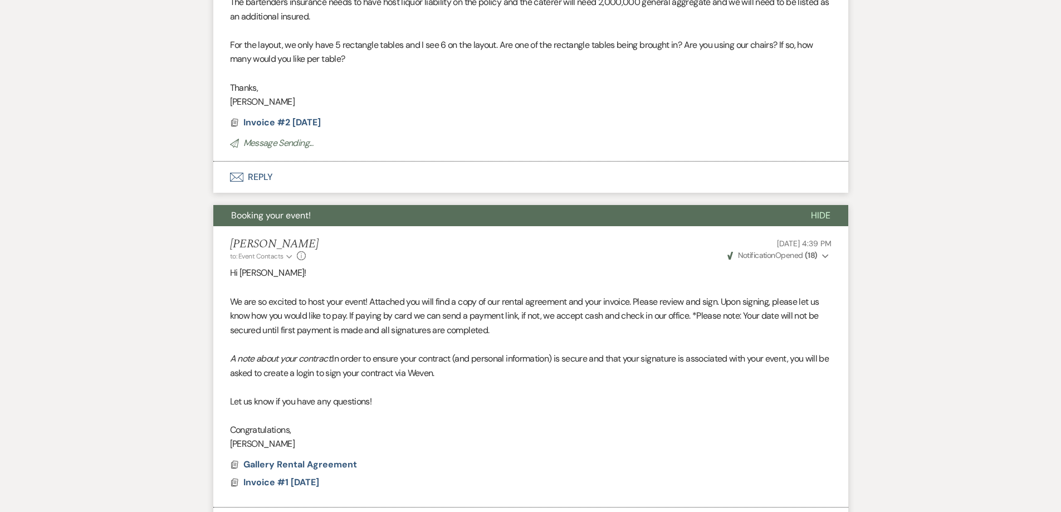
scroll to position [3635, 0]
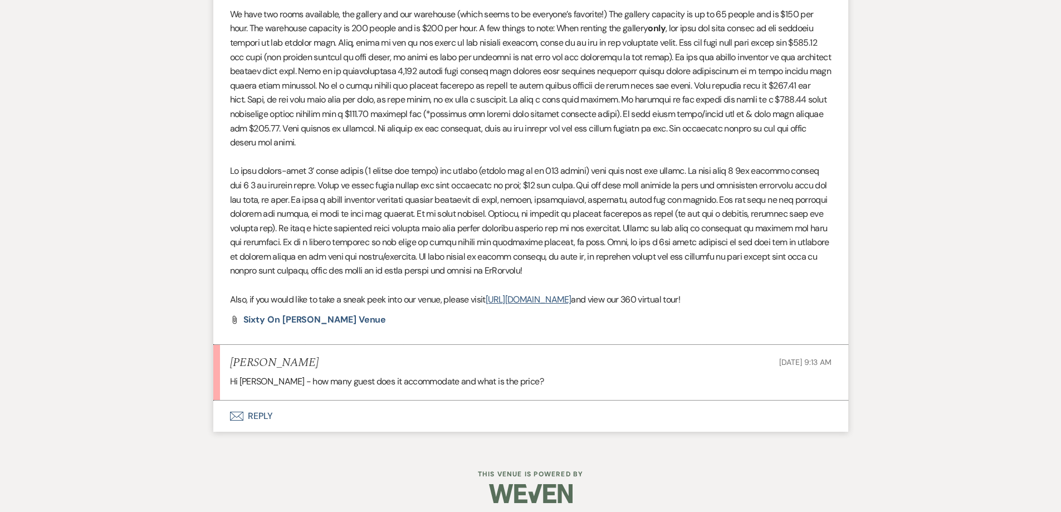
click at [360, 412] on button "Envelope Reply" at bounding box center [530, 416] width 635 height 31
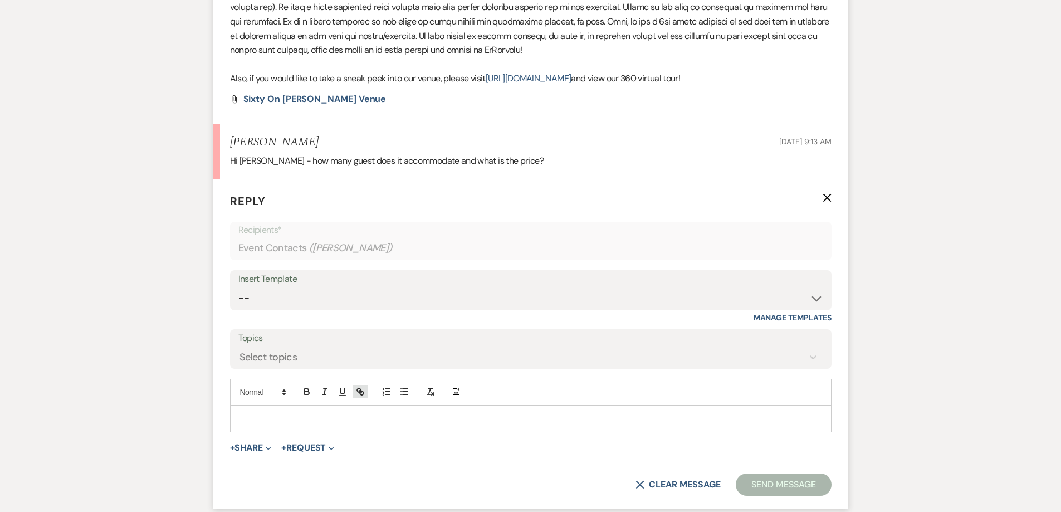
scroll to position [989, 0]
click at [355, 414] on p at bounding box center [531, 417] width 584 height 12
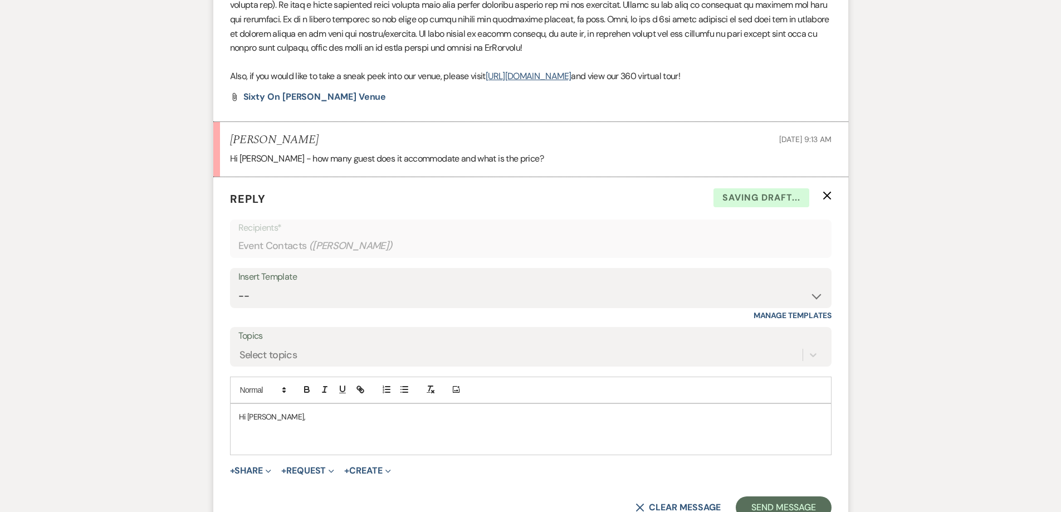
click at [253, 416] on p "Hi michele," at bounding box center [531, 417] width 584 height 12
click at [266, 450] on div "Hi Michele," at bounding box center [531, 429] width 601 height 51
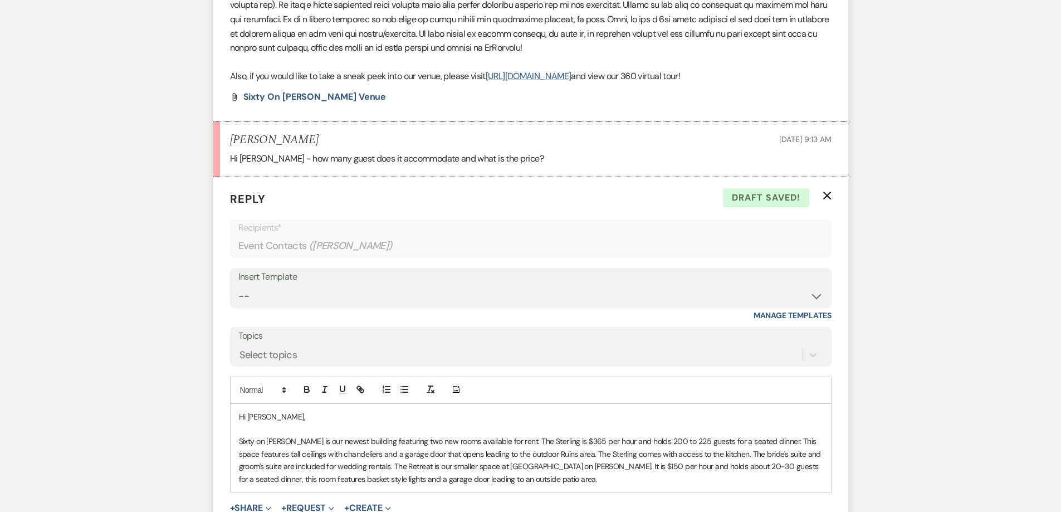
click at [498, 438] on p "Sixty on Sims is our newest building featuring two new rooms available for rent…" at bounding box center [531, 460] width 584 height 50
drag, startPoint x: 498, startPoint y: 441, endPoint x: 285, endPoint y: 436, distance: 212.9
click at [285, 436] on p "Sixty on Sims is our newest building featuring two new rooms available for rent…" at bounding box center [531, 460] width 584 height 50
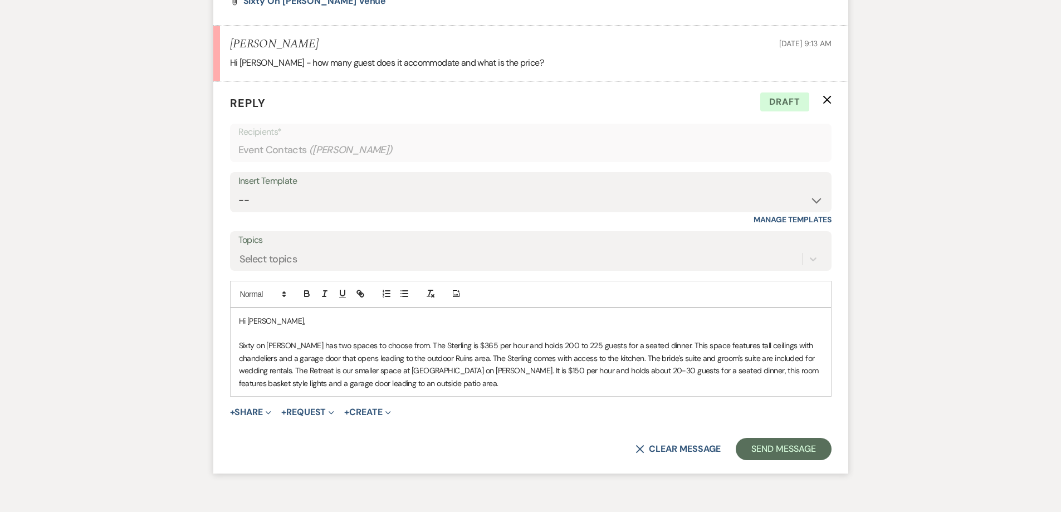
scroll to position [1100, 0]
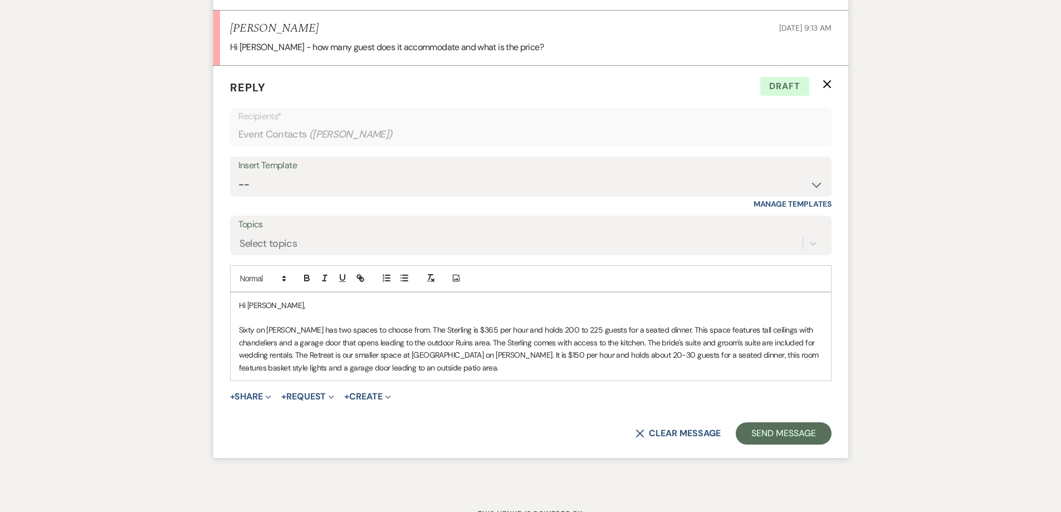
click at [392, 371] on p "Sixty on Sims has two spaces to choose from. The Sterling is $365 per hour and …" at bounding box center [531, 349] width 584 height 50
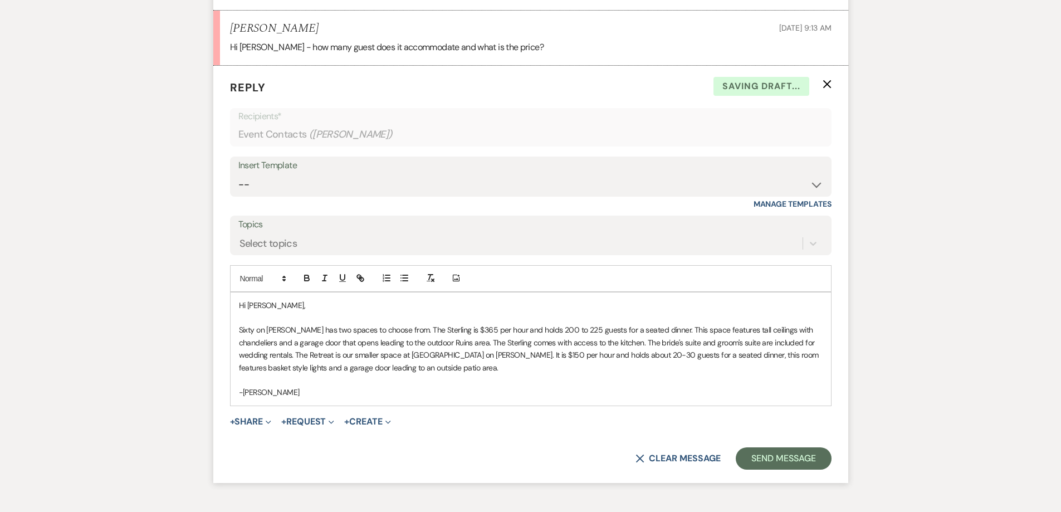
click at [395, 368] on p "Sixty on Sims has two spaces to choose from. The Sterling is $365 per hour and …" at bounding box center [531, 349] width 584 height 50
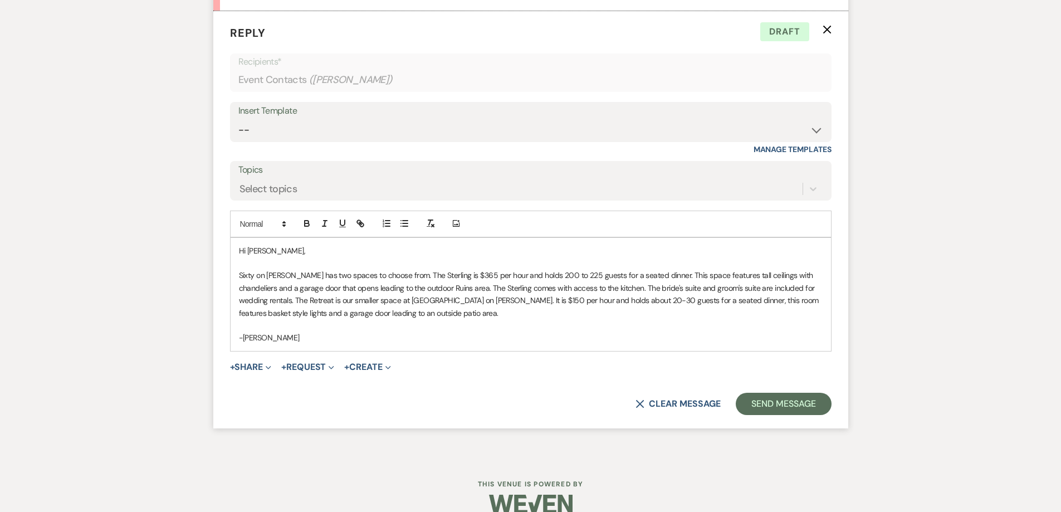
scroll to position [1156, 0]
click at [762, 397] on button "Send Message" at bounding box center [783, 403] width 95 height 22
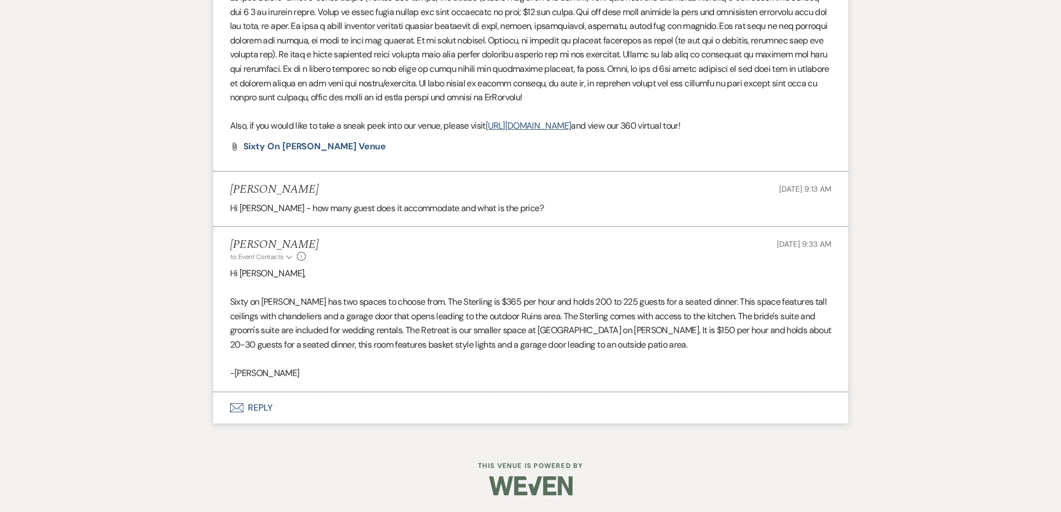
scroll to position [939, 0]
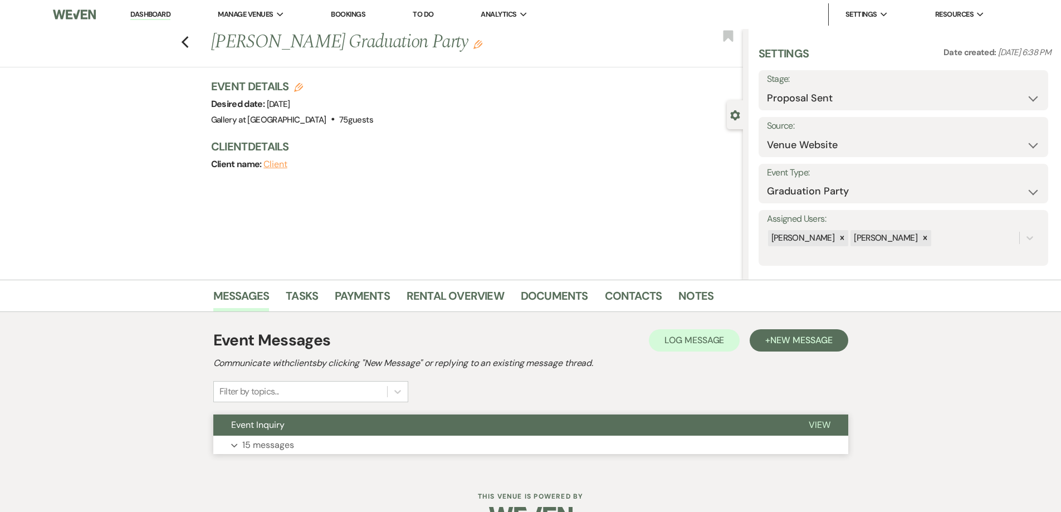
click at [422, 437] on button "Expand 15 messages" at bounding box center [530, 445] width 635 height 19
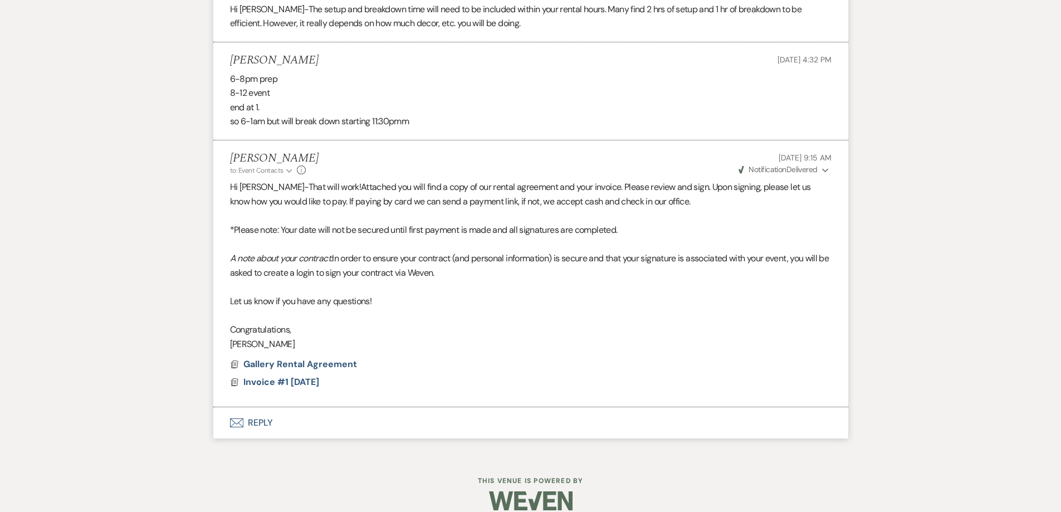
scroll to position [2825, 0]
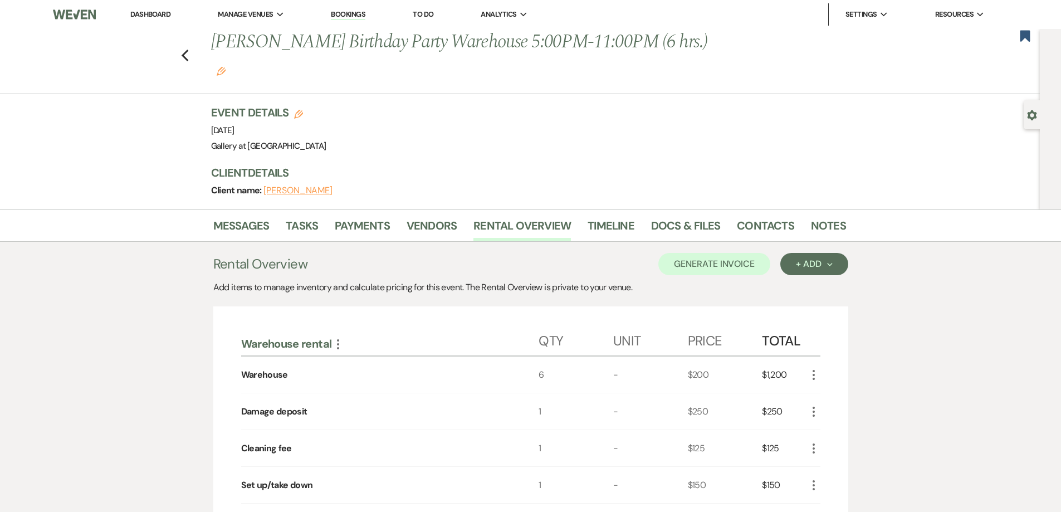
drag, startPoint x: 129, startPoint y: 9, endPoint x: 162, endPoint y: 8, distance: 32.4
click at [129, 9] on li "Dashboard" at bounding box center [150, 14] width 51 height 22
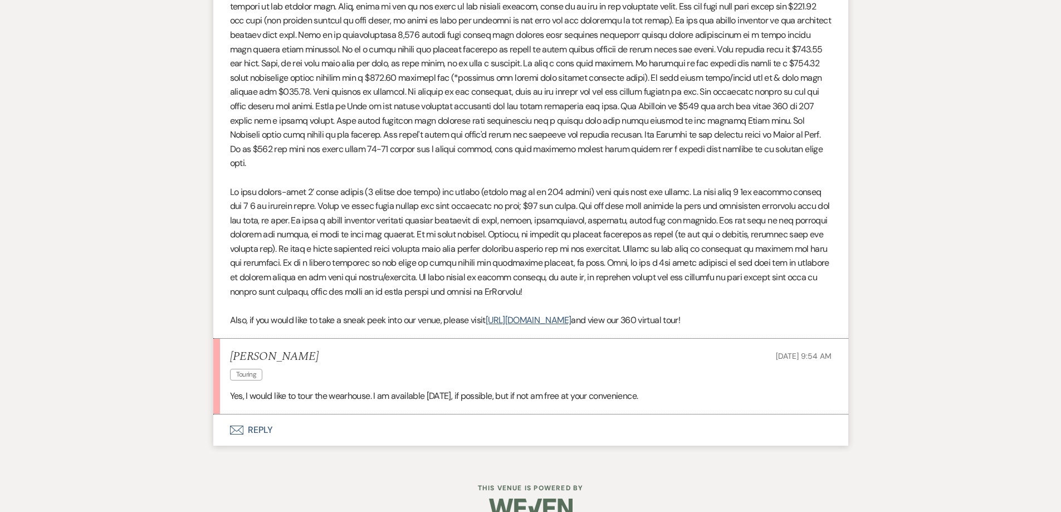
scroll to position [774, 0]
click at [515, 419] on button "Envelope Reply" at bounding box center [530, 430] width 635 height 31
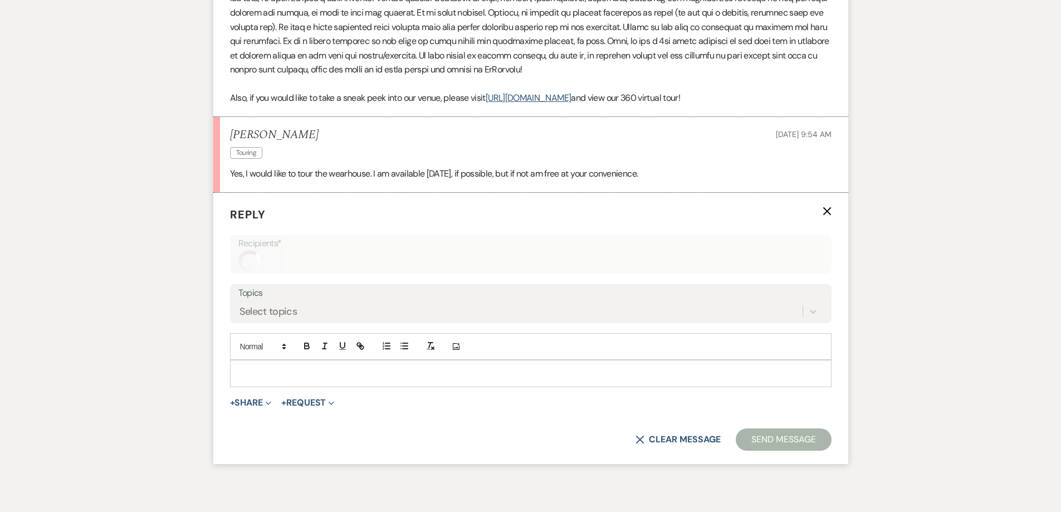
scroll to position [997, 0]
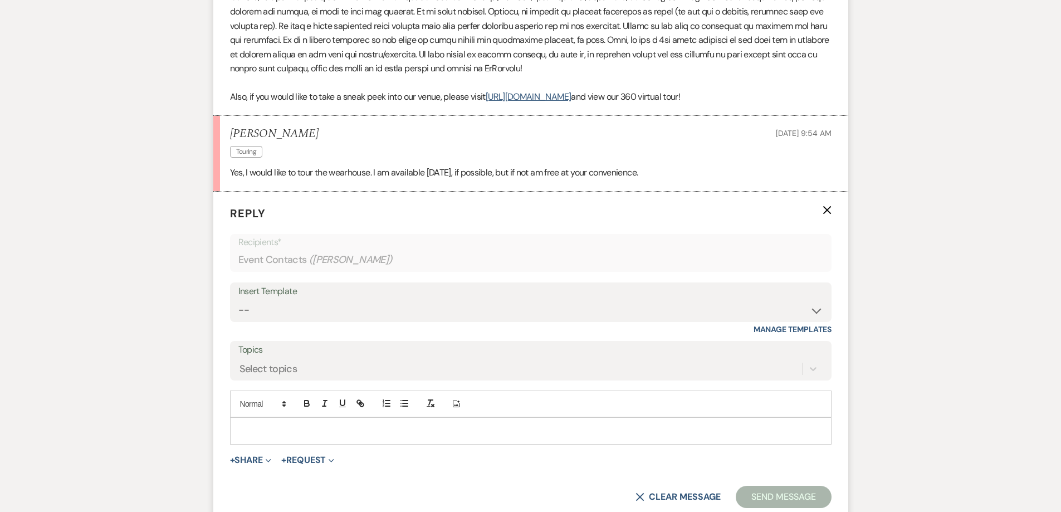
click at [271, 224] on form "Reply X Recipients* Event Contacts ( Carla Thomas ) Insert Template -- Initial …" at bounding box center [530, 357] width 635 height 330
click at [301, 425] on p at bounding box center [531, 431] width 584 height 12
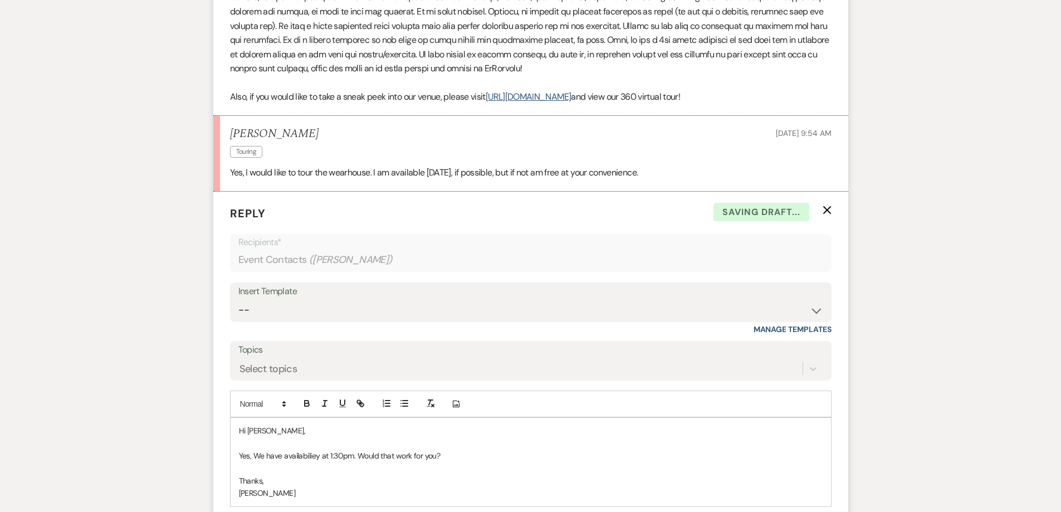
click at [249, 425] on p "Hi carla," at bounding box center [531, 431] width 584 height 12
click at [298, 450] on p "Yes, We have availabiliey at 1:30pm. Would that work for you?" at bounding box center [531, 456] width 584 height 12
click at [259, 450] on p "Yes, We have availability for a tour today at 1:30pm. Would that work for you?" at bounding box center [531, 456] width 584 height 12
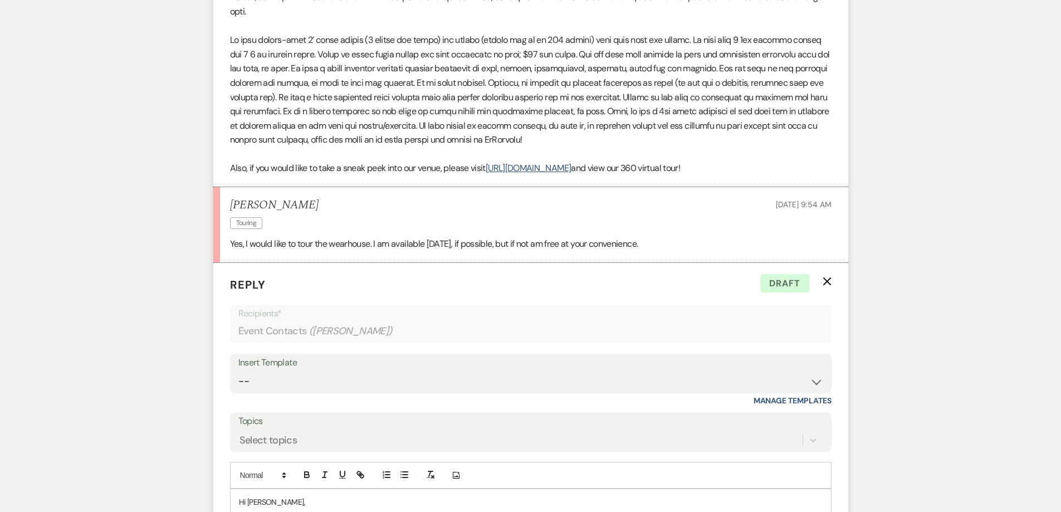
scroll to position [1053, 0]
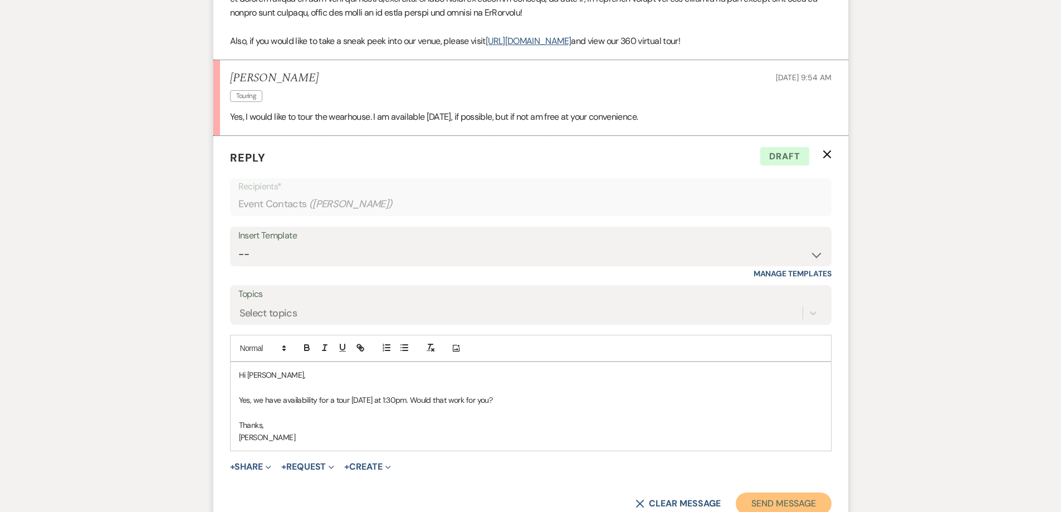
click at [764, 493] on button "Send Message" at bounding box center [783, 504] width 95 height 22
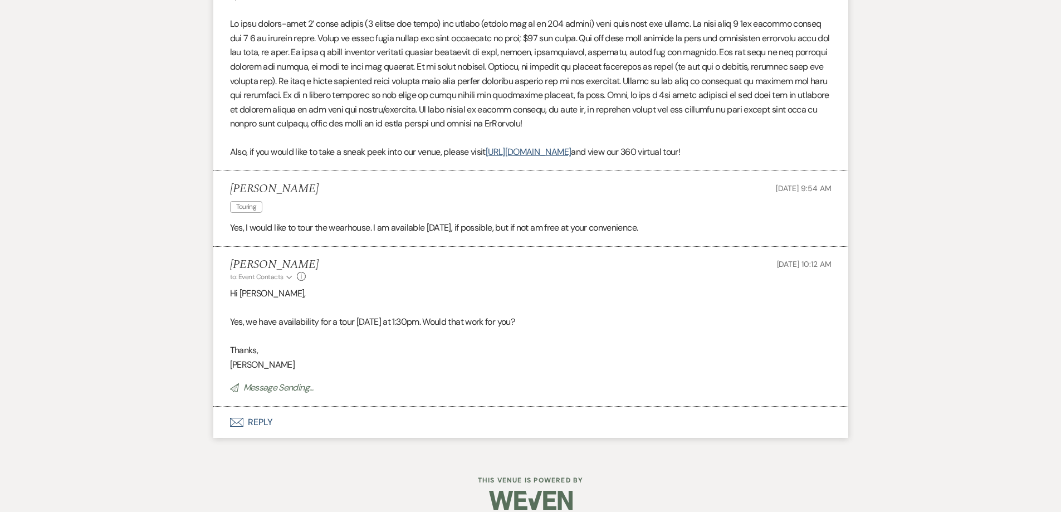
scroll to position [918, 0]
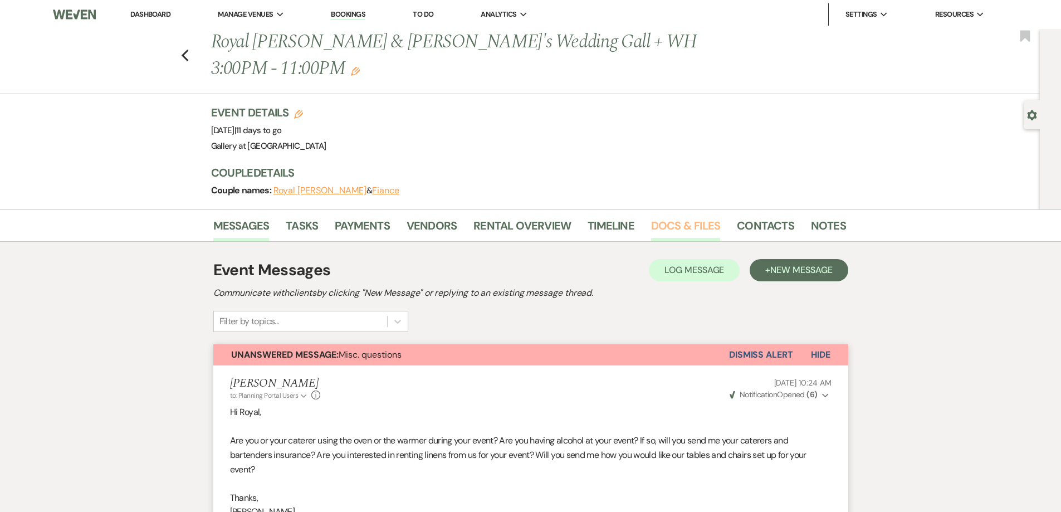
click at [684, 217] on link "Docs & Files" at bounding box center [685, 229] width 69 height 25
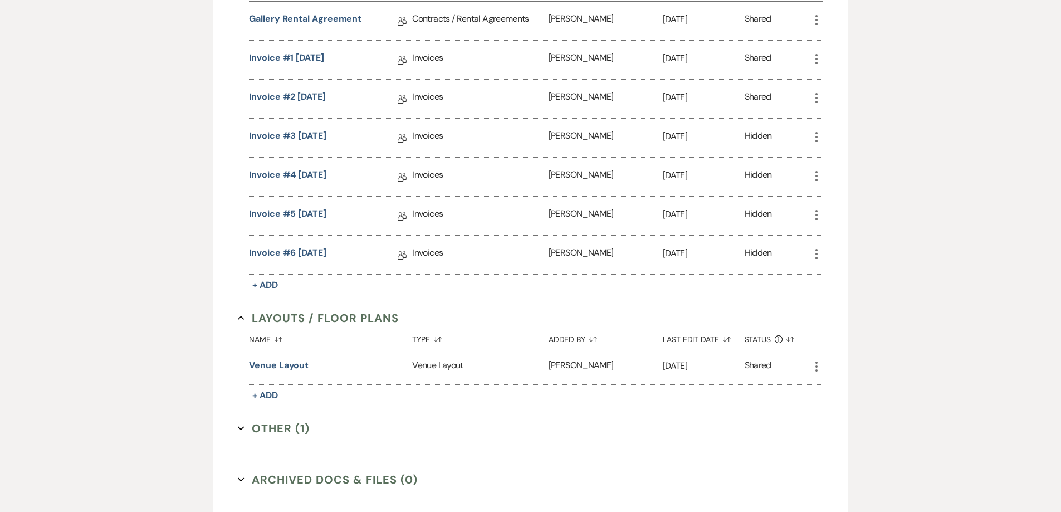
scroll to position [573, 0]
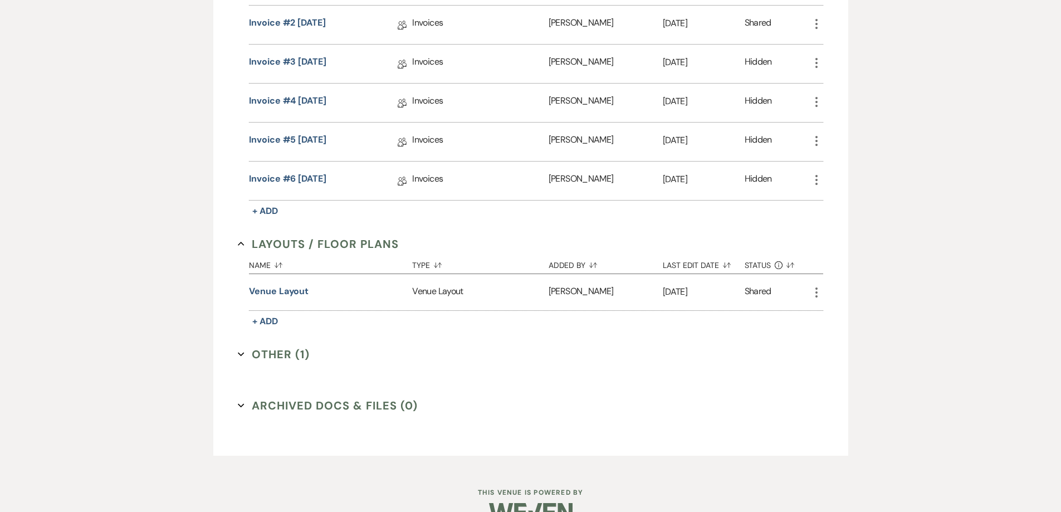
click at [254, 346] on button "Other (1) Expand" at bounding box center [274, 354] width 72 height 17
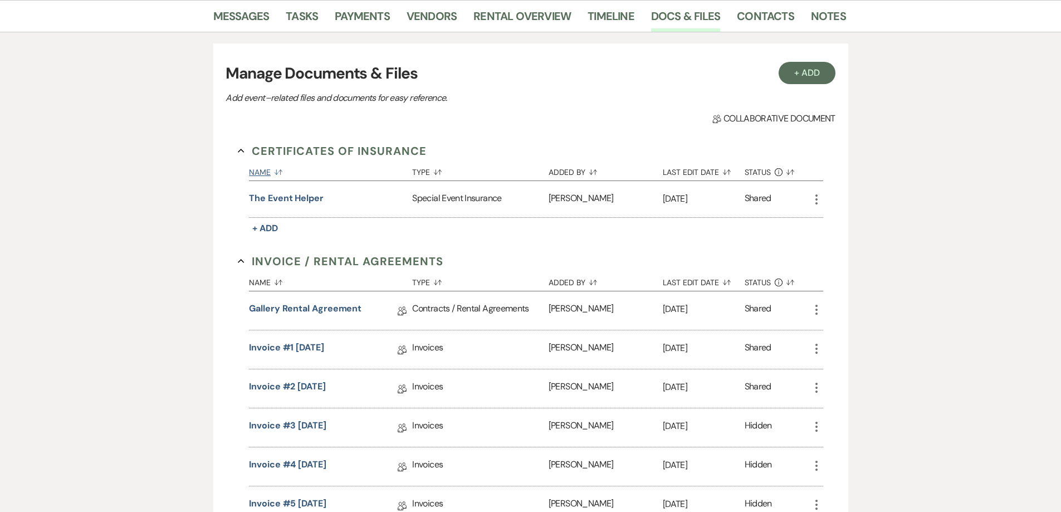
scroll to position [37, 0]
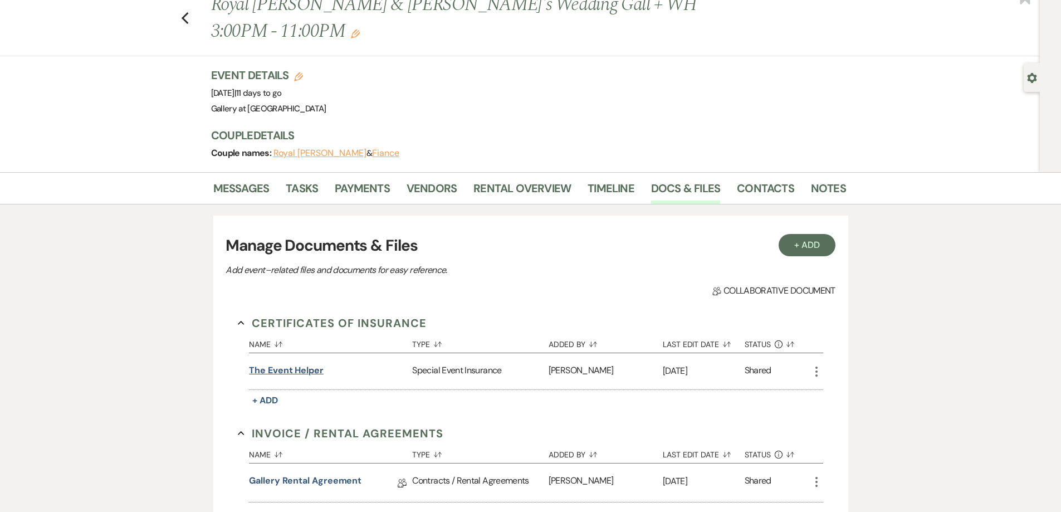
click at [291, 364] on button "The Event Helper" at bounding box center [286, 370] width 75 height 13
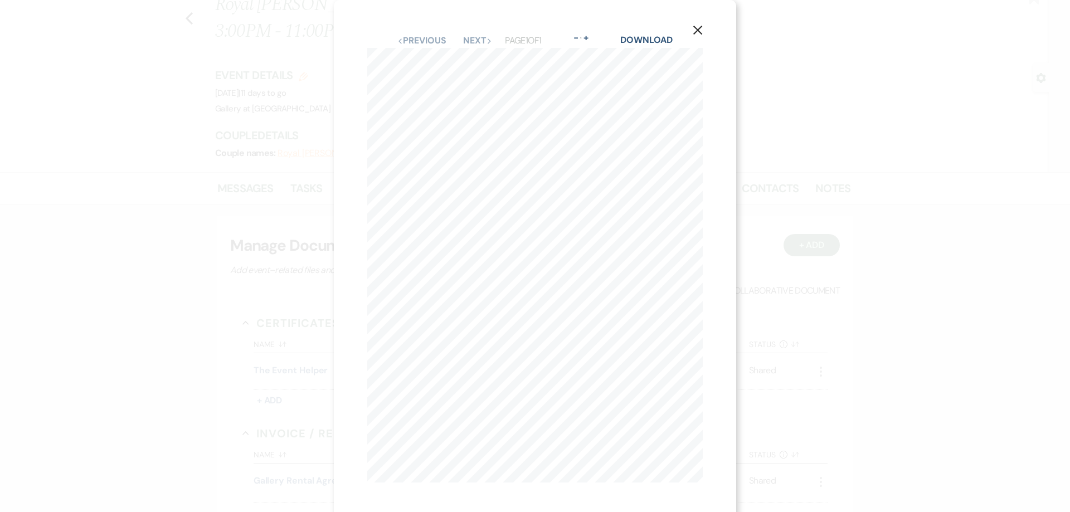
click at [226, 361] on div "X Previous Previous Next Next Page 1 of 1 - Zoom + Download I n the instance wh…" at bounding box center [535, 256] width 1070 height 512
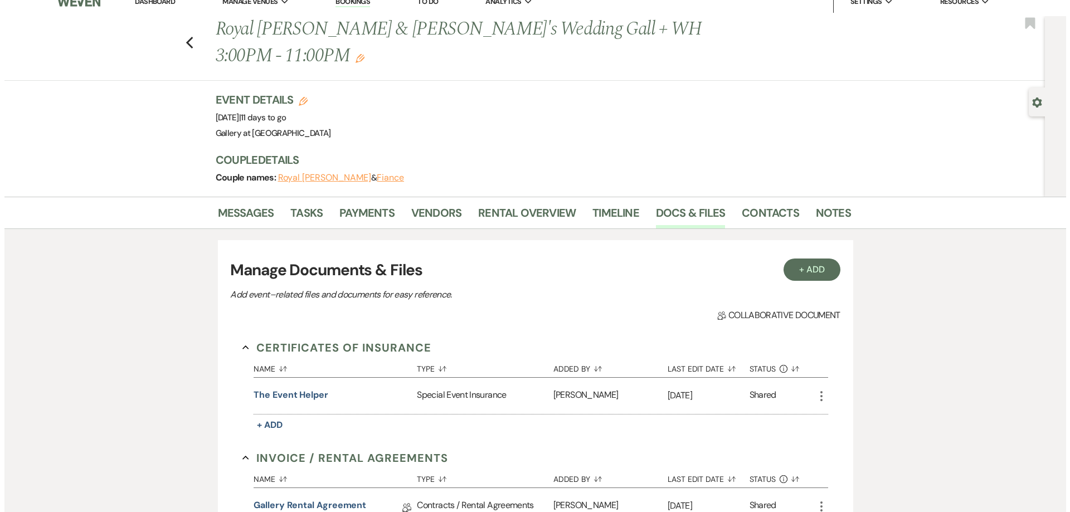
scroll to position [0, 0]
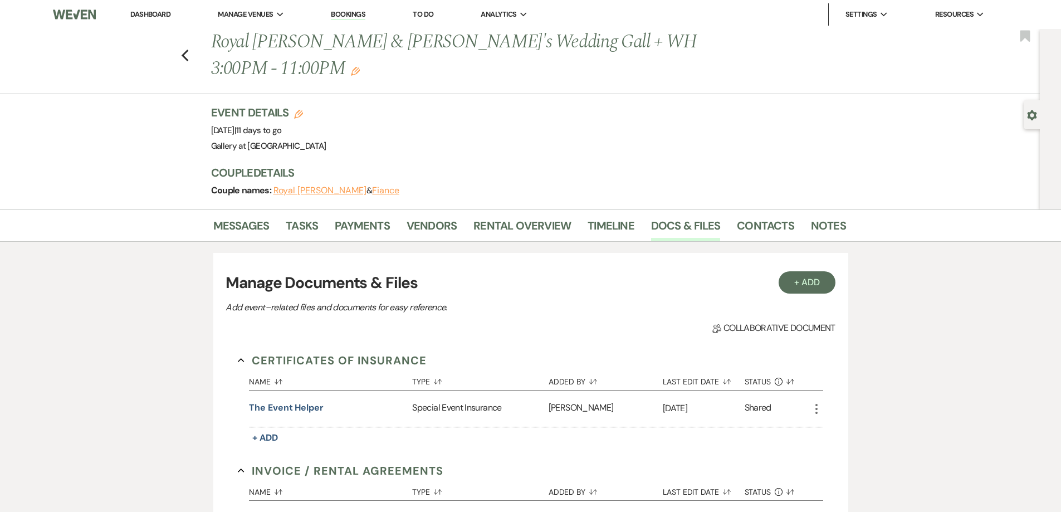
click at [162, 16] on link "Dashboard" at bounding box center [150, 13] width 40 height 9
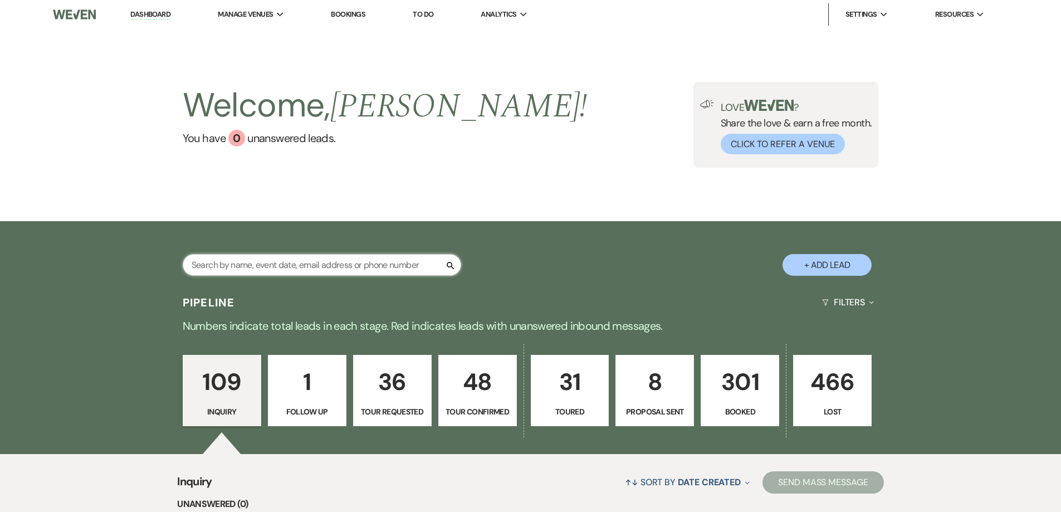
click at [337, 265] on input "text" at bounding box center [322, 265] width 279 height 22
type input "jo"
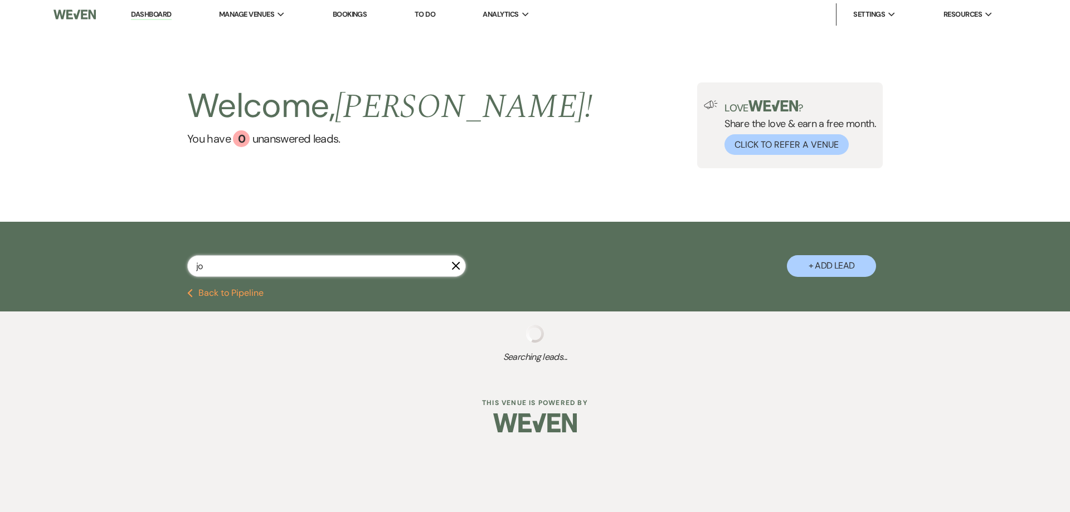
select select "4"
select select "2"
select select "8"
select select "4"
select select "2"
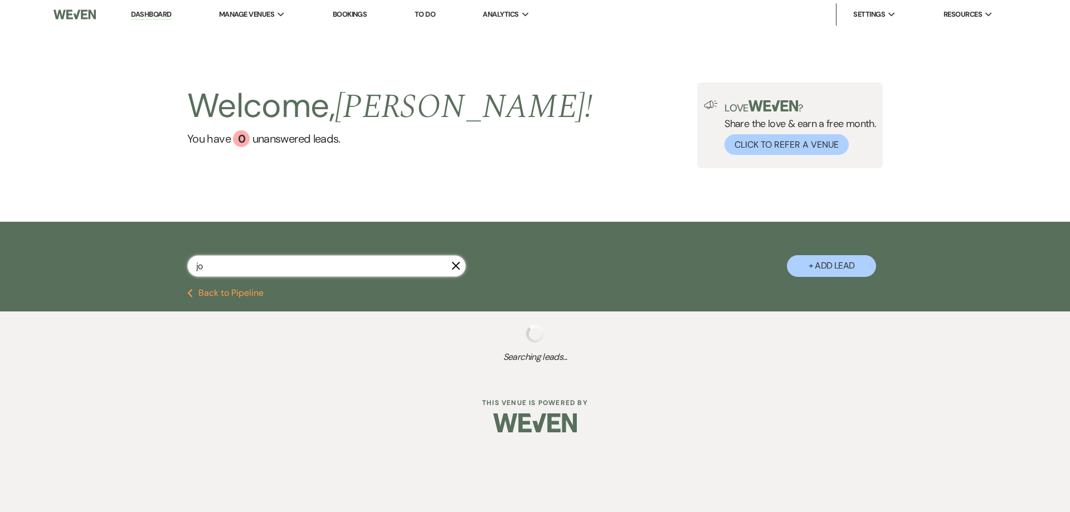
select select "6"
select select "5"
select select "4"
select select "6"
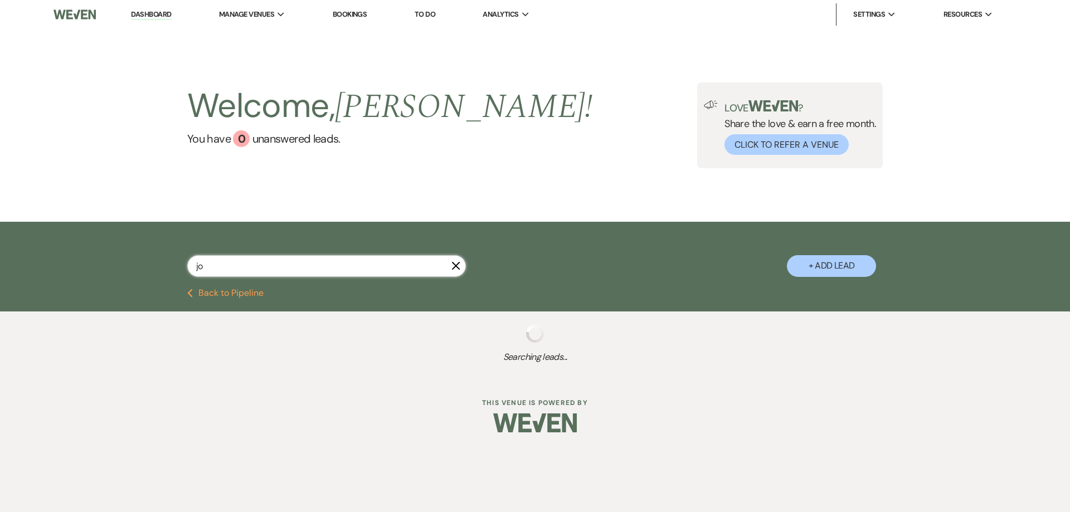
select select "8"
select select "6"
select select "5"
select select "2"
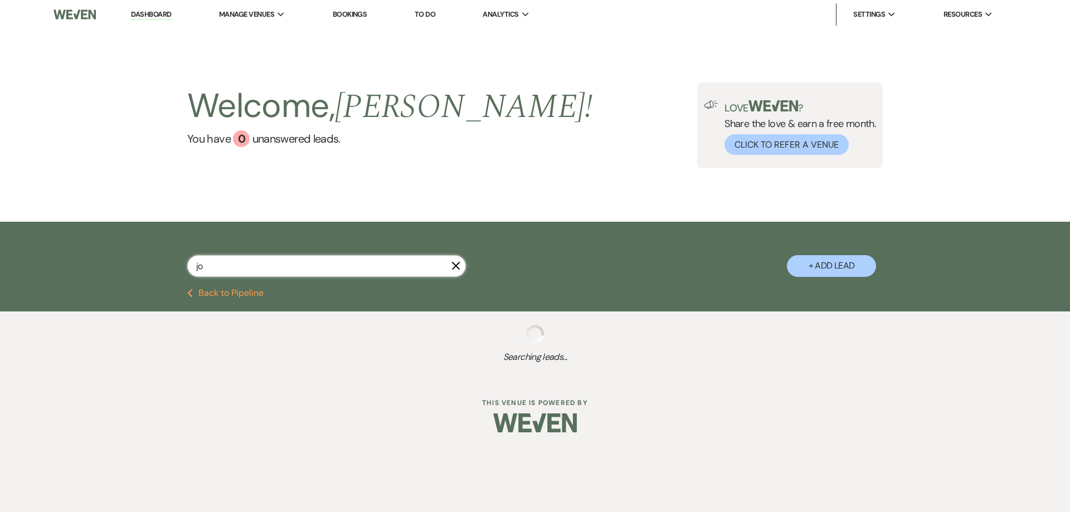
select select "2"
select select "8"
select select "5"
select select "8"
select select "5"
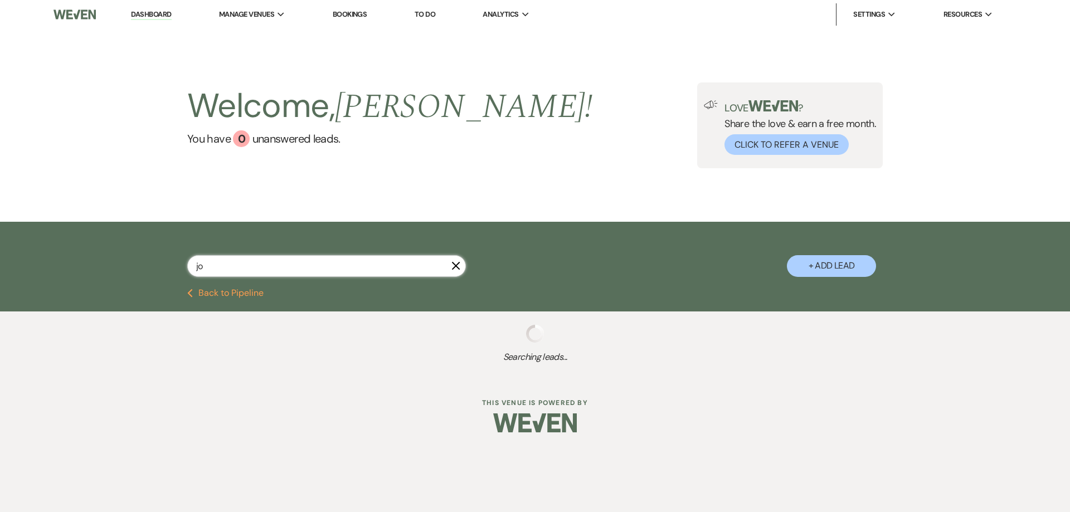
select select "8"
select select "5"
select select "8"
select select "11"
select select "8"
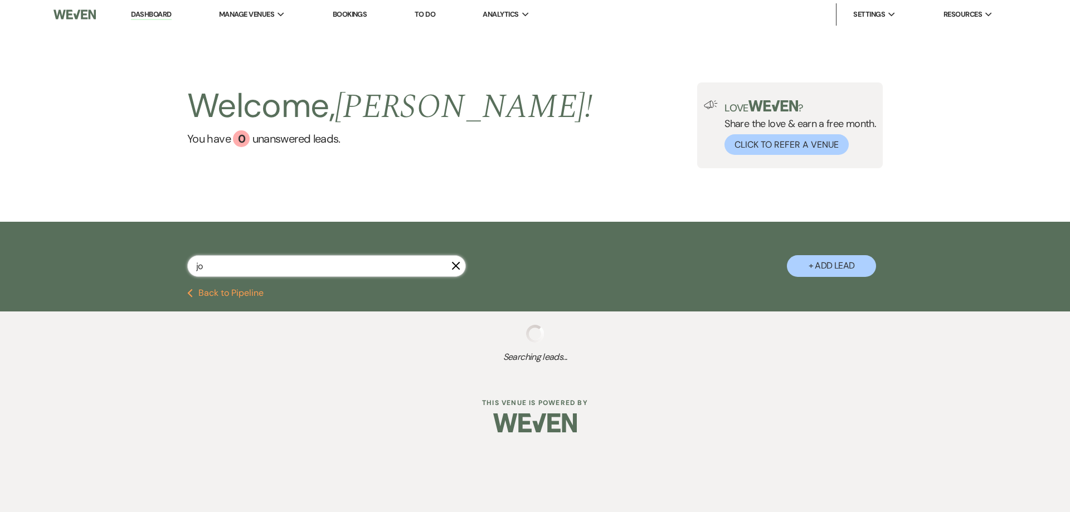
select select "8"
select select "5"
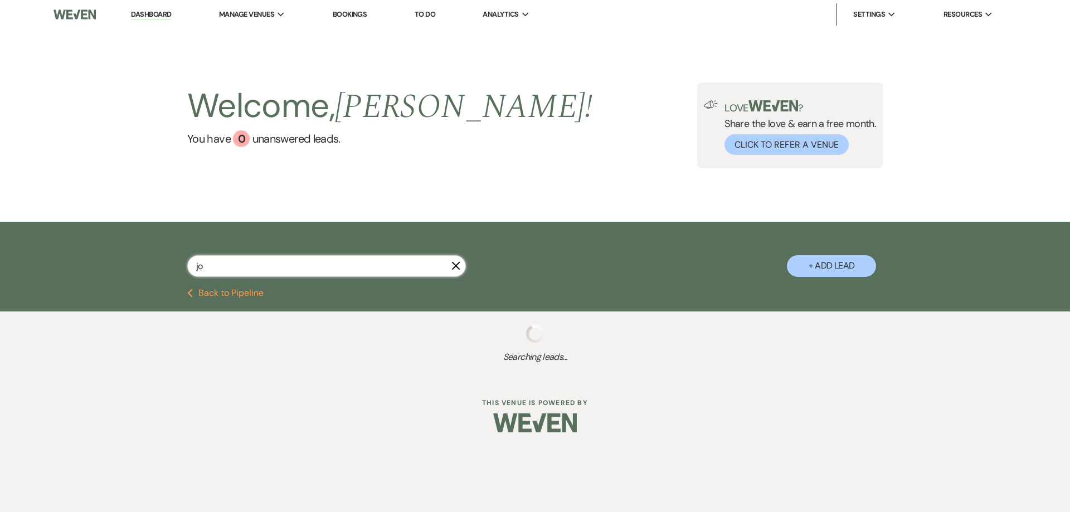
select select "8"
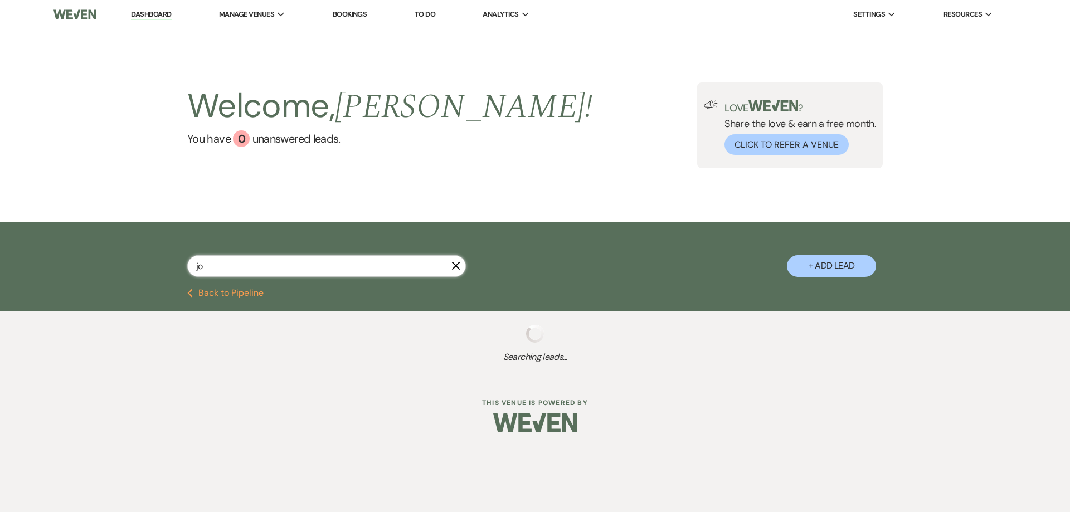
select select "5"
select select "8"
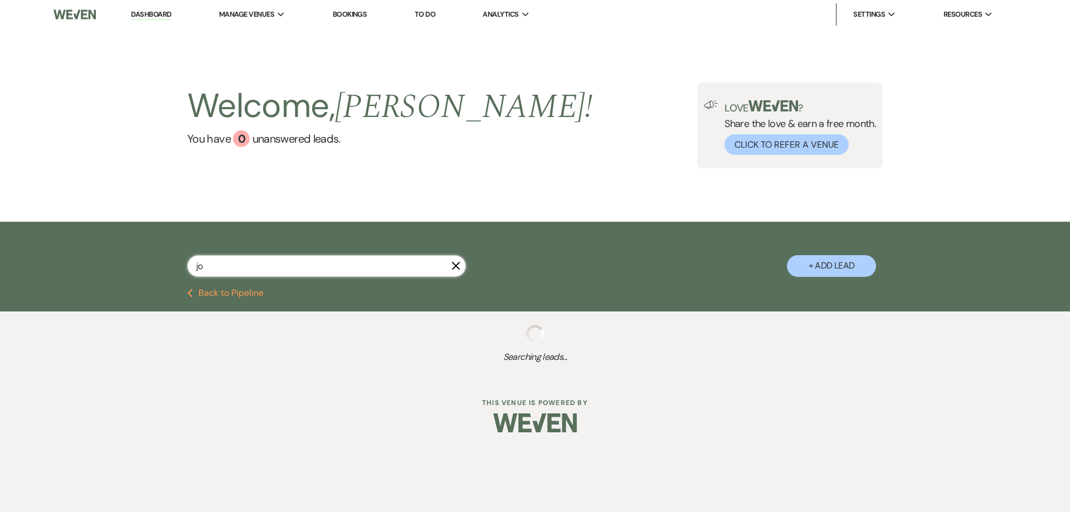
select select "8"
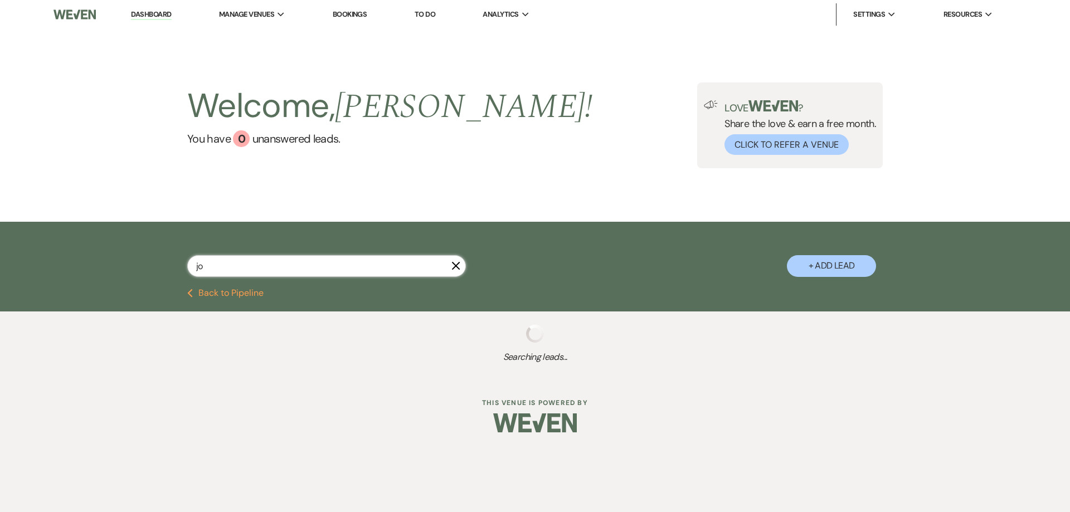
select select "5"
select select "8"
select select "5"
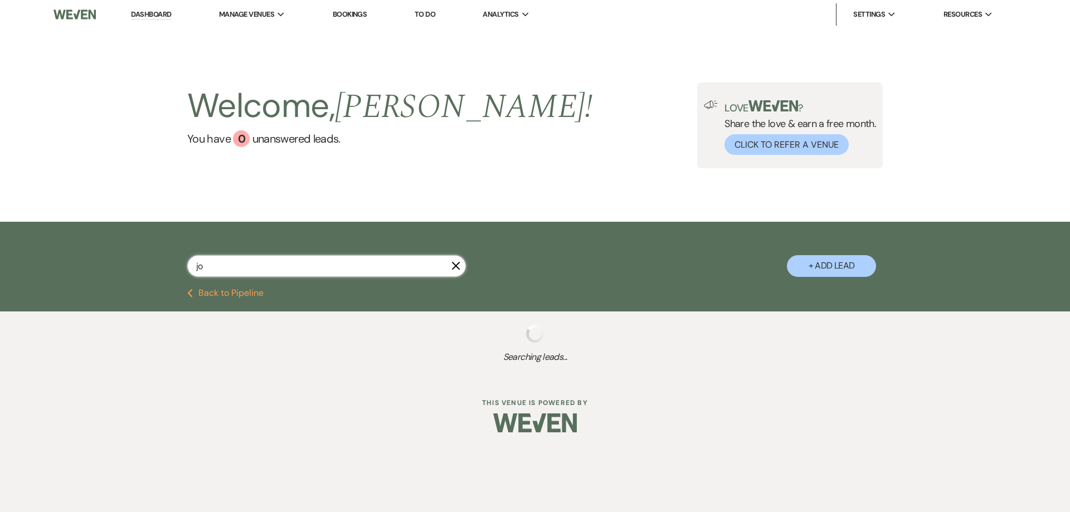
select select "2"
select select "8"
select select "5"
select select "8"
select select "5"
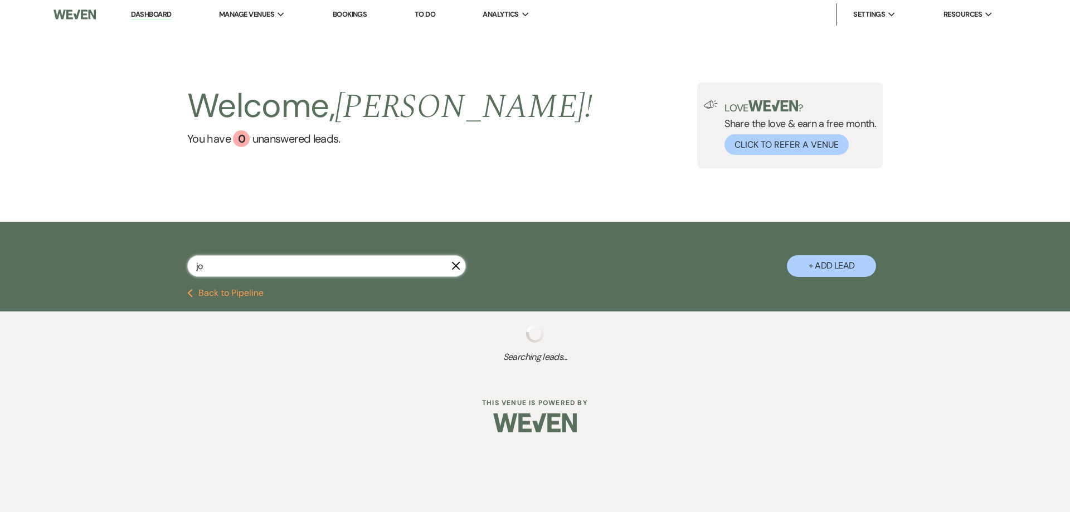
select select "8"
select select "5"
select select "8"
select select "5"
select select "8"
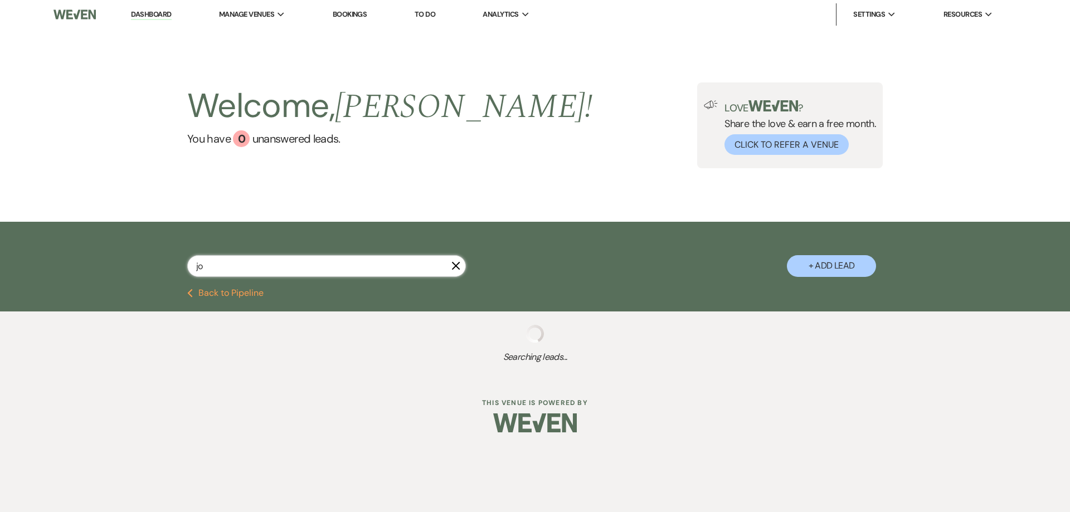
select select "5"
select select "8"
select select "5"
select select "8"
select select "5"
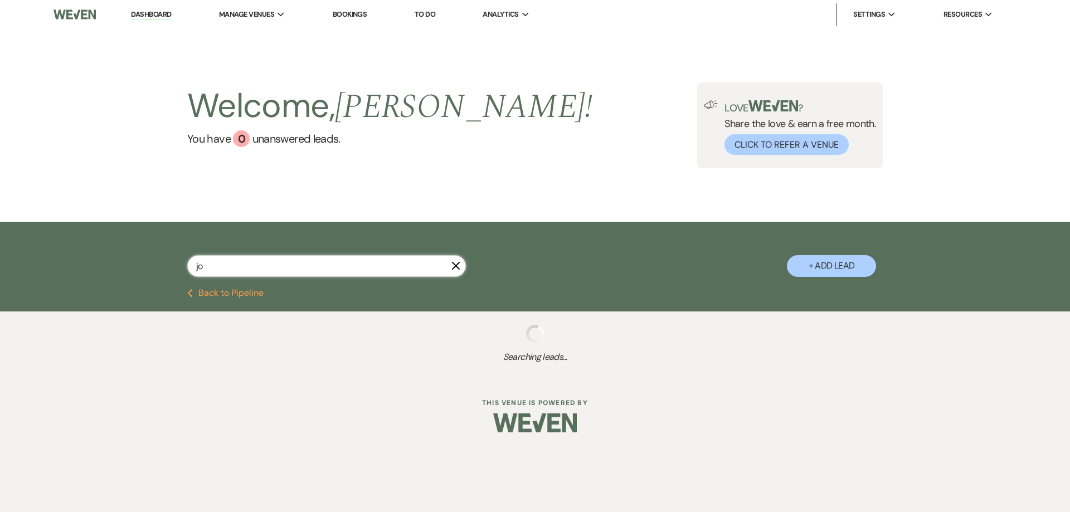
select select "8"
select select "5"
select select "8"
select select "5"
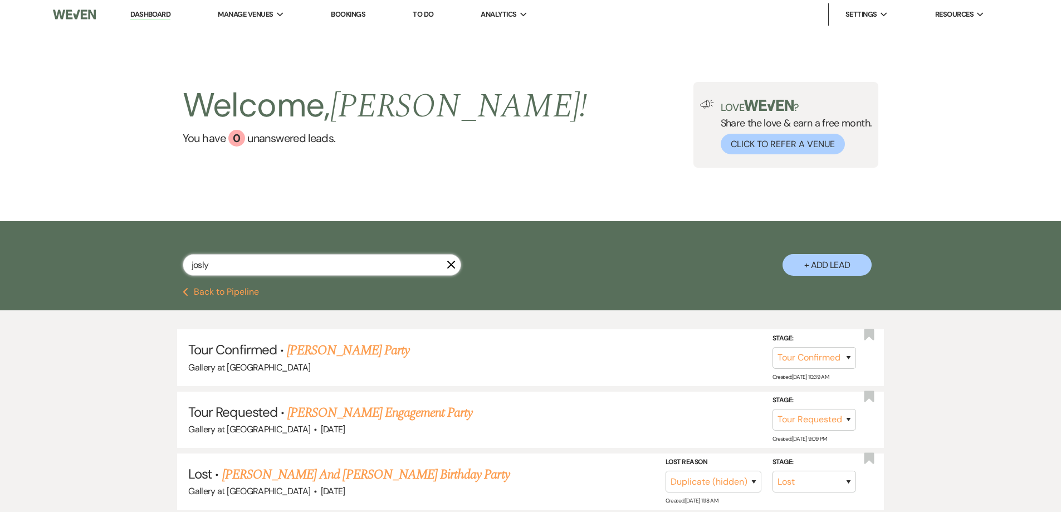
type input "joslyn"
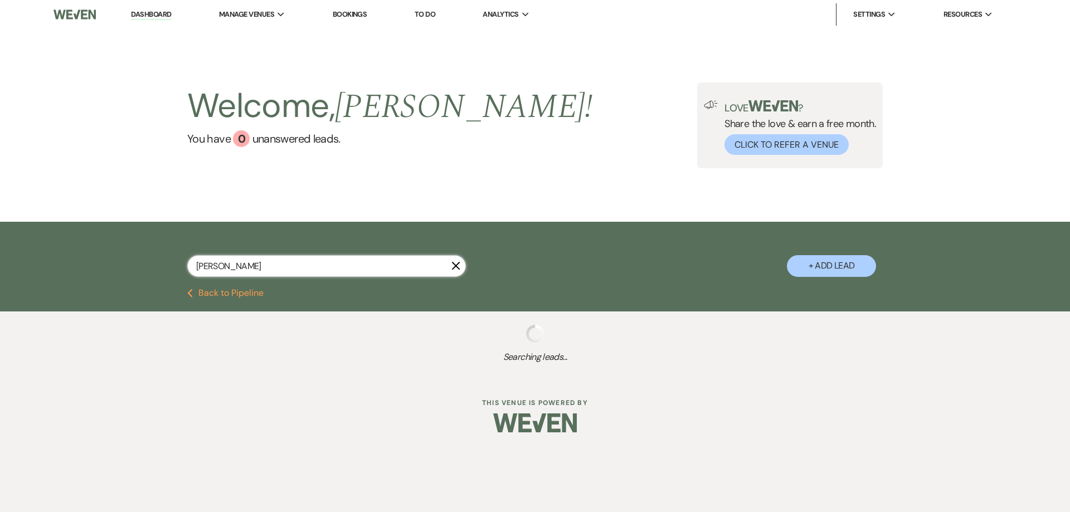
select select "6"
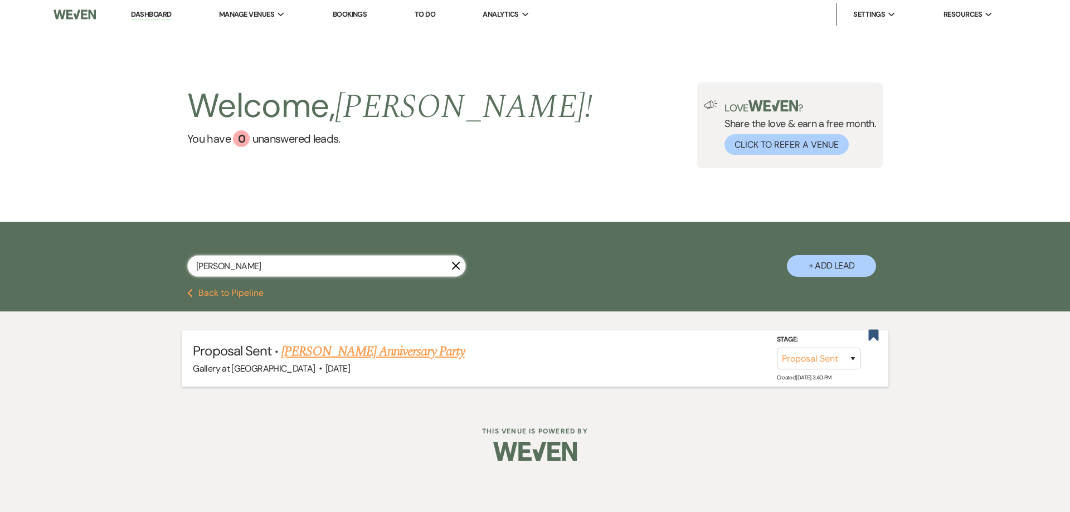
type input "joslyn"
click at [356, 354] on link "Joslyn Pickens's Anniversary Party" at bounding box center [372, 352] width 183 height 20
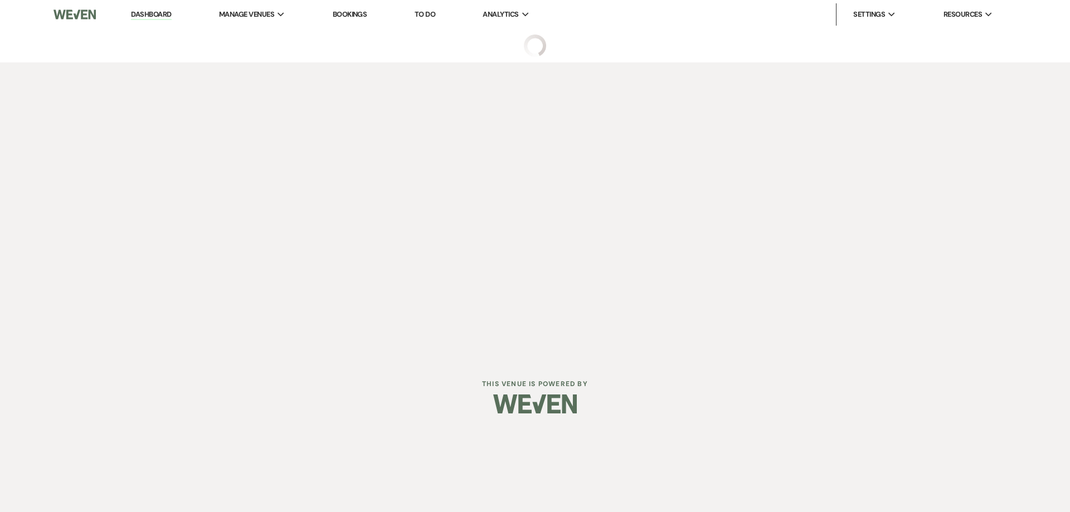
select select "6"
select select "17"
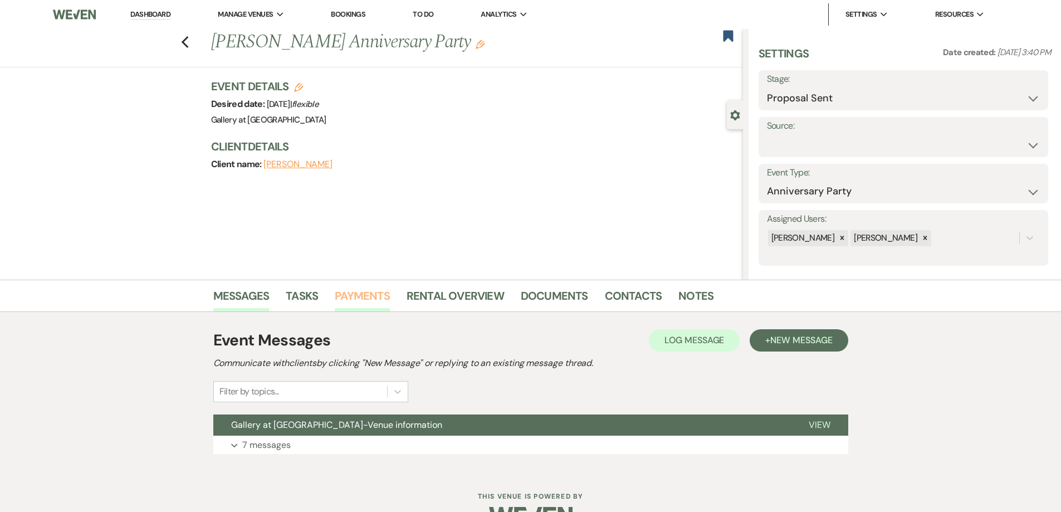
click at [363, 294] on link "Payments" at bounding box center [362, 299] width 55 height 25
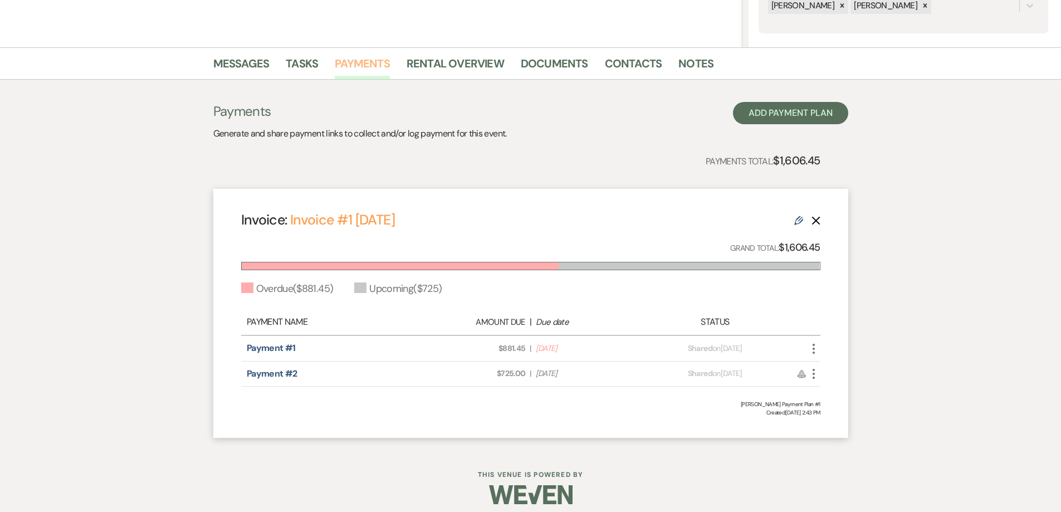
scroll to position [241, 0]
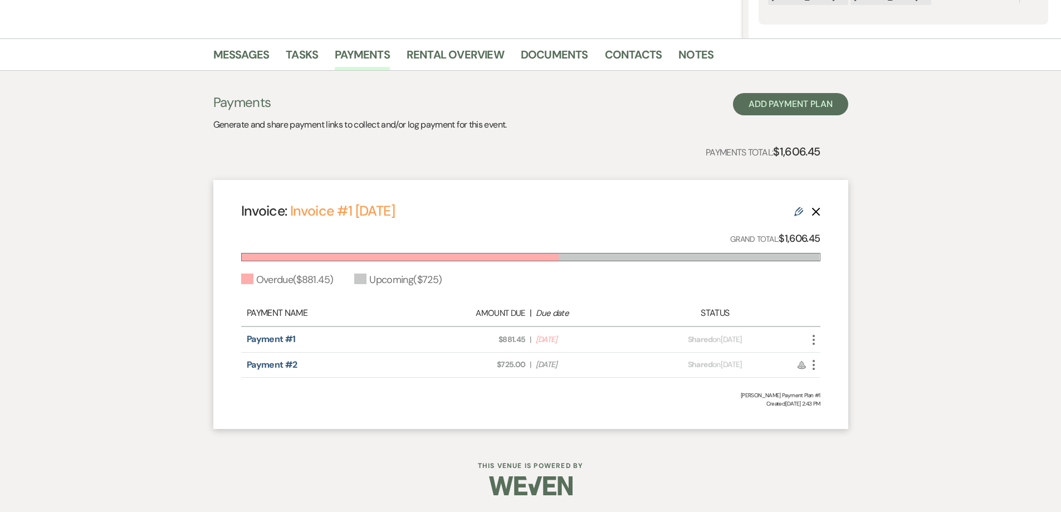
click at [813, 341] on icon "More" at bounding box center [813, 339] width 13 height 13
click at [832, 395] on button "Check Mark Mark as Paid" at bounding box center [863, 399] width 113 height 19
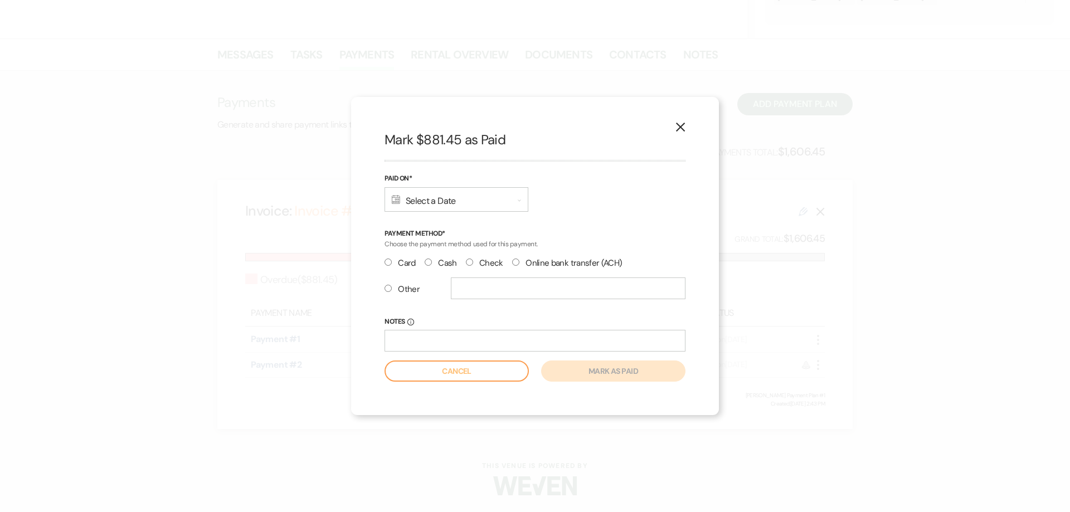
click at [410, 199] on div "Calendar Select a Date Expand" at bounding box center [456, 199] width 144 height 25
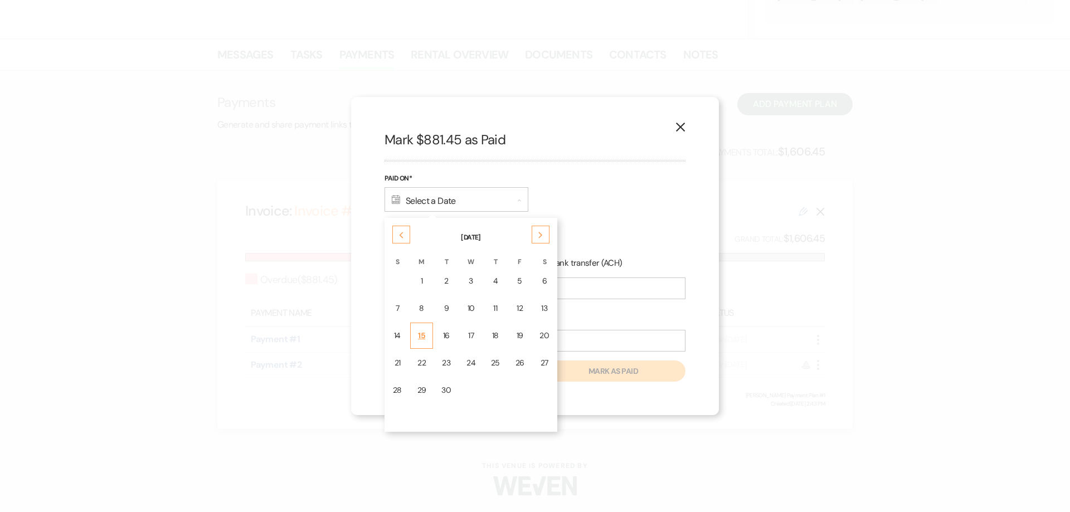
click at [422, 333] on div "15" at bounding box center [421, 336] width 9 height 12
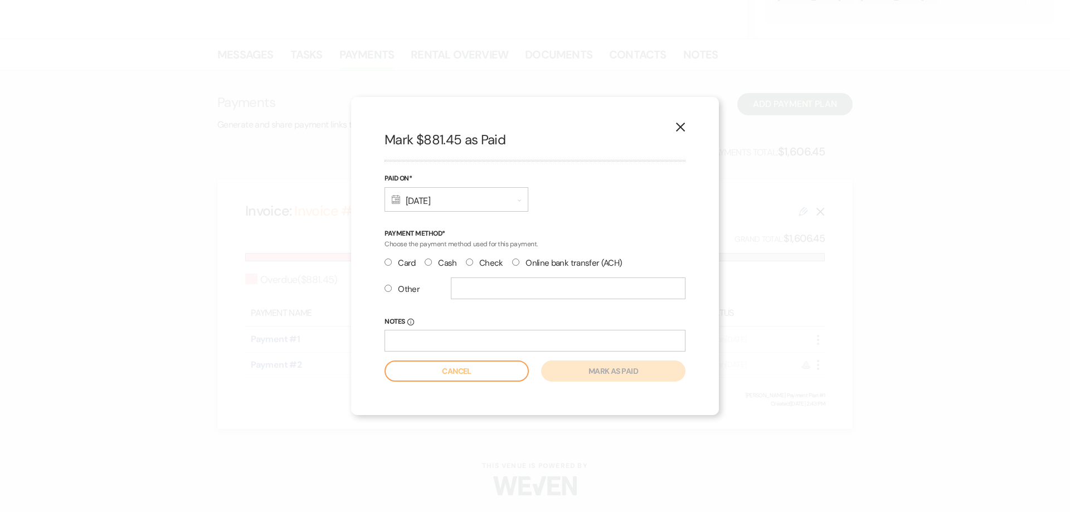
click at [384, 261] on input "Card" at bounding box center [387, 262] width 7 height 7
radio input "true"
click at [596, 376] on button "Mark as paid" at bounding box center [613, 371] width 144 height 21
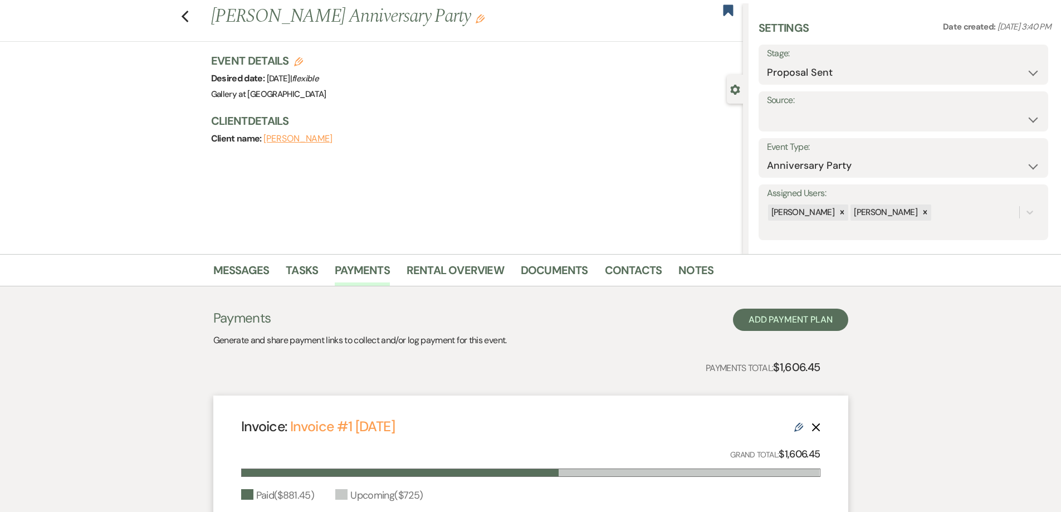
scroll to position [18, 0]
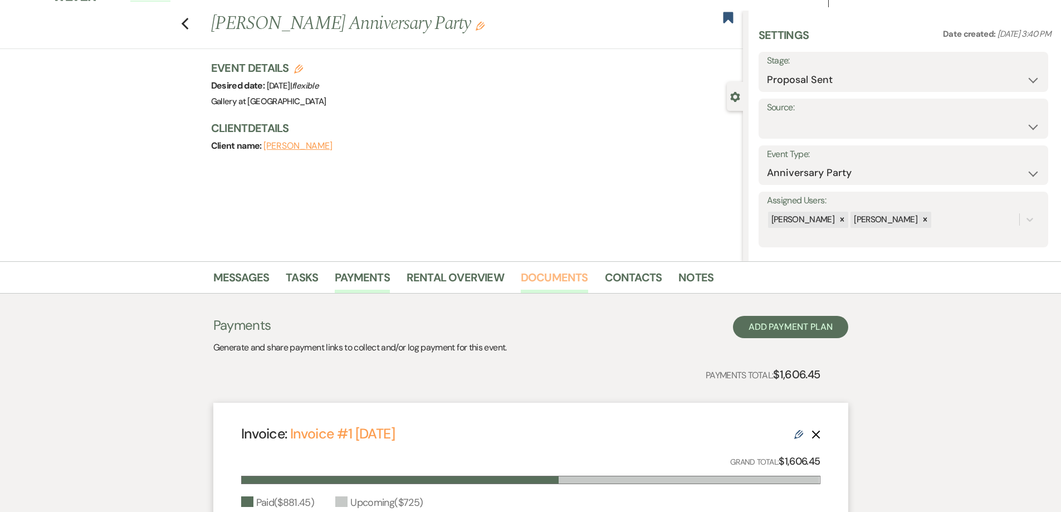
click at [548, 280] on link "Documents" at bounding box center [554, 281] width 67 height 25
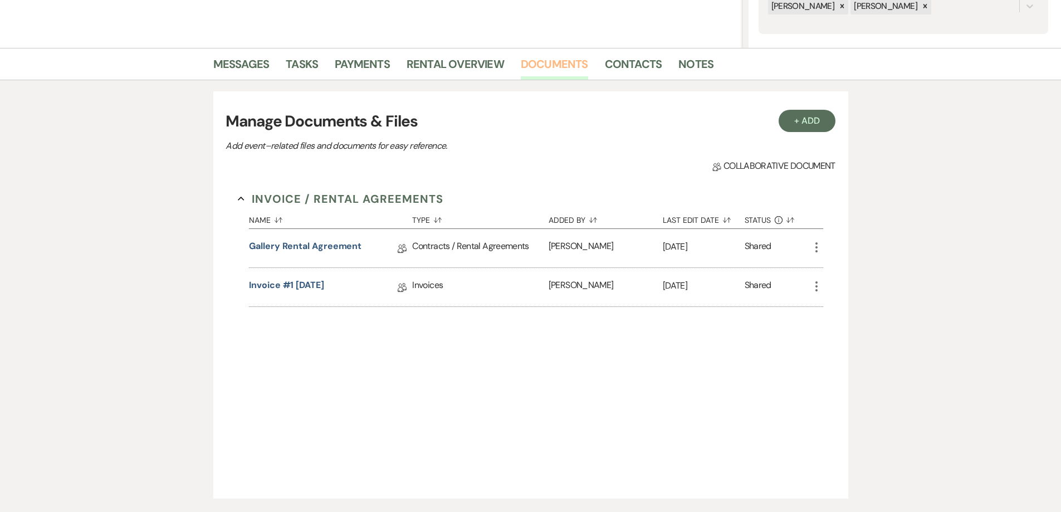
scroll to position [241, 0]
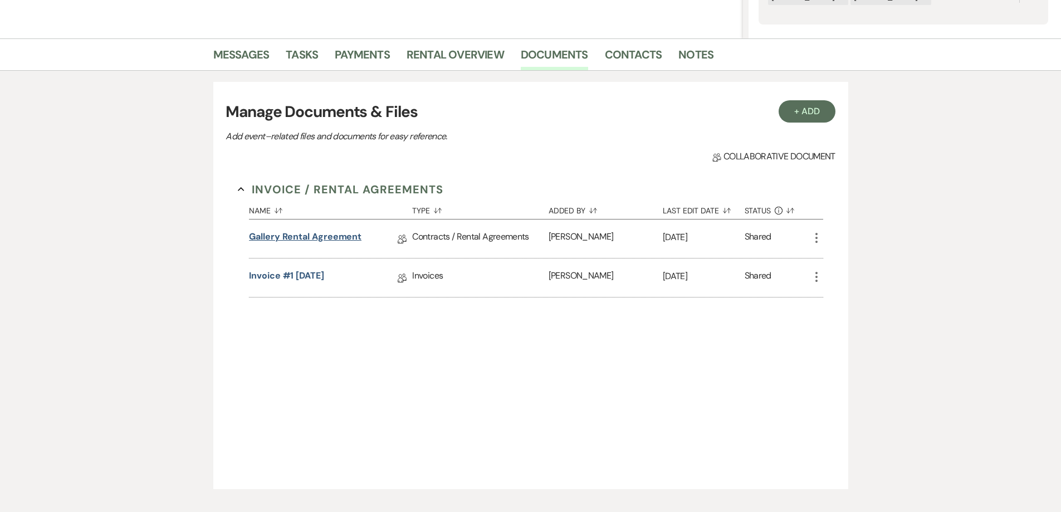
click at [289, 237] on link "Gallery Rental Agreement" at bounding box center [305, 238] width 113 height 17
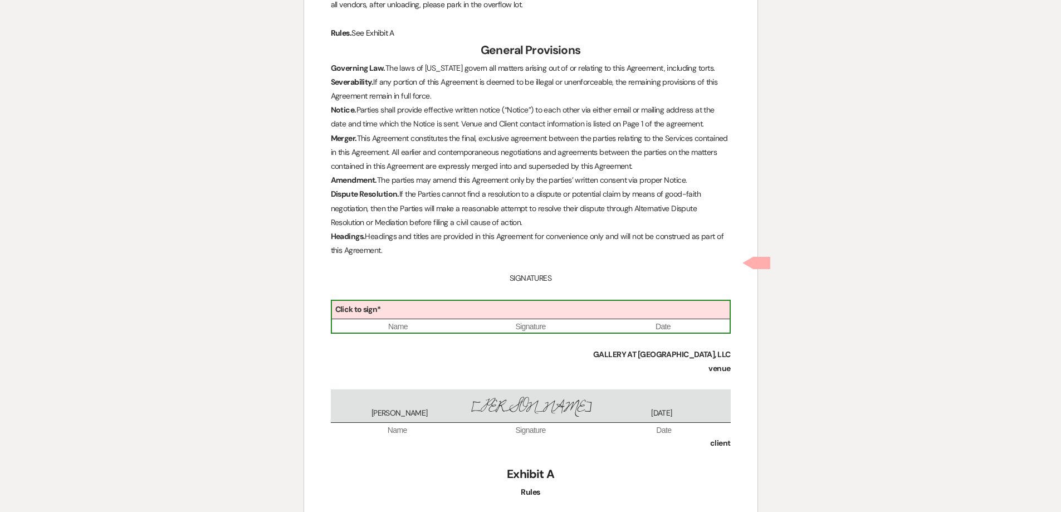
scroll to position [3041, 0]
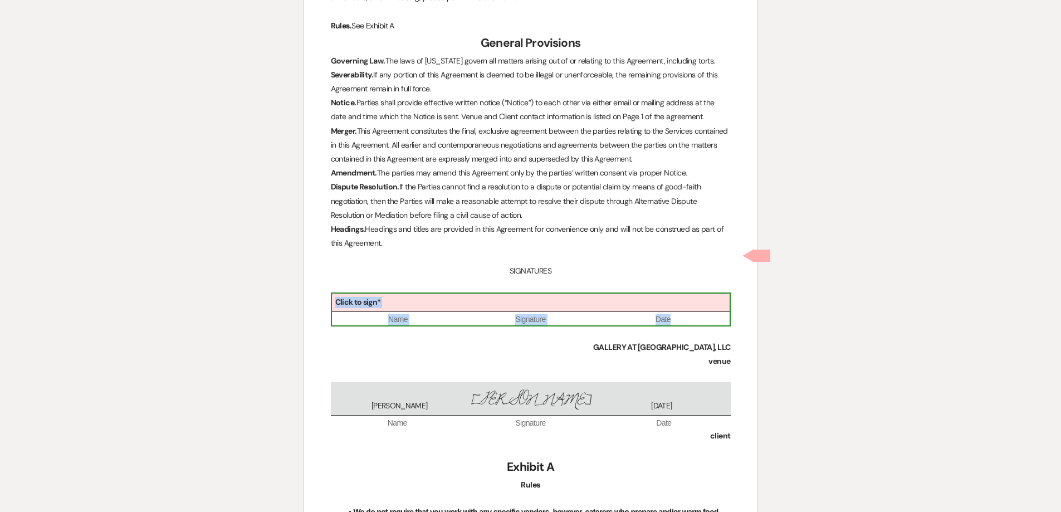
click at [400, 294] on div "Click to sign*" at bounding box center [531, 303] width 398 height 18
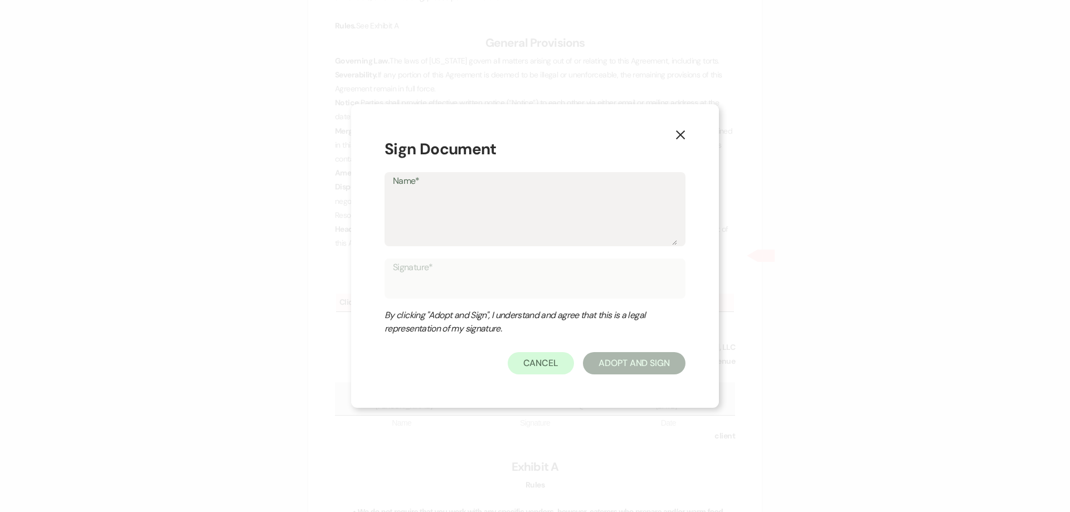
type textarea "S"
type input "S"
type textarea "Sh"
type input "Sh"
type textarea "She"
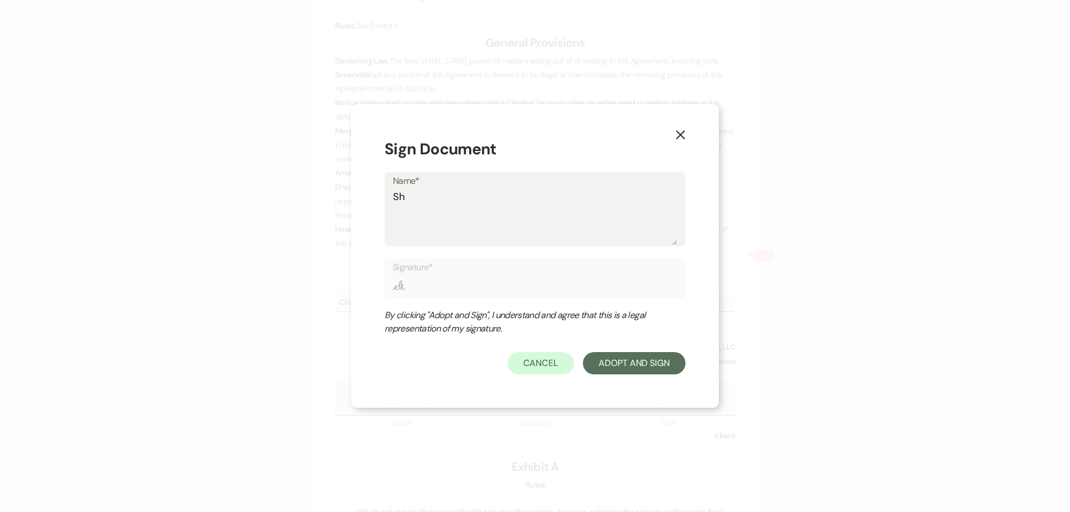
type input "She"
type textarea "Shel"
type input "Shel"
type textarea "Shelb"
type input "Shelb"
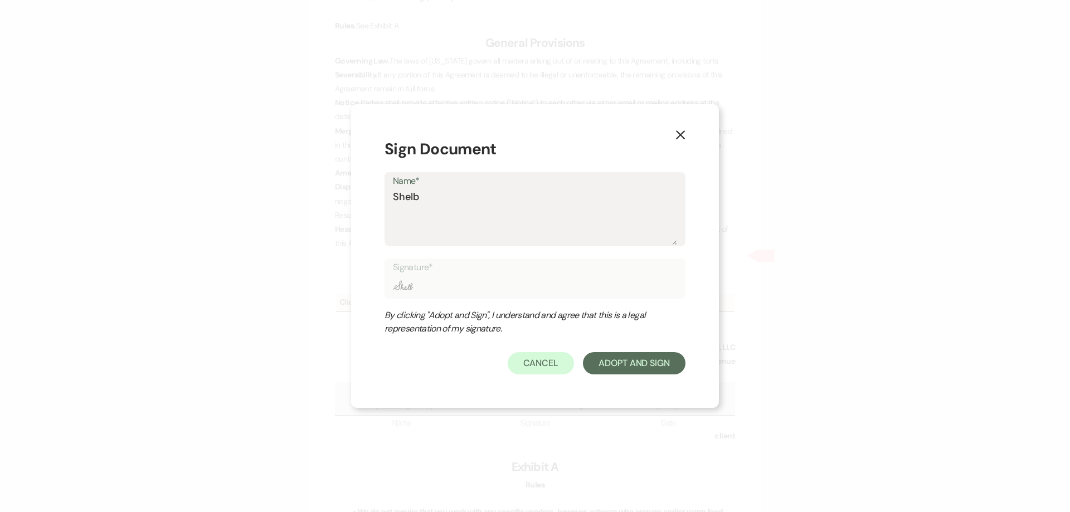
type textarea "[PERSON_NAME]"
type input "[PERSON_NAME]"
type textarea "[PERSON_NAME]"
type input "[PERSON_NAME]"
type textarea "Shelby B"
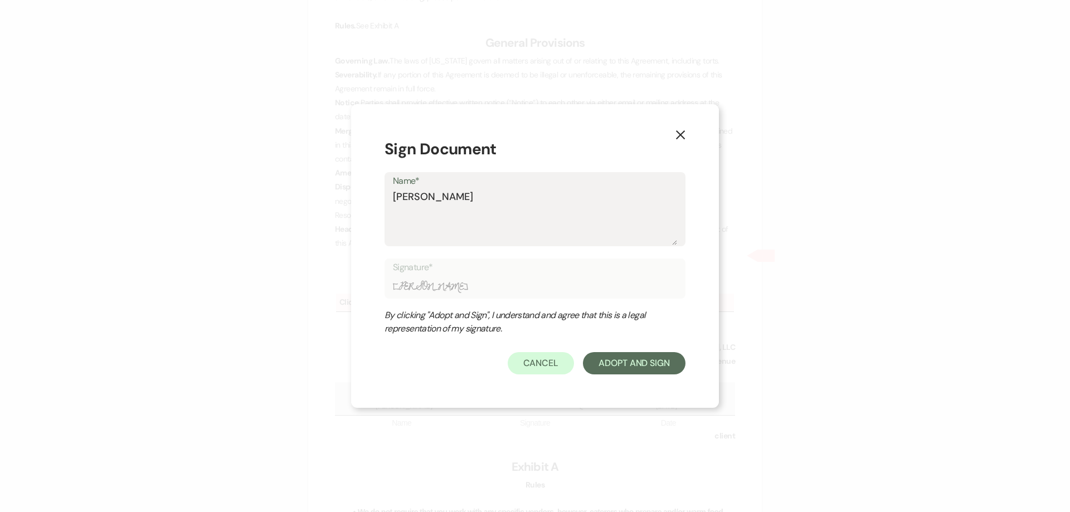
type input "Shelby B"
type textarea "Shelby Ba"
type input "Shelby Ba"
type textarea "Shelby Bak"
type input "Shelby Bak"
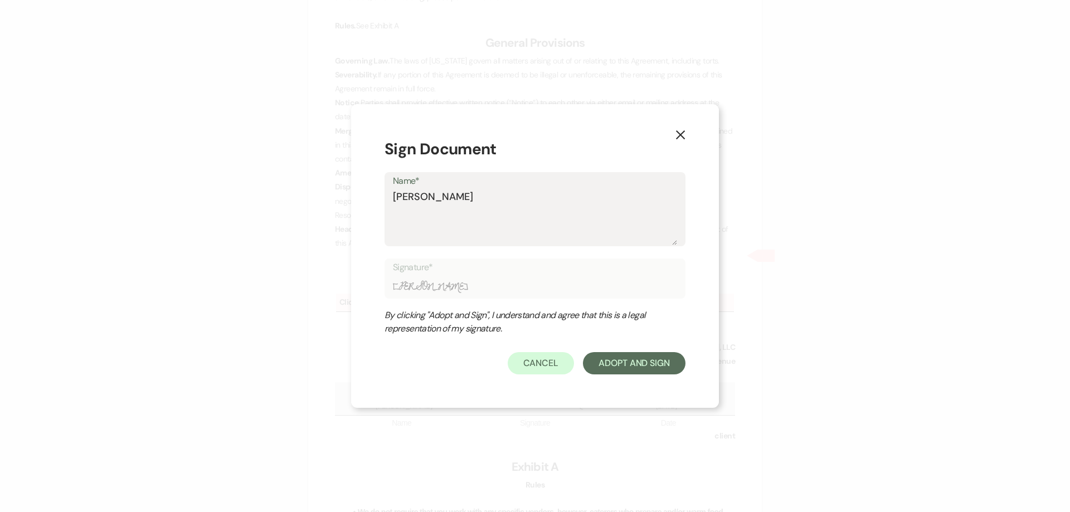
type textarea "Shelby Bake"
type input "Shelby Bake"
type textarea "[PERSON_NAME]"
type input "[PERSON_NAME]"
type textarea "[PERSON_NAME]"
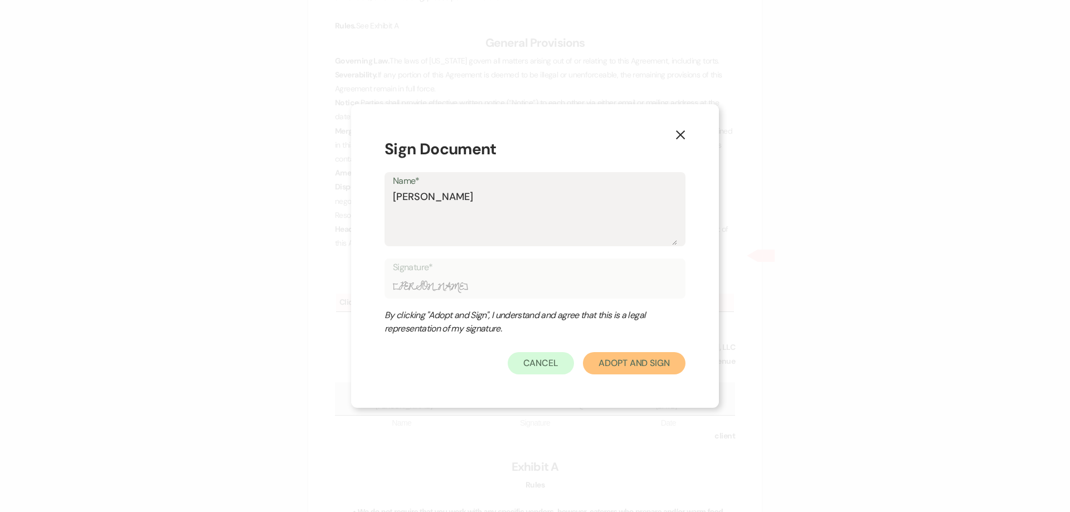
click at [617, 362] on button "Adopt And Sign" at bounding box center [634, 363] width 103 height 22
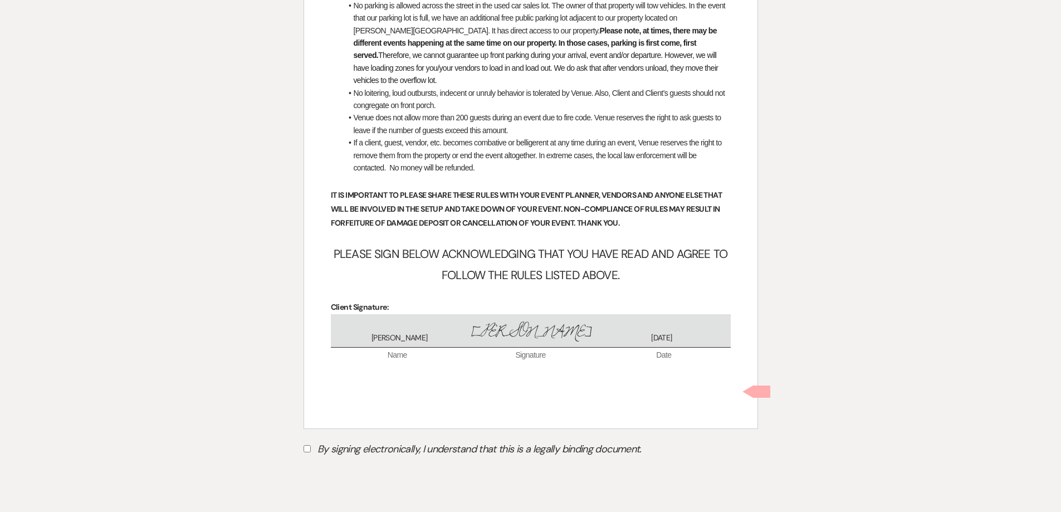
click at [306, 445] on input "By signing electronically, I understand that this is a legally binding document." at bounding box center [307, 448] width 7 height 7
checkbox input "true"
click at [338, 467] on button "Submit" at bounding box center [343, 477] width 78 height 20
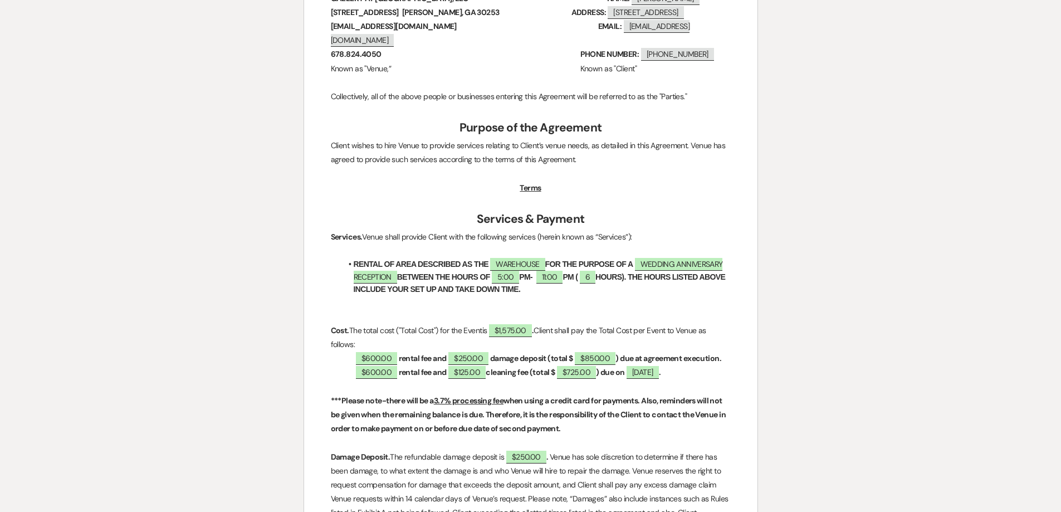
scroll to position [7, 0]
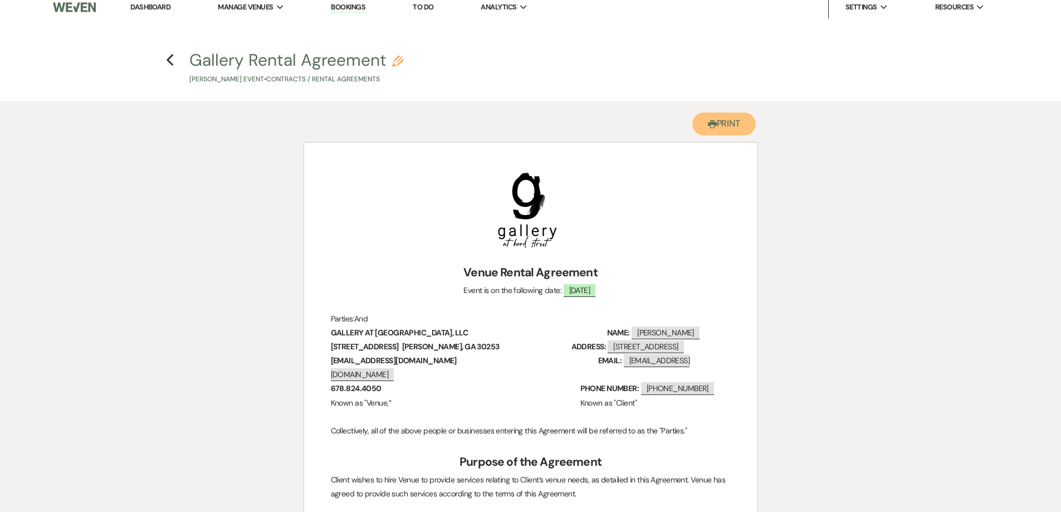
click at [714, 132] on button "Printer Print" at bounding box center [725, 124] width 64 height 23
click at [169, 56] on icon "Previous" at bounding box center [170, 59] width 8 height 13
select select "6"
select select "17"
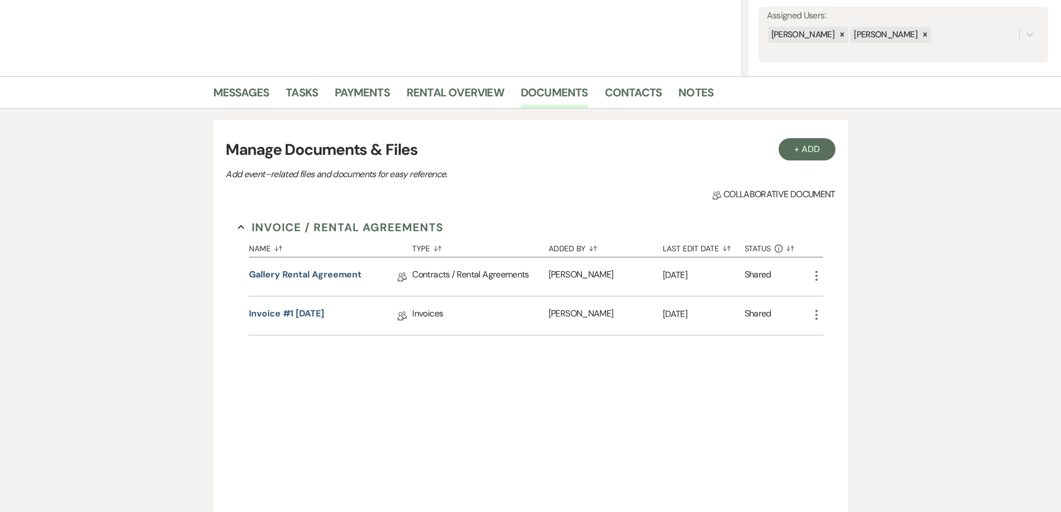
scroll to position [186, 0]
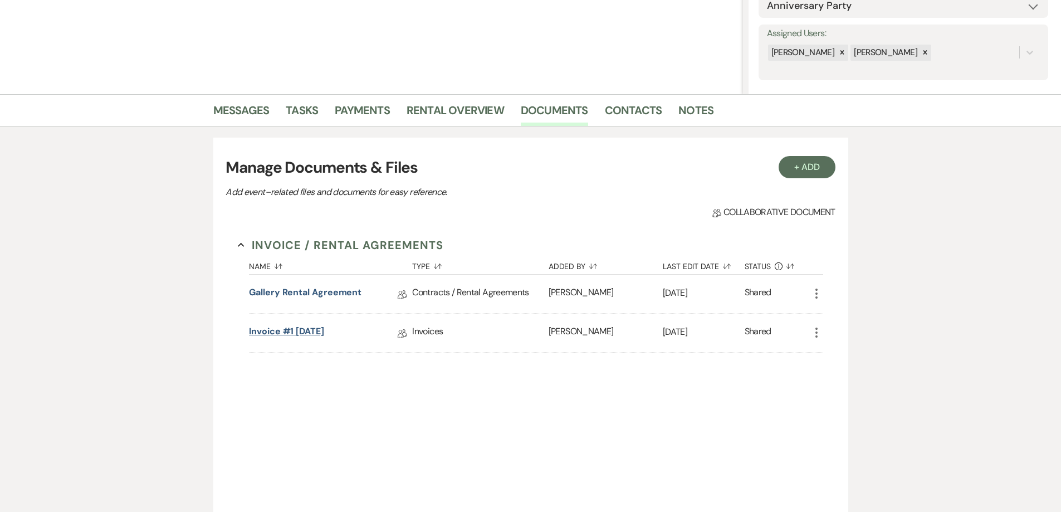
click at [320, 337] on link "Invoice #1 9-10-2025" at bounding box center [286, 333] width 75 height 17
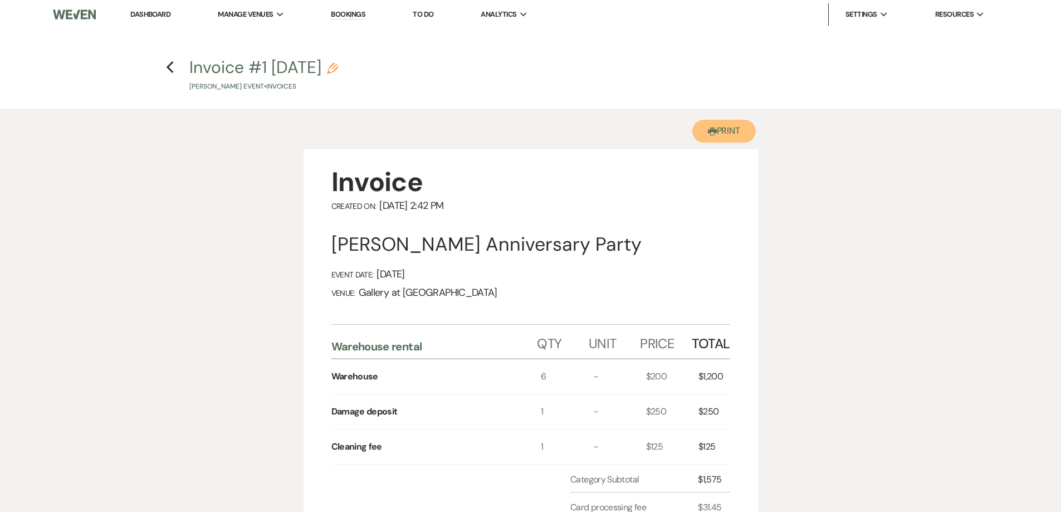
click at [724, 132] on button "Printer Print" at bounding box center [725, 131] width 64 height 23
click at [167, 66] on icon "Previous" at bounding box center [170, 67] width 8 height 13
select select "6"
select select "17"
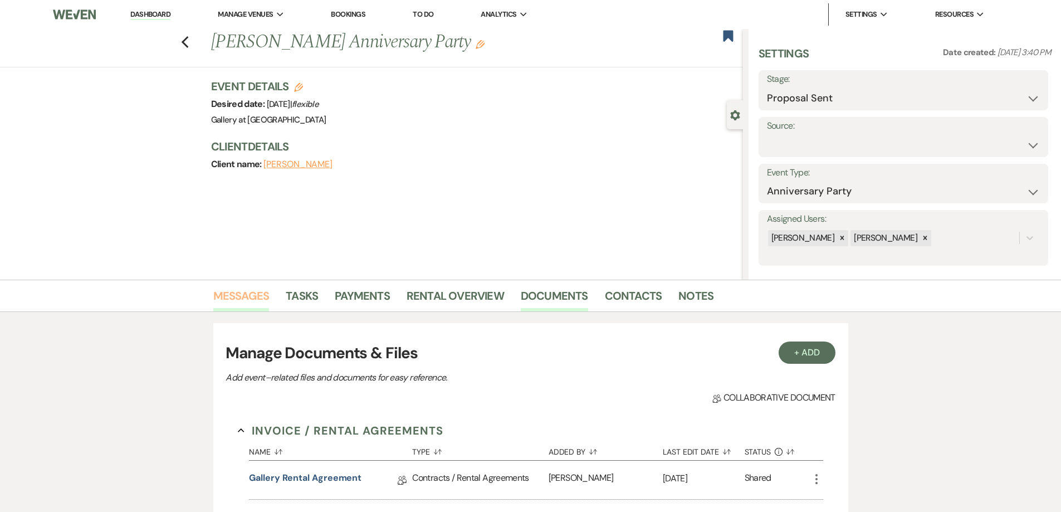
click at [231, 297] on link "Messages" at bounding box center [241, 299] width 56 height 25
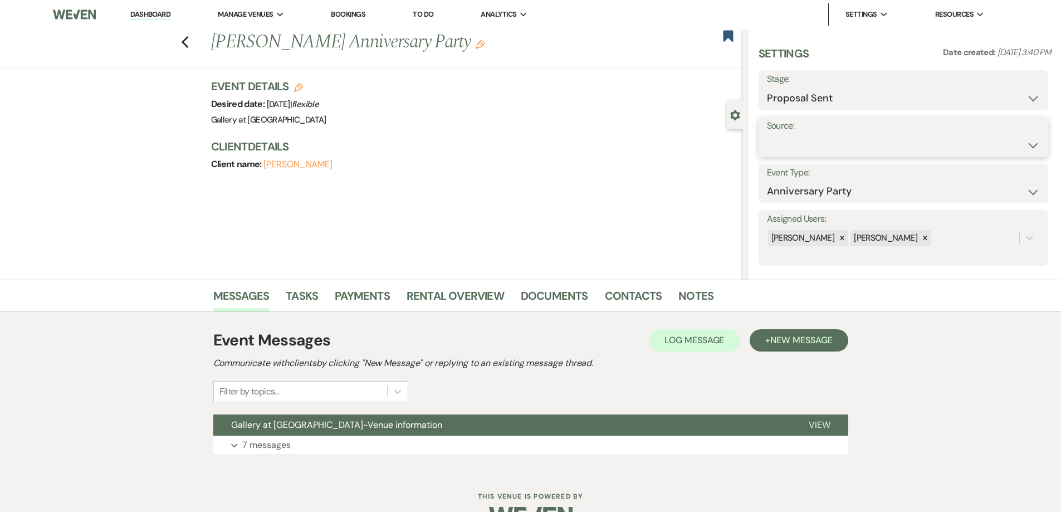
click at [792, 148] on select "Weven Venue Website Instagram Facebook Pinterest Google The Knot Wedding Wire H…" at bounding box center [903, 145] width 273 height 22
click at [664, 191] on div "Previous Joslyn Pickens's Anniversary Party Edit Bookmark Gear Settings Setting…" at bounding box center [371, 154] width 743 height 251
click at [571, 298] on link "Documents" at bounding box center [554, 299] width 67 height 25
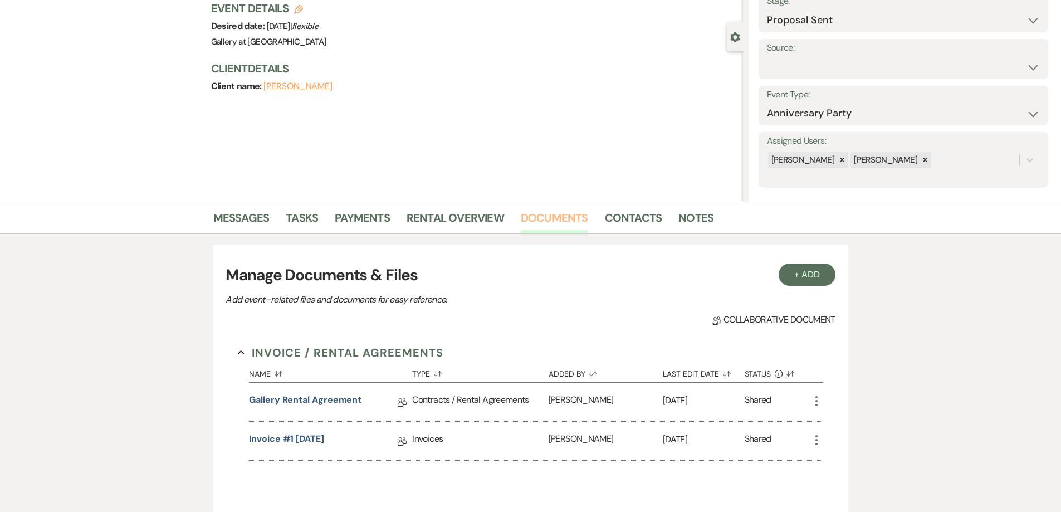
scroll to position [223, 0]
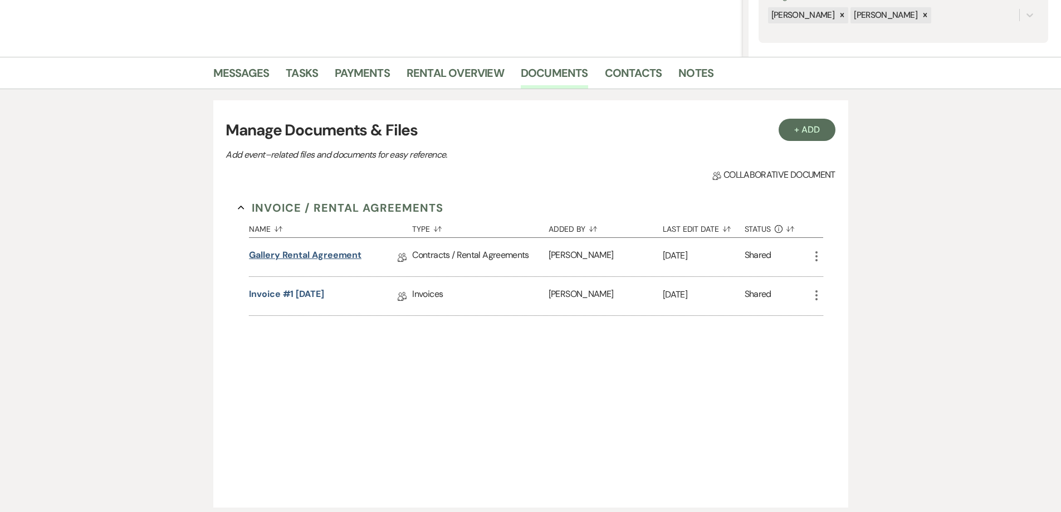
click at [343, 259] on link "Gallery Rental Agreement" at bounding box center [305, 257] width 113 height 17
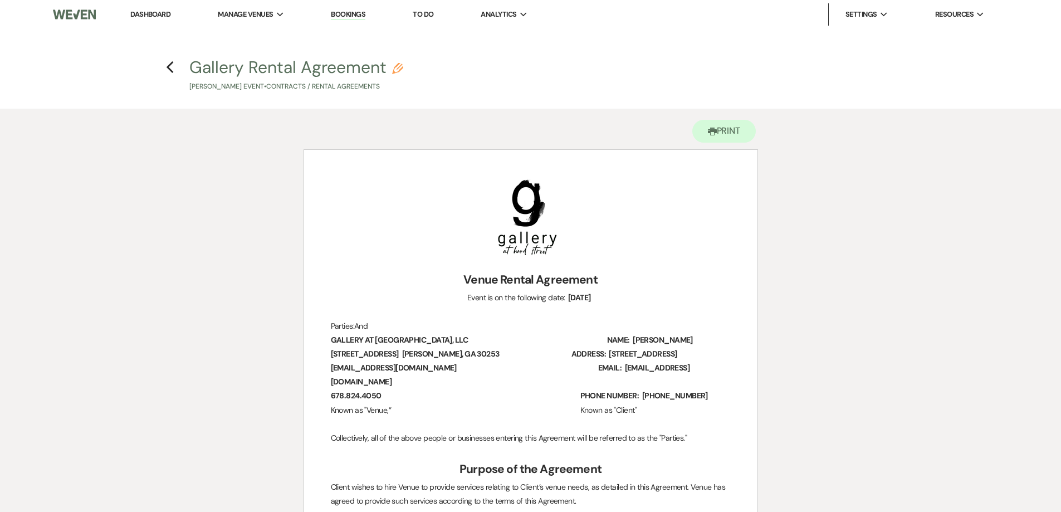
click at [174, 65] on h4 "Previous Gallery Rental Agreement Pencil Joslyn Pickens's Event • Contracts / R…" at bounding box center [531, 74] width 802 height 36
click at [168, 69] on use "button" at bounding box center [170, 67] width 7 height 12
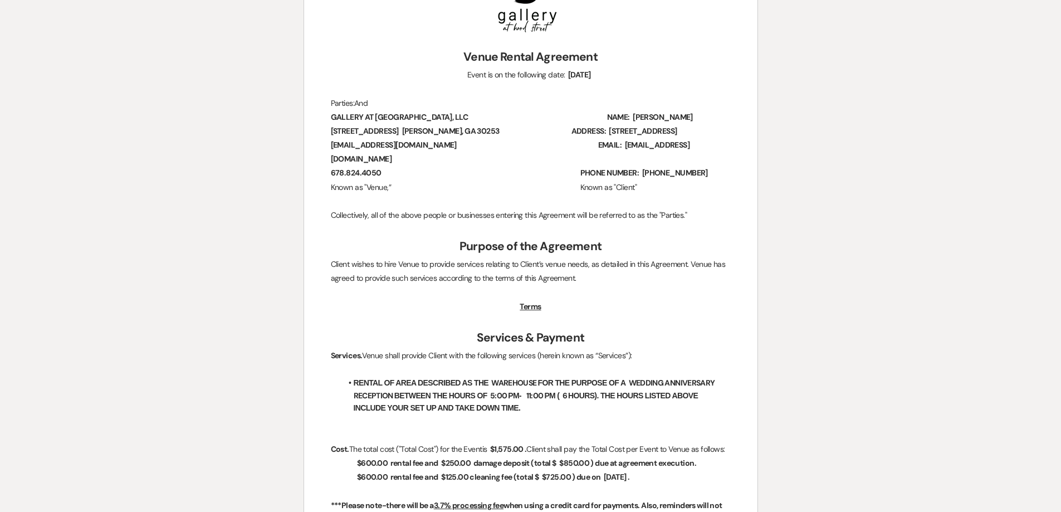
select select "6"
select select "17"
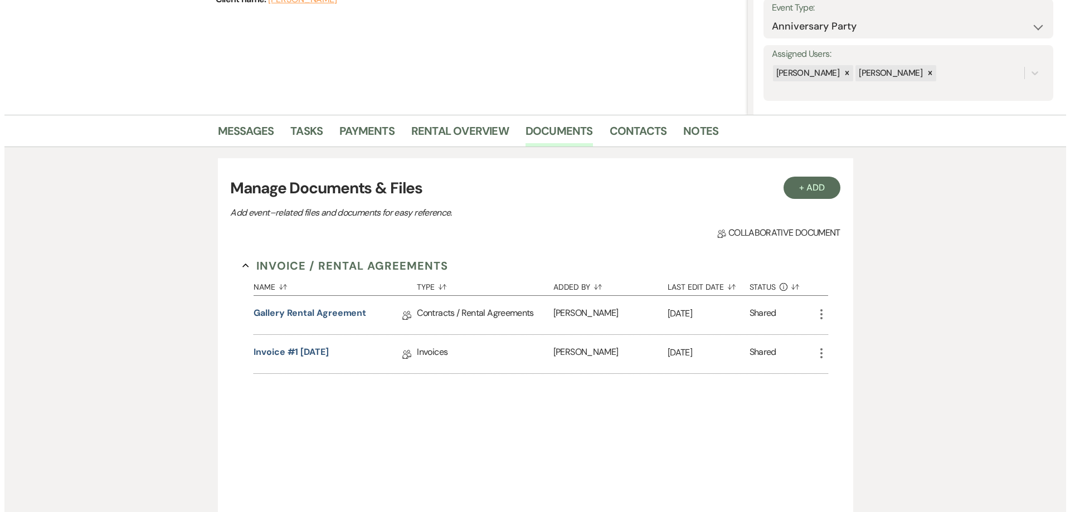
scroll to position [0, 0]
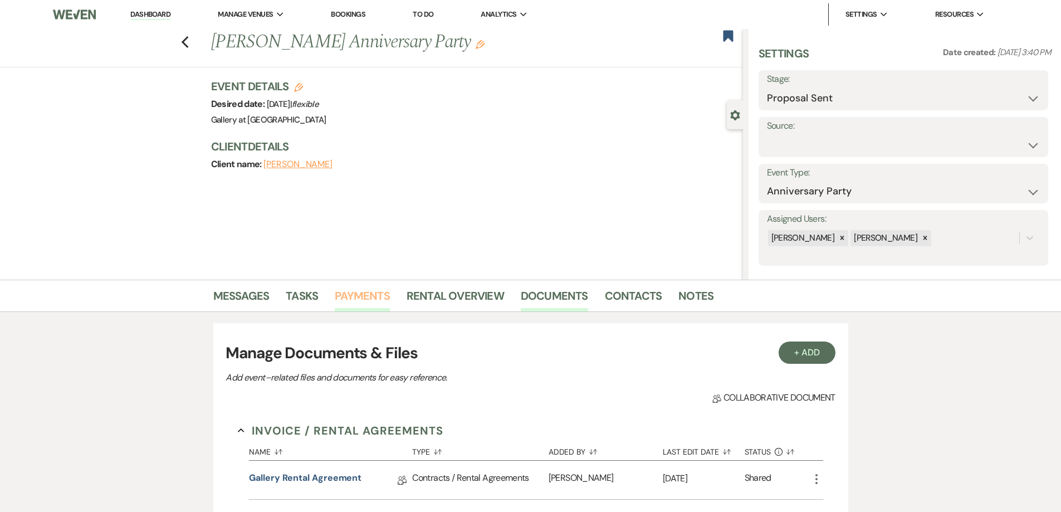
click at [378, 300] on link "Payments" at bounding box center [362, 299] width 55 height 25
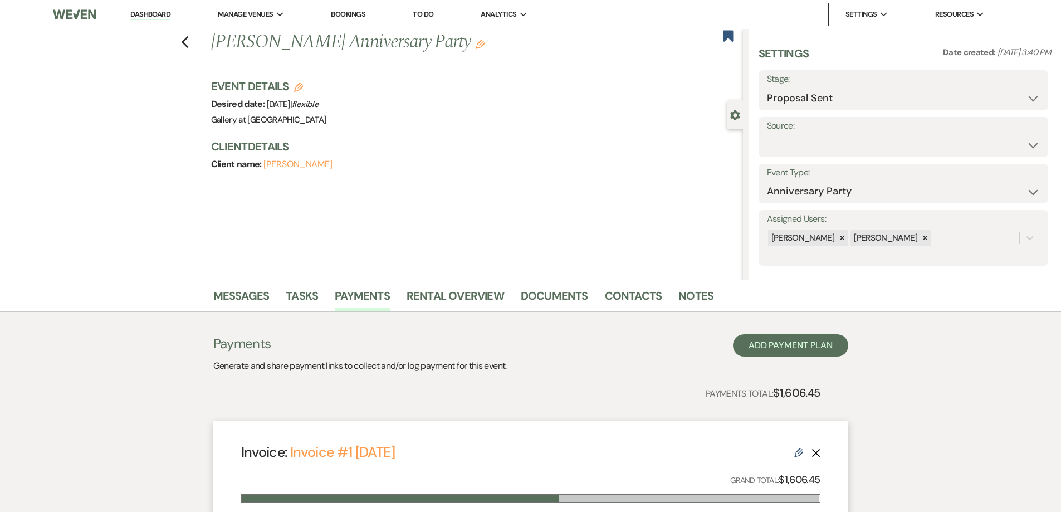
click at [476, 46] on icon "Edit" at bounding box center [480, 44] width 9 height 9
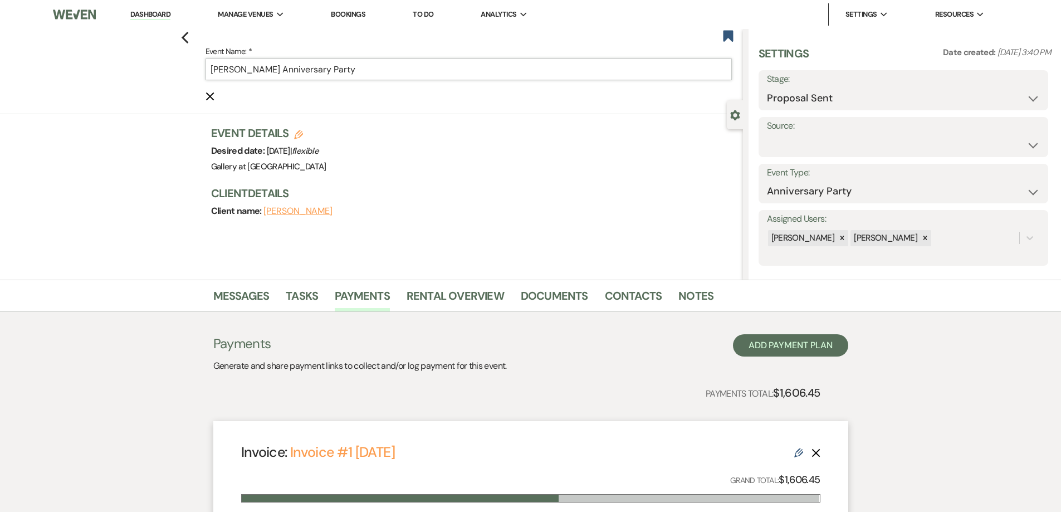
click at [435, 60] on input "Joslyn Pickens's Anniversary Party" at bounding box center [469, 70] width 527 height 22
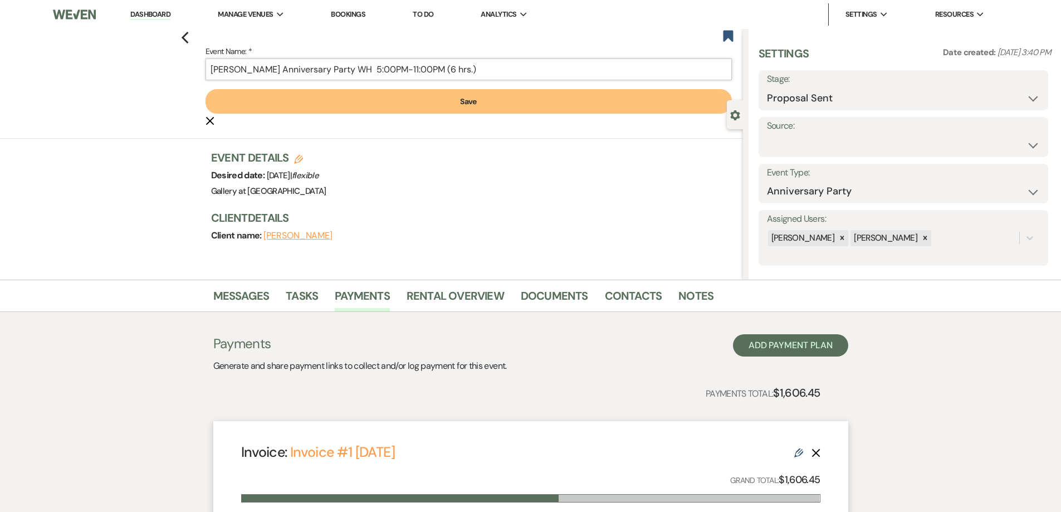
type input "Joslyn Pickens's Anniversary Party WH 5:00PM-11:00PM (6 hrs.)"
click at [433, 110] on button "Save" at bounding box center [469, 101] width 527 height 25
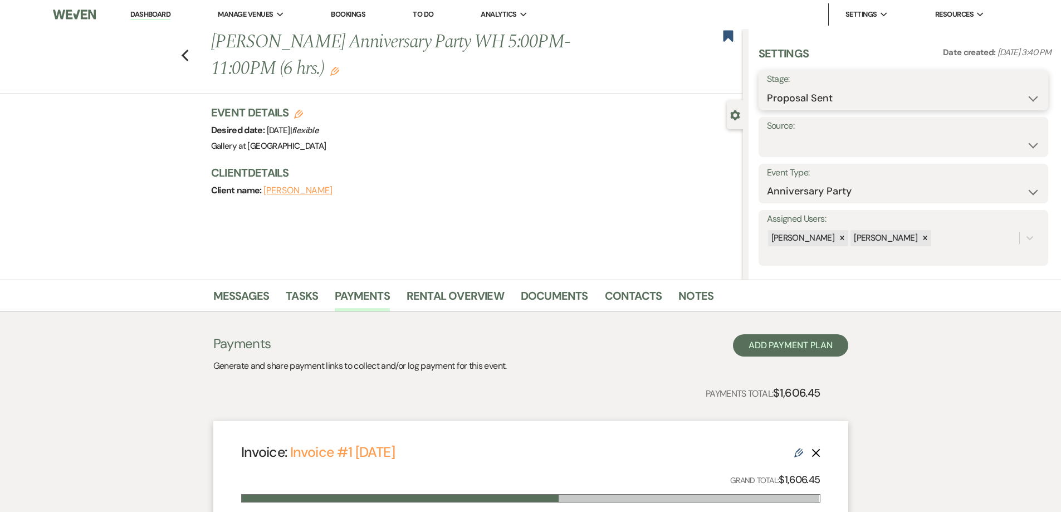
click at [820, 107] on select "Inquiry Follow Up Tour Requested Tour Confirmed Toured Proposal Sent Booked Lost" at bounding box center [903, 98] width 273 height 22
select select "7"
click at [767, 87] on select "Inquiry Follow Up Tour Requested Tour Confirmed Toured Proposal Sent Booked Lost" at bounding box center [903, 98] width 273 height 22
click at [1002, 92] on button "Save" at bounding box center [1017, 90] width 63 height 22
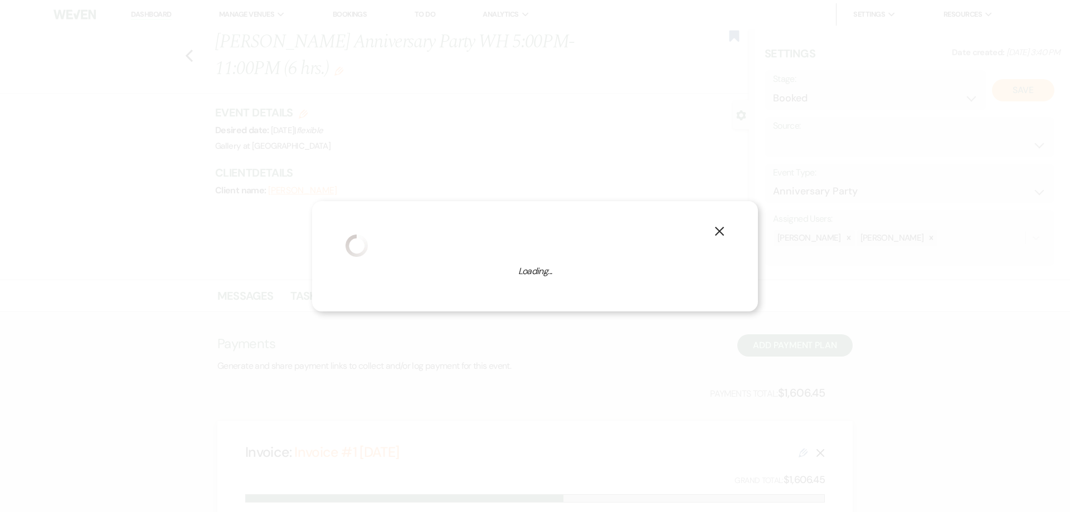
select select "17"
select select "733"
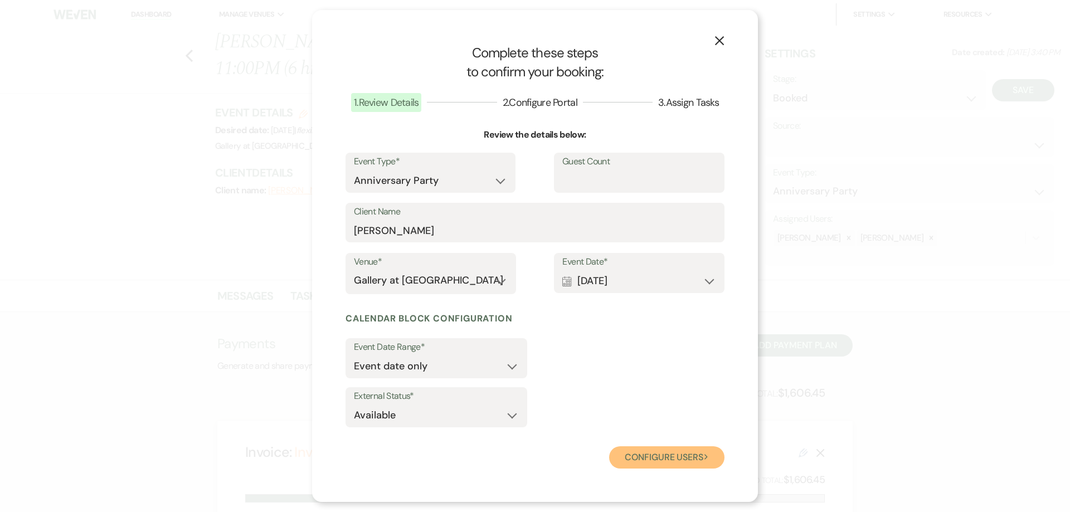
click at [691, 454] on button "Configure users Next" at bounding box center [666, 457] width 115 height 22
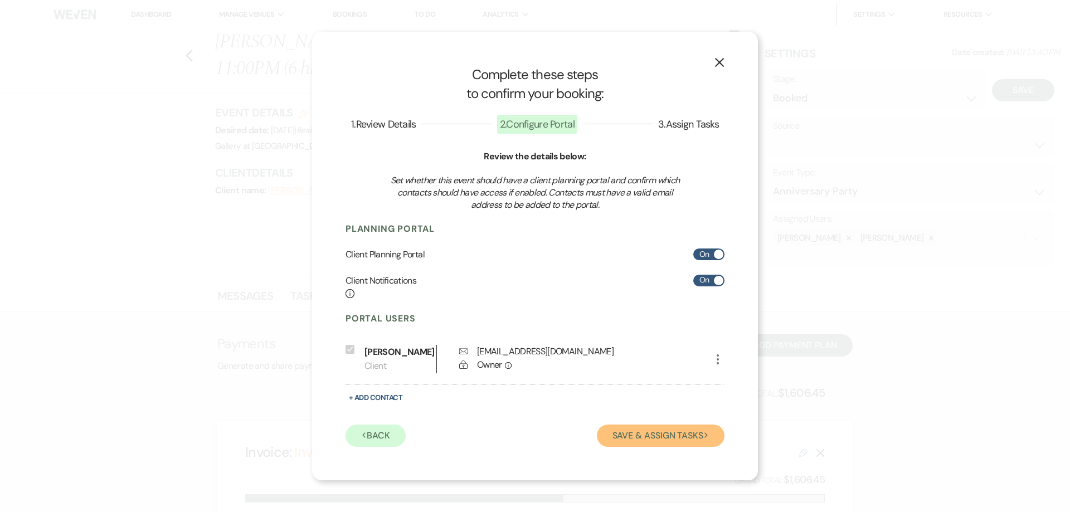
click at [631, 435] on button "Save & Assign Tasks Next" at bounding box center [661, 436] width 128 height 22
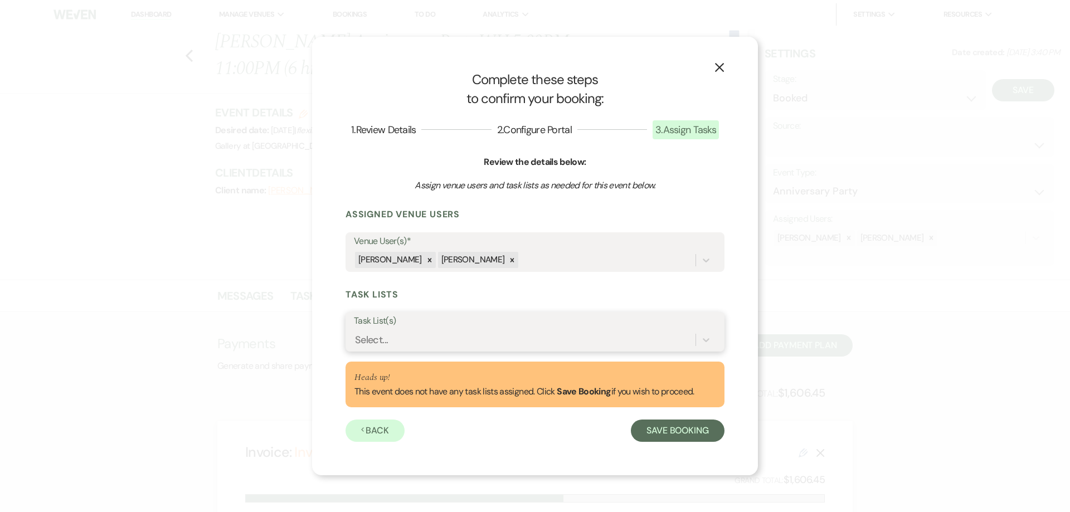
click at [496, 340] on div "Select..." at bounding box center [525, 340] width 342 height 20
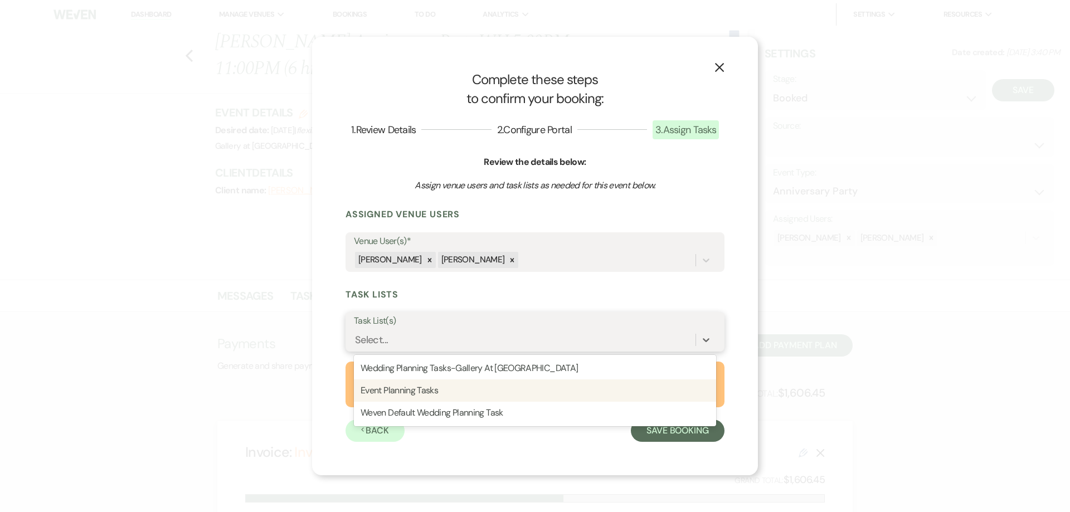
click at [497, 388] on div "Event Planning Tasks" at bounding box center [535, 390] width 362 height 22
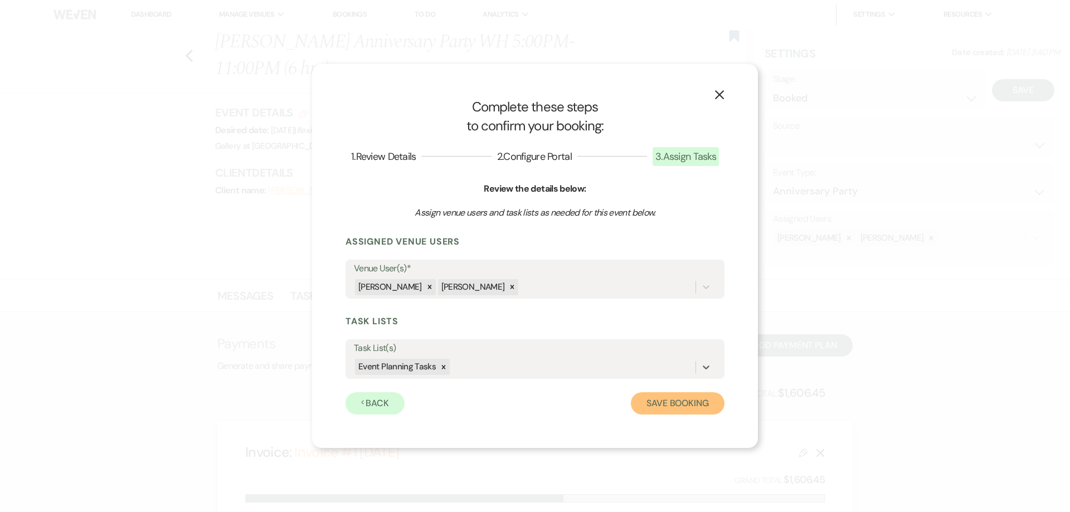
click at [665, 398] on button "Save Booking" at bounding box center [678, 403] width 94 height 22
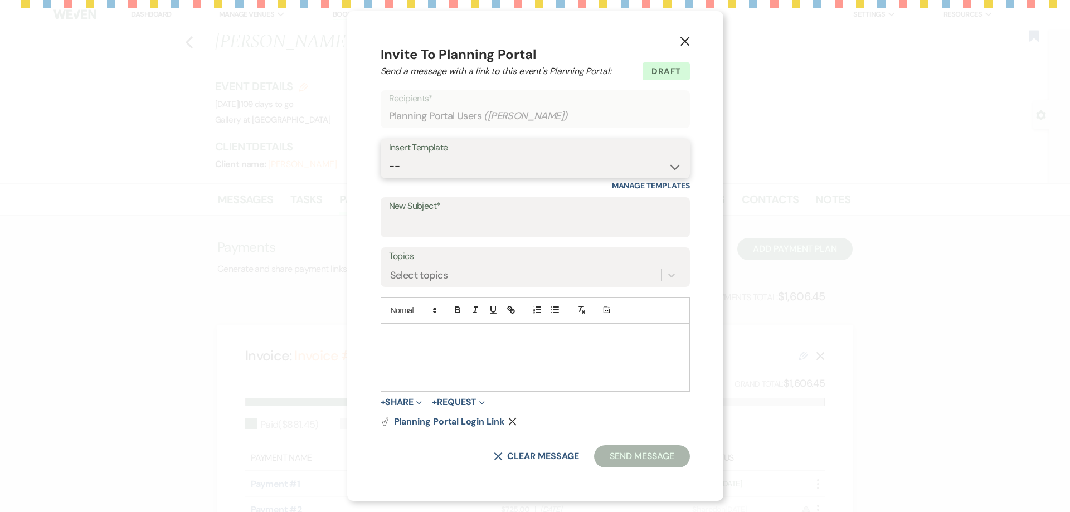
click at [446, 171] on select "-- Initial Inquiry Response-DATE IS AVAILABLE Initial Inquiry Response-DATE NOT…" at bounding box center [535, 166] width 293 height 22
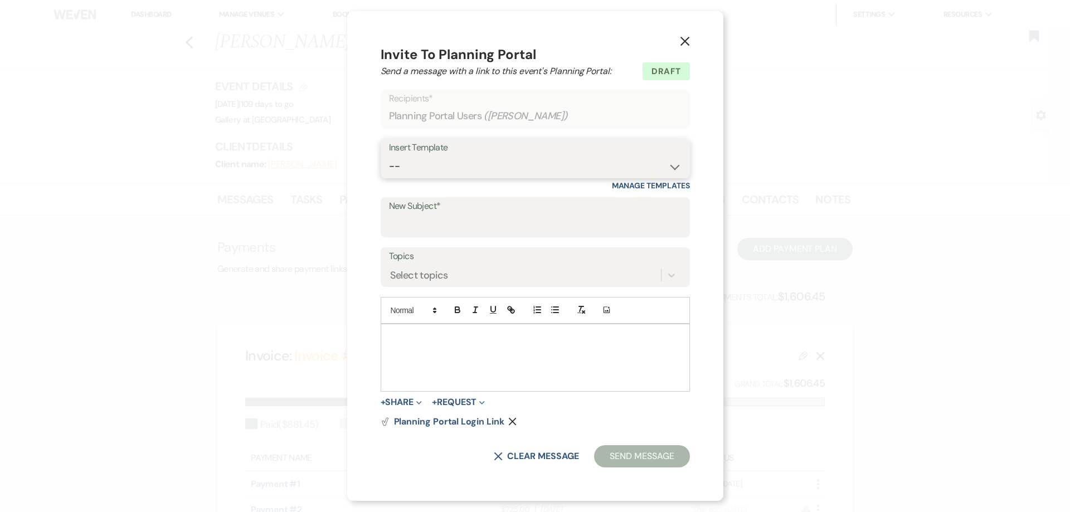
select select "2651"
click at [389, 155] on select "-- Initial Inquiry Response-DATE IS AVAILABLE Initial Inquiry Response-DATE NOT…" at bounding box center [535, 166] width 293 height 22
type input "Weven Planning Portal Introduction"
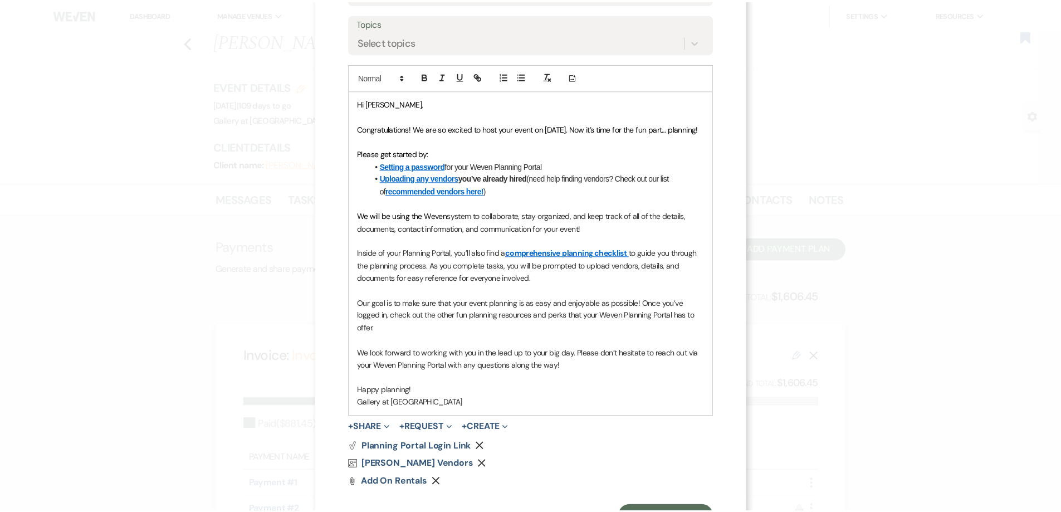
scroll to position [223, 0]
click at [655, 503] on form "Saving draft... Recipients* Planning Portal Users ( Joslyn Pickens ) Insert Tem…" at bounding box center [535, 191] width 368 height 671
click at [656, 507] on button "Send Message" at bounding box center [671, 516] width 95 height 22
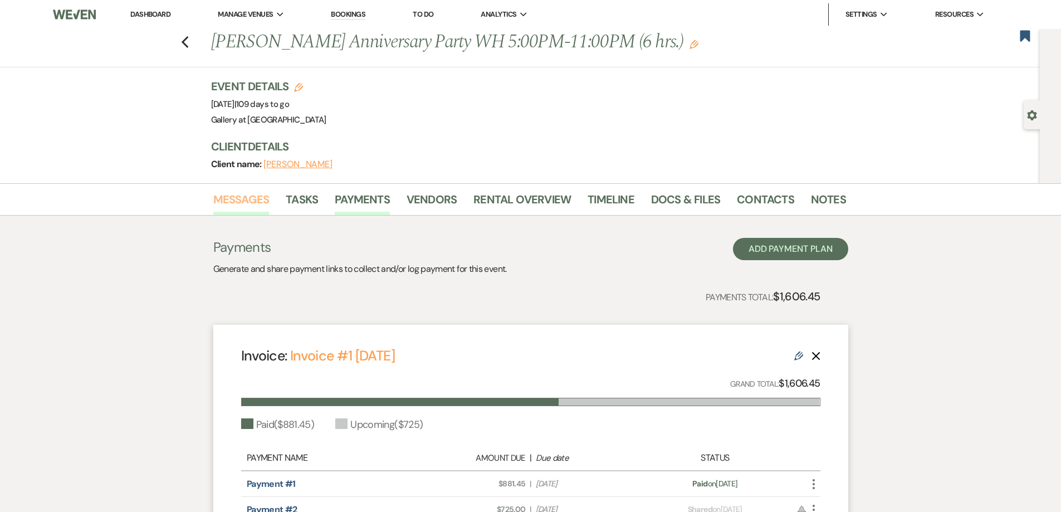
click at [256, 203] on link "Messages" at bounding box center [241, 203] width 56 height 25
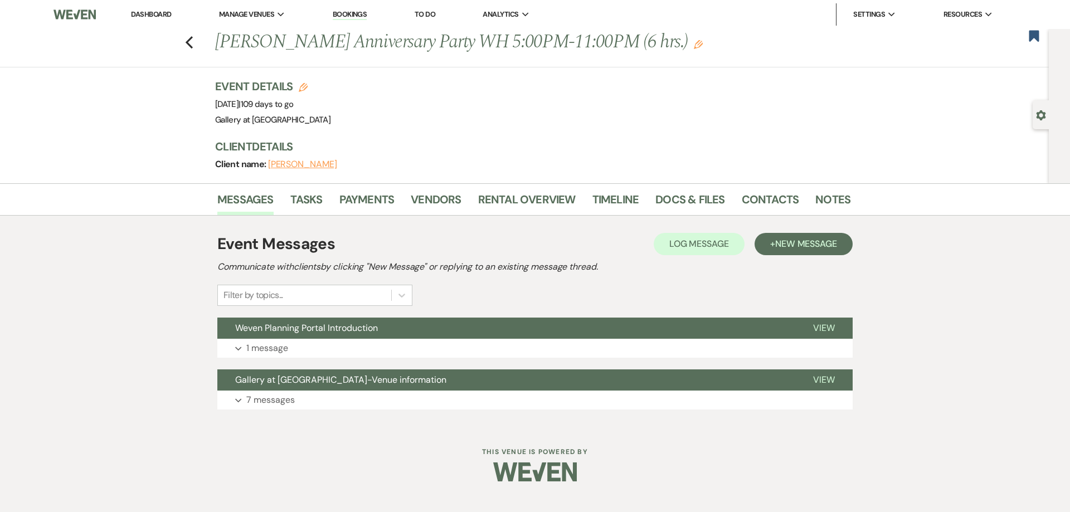
click at [1048, 111] on div "Gear Settings" at bounding box center [1043, 114] width 21 height 29
click at [1039, 115] on use "button" at bounding box center [1040, 115] width 9 height 10
select select "17"
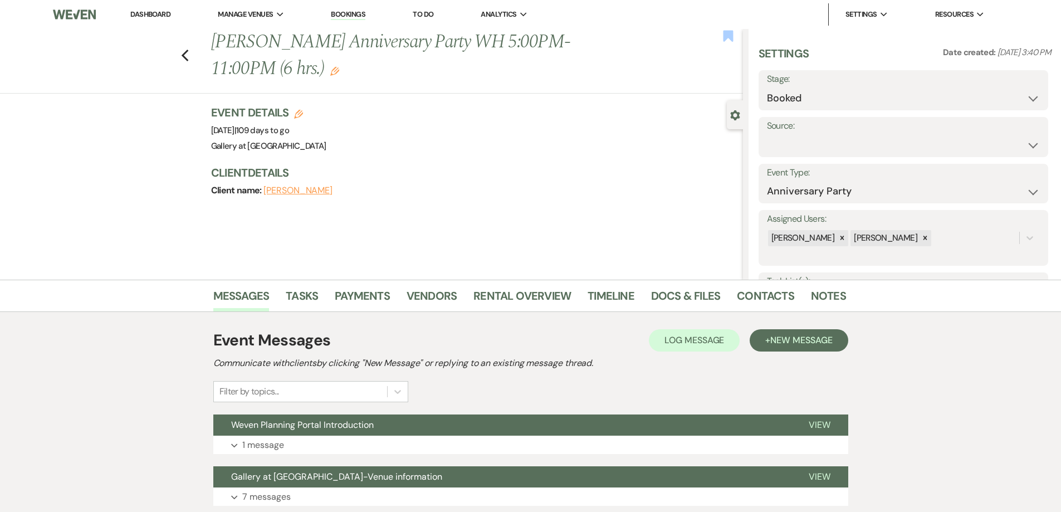
click at [723, 40] on icon "Bookmark" at bounding box center [729, 36] width 12 height 13
click at [259, 295] on link "Messages" at bounding box center [241, 299] width 56 height 25
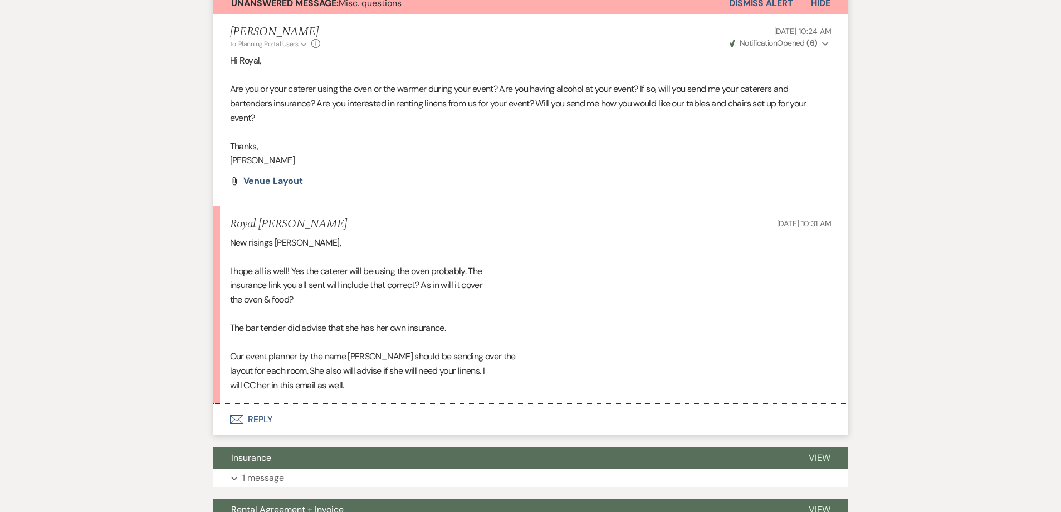
click at [354, 404] on button "Envelope Reply" at bounding box center [530, 419] width 635 height 31
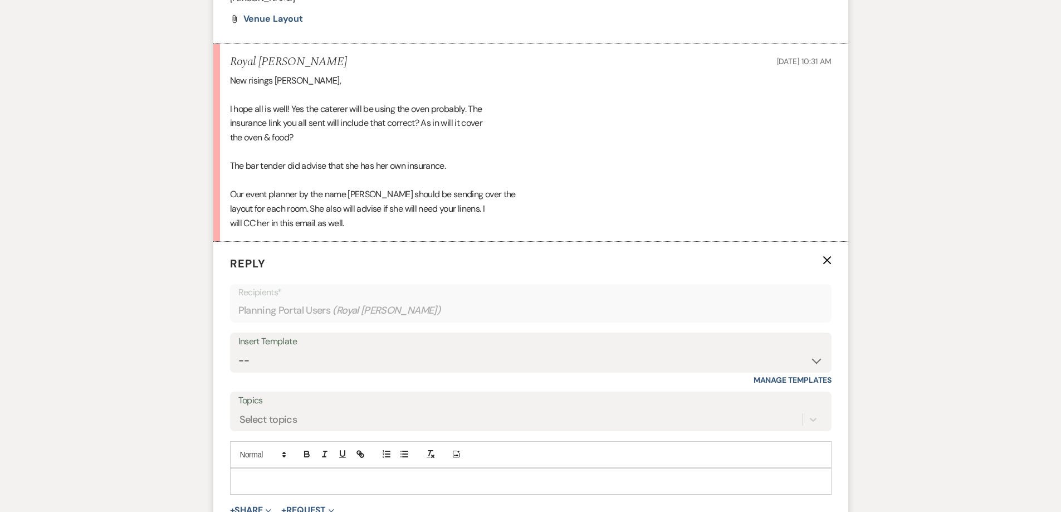
scroll to position [574, 0]
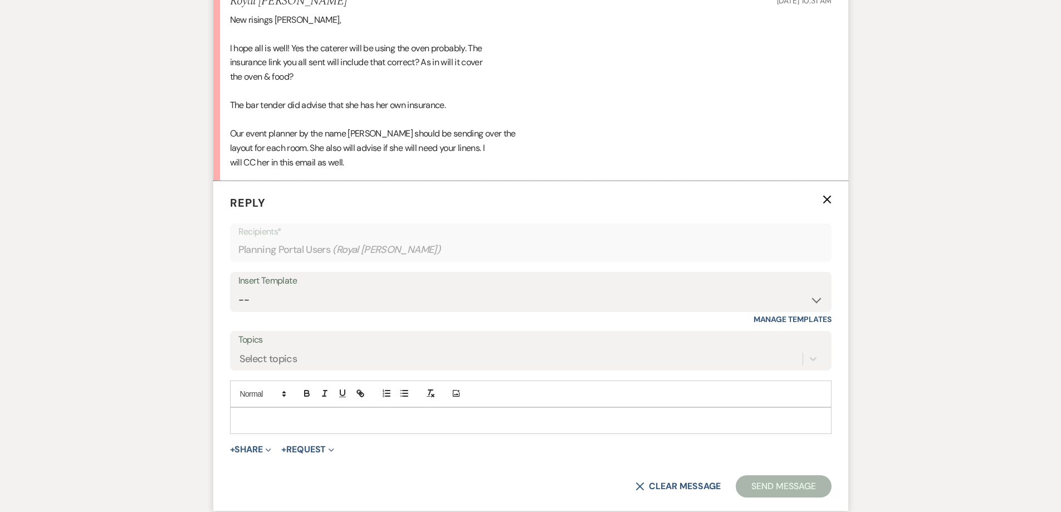
click at [311, 381] on div "Add Photo" at bounding box center [531, 394] width 602 height 27
click at [308, 408] on div at bounding box center [531, 421] width 601 height 26
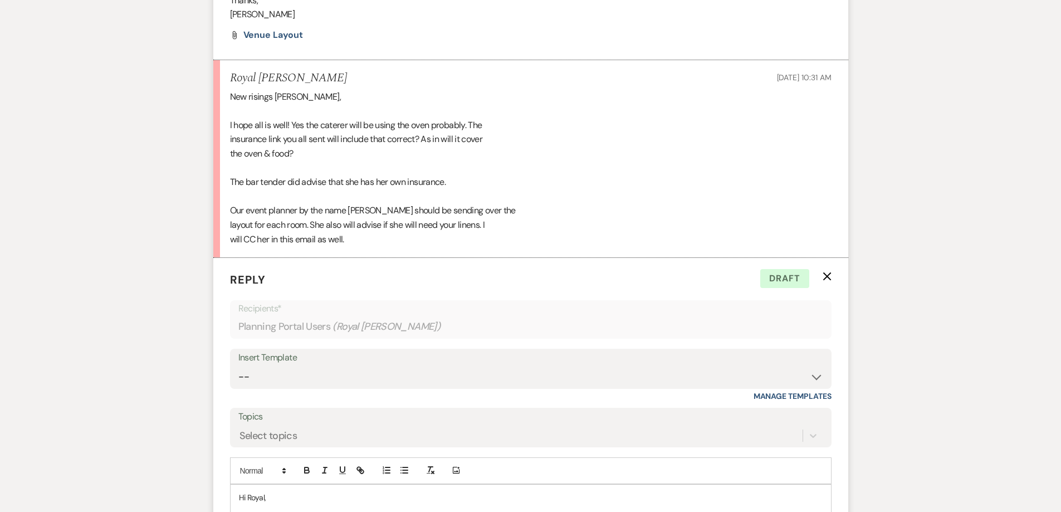
scroll to position [630, 0]
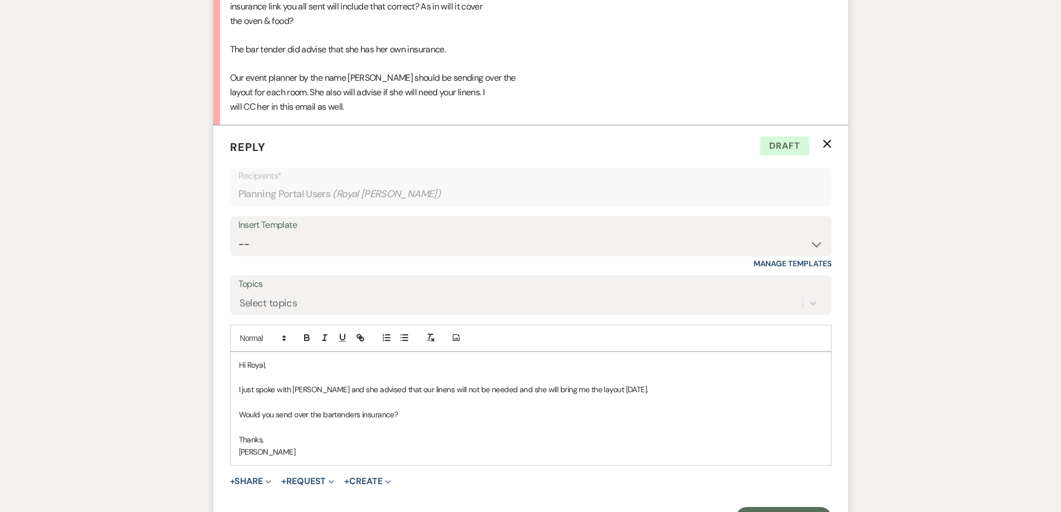
click at [423, 408] on p "Would you send over the bartenders insurance?" at bounding box center [531, 414] width 584 height 12
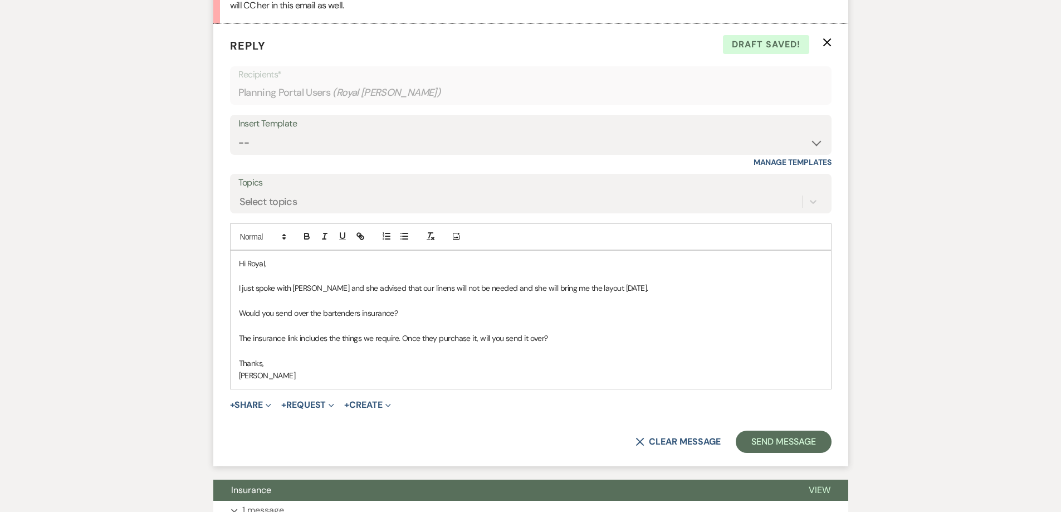
scroll to position [742, 0]
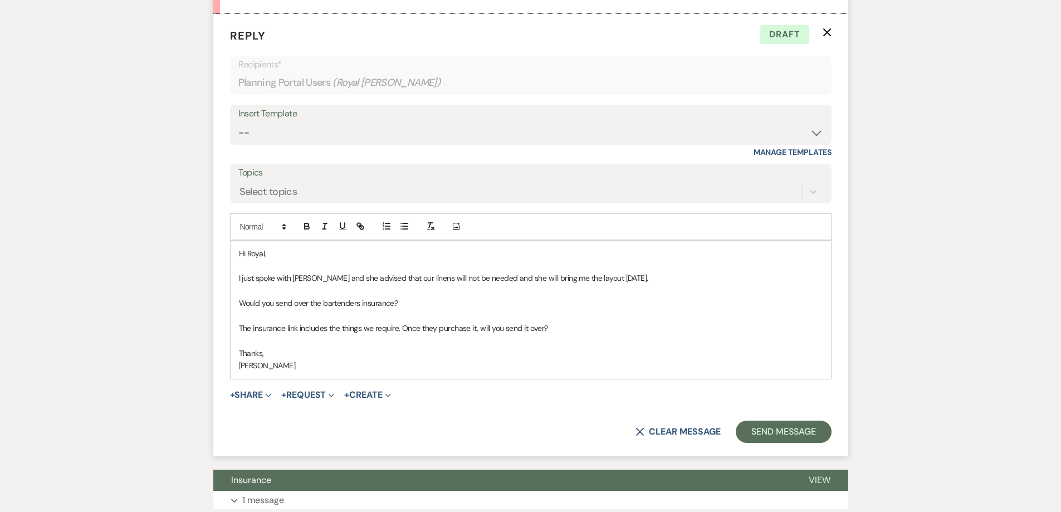
click at [398, 322] on p "The insurance link includes the things we require. Once they purchase it, will …" at bounding box center [531, 328] width 584 height 12
click at [427, 322] on p "The insurance link includes the things we require and doees cover the use of th…" at bounding box center [531, 328] width 584 height 12
click at [805, 421] on button "Send Message" at bounding box center [783, 432] width 95 height 22
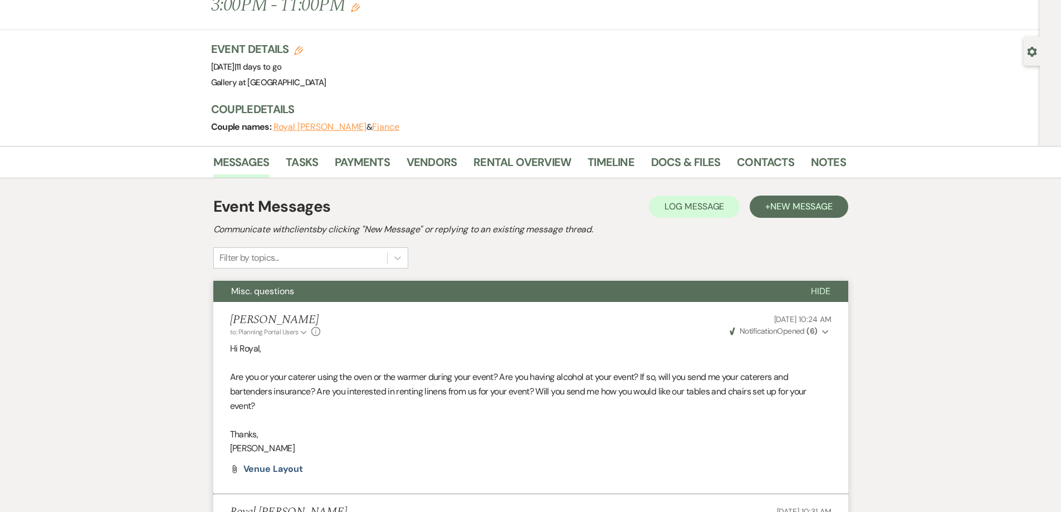
scroll to position [0, 0]
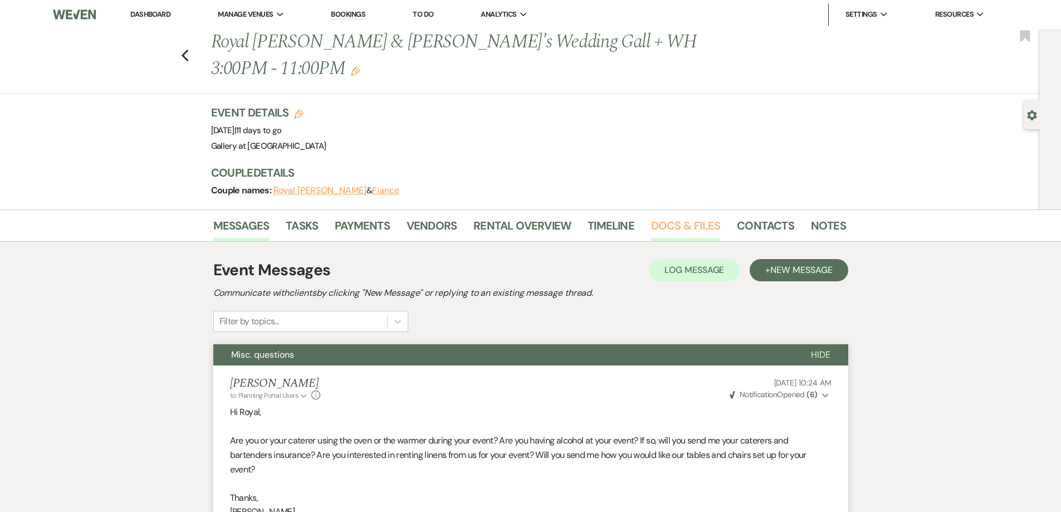
click at [671, 217] on link "Docs & Files" at bounding box center [685, 229] width 69 height 25
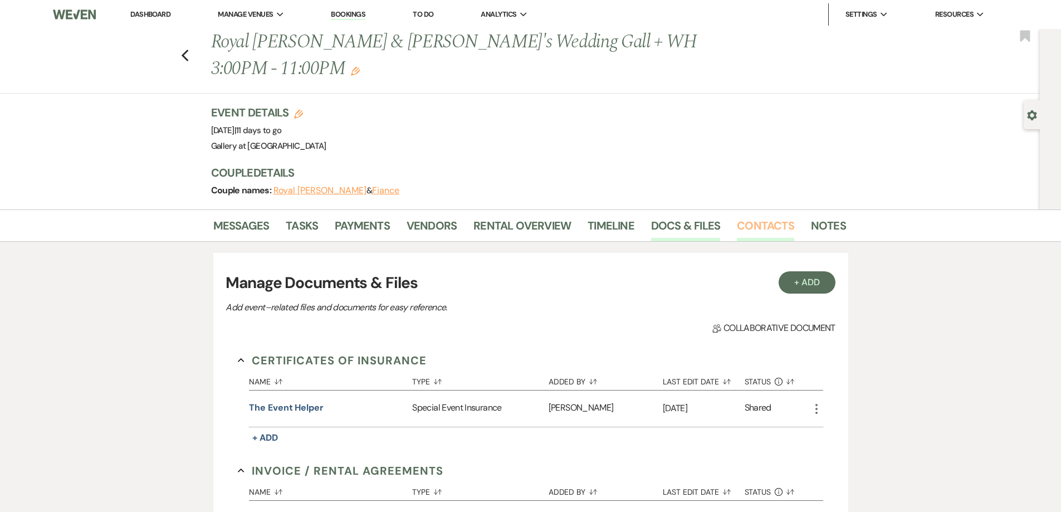
click at [761, 217] on link "Contacts" at bounding box center [765, 229] width 57 height 25
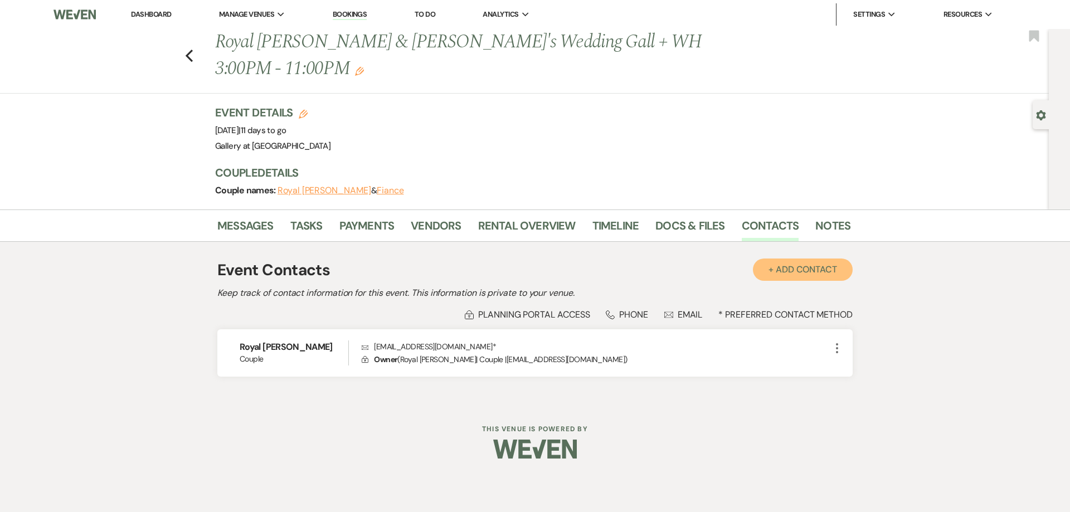
click at [790, 259] on button "+ Add Contact" at bounding box center [803, 270] width 100 height 22
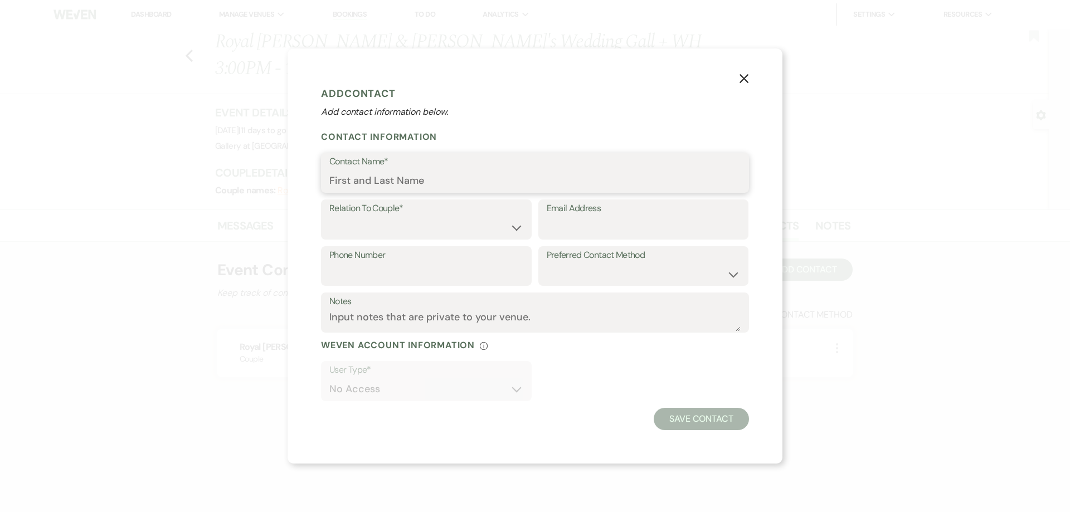
click at [427, 175] on input "Contact Name*" at bounding box center [534, 181] width 411 height 22
type input "[PERSON_NAME]"
click at [436, 224] on select "Couple Planner Parent of Couple Family Member Friend Other" at bounding box center [426, 228] width 194 height 22
select select "2"
click at [329, 217] on select "Couple Planner Parent of Couple Family Member Friend Other" at bounding box center [426, 228] width 194 height 22
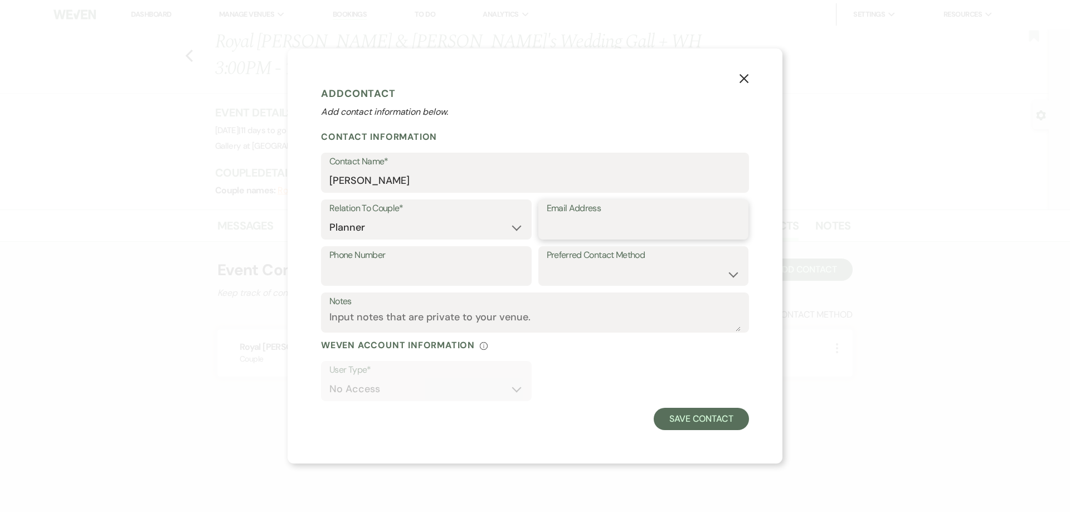
click at [575, 227] on input "Email Address" at bounding box center [644, 228] width 194 height 22
click at [482, 274] on input "Phone Number" at bounding box center [426, 274] width 194 height 22
type input "[PHONE_NUMBER]"
click at [693, 416] on button "Save Contact" at bounding box center [701, 419] width 95 height 22
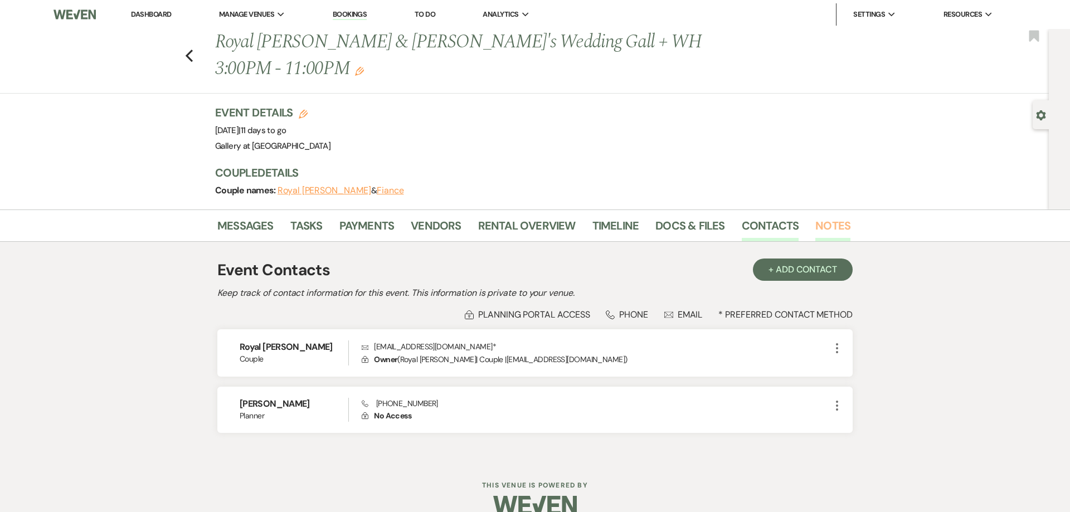
click at [829, 217] on link "Notes" at bounding box center [832, 229] width 35 height 25
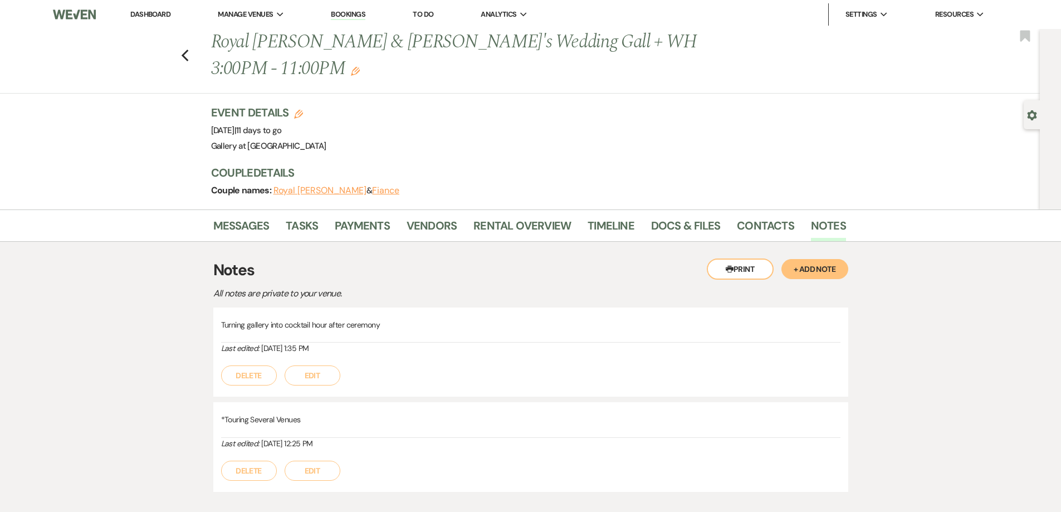
click at [819, 259] on button "+ Add Note" at bounding box center [815, 269] width 67 height 20
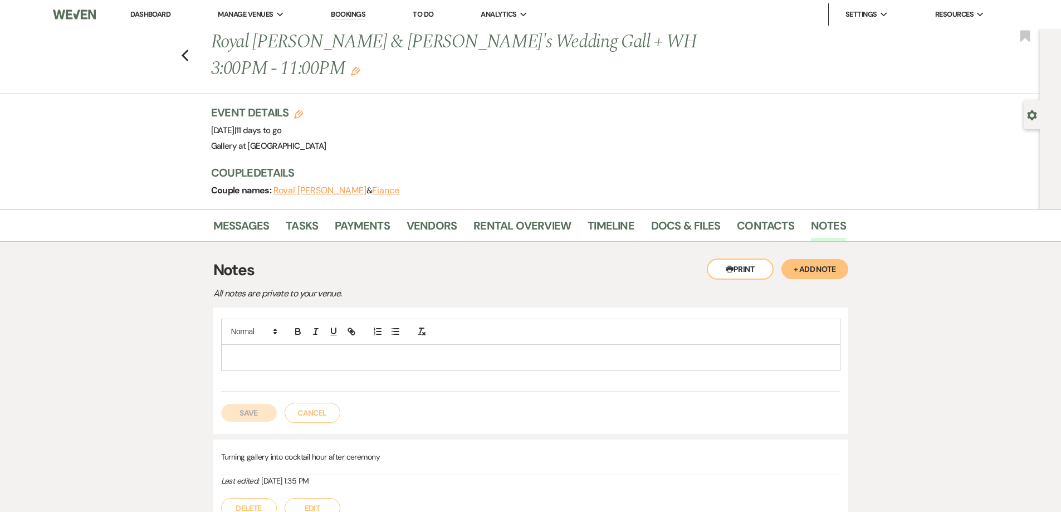
click at [449, 352] on p at bounding box center [531, 358] width 602 height 12
click at [257, 404] on button "Save" at bounding box center [249, 413] width 56 height 18
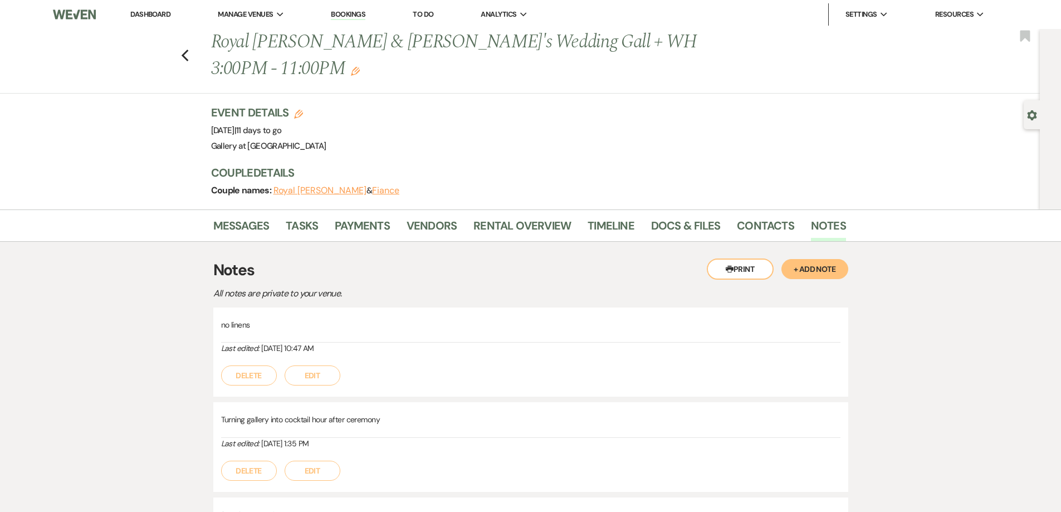
click at [298, 366] on button "Edit" at bounding box center [313, 376] width 56 height 20
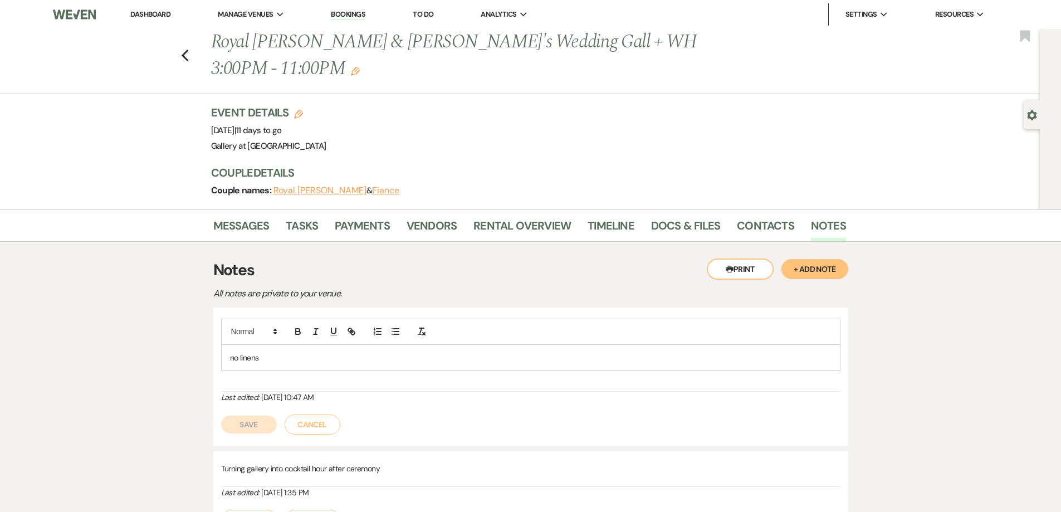
click at [285, 352] on p "no linens" at bounding box center [531, 358] width 602 height 12
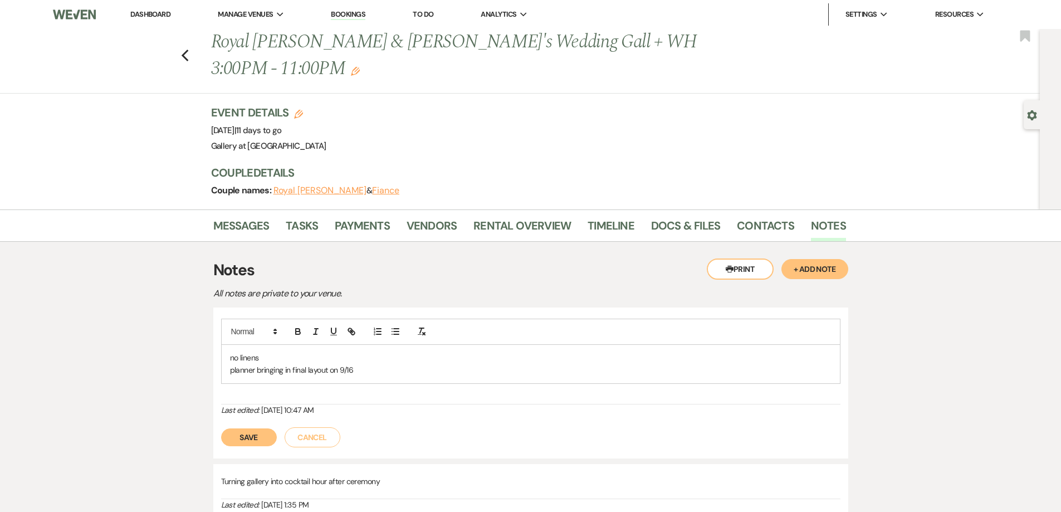
click at [245, 428] on button "Save" at bounding box center [249, 437] width 56 height 18
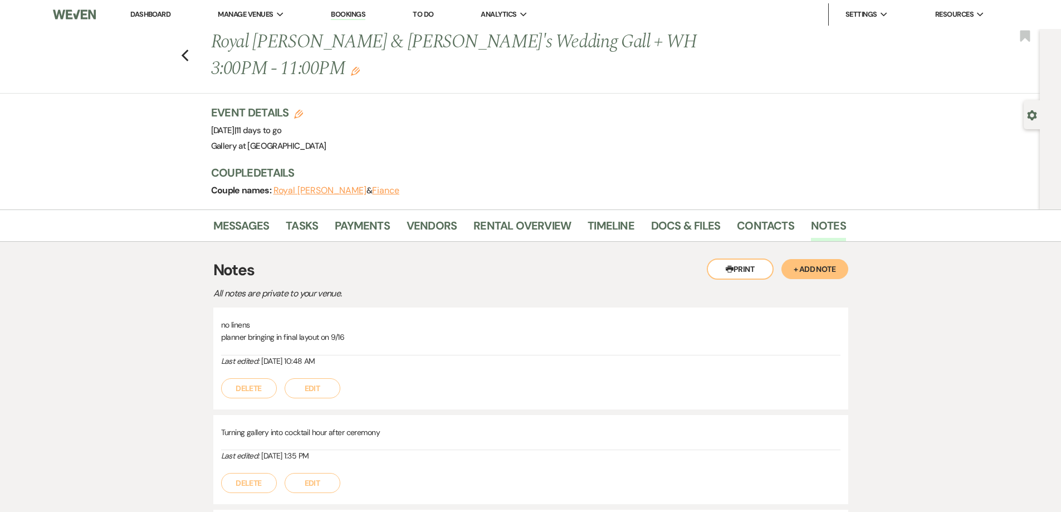
click at [160, 18] on link "Dashboard" at bounding box center [150, 13] width 40 height 9
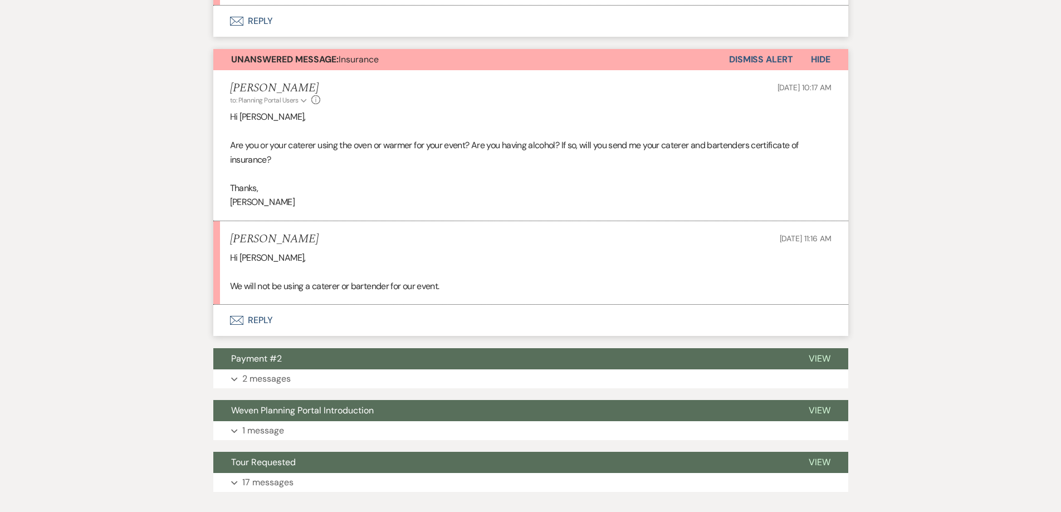
scroll to position [850, 0]
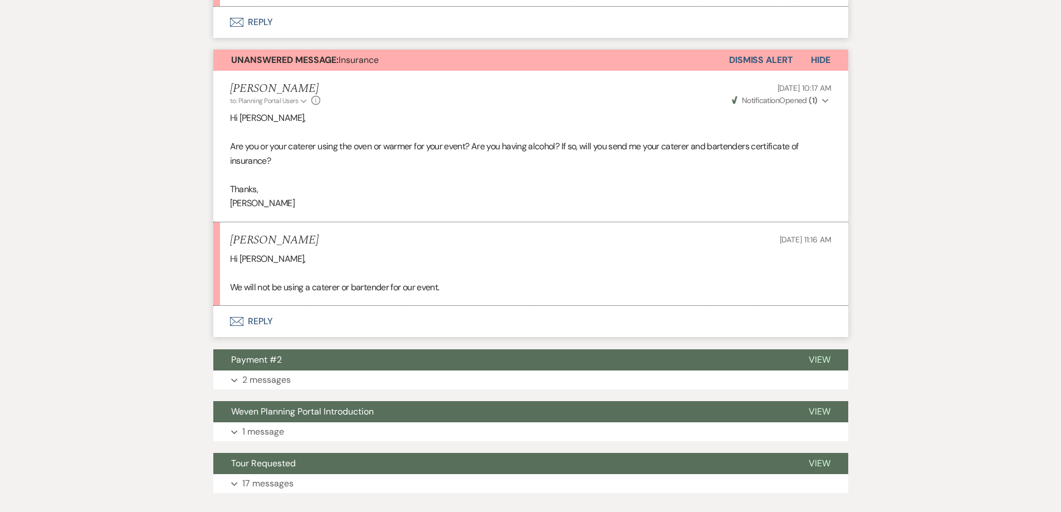
click at [508, 319] on button "Envelope Reply" at bounding box center [530, 321] width 635 height 31
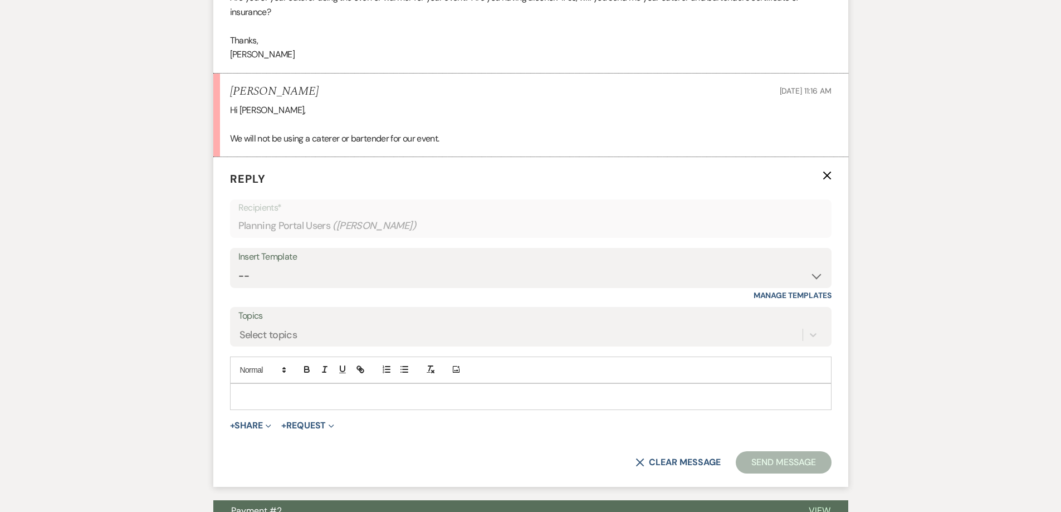
scroll to position [1128, 0]
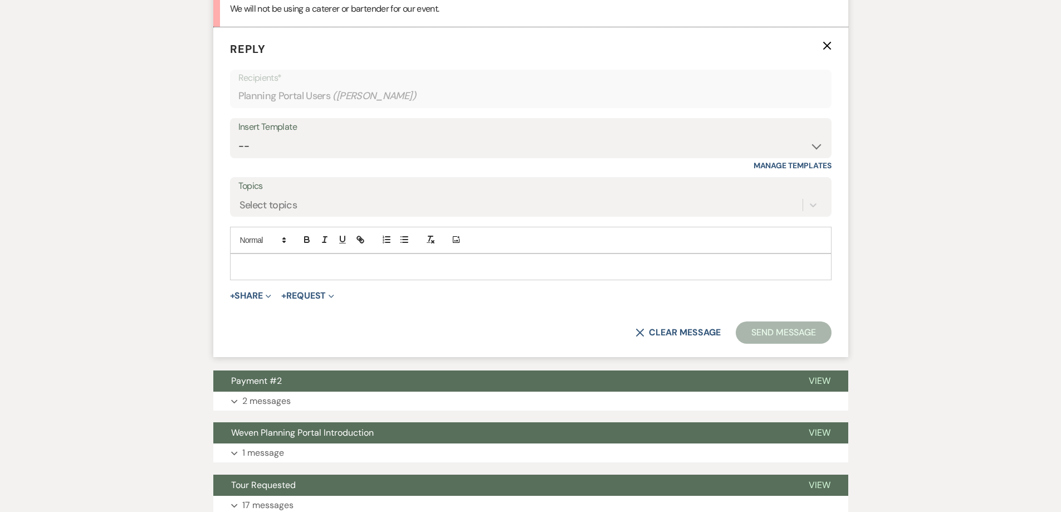
click at [403, 259] on div at bounding box center [531, 267] width 601 height 26
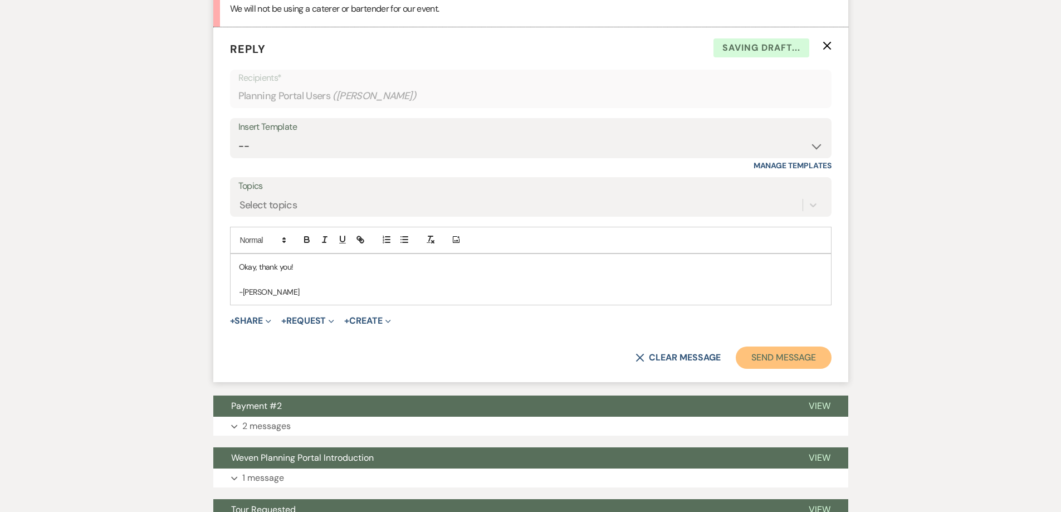
click at [786, 366] on button "Send Message" at bounding box center [783, 358] width 95 height 22
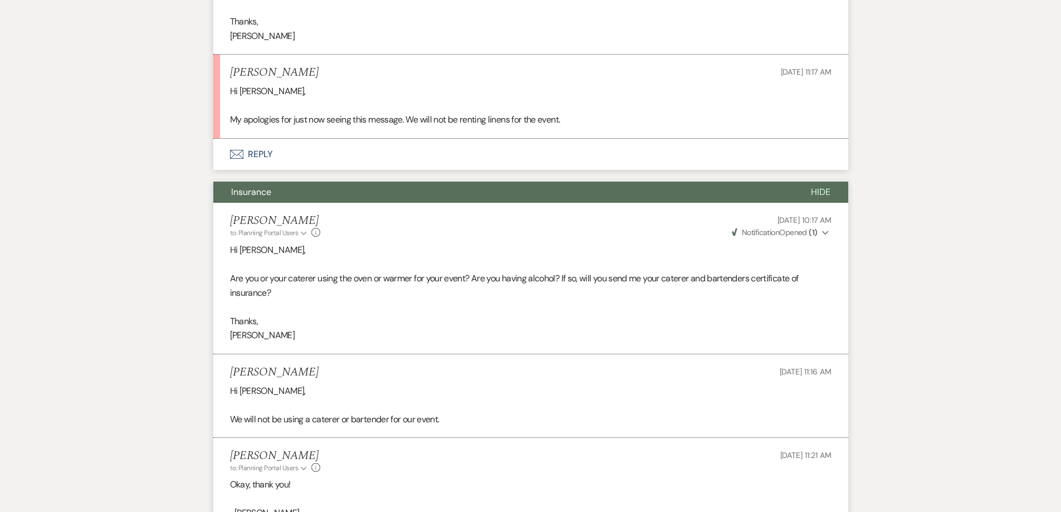
scroll to position [591, 0]
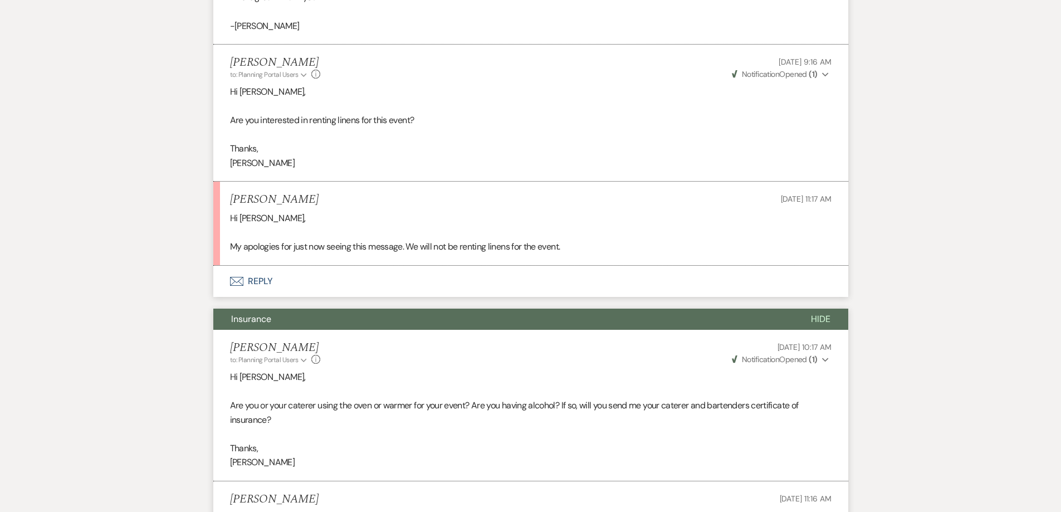
click at [363, 284] on button "Envelope Reply" at bounding box center [530, 281] width 635 height 31
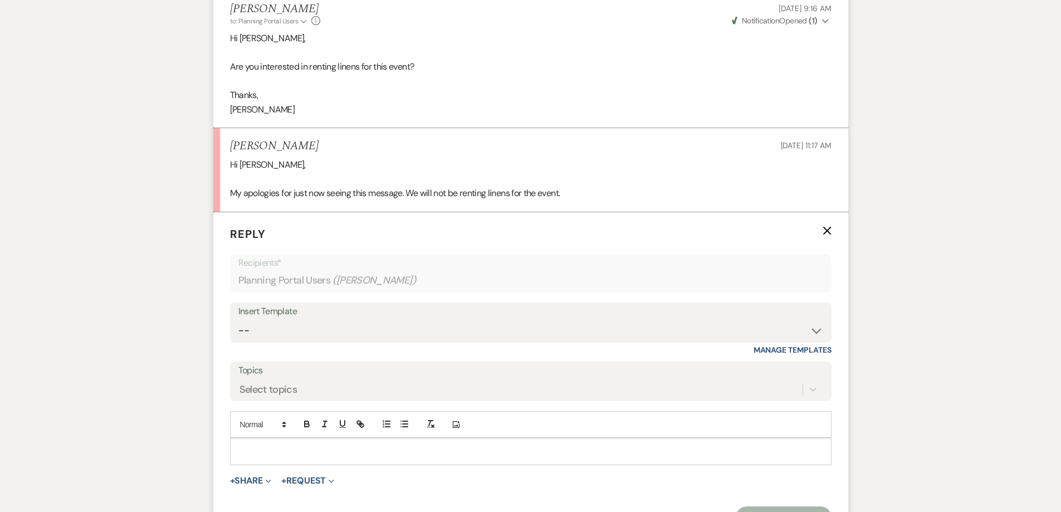
scroll to position [702, 0]
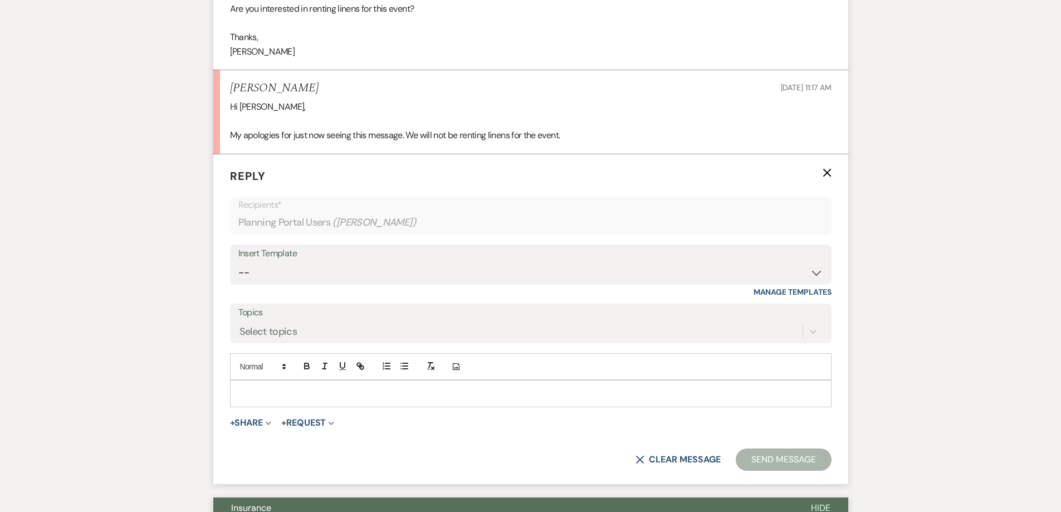
click at [389, 402] on div at bounding box center [531, 394] width 601 height 26
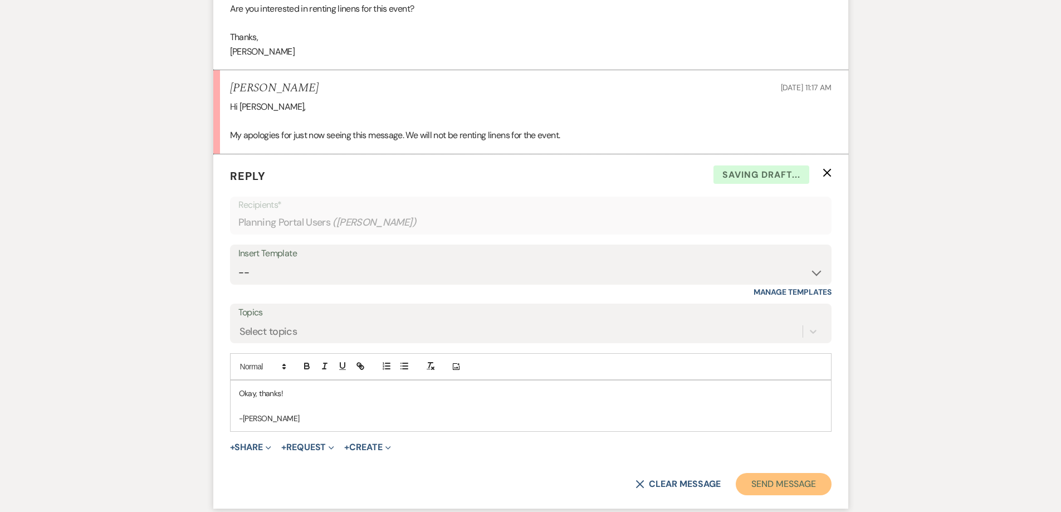
click at [762, 481] on button "Send Message" at bounding box center [783, 484] width 95 height 22
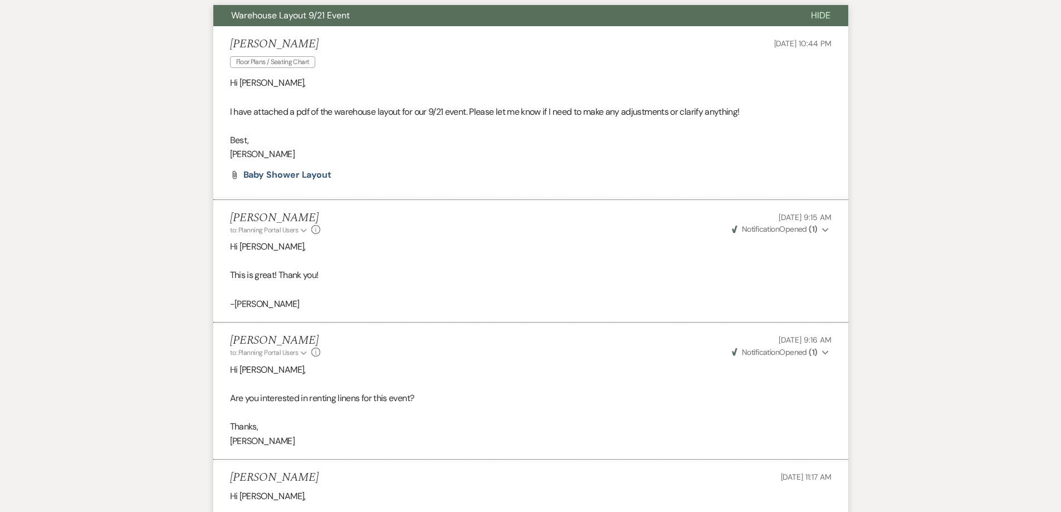
scroll to position [312, 0]
